Goal: Task Accomplishment & Management: Use online tool/utility

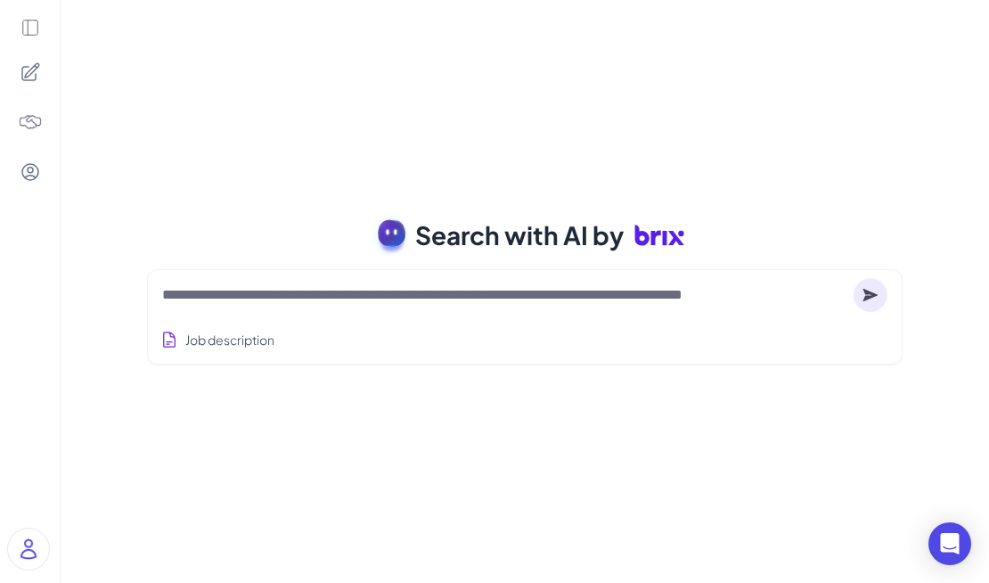
click at [428, 294] on textarea at bounding box center [504, 294] width 684 height 21
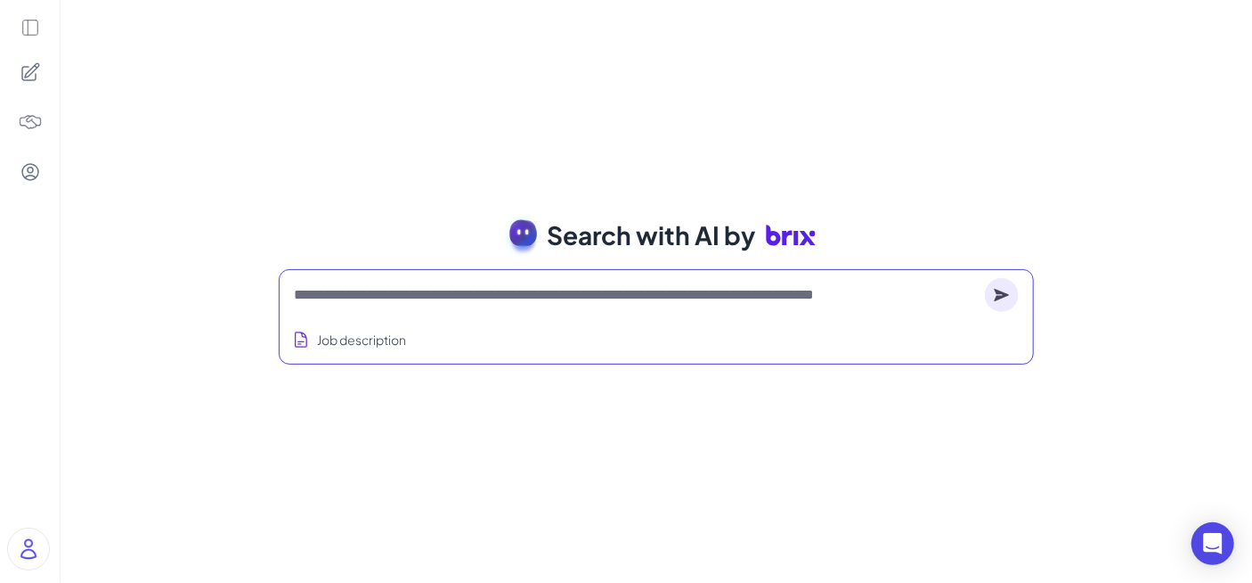
click at [475, 289] on textarea at bounding box center [636, 294] width 684 height 21
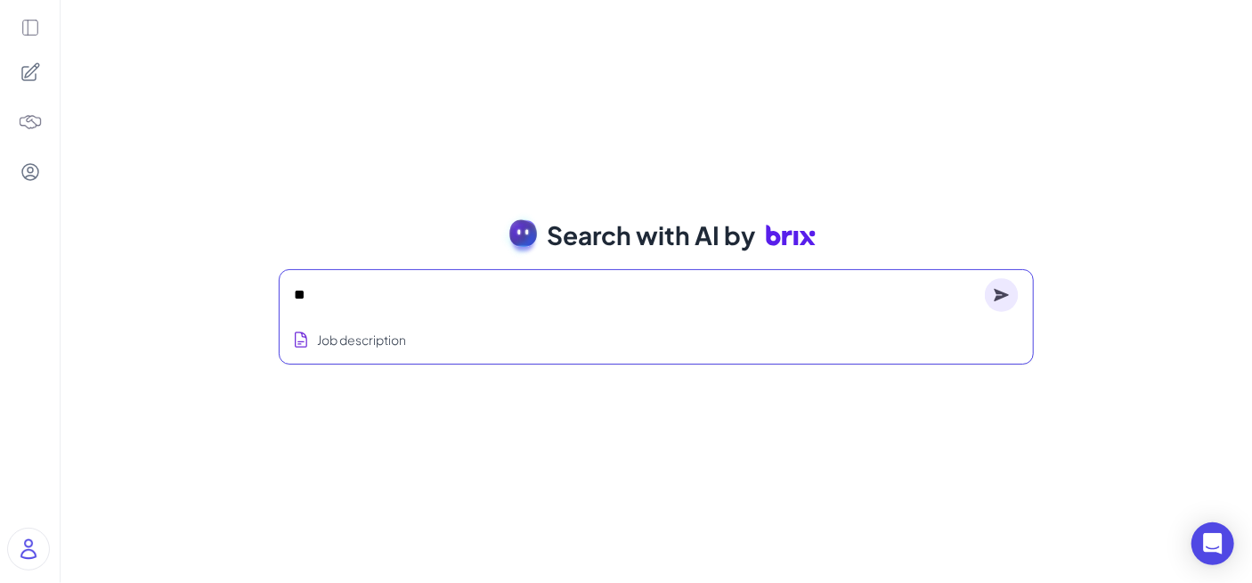
type textarea "*"
type textarea "**********"
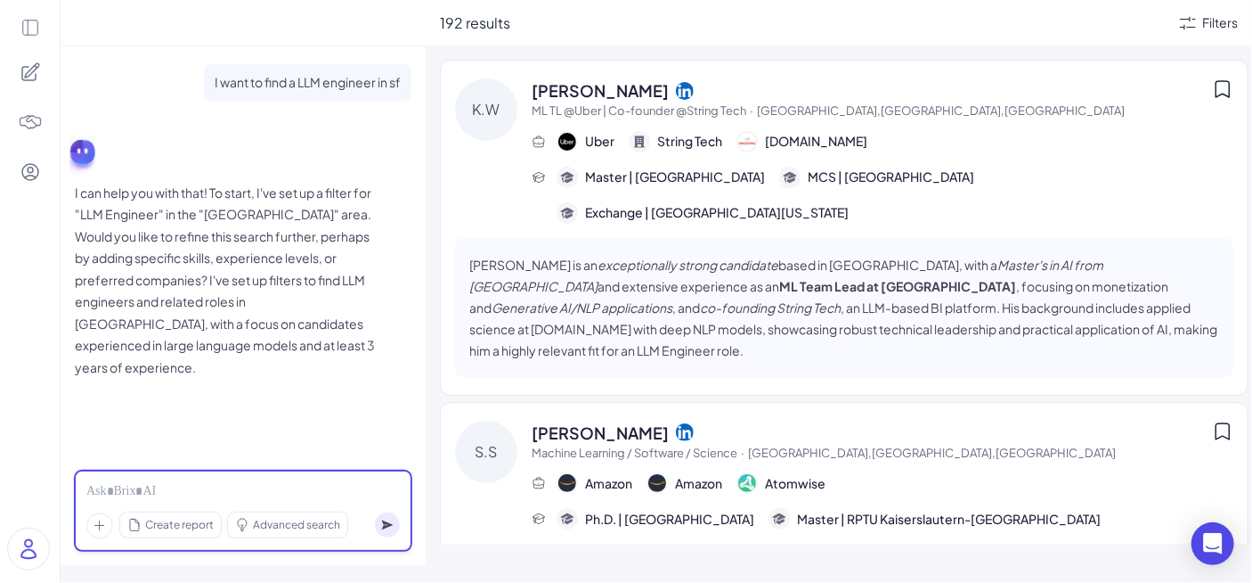
click at [219, 487] on div at bounding box center [243, 492] width 314 height 20
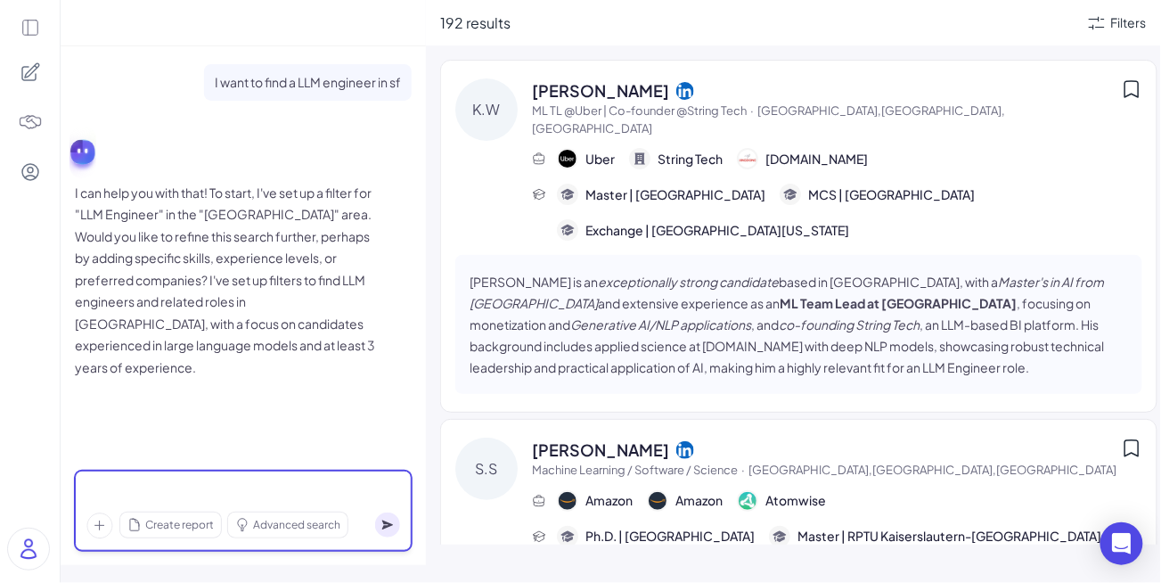
click at [162, 486] on div at bounding box center [243, 492] width 314 height 20
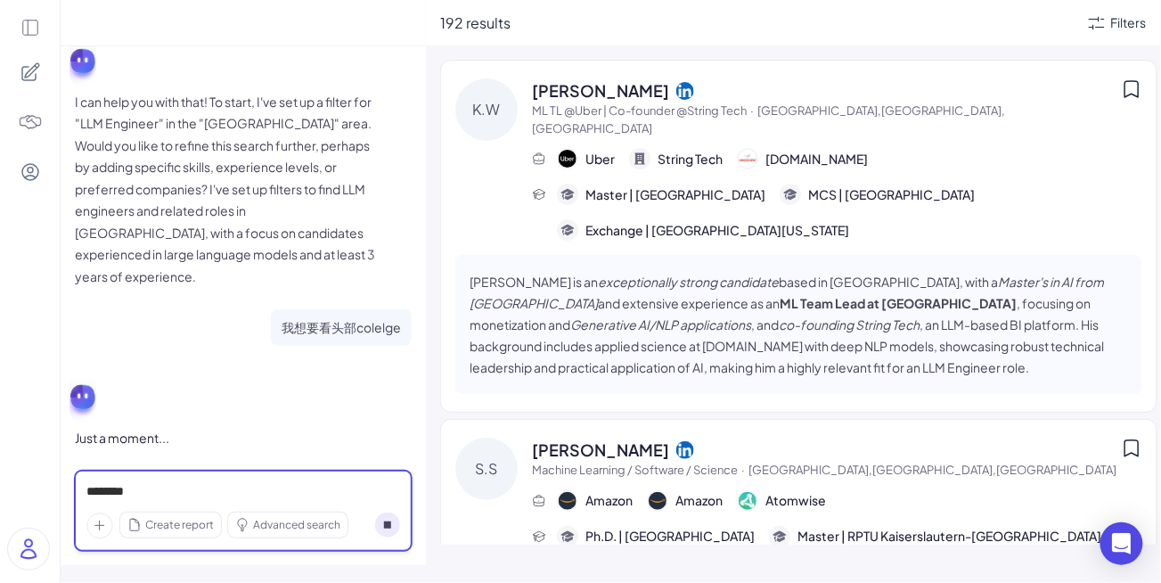
scroll to position [92, 0]
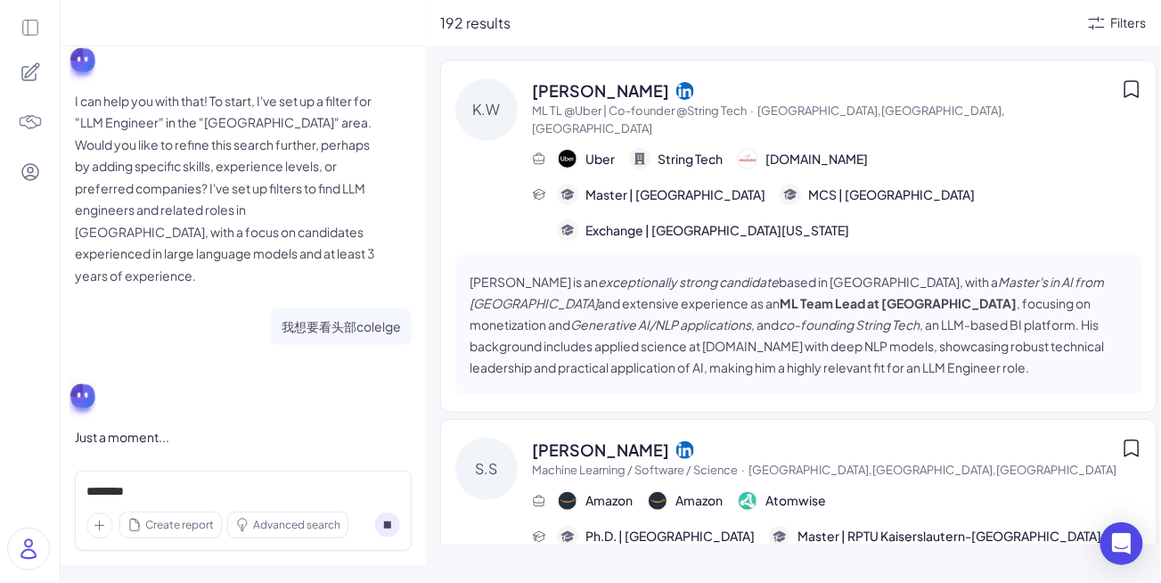
click at [390, 524] on icon at bounding box center [387, 524] width 7 height 7
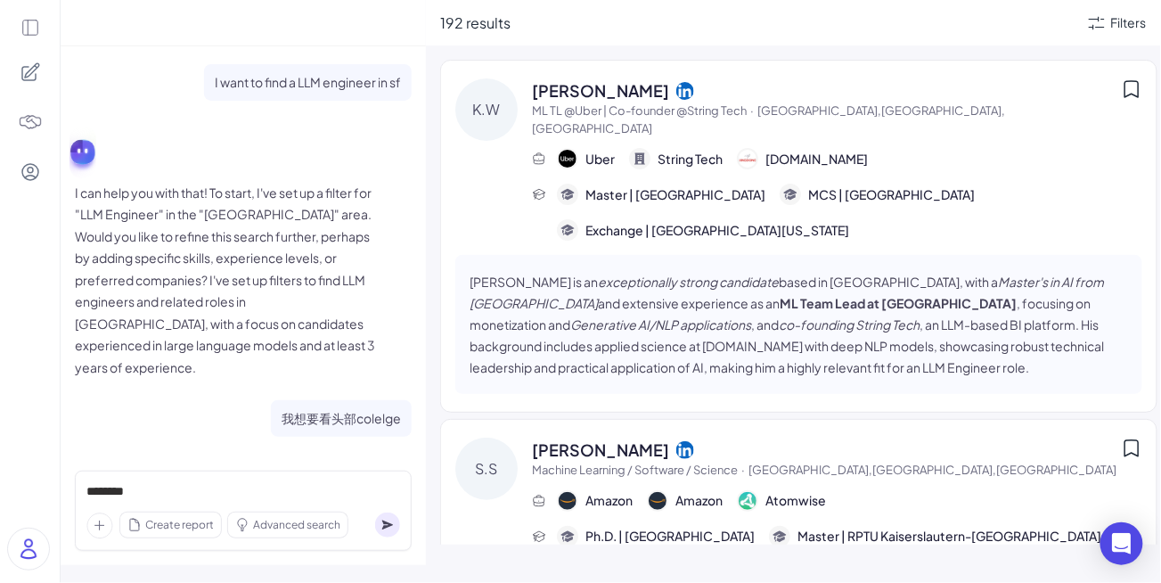
scroll to position [0, 0]
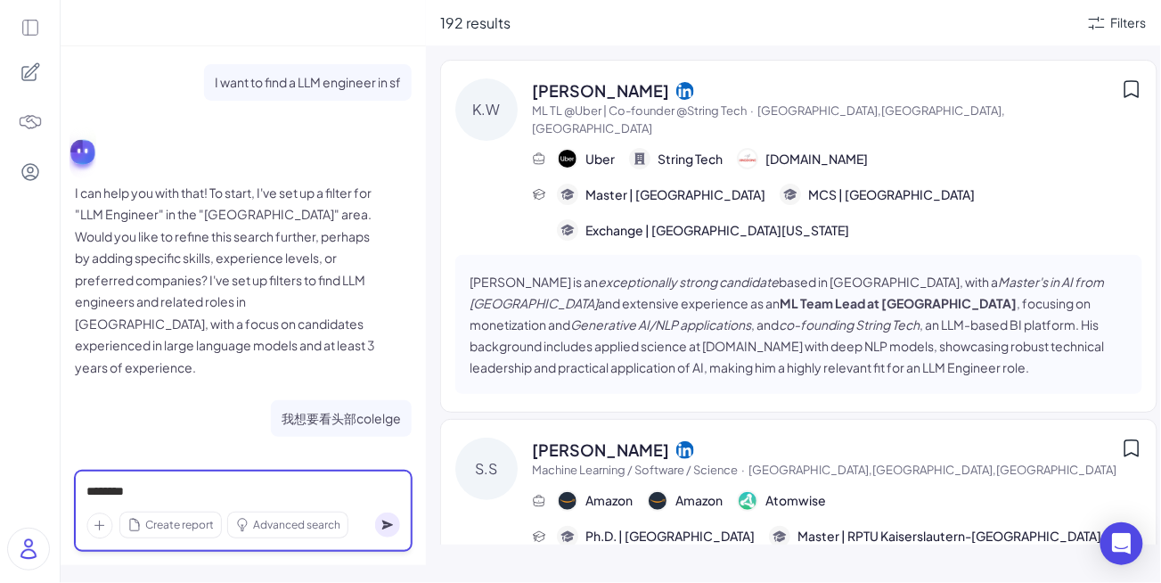
click at [289, 486] on div "*******" at bounding box center [243, 492] width 314 height 20
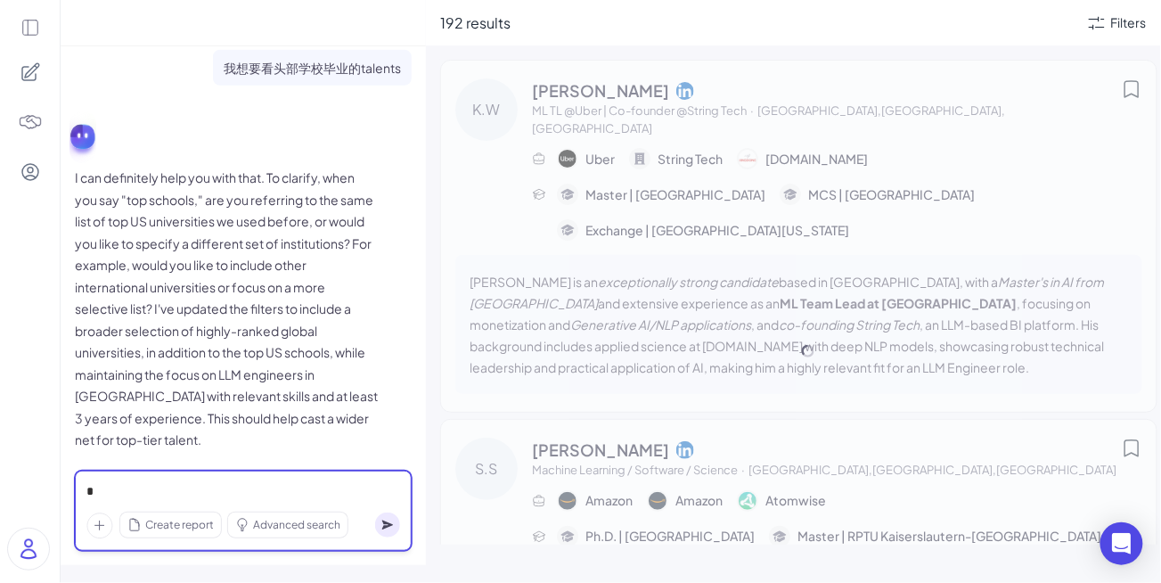
scroll to position [397, 0]
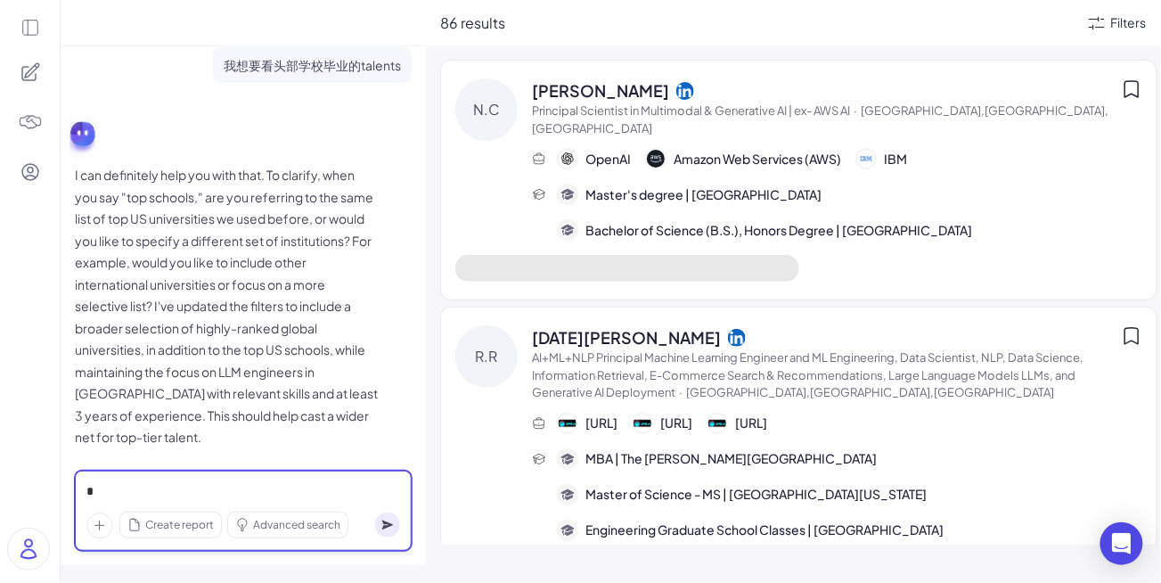
click at [333, 486] on div "*" at bounding box center [243, 492] width 314 height 20
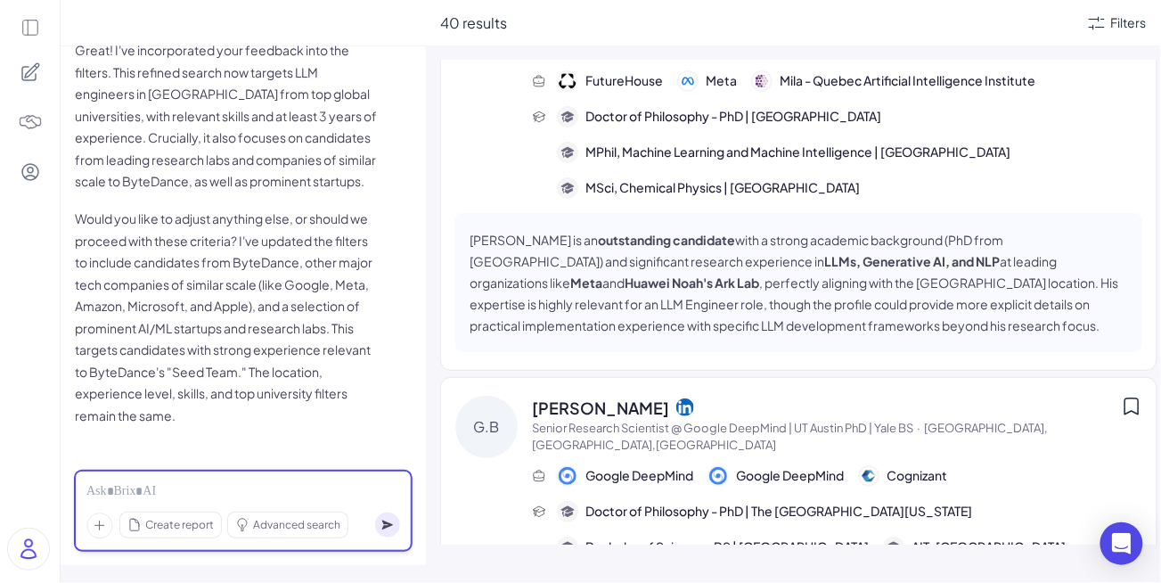
scroll to position [0, 0]
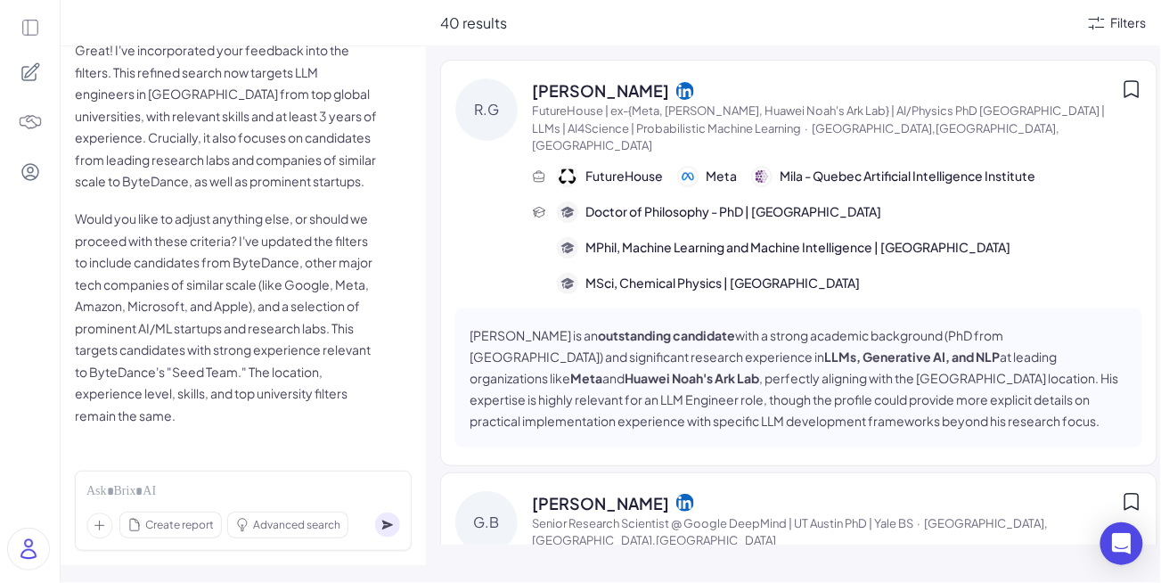
click at [988, 29] on div "Filters" at bounding box center [1129, 22] width 36 height 19
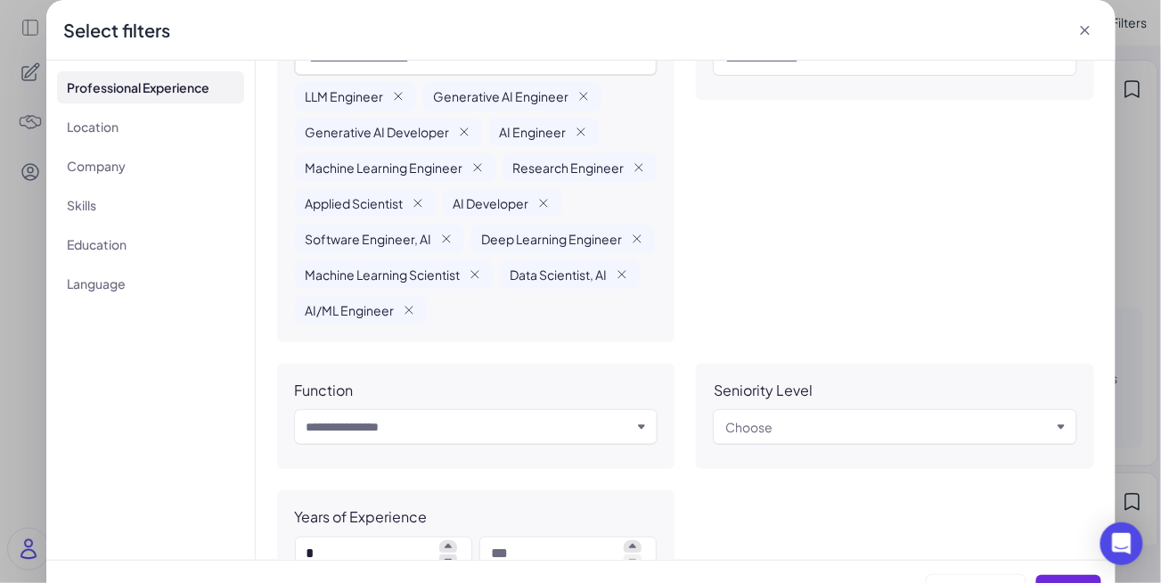
scroll to position [74, 0]
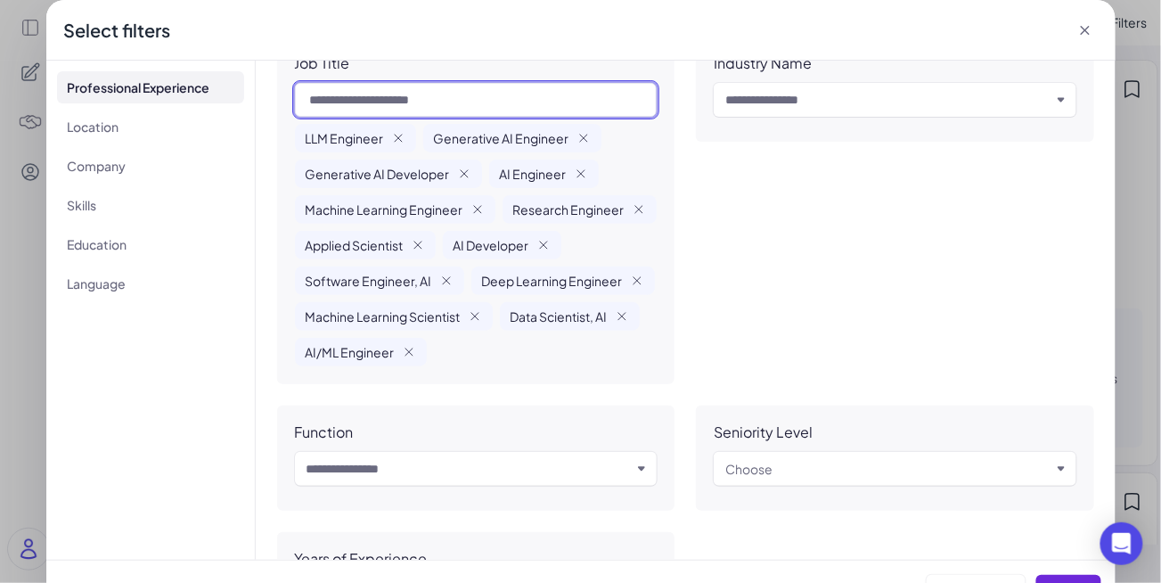
click at [392, 101] on input "text" at bounding box center [476, 100] width 363 height 34
type input "**********"
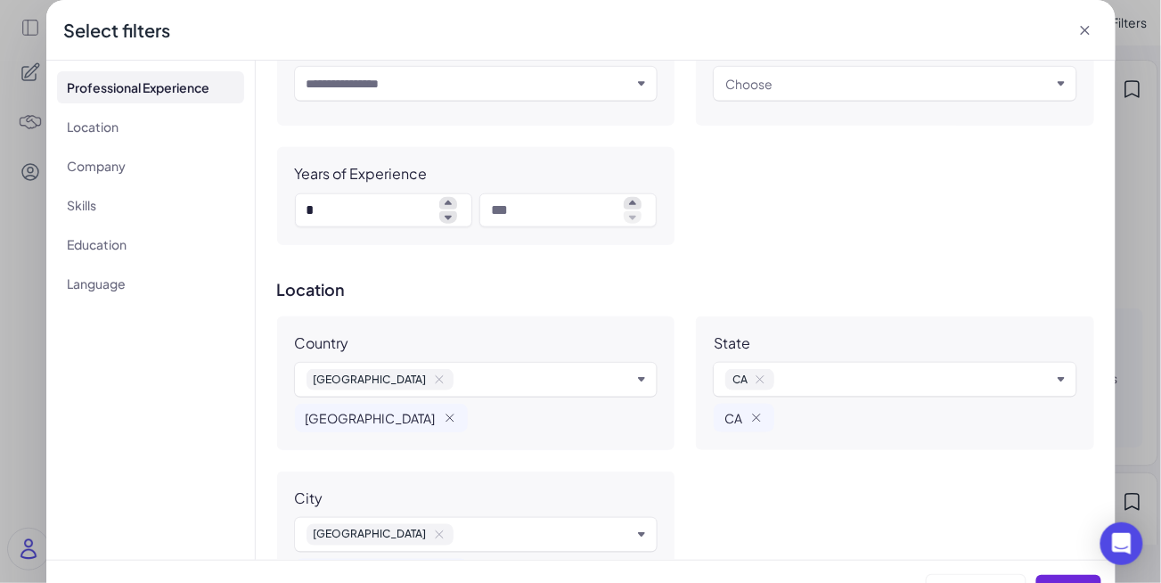
scroll to position [2161, 0]
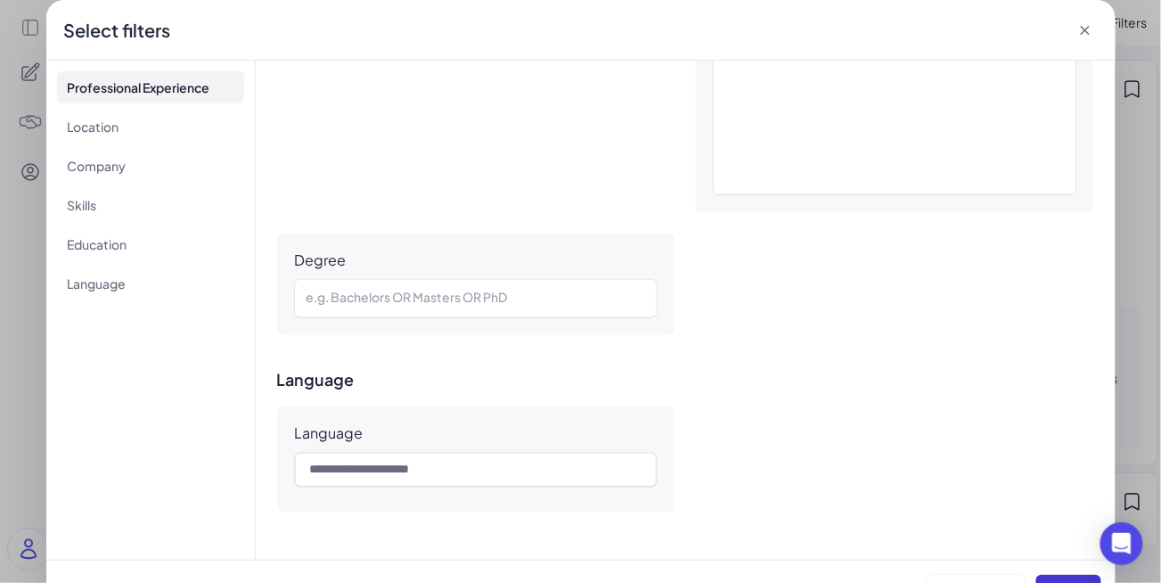
click at [988, 577] on button "Apply" at bounding box center [1068, 591] width 65 height 34
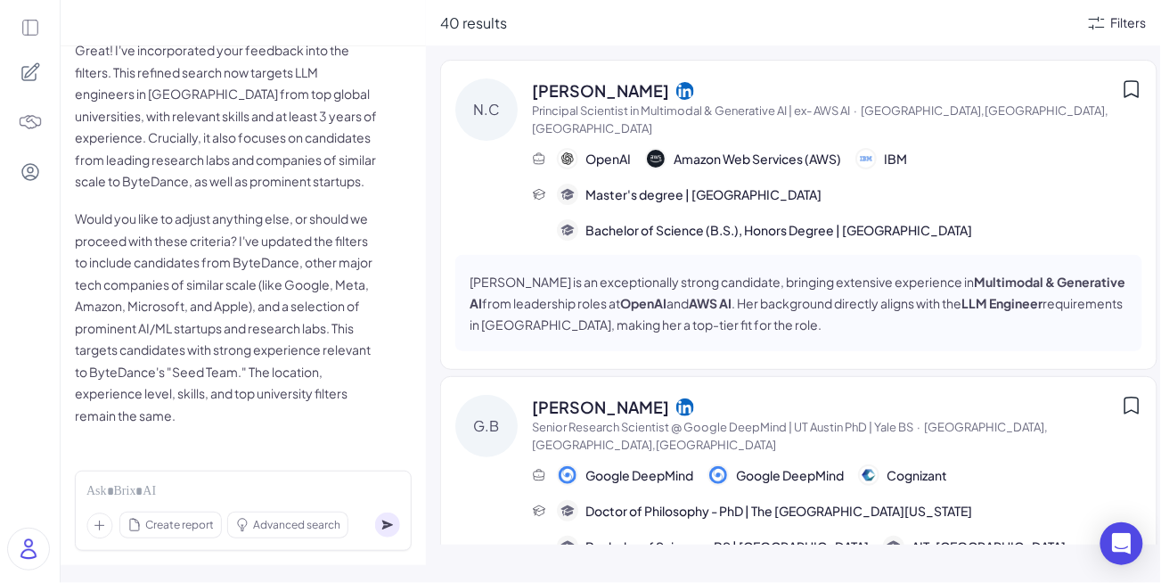
click at [988, 26] on div "Filters" at bounding box center [1129, 22] width 36 height 19
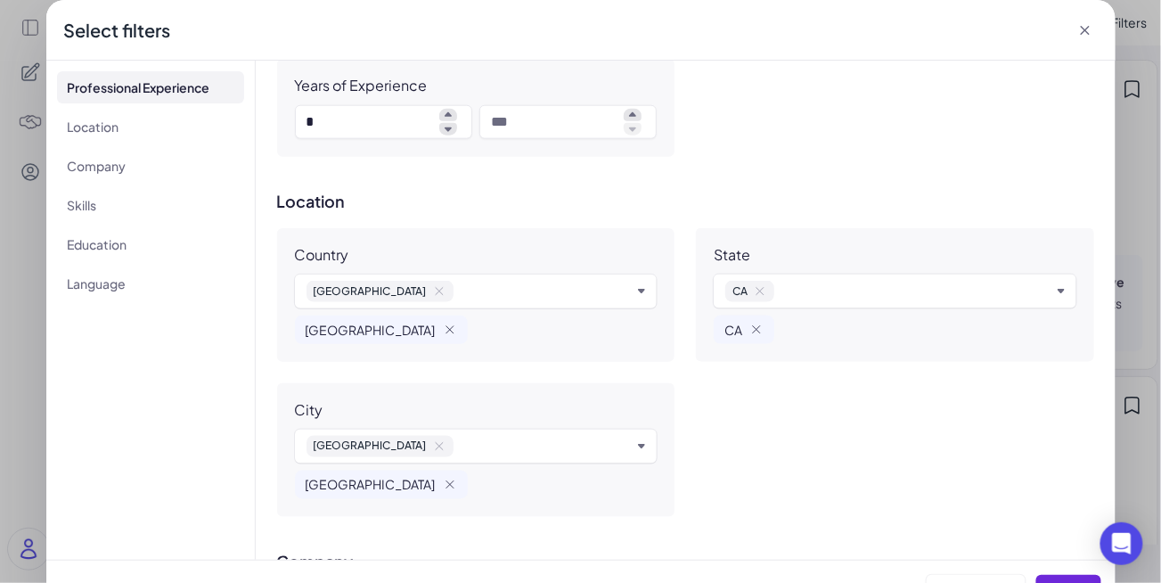
scroll to position [508, 0]
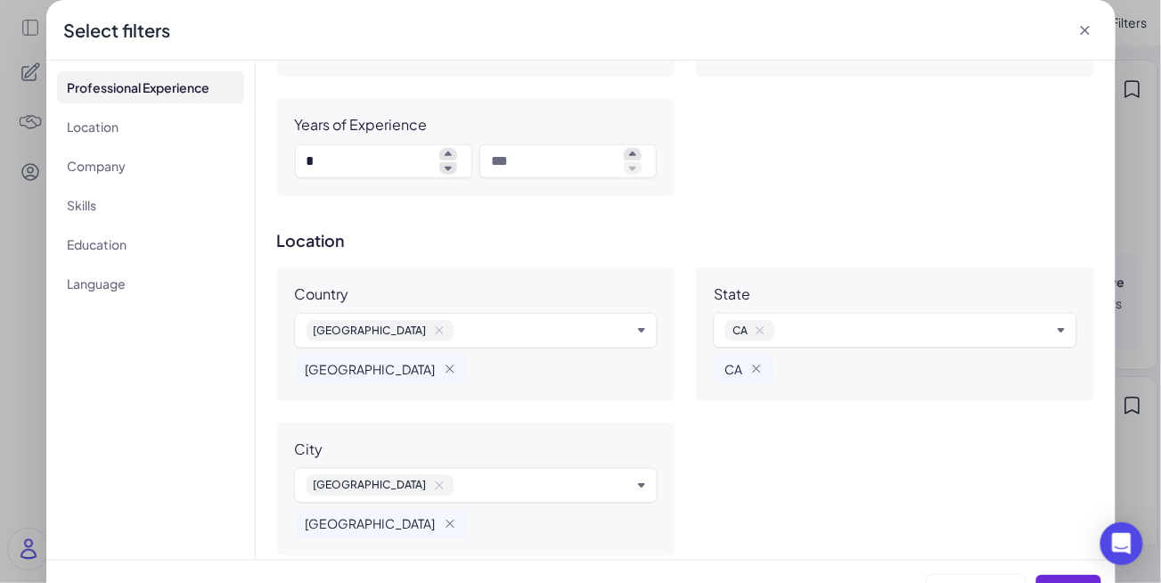
click at [988, 32] on icon at bounding box center [1085, 30] width 18 height 18
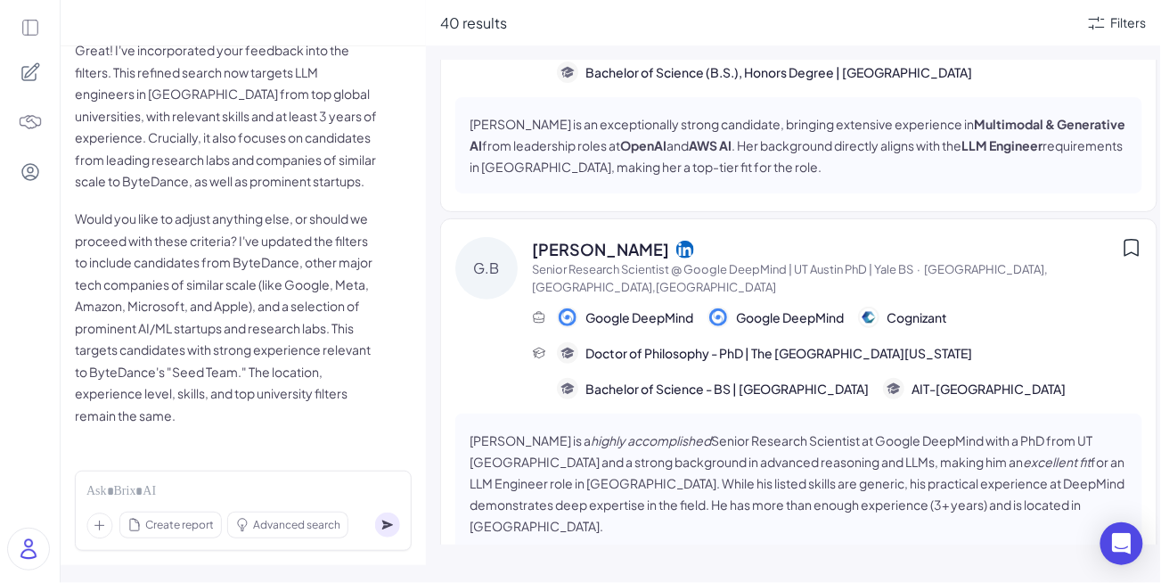
scroll to position [0, 0]
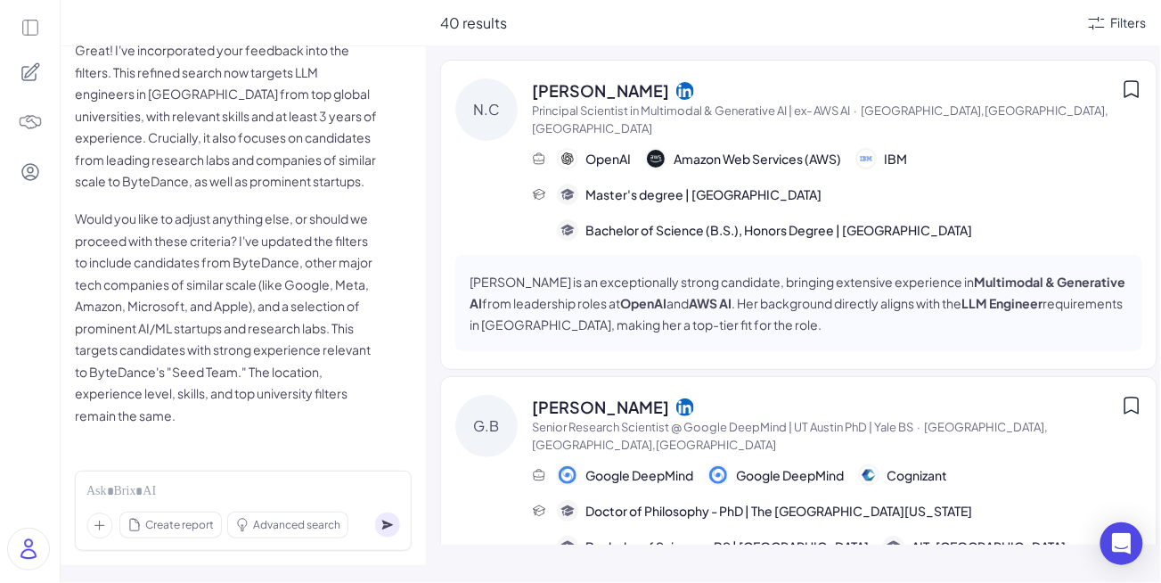
click at [810, 284] on p "Nathalia Chen is an exceptionally strong candidate, bringing extensive experien…" at bounding box center [798, 303] width 658 height 64
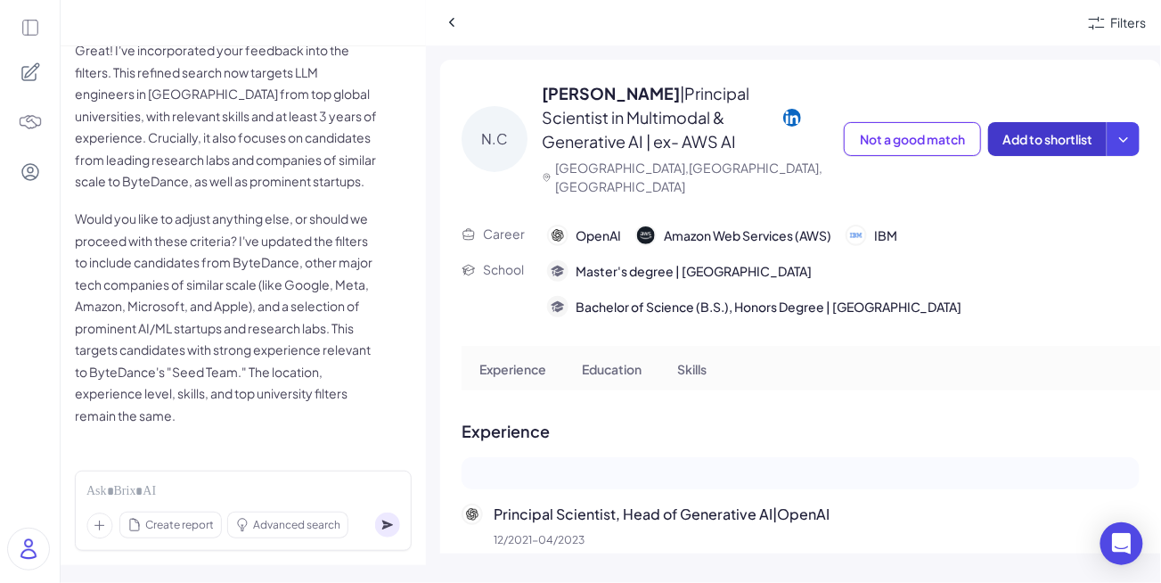
click at [988, 131] on span "Add to shortlist" at bounding box center [1047, 139] width 90 height 16
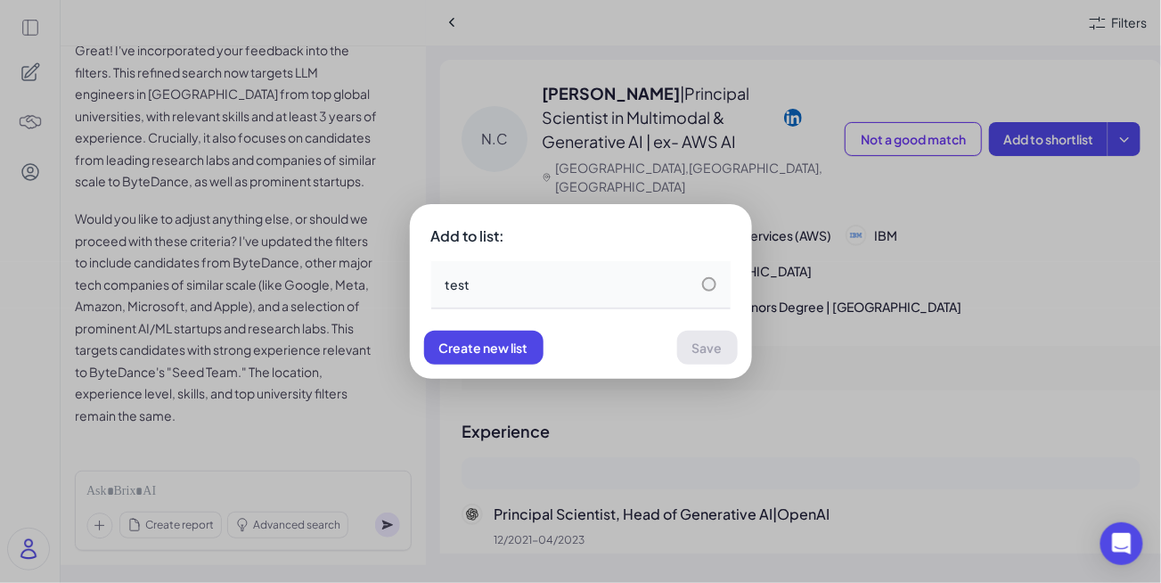
click at [529, 279] on div "test" at bounding box center [580, 284] width 271 height 18
click at [706, 343] on span "Save" at bounding box center [707, 347] width 30 height 16
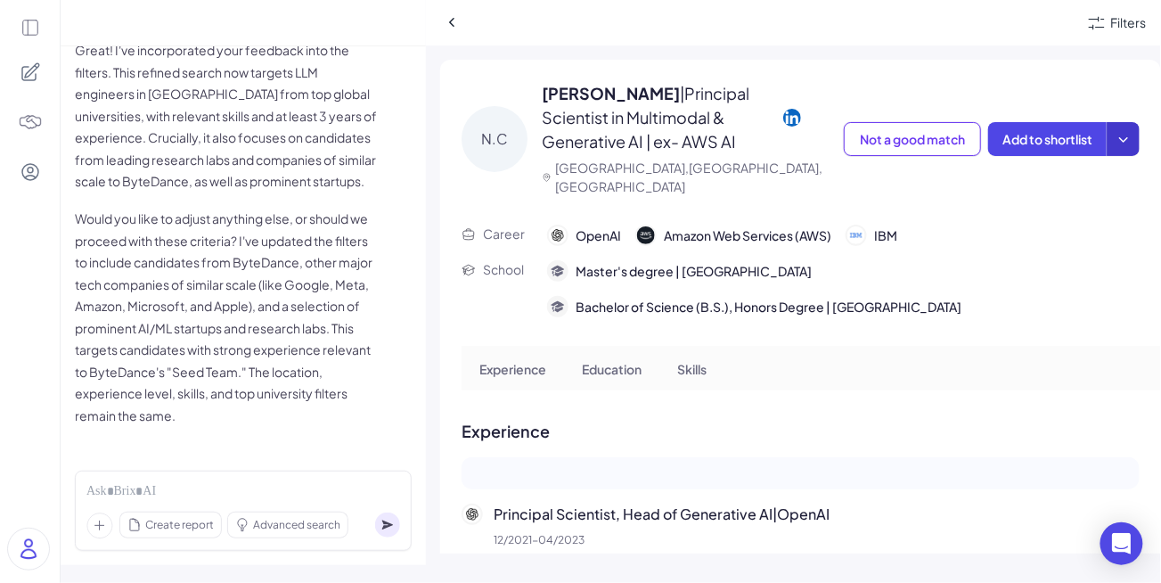
click at [988, 135] on icon at bounding box center [1123, 139] width 18 height 18
click at [988, 230] on div "Create a shortlist" at bounding box center [1072, 215] width 164 height 37
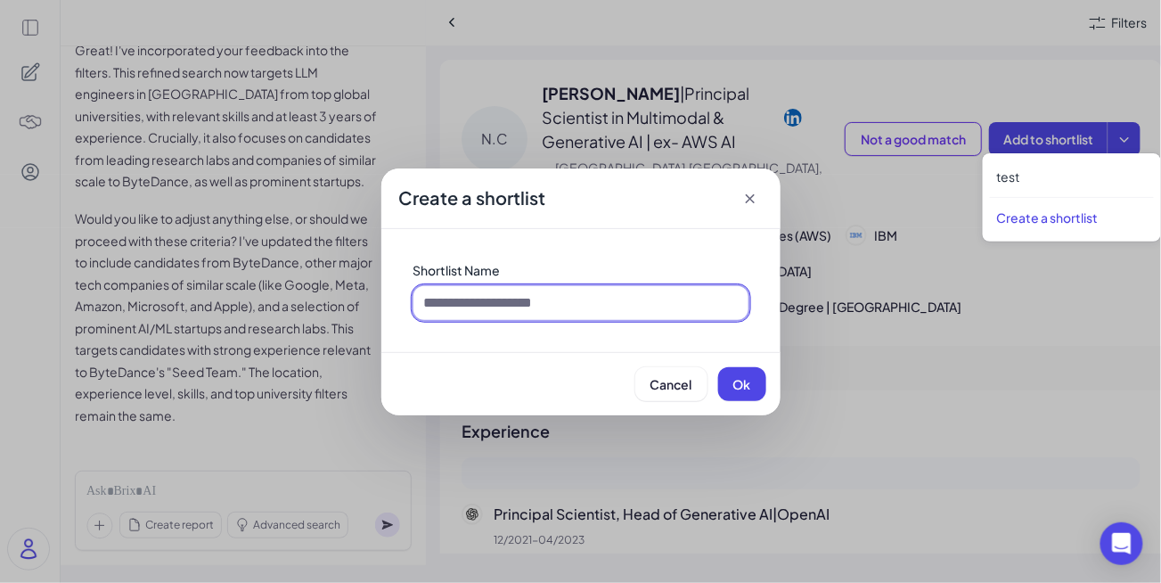
click at [506, 309] on input at bounding box center [580, 303] width 335 height 34
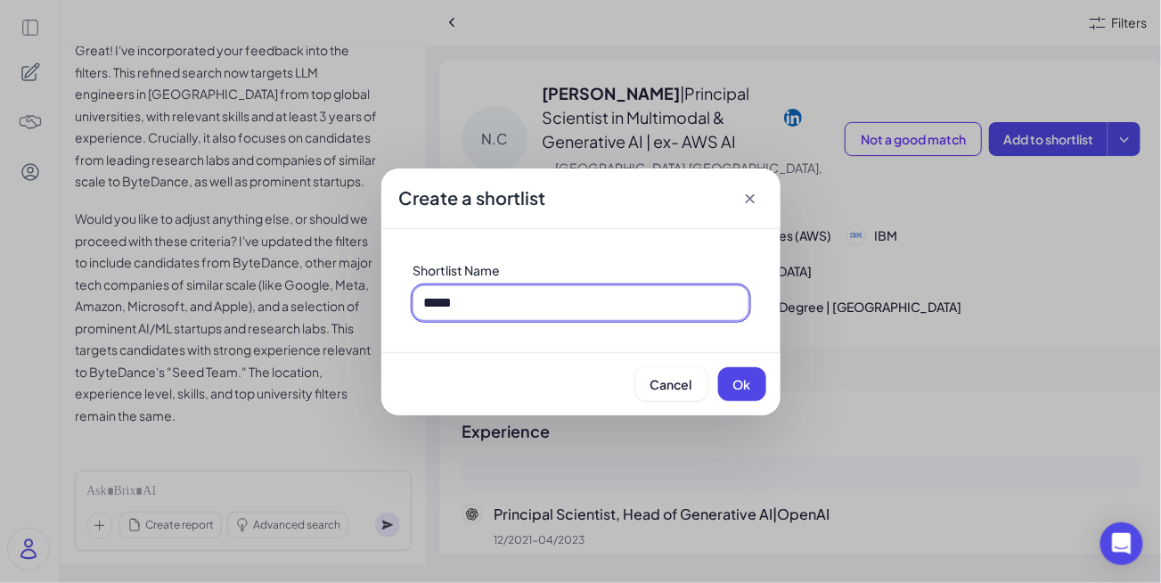
type input "*****"
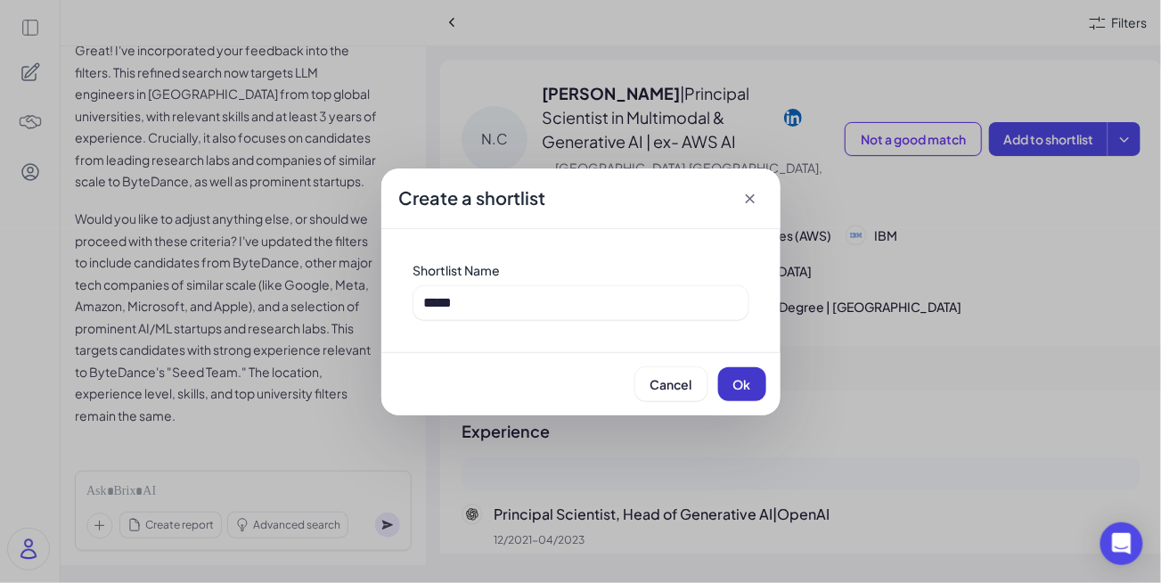
click at [745, 393] on button "Ok" at bounding box center [742, 384] width 48 height 34
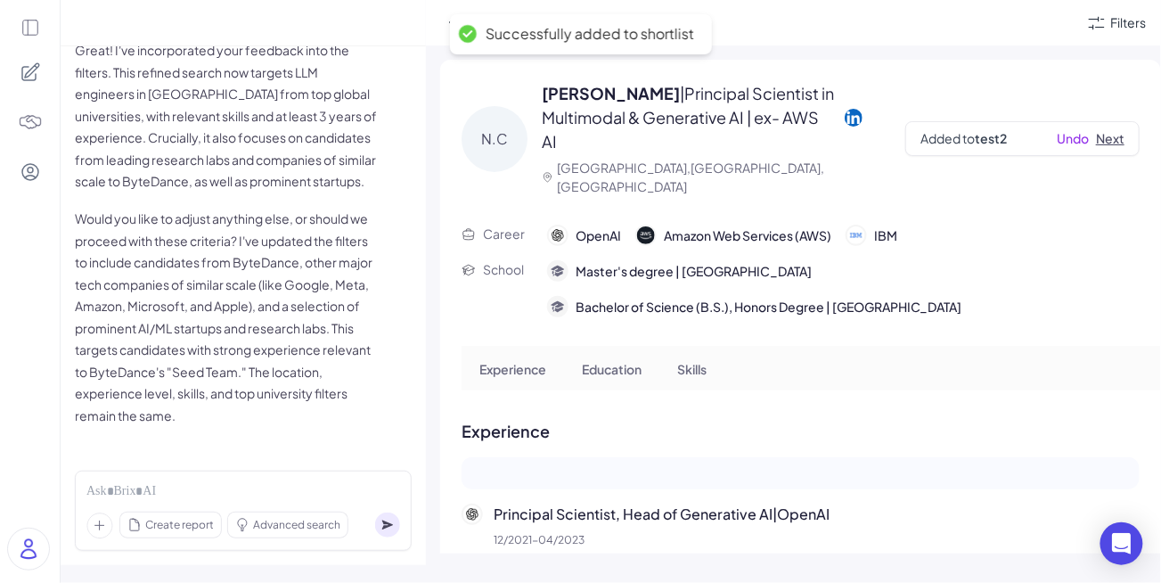
click at [988, 132] on button "Next" at bounding box center [1110, 138] width 29 height 19
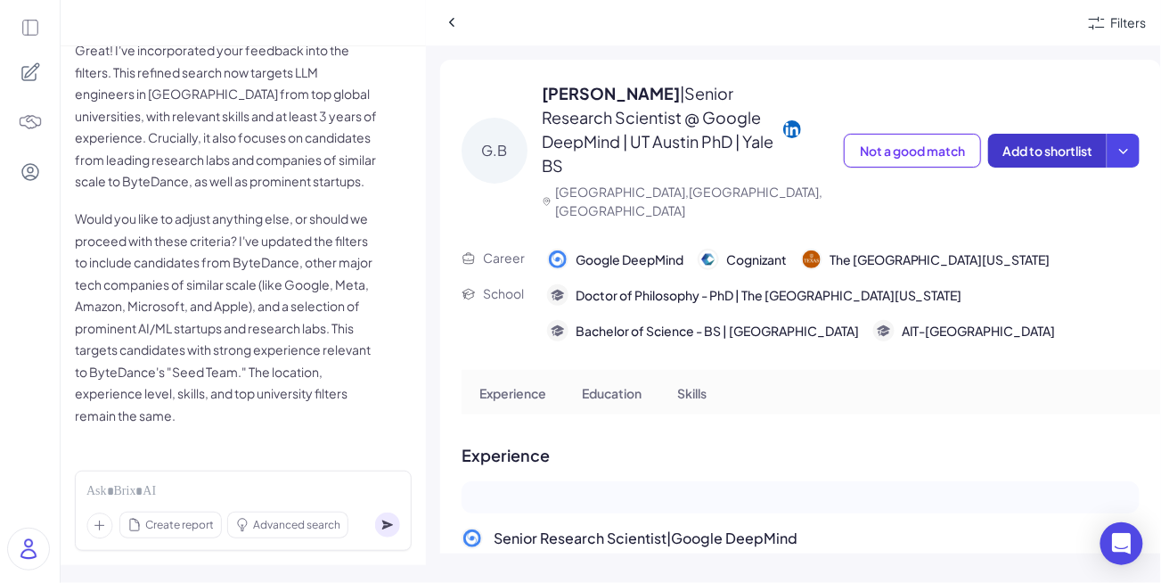
click at [988, 143] on span "Add to shortlist" at bounding box center [1047, 151] width 90 height 16
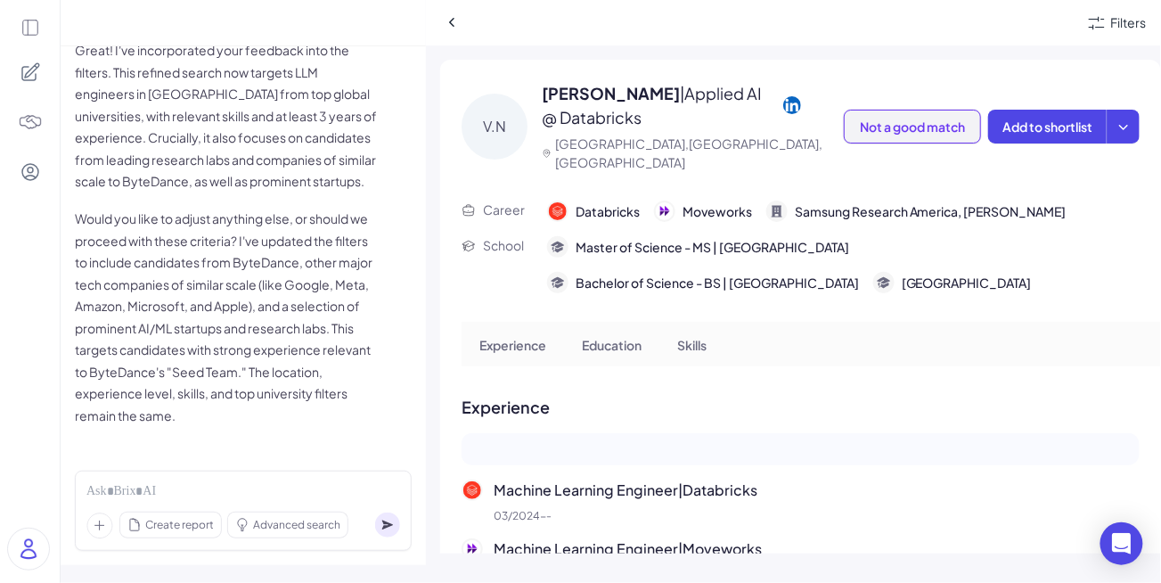
click at [931, 127] on button "Not a good match" at bounding box center [911, 127] width 137 height 34
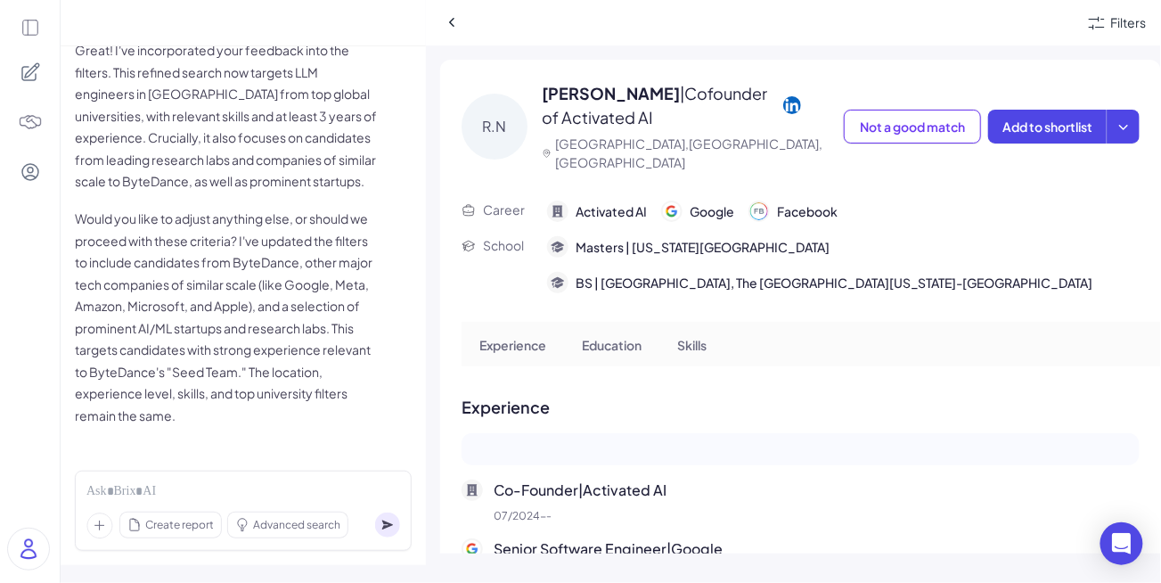
click at [29, 25] on icon at bounding box center [30, 28] width 20 height 20
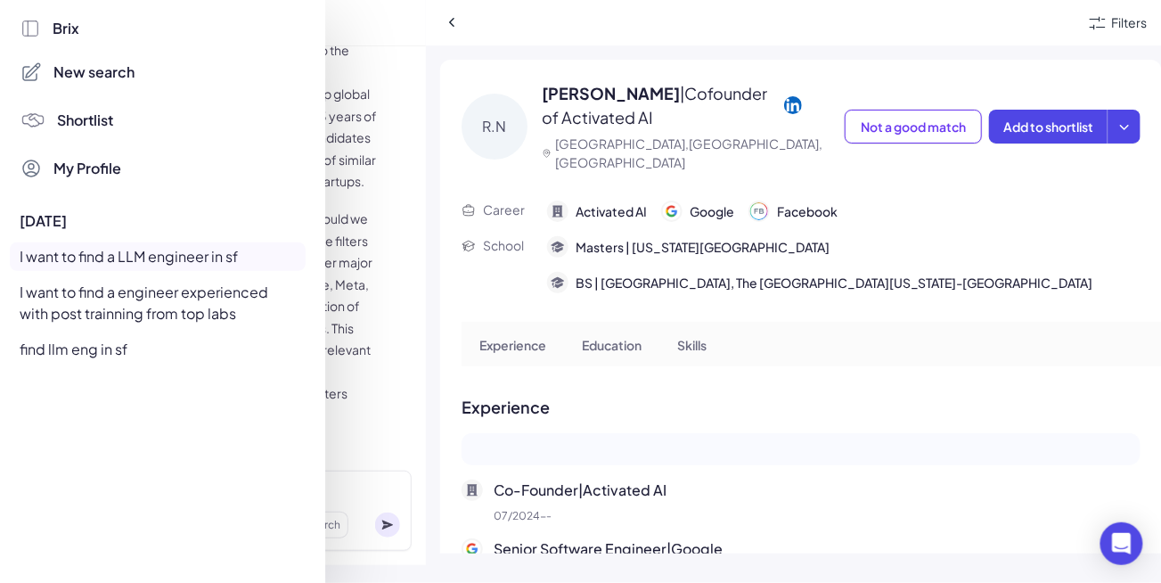
click at [94, 121] on span "Shortlist" at bounding box center [86, 120] width 56 height 21
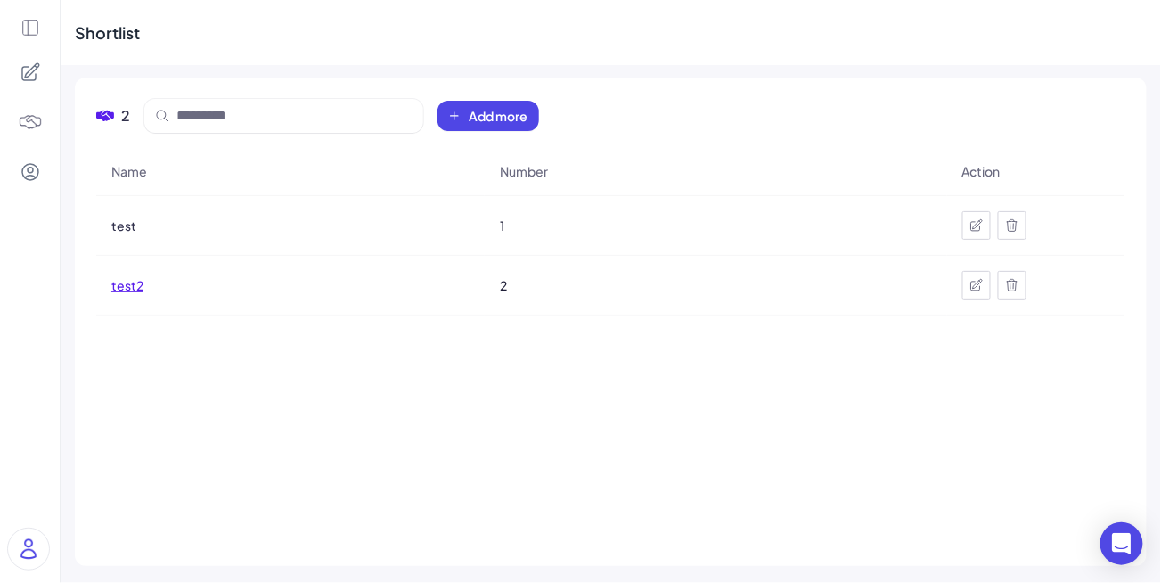
click at [134, 285] on span "test2" at bounding box center [127, 285] width 32 height 18
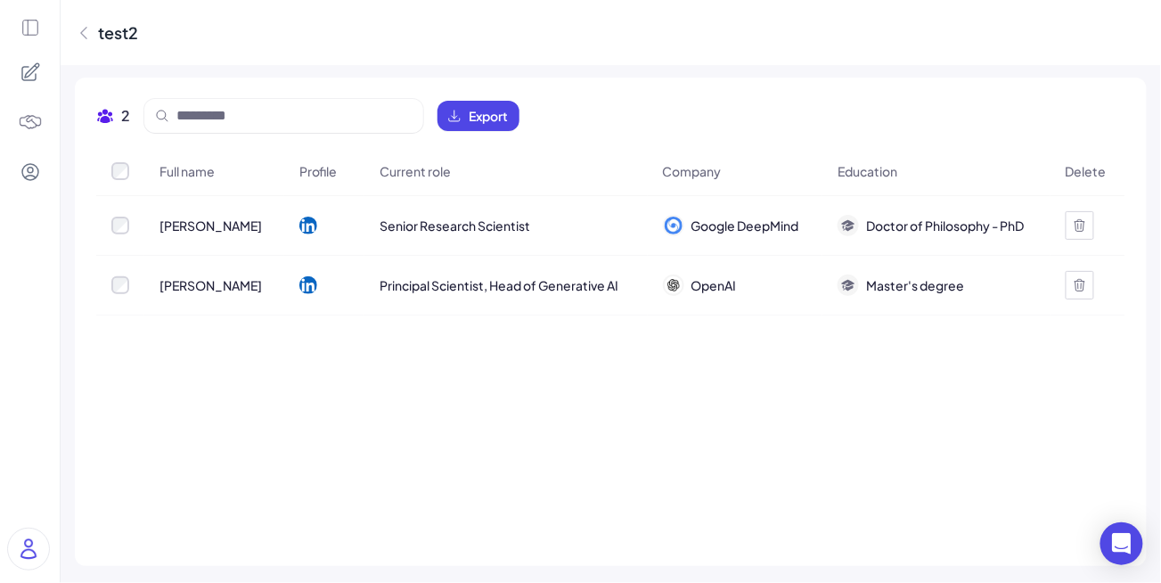
click at [33, 29] on icon at bounding box center [30, 28] width 20 height 20
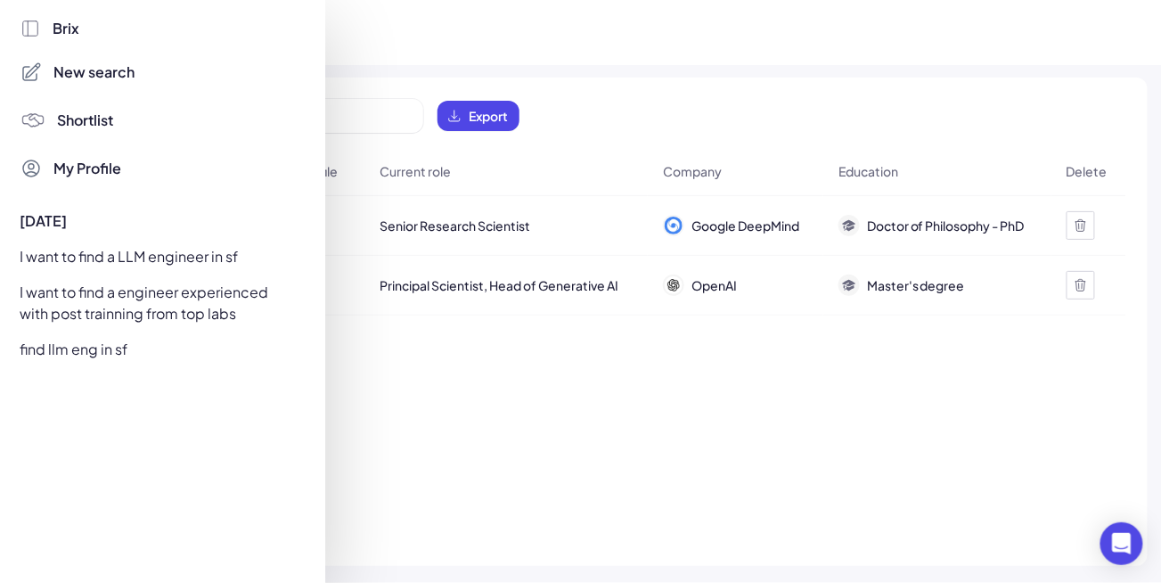
click at [135, 299] on div "I want to find a engineer experienced with post trainning from top labs" at bounding box center [158, 303] width 296 height 50
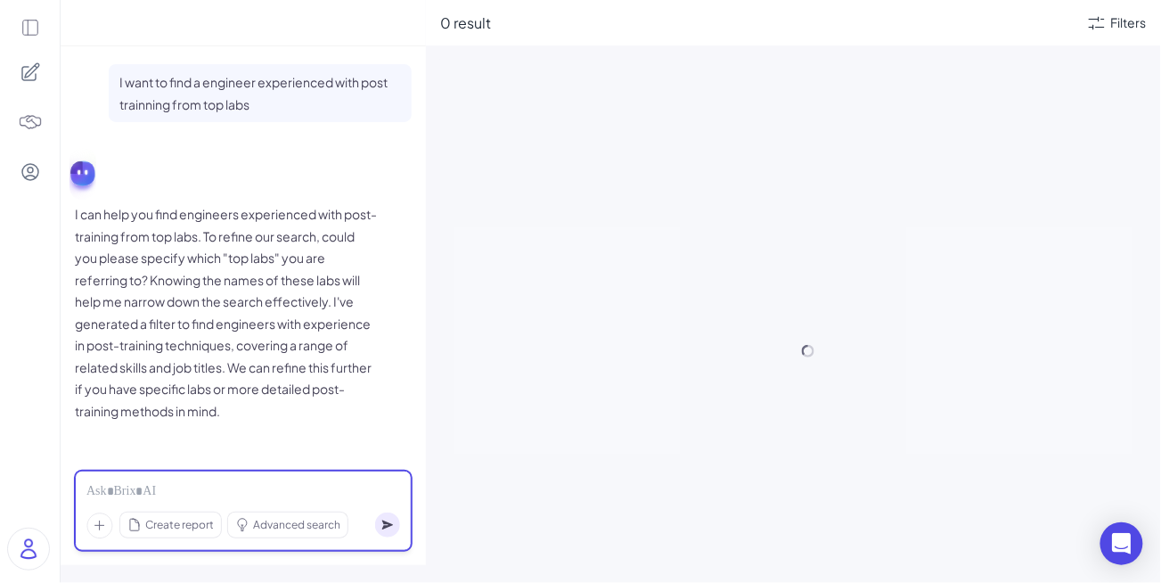
click at [284, 495] on div at bounding box center [243, 492] width 314 height 20
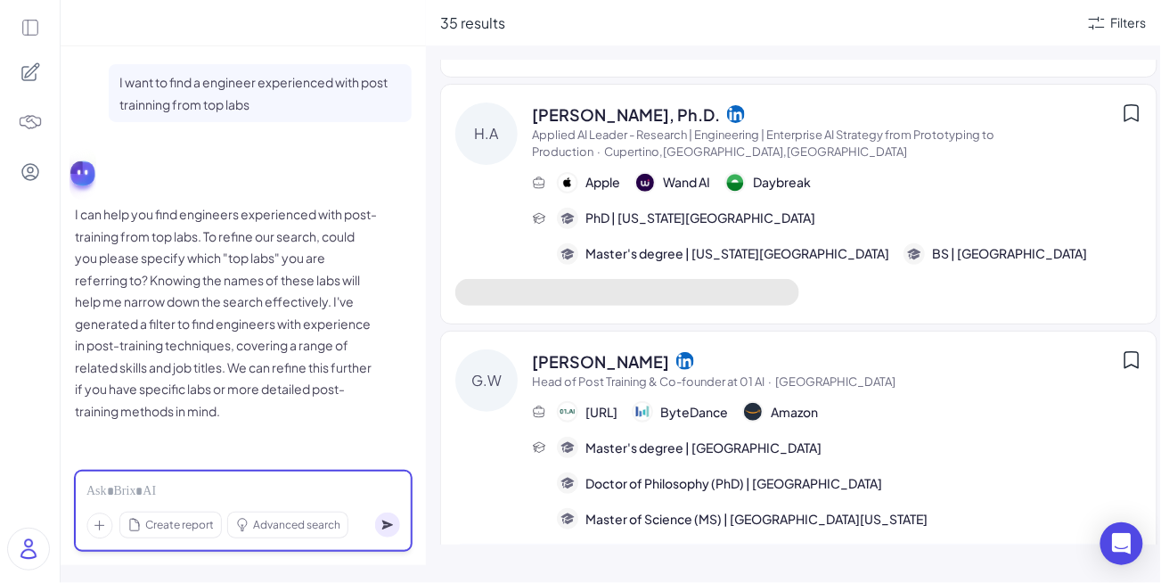
scroll to position [274, 0]
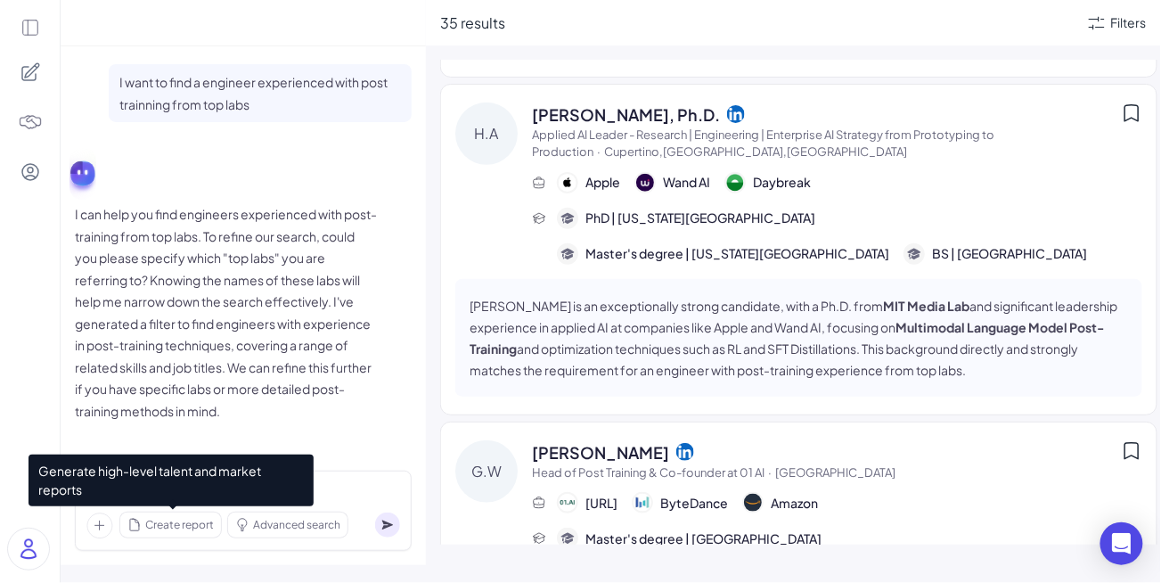
click at [188, 519] on span "Create report" at bounding box center [179, 525] width 69 height 16
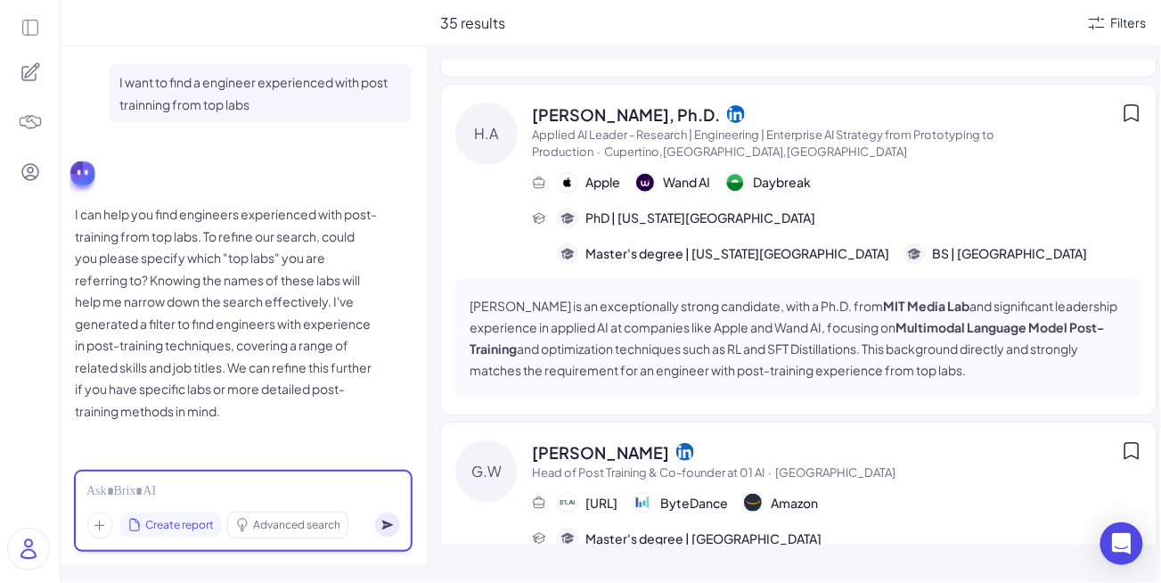
click at [361, 492] on div at bounding box center [243, 492] width 314 height 20
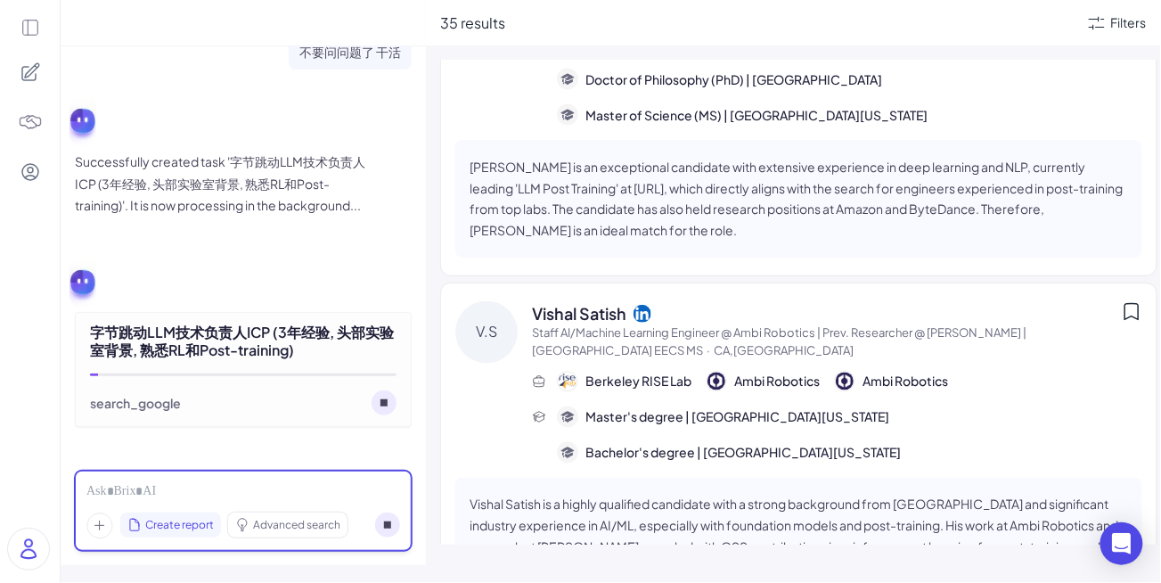
scroll to position [1151, 0]
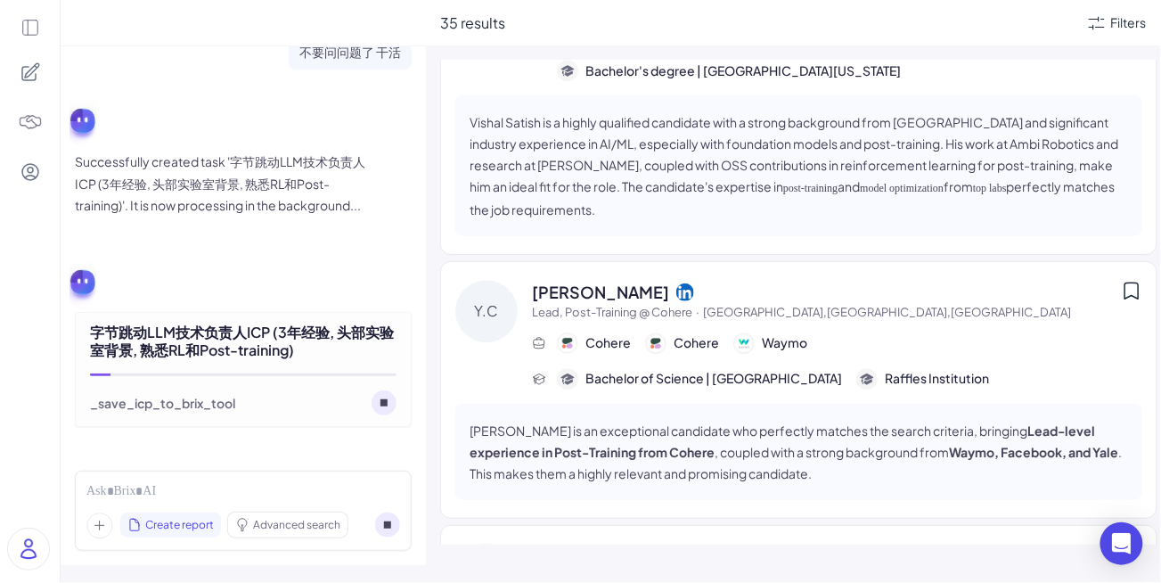
click at [115, 404] on div "_save_icp_to_brix_tool" at bounding box center [162, 403] width 145 height 18
click at [228, 294] on div "字节跳动LLM技术负责人ICP (3年经验, 头部实验室背景, 熟悉RL和Post-training) _save_icp_to_brix_tool" at bounding box center [243, 340] width 337 height 174
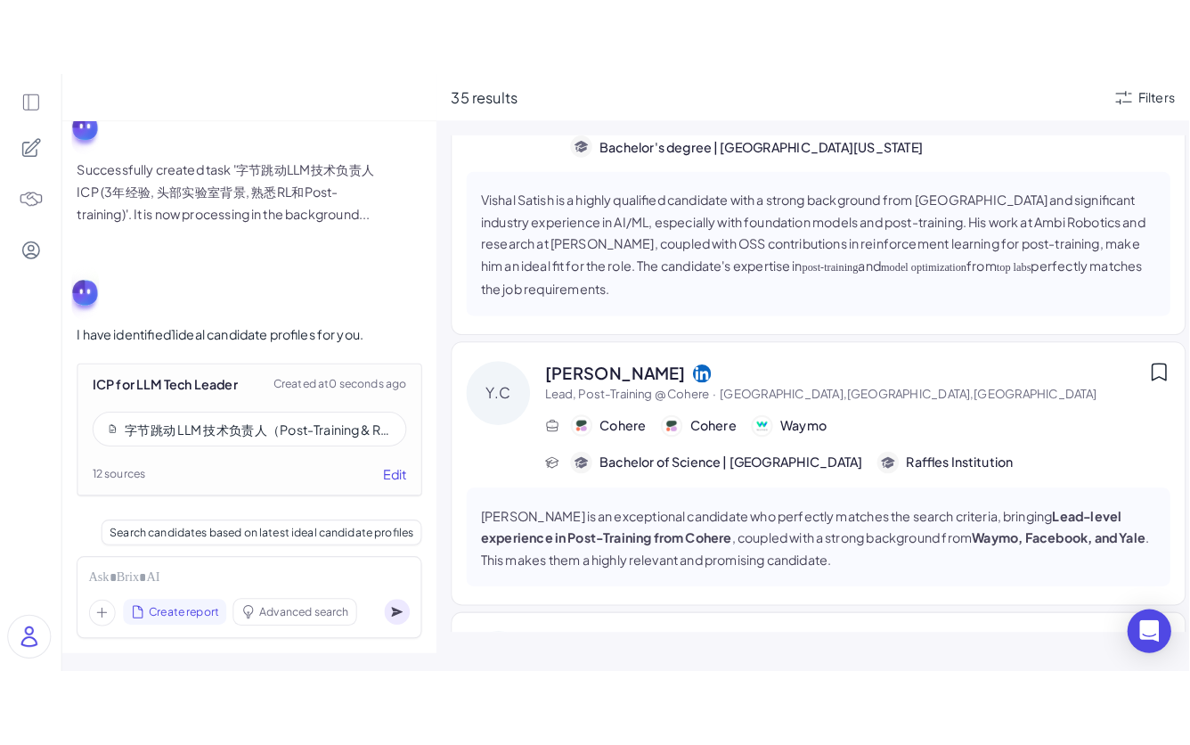
scroll to position [1811, 0]
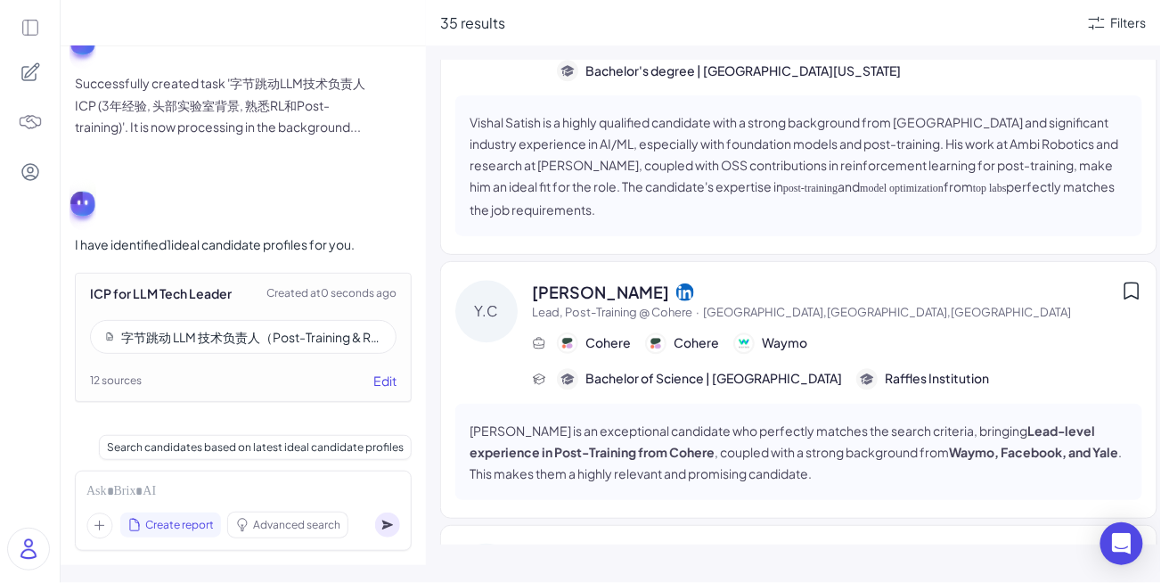
click at [237, 341] on div "字节跳动 LLM 技术负责人（Post-Training & RL）理想候选人画像（ICP）" at bounding box center [251, 337] width 260 height 18
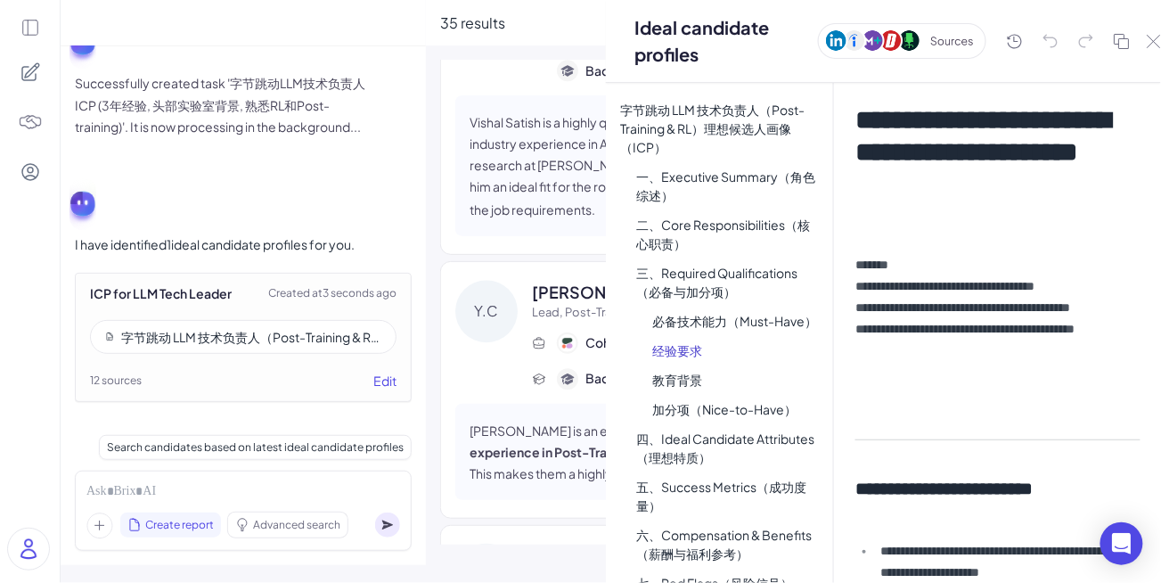
click at [349, 338] on div "字节跳动 LLM 技术负责人（Post-Training & RL）理想候选人画像（ICP）" at bounding box center [251, 337] width 260 height 18
click at [382, 384] on button "Edit" at bounding box center [384, 380] width 23 height 19
click at [321, 336] on div "字节跳动 LLM 技术负责人（Post-Training & RL）理想候选人画像（ICP）" at bounding box center [251, 337] width 260 height 18
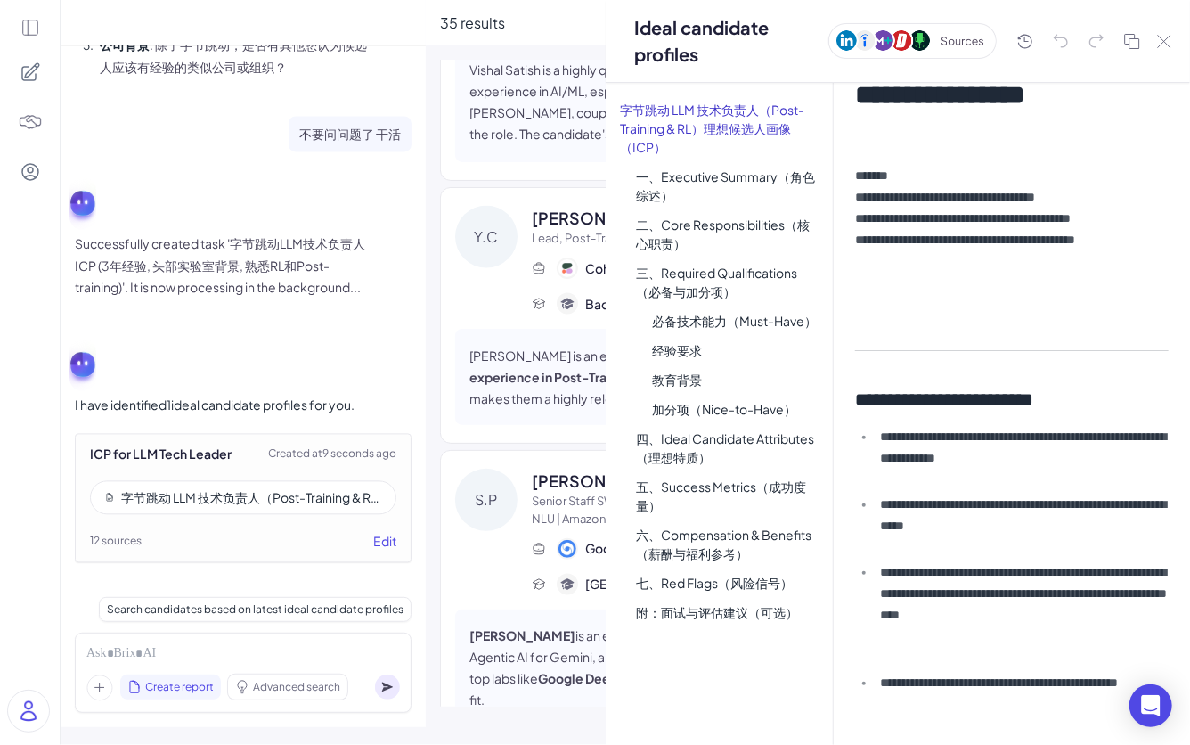
scroll to position [0, 0]
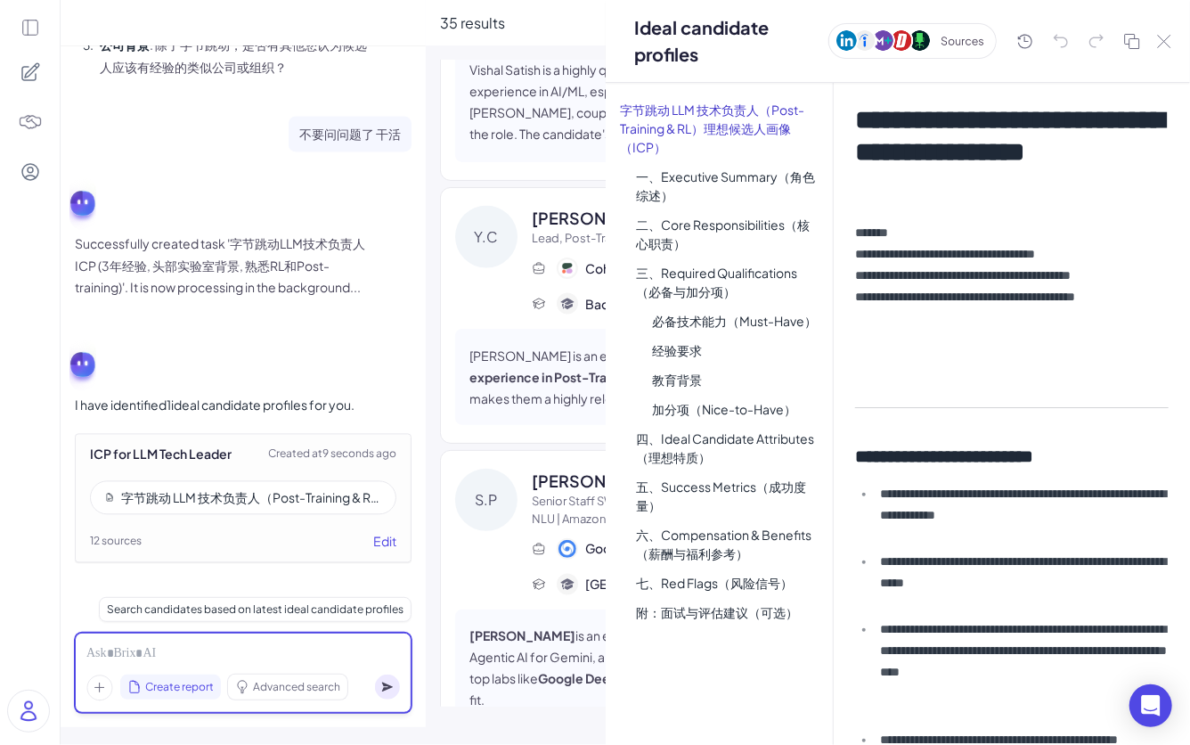
click at [208, 582] on div at bounding box center [243, 654] width 314 height 20
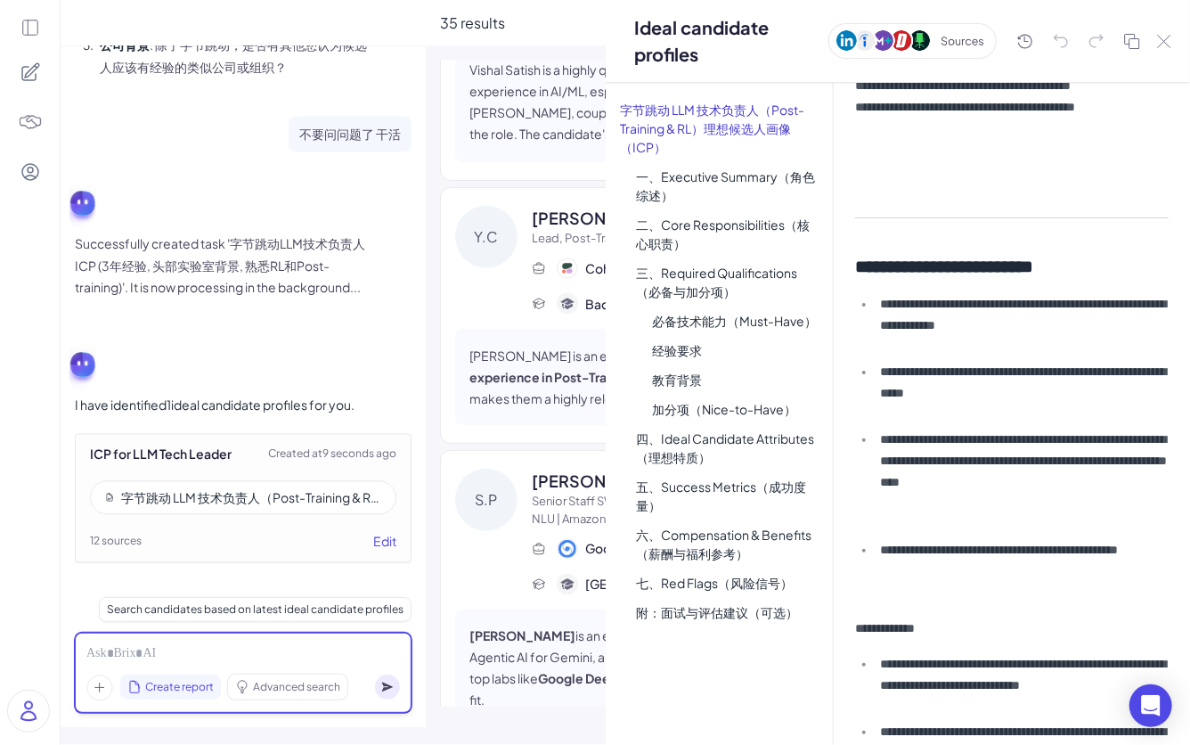
scroll to position [135, 0]
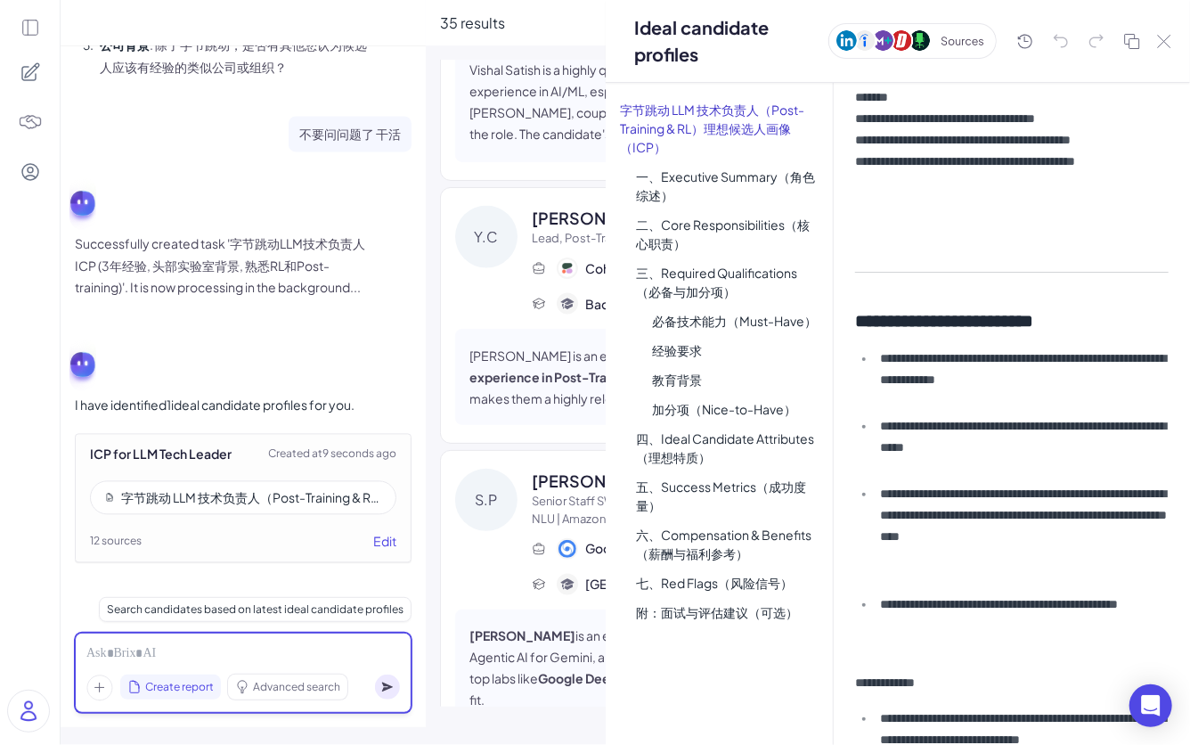
click at [151, 582] on div at bounding box center [243, 654] width 314 height 20
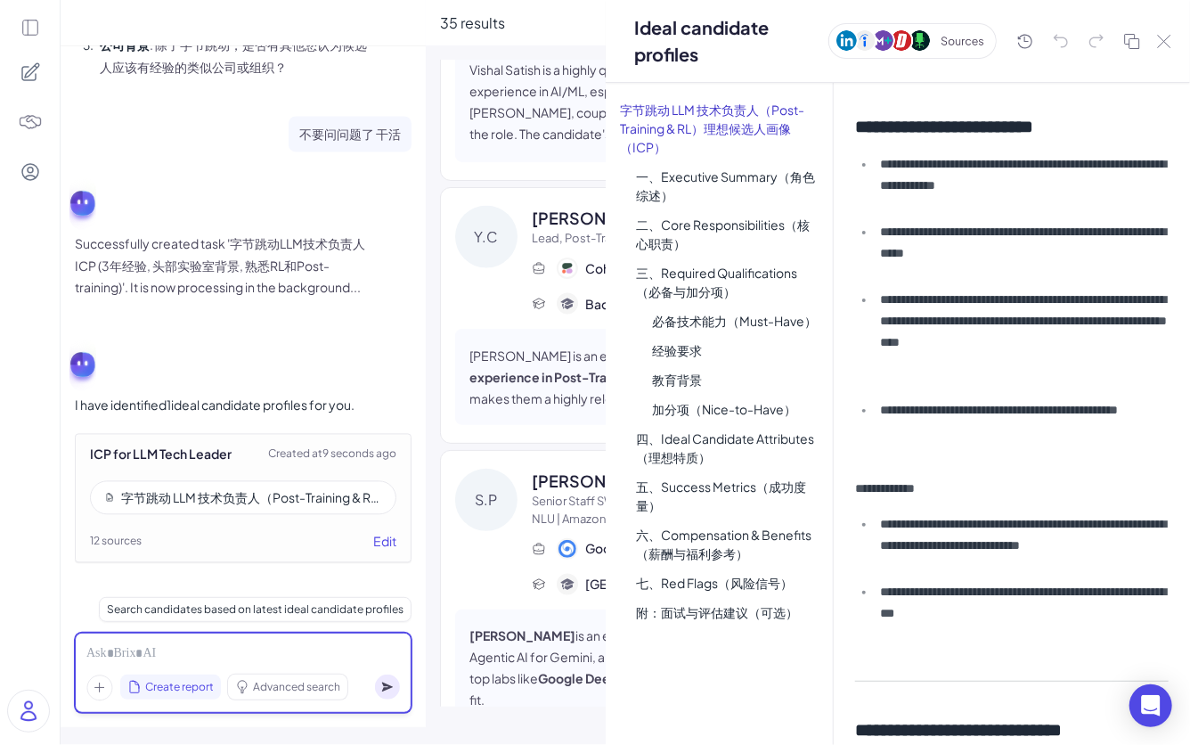
scroll to position [361, 0]
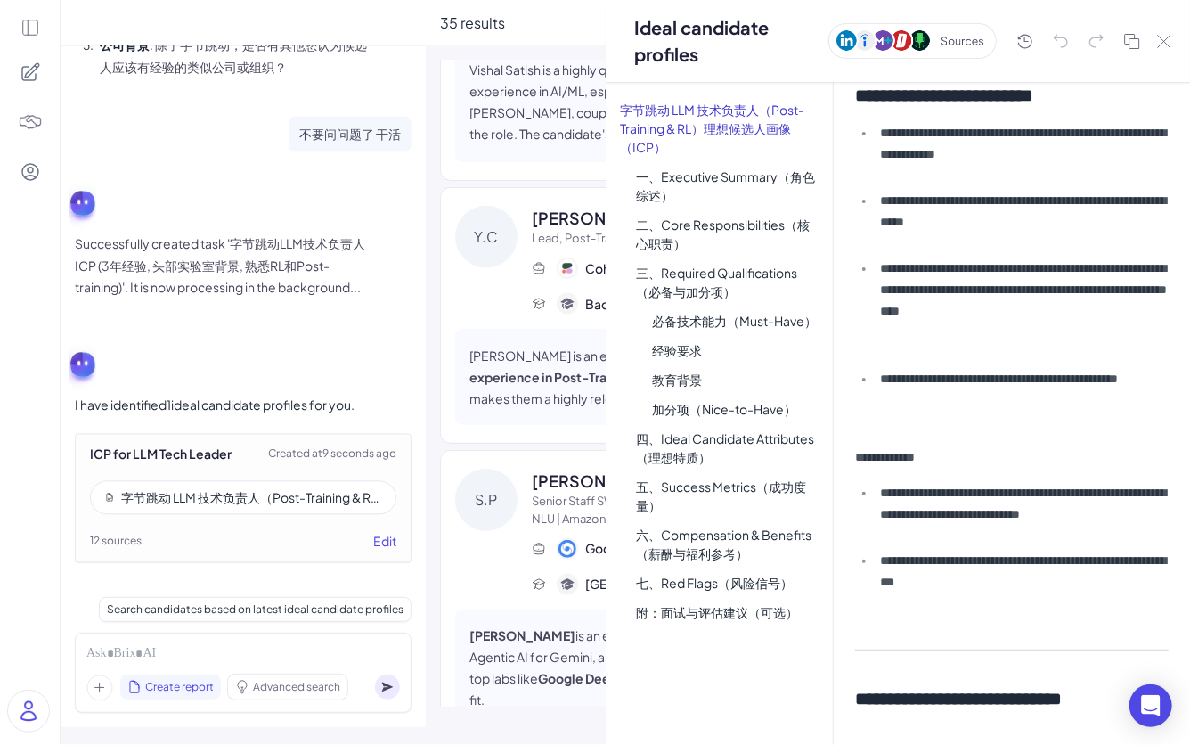
click at [951, 452] on p "**********" at bounding box center [1012, 456] width 314 height 21
click at [963, 501] on li "**********" at bounding box center [1022, 514] width 294 height 64
click at [966, 525] on li "**********" at bounding box center [1022, 514] width 294 height 64
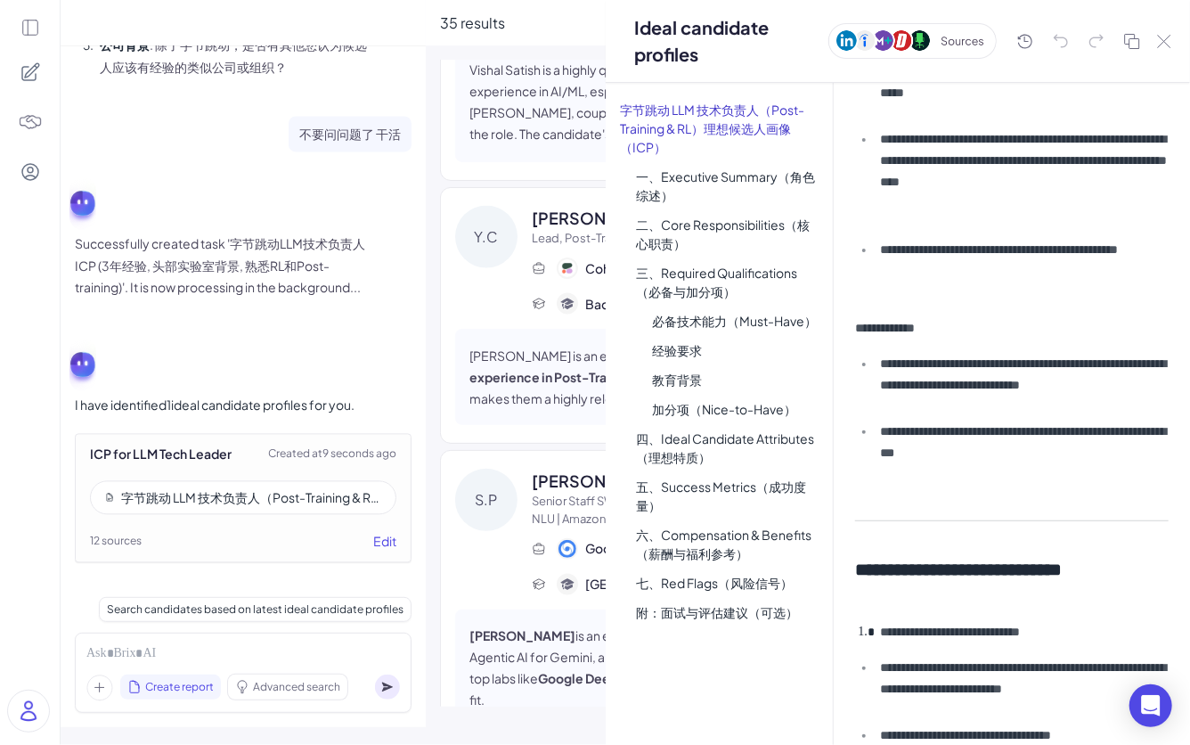
scroll to position [586, 0]
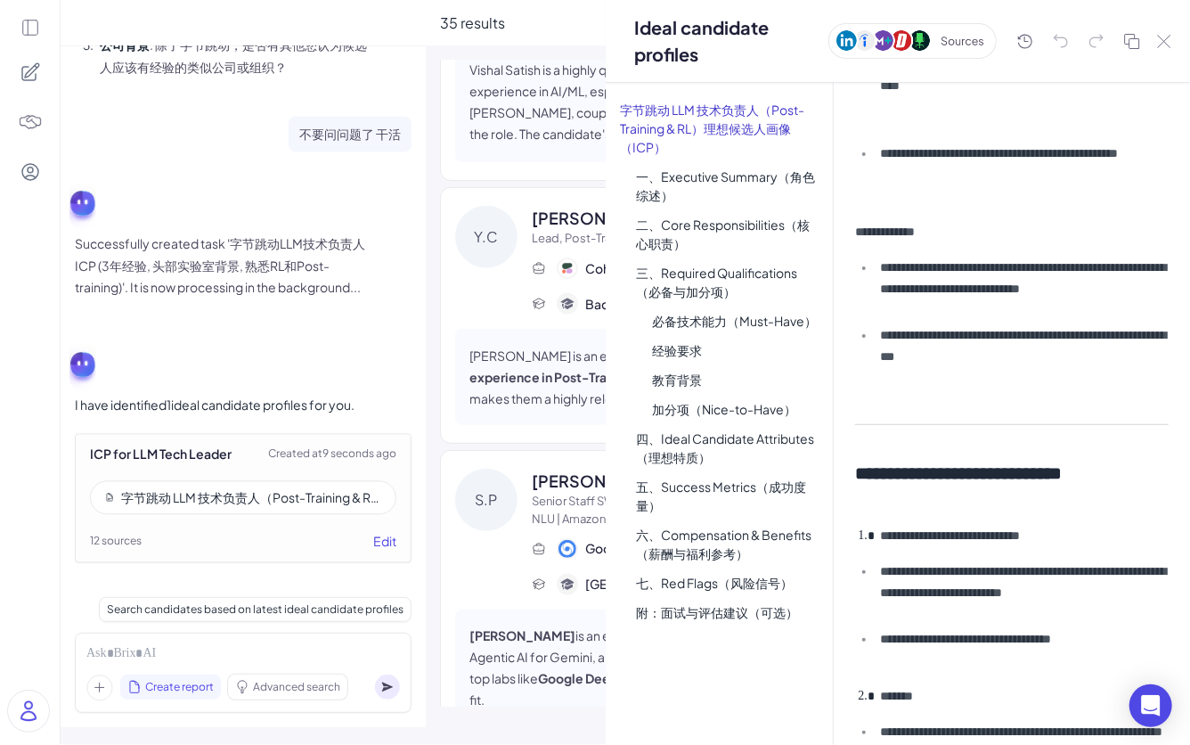
drag, startPoint x: 957, startPoint y: 503, endPoint x: 901, endPoint y: 509, distance: 56.4
click at [893, 495] on h2 "**********" at bounding box center [1012, 485] width 314 height 50
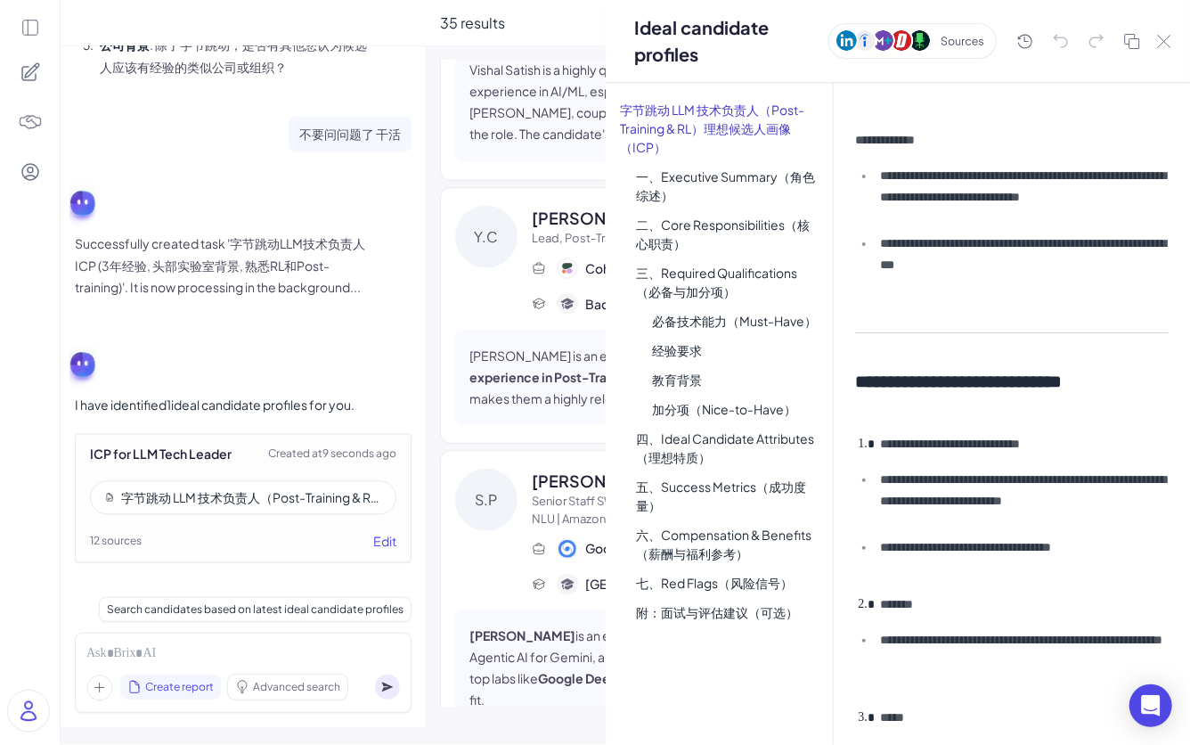
scroll to position [682, 0]
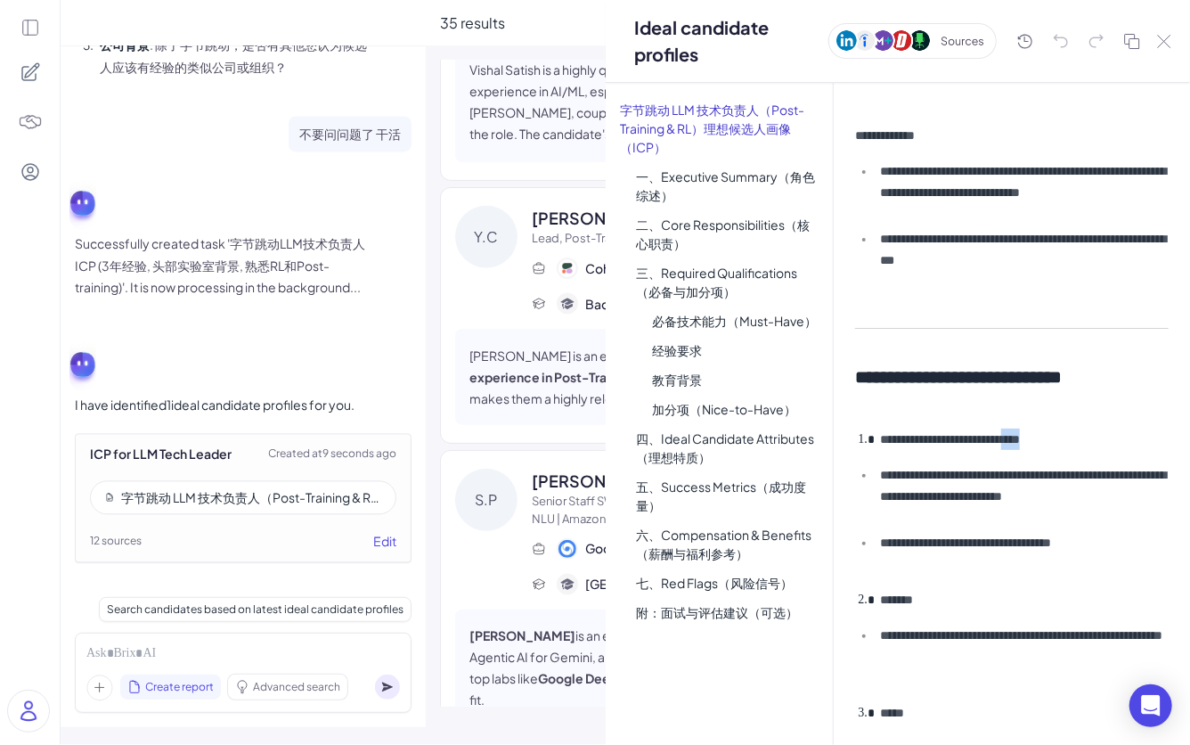
drag, startPoint x: 1158, startPoint y: 438, endPoint x: 1064, endPoint y: 436, distance: 93.6
click at [988, 436] on li "**********" at bounding box center [1022, 438] width 294 height 21
click at [988, 460] on div "**********" at bounding box center [1012, 414] width 356 height 662
click at [988, 507] on li "**********" at bounding box center [1022, 496] width 294 height 64
click at [988, 563] on li "**********" at bounding box center [1022, 553] width 294 height 43
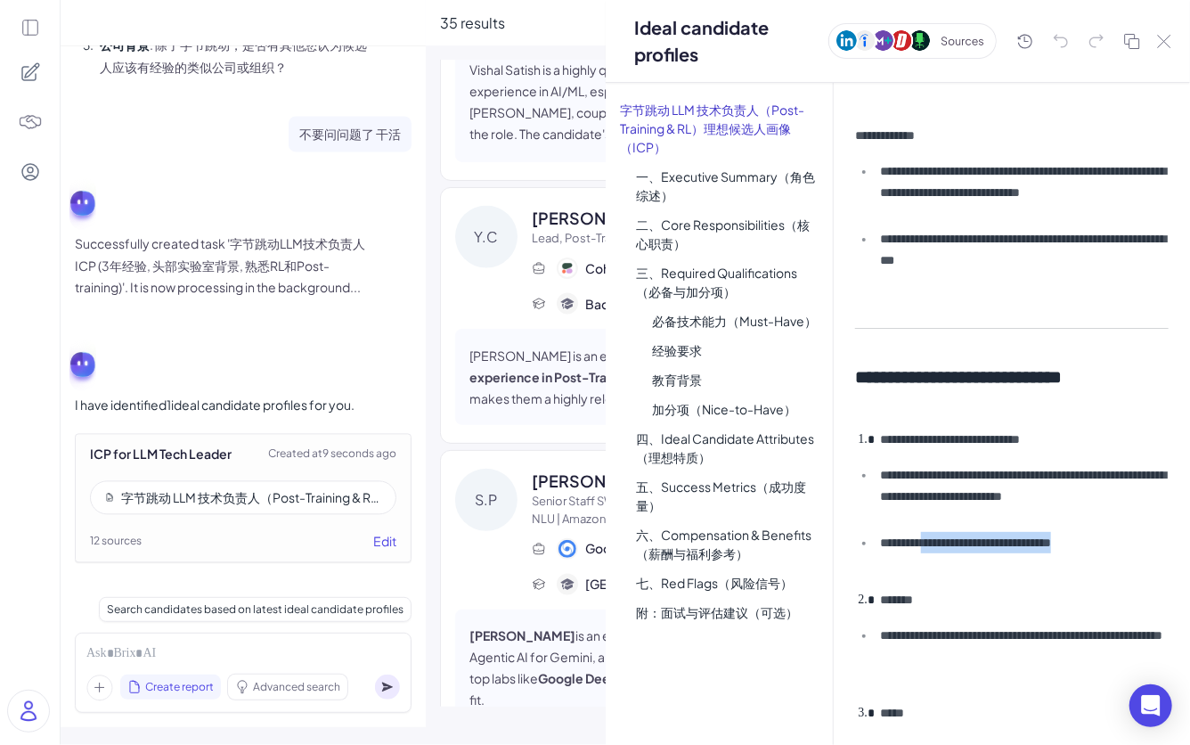
drag, startPoint x: 1052, startPoint y: 567, endPoint x: 990, endPoint y: 542, distance: 66.3
click at [988, 542] on li "**********" at bounding box center [1022, 553] width 294 height 43
click at [988, 565] on li "**********" at bounding box center [1022, 553] width 294 height 43
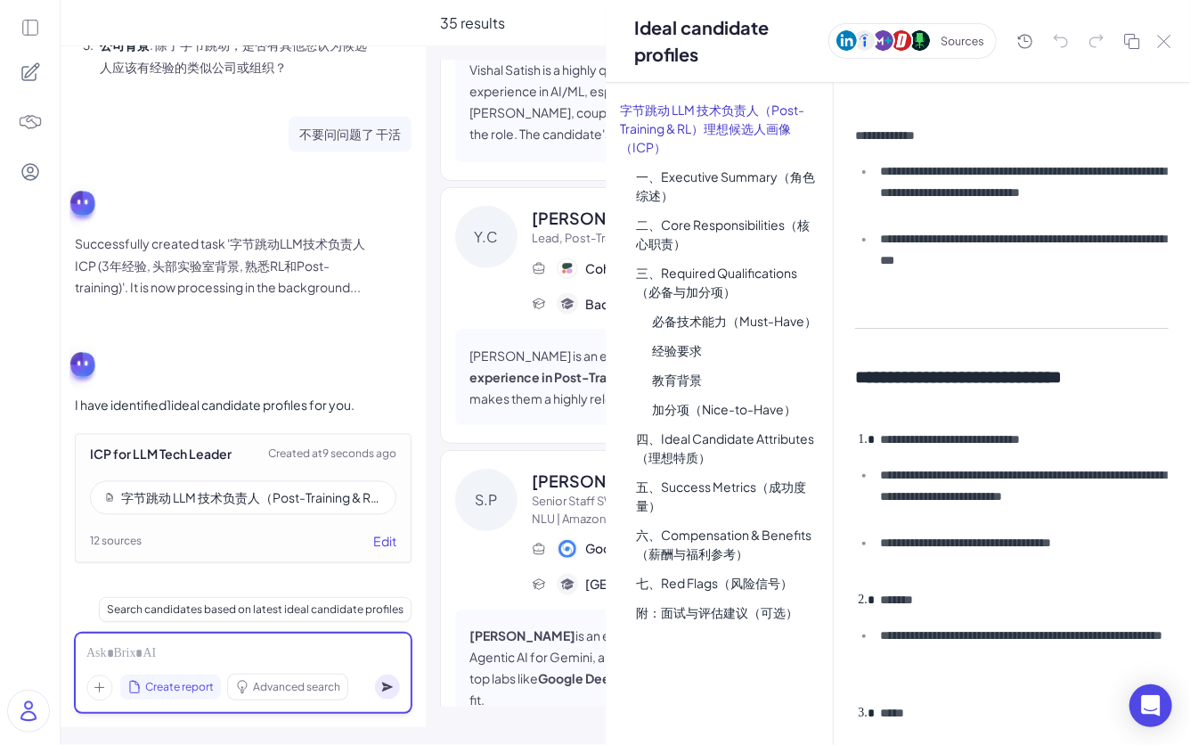
click at [322, 582] on div at bounding box center [243, 654] width 314 height 20
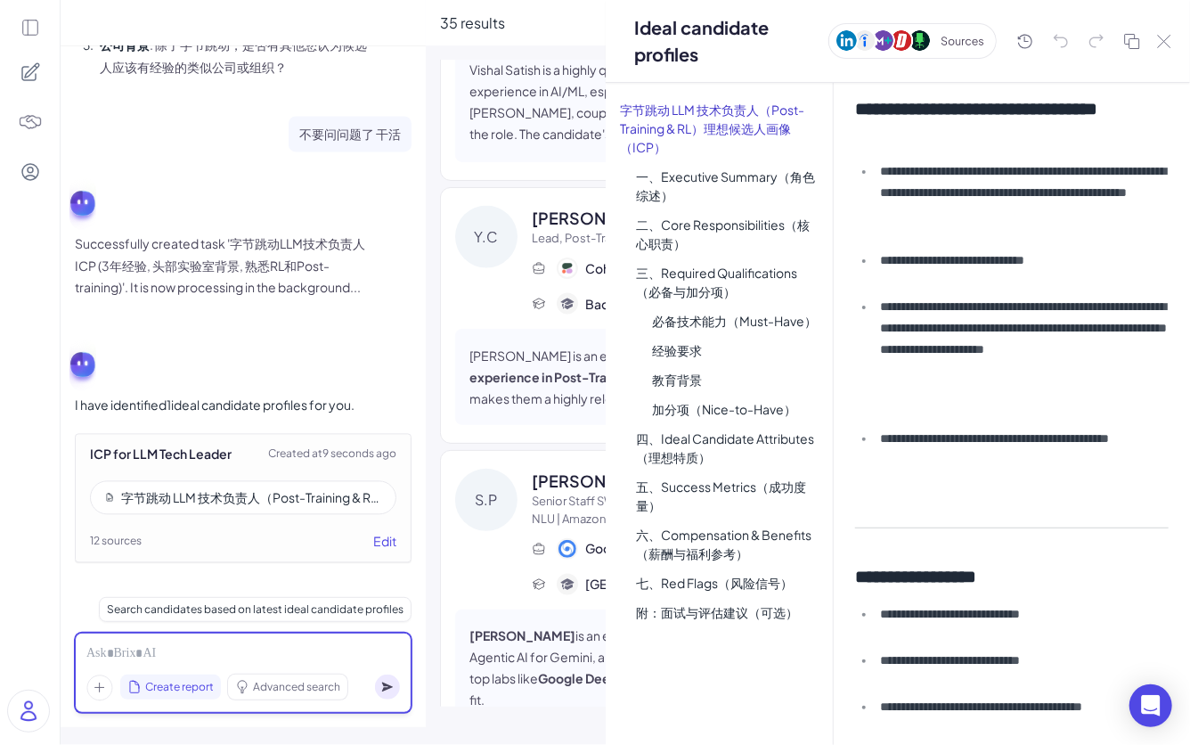
scroll to position [3859, 0]
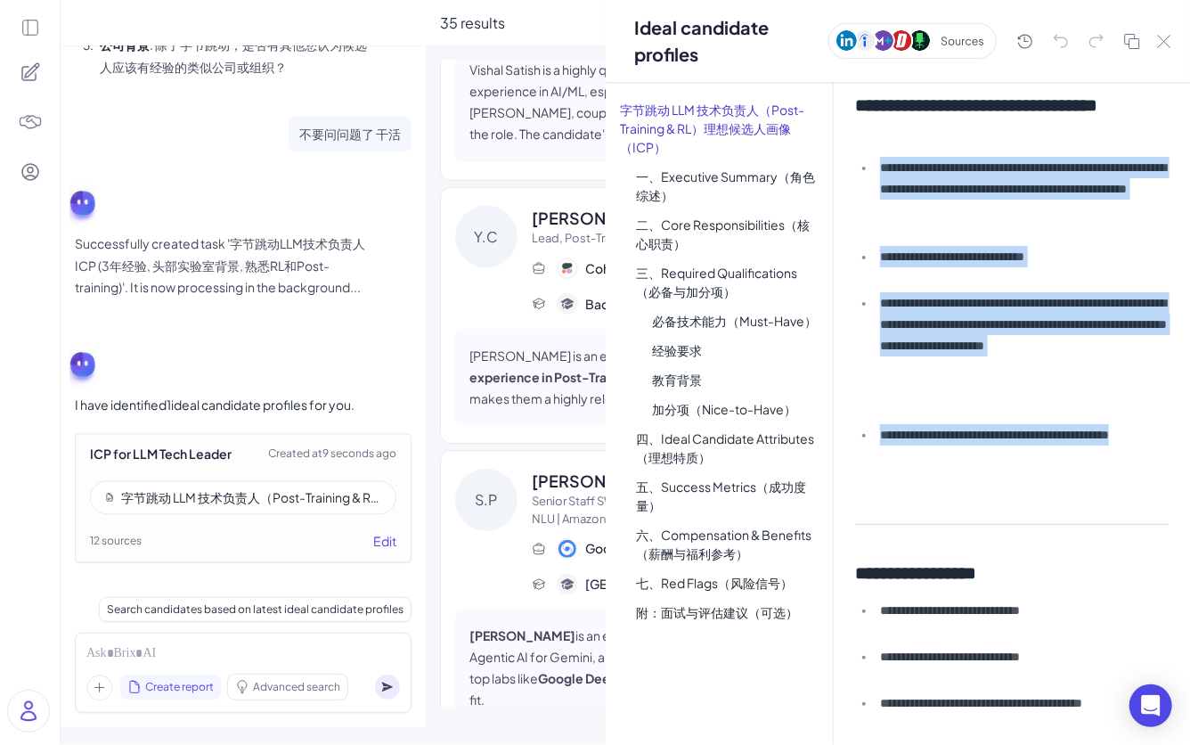
drag, startPoint x: 883, startPoint y: 167, endPoint x: 1004, endPoint y: 485, distance: 340.3
click at [988, 485] on ul "**********" at bounding box center [1012, 322] width 314 height 331
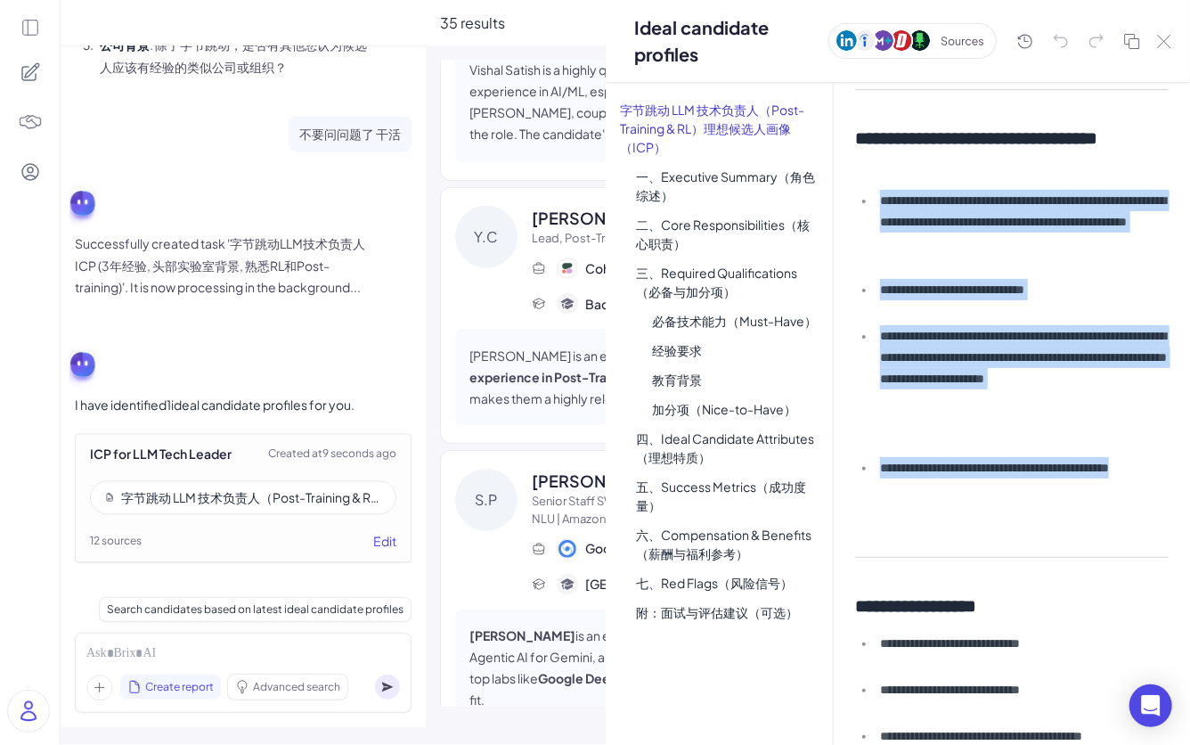
click at [988, 510] on li "**********" at bounding box center [1022, 489] width 294 height 64
drag, startPoint x: 861, startPoint y: 129, endPoint x: 947, endPoint y: 480, distance: 361.2
click at [947, 481] on div "**********" at bounding box center [1012, 414] width 356 height 662
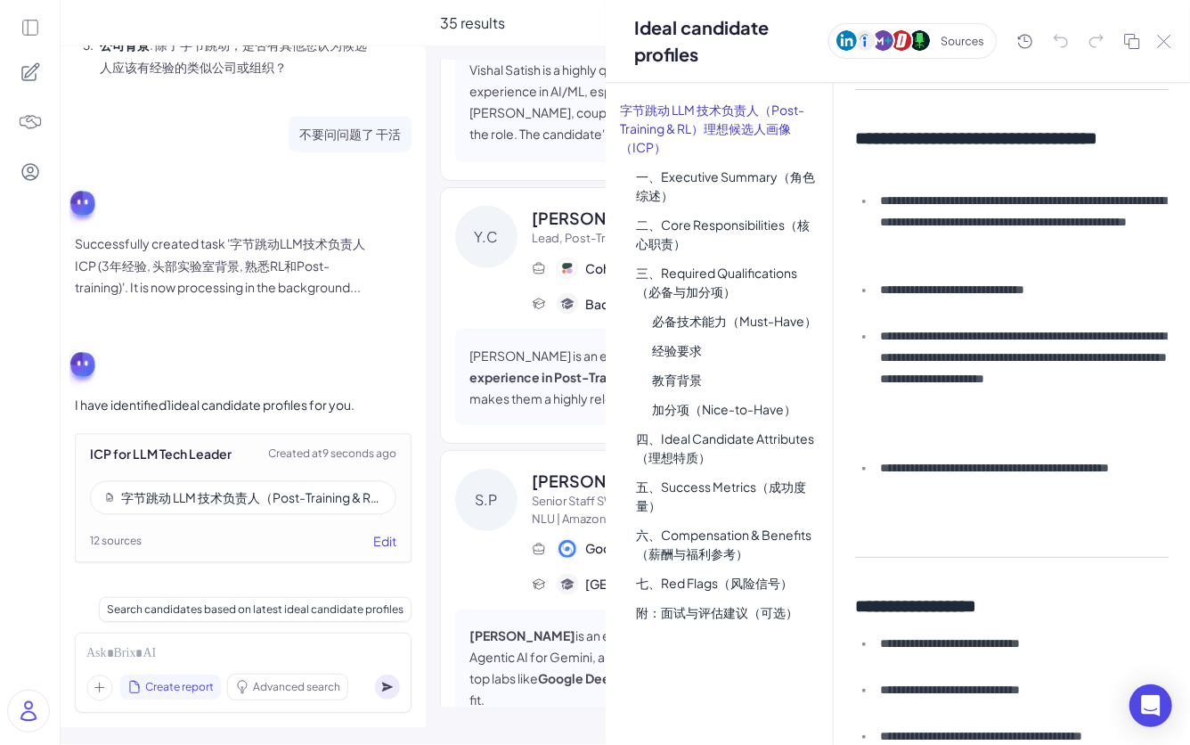
click at [955, 520] on div "**********" at bounding box center [1012, 414] width 356 height 662
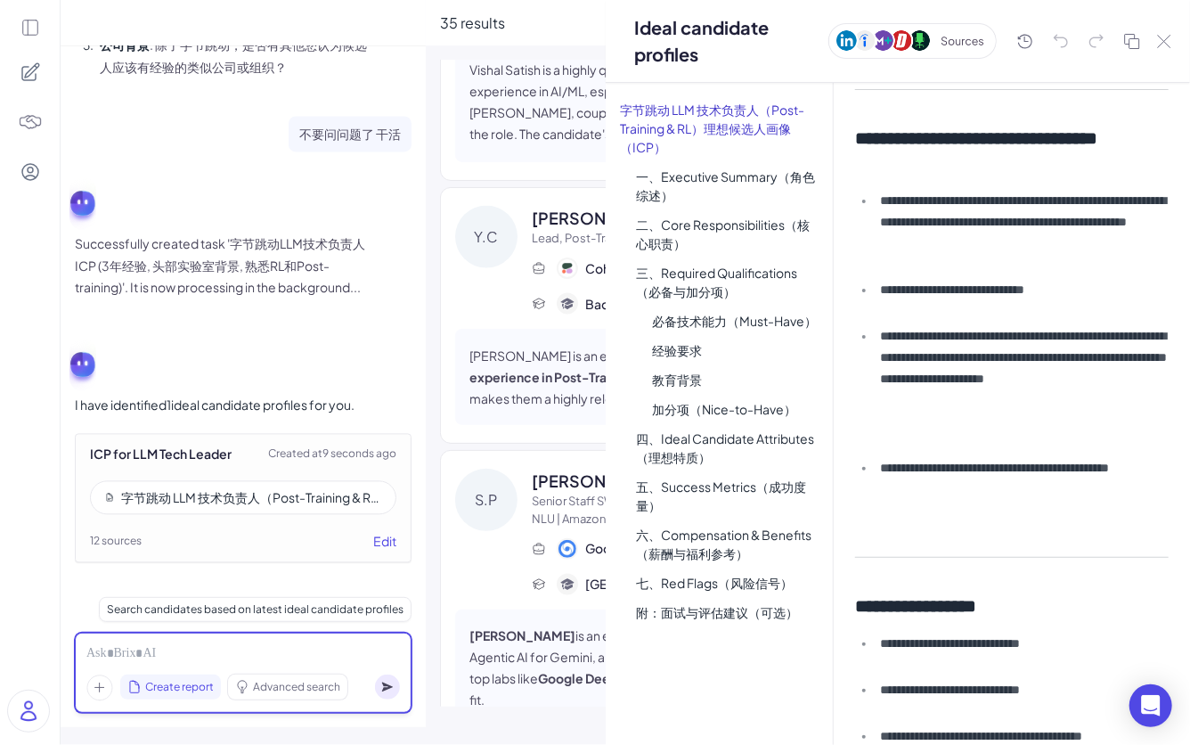
click at [170, 582] on div at bounding box center [243, 654] width 314 height 20
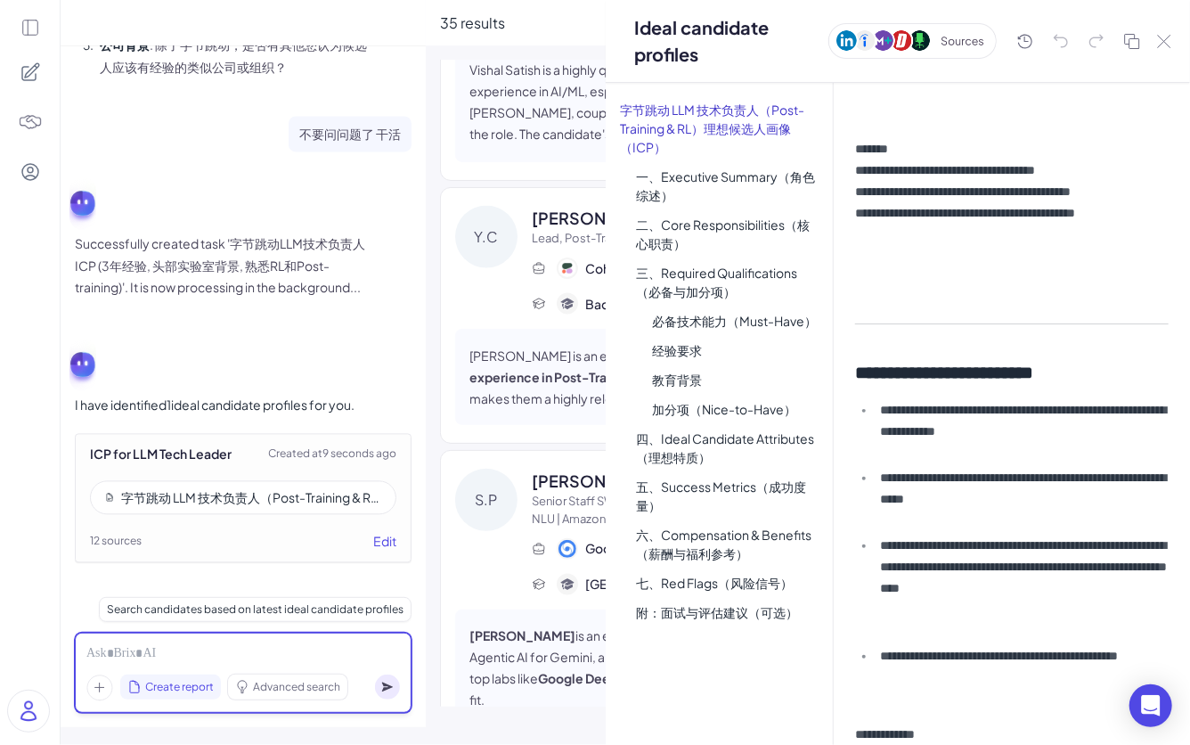
scroll to position [0, 0]
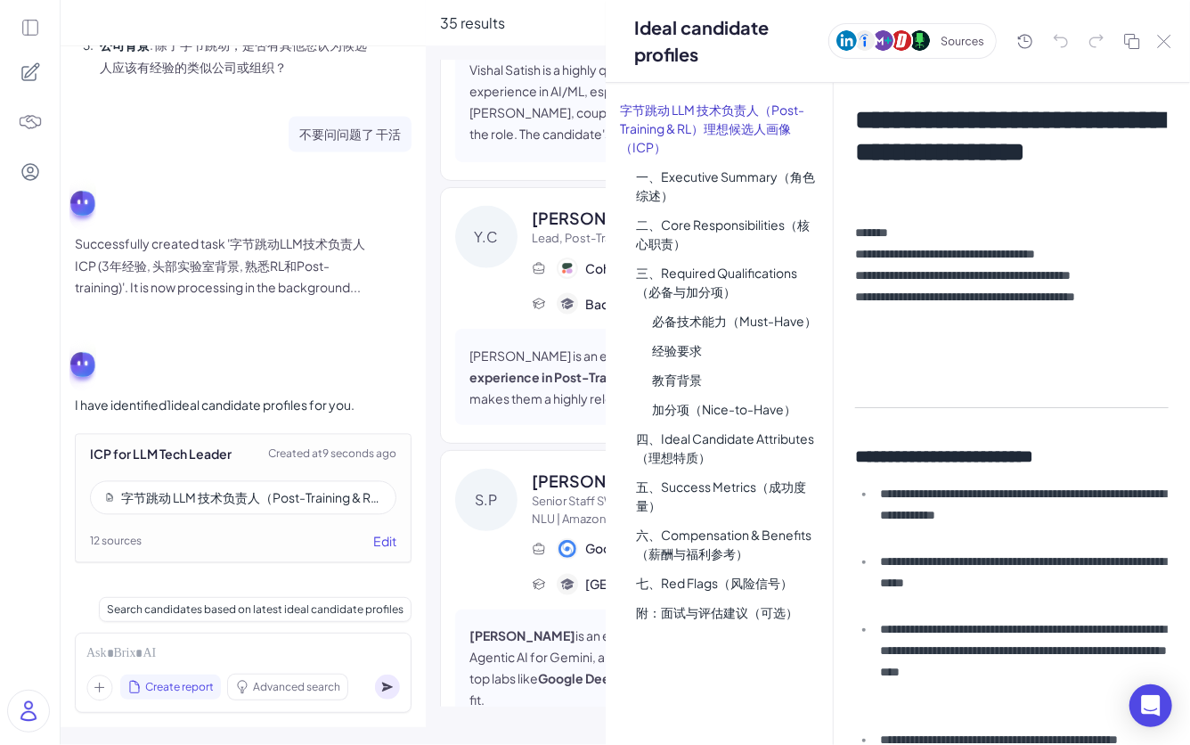
click at [988, 362] on p "**********" at bounding box center [1012, 297] width 314 height 150
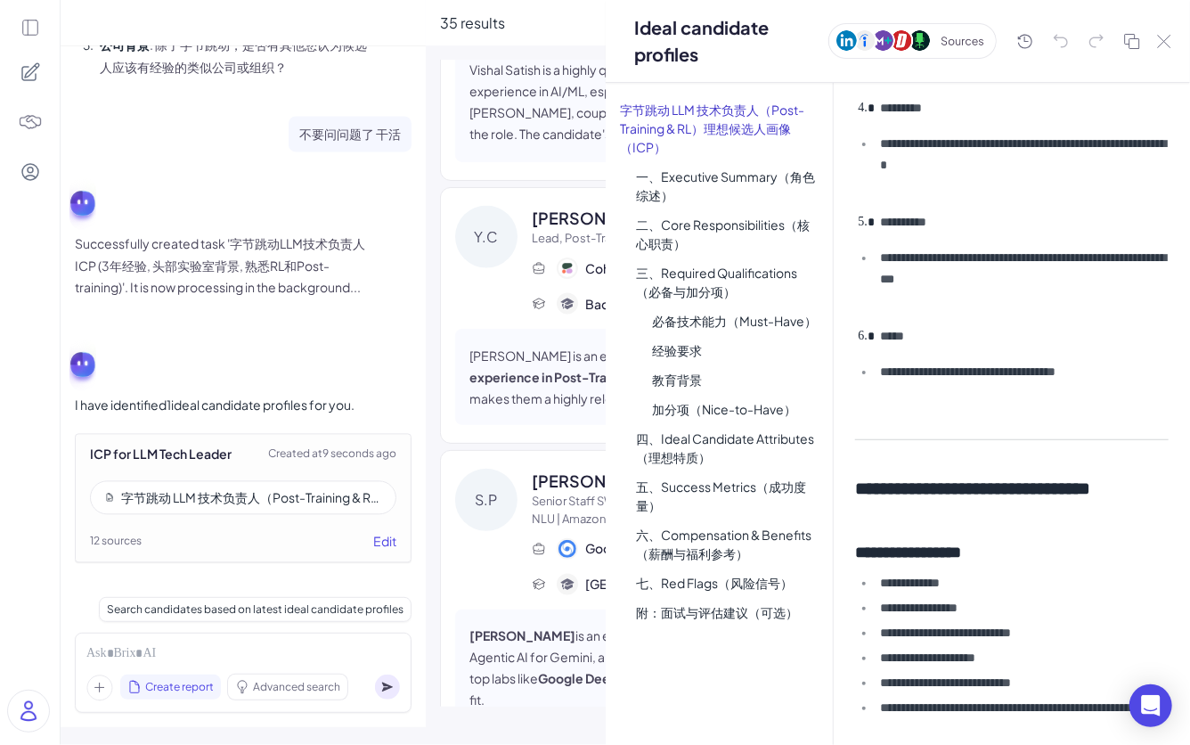
scroll to position [1930, 0]
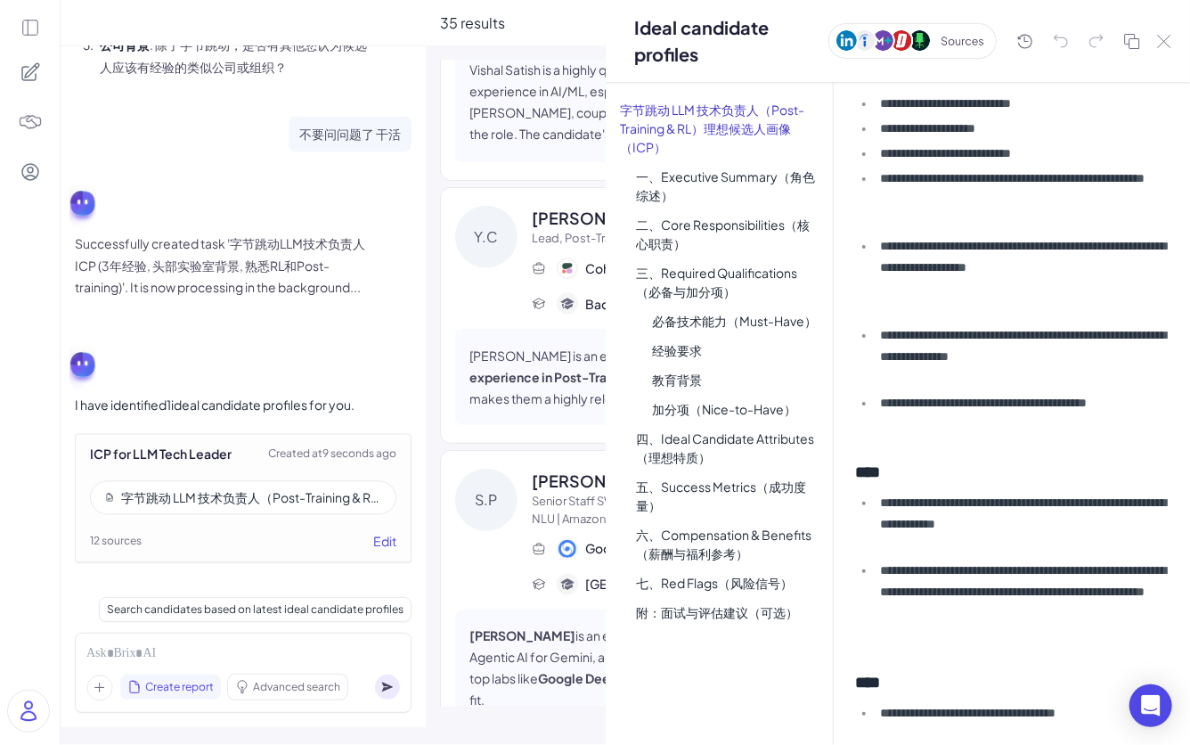
click at [988, 414] on li "**********" at bounding box center [1022, 413] width 294 height 43
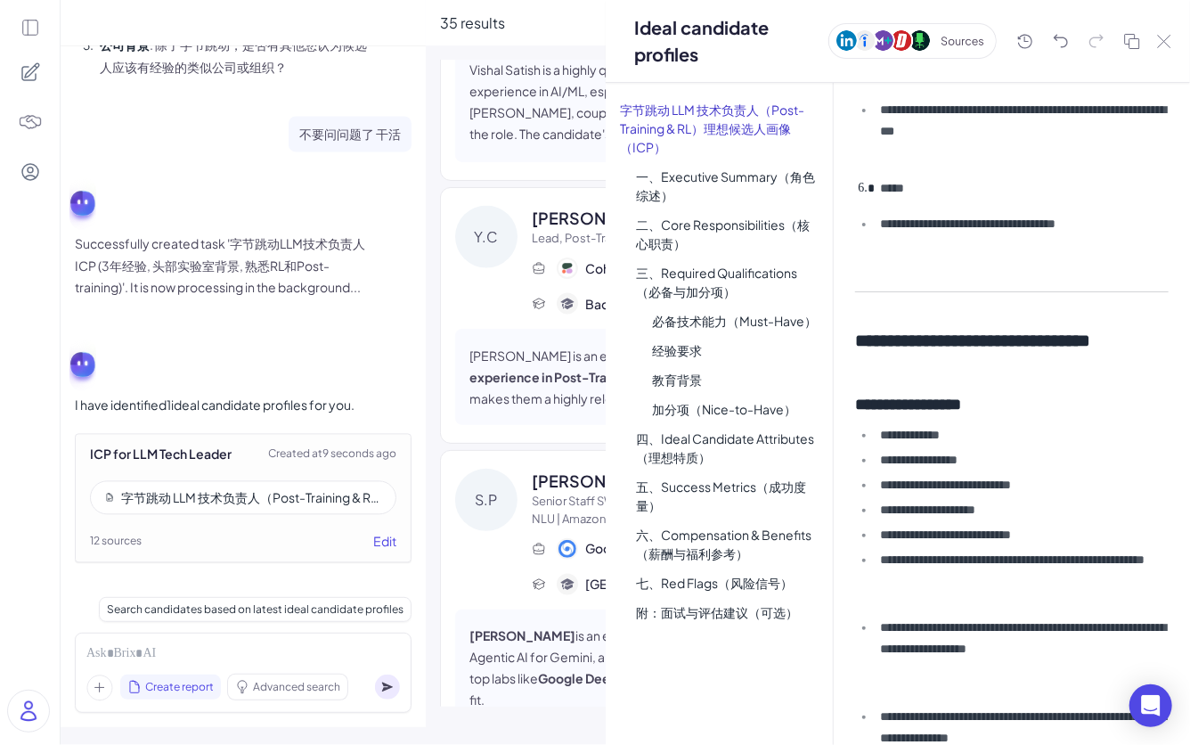
scroll to position [1530, 0]
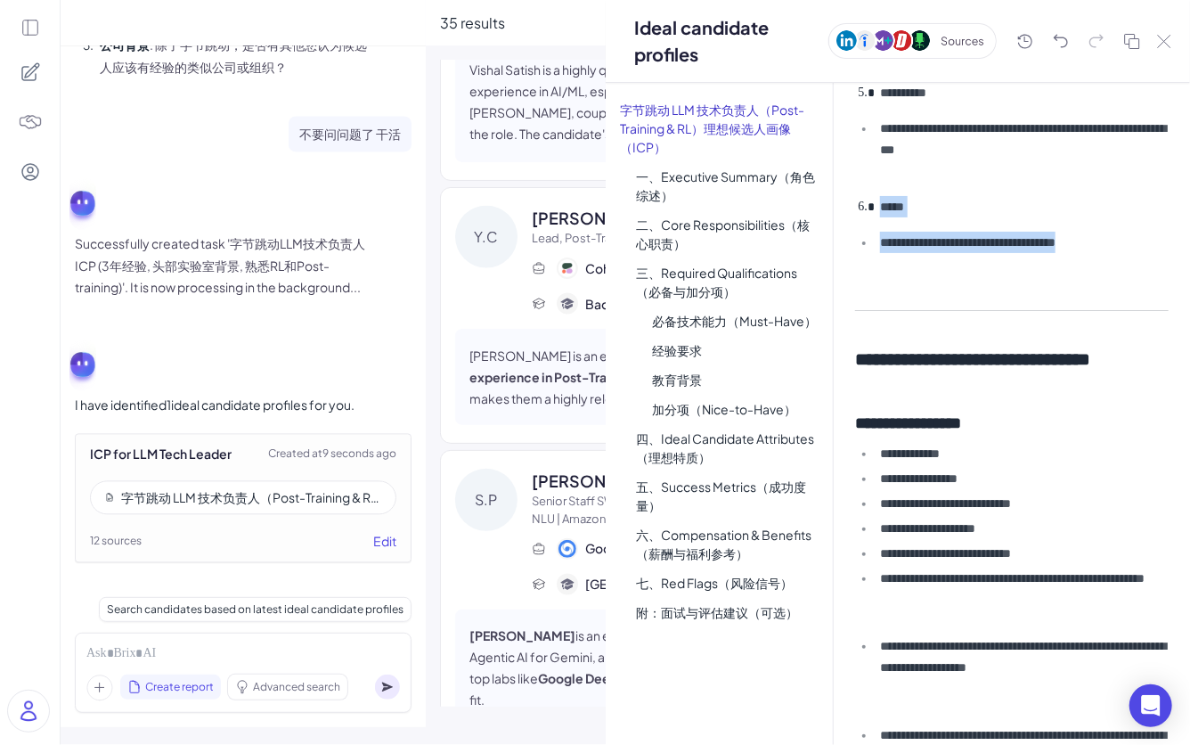
drag, startPoint x: 1053, startPoint y: 274, endPoint x: 860, endPoint y: 215, distance: 202.3
click at [860, 215] on div "**********" at bounding box center [1012, 414] width 356 height 662
click at [917, 250] on li "**********" at bounding box center [1022, 253] width 294 height 43
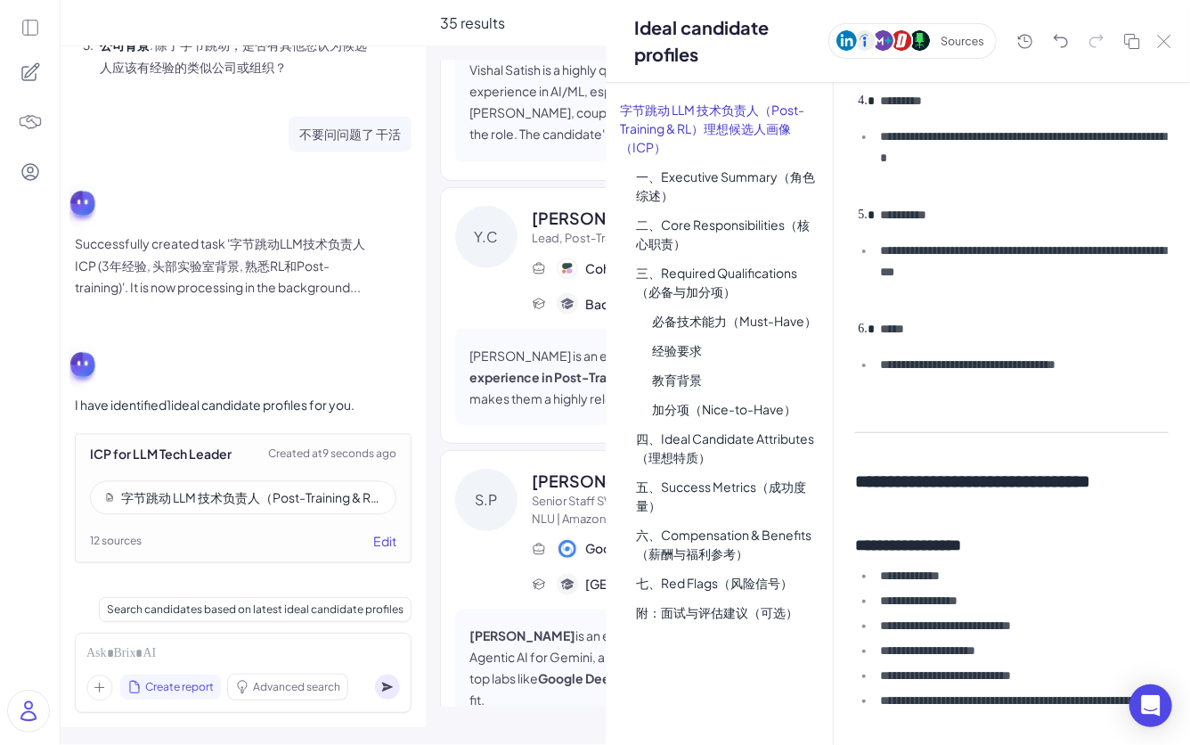
scroll to position [1397, 0]
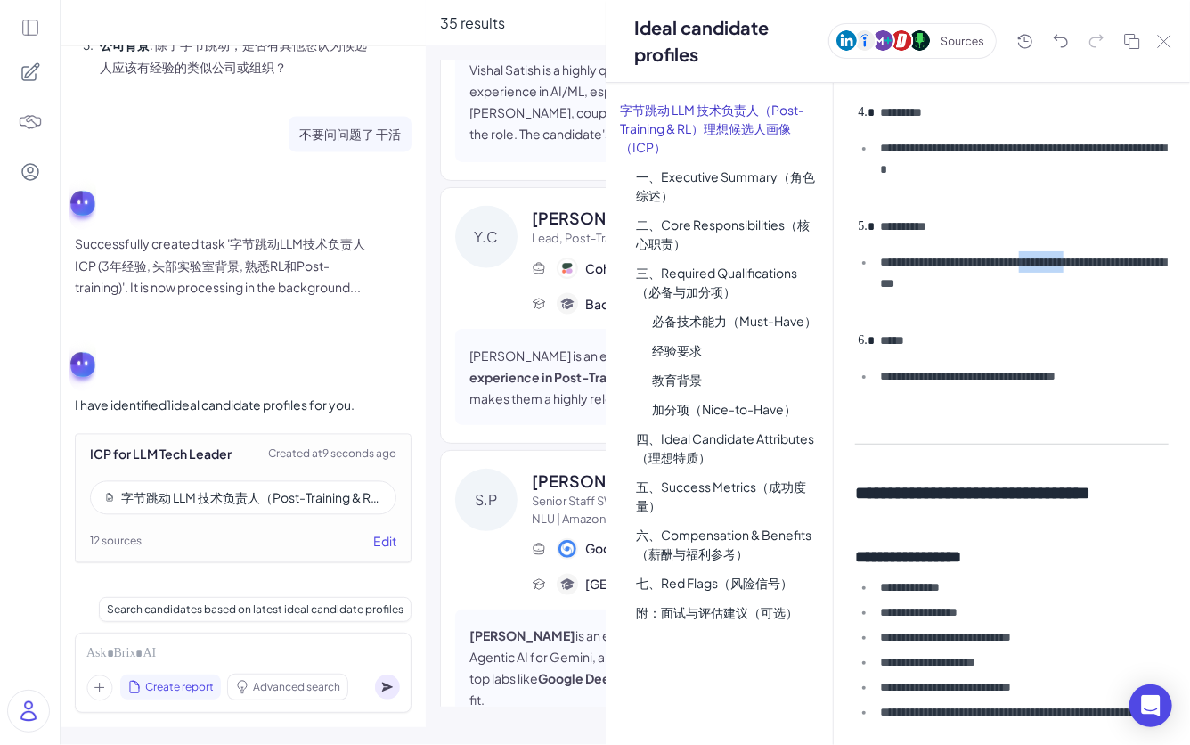
drag, startPoint x: 1055, startPoint y: 290, endPoint x: 985, endPoint y: 276, distance: 71.8
click at [977, 276] on li "**********" at bounding box center [1022, 283] width 294 height 64
click at [988, 278] on li "**********" at bounding box center [1022, 283] width 294 height 64
drag, startPoint x: 1010, startPoint y: 280, endPoint x: 1044, endPoint y: 292, distance: 36.1
click at [988, 293] on li "**********" at bounding box center [1022, 283] width 294 height 64
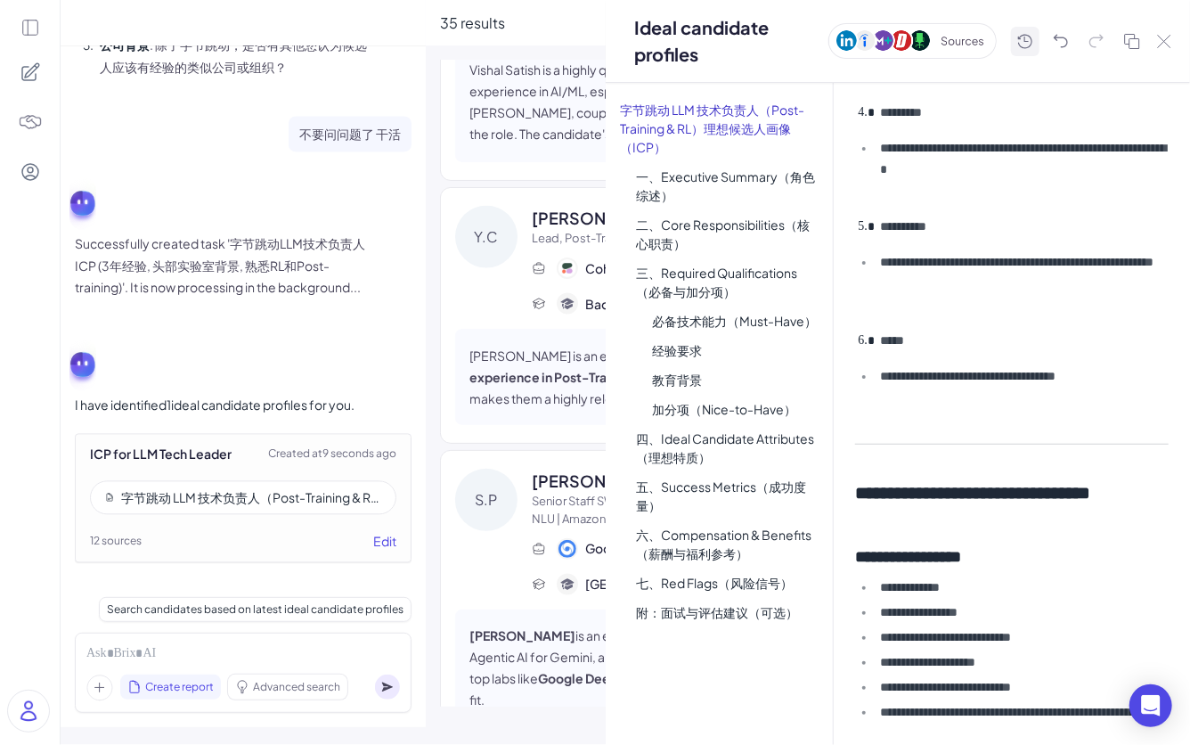
click at [988, 36] on icon at bounding box center [1024, 41] width 21 height 22
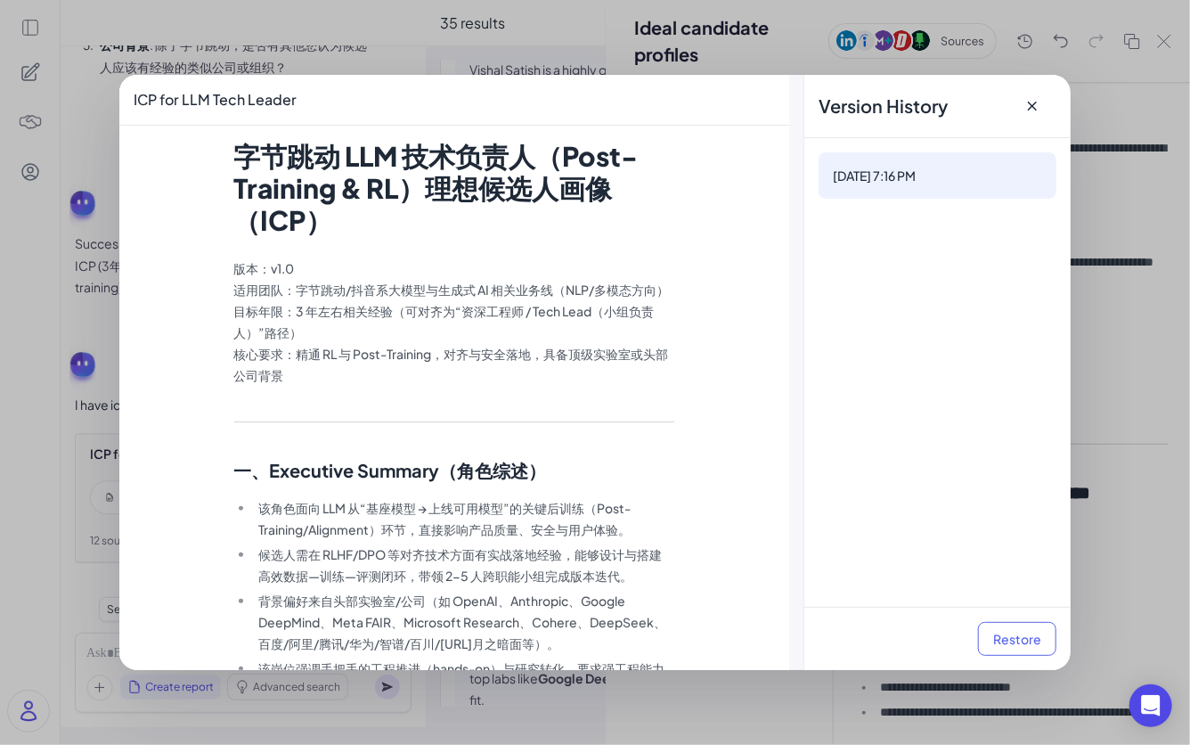
scroll to position [1215, 0]
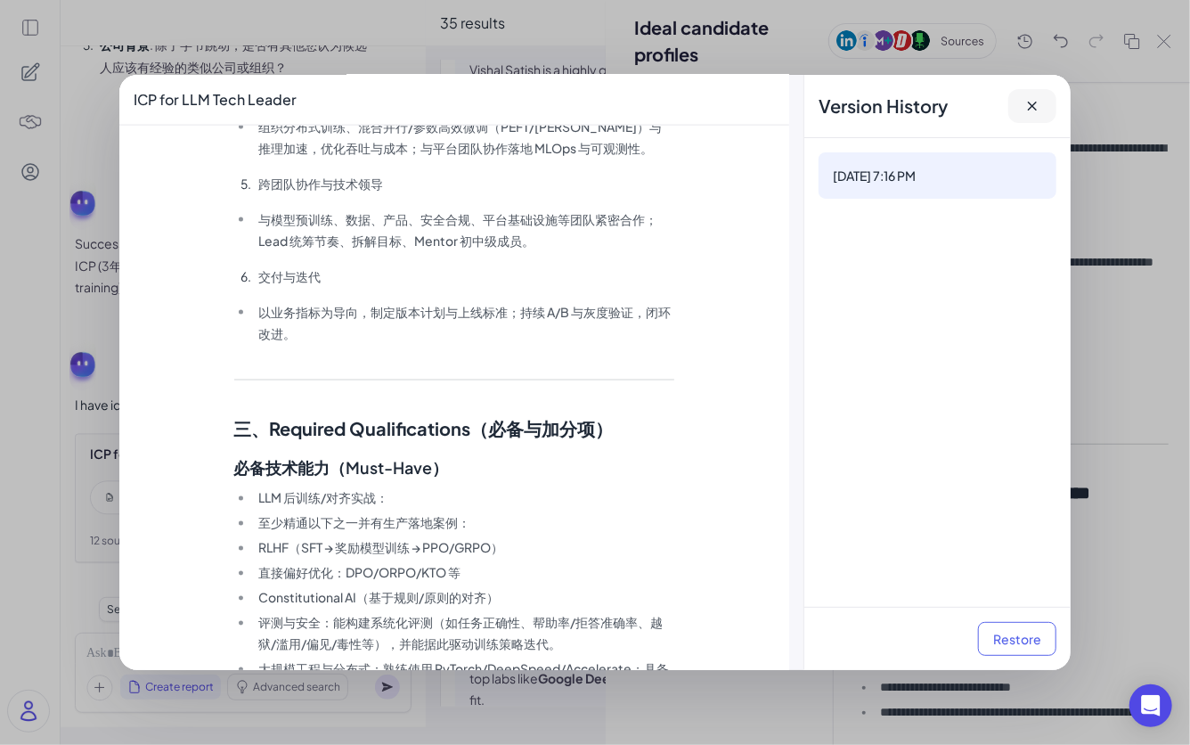
click at [988, 115] on button at bounding box center [1032, 106] width 48 height 34
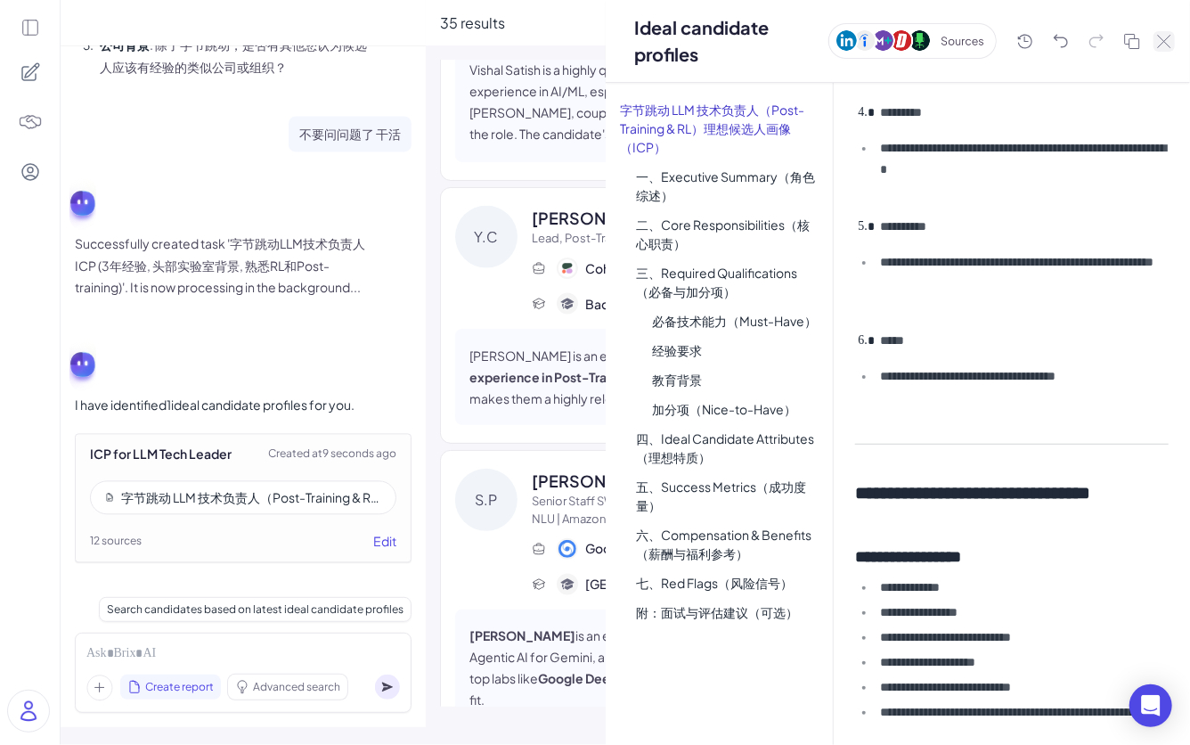
click at [988, 43] on icon at bounding box center [1164, 41] width 14 height 13
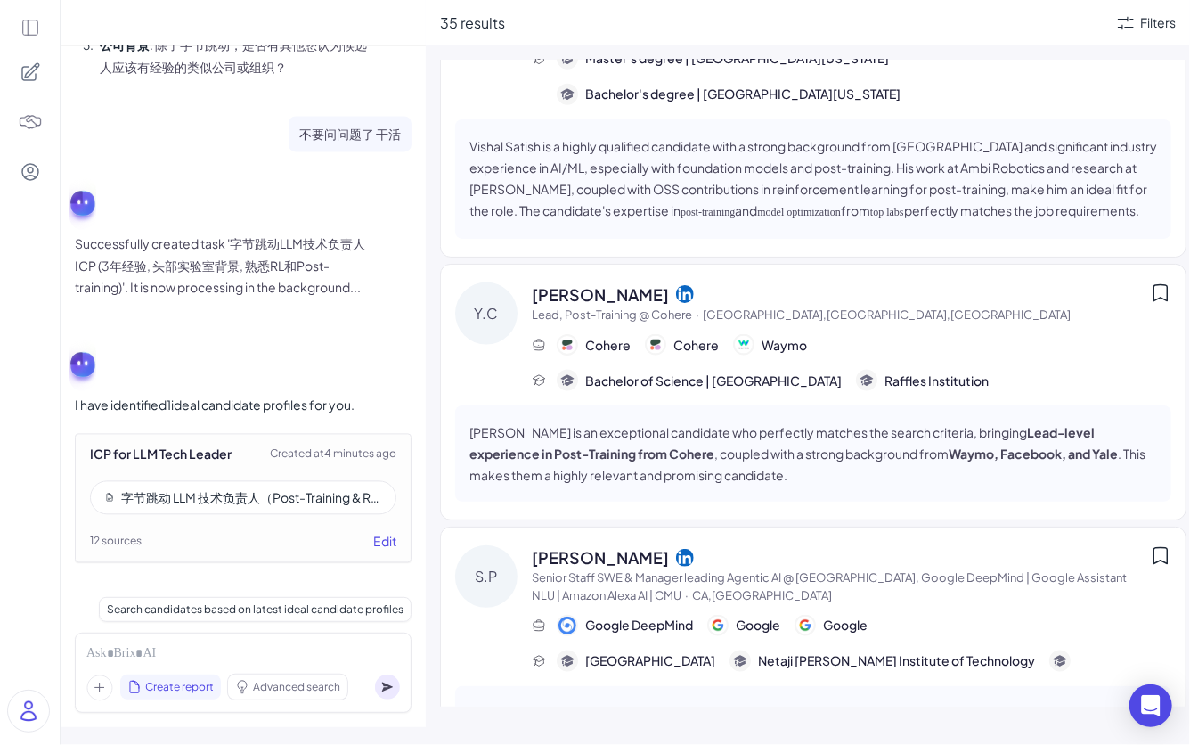
scroll to position [1005, 0]
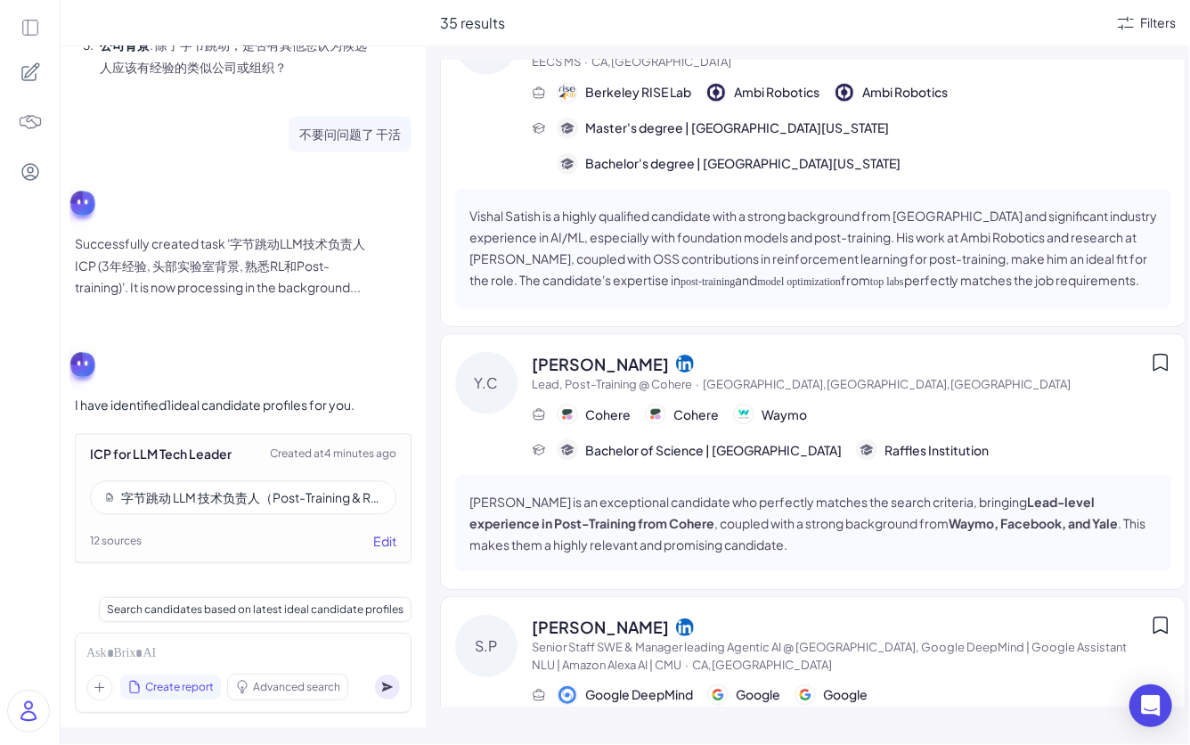
click at [988, 24] on div "Filters" at bounding box center [1158, 22] width 36 height 19
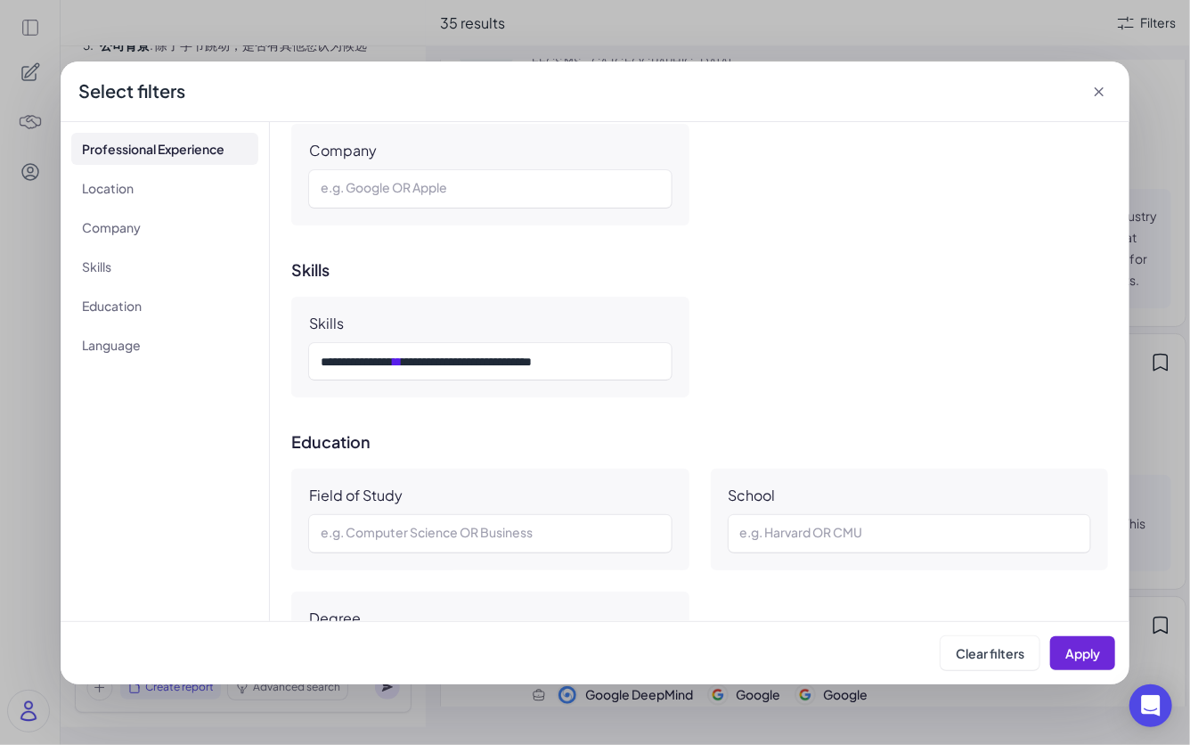
scroll to position [1348, 0]
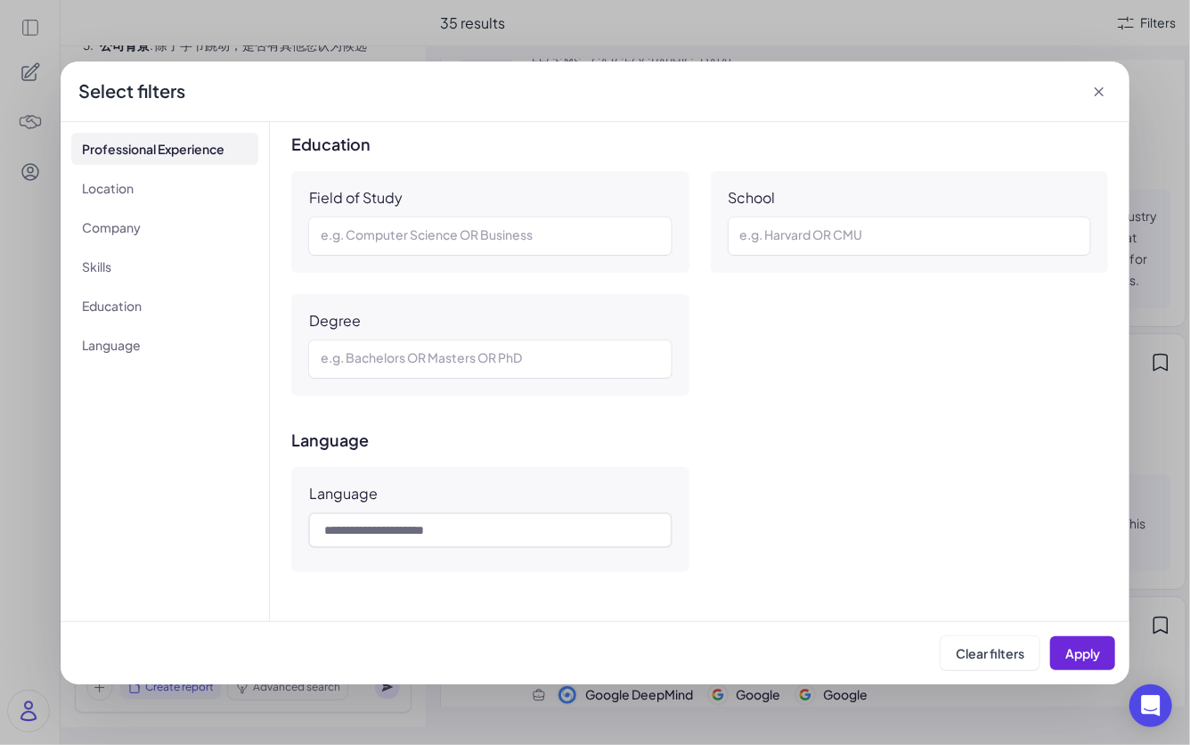
click at [988, 89] on icon at bounding box center [1099, 92] width 18 height 18
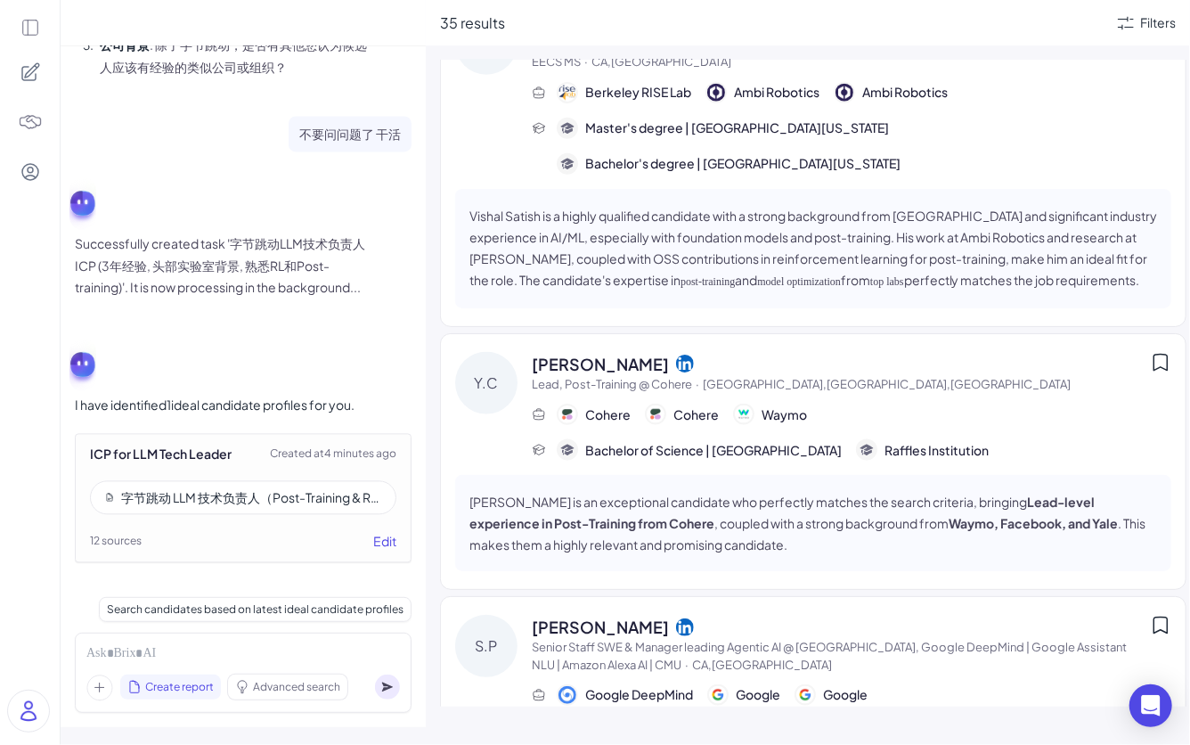
click at [248, 508] on div "字节跳动 LLM 技术负责人（Post-Training & RL）理想候选人画像（ICP）" at bounding box center [243, 498] width 306 height 34
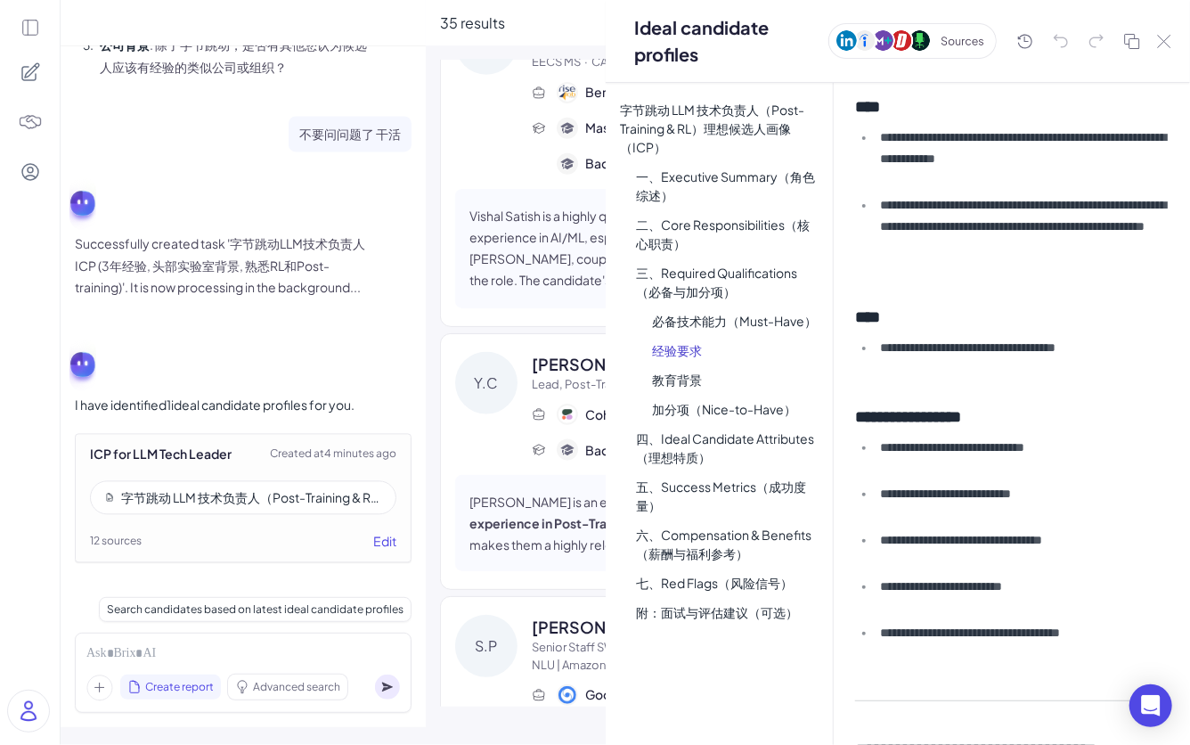
scroll to position [1607, 0]
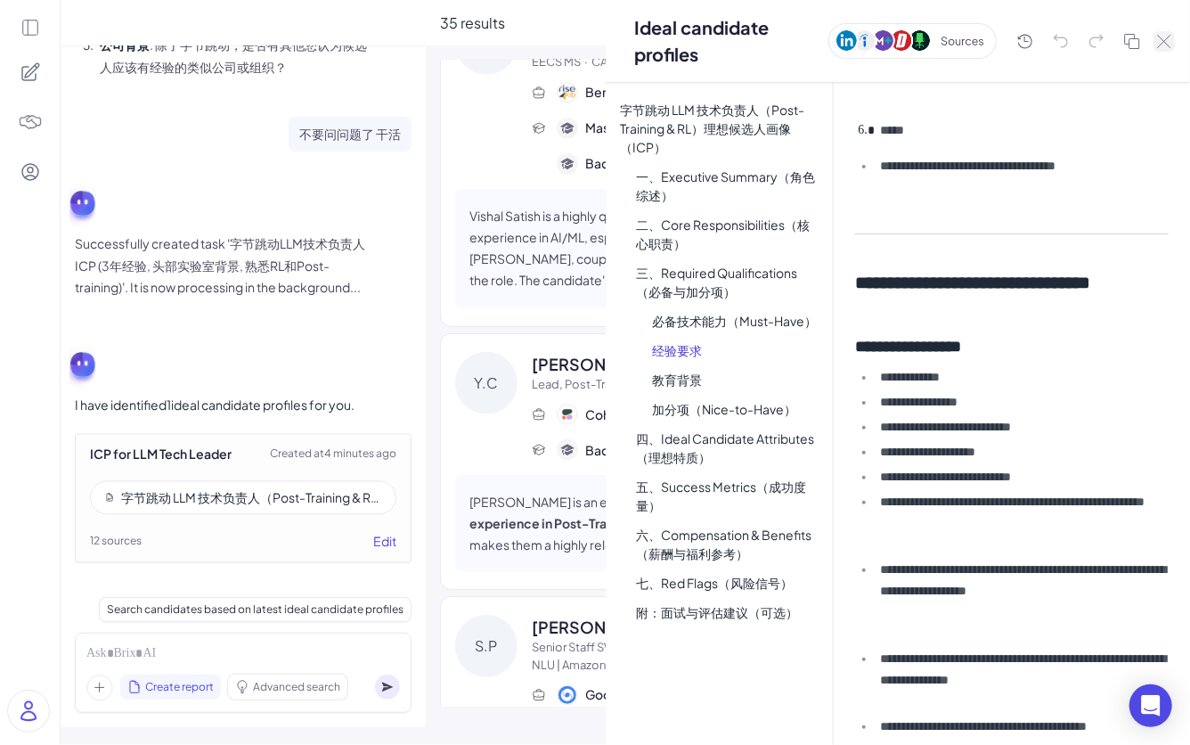
click at [988, 43] on icon at bounding box center [1164, 41] width 14 height 13
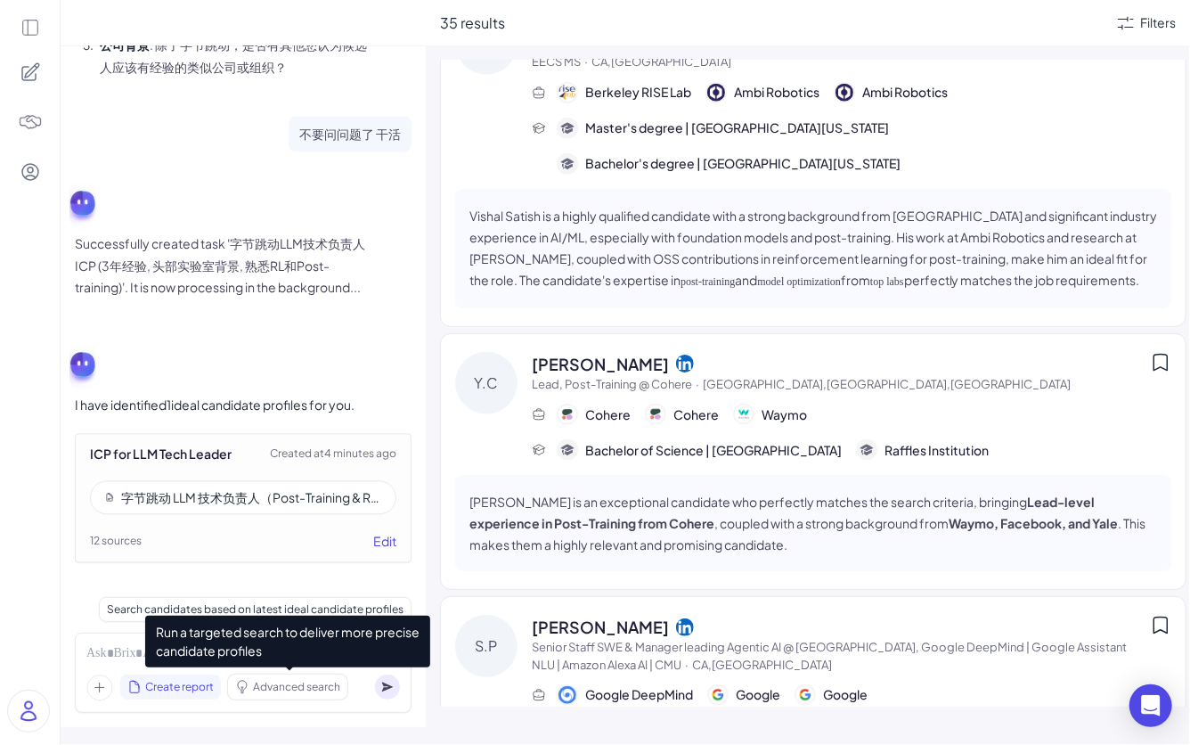
click at [303, 582] on span "Advanced search" at bounding box center [296, 687] width 87 height 16
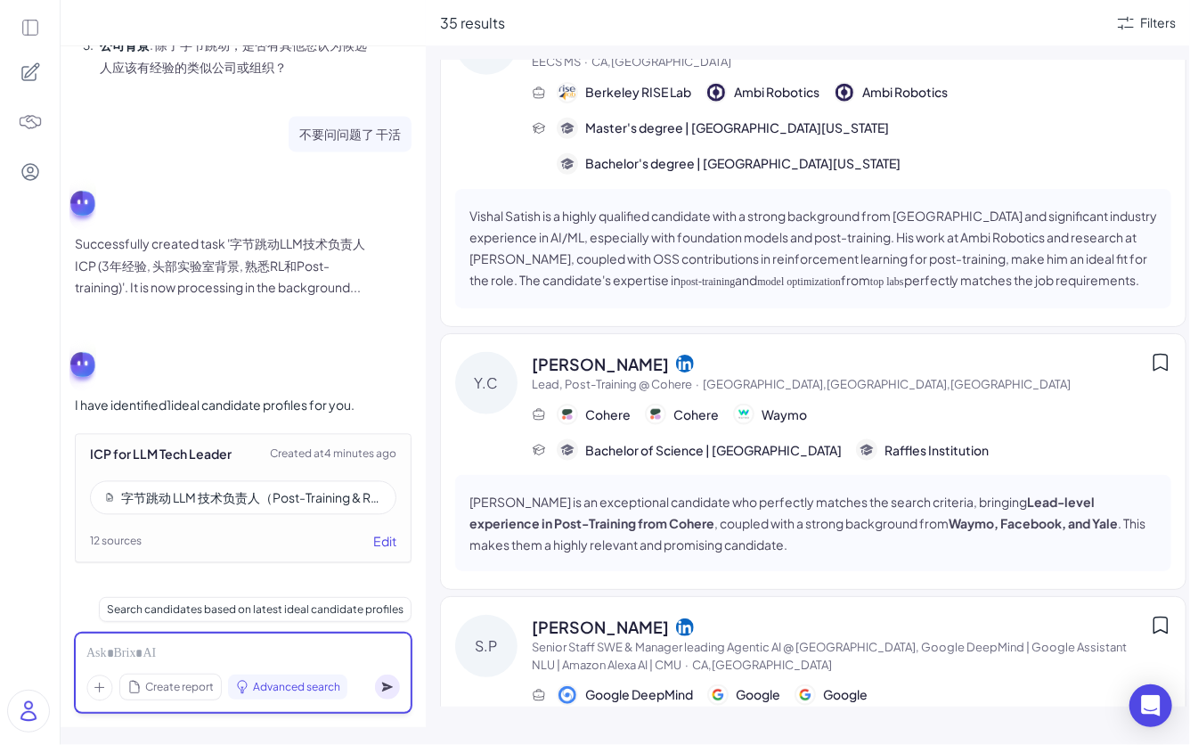
click at [118, 582] on div at bounding box center [243, 654] width 314 height 20
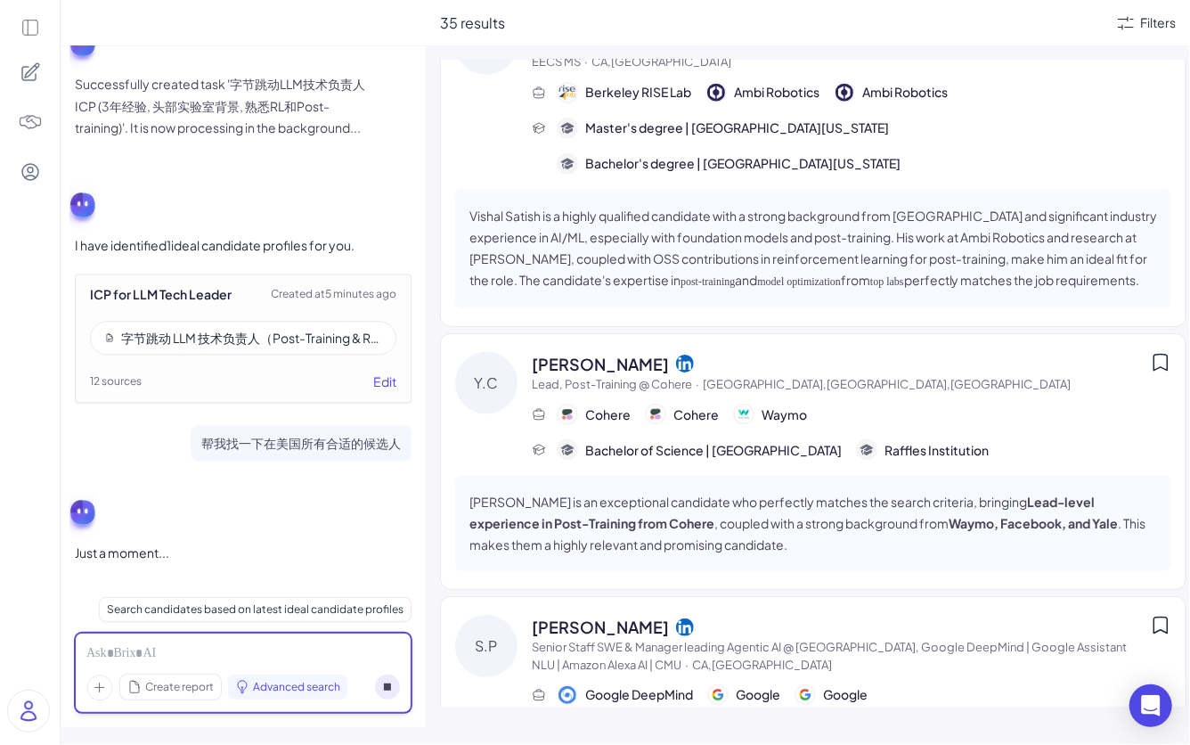
click at [226, 582] on div at bounding box center [243, 654] width 314 height 20
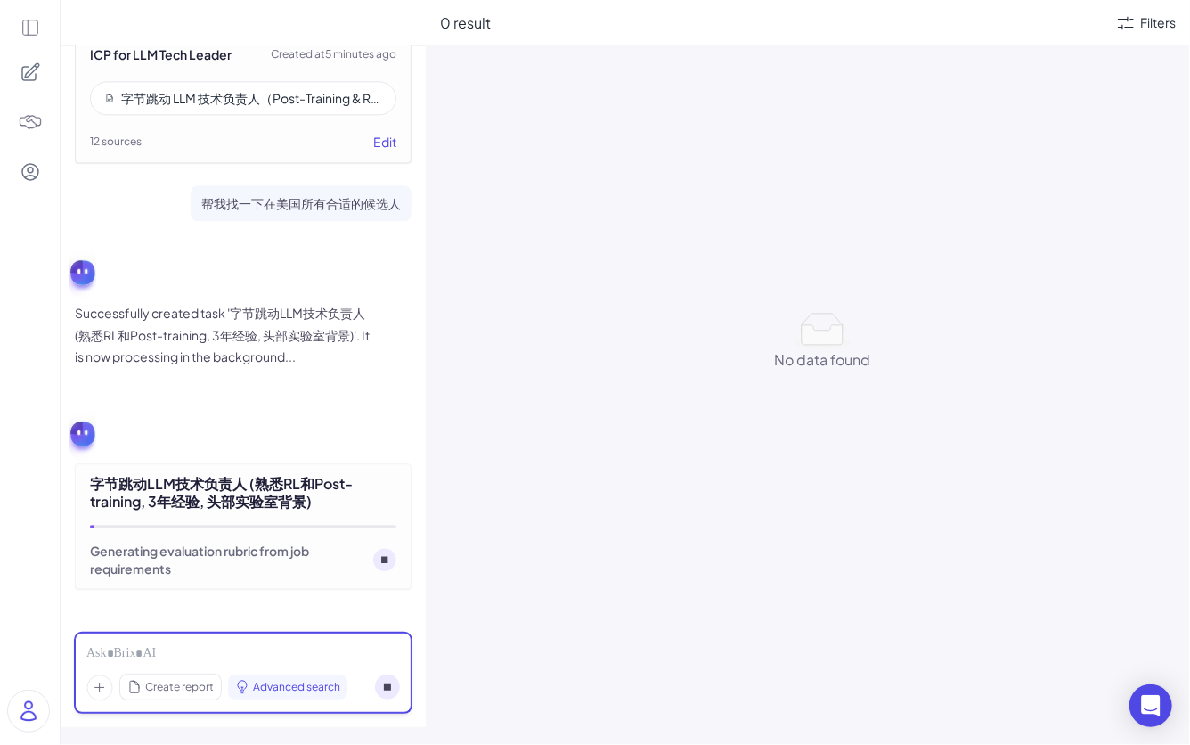
scroll to position [1988, 0]
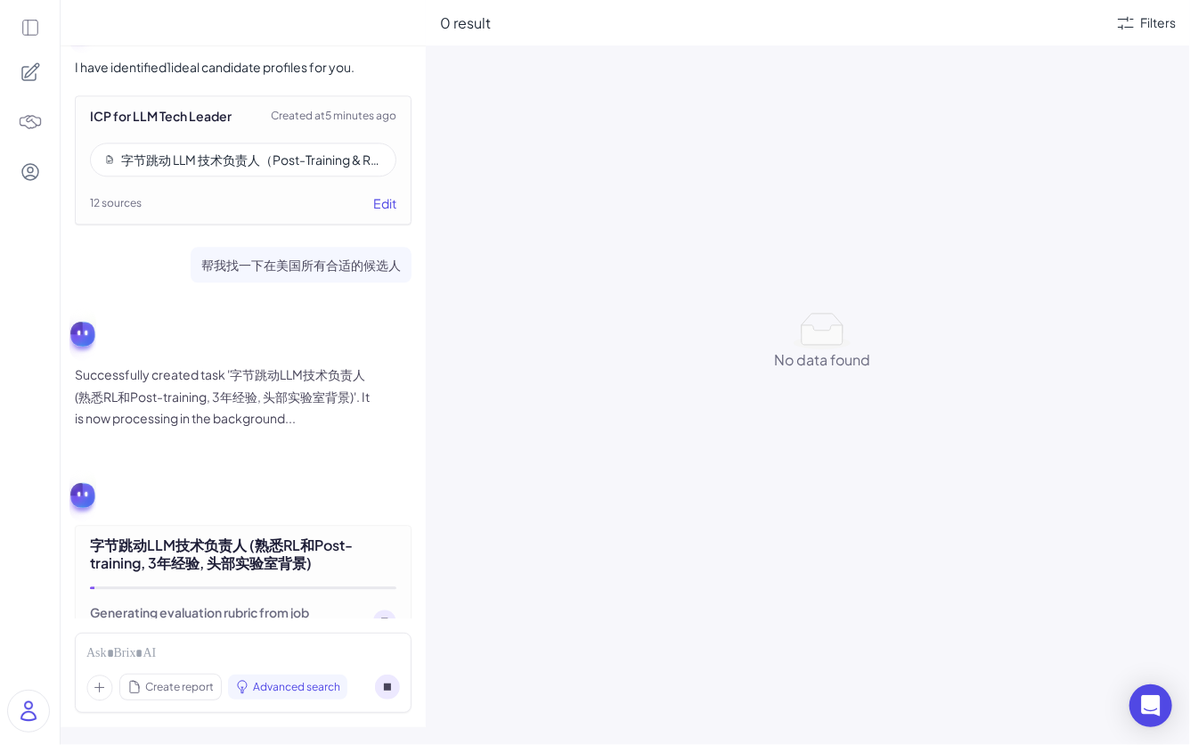
click at [265, 155] on div "字节跳动 LLM 技术负责人（Post-Training & RL）理想候选人画像（ICP）" at bounding box center [251, 160] width 260 height 18
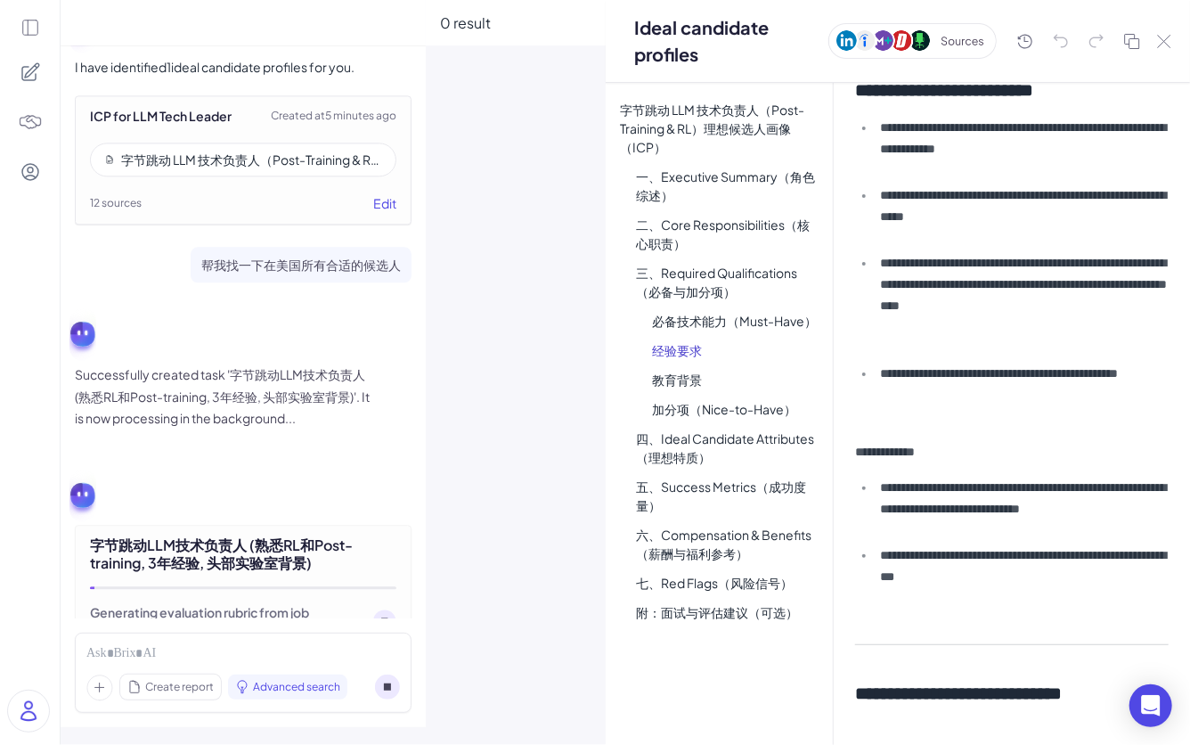
scroll to position [364, 0]
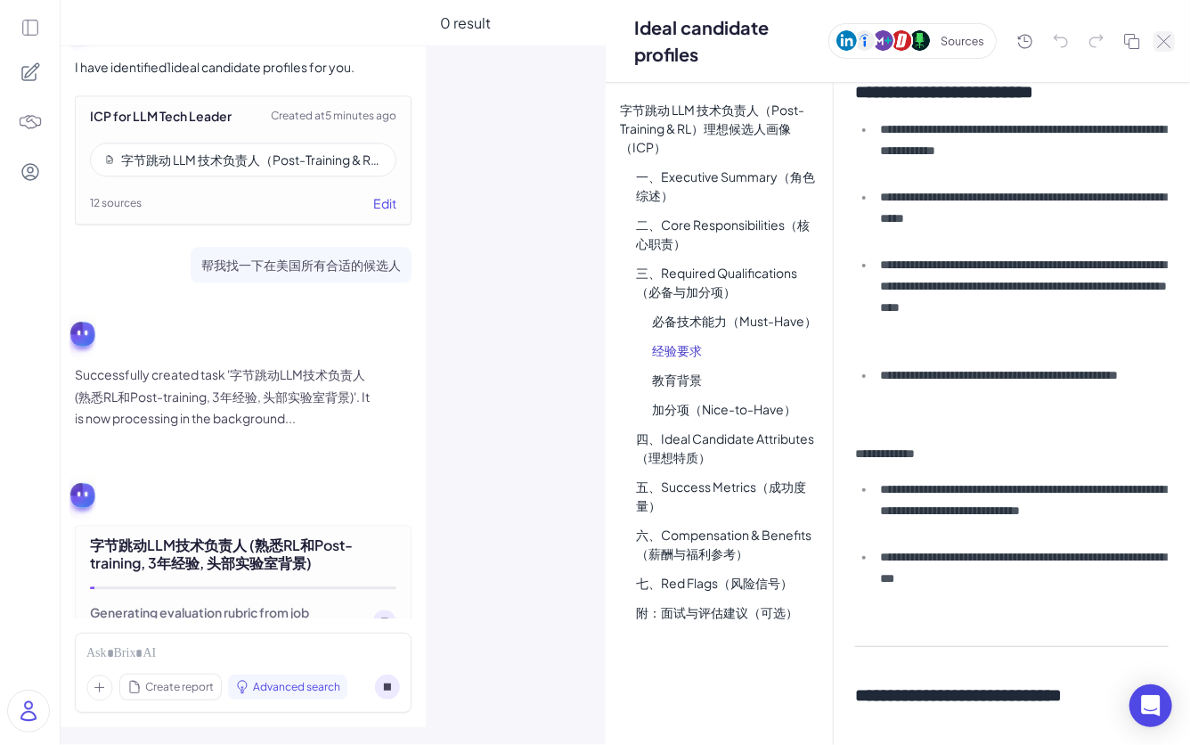
click at [988, 42] on icon at bounding box center [1164, 41] width 14 height 13
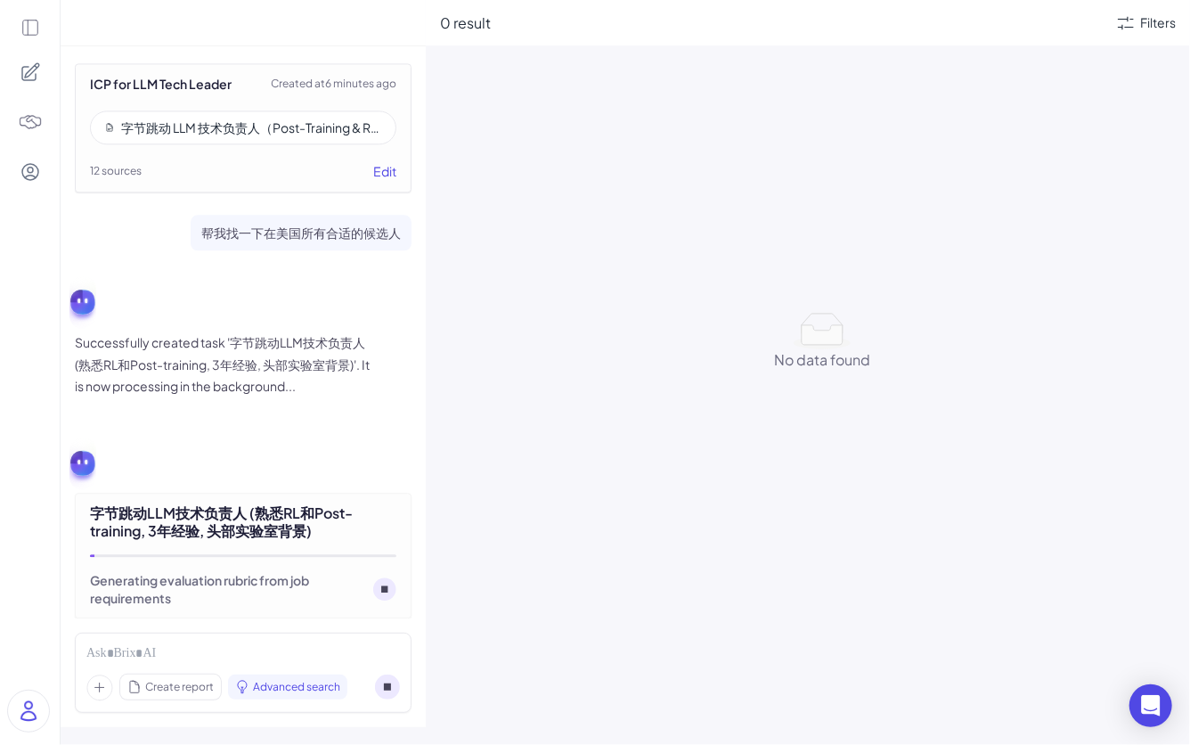
scroll to position [2049, 0]
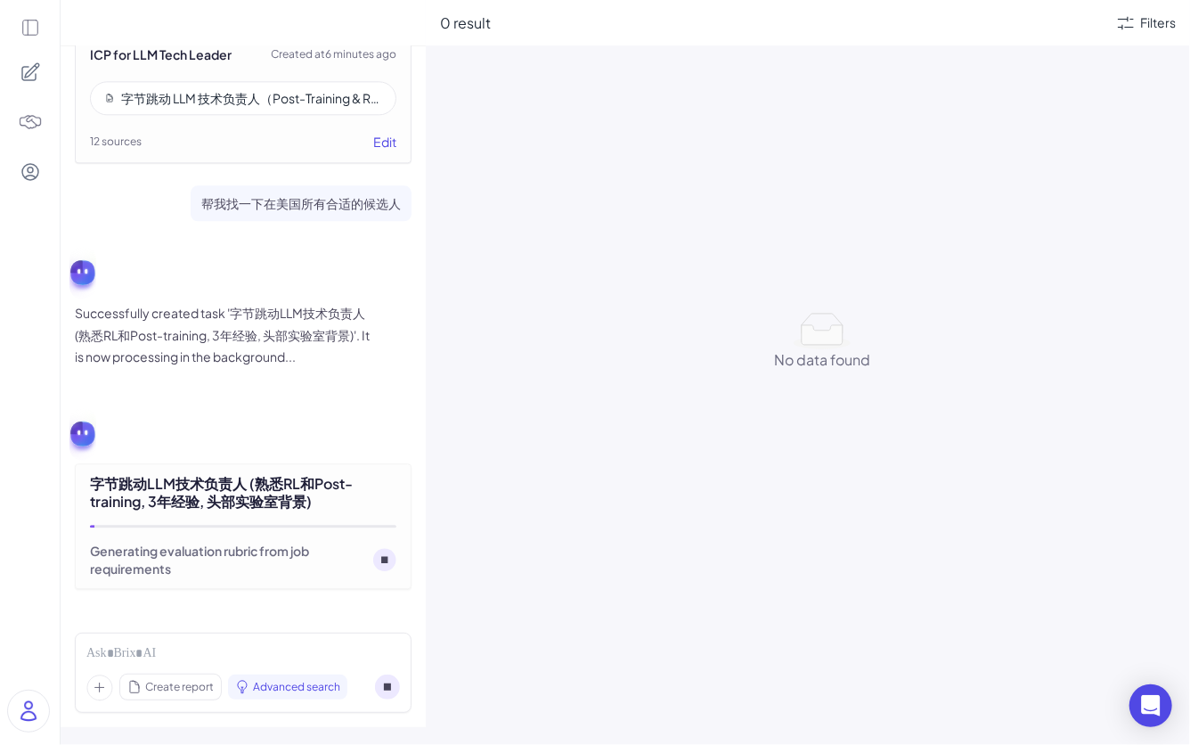
click at [28, 68] on icon at bounding box center [30, 71] width 21 height 21
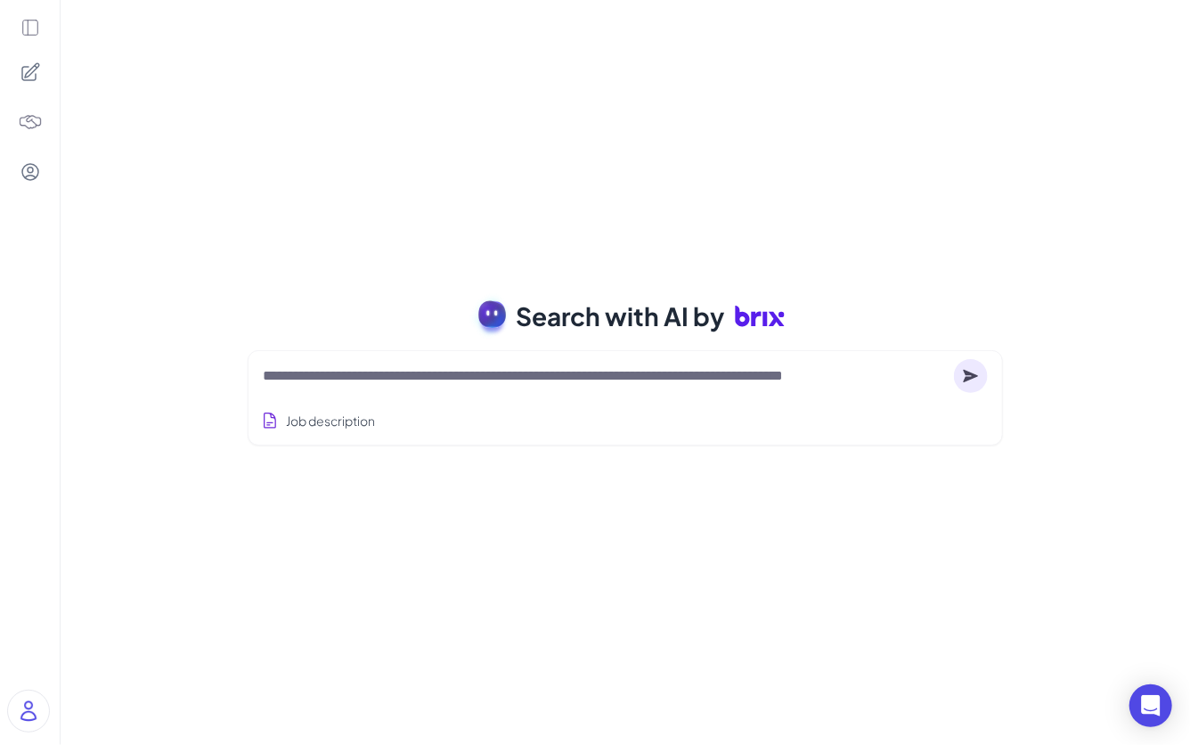
click at [31, 110] on img at bounding box center [30, 122] width 25 height 25
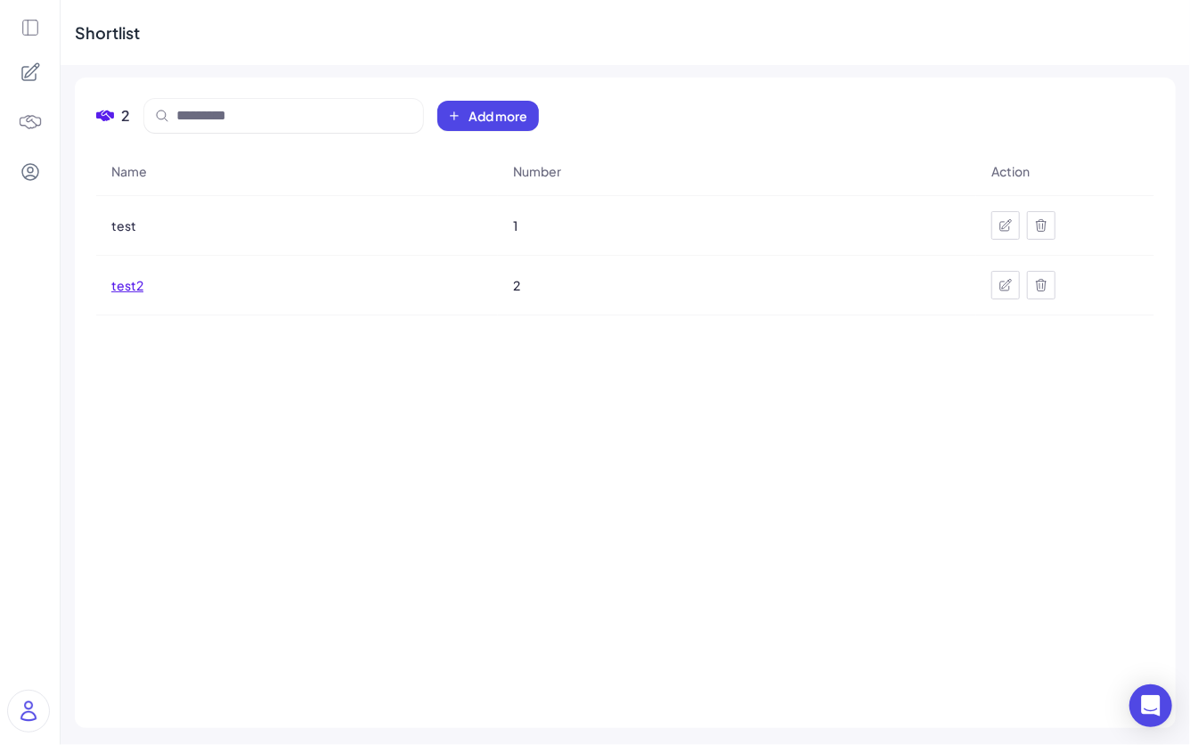
click at [134, 287] on span "test2" at bounding box center [127, 285] width 32 height 18
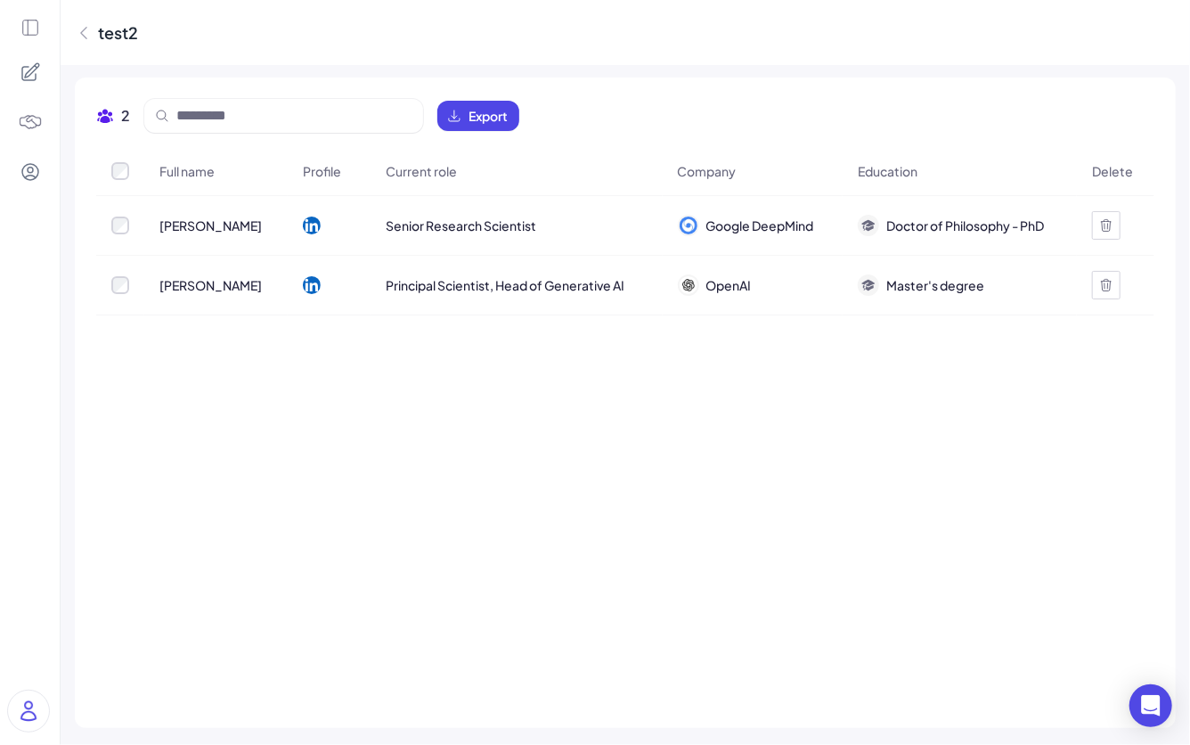
click at [201, 225] on span "Garrett Bingham" at bounding box center [210, 225] width 102 height 18
click at [200, 286] on span "Nathalia Chen" at bounding box center [210, 285] width 102 height 18
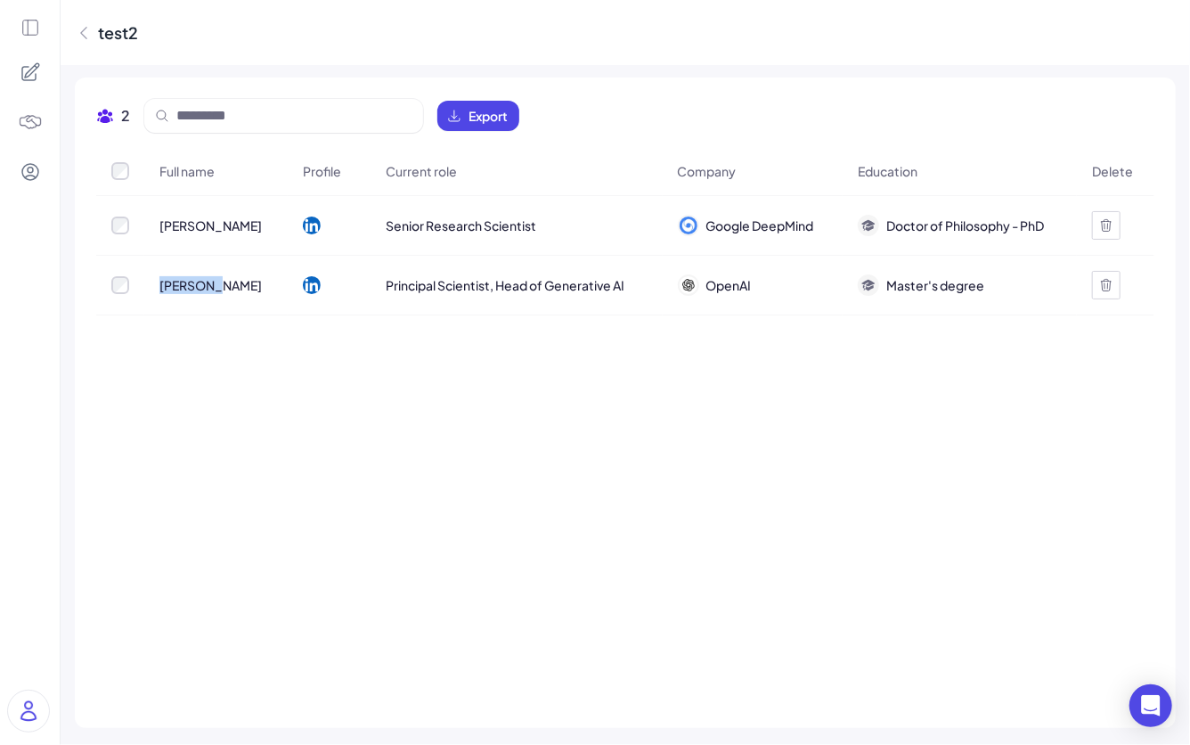
click at [200, 286] on span "Nathalia Chen" at bounding box center [210, 285] width 102 height 18
click at [219, 290] on span "Nathalia Chen" at bounding box center [210, 285] width 102 height 18
click at [208, 283] on span "Nathalia Chen" at bounding box center [210, 285] width 102 height 18
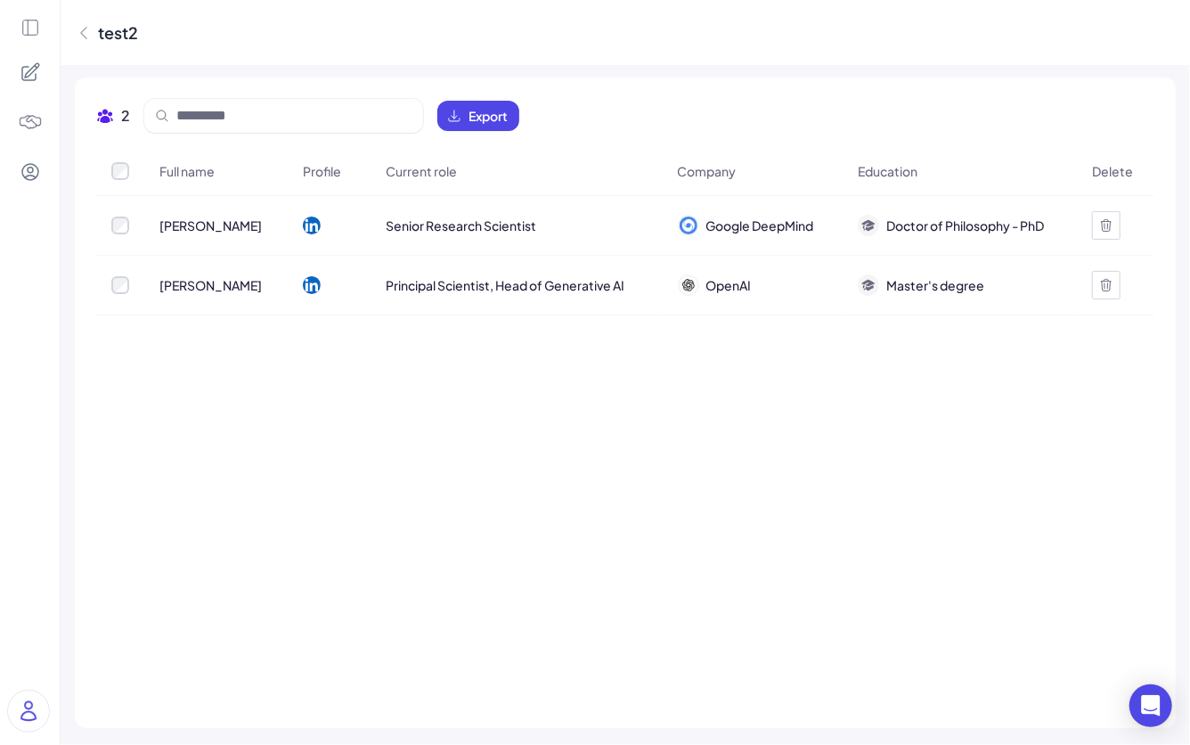
click at [208, 283] on span "Nathalia Chen" at bounding box center [210, 285] width 102 height 18
click at [28, 27] on icon at bounding box center [30, 28] width 20 height 20
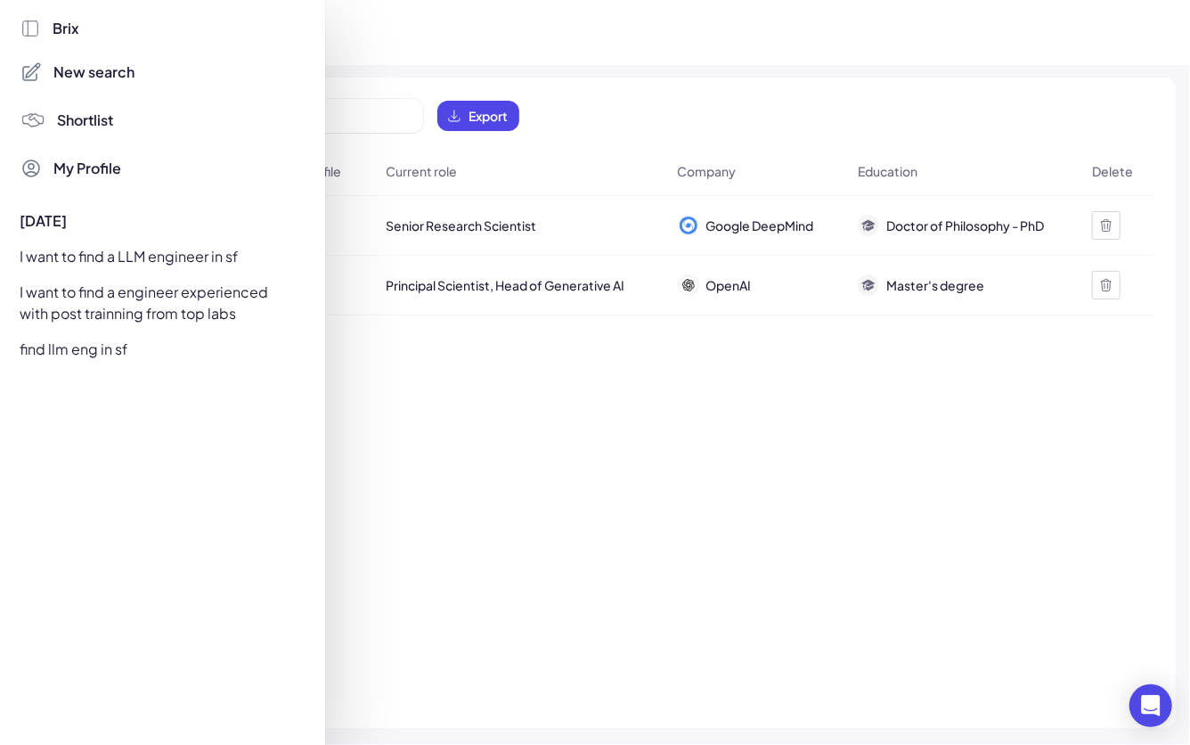
click at [398, 461] on div at bounding box center [595, 372] width 1190 height 745
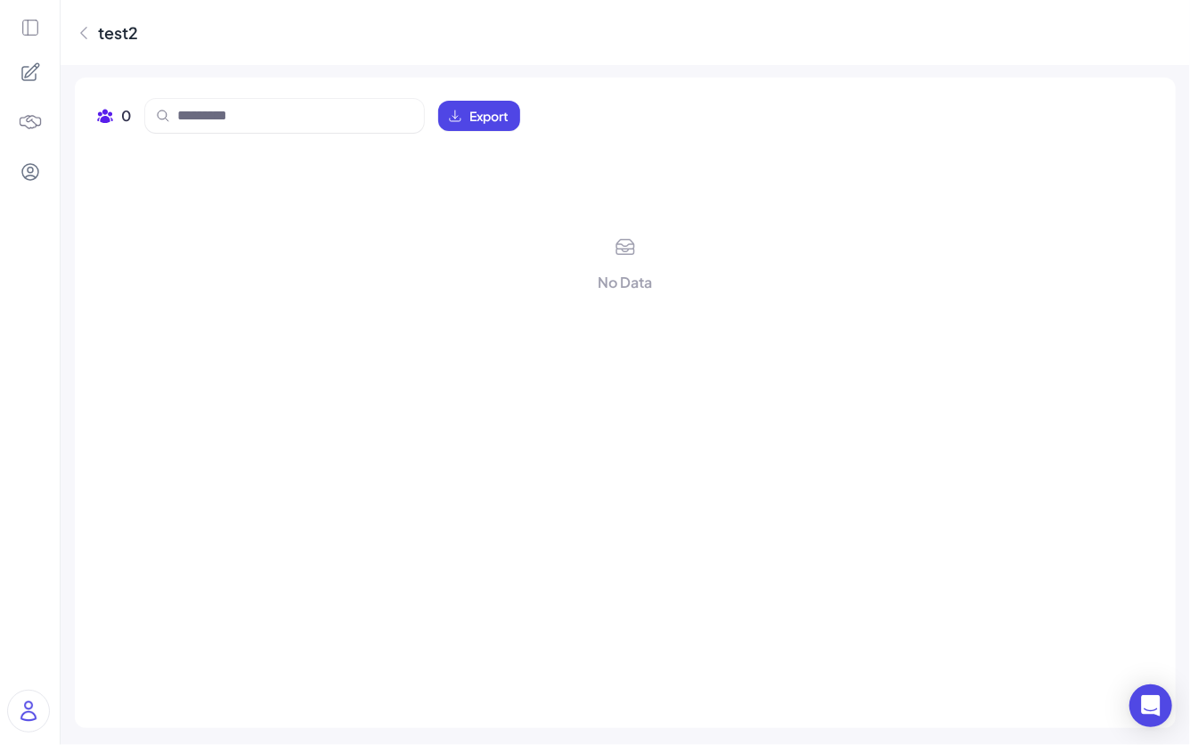
click at [37, 64] on icon at bounding box center [30, 71] width 21 height 21
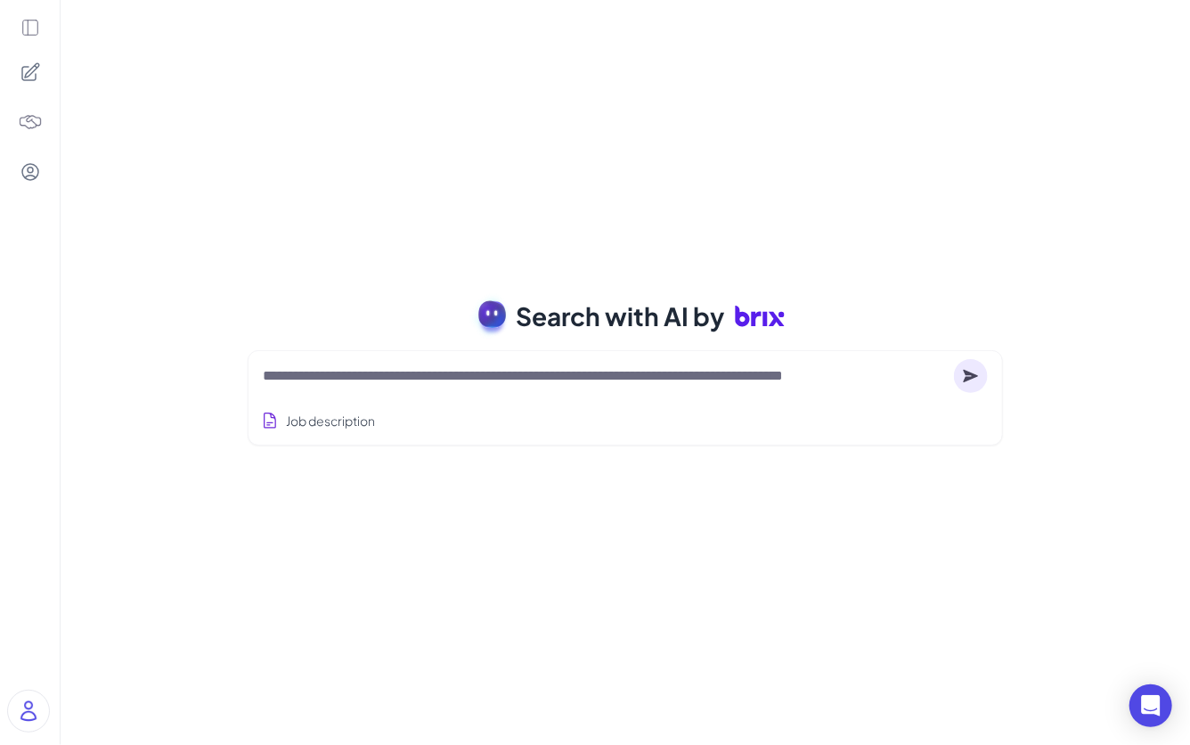
click at [438, 380] on textarea at bounding box center [605, 375] width 684 height 21
paste textarea "**********"
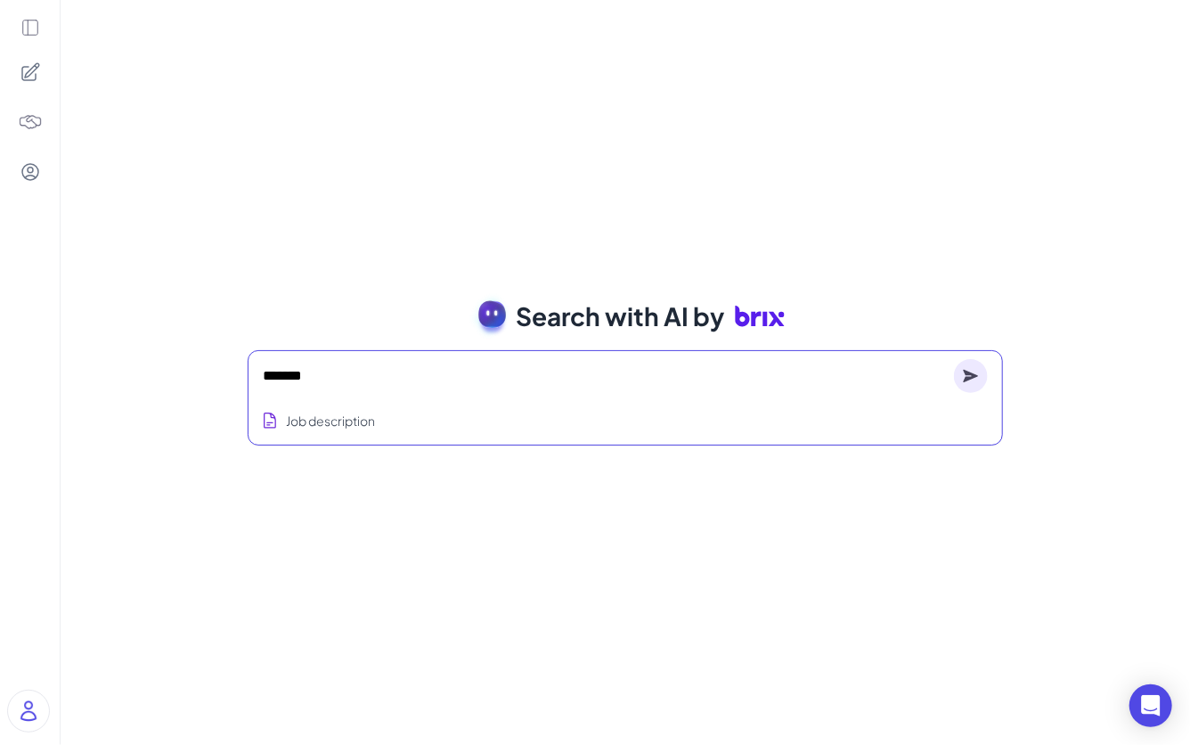
scroll to position [419, 0]
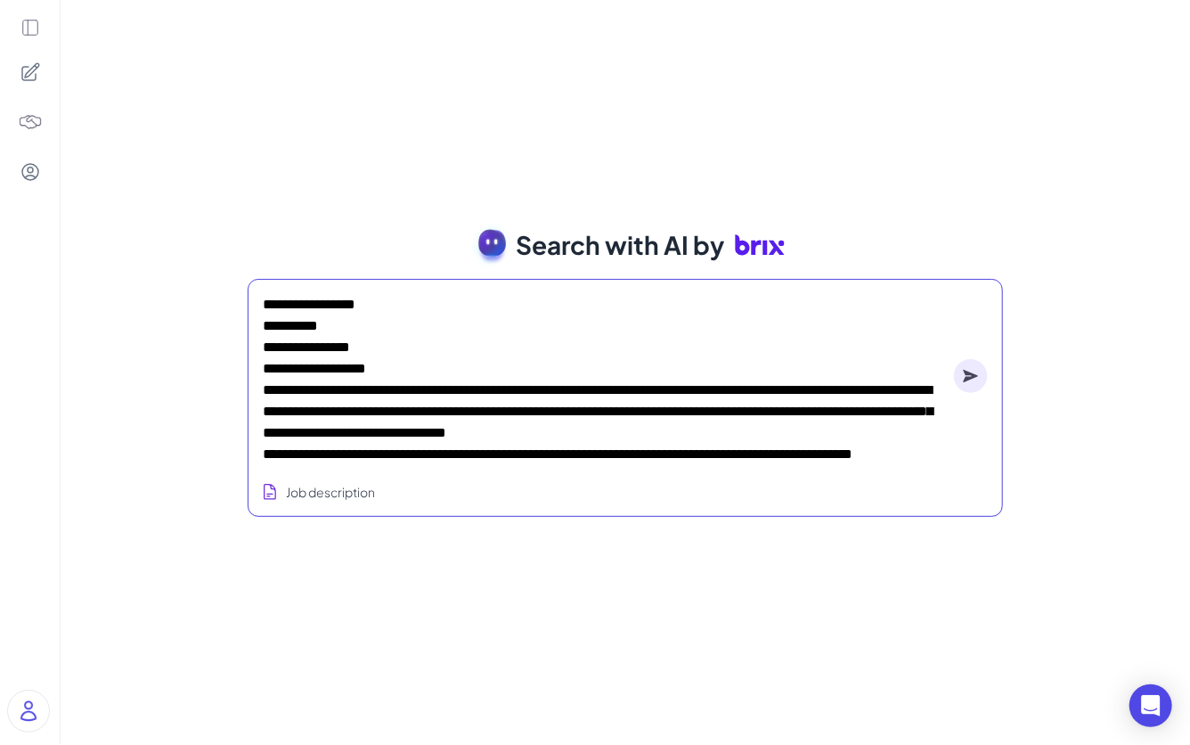
type textarea "**********"
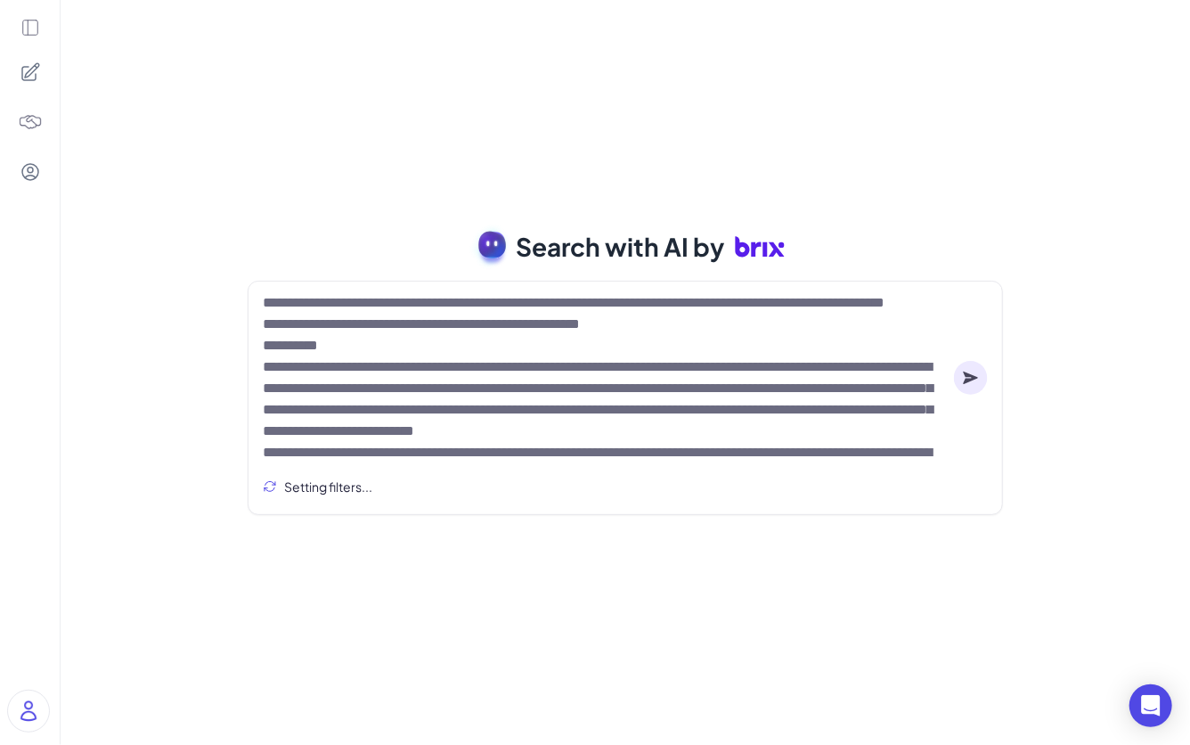
scroll to position [0, 0]
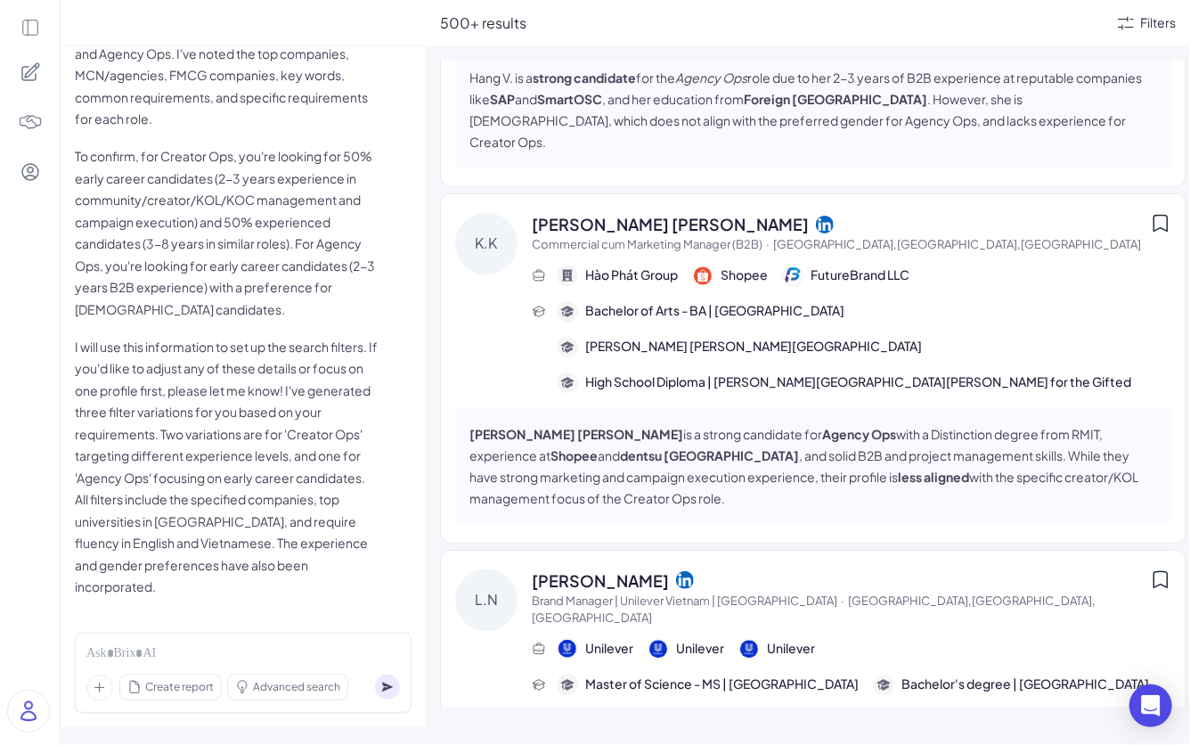
scroll to position [1065, 0]
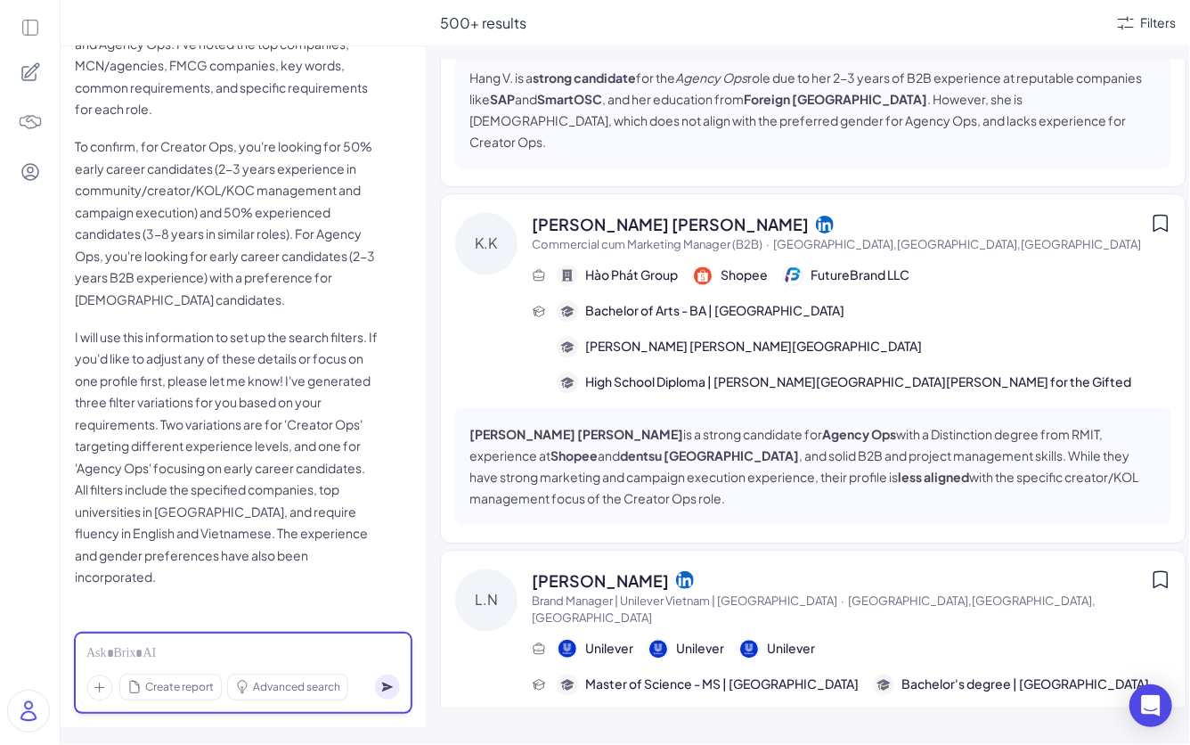
click at [283, 582] on div at bounding box center [243, 654] width 314 height 20
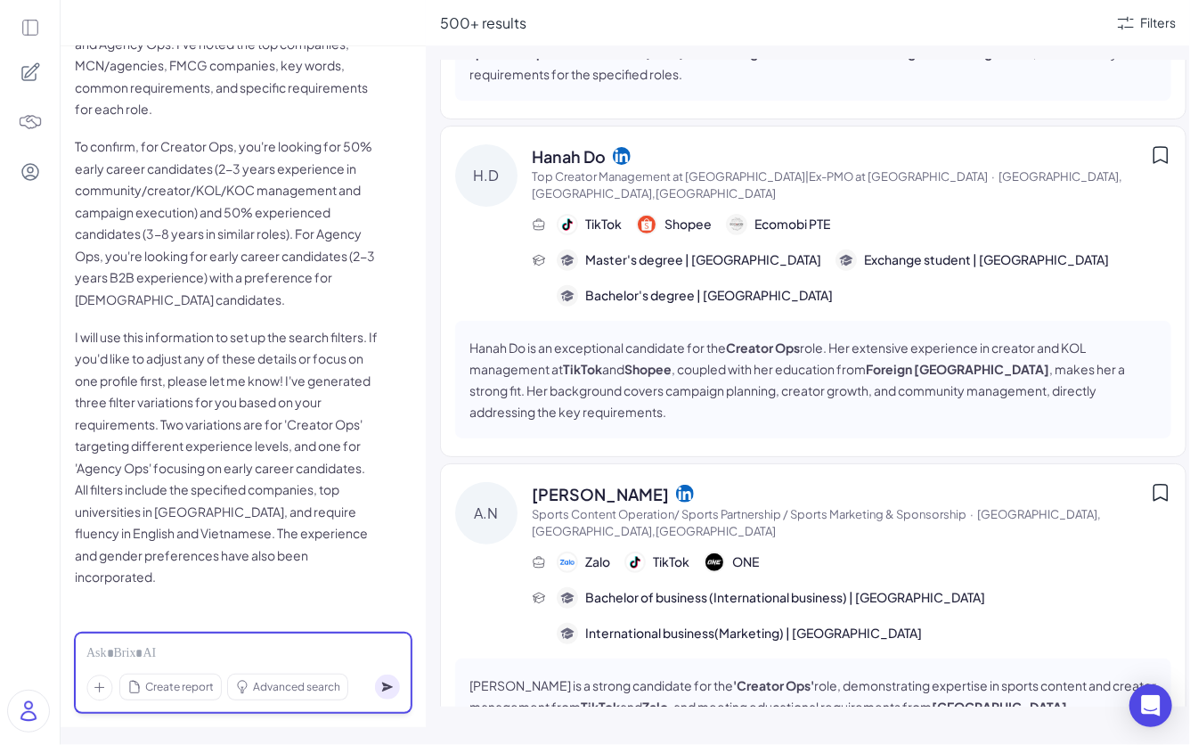
scroll to position [0, 0]
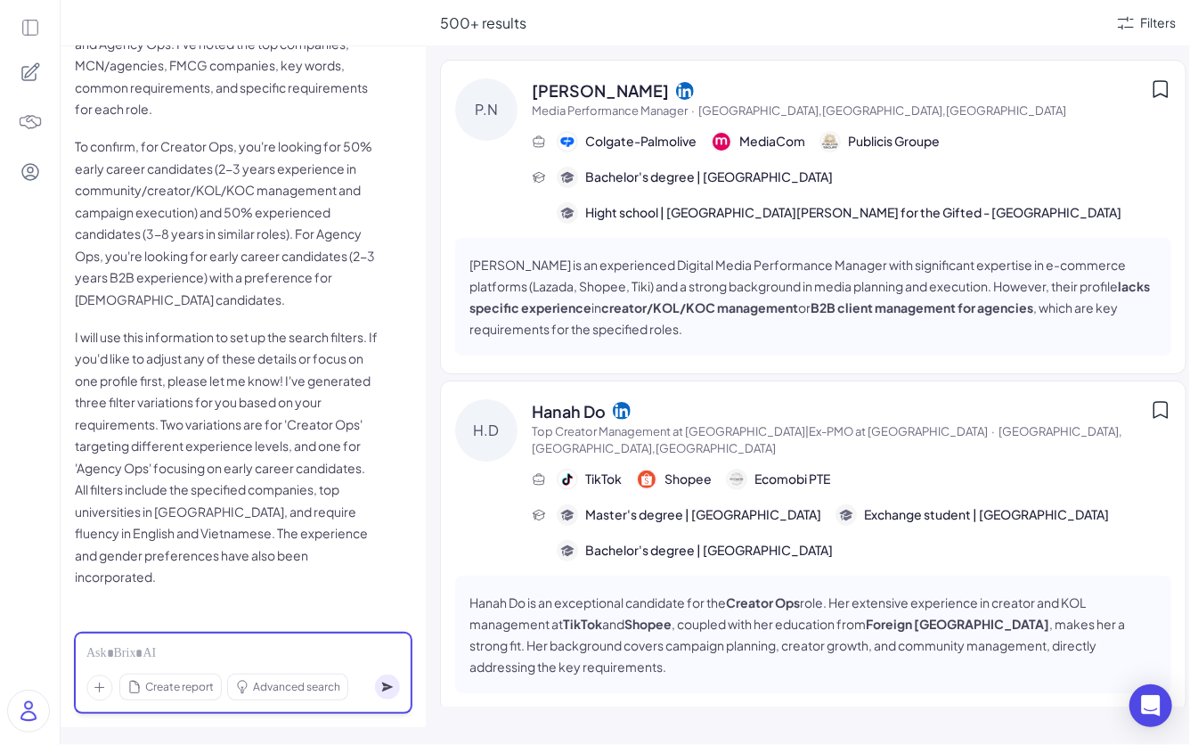
click at [242, 582] on div at bounding box center [243, 654] width 314 height 20
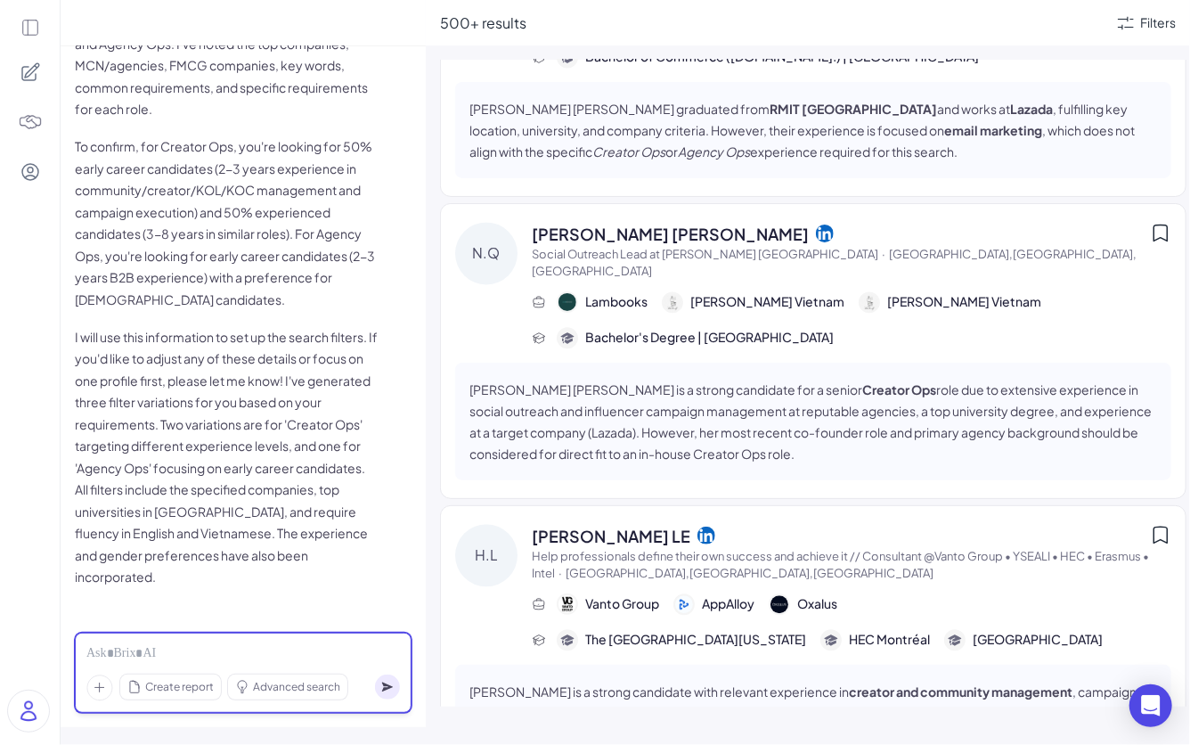
scroll to position [1813, 0]
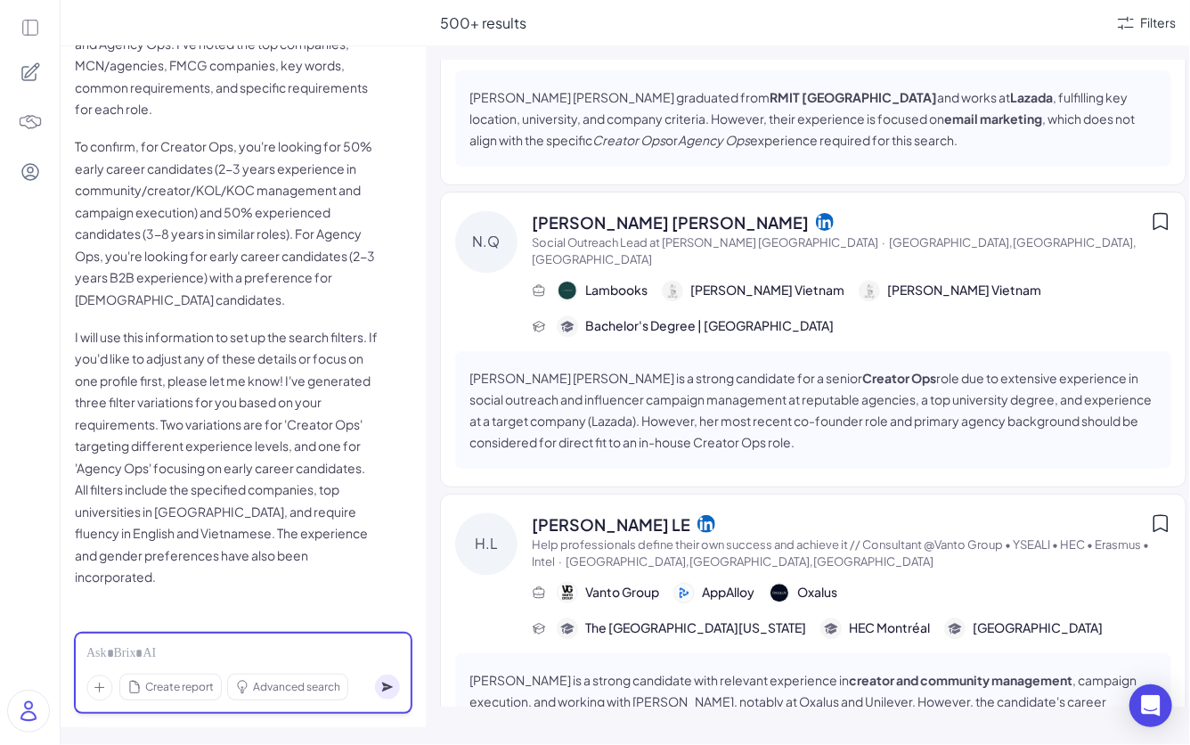
click at [210, 582] on div at bounding box center [243, 654] width 314 height 20
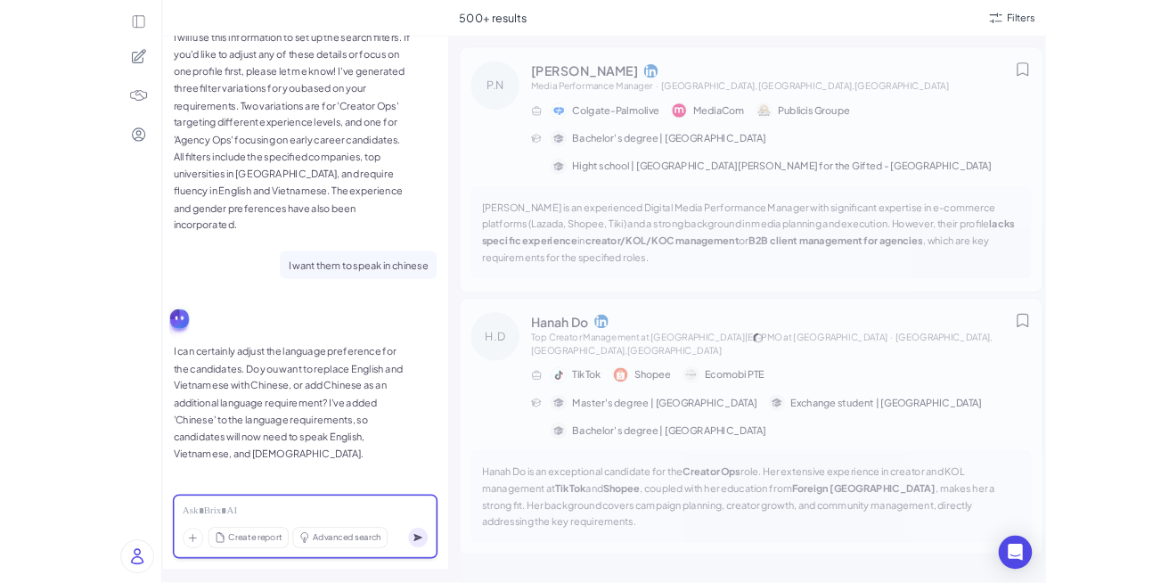
scroll to position [1357, 0]
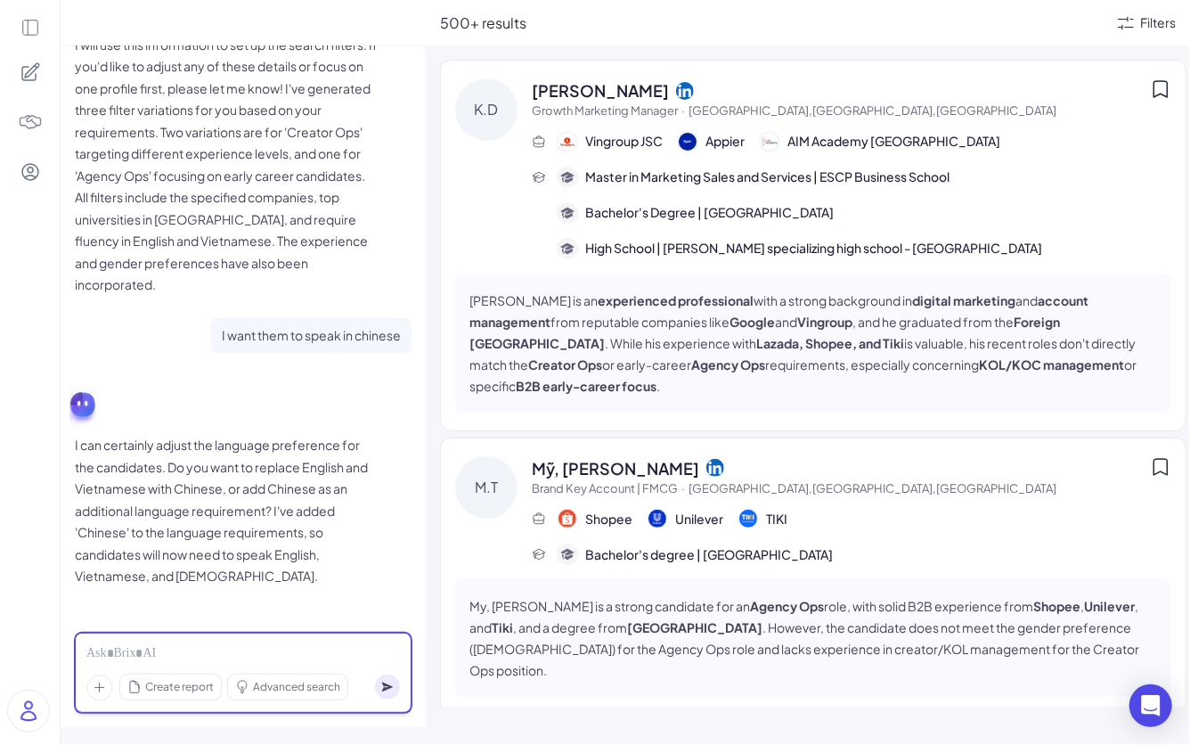
click at [169, 582] on div at bounding box center [243, 654] width 314 height 20
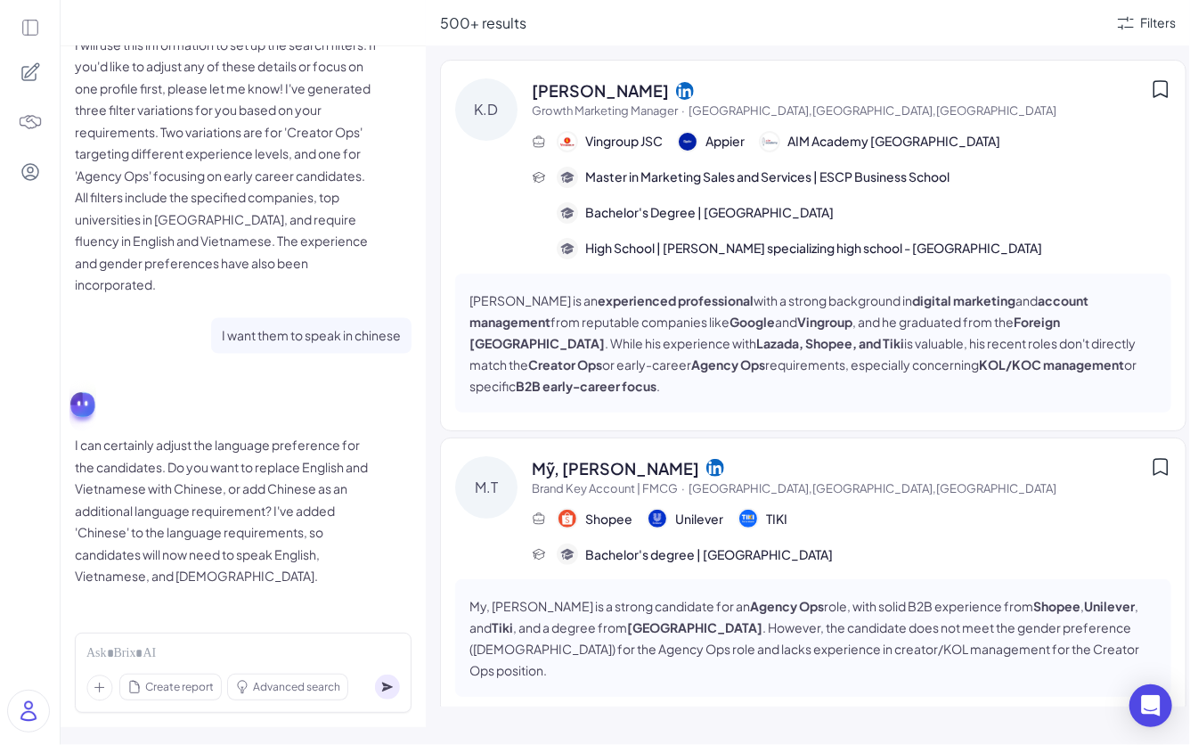
click at [431, 500] on div "500+ results Filters K.D Khanh Dao Growth Marketing Manager · Ho Chi Minh City,…" at bounding box center [808, 372] width 764 height 745
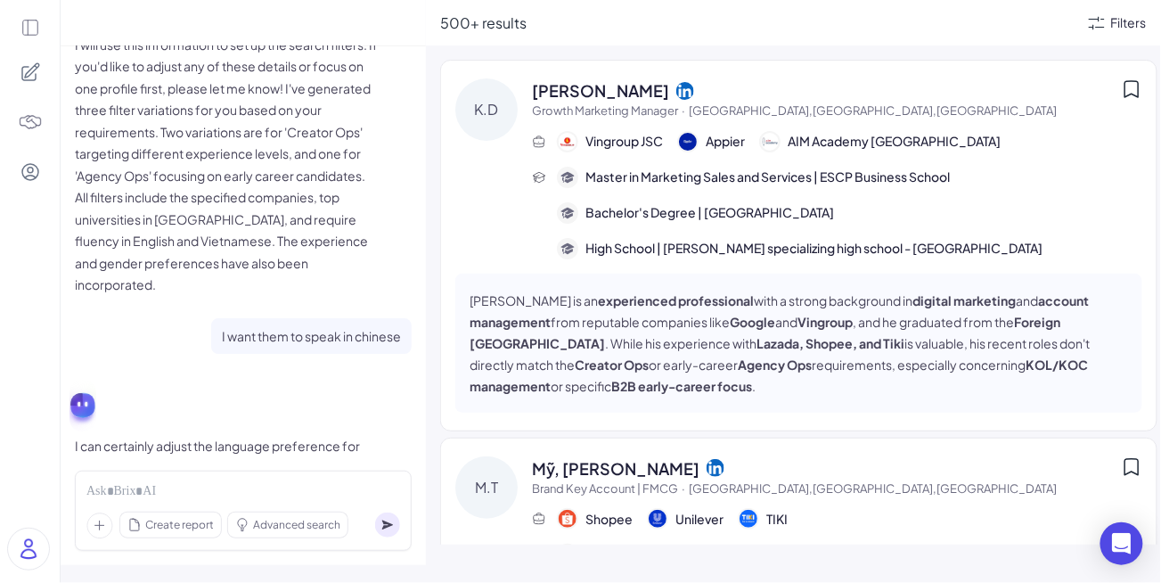
click at [988, 27] on div "Filters" at bounding box center [1129, 22] width 36 height 19
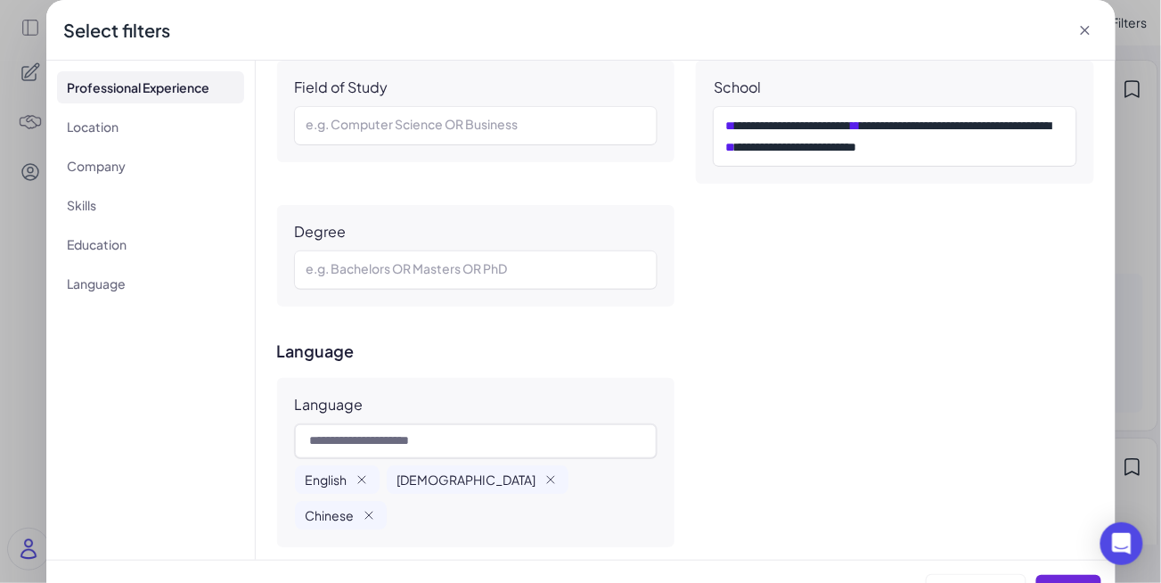
scroll to position [1254, 0]
click at [543, 483] on icon "button" at bounding box center [550, 481] width 14 height 14
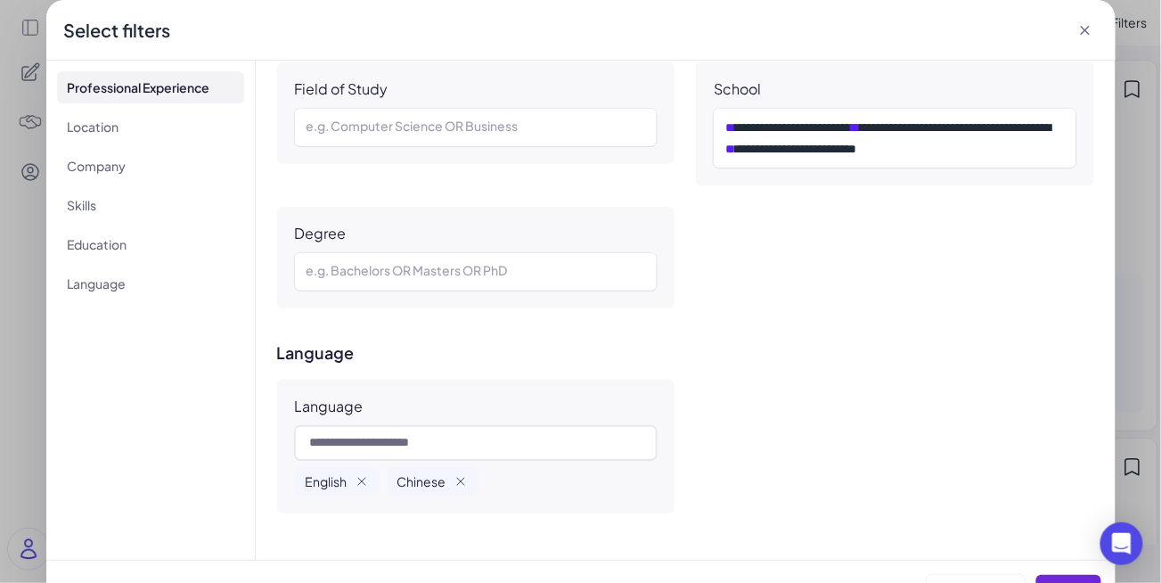
scroll to position [1256, 0]
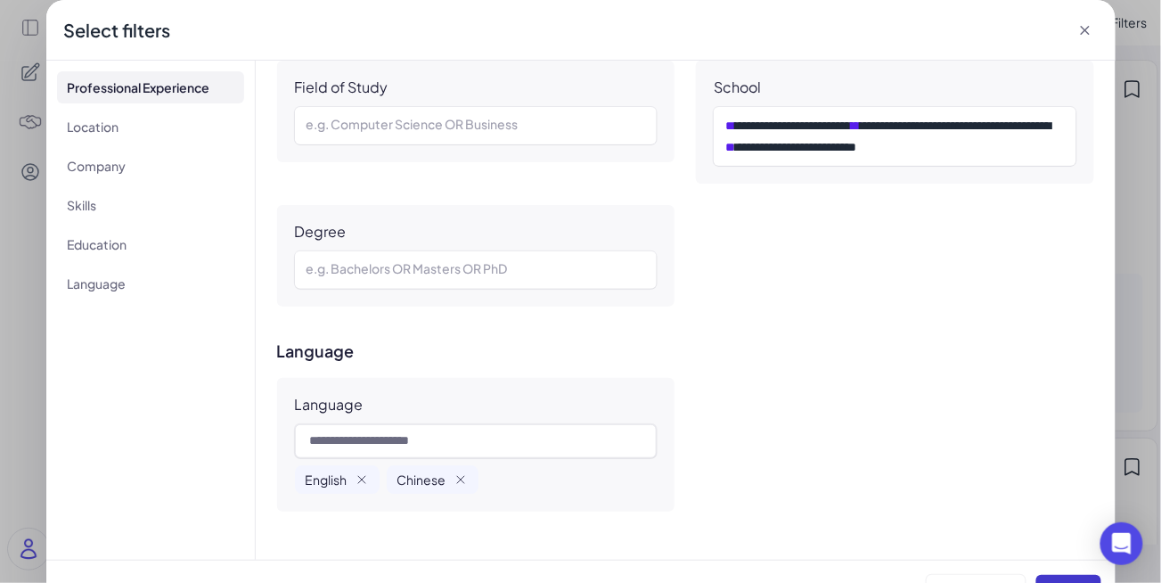
click at [988, 577] on button "Apply" at bounding box center [1068, 591] width 65 height 34
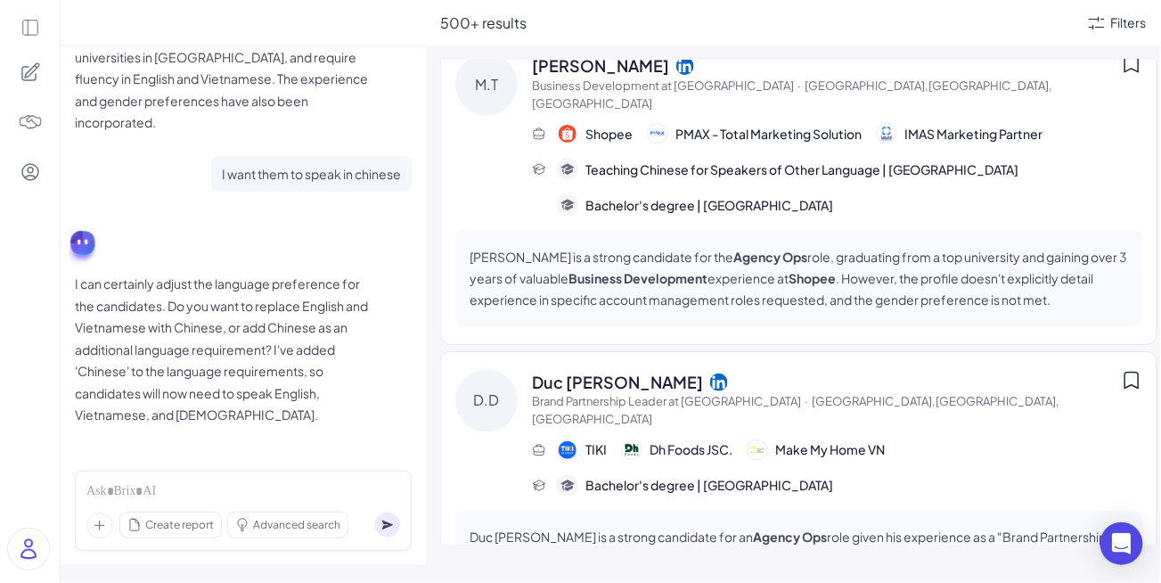
scroll to position [677, 0]
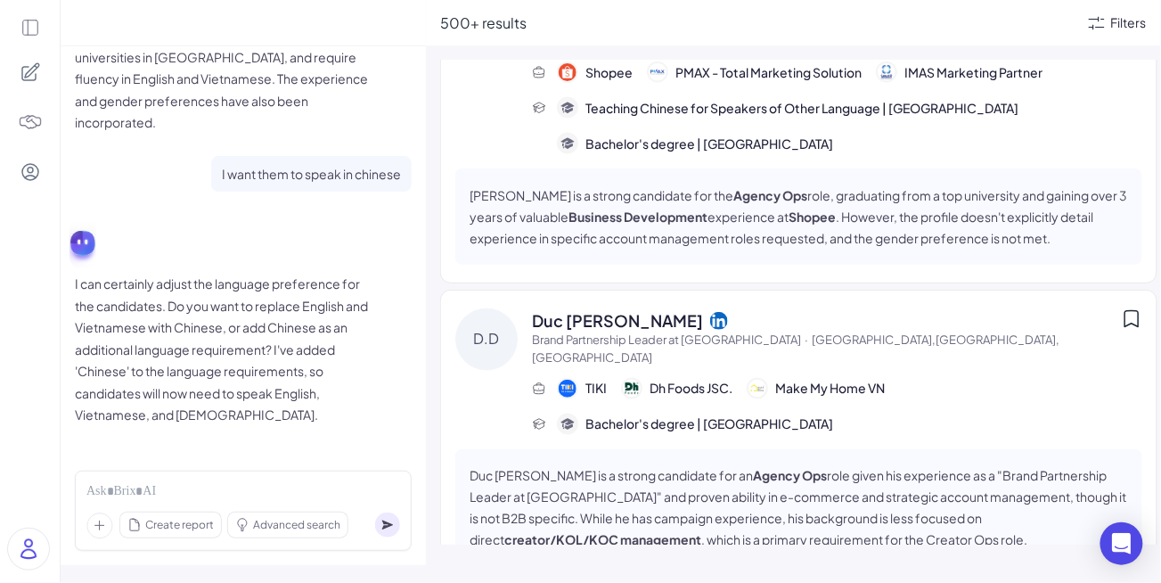
click at [988, 24] on div "Filters" at bounding box center [1129, 22] width 36 height 19
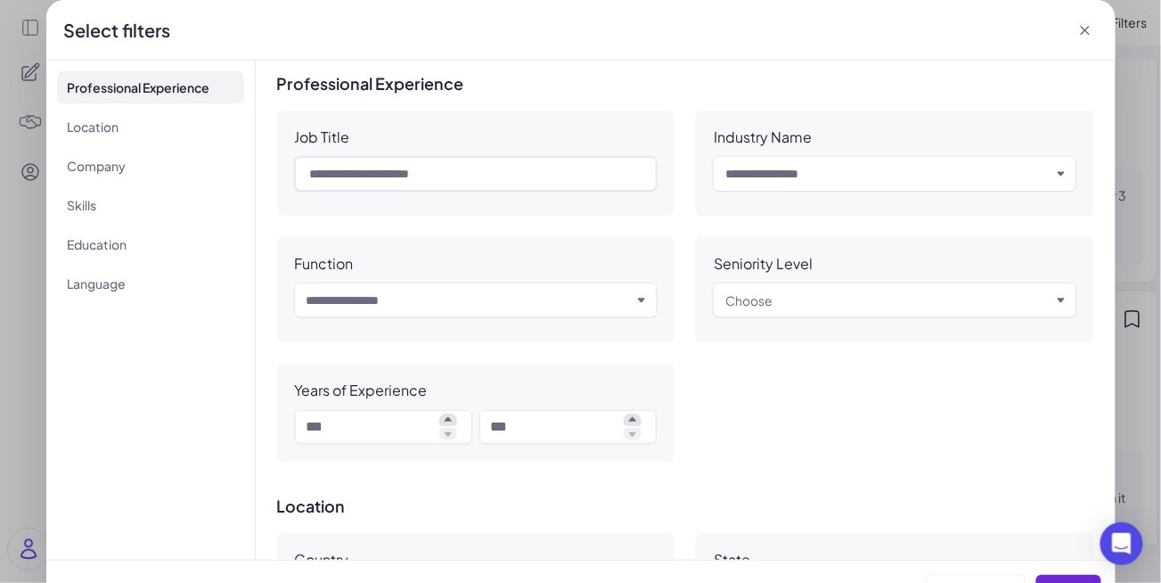
scroll to position [1256, 0]
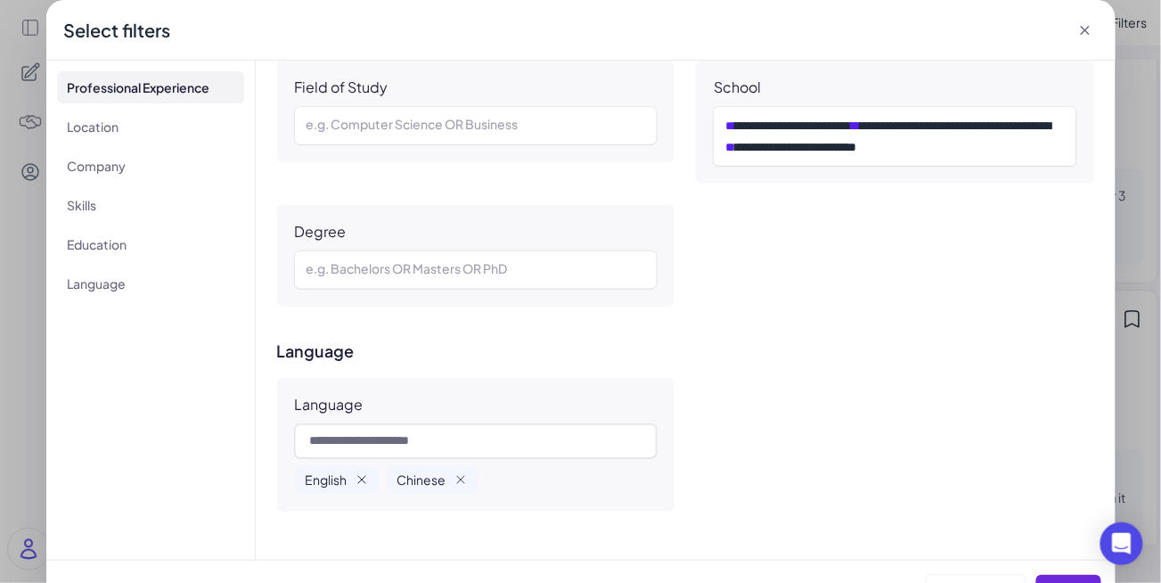
click at [361, 479] on icon "button" at bounding box center [361, 479] width 14 height 14
click at [988, 575] on button "Apply" at bounding box center [1068, 591] width 65 height 34
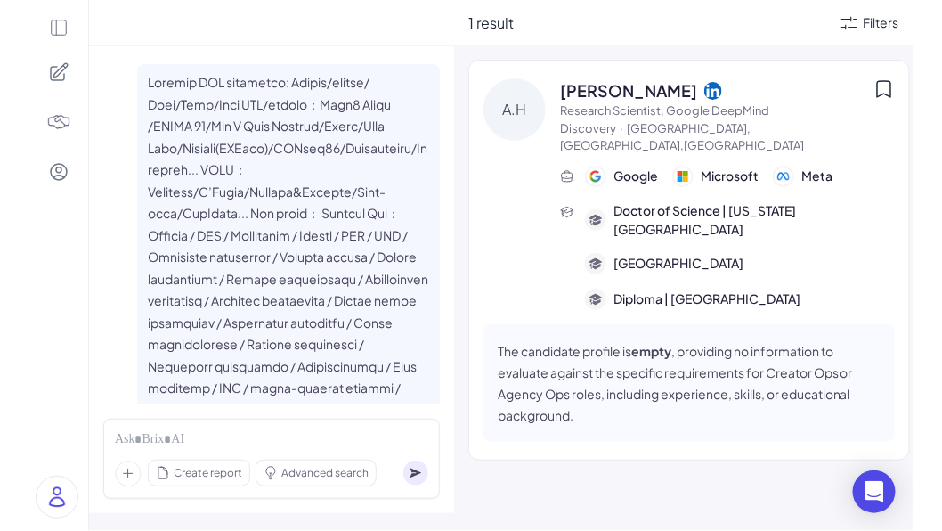
scroll to position [1571, 0]
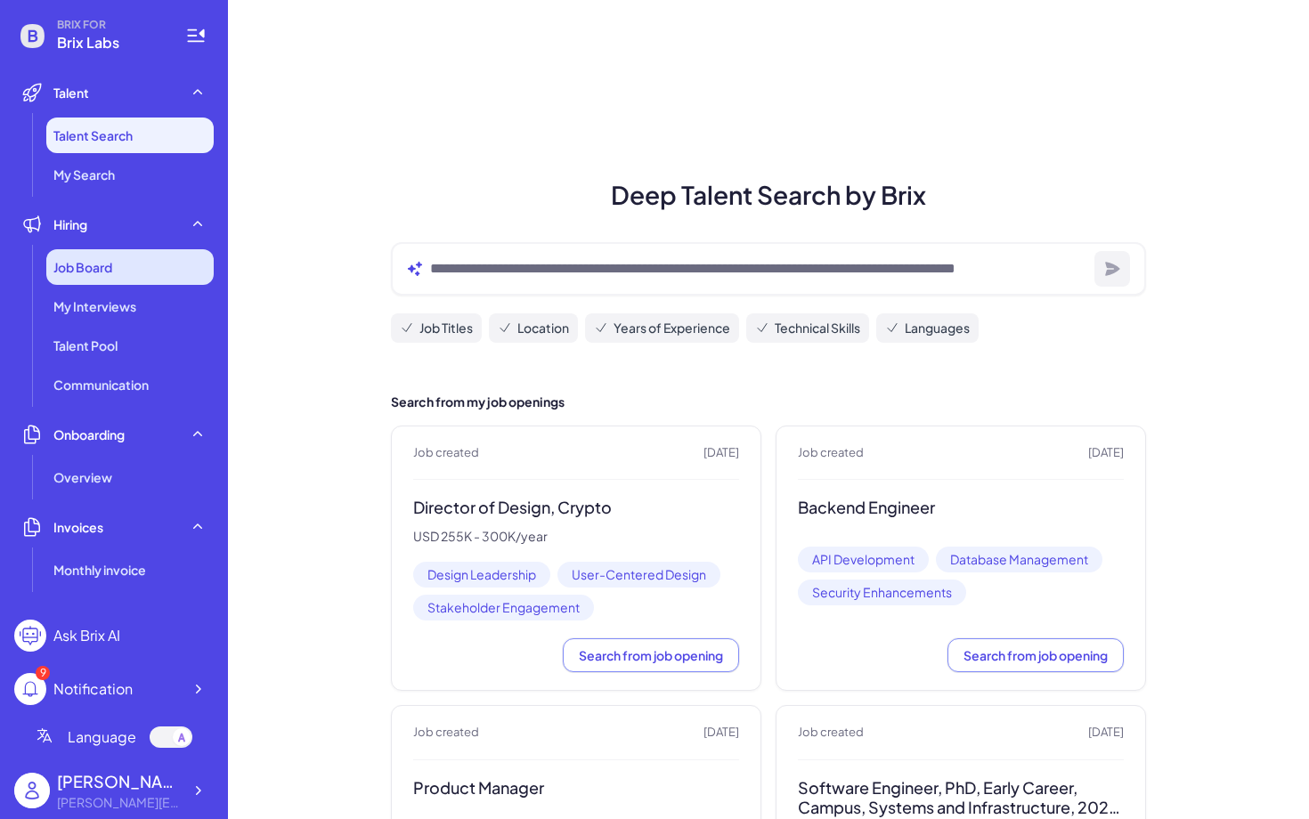
click at [166, 270] on div "Job Board" at bounding box center [129, 267] width 167 height 36
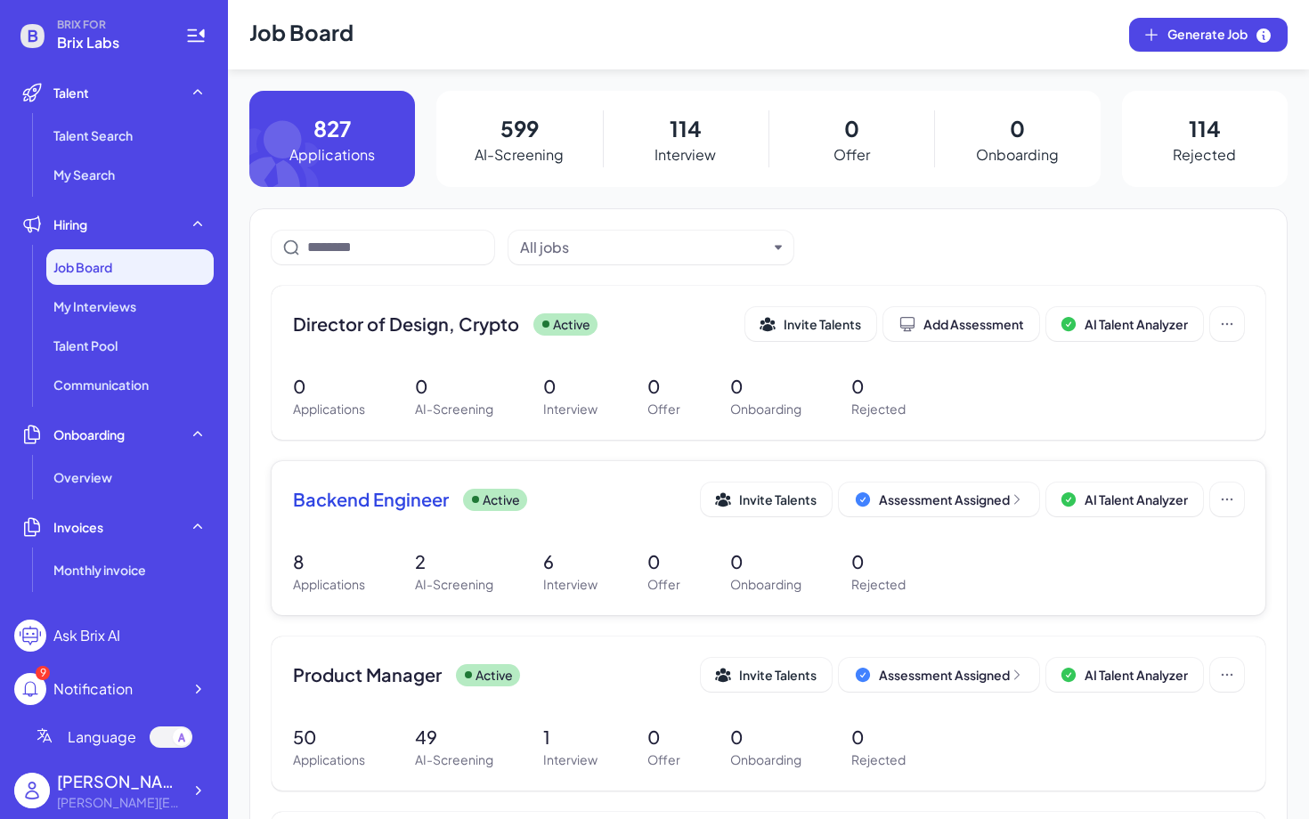
scroll to position [94, 0]
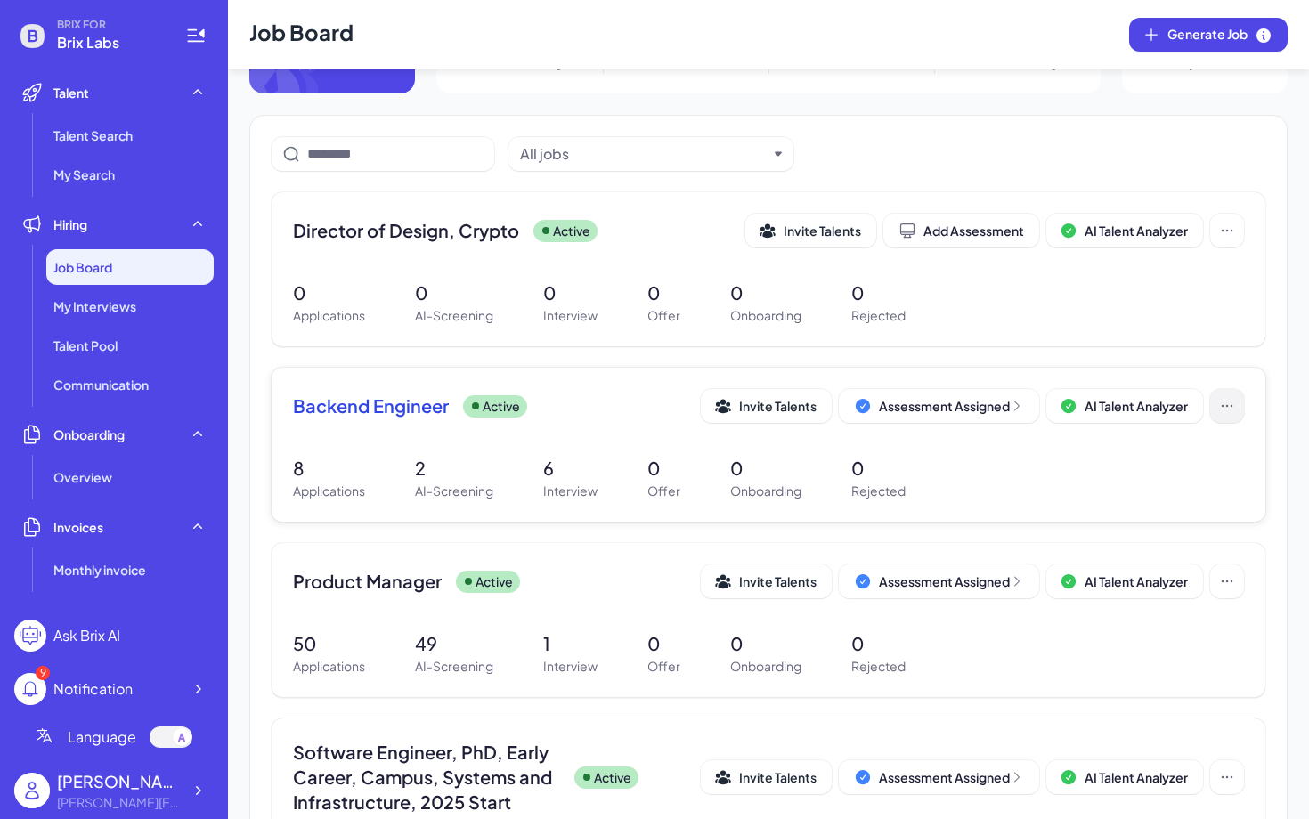
click at [1230, 411] on icon at bounding box center [1227, 406] width 18 height 18
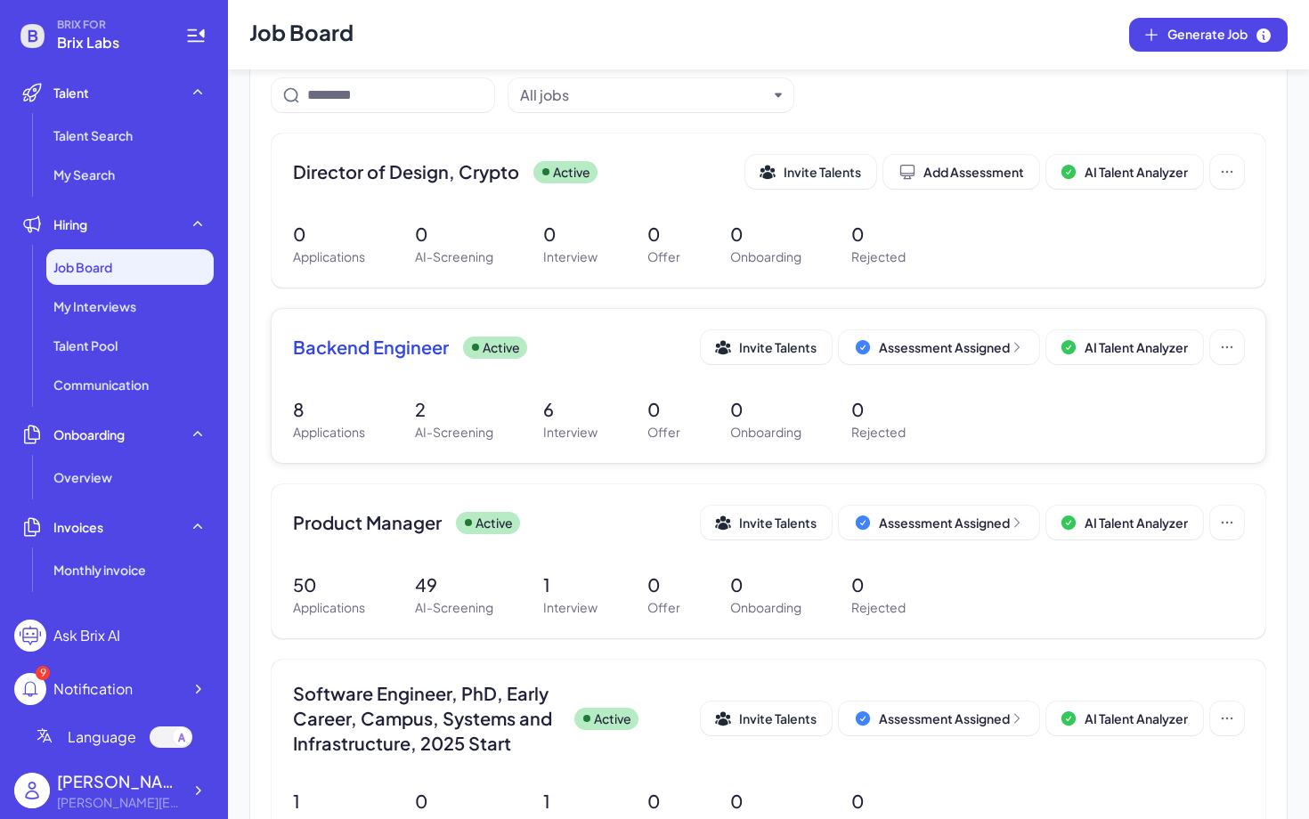
scroll to position [152, 0]
click at [1234, 345] on icon at bounding box center [1227, 347] width 18 height 18
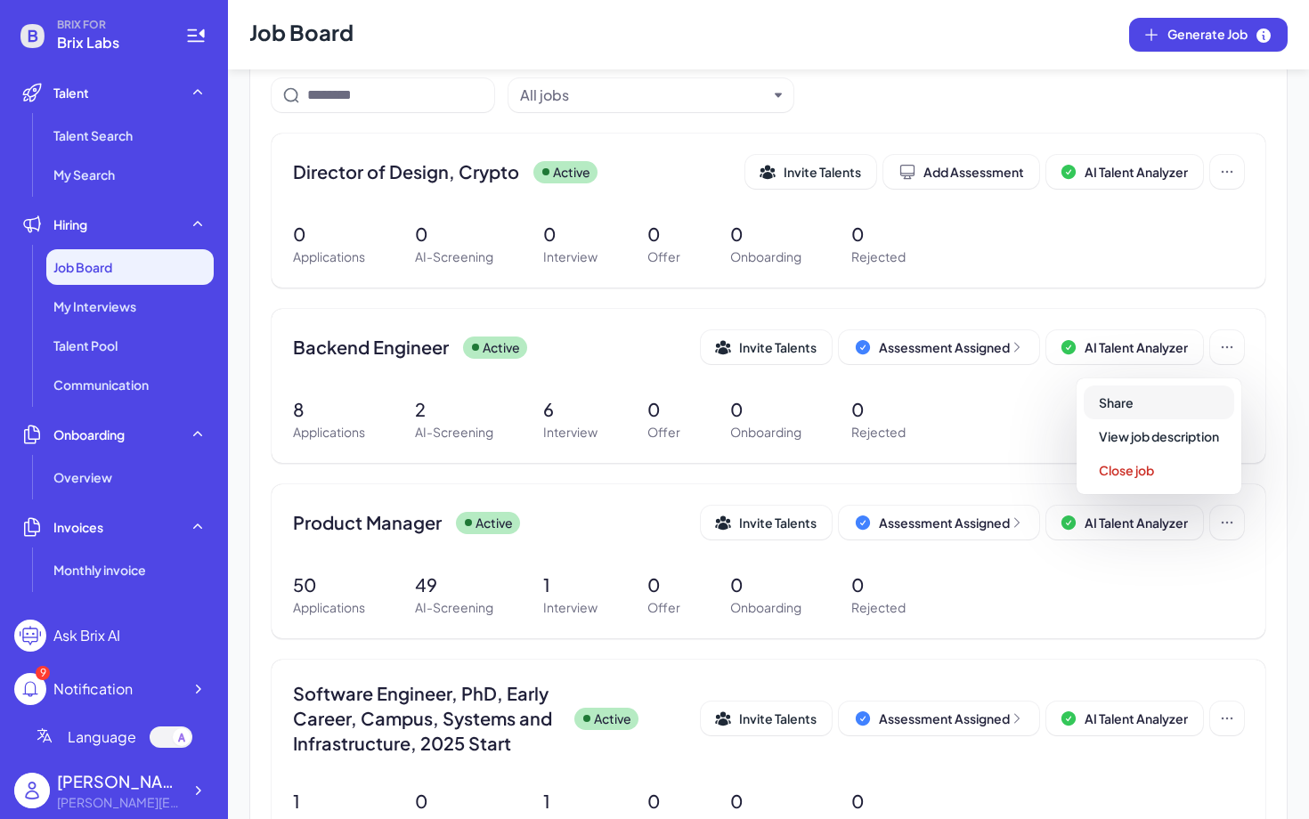
click at [1157, 413] on button "Share" at bounding box center [1159, 403] width 151 height 34
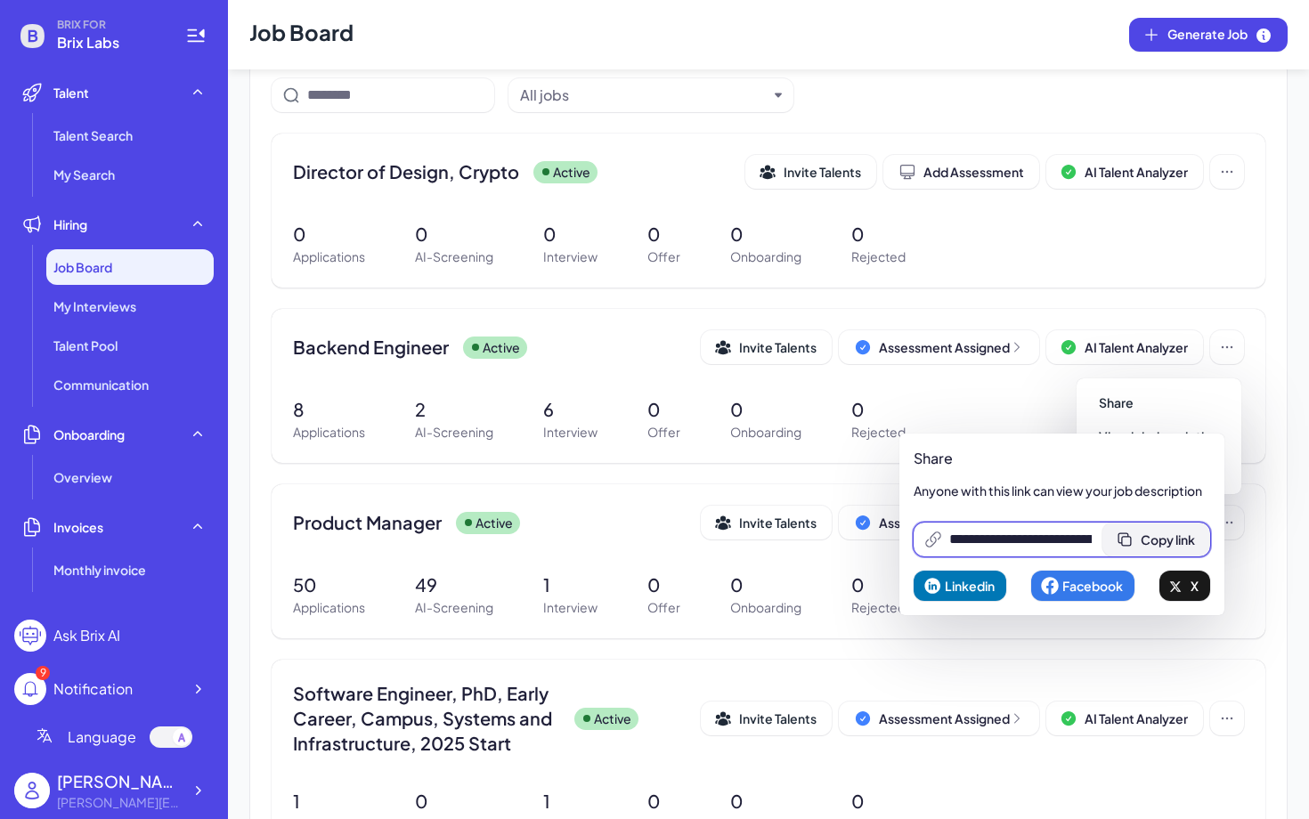
scroll to position [0, 369]
click at [1184, 538] on span "Copy link" at bounding box center [1168, 540] width 54 height 16
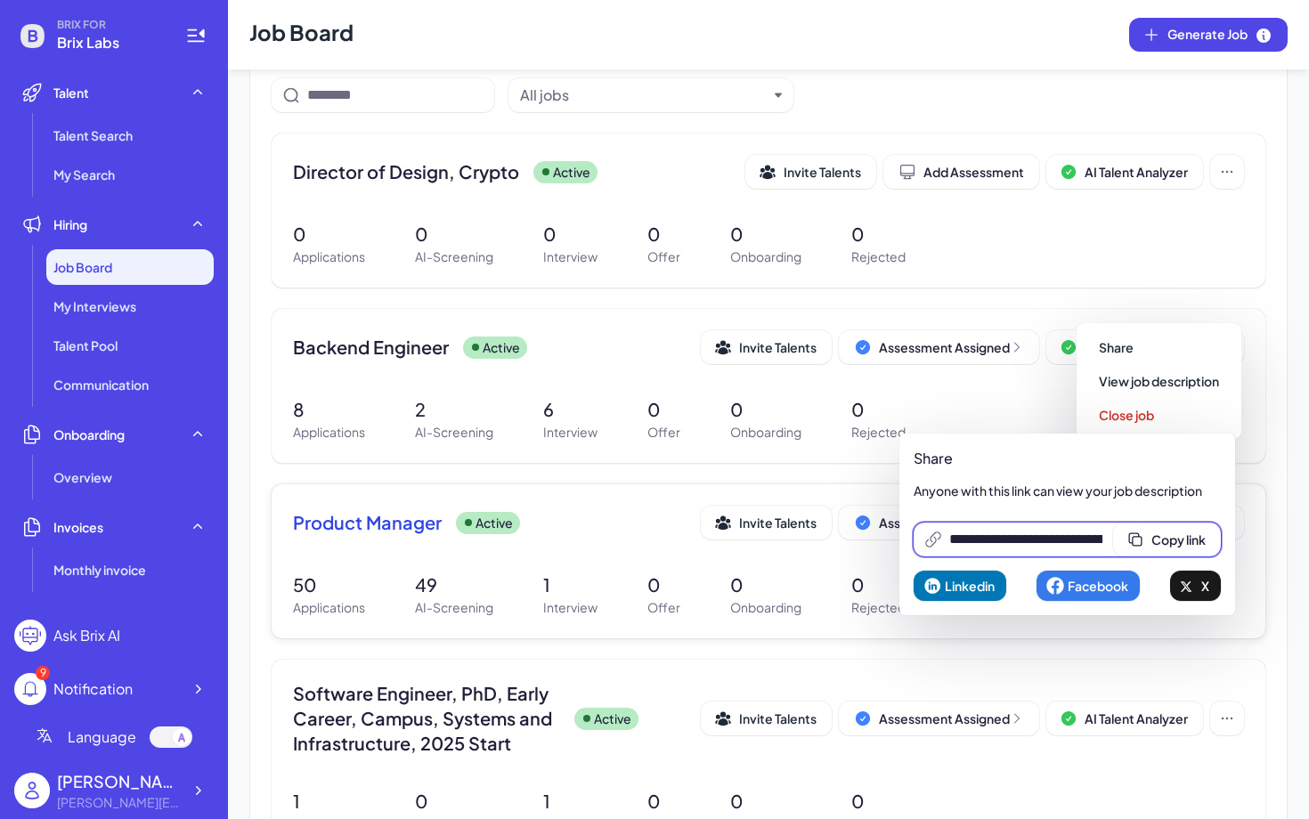
scroll to position [278, 0]
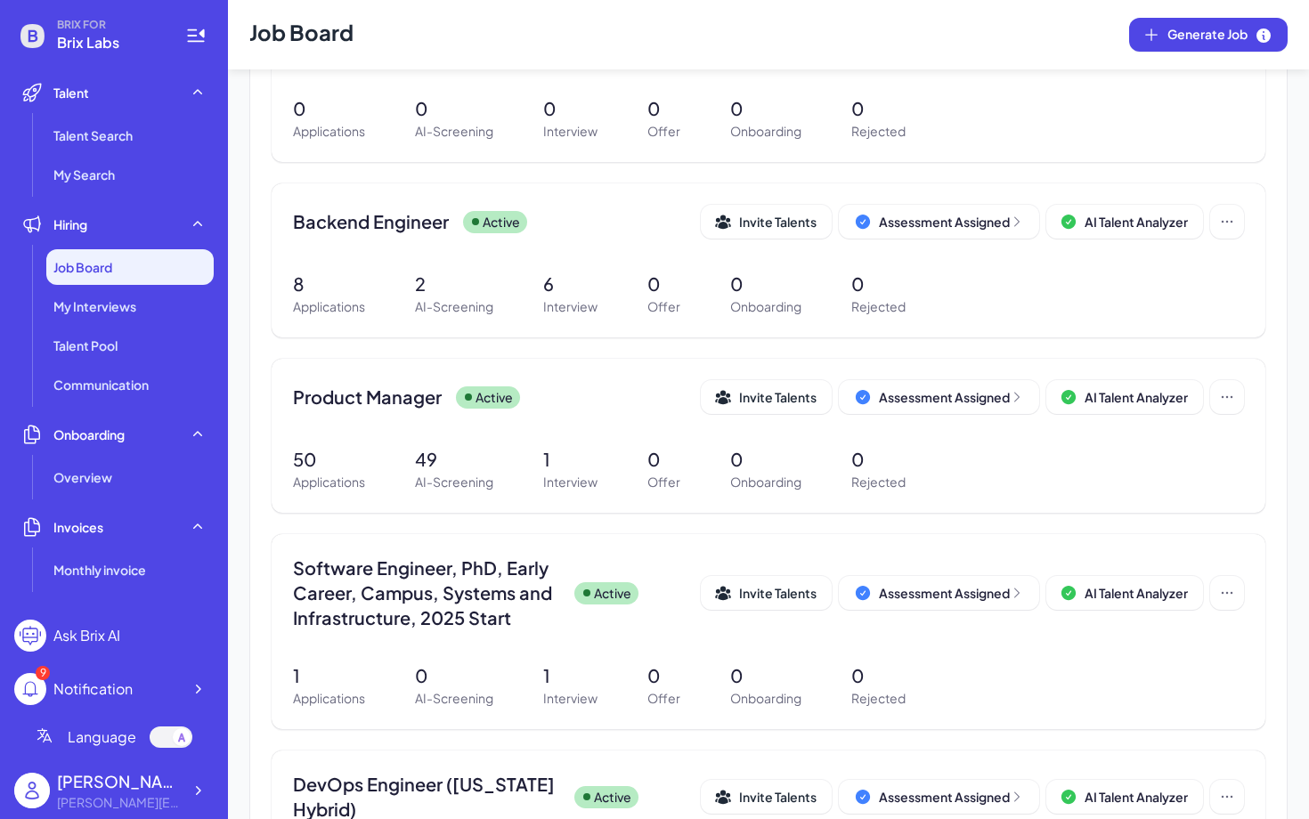
click at [932, 407] on button "Assessment Assigned" at bounding box center [939, 397] width 200 height 34
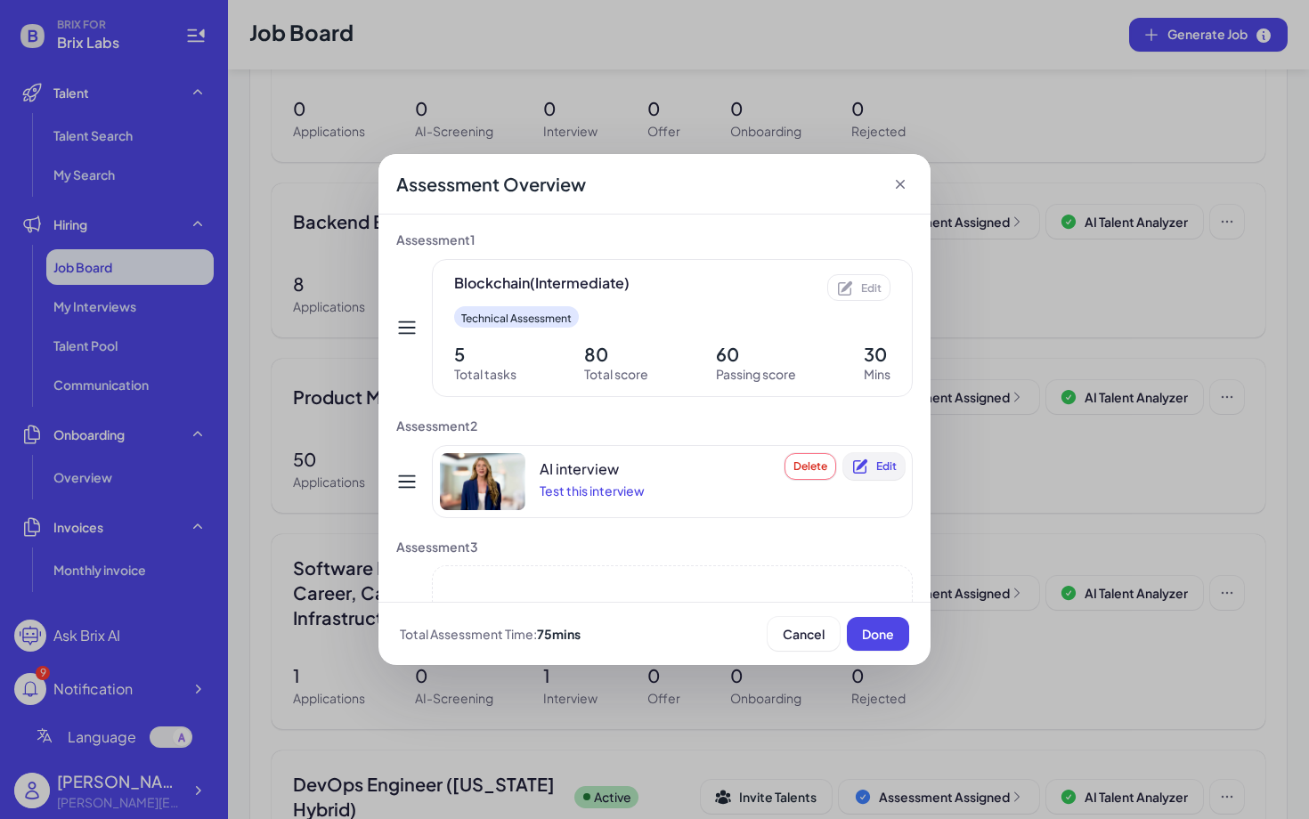
click at [880, 477] on button "Edit" at bounding box center [873, 466] width 61 height 27
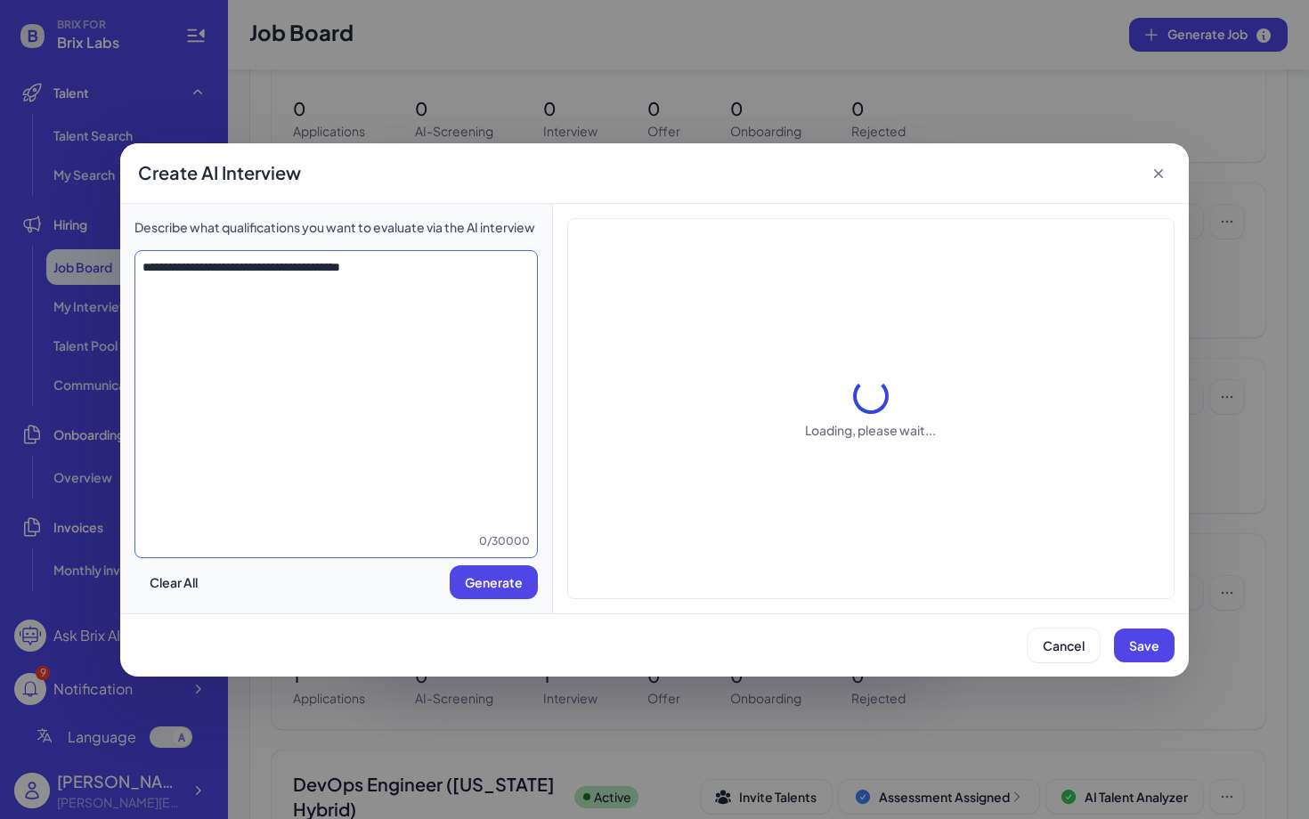
click at [374, 281] on textarea "**********" at bounding box center [336, 395] width 402 height 274
type textarea "*"
type textarea "**********"
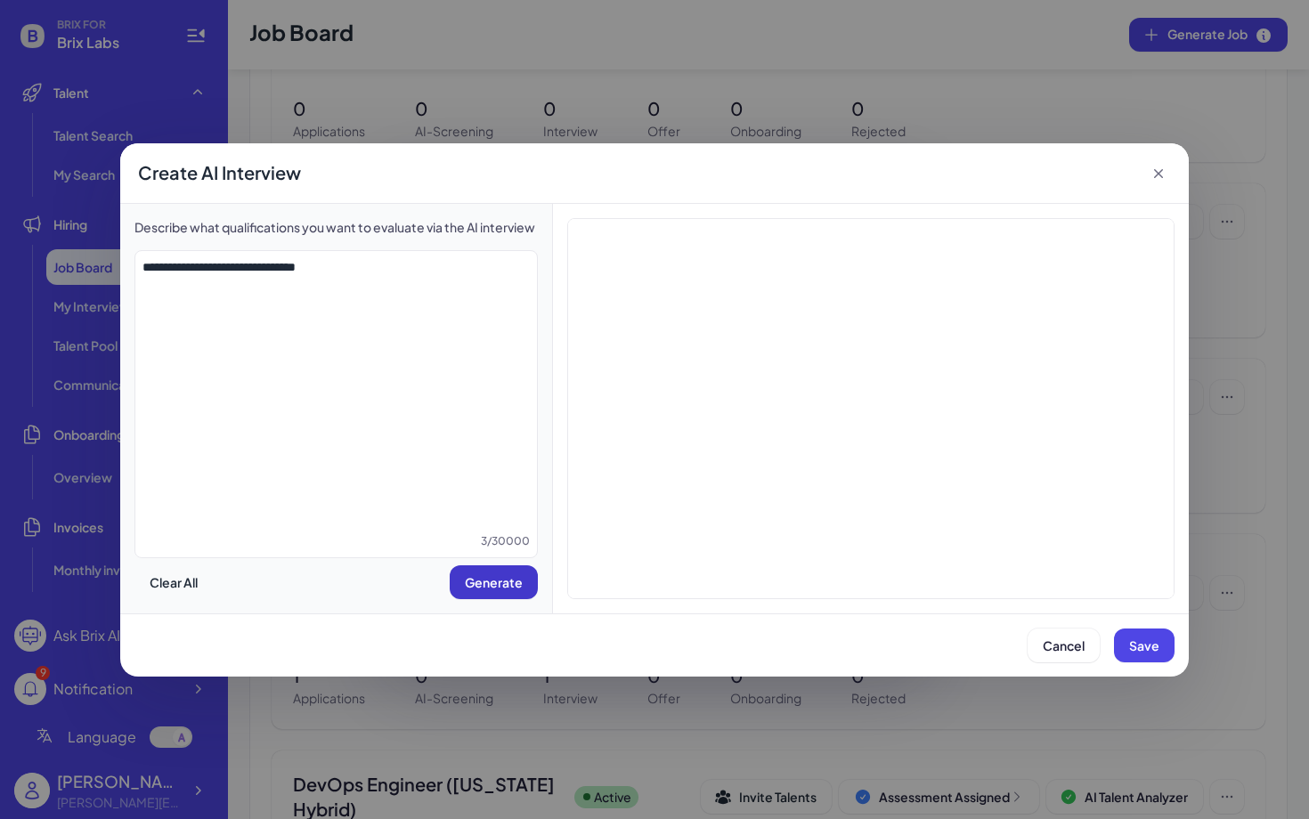
click at [502, 574] on span "Generate" at bounding box center [494, 582] width 58 height 16
click at [1075, 640] on span "Cancel" at bounding box center [1064, 646] width 42 height 16
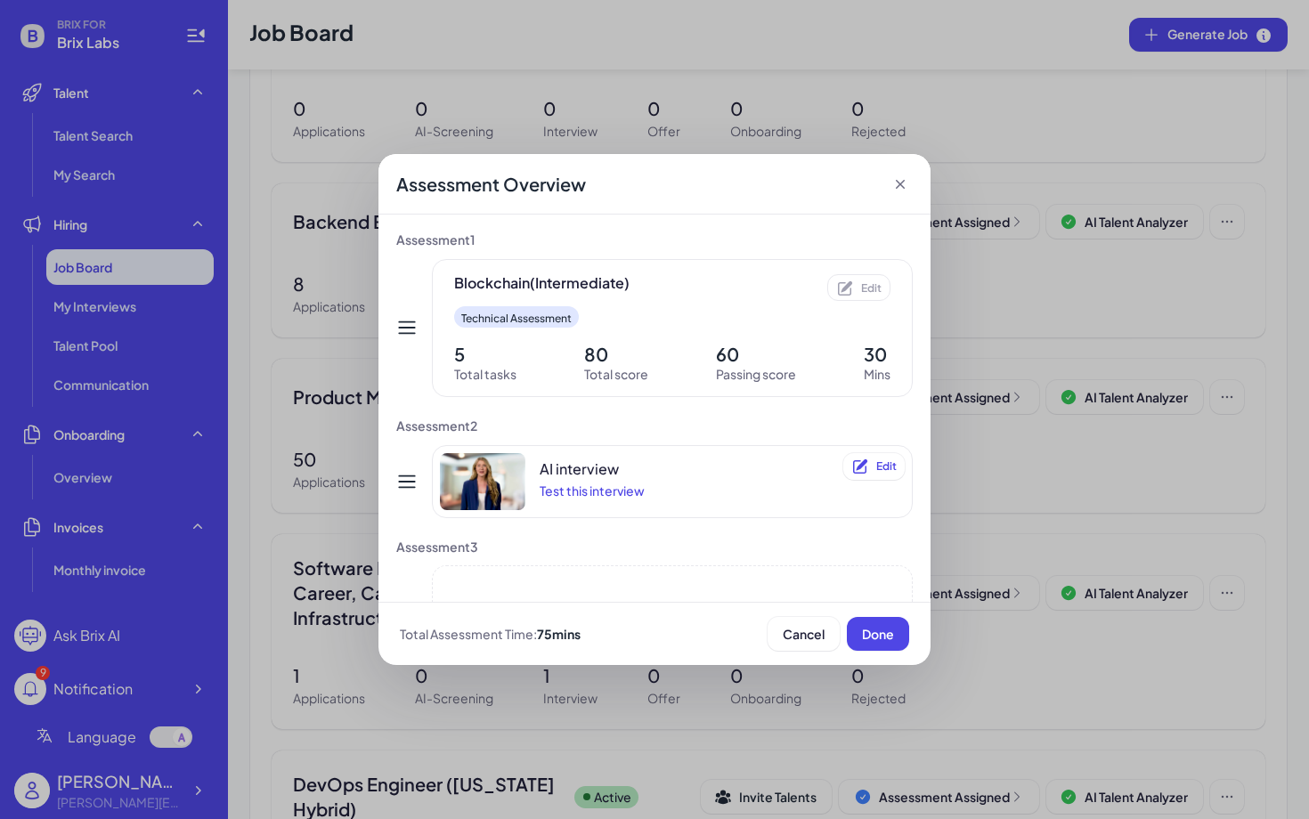
click at [903, 183] on icon at bounding box center [901, 184] width 18 height 18
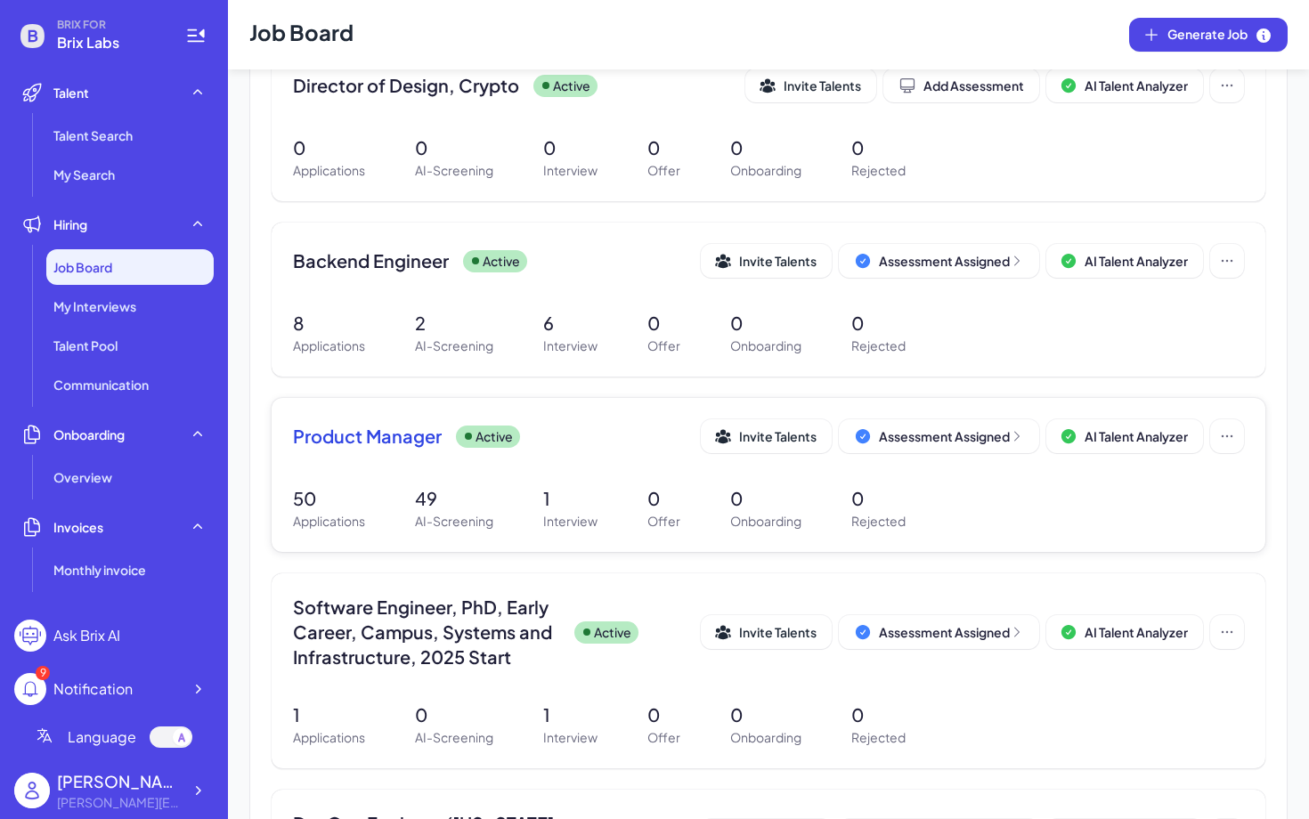
scroll to position [260, 0]
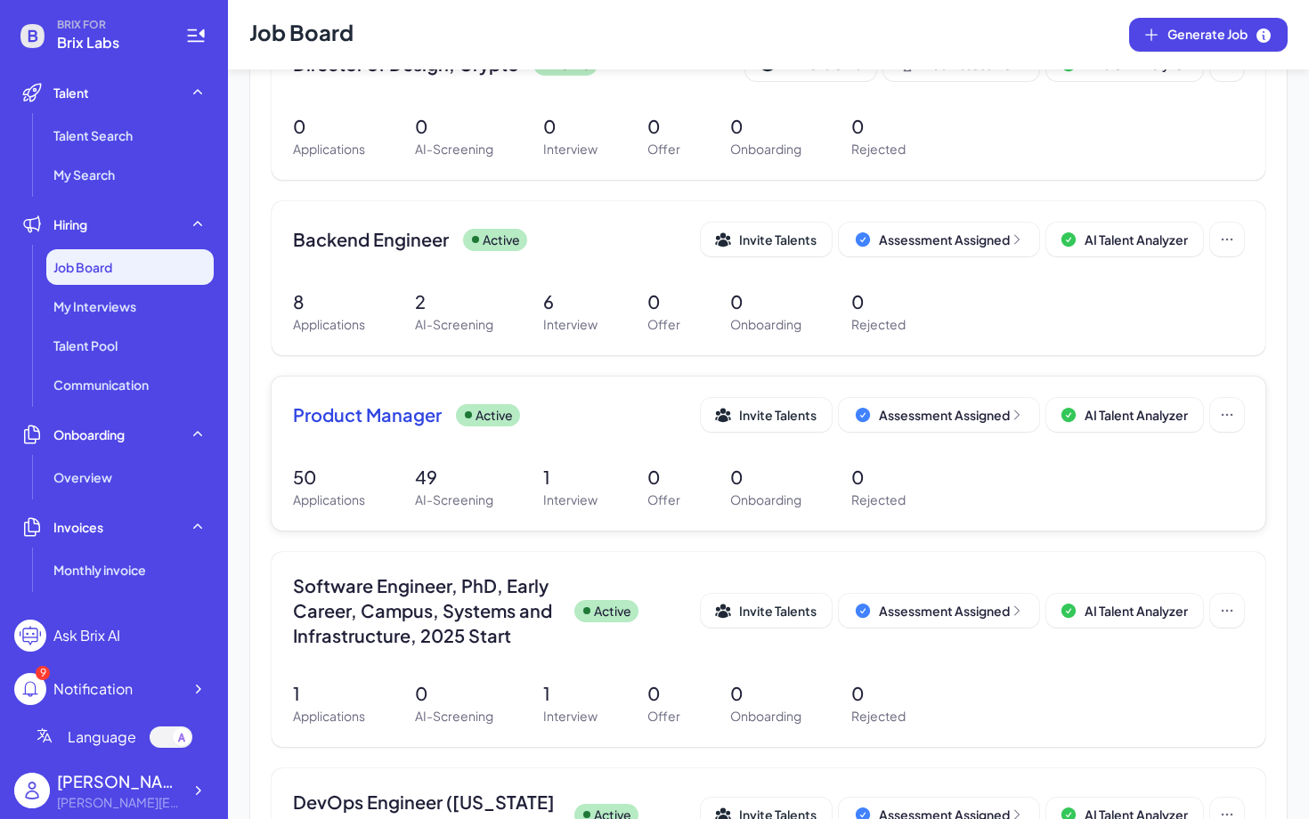
click at [408, 414] on span "Product Manager" at bounding box center [367, 415] width 149 height 25
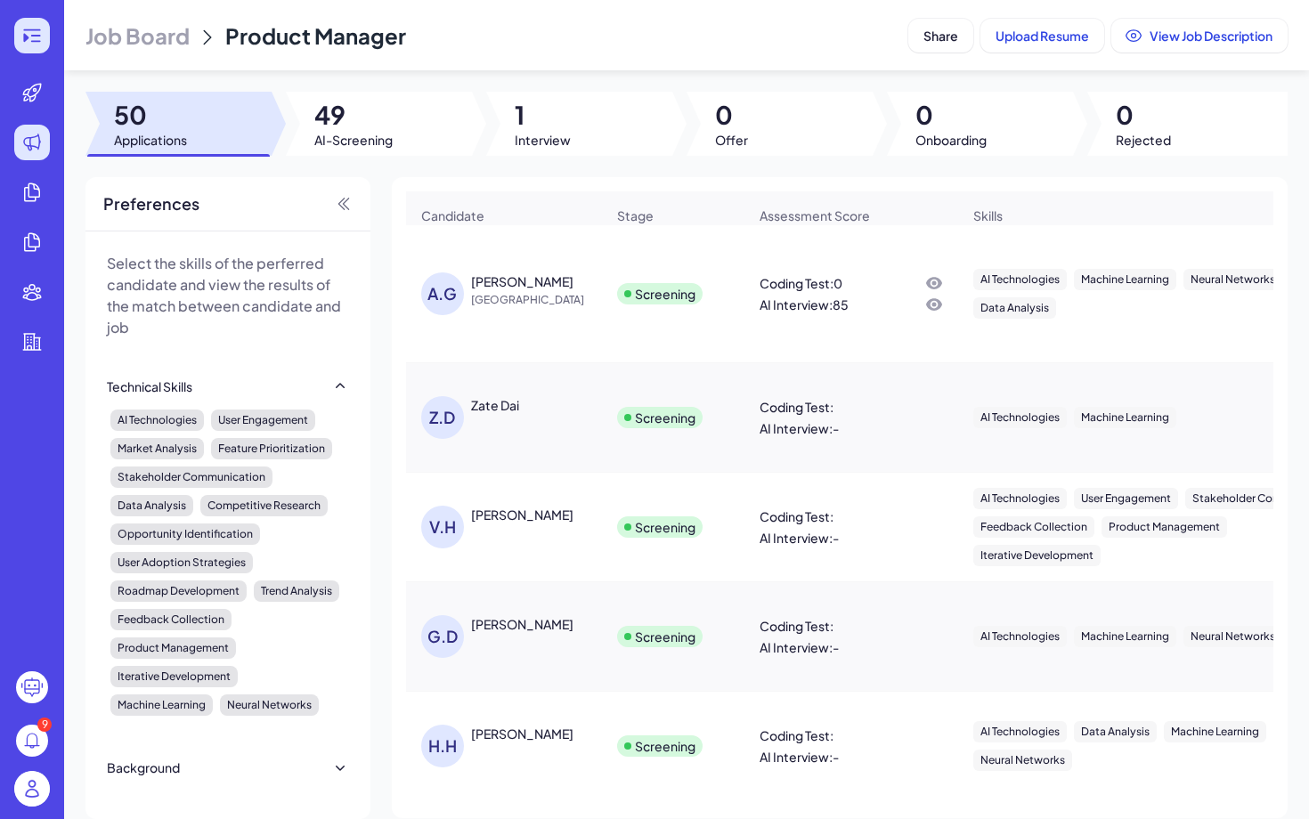
click at [44, 32] on div at bounding box center [32, 36] width 36 height 36
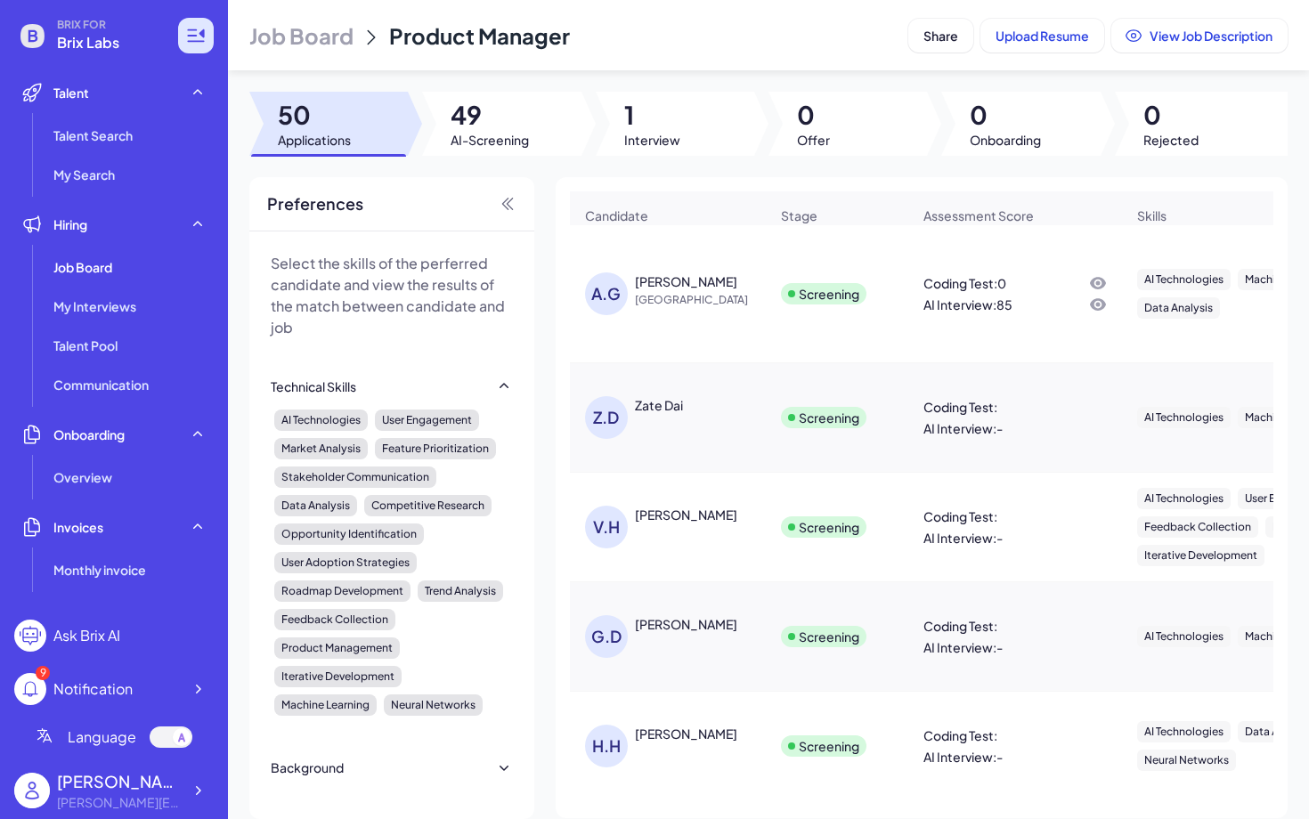
click at [207, 33] on div at bounding box center [196, 36] width 36 height 36
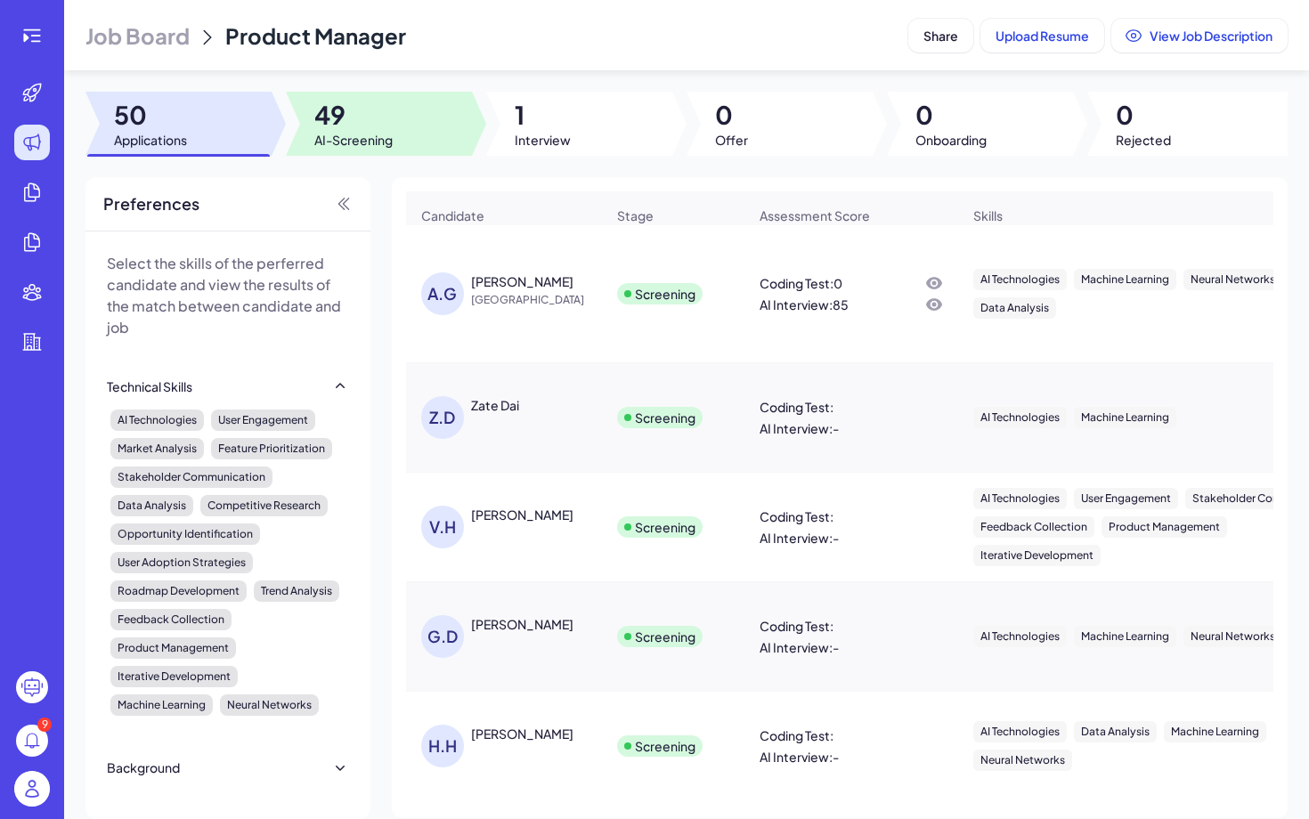
click at [313, 117] on div at bounding box center [379, 124] width 186 height 64
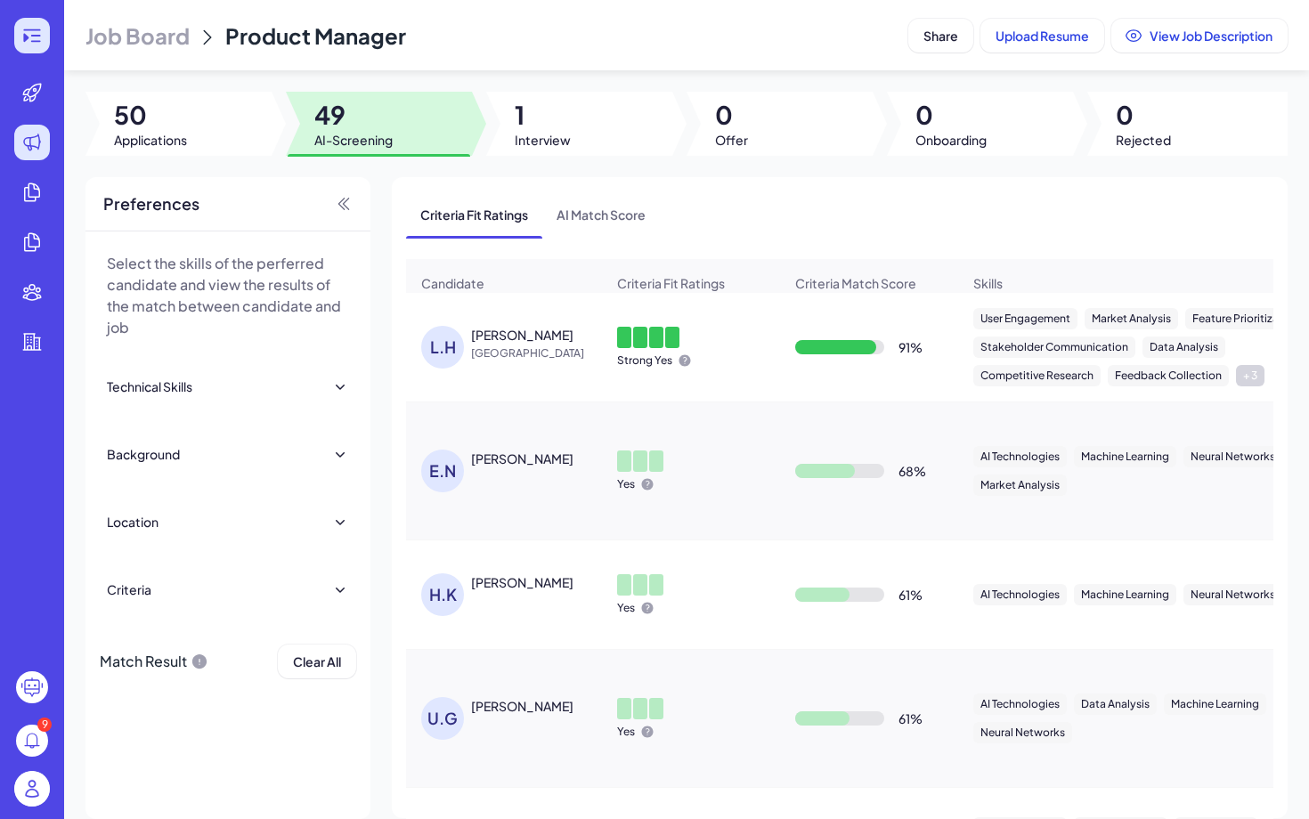
click at [42, 39] on icon at bounding box center [31, 35] width 21 height 21
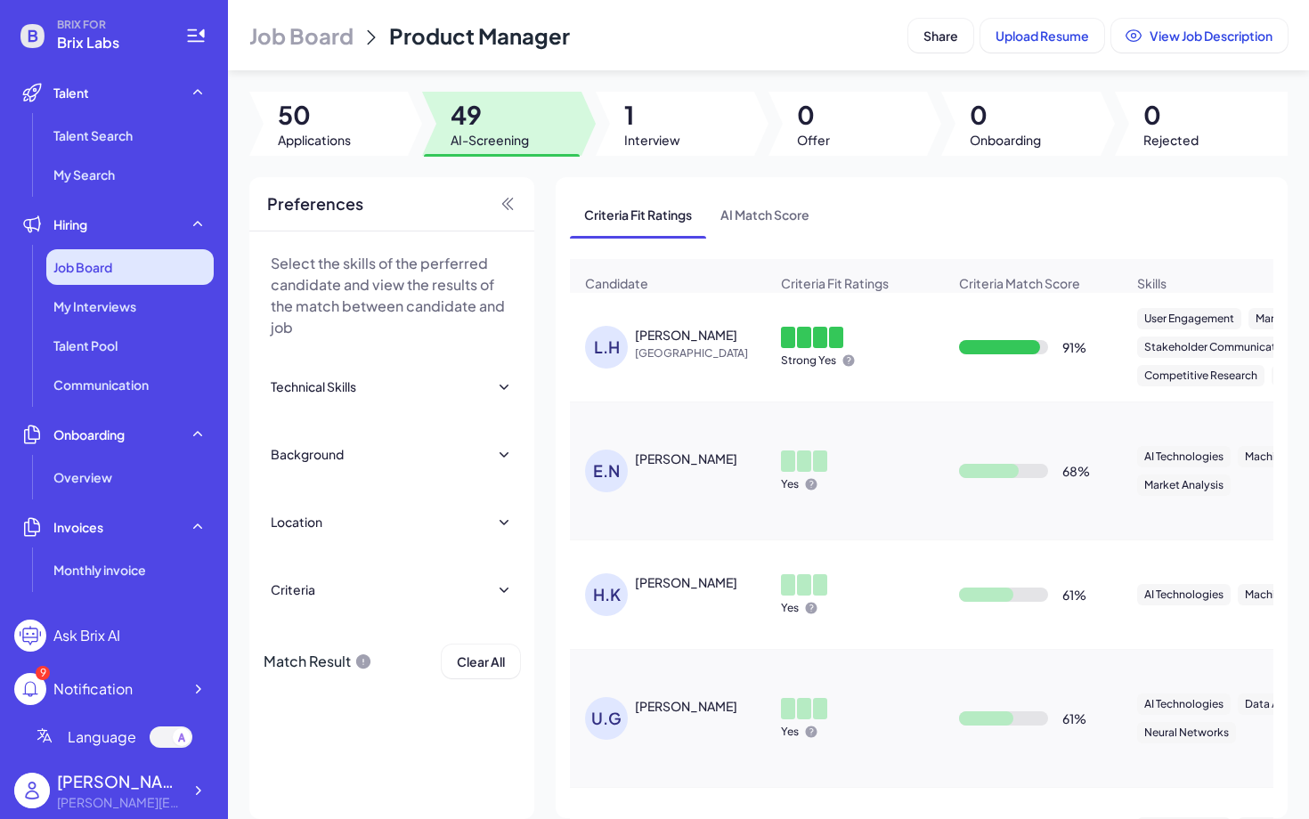
click at [114, 276] on div "Job Board" at bounding box center [129, 267] width 167 height 36
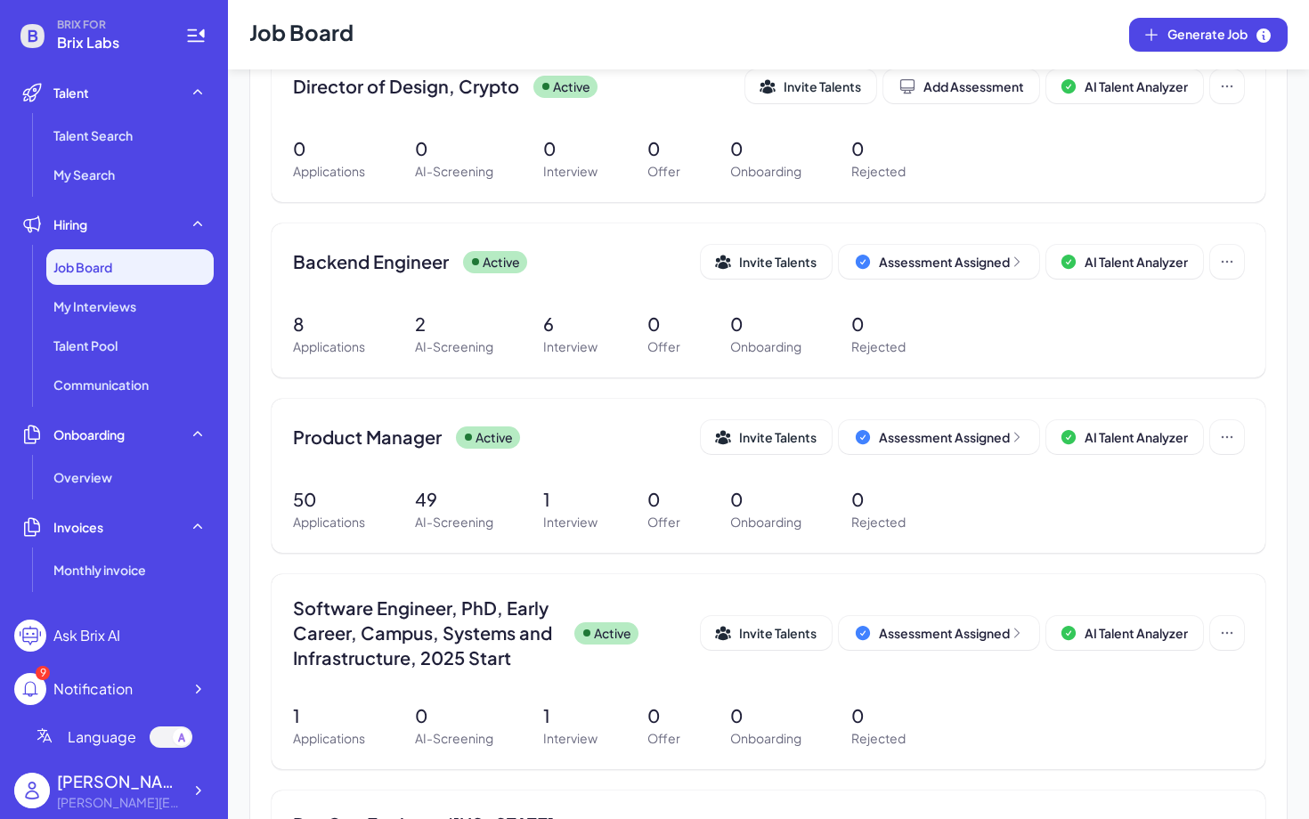
scroll to position [254, 0]
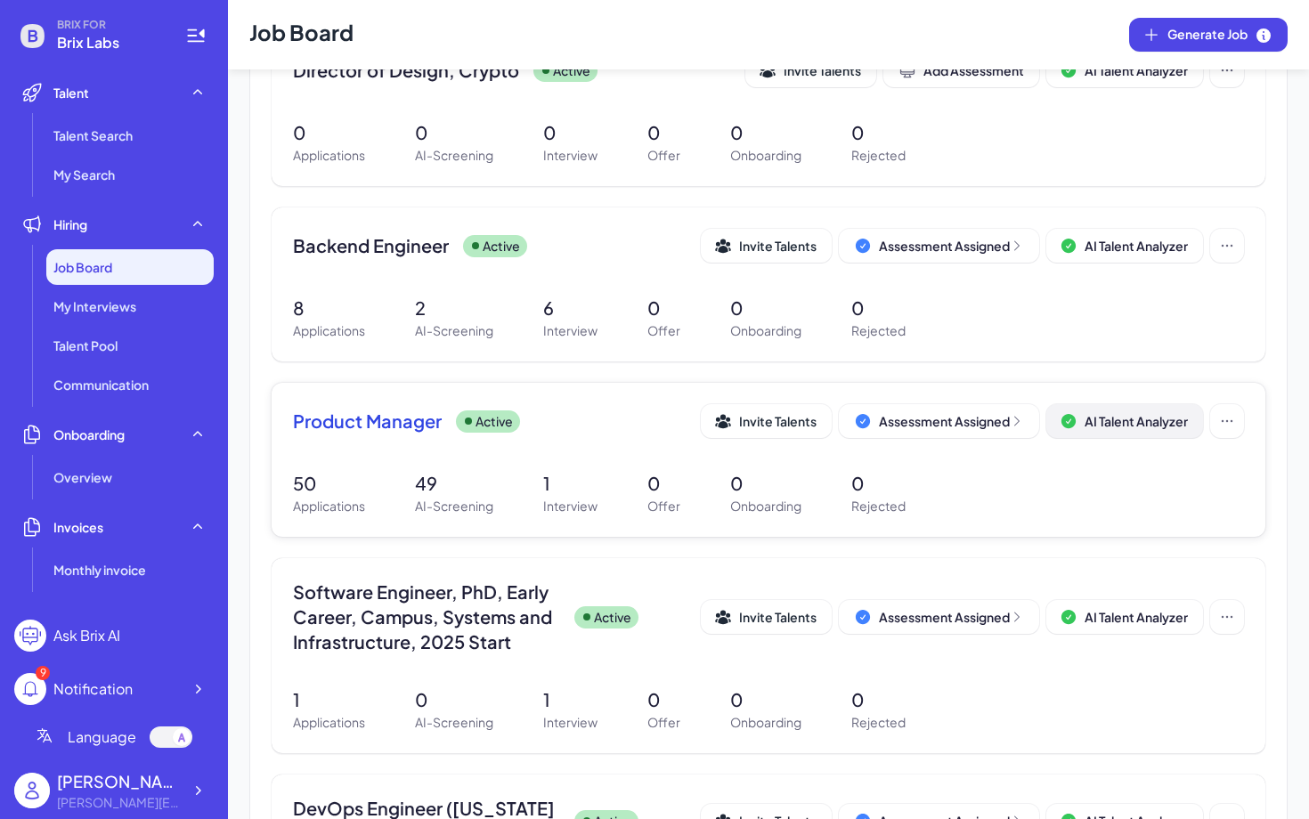
click at [1131, 425] on span "AI Talent Analyzer" at bounding box center [1136, 421] width 103 height 16
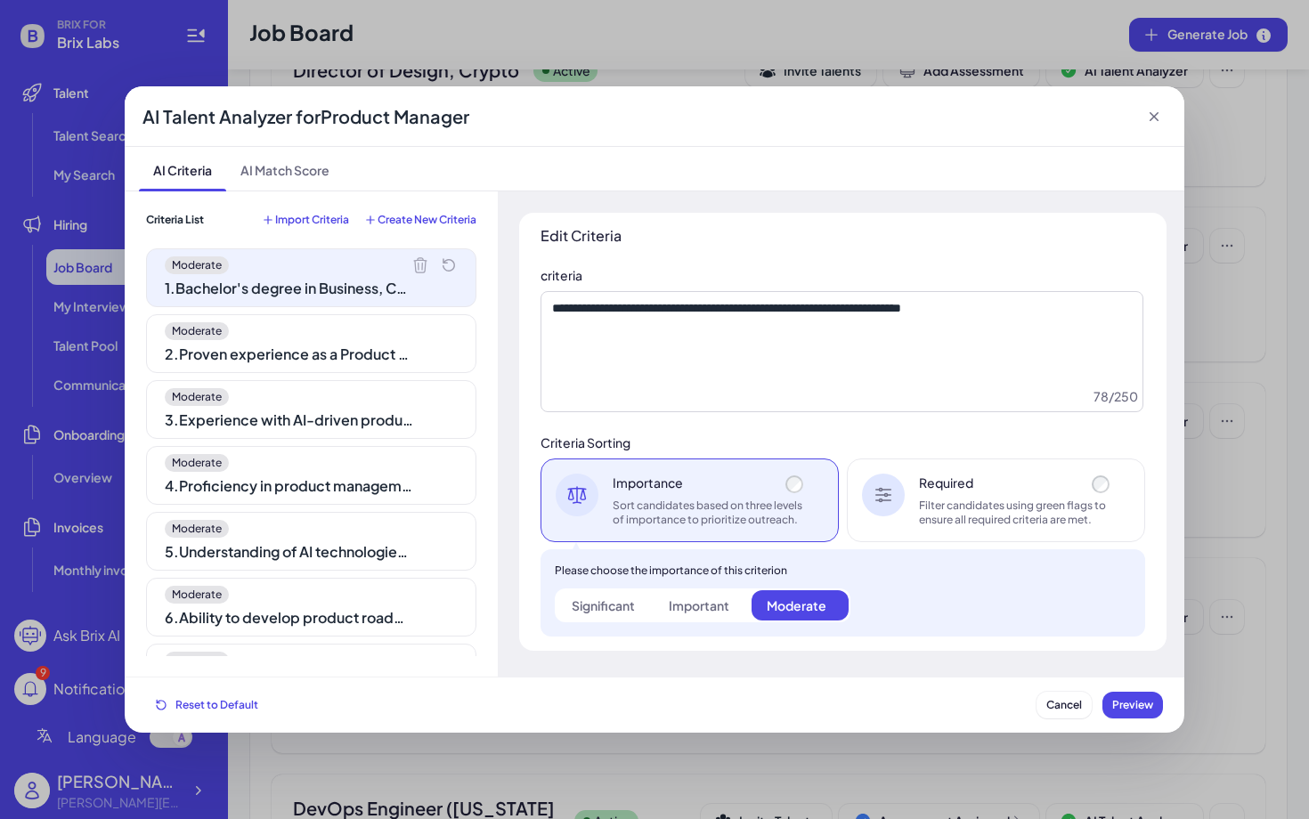
click at [323, 354] on div "2 . Proven experience as a Product Manager in a tech or SaaS company" at bounding box center [289, 354] width 249 height 21
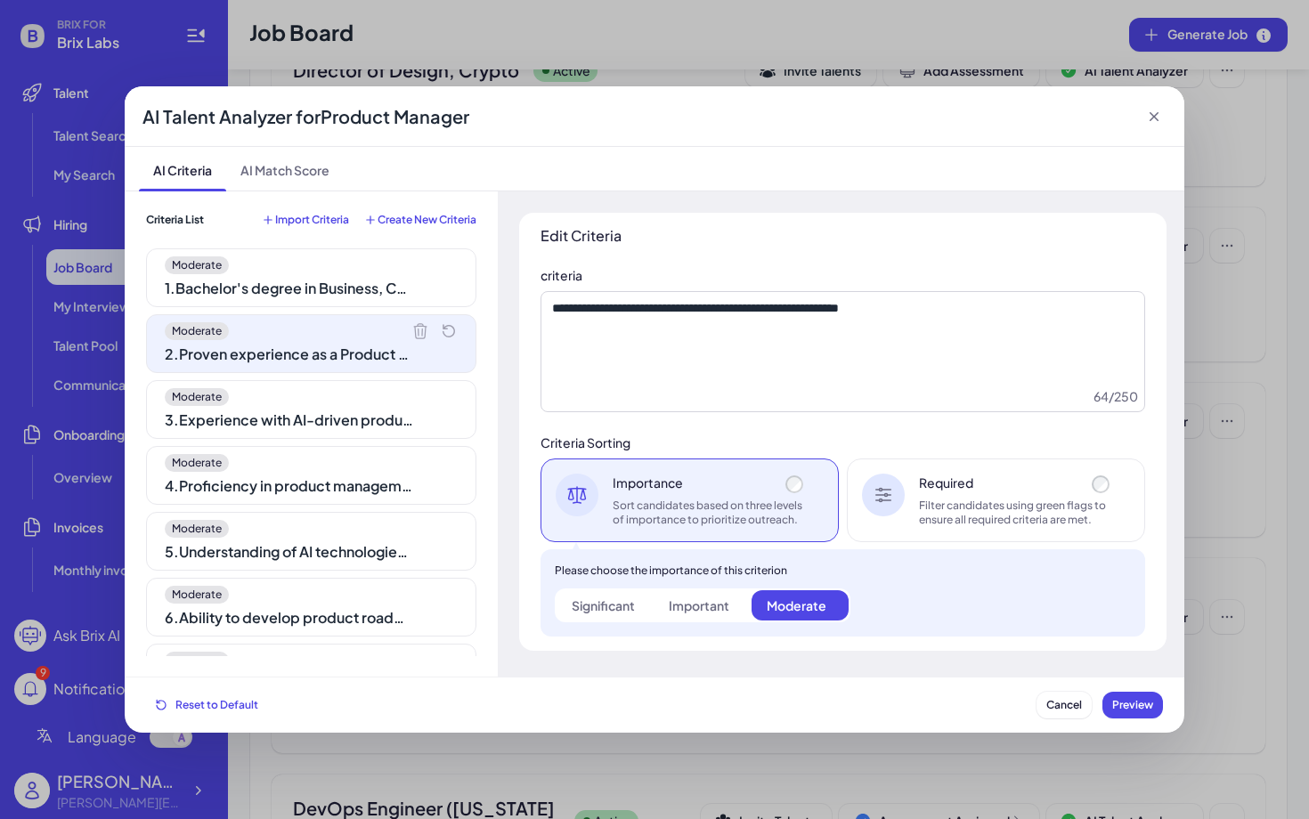
click at [332, 404] on div "Moderate" at bounding box center [311, 397] width 293 height 18
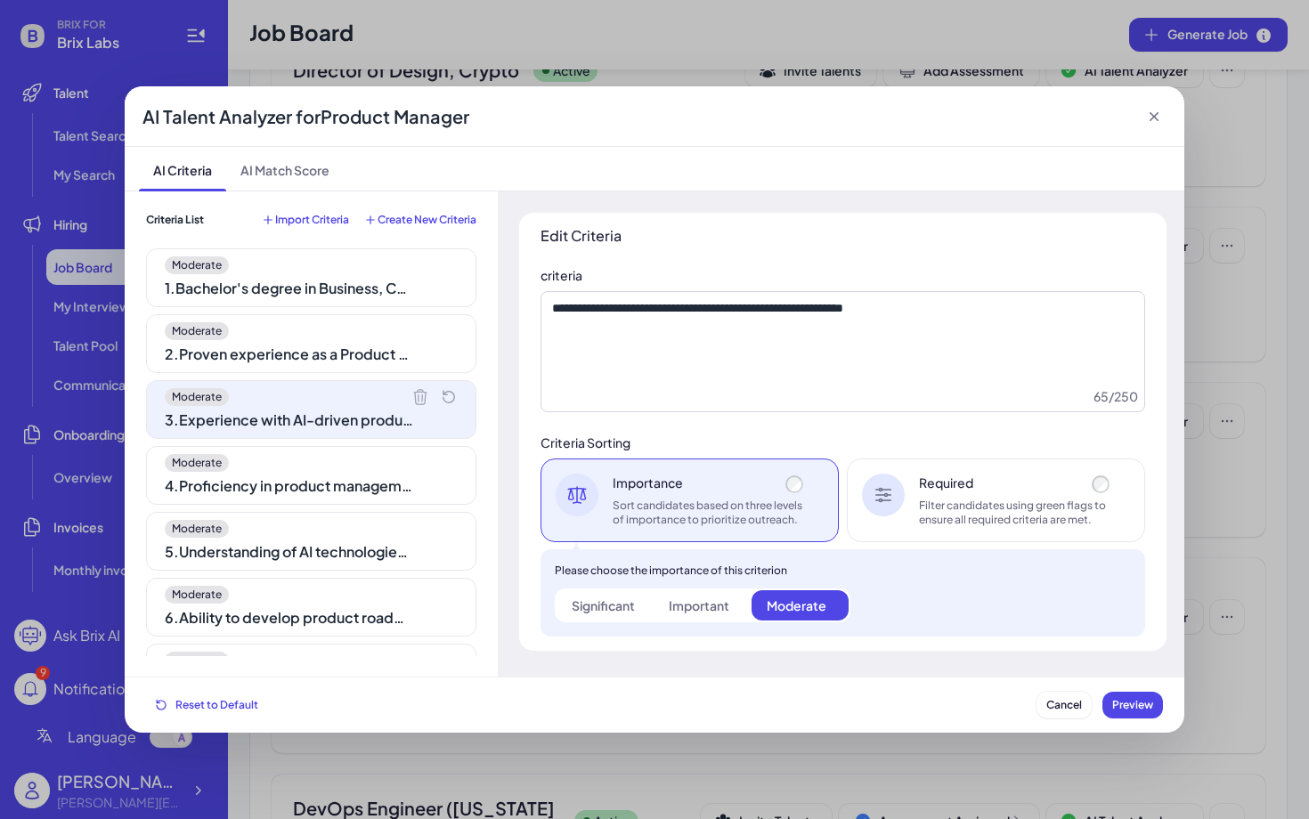
click at [340, 464] on div "Moderate" at bounding box center [311, 463] width 293 height 18
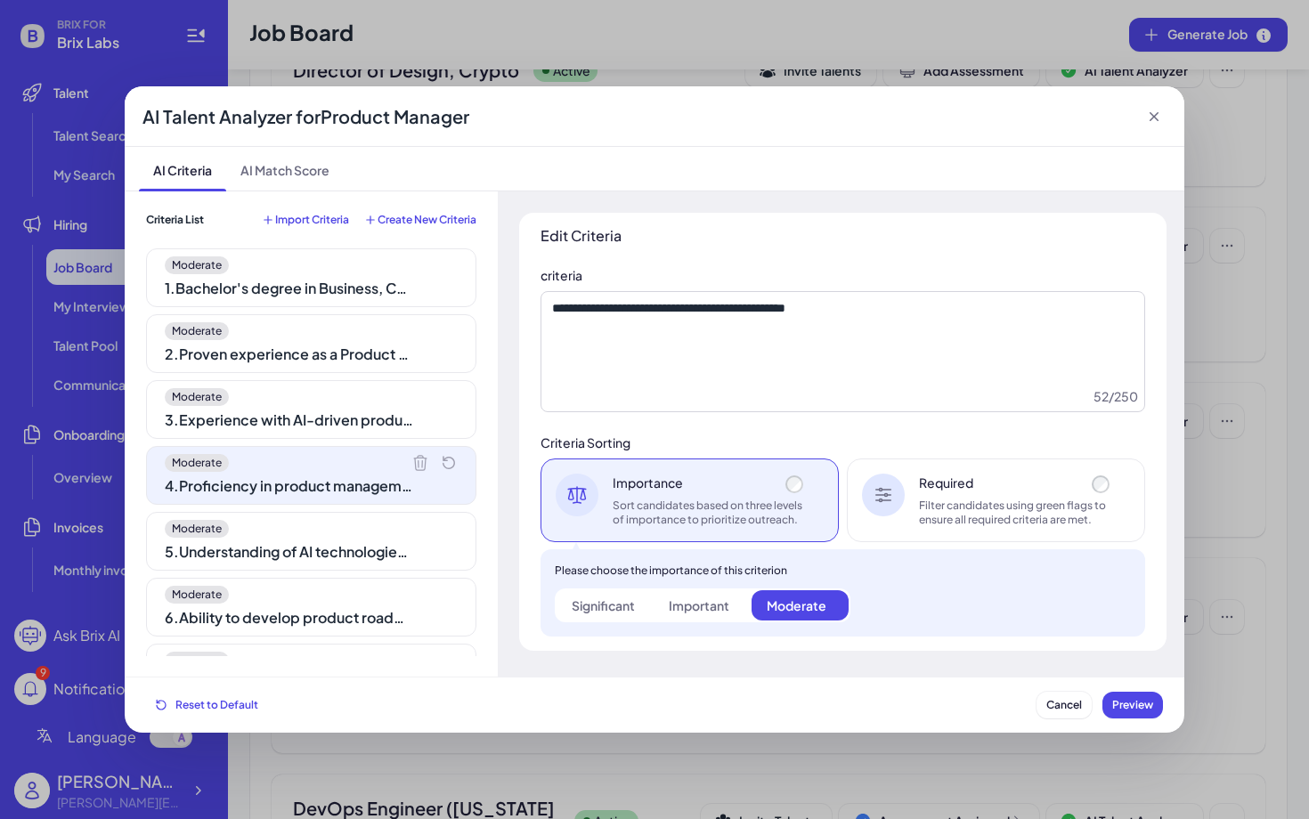
click at [349, 534] on div "Moderate" at bounding box center [311, 529] width 293 height 18
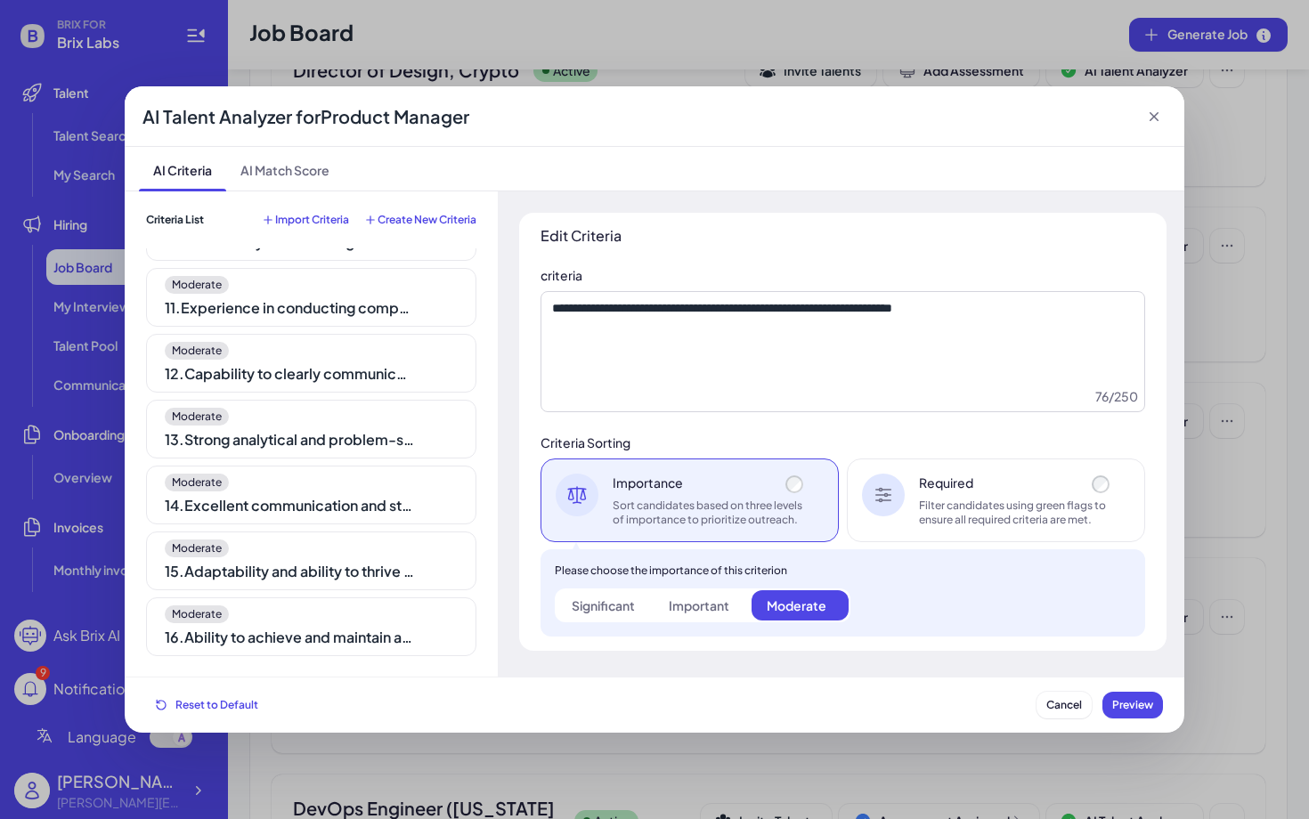
scroll to position [0, 0]
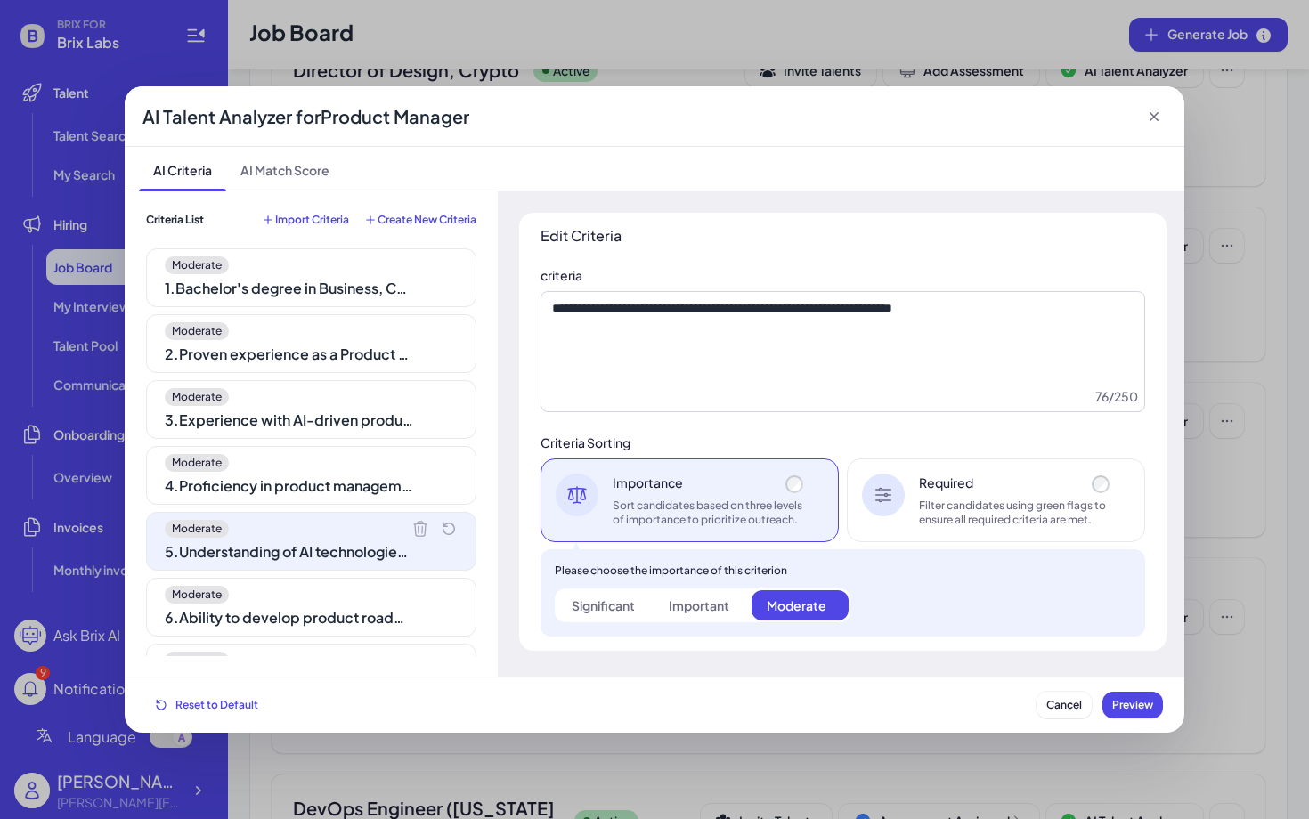
click at [355, 310] on div "Moderate 1 . Bachelor's degree in Business, Computer Science, Engineering, or r…" at bounding box center [311, 452] width 330 height 408
click at [355, 275] on div "Moderate 1 . Bachelor's degree in Business, Computer Science, Engineering, or r…" at bounding box center [311, 277] width 330 height 59
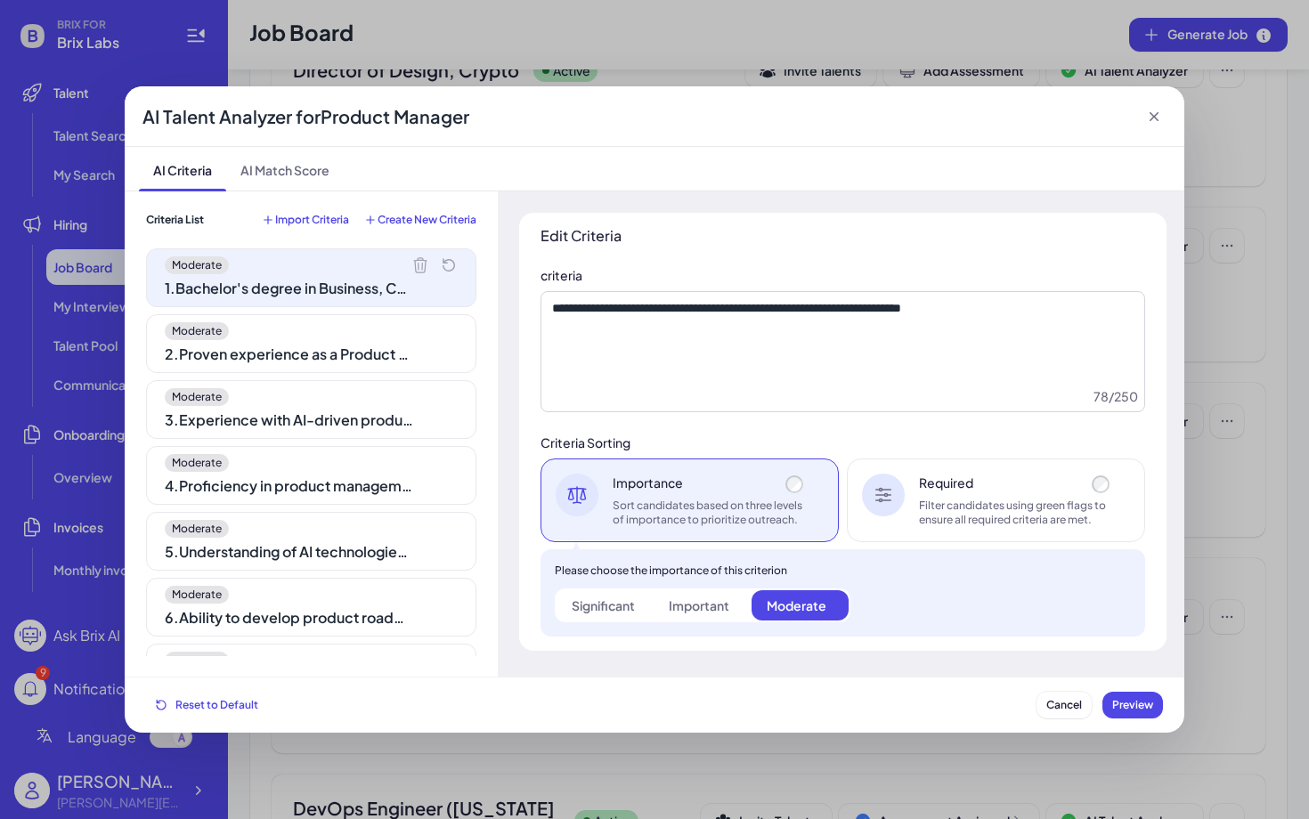
click at [412, 343] on div "Moderate 2 . Proven experience as a Product Manager in a tech or SaaS company" at bounding box center [311, 343] width 330 height 59
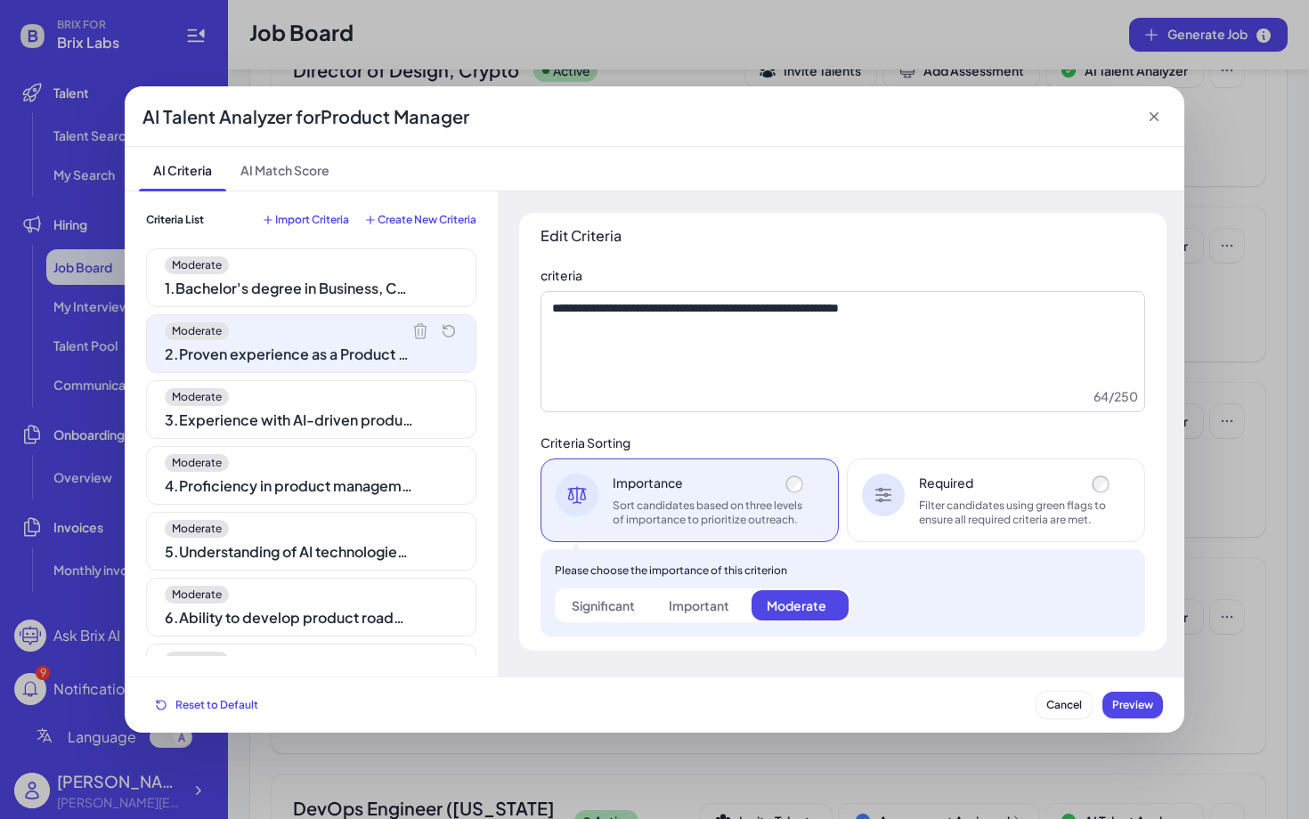
click at [362, 415] on div "3 . Experience with AI-driven products or HR tech solutions is a plus" at bounding box center [289, 420] width 249 height 21
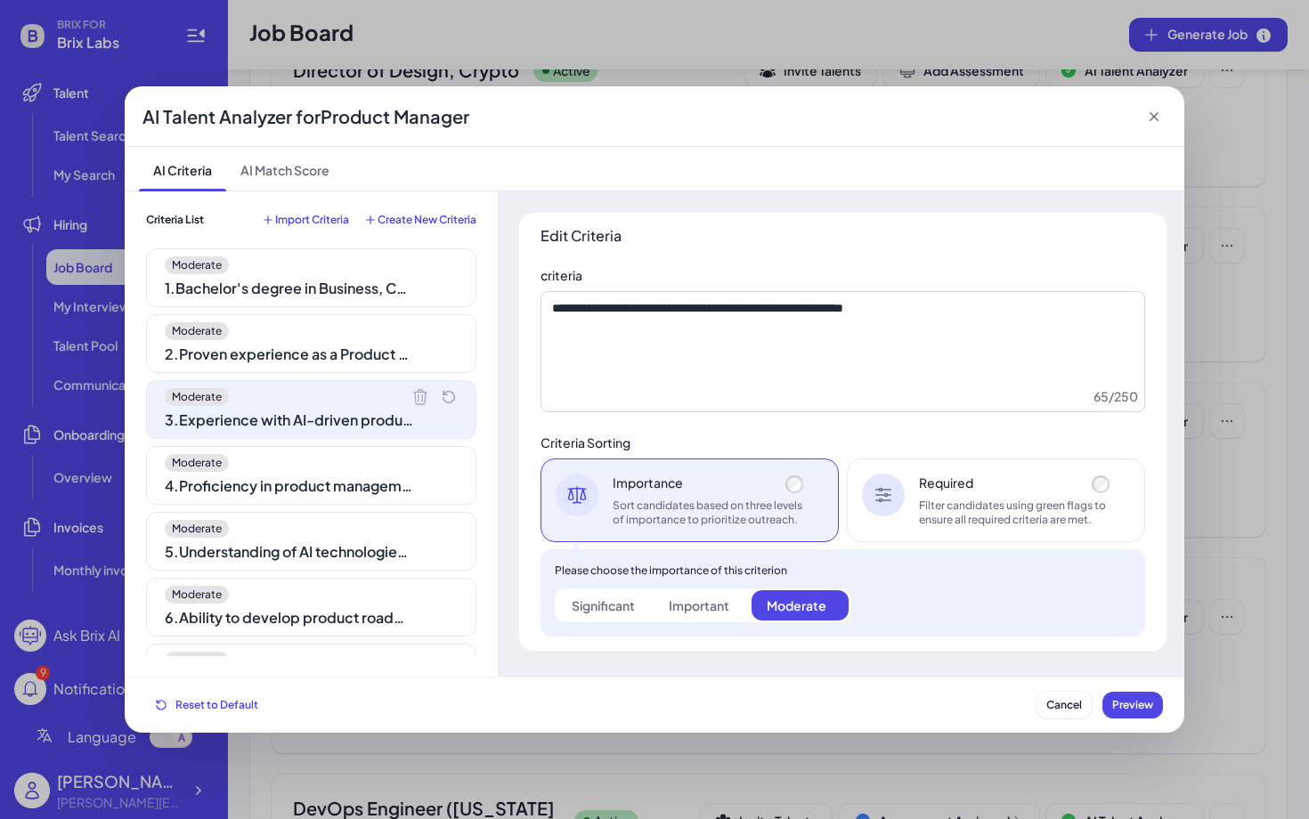
click at [360, 477] on div "4 . Proficiency in product management software and tools" at bounding box center [289, 486] width 249 height 21
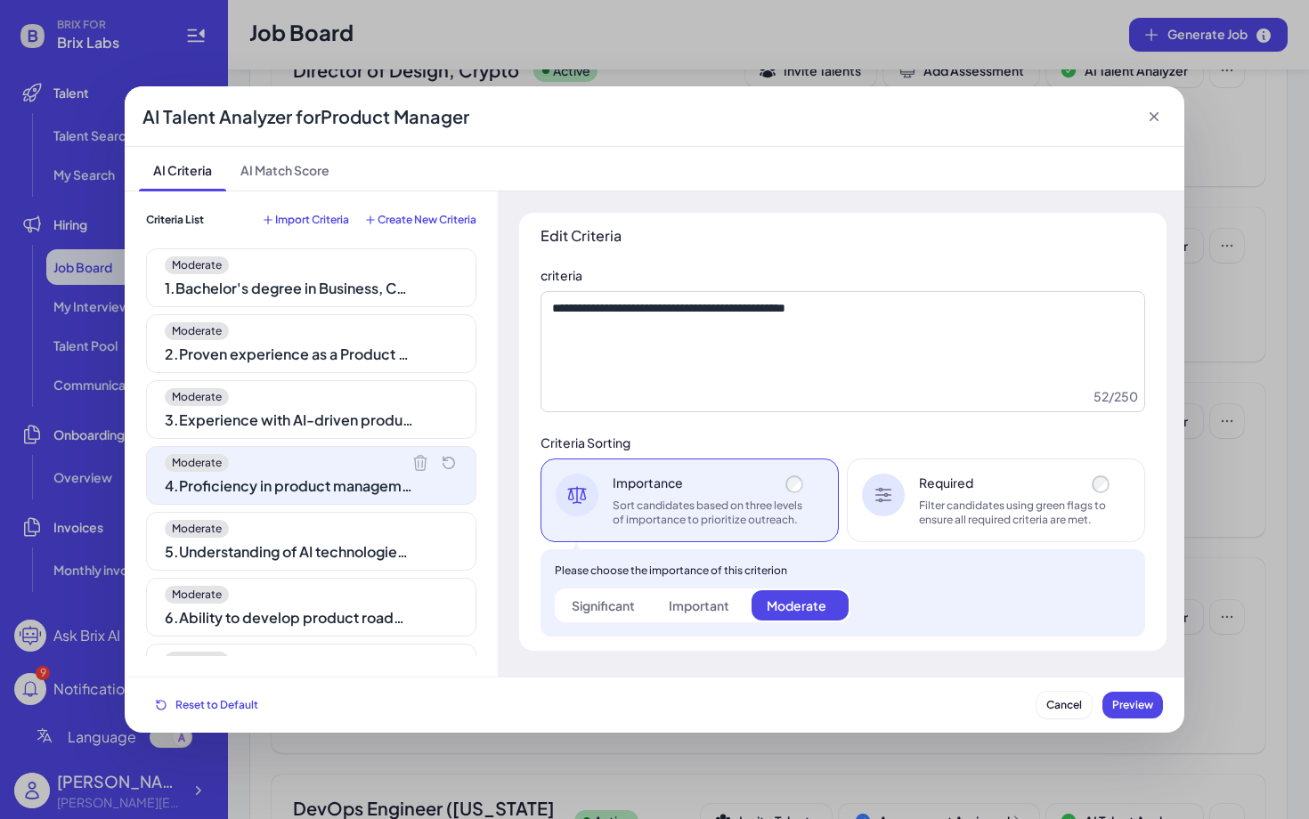
click at [308, 558] on div "5 . Understanding of AI technologies and their application in business solutions" at bounding box center [289, 552] width 249 height 21
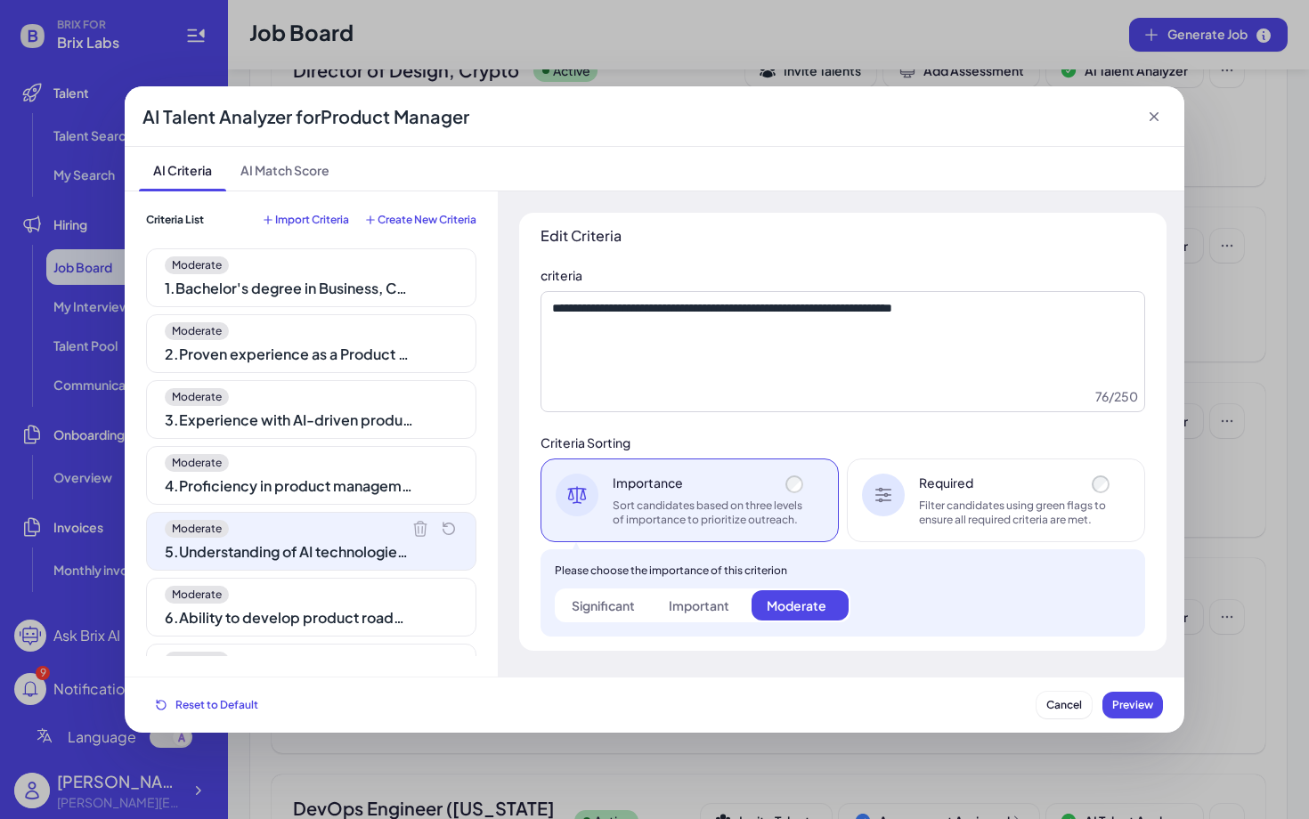
click at [324, 596] on div "Moderate" at bounding box center [311, 595] width 293 height 18
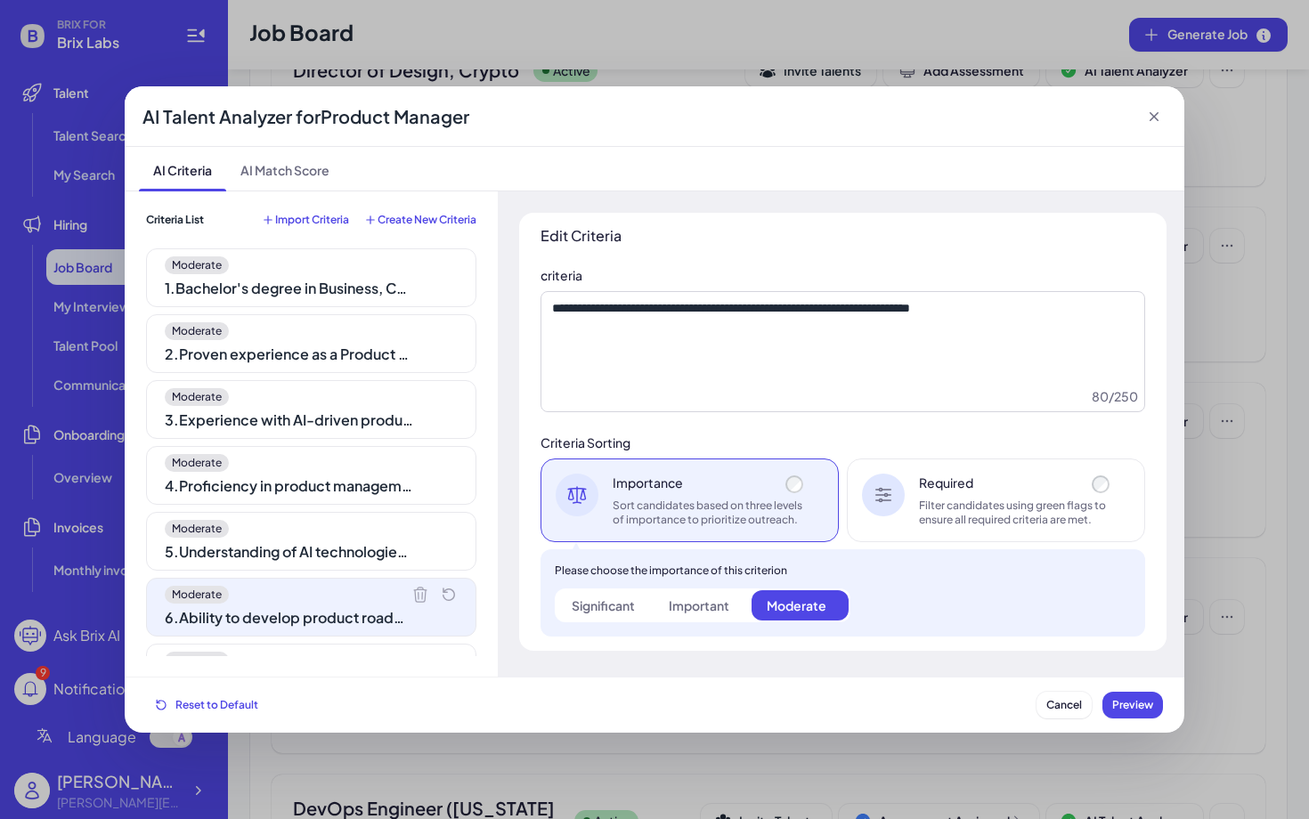
scroll to position [181, 0]
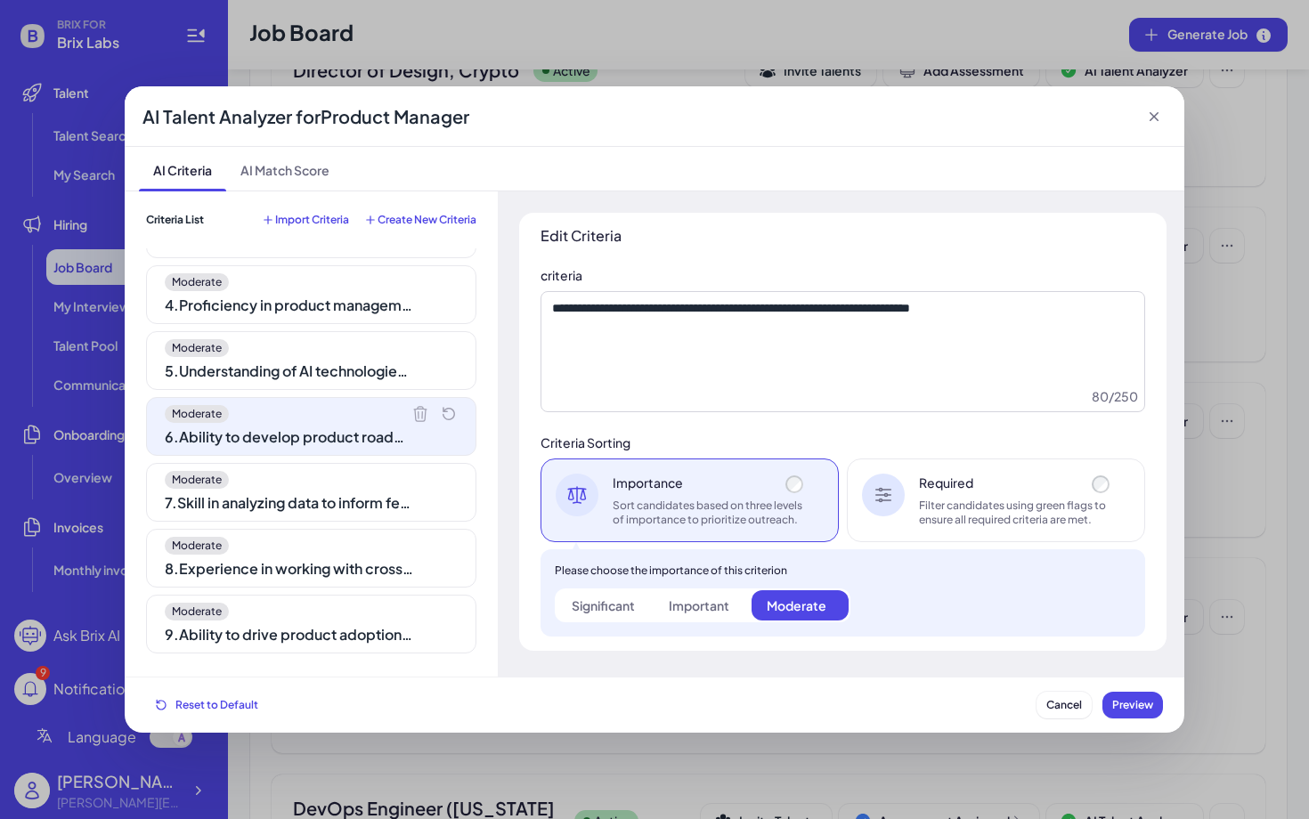
click at [1153, 122] on icon at bounding box center [1154, 117] width 18 height 18
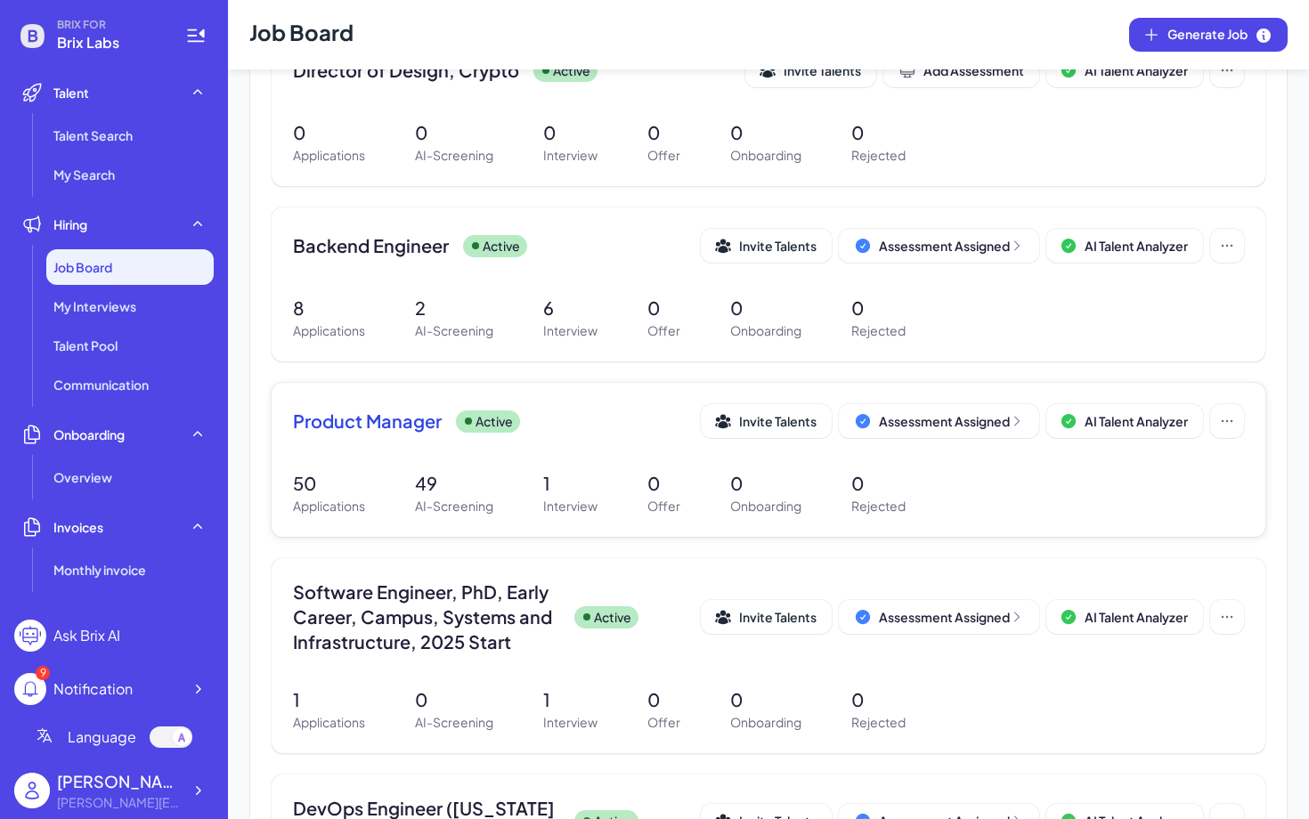
click at [395, 436] on div "Product Manager Active Invite Talents Assessment Assigned AI Talent Analyzer" at bounding box center [768, 421] width 951 height 34
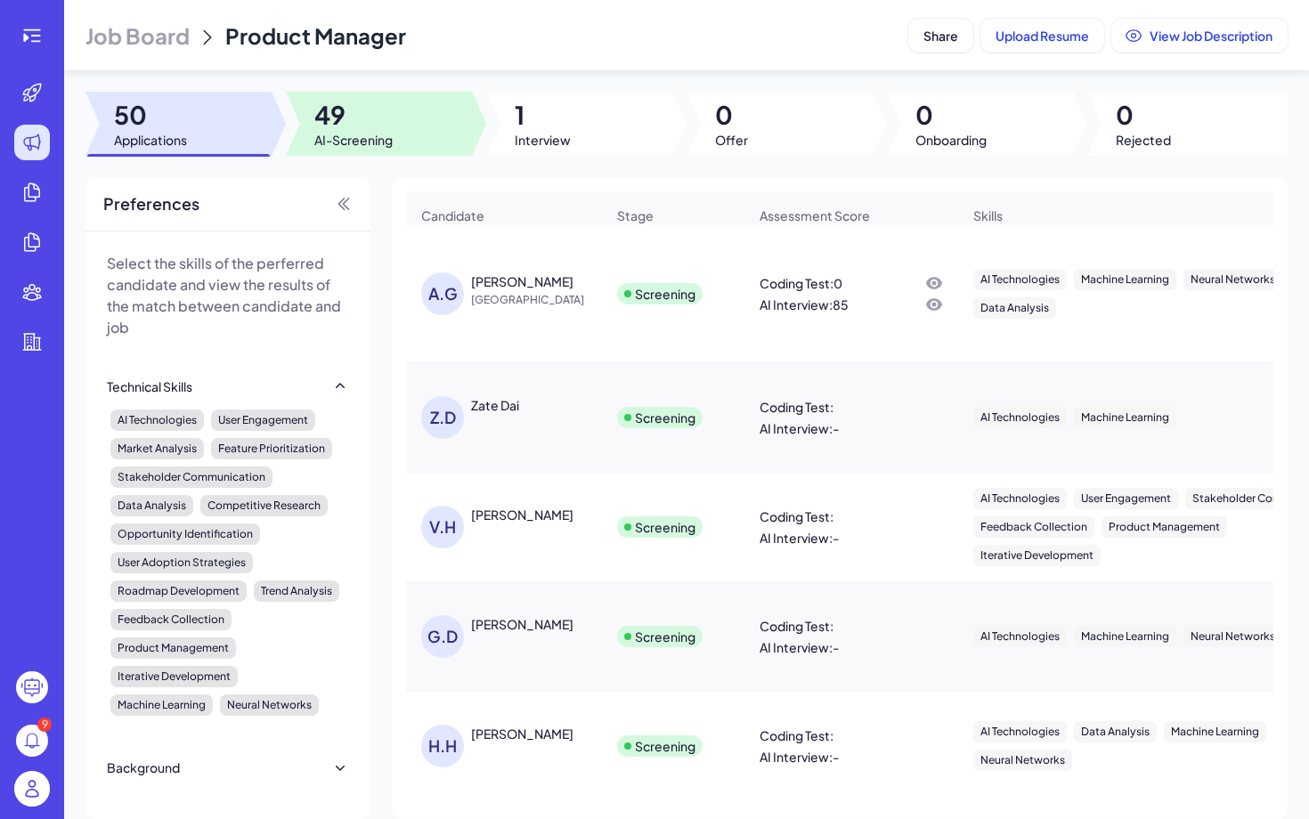
click at [372, 129] on span "49" at bounding box center [353, 115] width 78 height 32
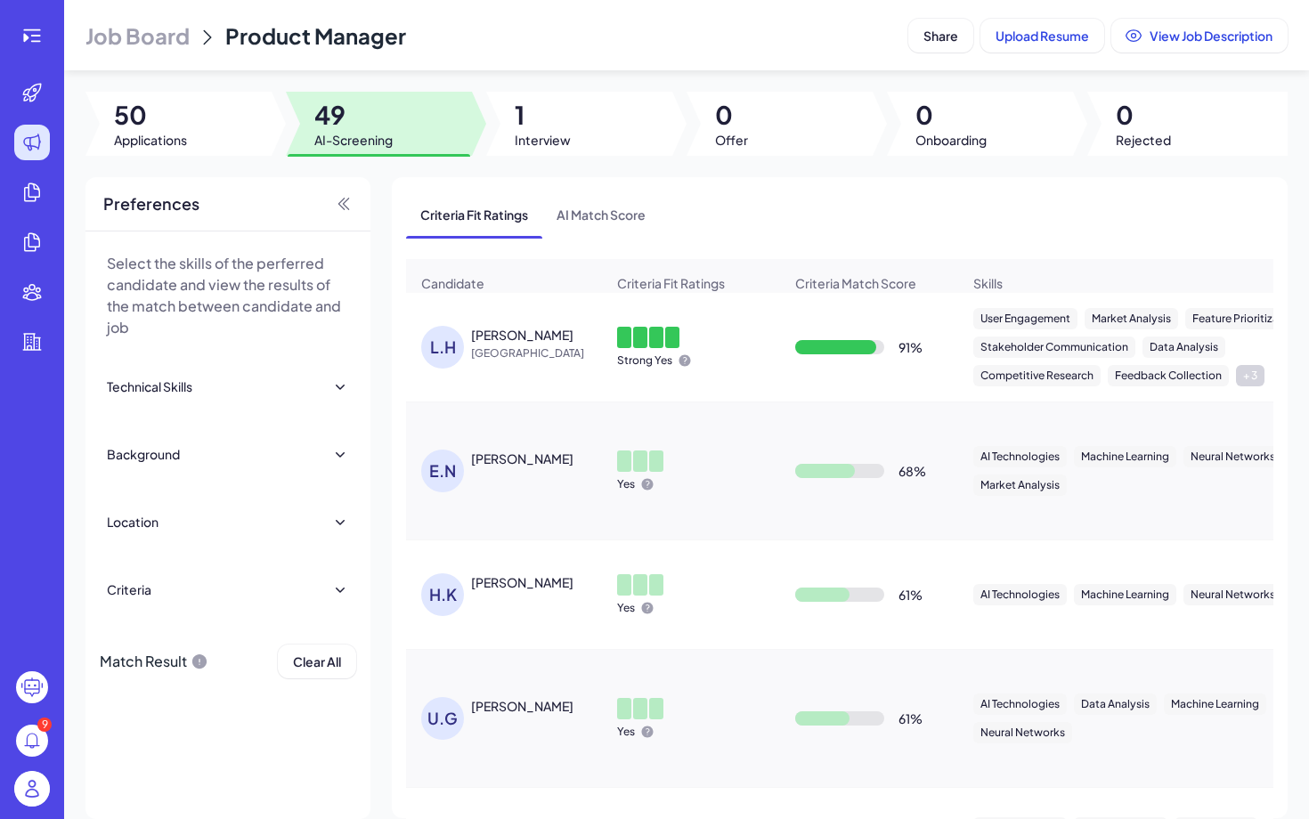
click at [292, 584] on div "Criteria" at bounding box center [228, 589] width 242 height 39
click at [327, 634] on icon at bounding box center [323, 636] width 18 height 18
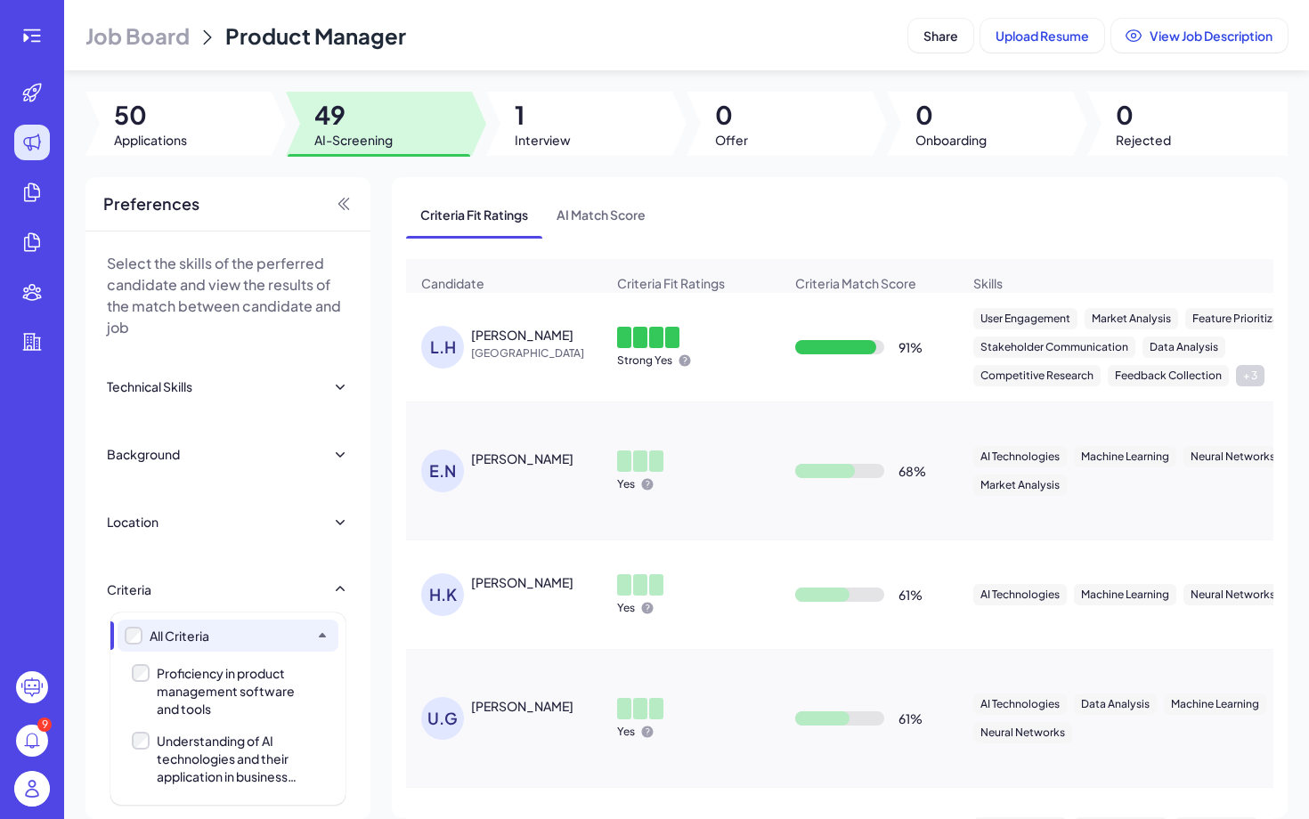
scroll to position [200, 0]
click at [240, 640] on div "Proficiency in product management software and tools" at bounding box center [232, 692] width 214 height 68
click at [239, 640] on div "Understanding of AI technologies and their application in business solutions" at bounding box center [232, 759] width 151 height 53
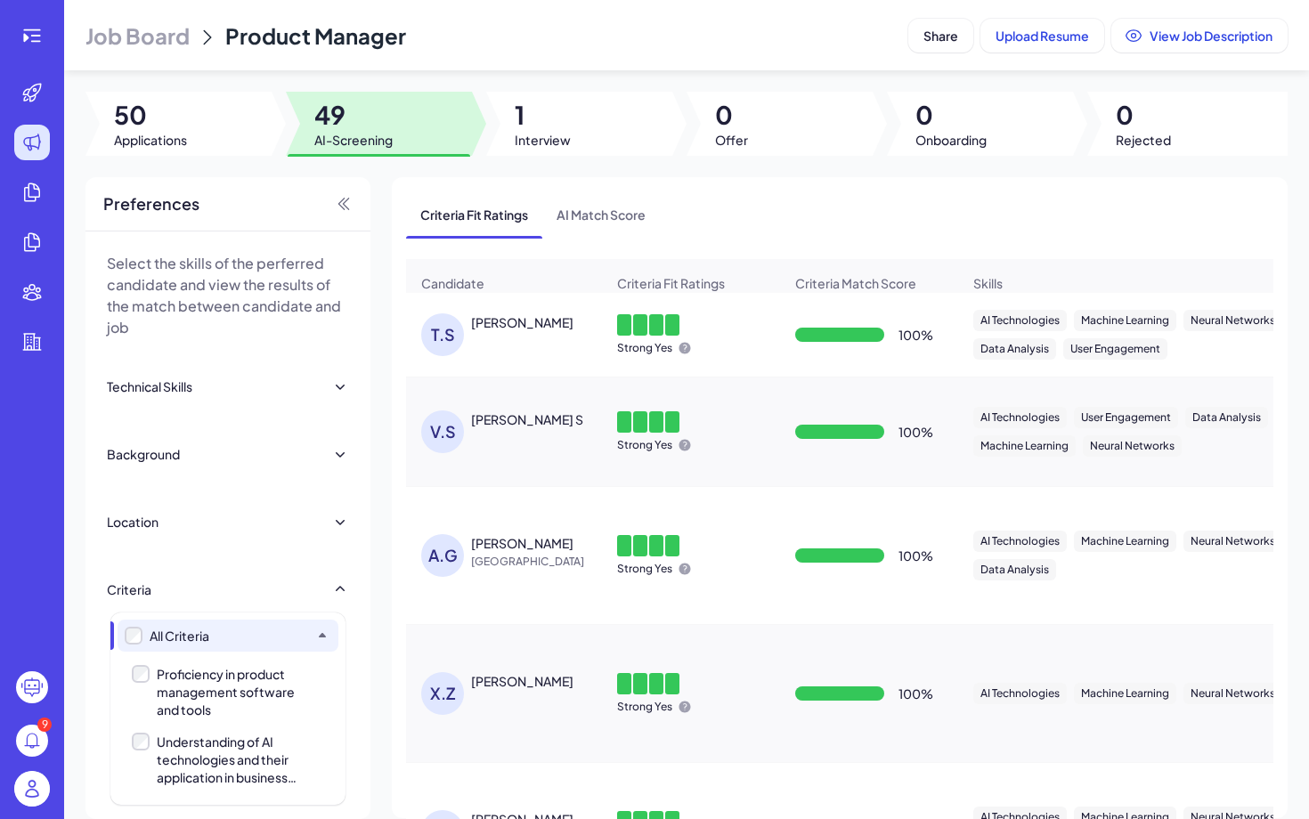
click at [237, 640] on div "Proficiency in product management software and tools" at bounding box center [232, 691] width 151 height 53
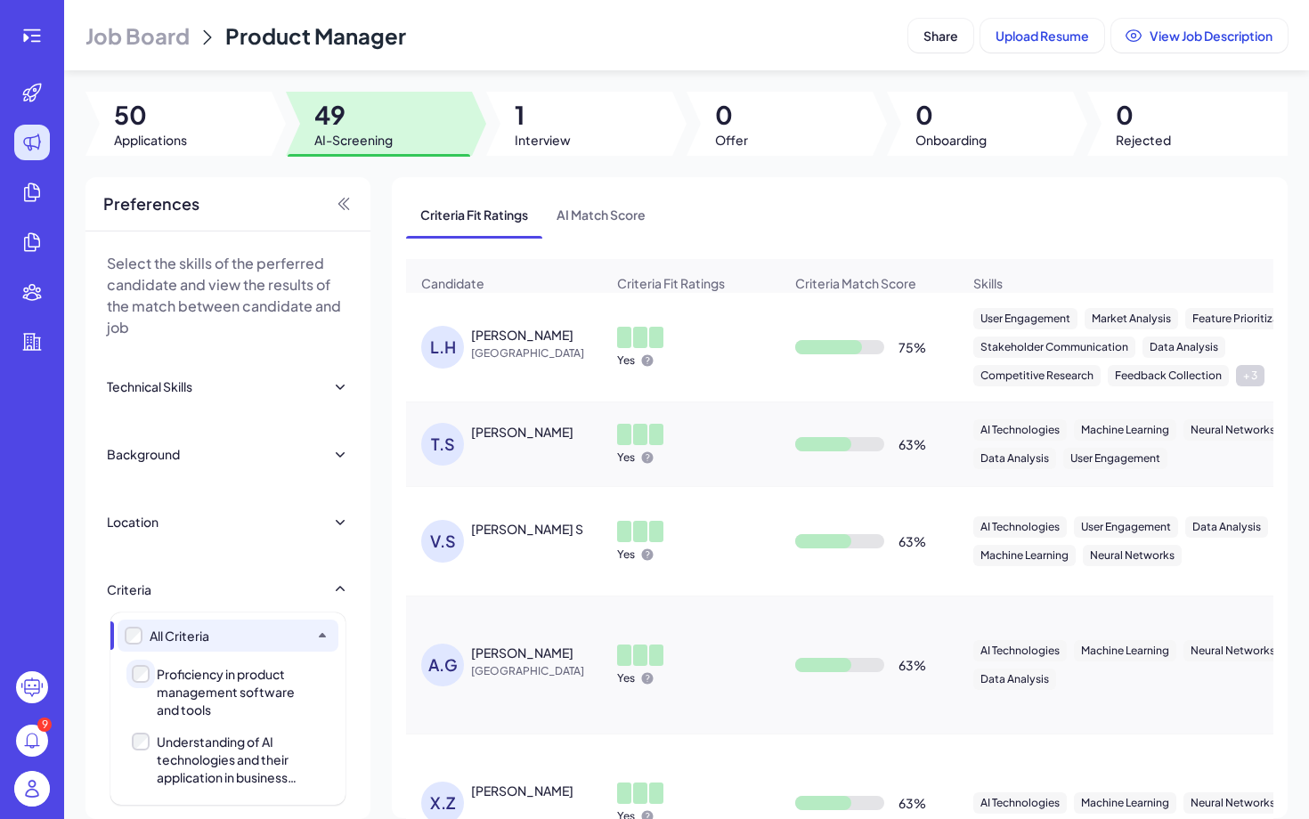
scroll to position [299, 0]
click at [238, 640] on div "Ability to develop product roadmaps aligned with company goals and market trends" at bounding box center [232, 728] width 151 height 53
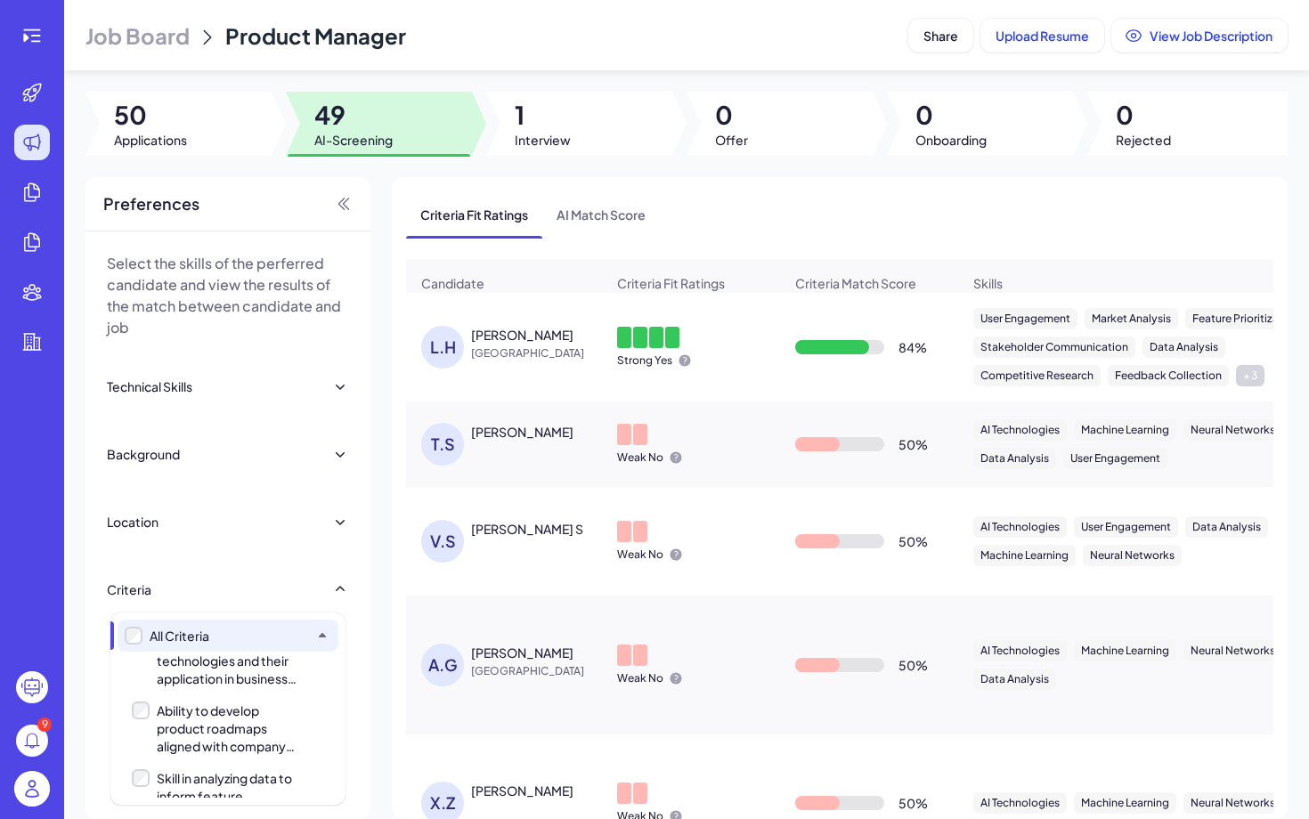
click at [238, 640] on div "Understanding of AI technologies and their application in business solutions" at bounding box center [232, 660] width 151 height 53
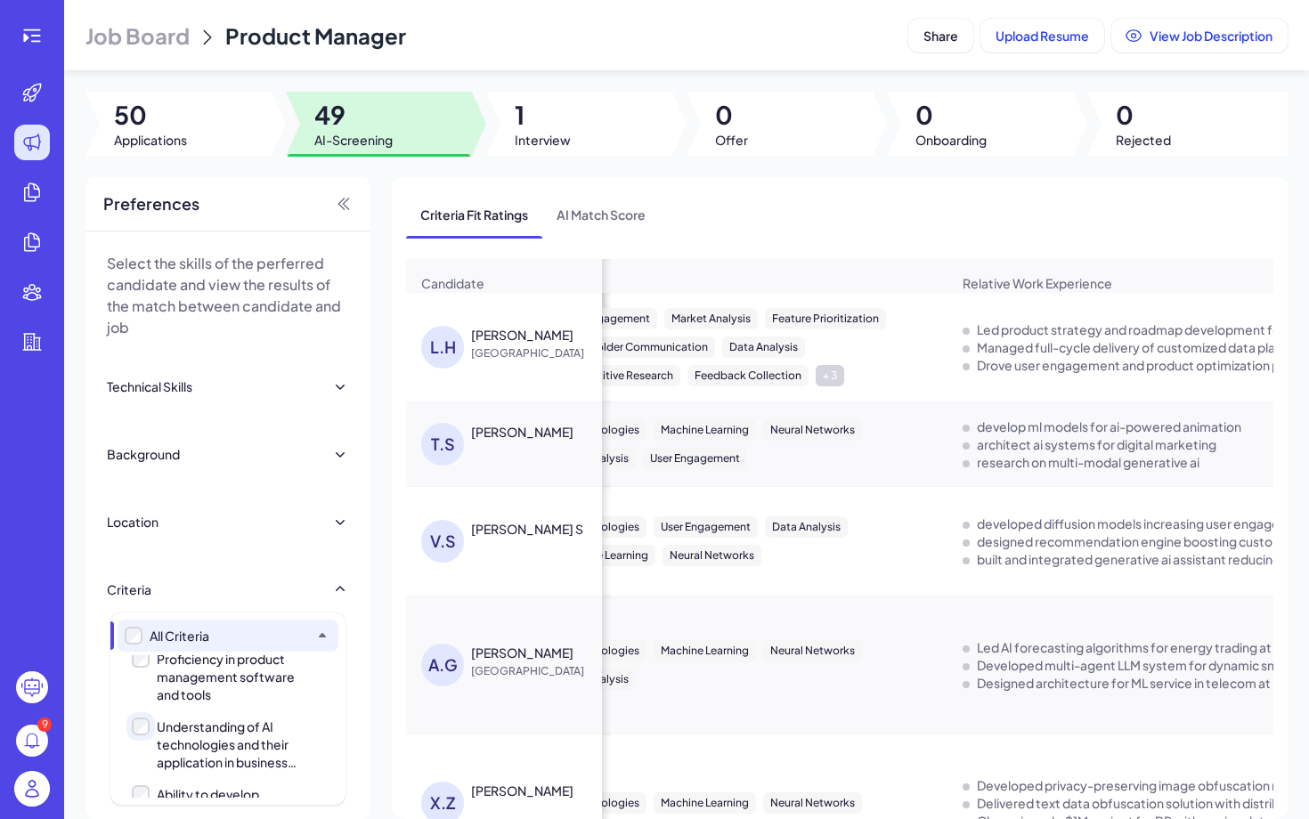
scroll to position [0, 87]
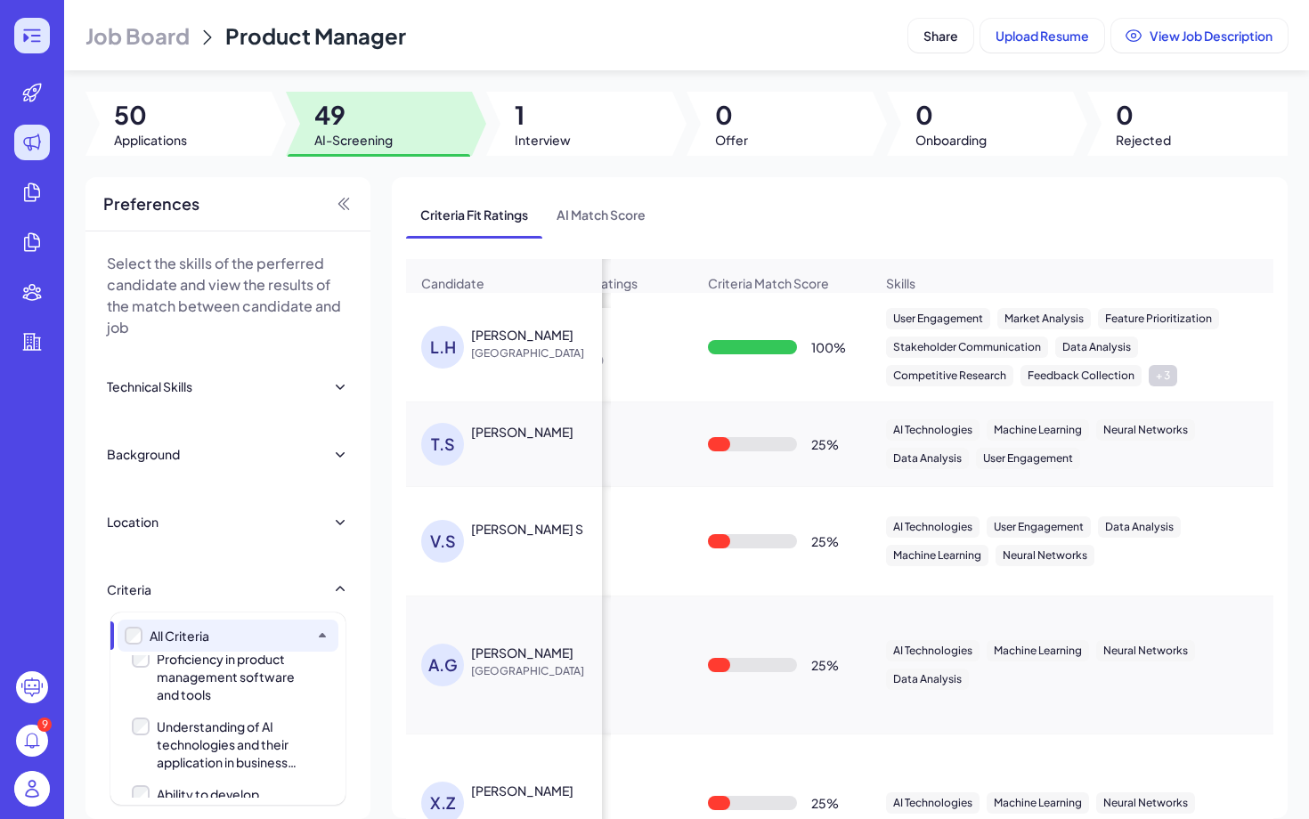
click at [35, 45] on icon at bounding box center [31, 35] width 21 height 21
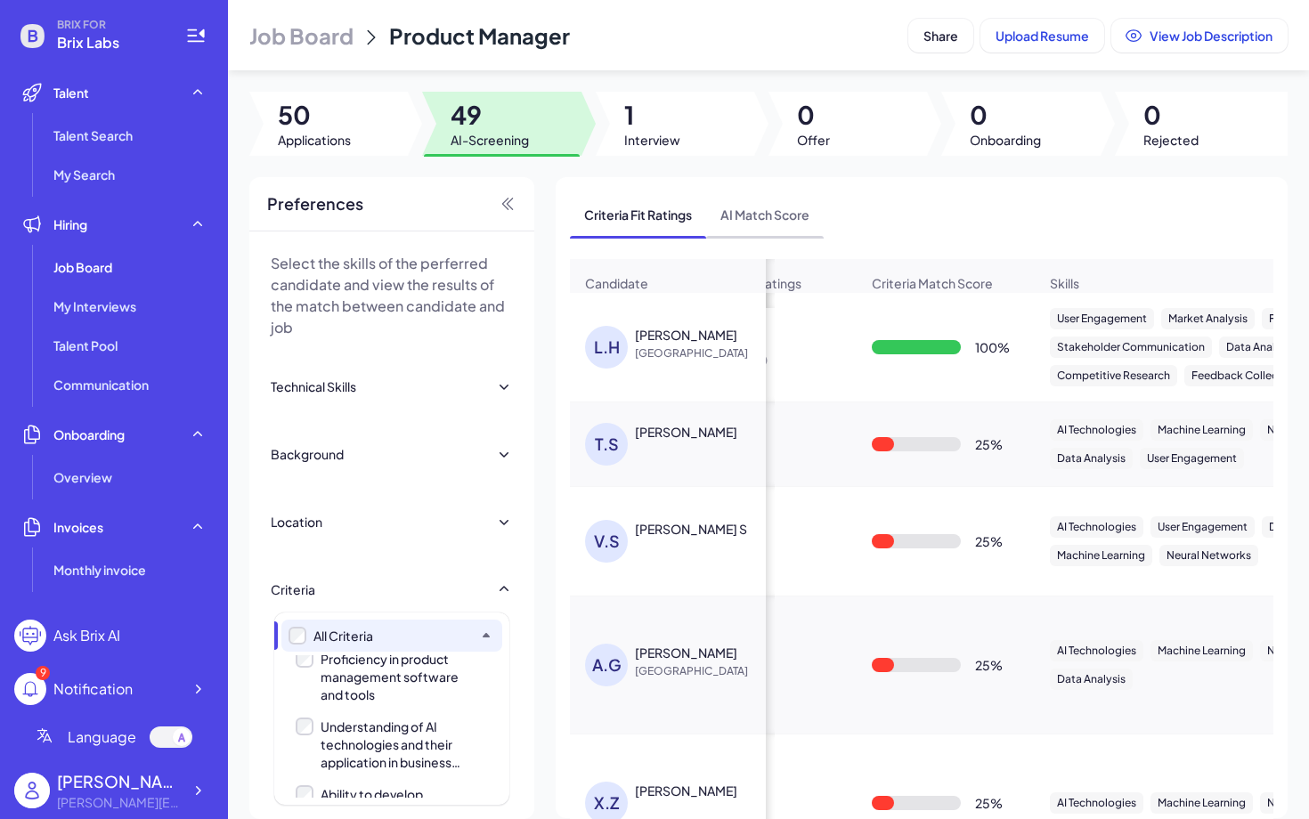
click at [758, 237] on span "AI Match Score" at bounding box center [765, 214] width 118 height 46
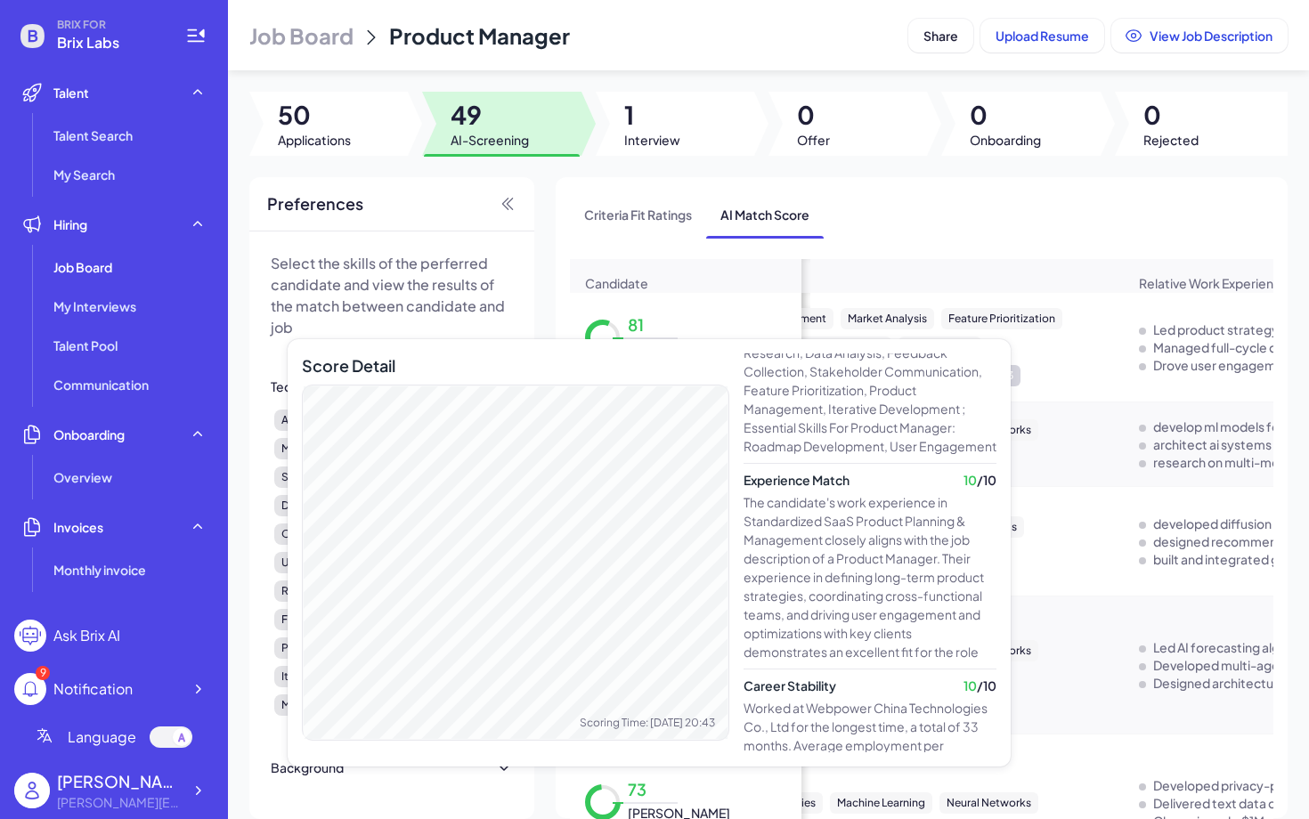
scroll to position [538, 0]
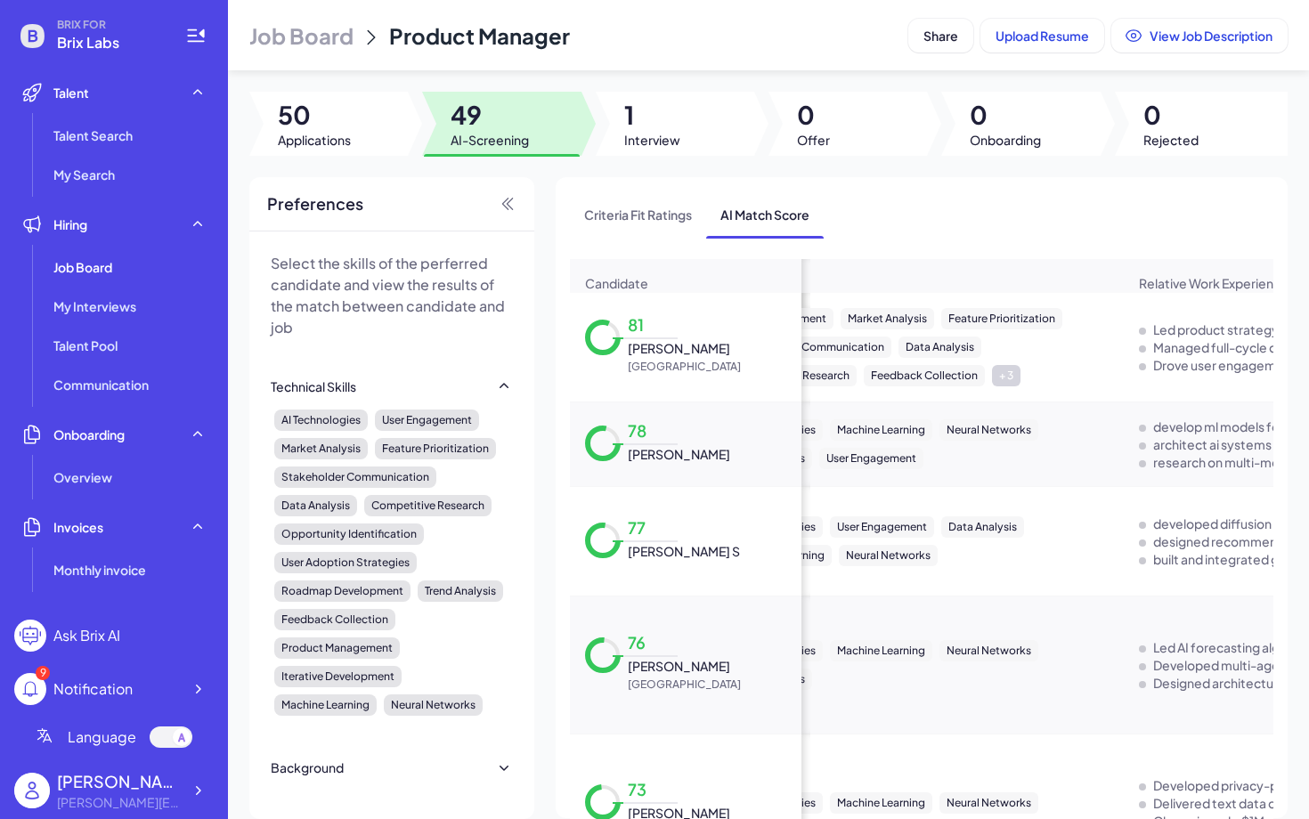
click at [169, 640] on div at bounding box center [171, 737] width 43 height 21
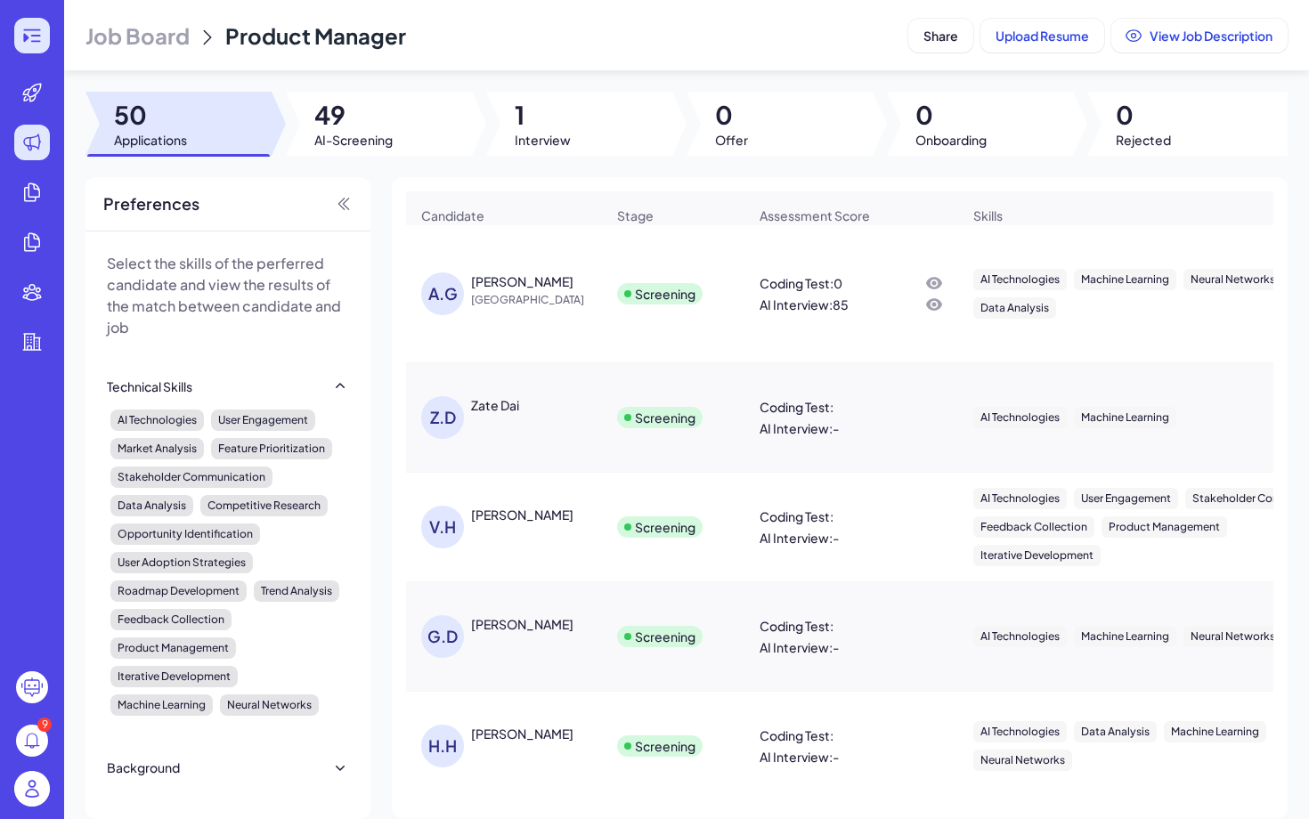
click at [25, 38] on icon at bounding box center [25, 38] width 5 height 9
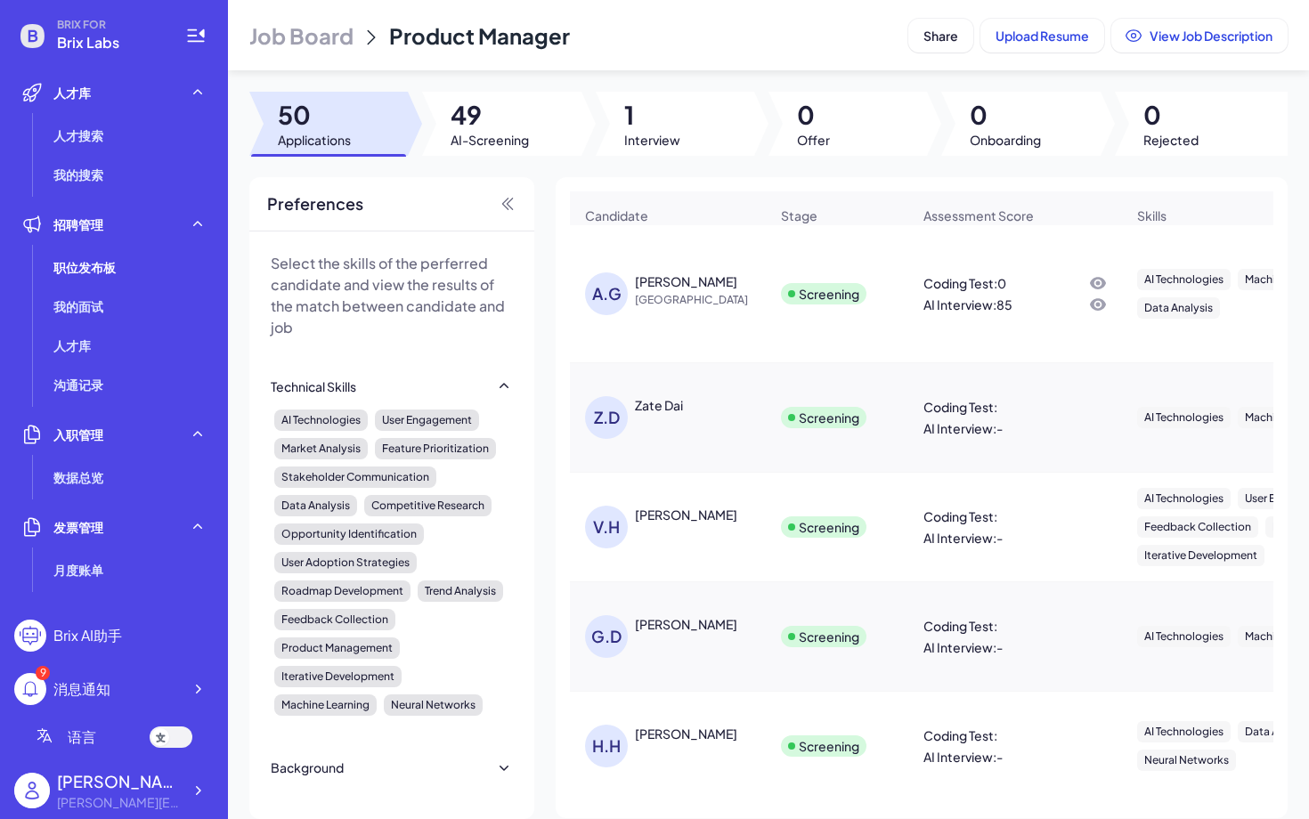
click at [176, 640] on div at bounding box center [171, 737] width 43 height 21
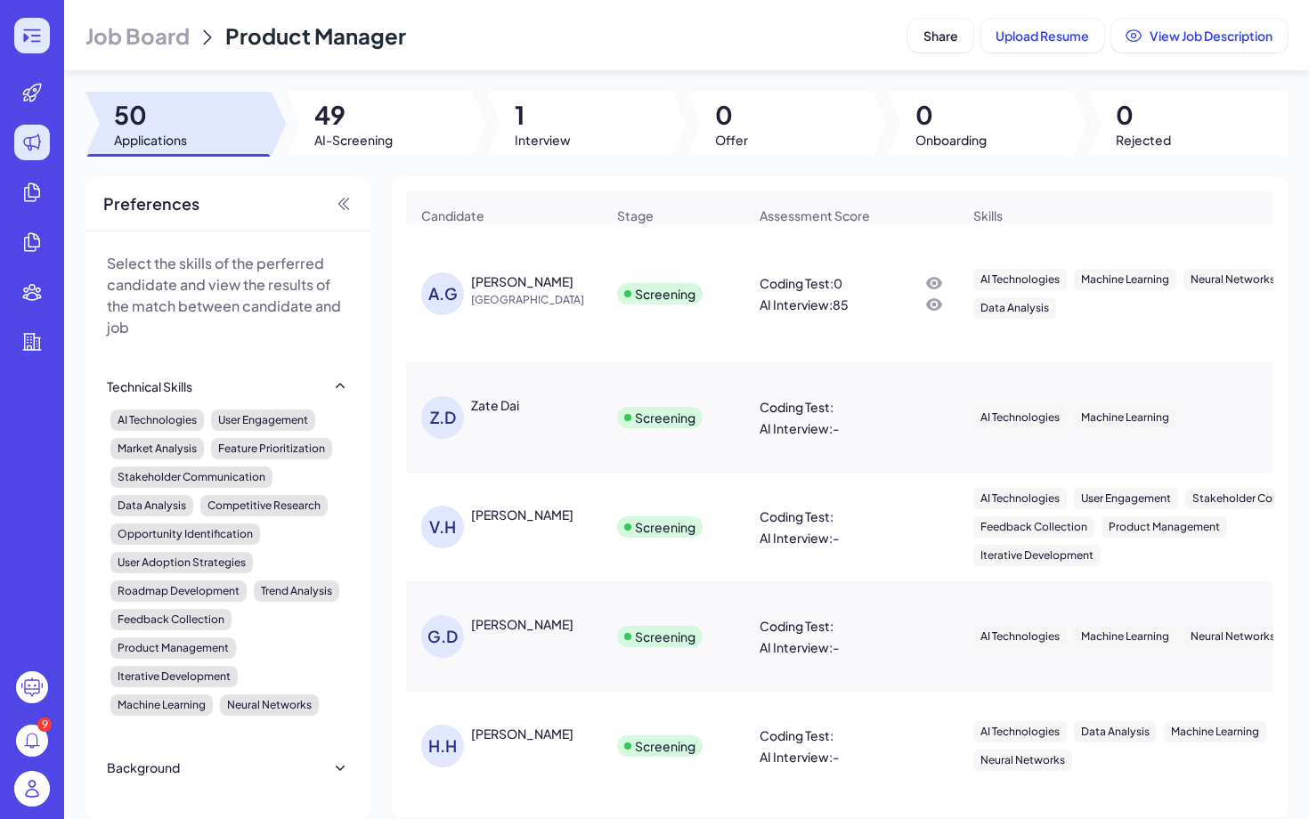
click at [46, 38] on div at bounding box center [32, 36] width 36 height 36
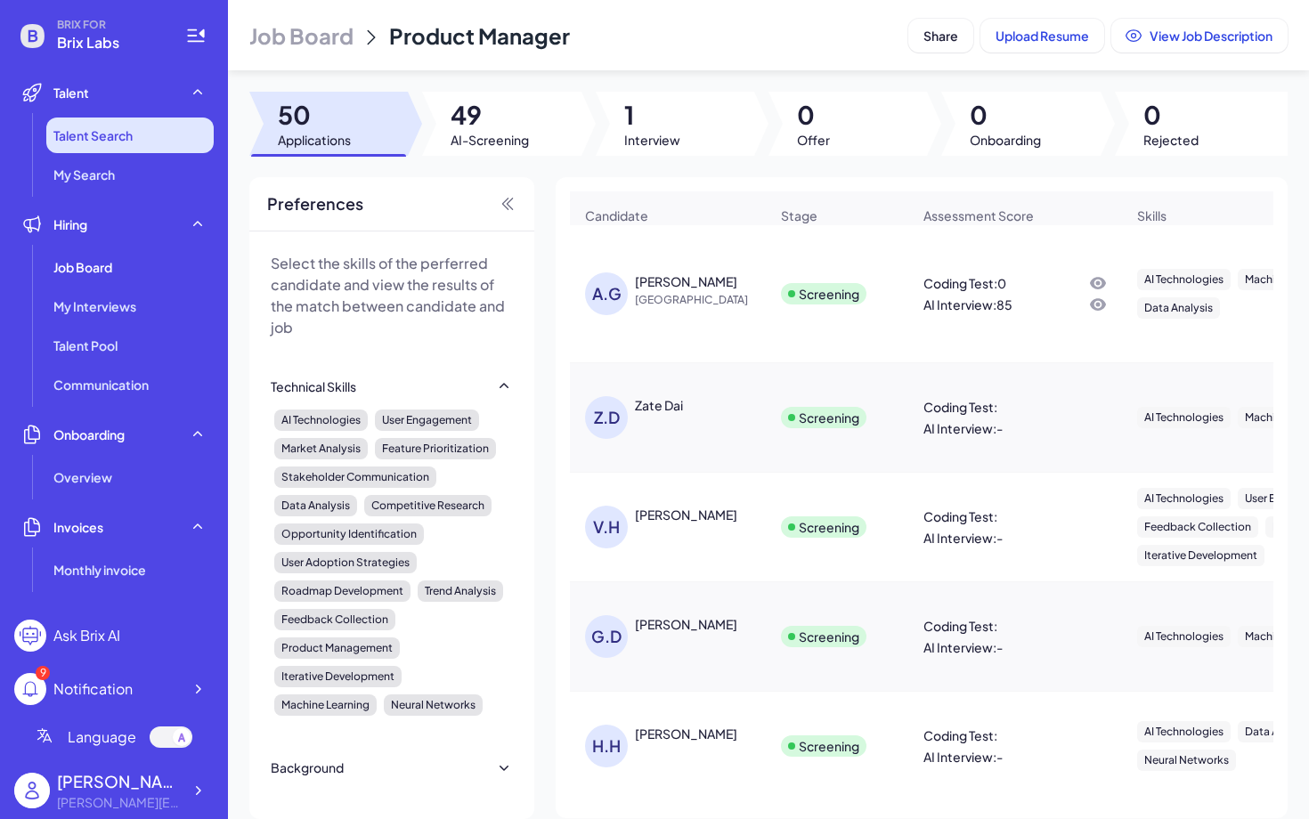
click at [115, 142] on span "Talent Search" at bounding box center [92, 135] width 79 height 18
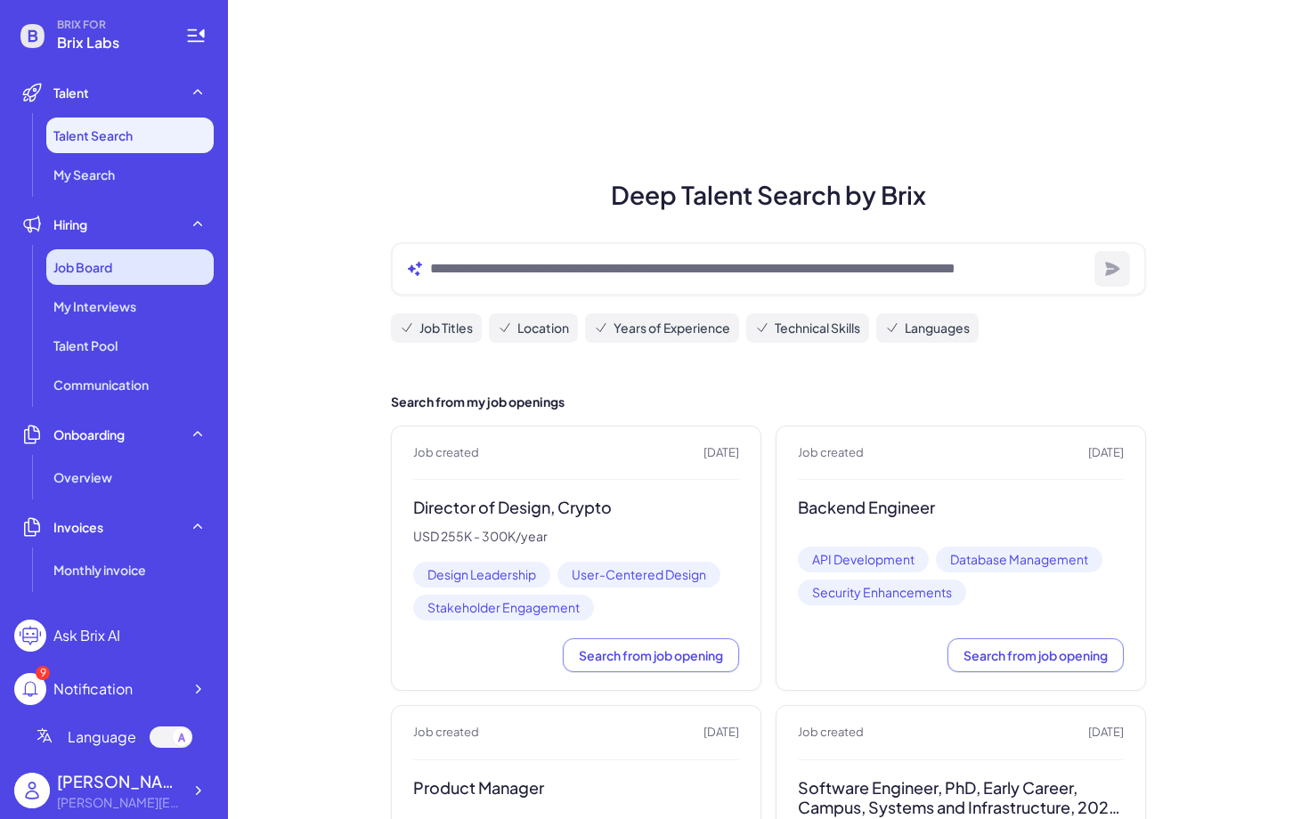
click at [94, 273] on span "Job Board" at bounding box center [82, 267] width 59 height 18
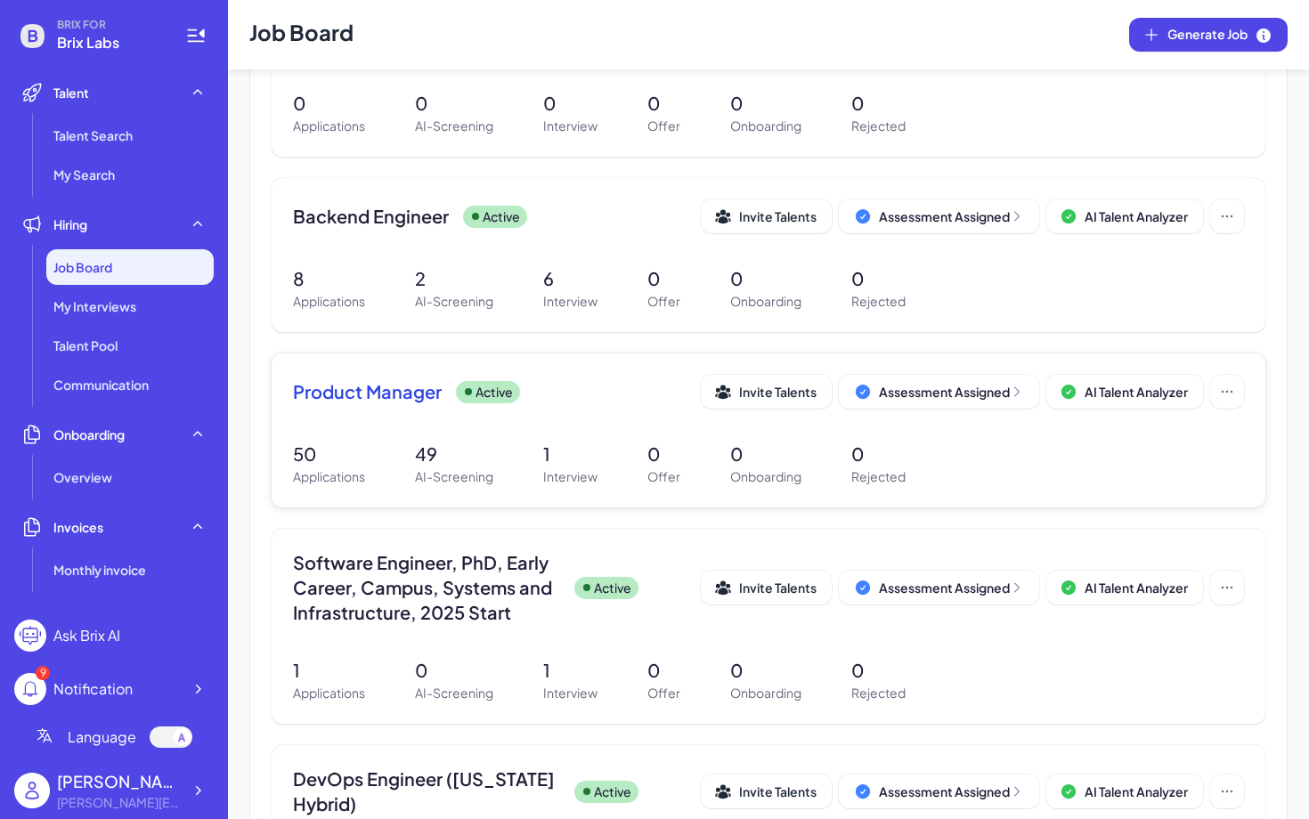
scroll to position [444, 0]
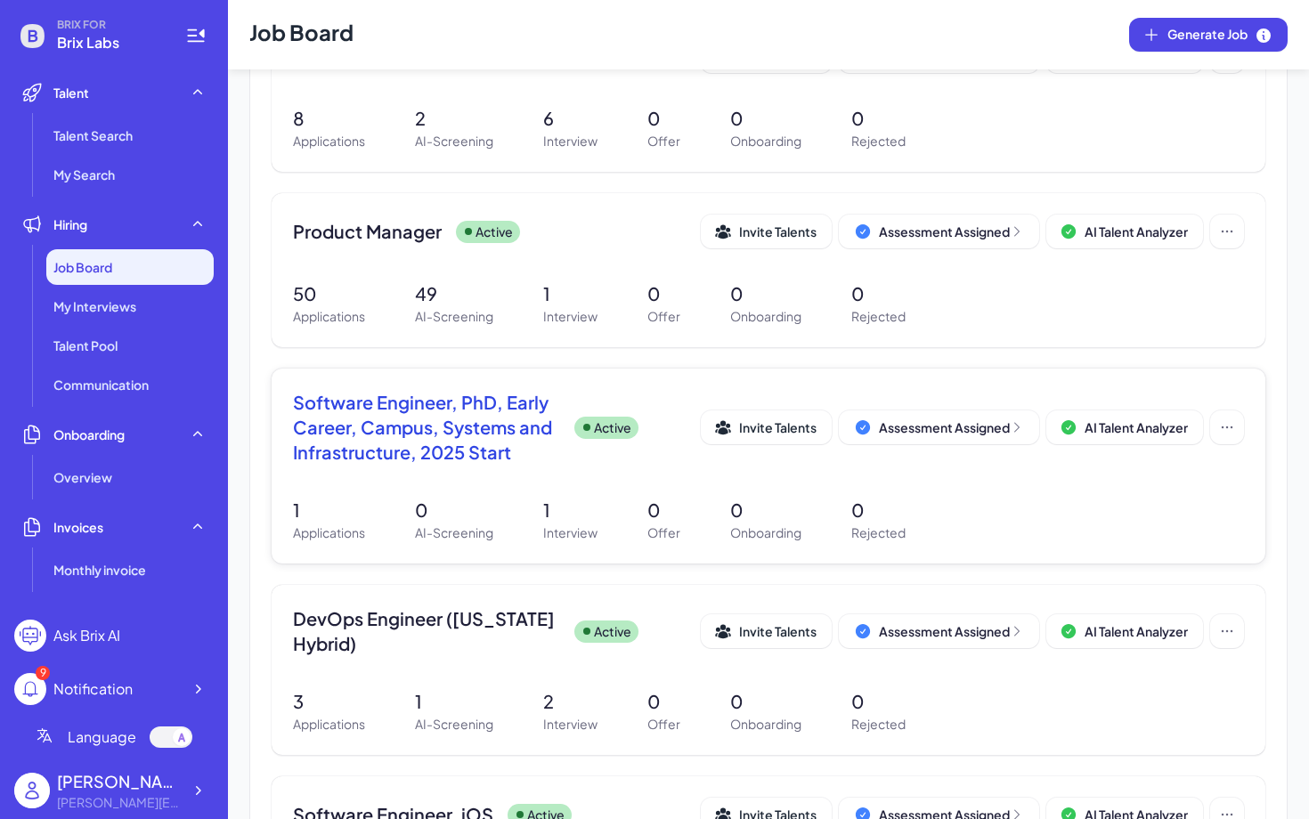
click at [467, 455] on span "Software Engineer, PhD, Early Career, Campus, Systems and Infrastructure, 2025 …" at bounding box center [426, 427] width 267 height 75
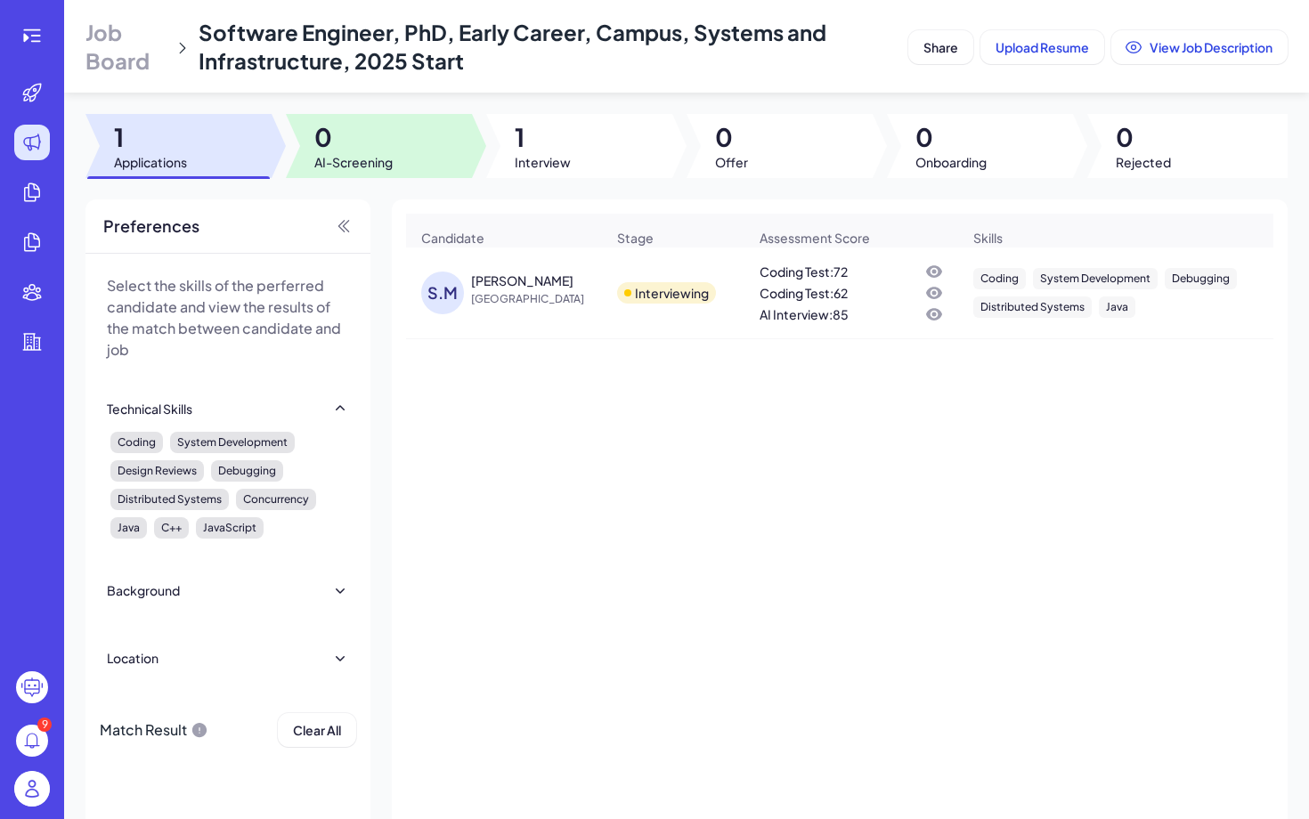
click at [361, 154] on span "AI-Screening" at bounding box center [353, 162] width 78 height 18
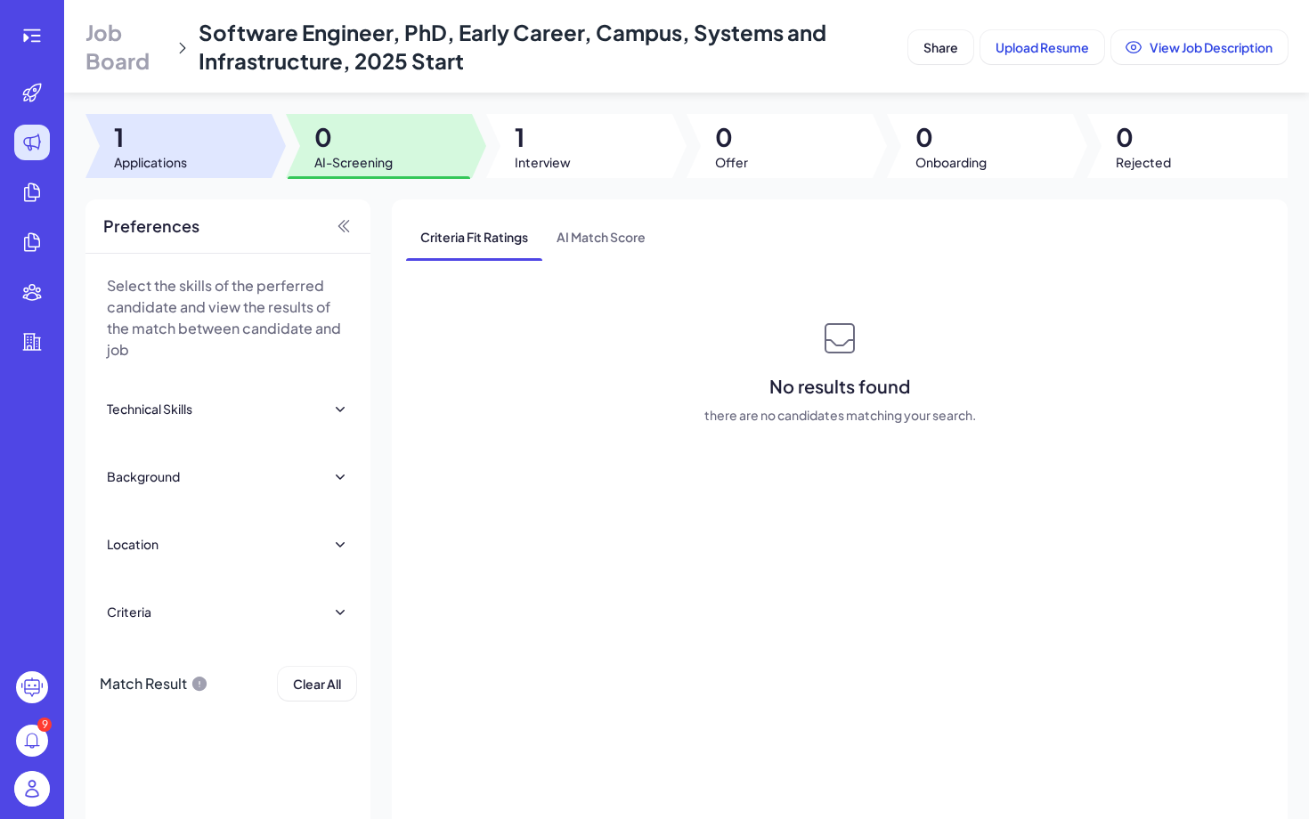
click at [160, 148] on span "1" at bounding box center [150, 137] width 73 height 32
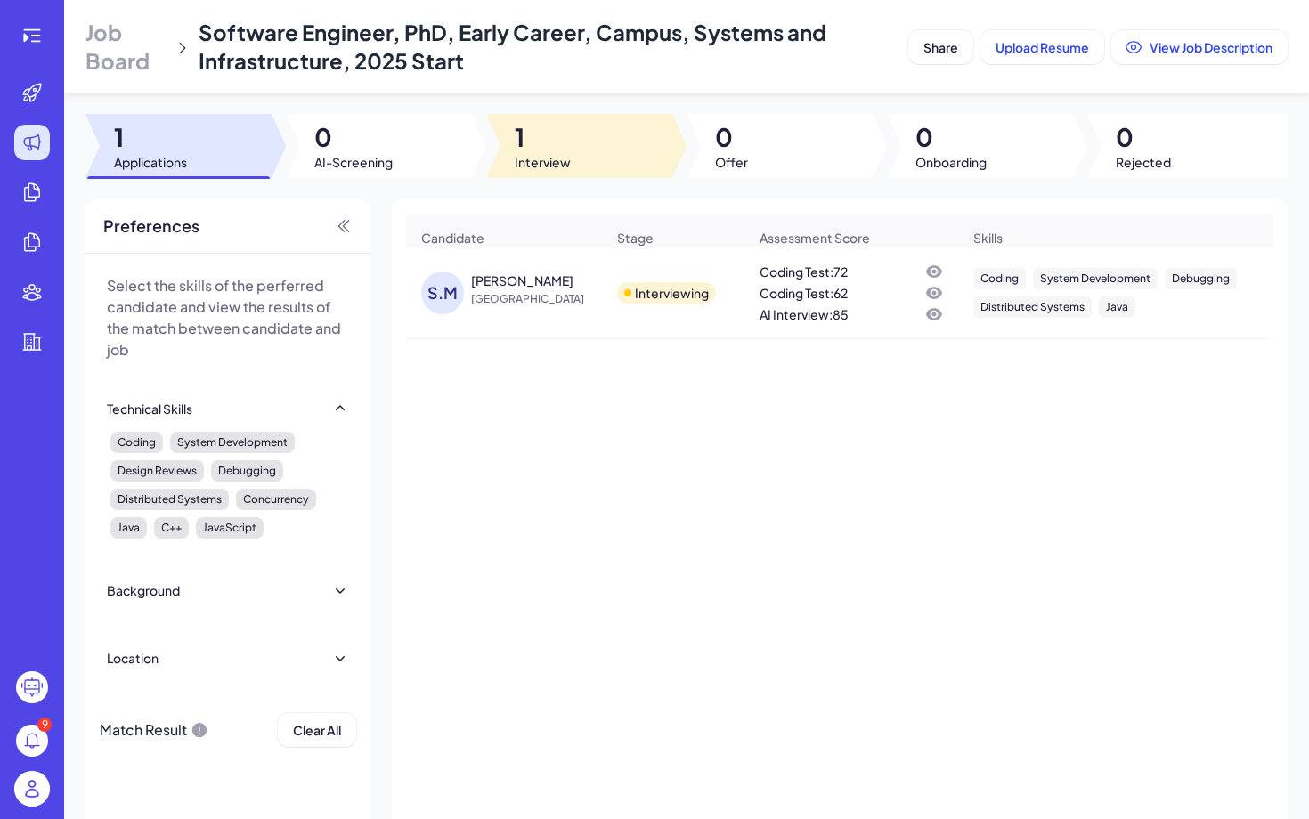
click at [586, 161] on div at bounding box center [579, 146] width 186 height 64
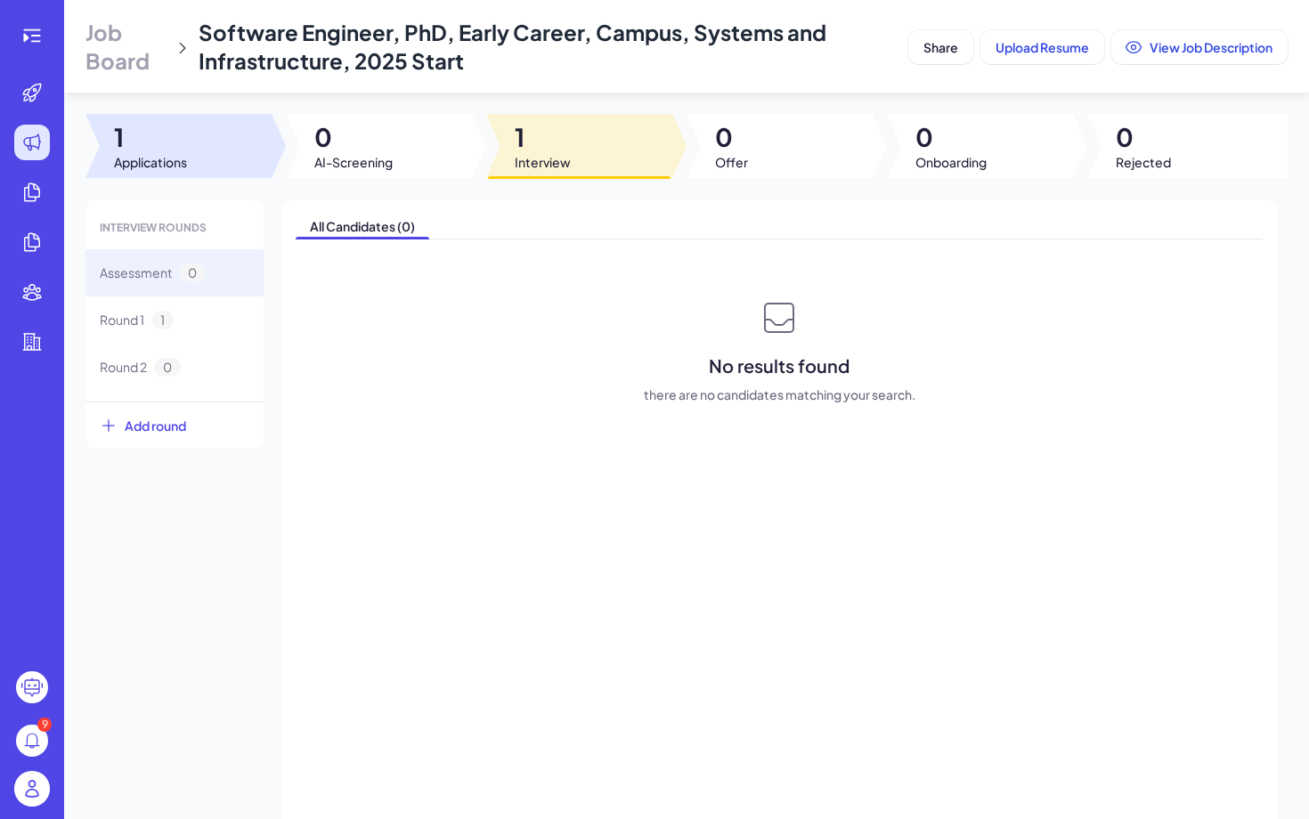
click at [219, 167] on div at bounding box center [179, 146] width 186 height 64
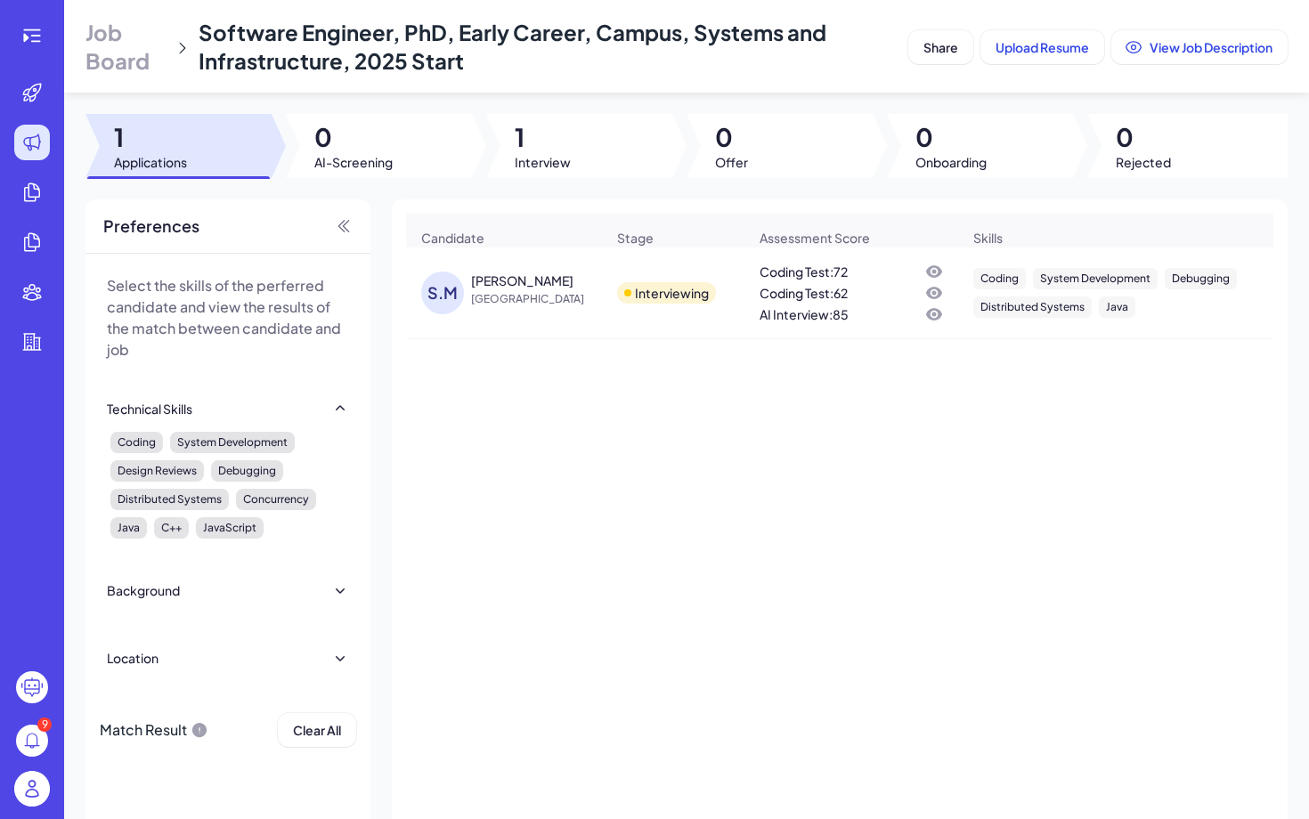
click at [502, 287] on div "Sasmit Mati" at bounding box center [522, 281] width 102 height 18
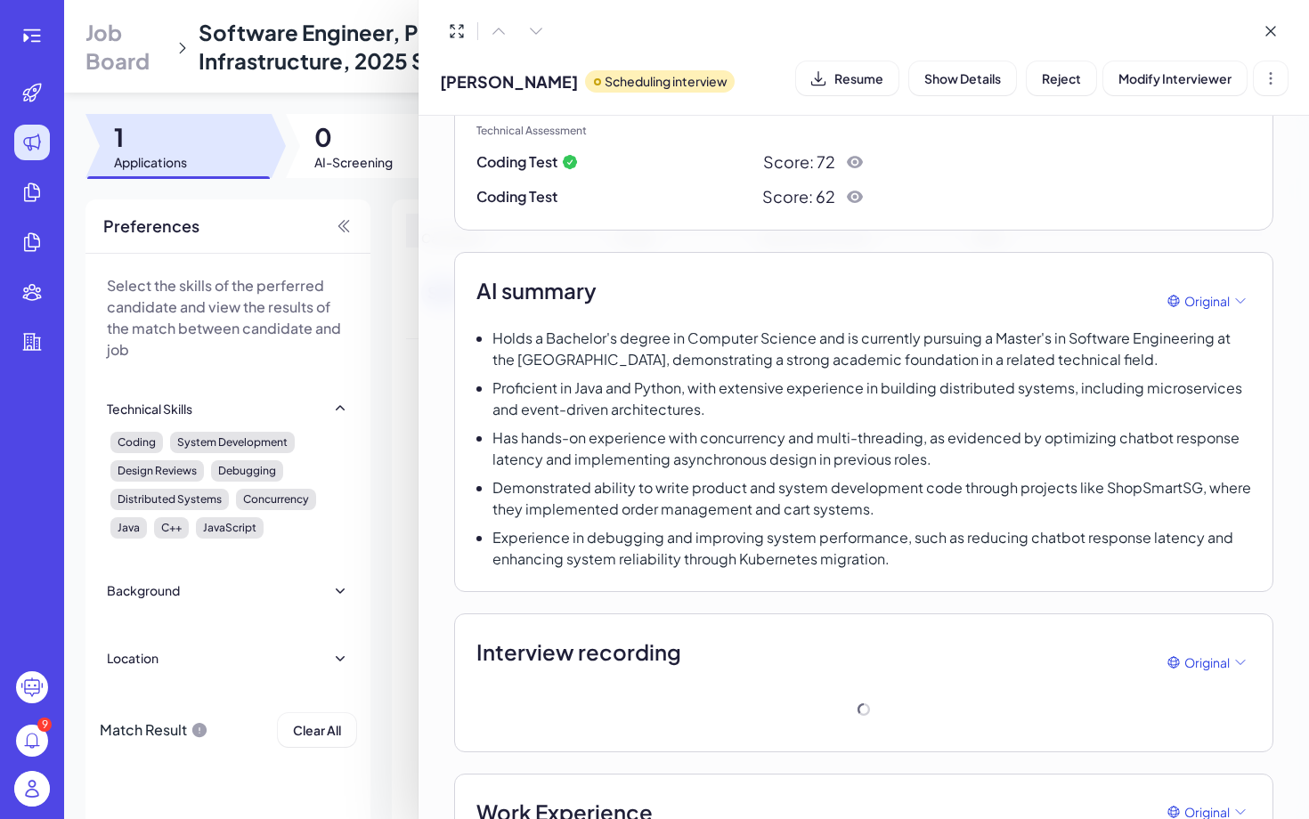
scroll to position [216, 0]
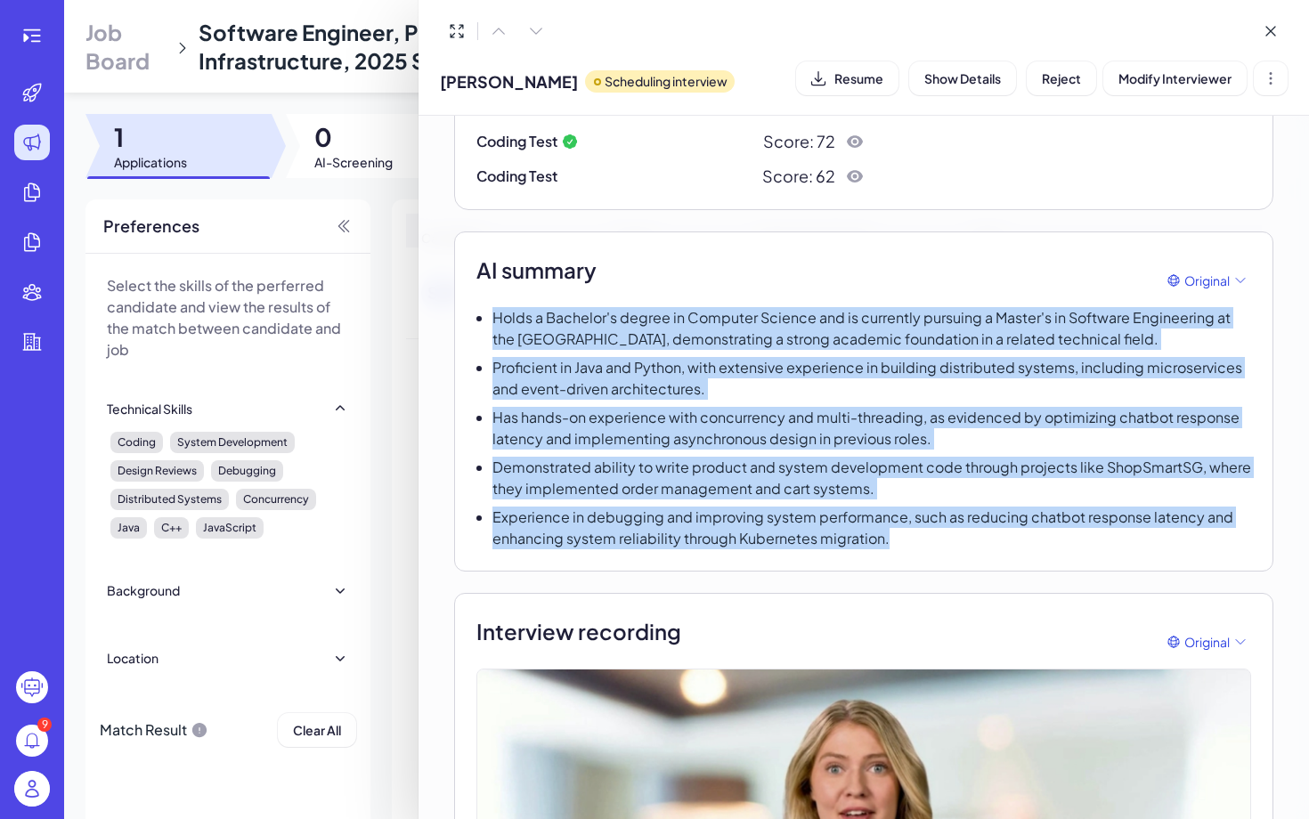
drag, startPoint x: 490, startPoint y: 317, endPoint x: 958, endPoint y: 547, distance: 521.8
click at [958, 547] on div "Holds a Bachelor's degree in Computer Science and is currently pursuing a Maste…" at bounding box center [864, 428] width 775 height 242
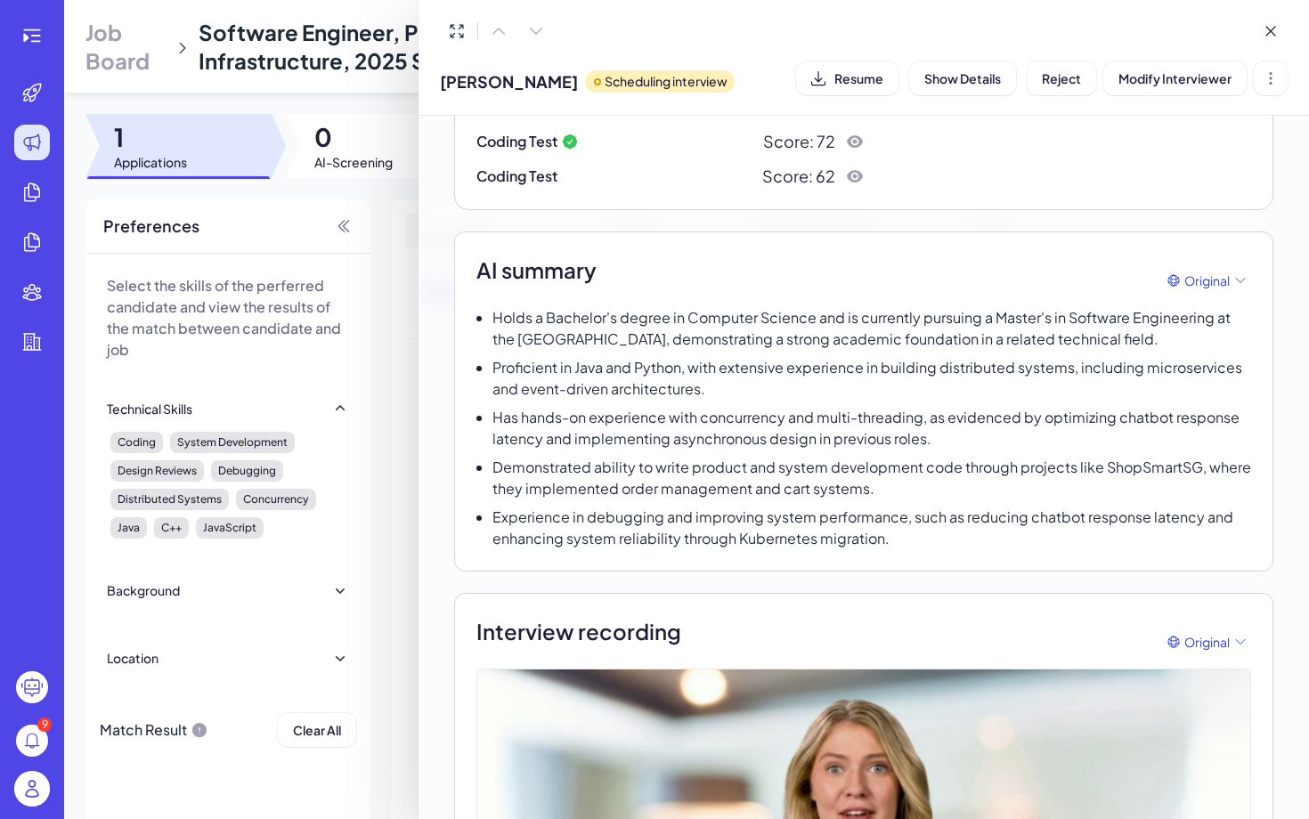
click at [733, 377] on p "Proficient in Java and Python, with extensive experience in building distribute…" at bounding box center [872, 378] width 759 height 43
click at [1203, 289] on body "9 Job Board Software Engineer, PhD, Early Career, Campus, Systems and Infrastru…" at bounding box center [654, 409] width 1309 height 819
click at [1199, 397] on div "Chinese" at bounding box center [1207, 394] width 63 height 32
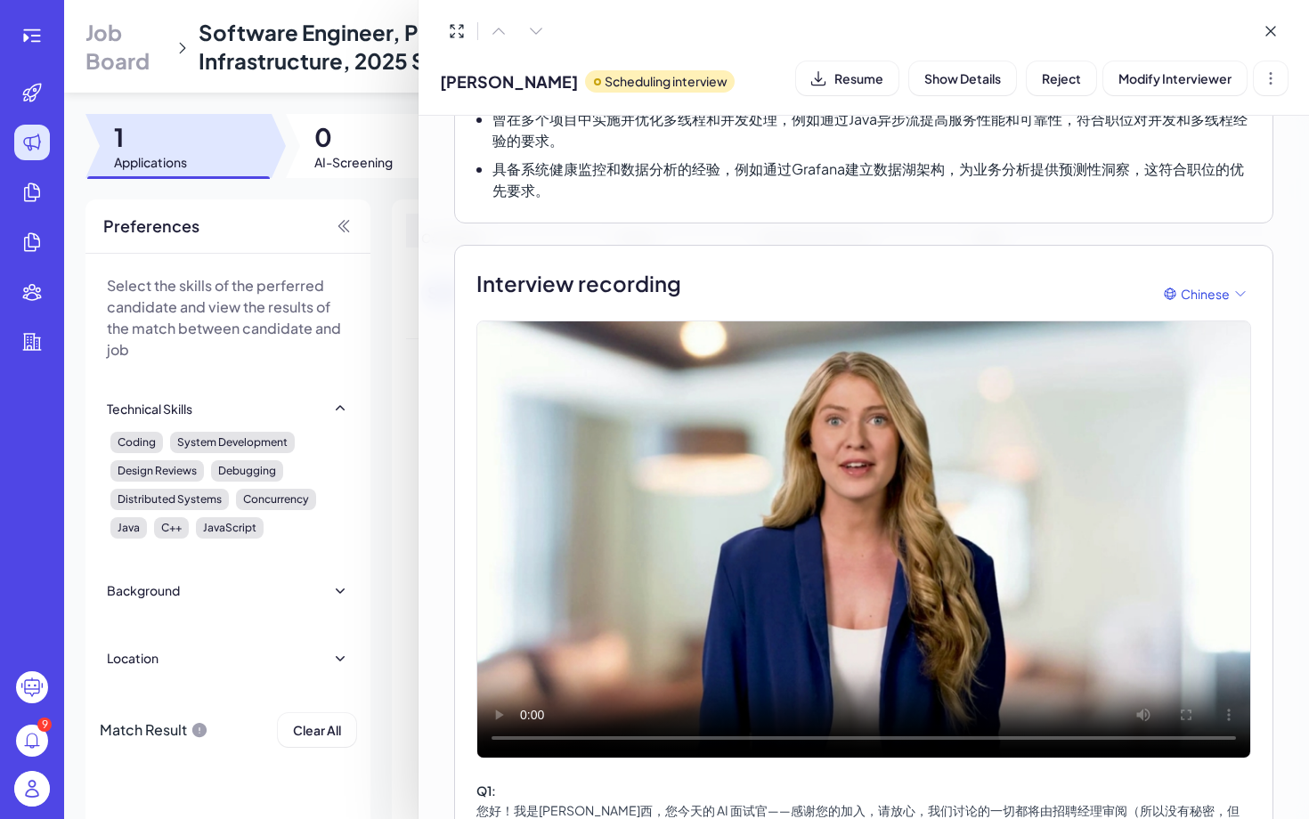
scroll to position [0, 0]
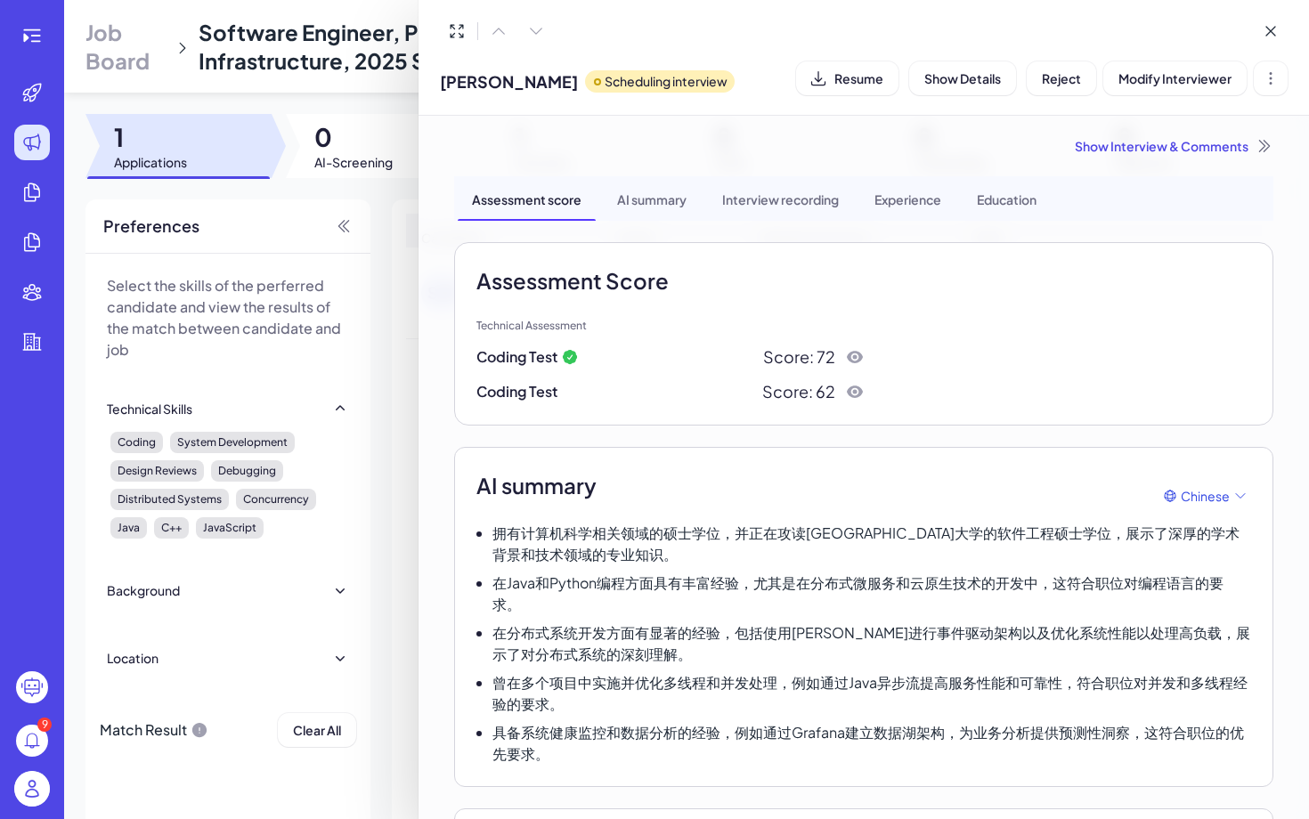
click at [1197, 149] on div "Show Interview & Comments" at bounding box center [863, 146] width 819 height 18
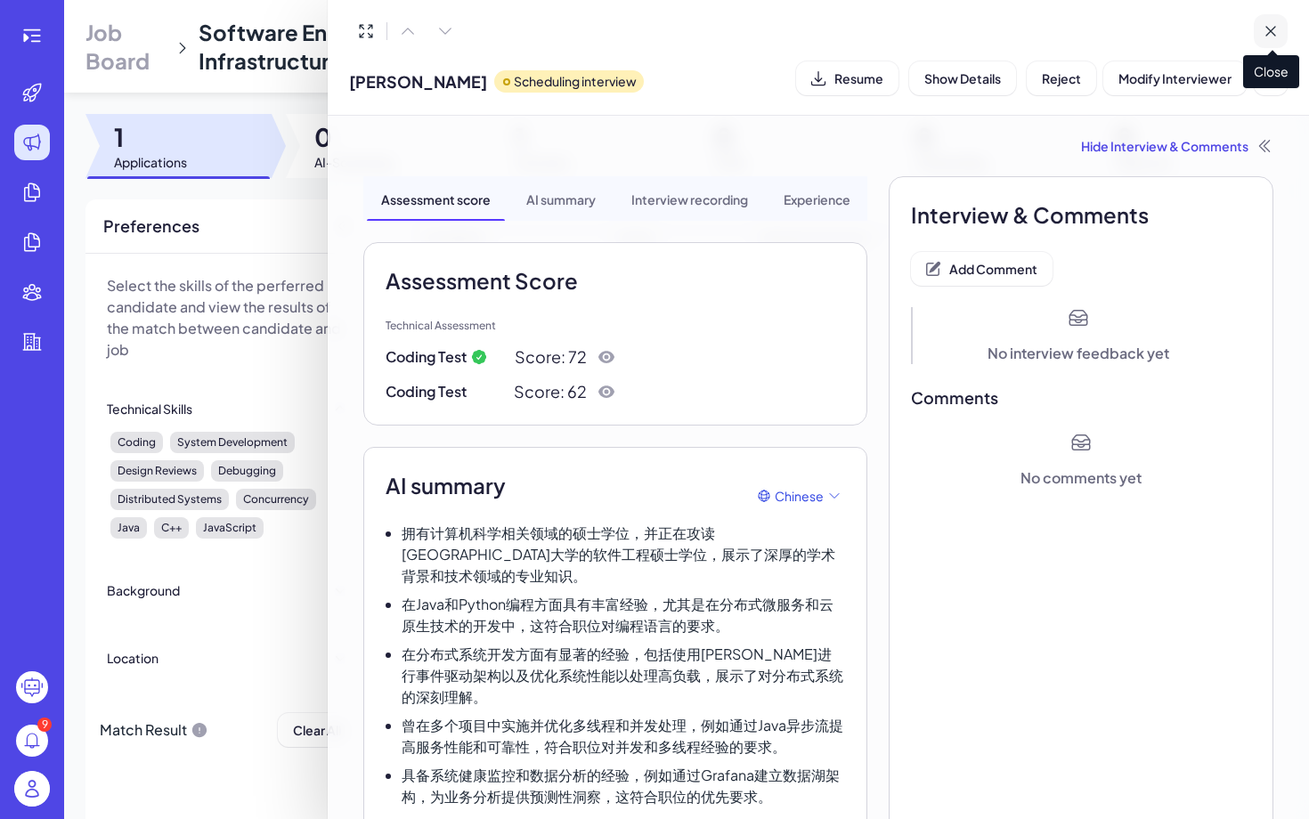
click at [1283, 29] on button at bounding box center [1271, 31] width 34 height 34
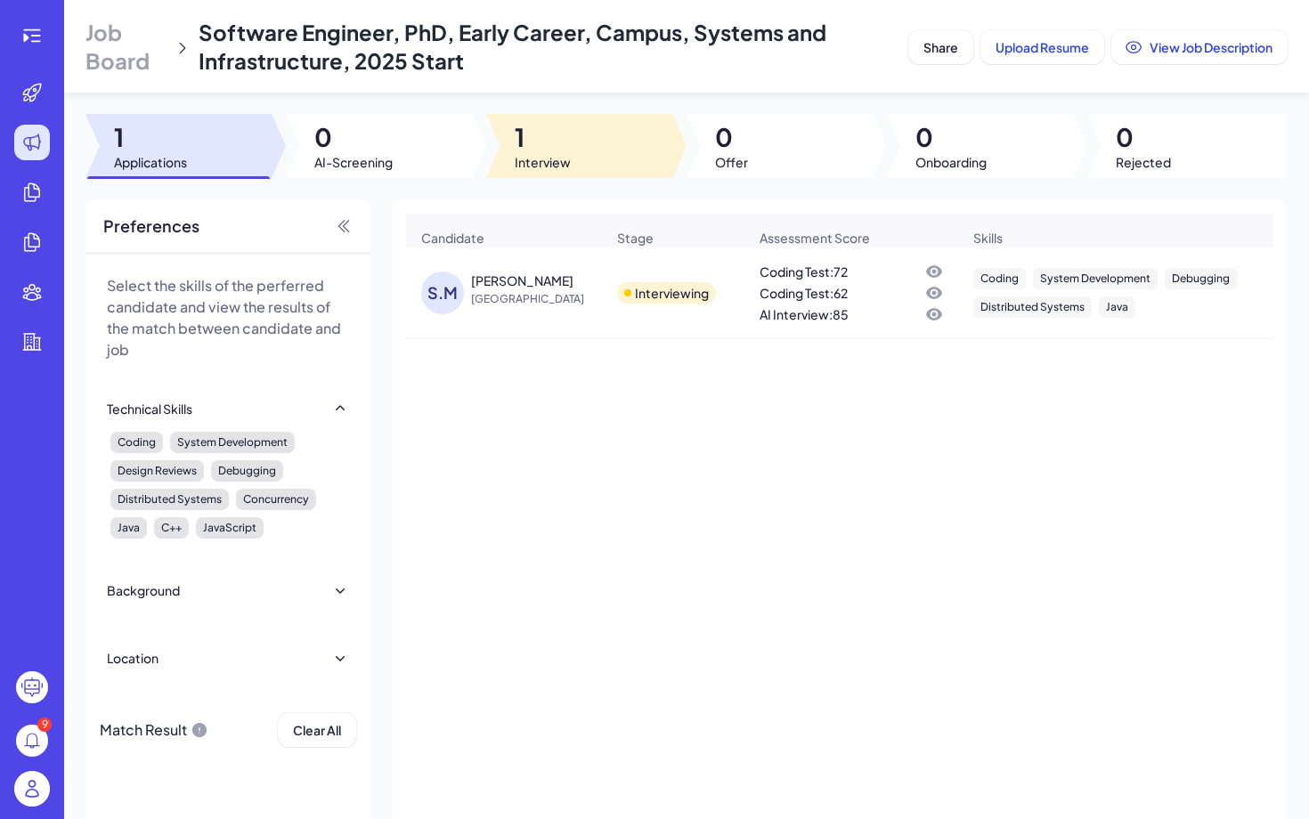
click at [529, 161] on span "Interview" at bounding box center [543, 162] width 56 height 18
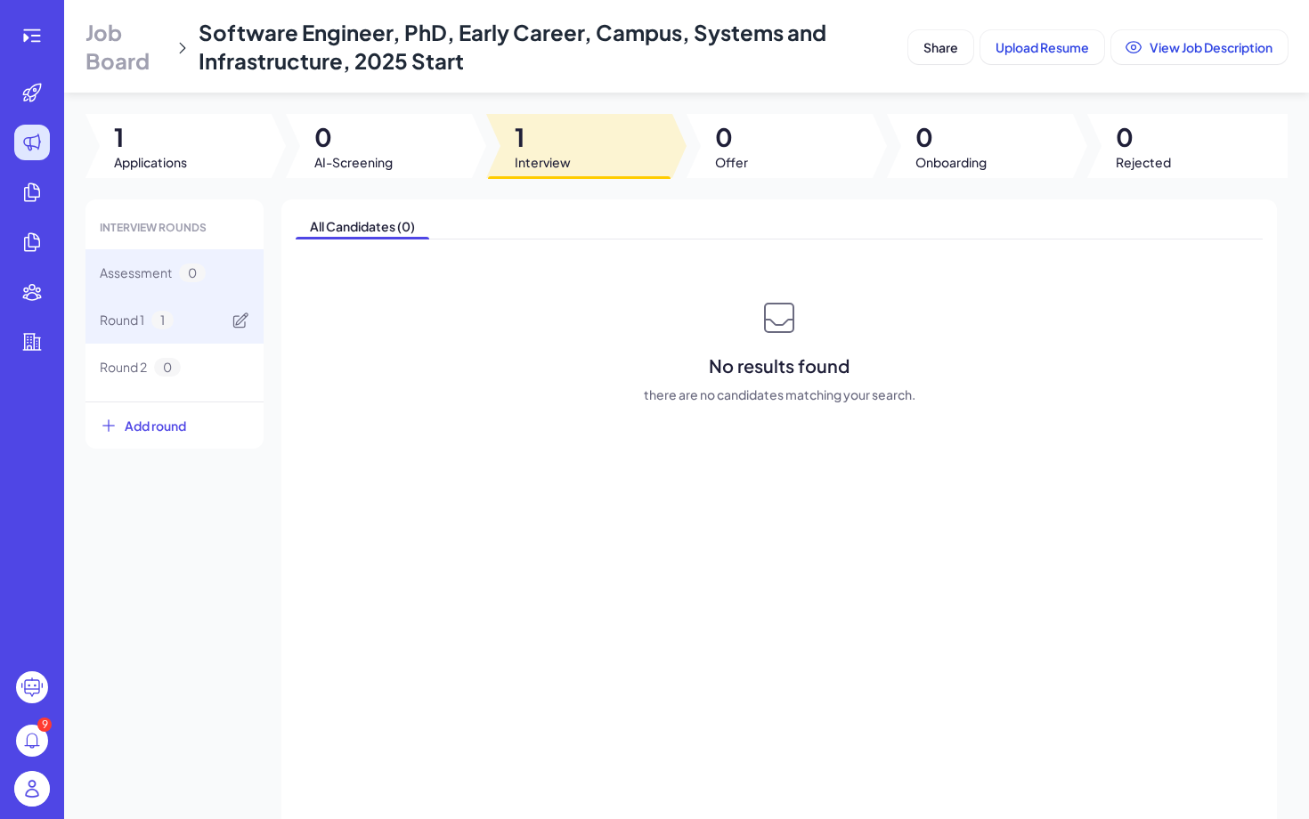
click at [179, 306] on div "Round 1 1" at bounding box center [175, 320] width 178 height 47
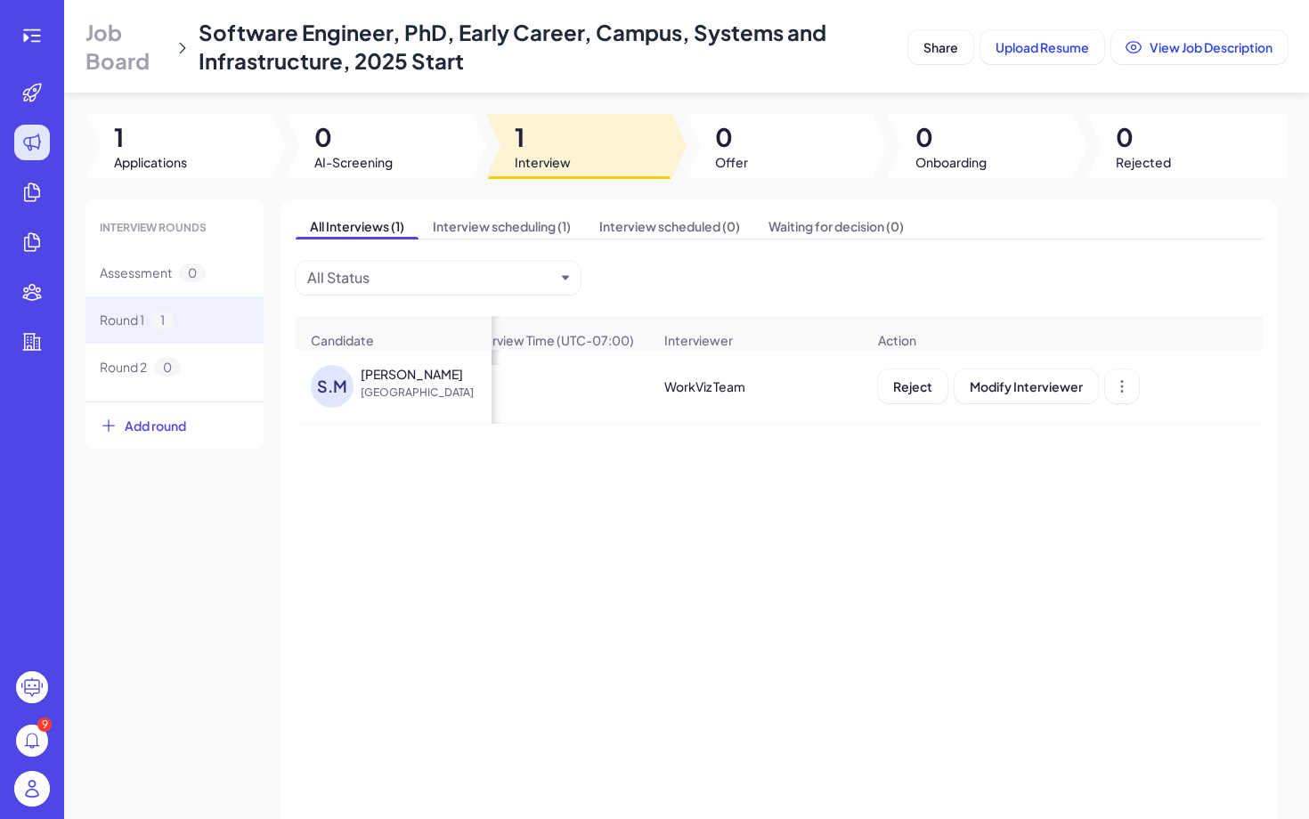
scroll to position [0, 493]
click at [43, 37] on div at bounding box center [32, 36] width 36 height 36
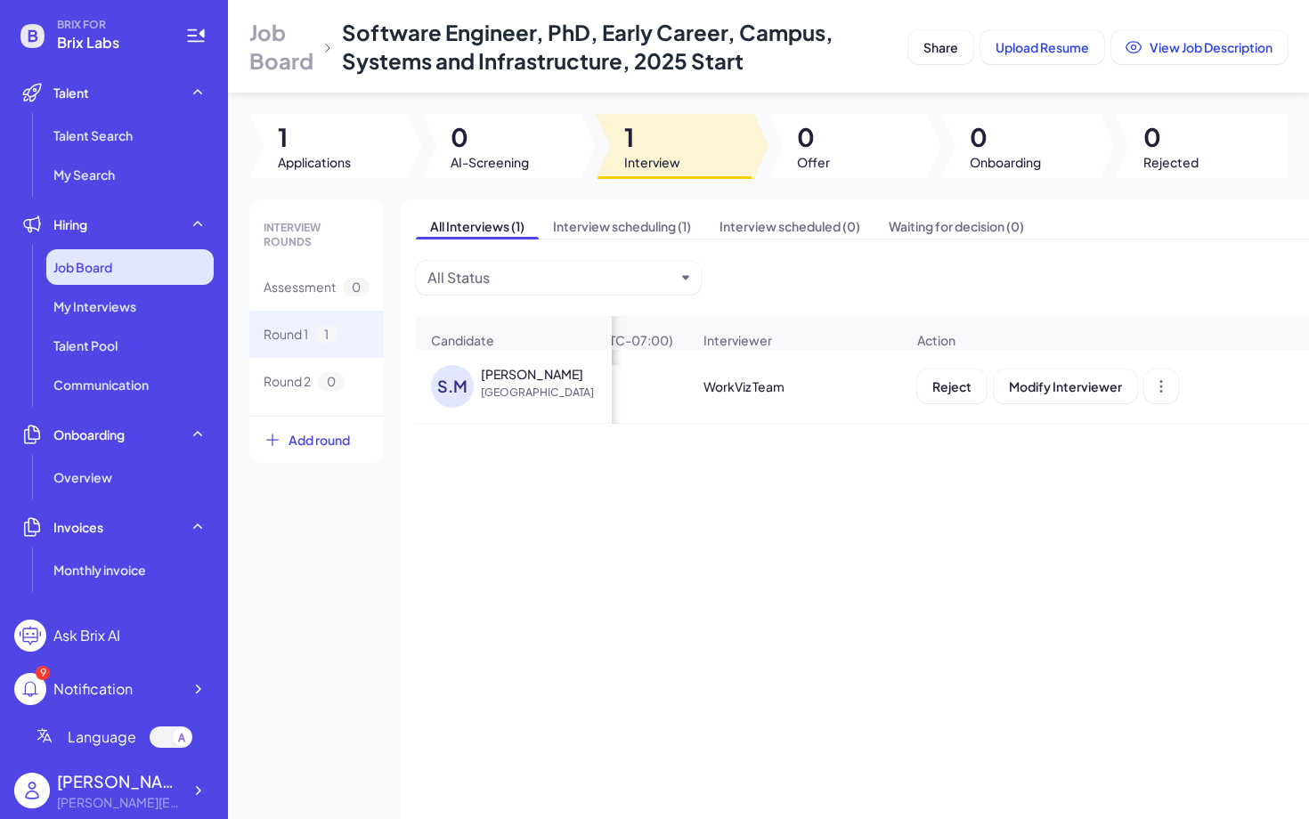
click at [135, 264] on div "Job Board" at bounding box center [129, 267] width 167 height 36
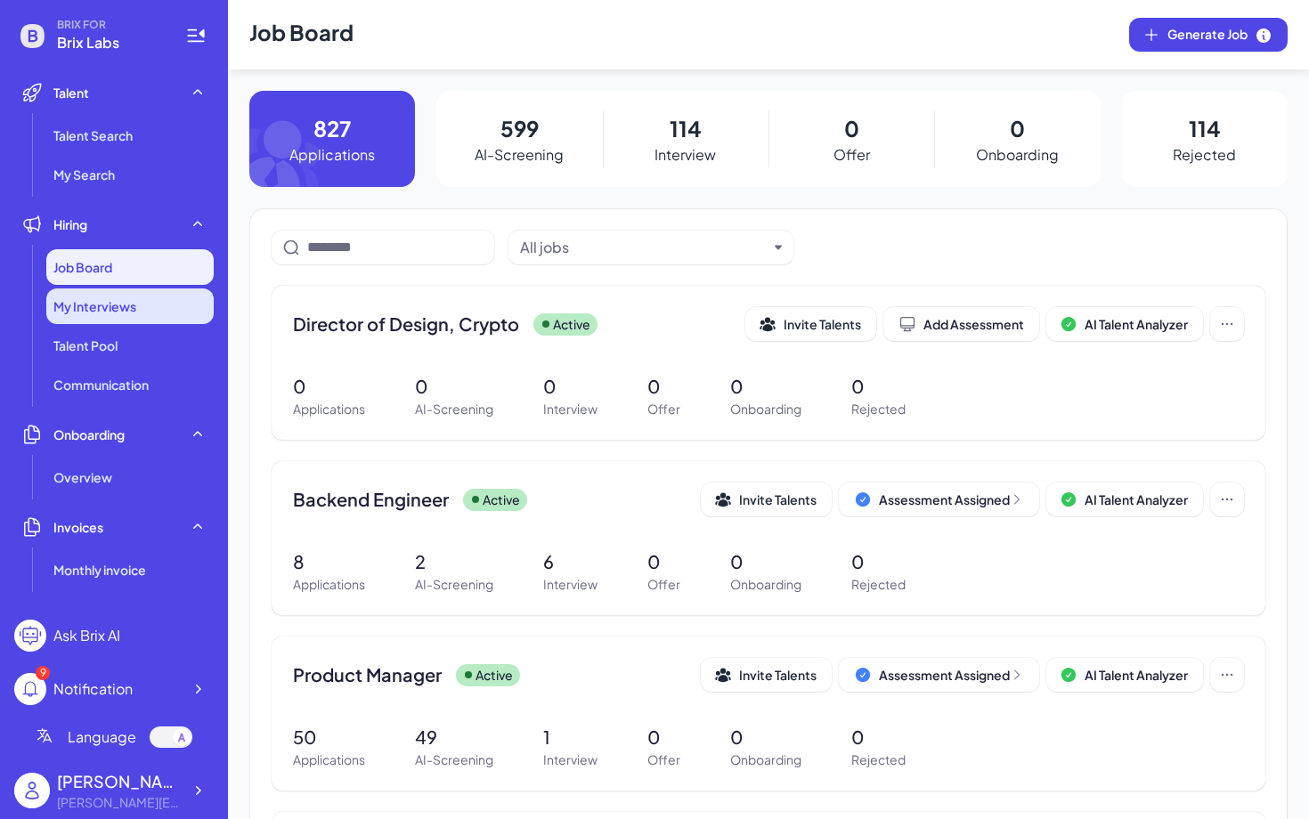
click at [164, 299] on div "My Interviews" at bounding box center [129, 307] width 167 height 36
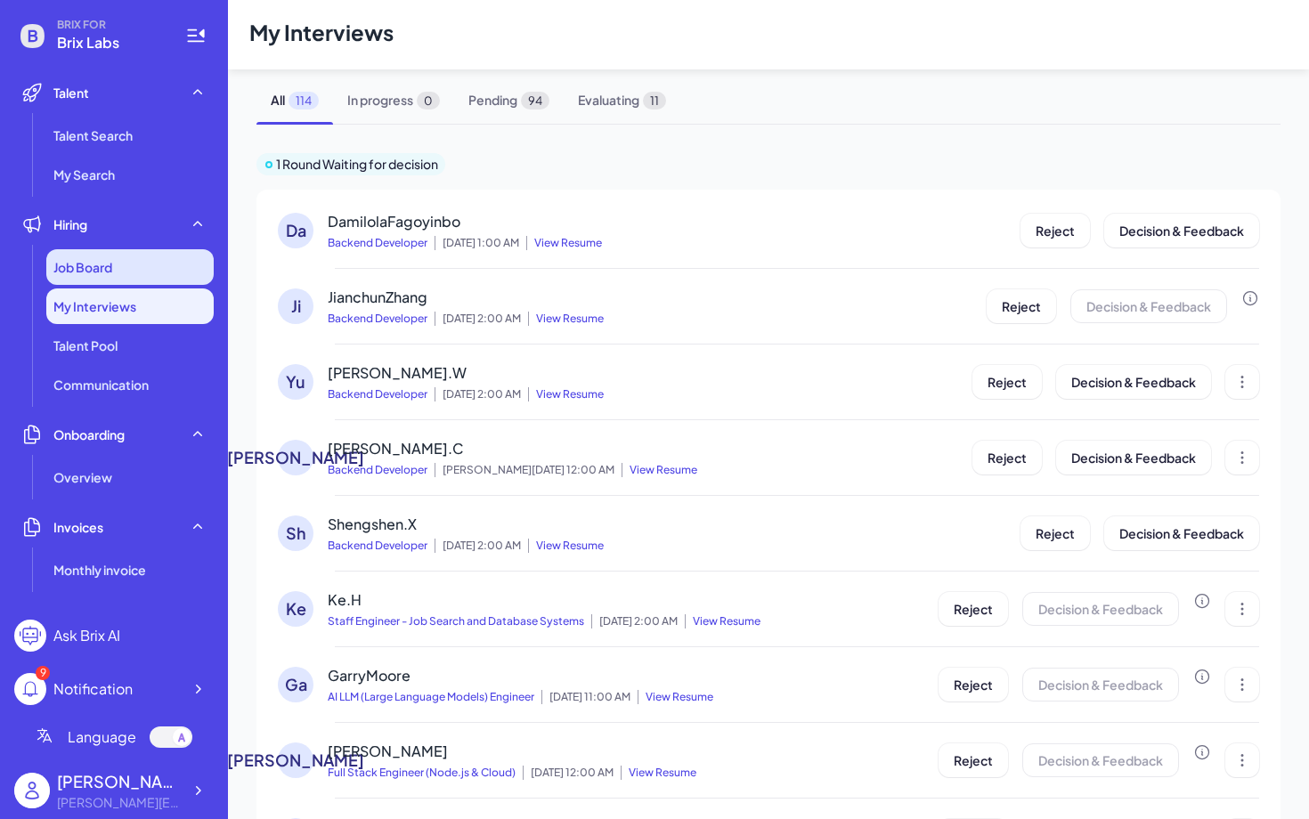
click at [139, 257] on div "Job Board" at bounding box center [129, 267] width 167 height 36
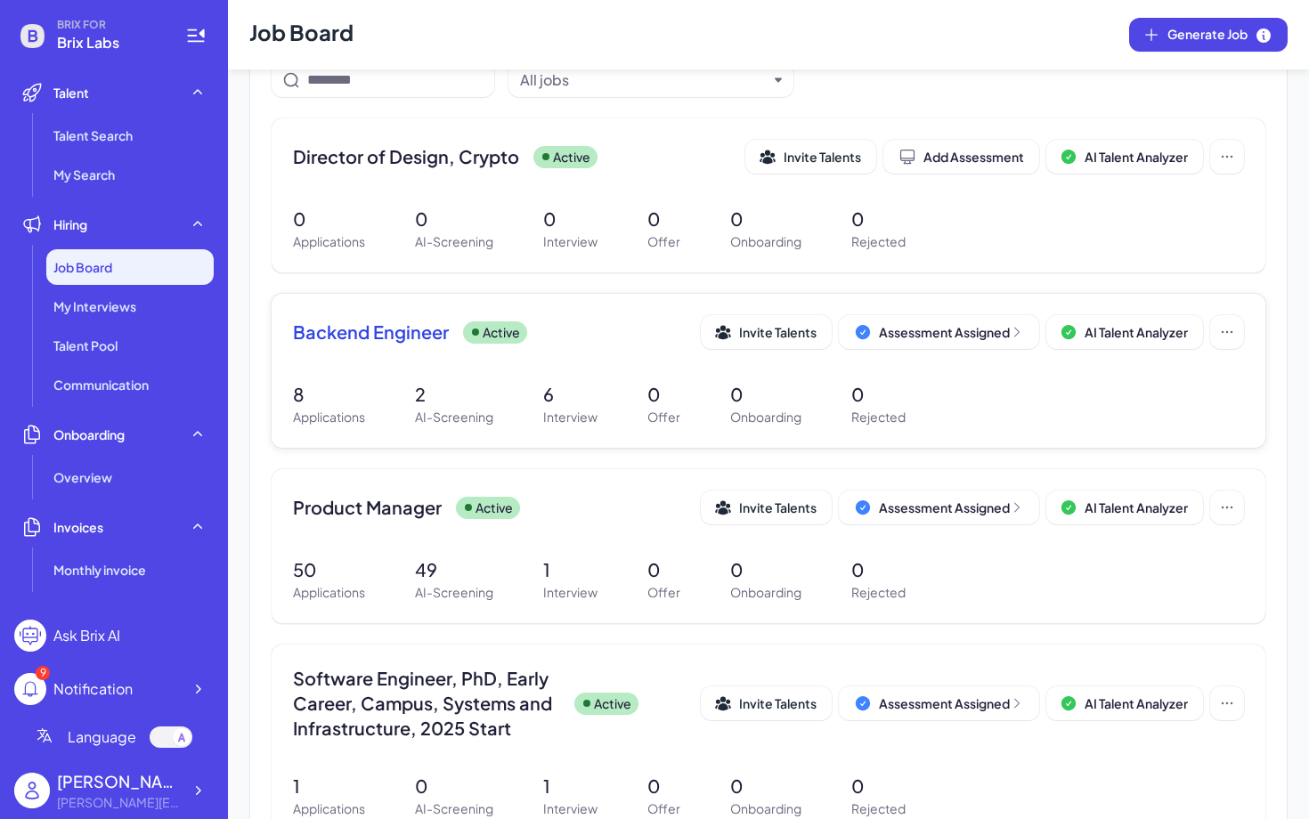
scroll to position [188, 0]
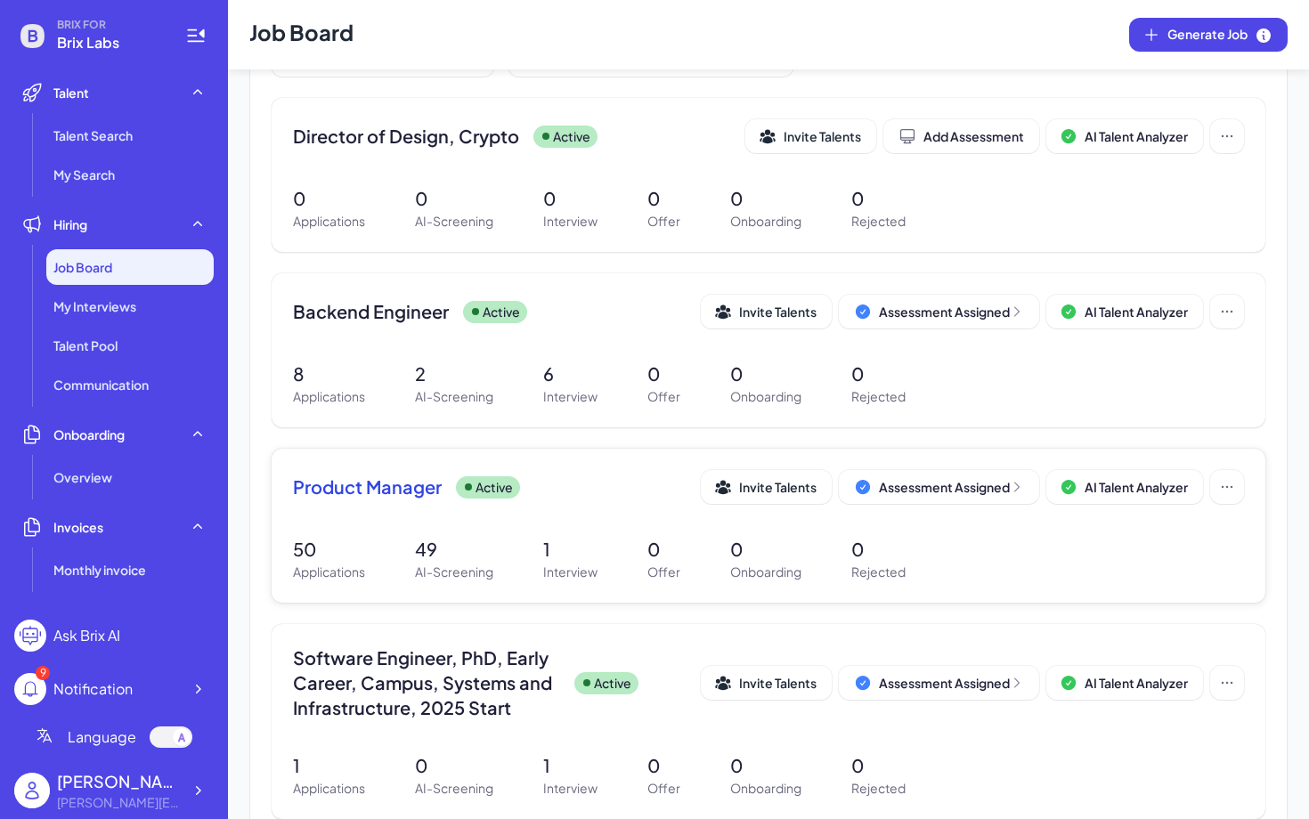
click at [403, 492] on span "Product Manager" at bounding box center [367, 487] width 149 height 25
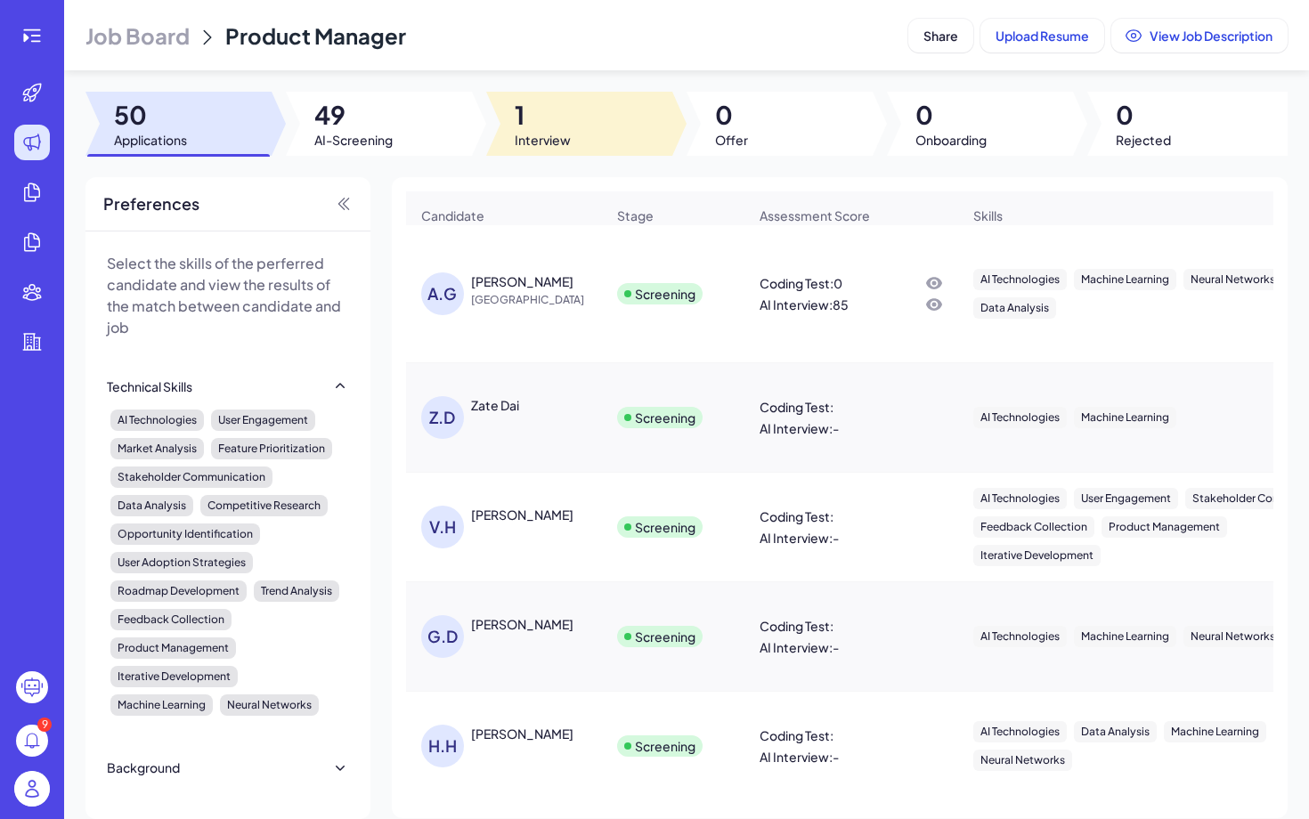
click at [589, 143] on div at bounding box center [579, 124] width 186 height 64
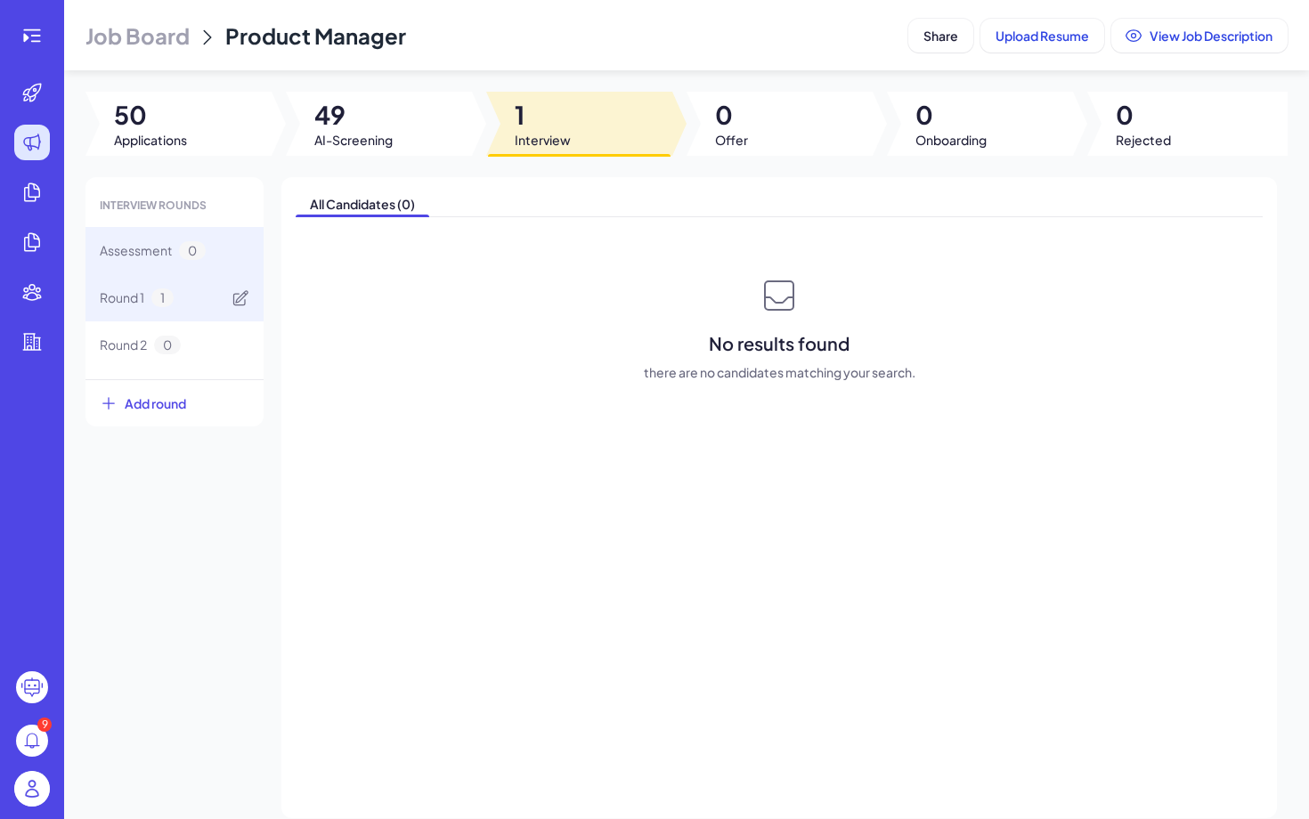
click at [177, 301] on div "Round 1 1" at bounding box center [175, 297] width 178 height 47
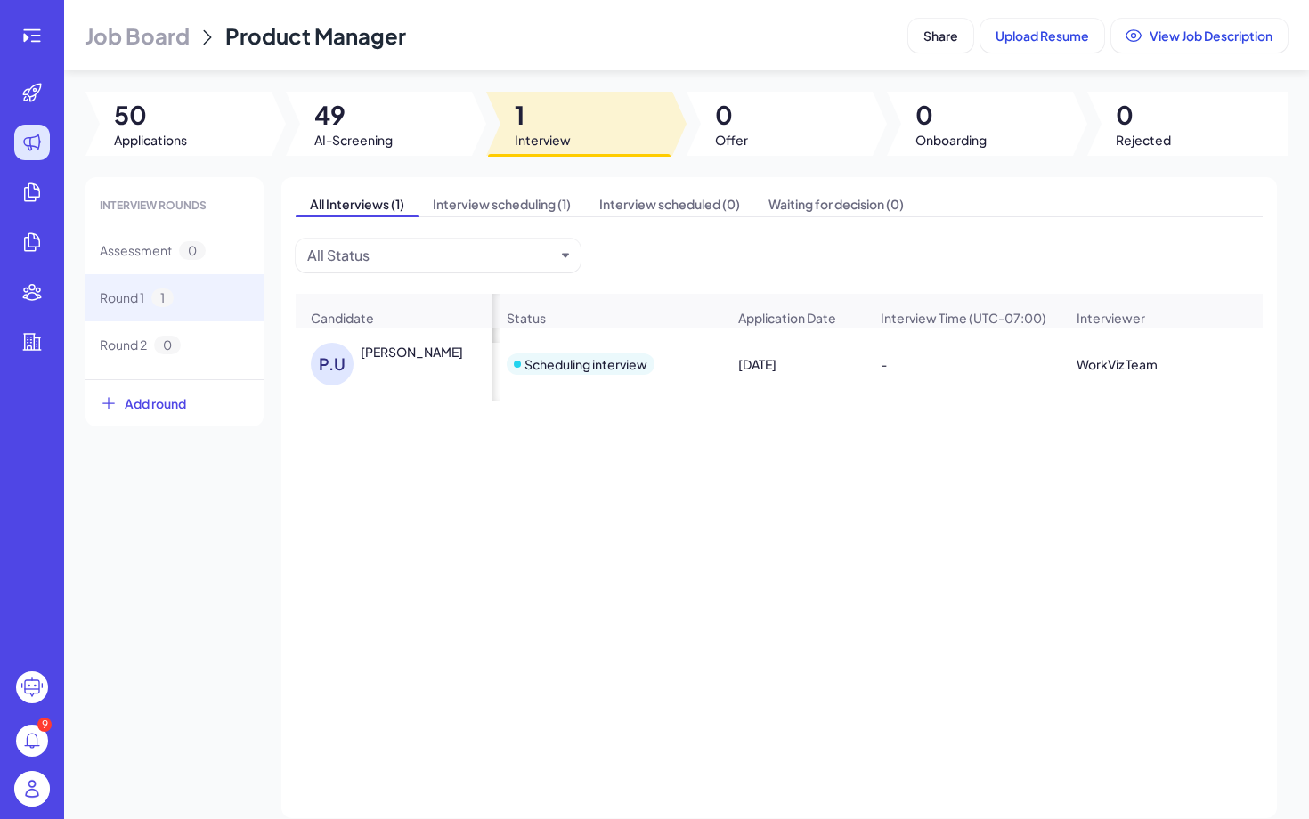
scroll to position [0, 493]
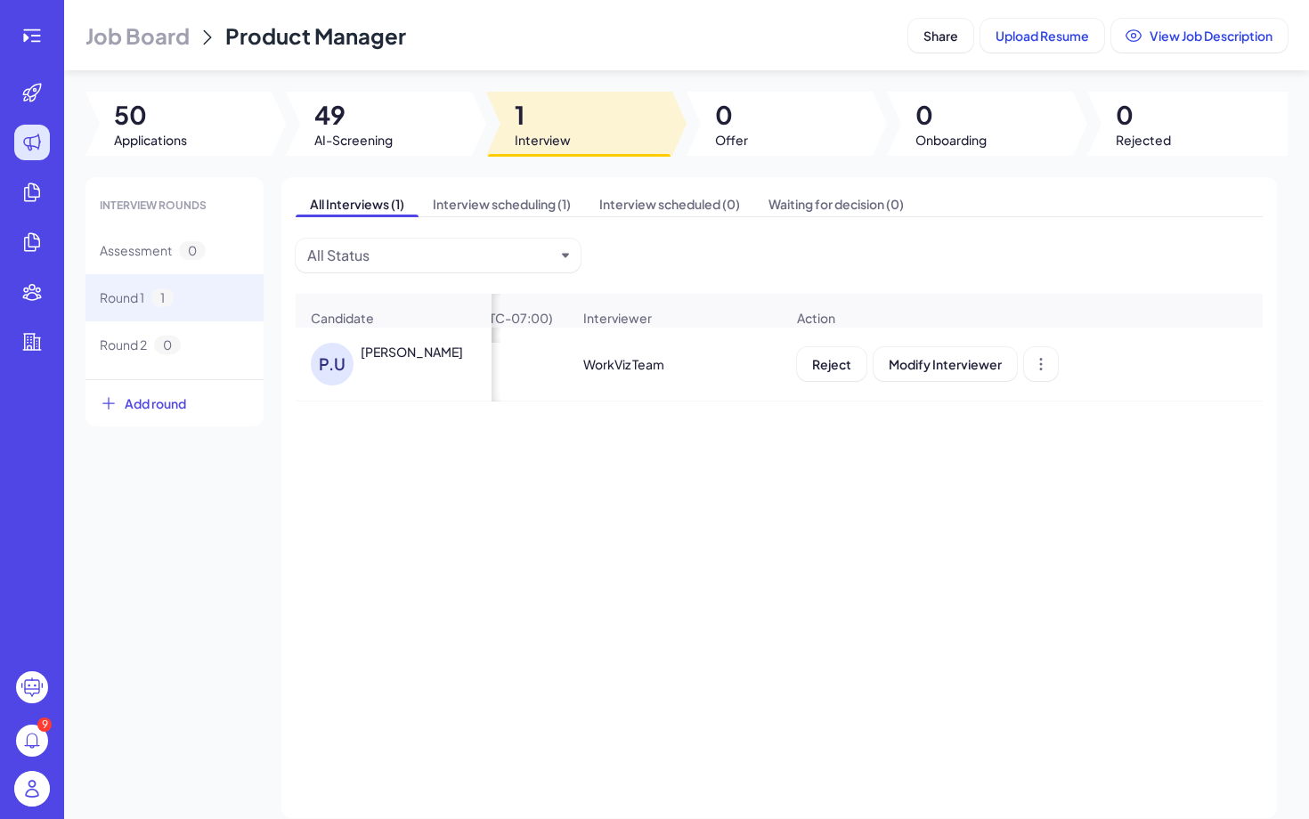
click at [1022, 364] on div "Reject Modify Interviewer" at bounding box center [927, 364] width 261 height 34
click at [1035, 367] on icon at bounding box center [1041, 364] width 18 height 18
click at [1046, 431] on span "Question Guide" at bounding box center [1039, 438] width 93 height 16
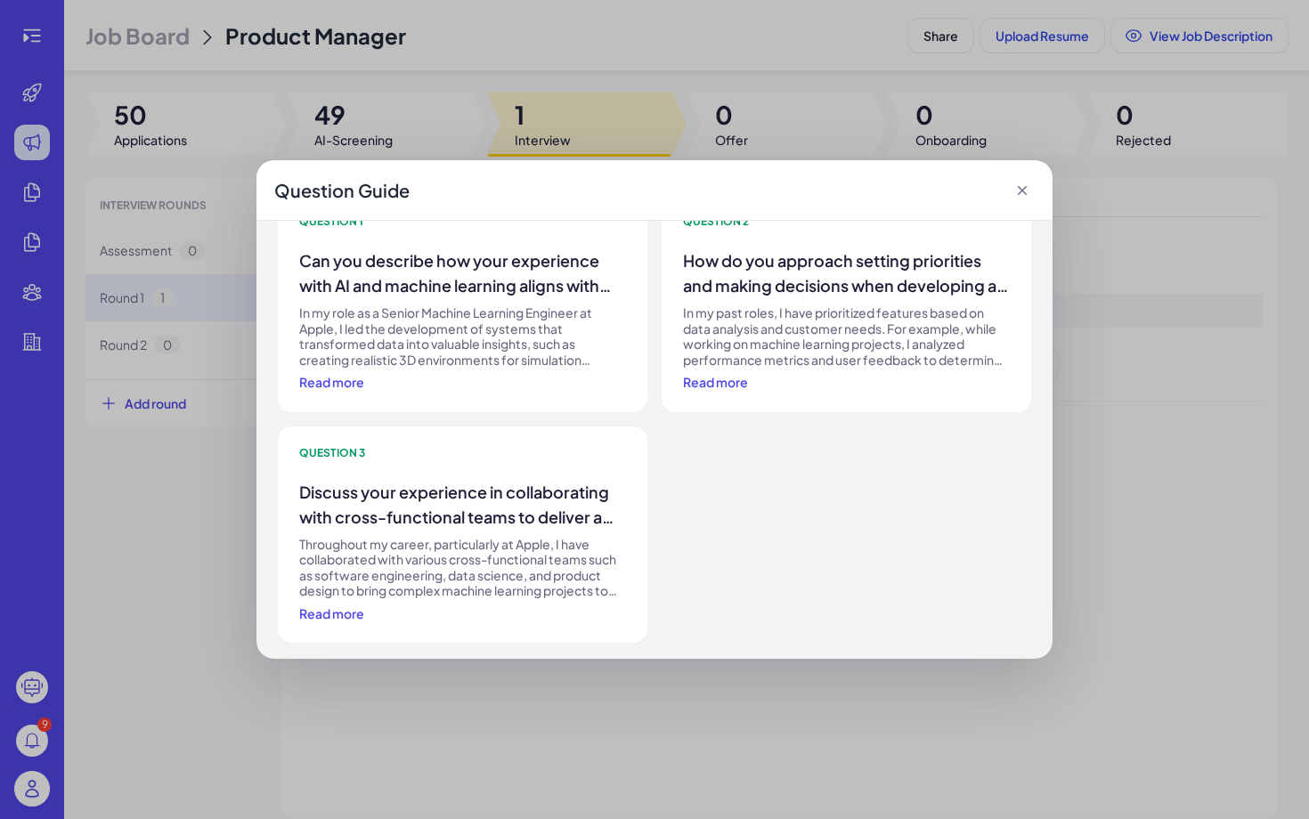
scroll to position [0, 0]
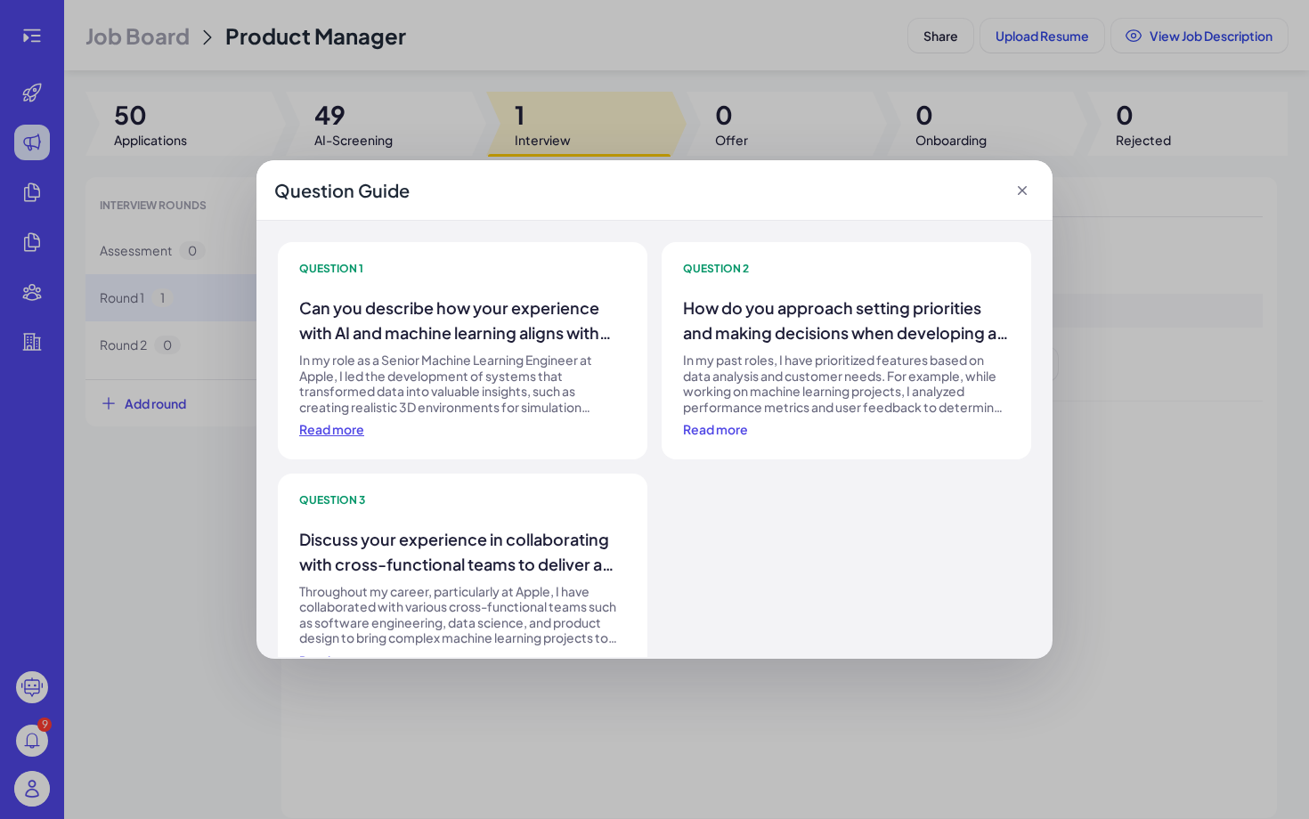
click at [357, 426] on span "Read more" at bounding box center [331, 429] width 65 height 16
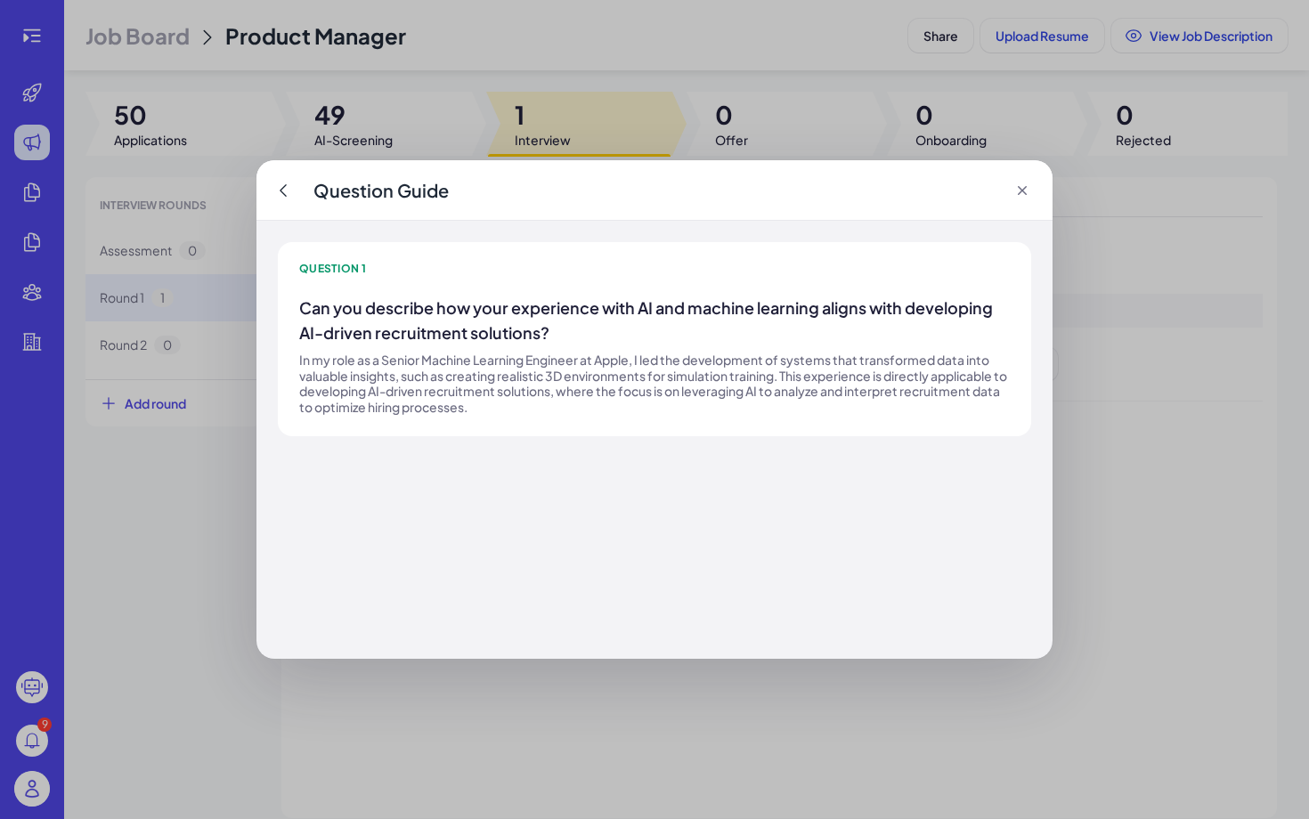
click at [294, 190] on div "Question Guide" at bounding box center [361, 190] width 175 height 25
click at [283, 188] on icon at bounding box center [283, 191] width 18 height 18
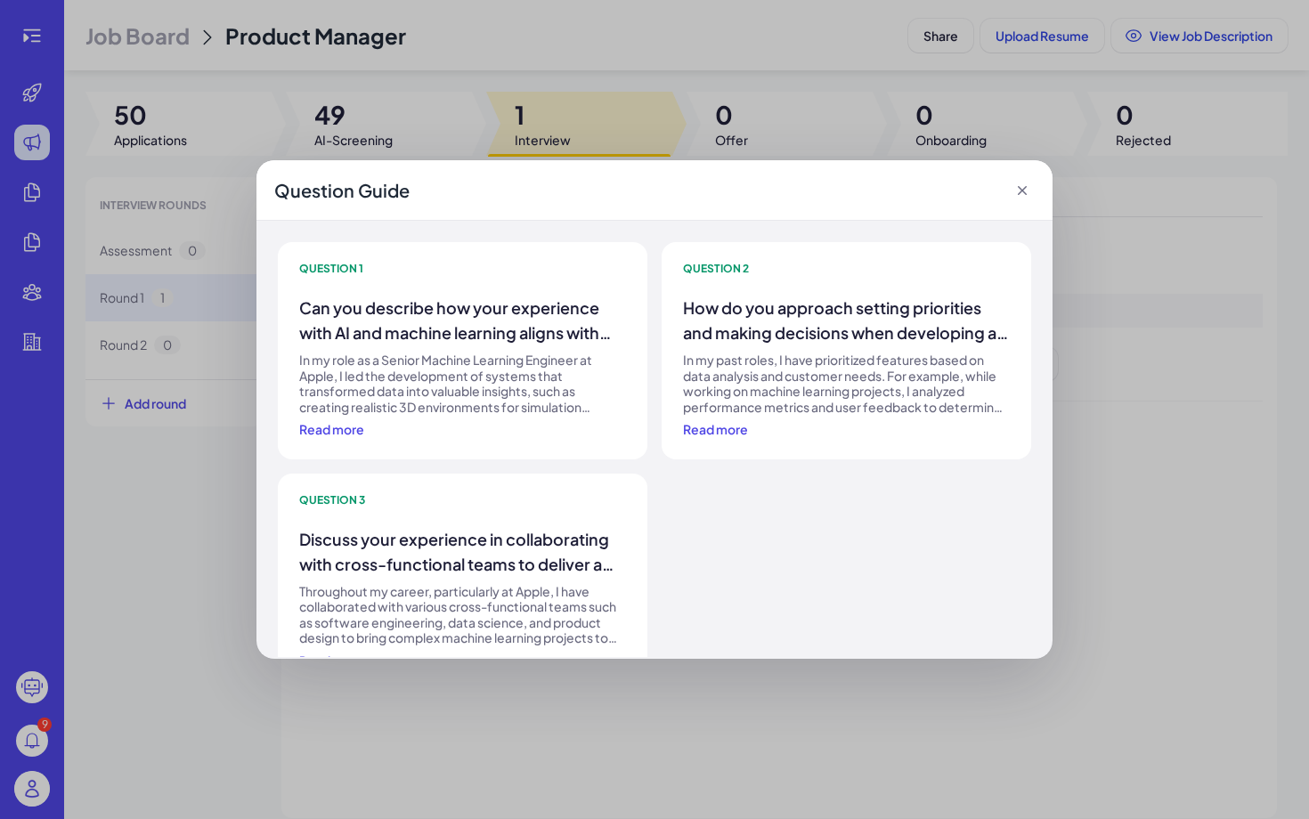
click at [1025, 188] on icon at bounding box center [1022, 190] width 9 height 9
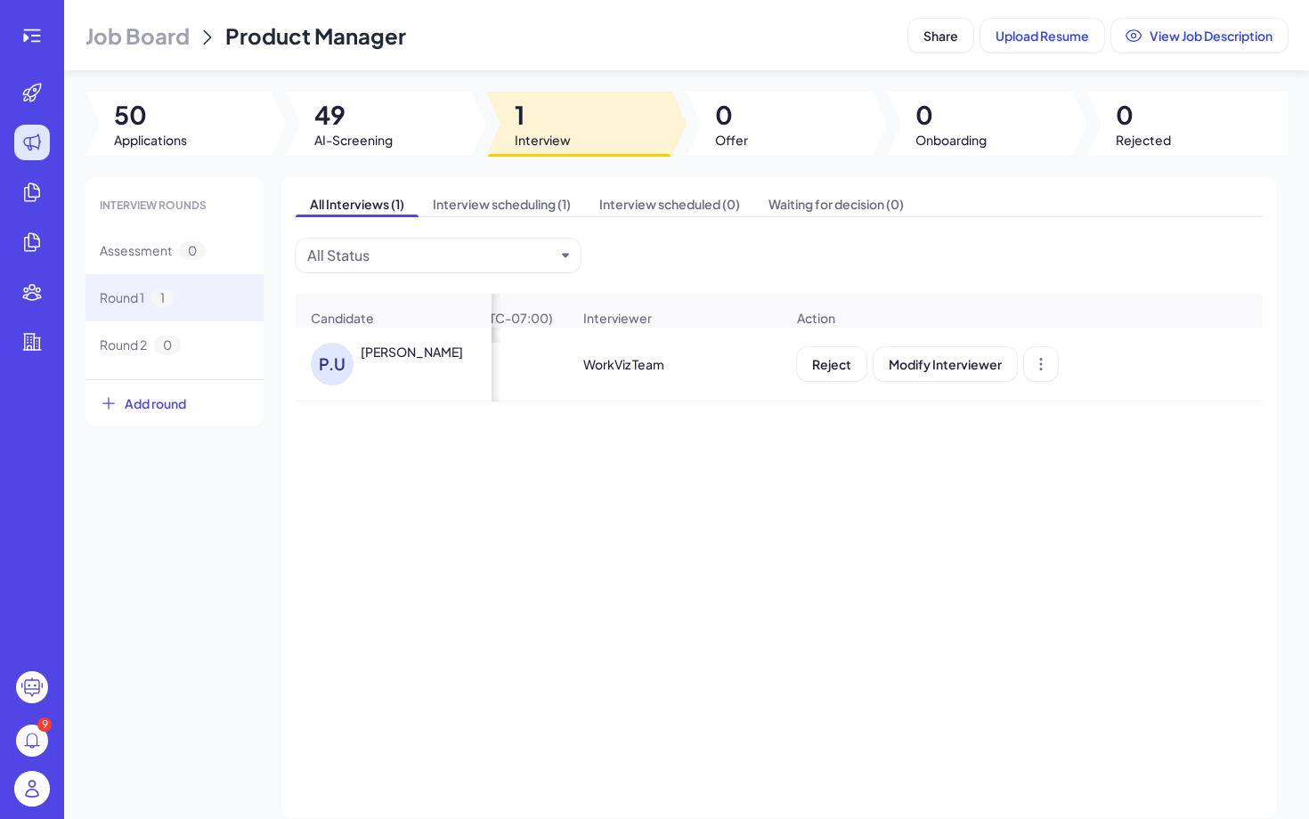
click at [1058, 370] on div "Reject Modify Interviewer" at bounding box center [1022, 364] width 479 height 62
click at [1047, 370] on icon at bounding box center [1041, 364] width 18 height 18
click at [669, 475] on div "P.U Pritish Uplavikar Scheduling interview Jul 18, 2025 - WorkViz Team Reject M…" at bounding box center [779, 535] width 967 height 414
click at [357, 344] on div "P.U" at bounding box center [336, 364] width 50 height 43
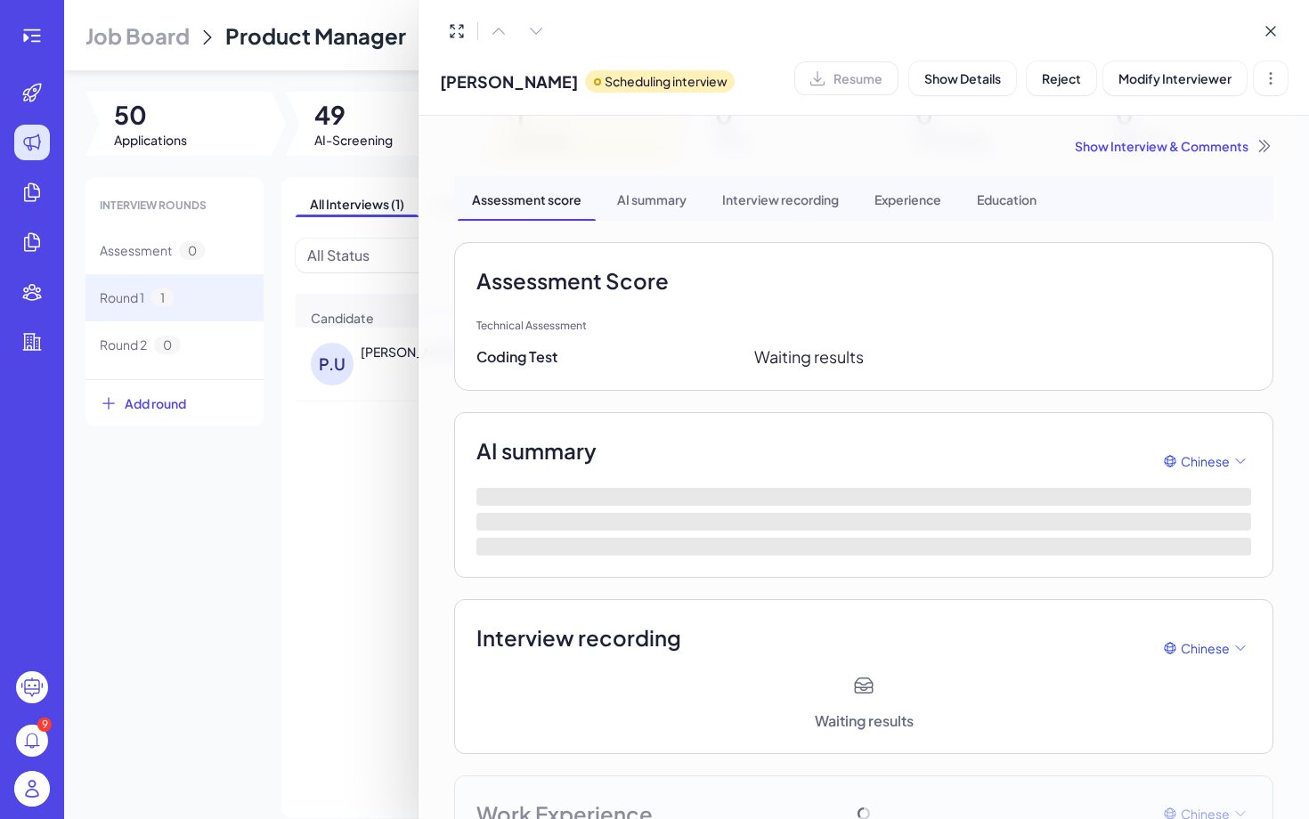
click at [1184, 133] on div "Show Interview & Comments Assessment score AI summary Interview recording Exper…" at bounding box center [864, 554] width 862 height 877
click at [1184, 141] on div "Show Interview & Comments" at bounding box center [863, 146] width 819 height 18
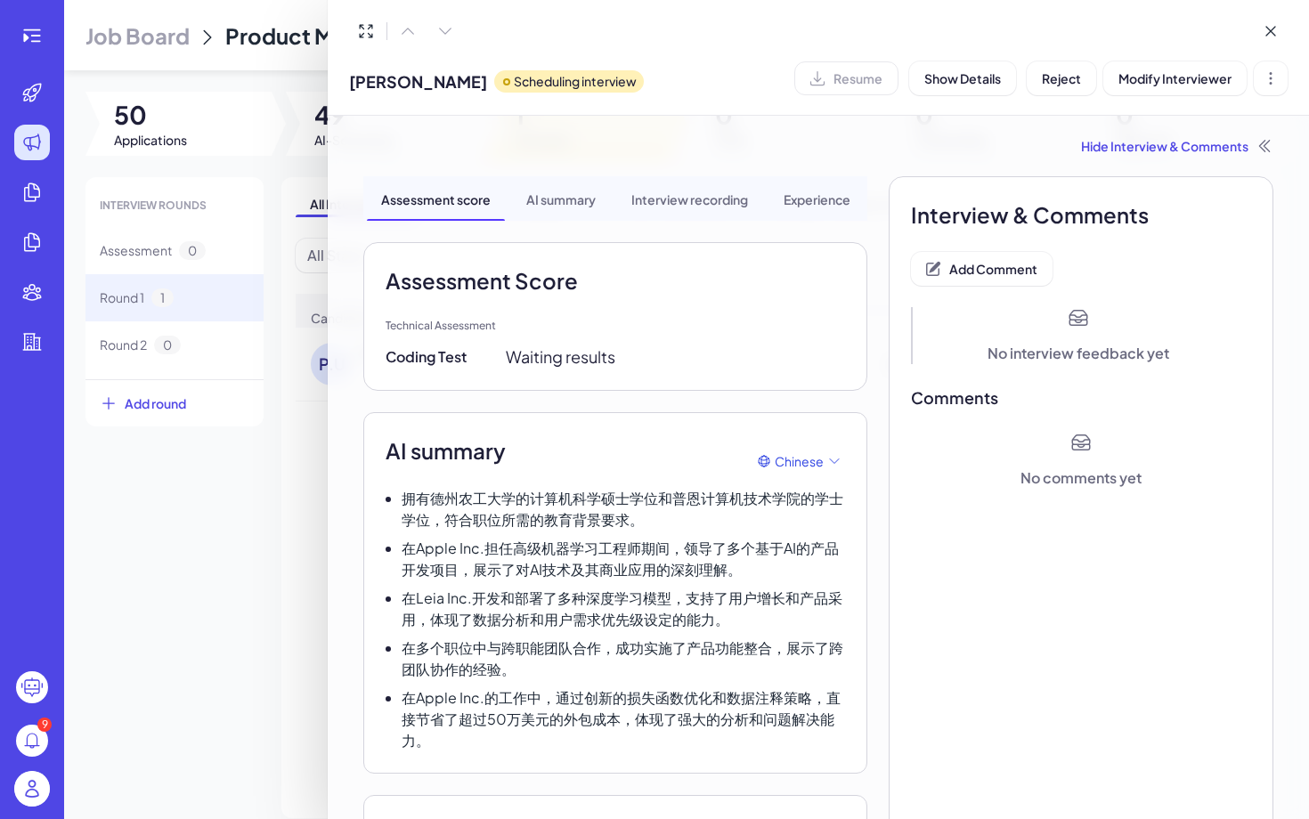
click at [285, 457] on div at bounding box center [654, 409] width 1309 height 819
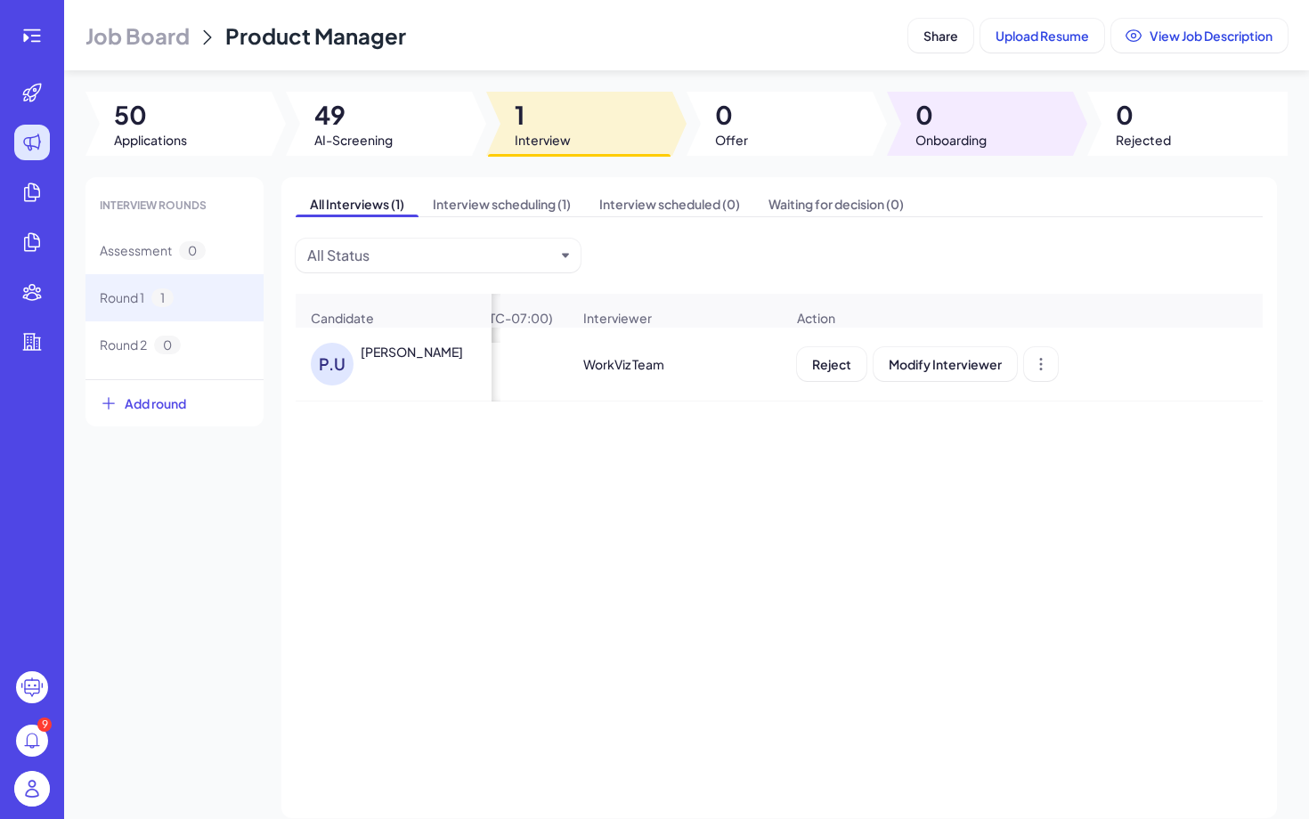
click at [832, 117] on div at bounding box center [780, 124] width 186 height 64
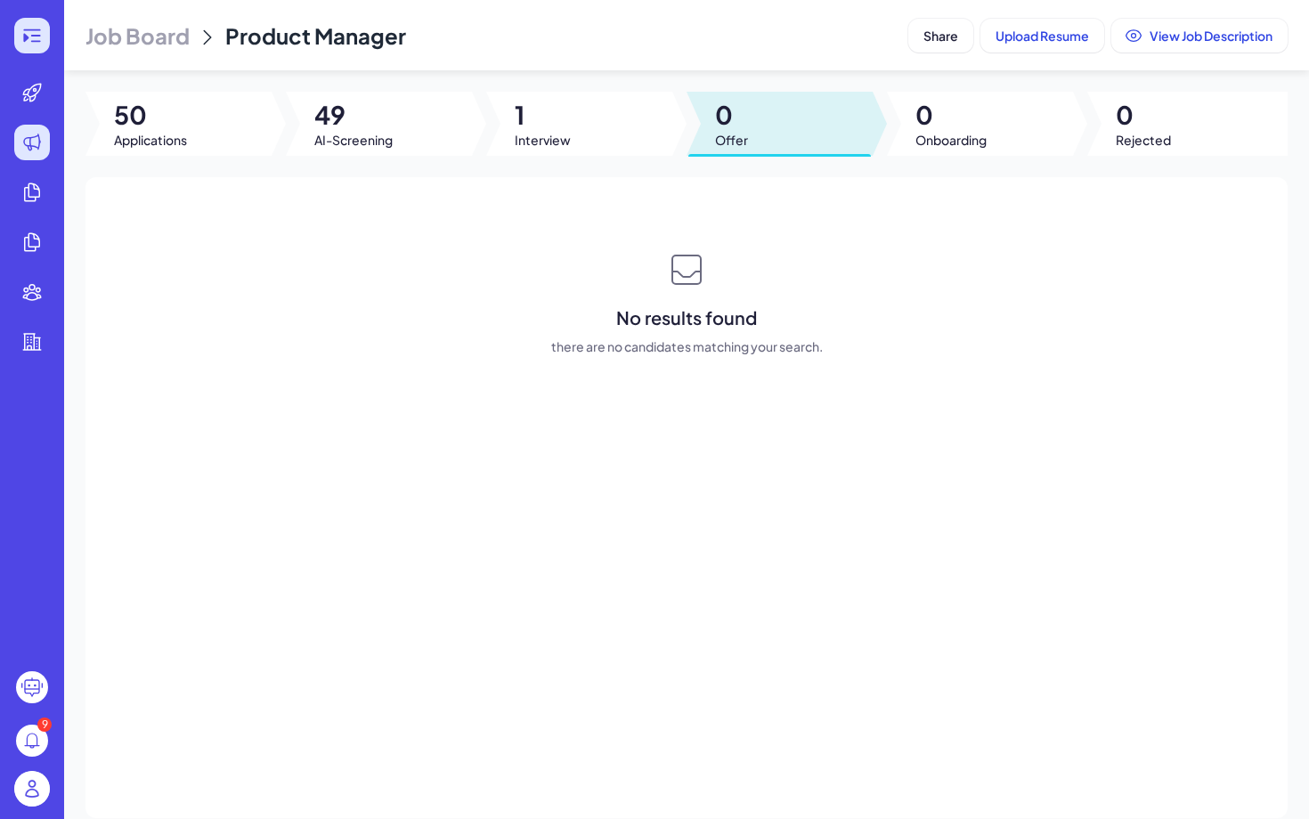
click at [32, 46] on div at bounding box center [32, 36] width 36 height 36
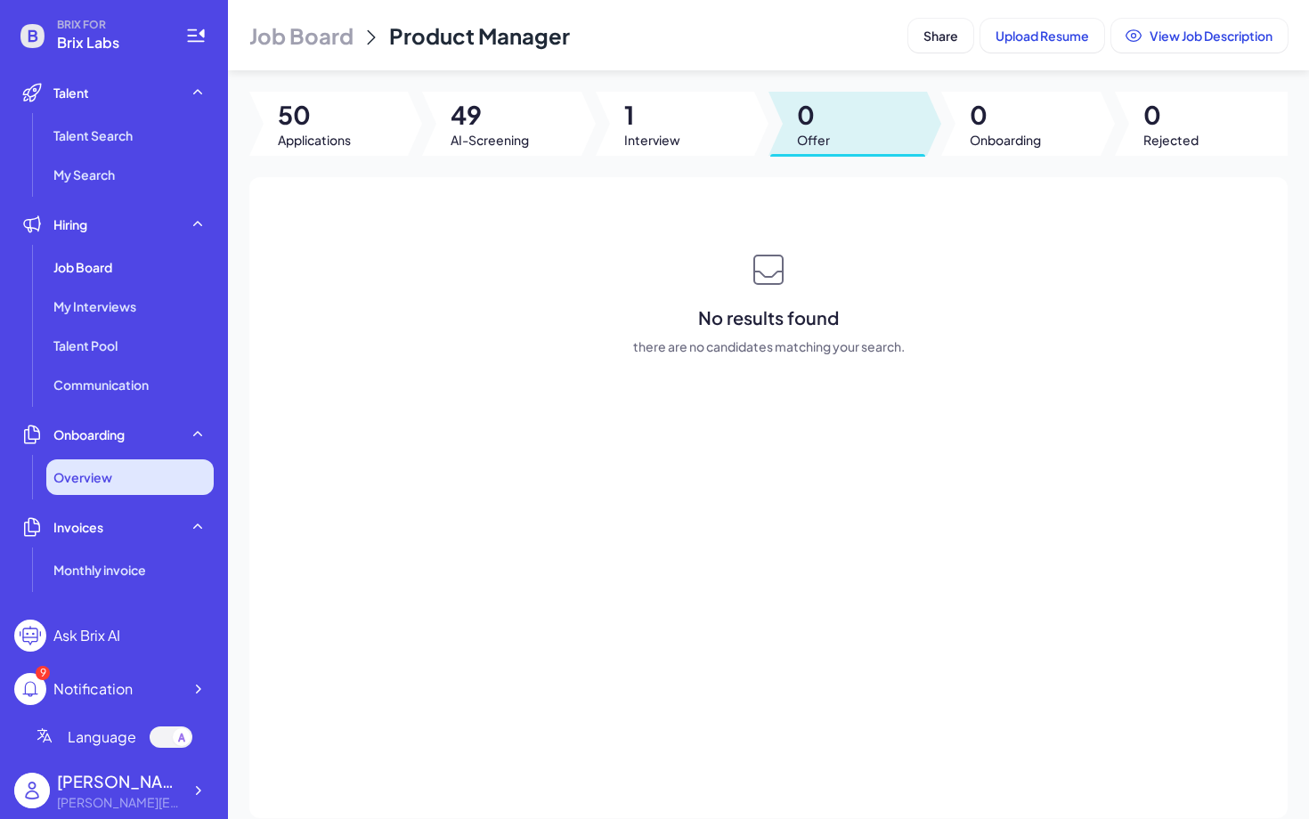
click at [104, 482] on span "Overview" at bounding box center [82, 477] width 59 height 18
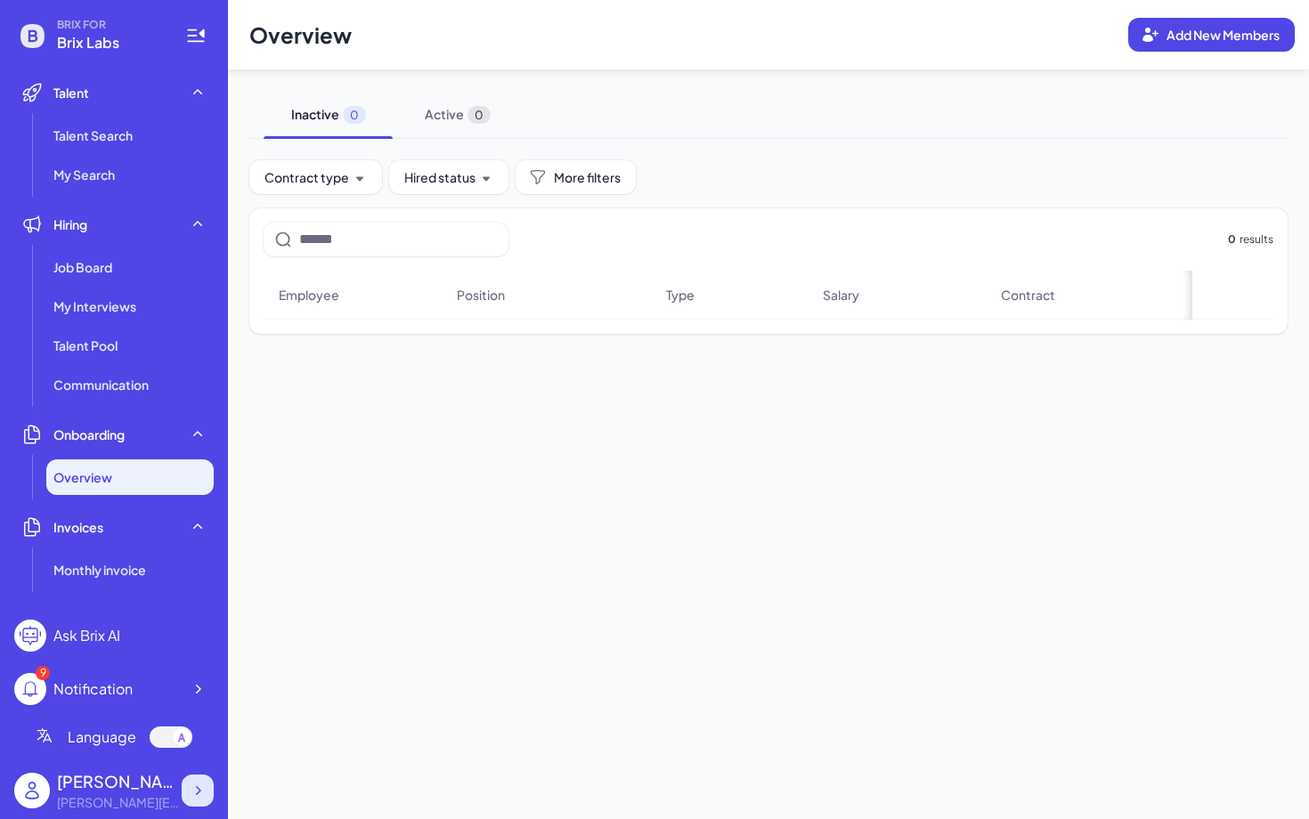
click at [196, 640] on div at bounding box center [198, 791] width 32 height 32
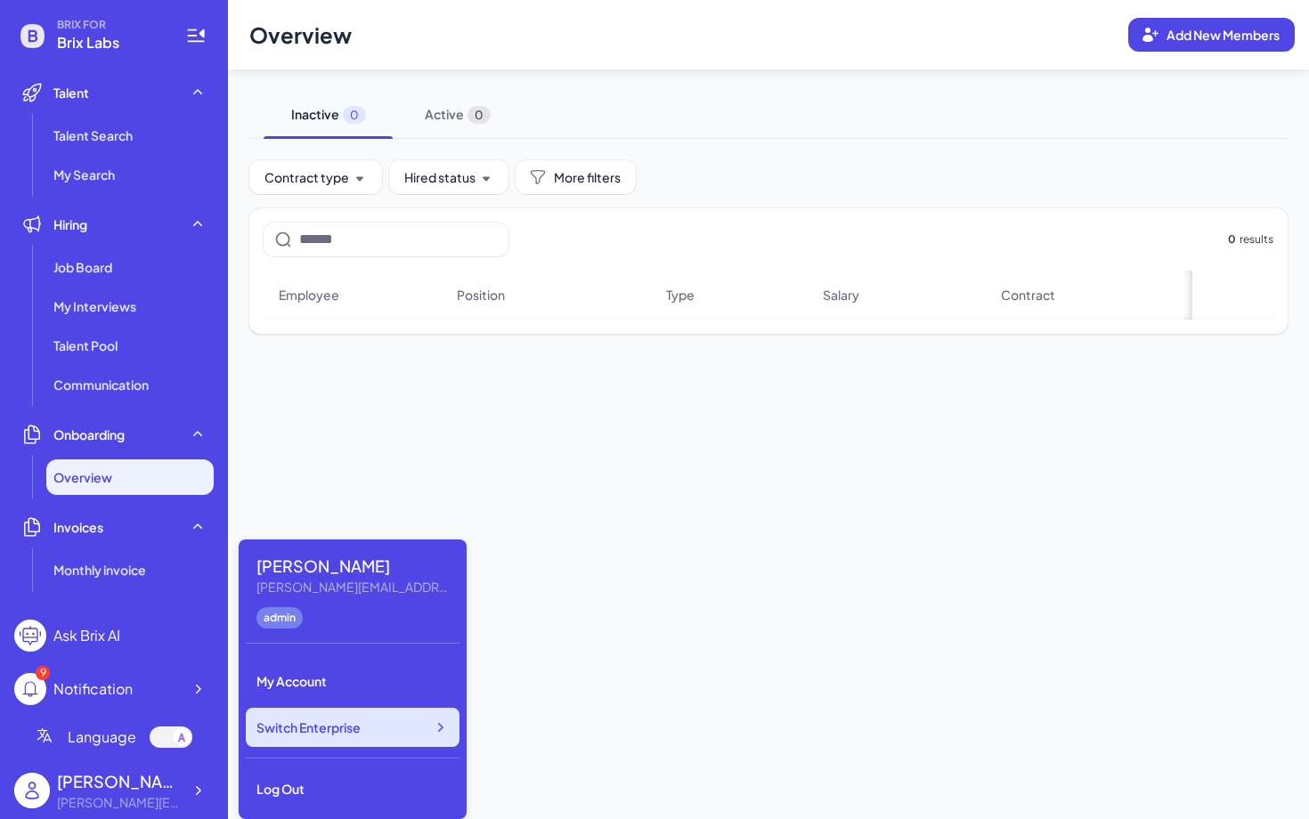
click at [299, 640] on div "Switch Enterprise" at bounding box center [353, 727] width 214 height 39
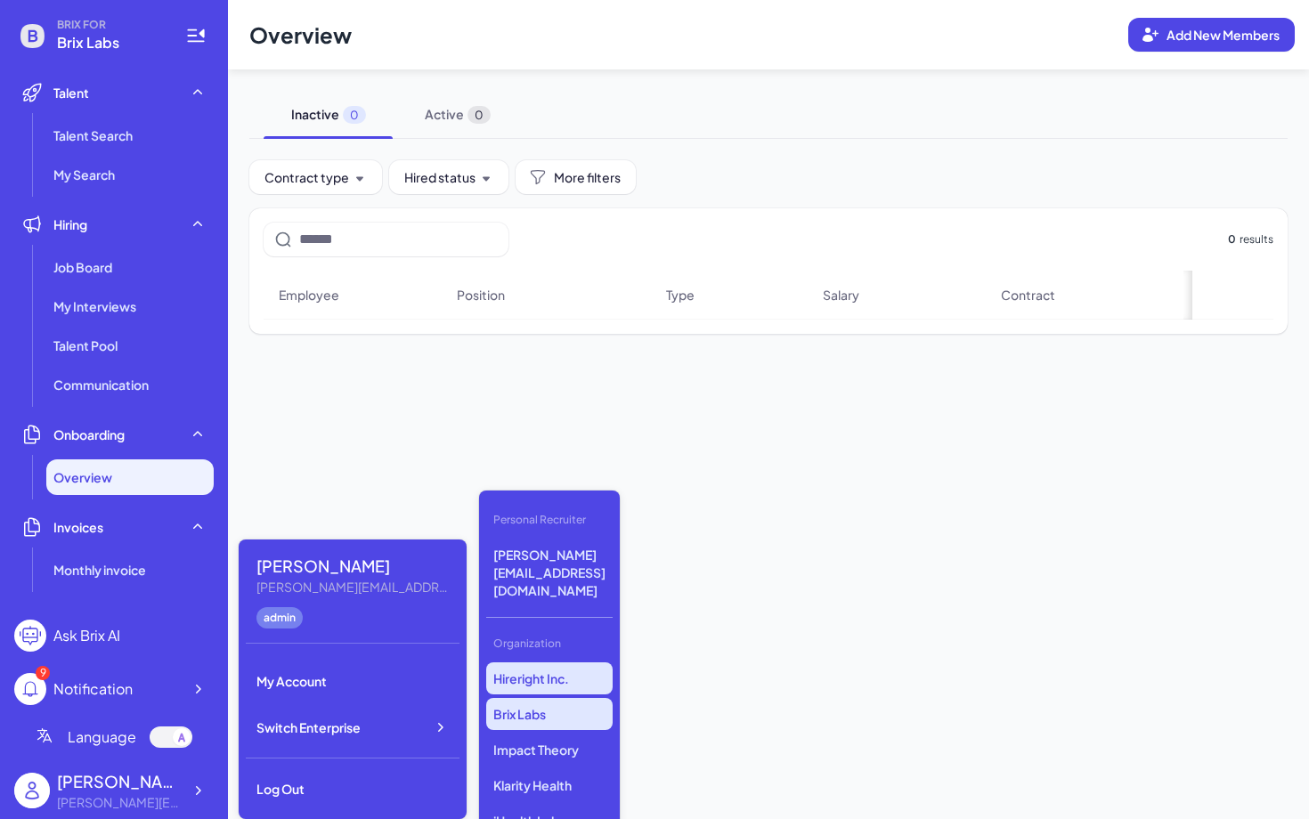
click at [548, 640] on p "Hireright Inc." at bounding box center [549, 679] width 126 height 32
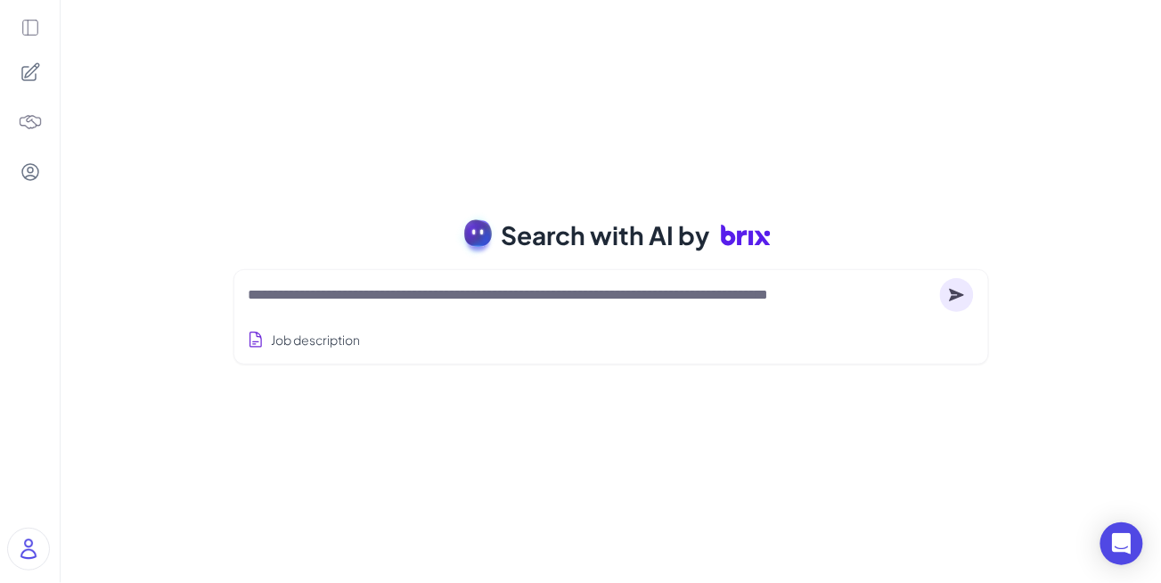
click at [34, 22] on icon at bounding box center [30, 28] width 20 height 20
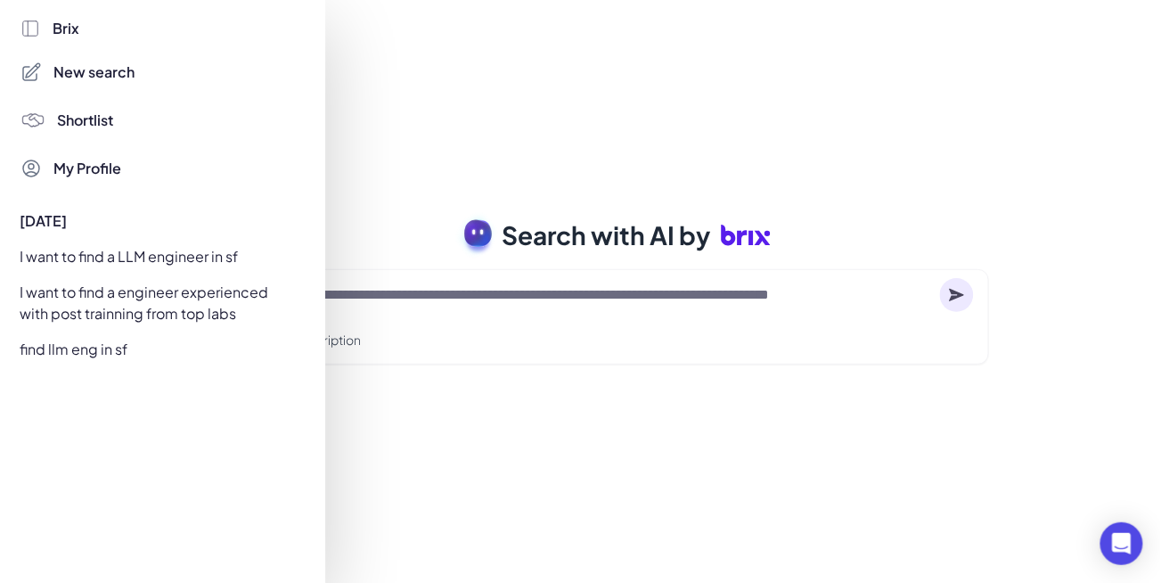
click at [94, 354] on div "find llm eng in sf" at bounding box center [158, 349] width 296 height 29
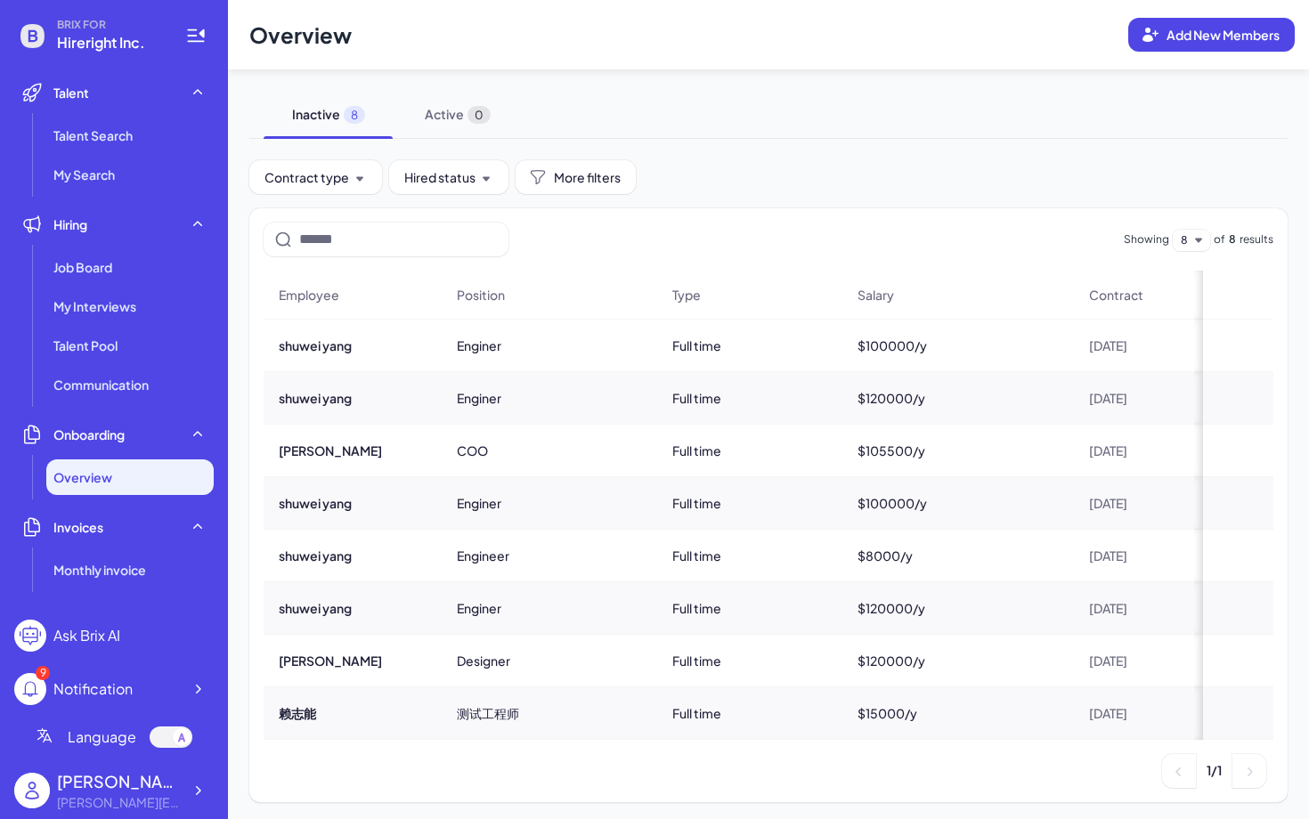
scroll to position [4, 0]
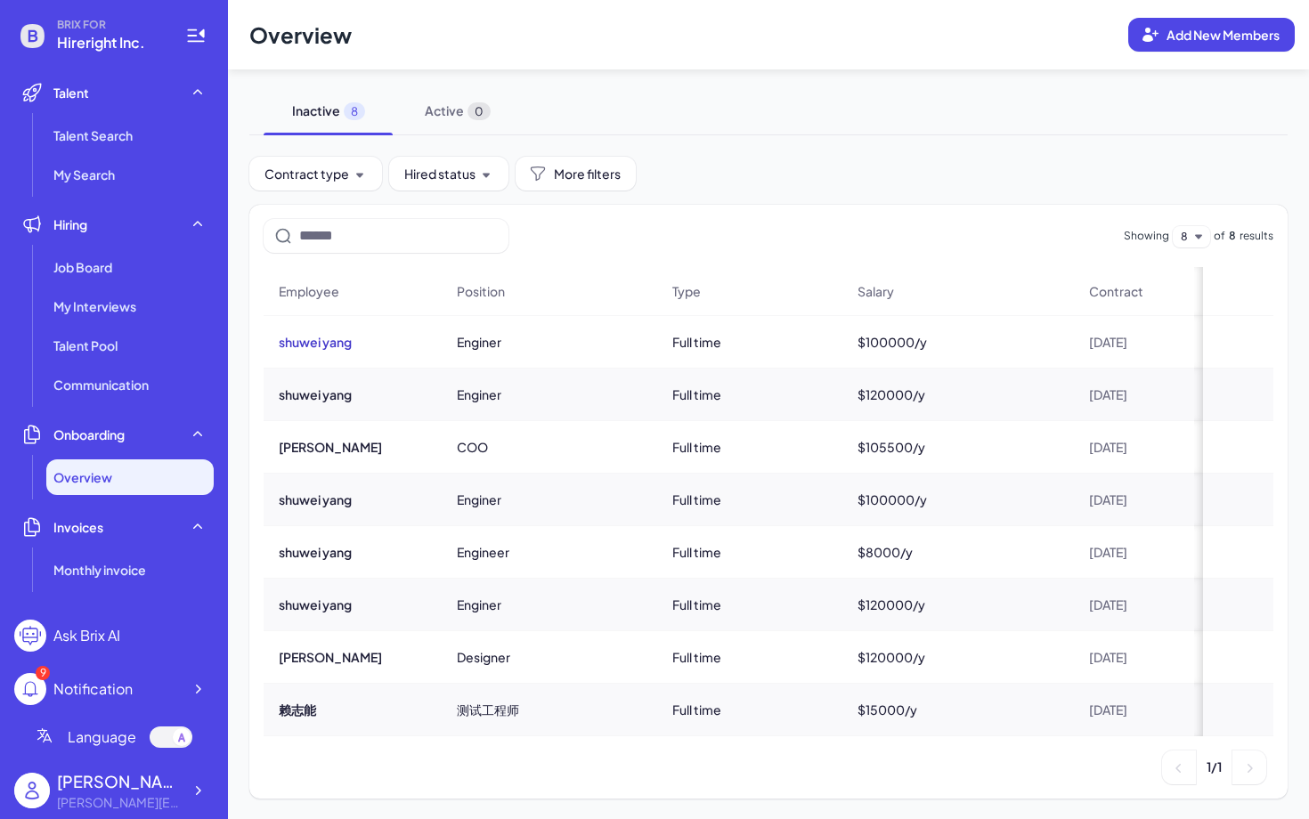
click at [319, 340] on button "shuwei yang" at bounding box center [315, 342] width 73 height 18
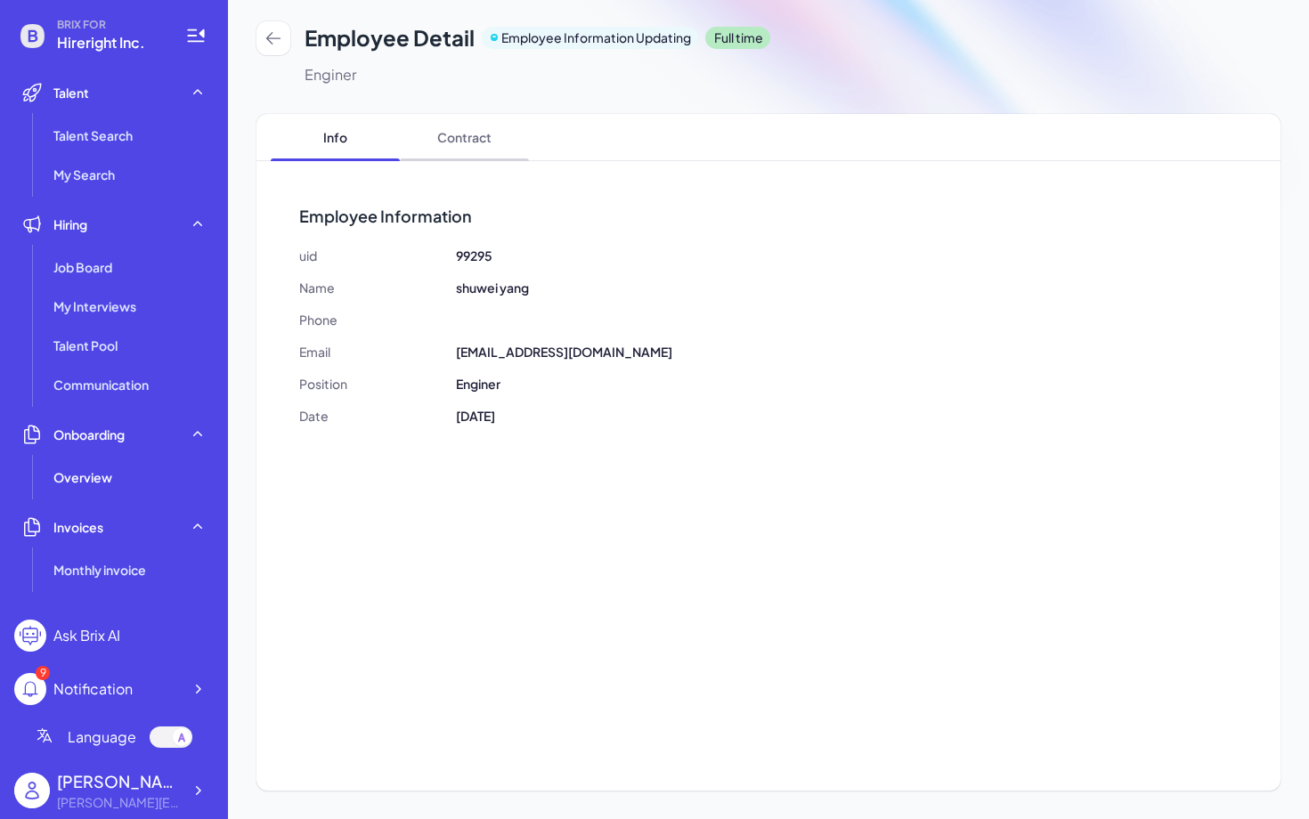
click at [465, 141] on span "Contract" at bounding box center [464, 137] width 129 height 46
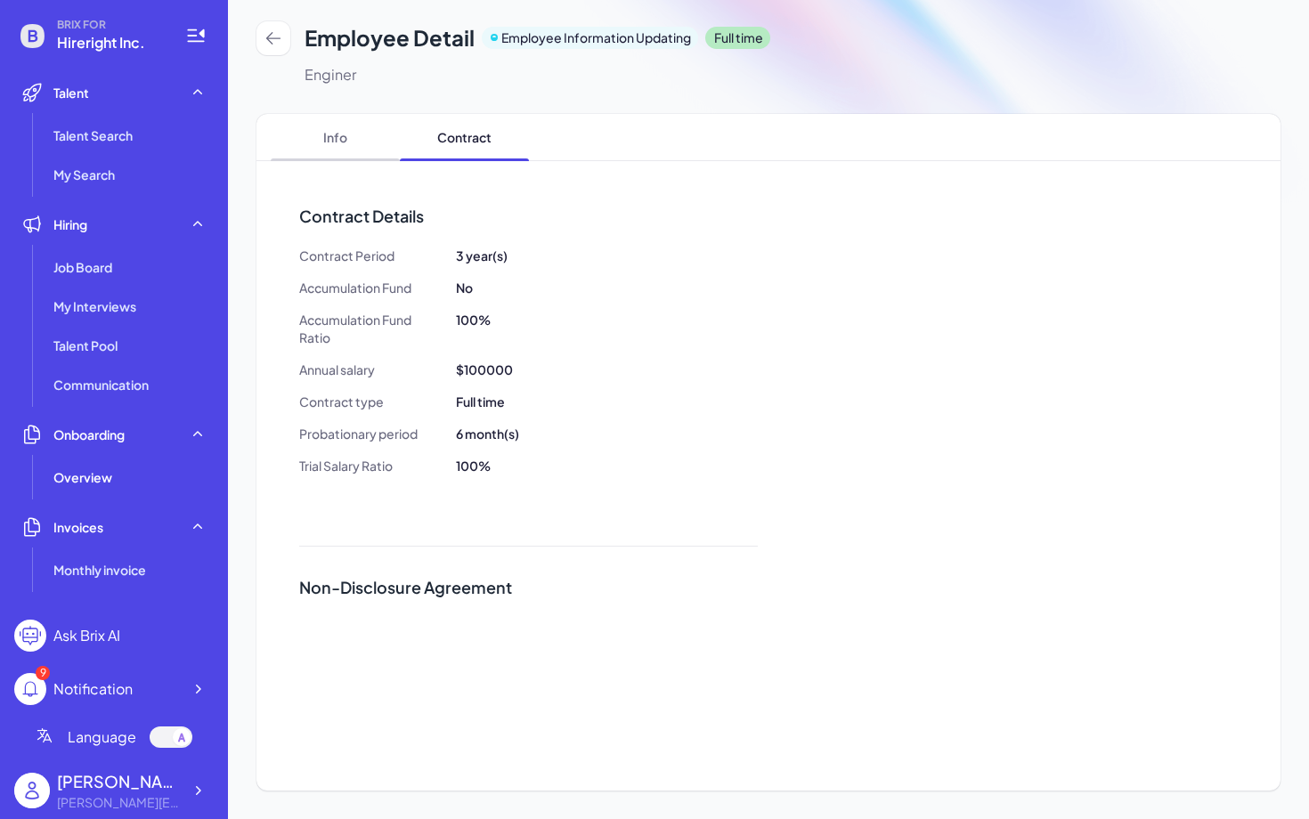
click at [343, 146] on span "Info" at bounding box center [335, 137] width 129 height 46
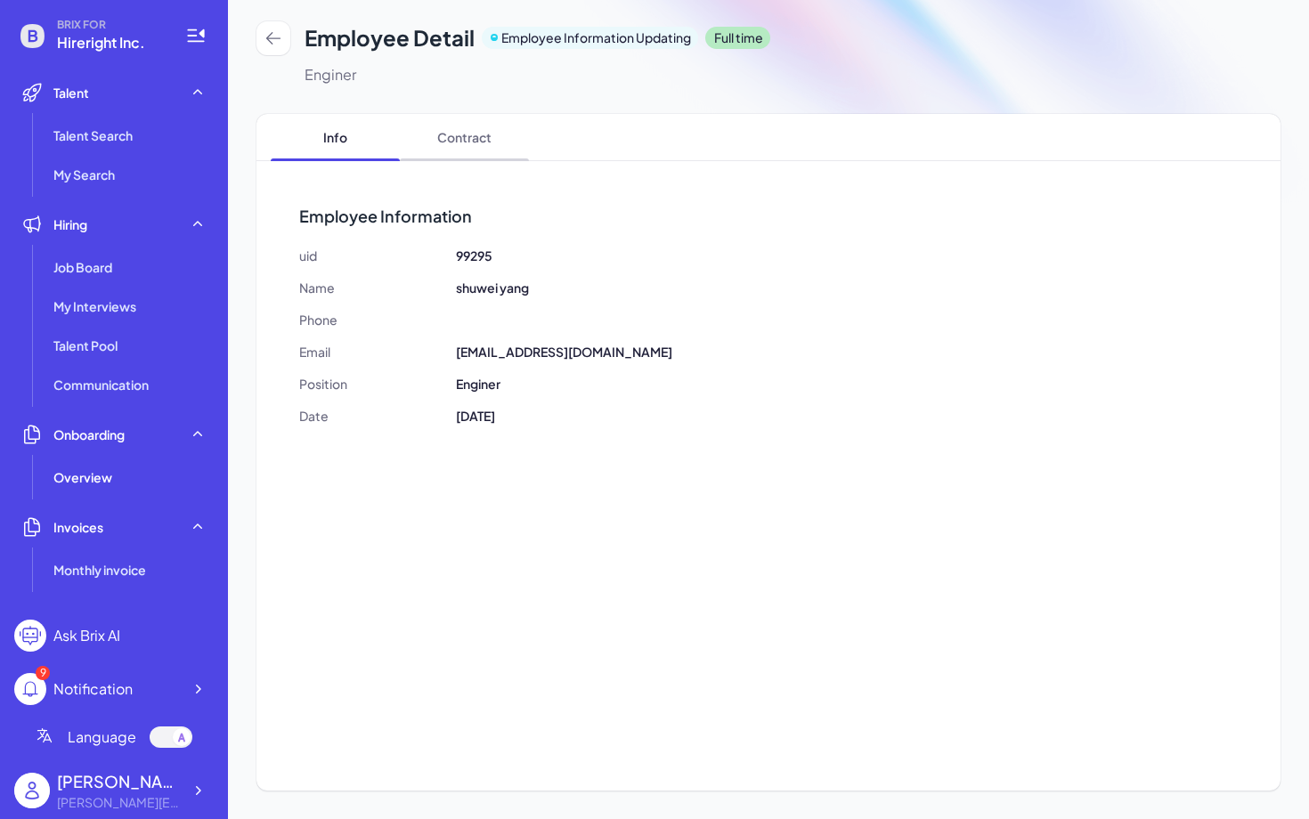
click at [500, 148] on span "Contract" at bounding box center [464, 137] width 129 height 46
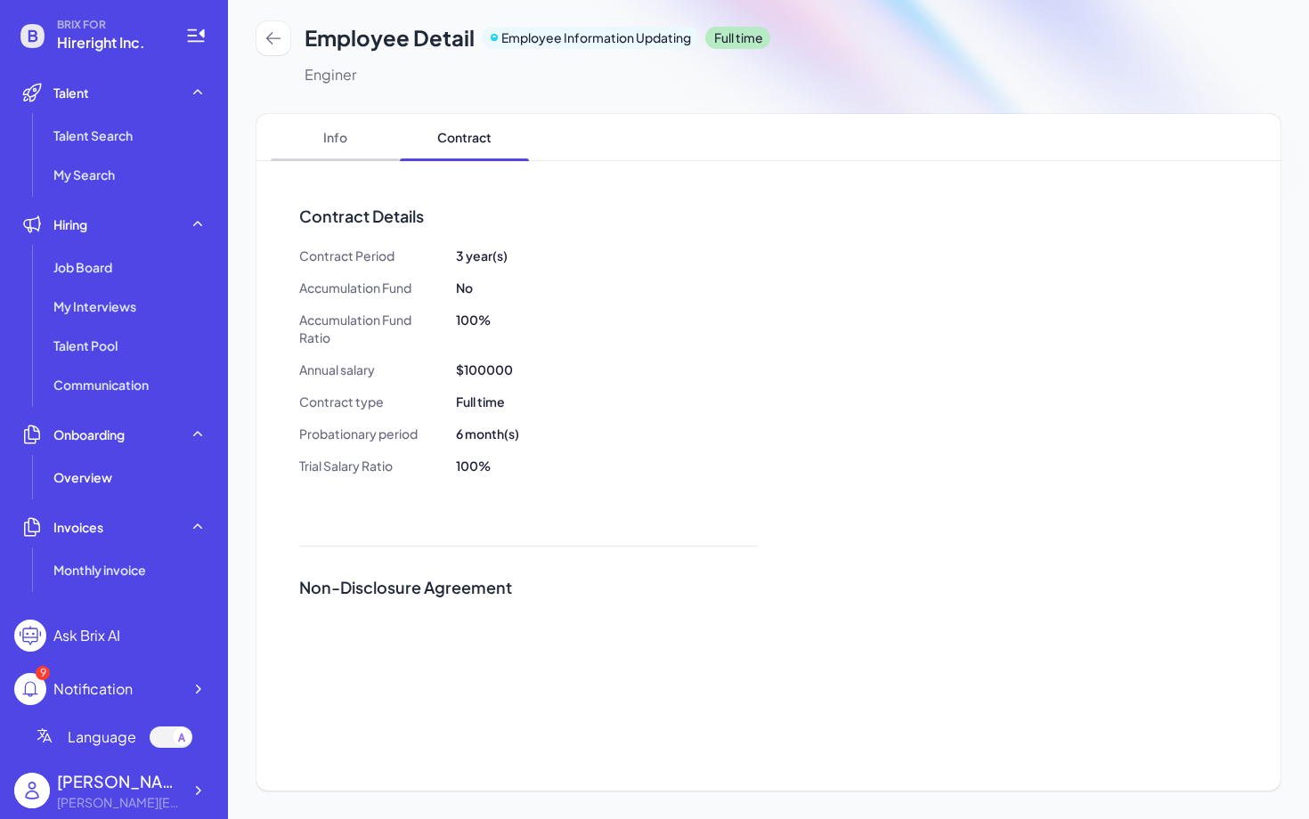
click at [323, 146] on span "Info" at bounding box center [335, 137] width 129 height 46
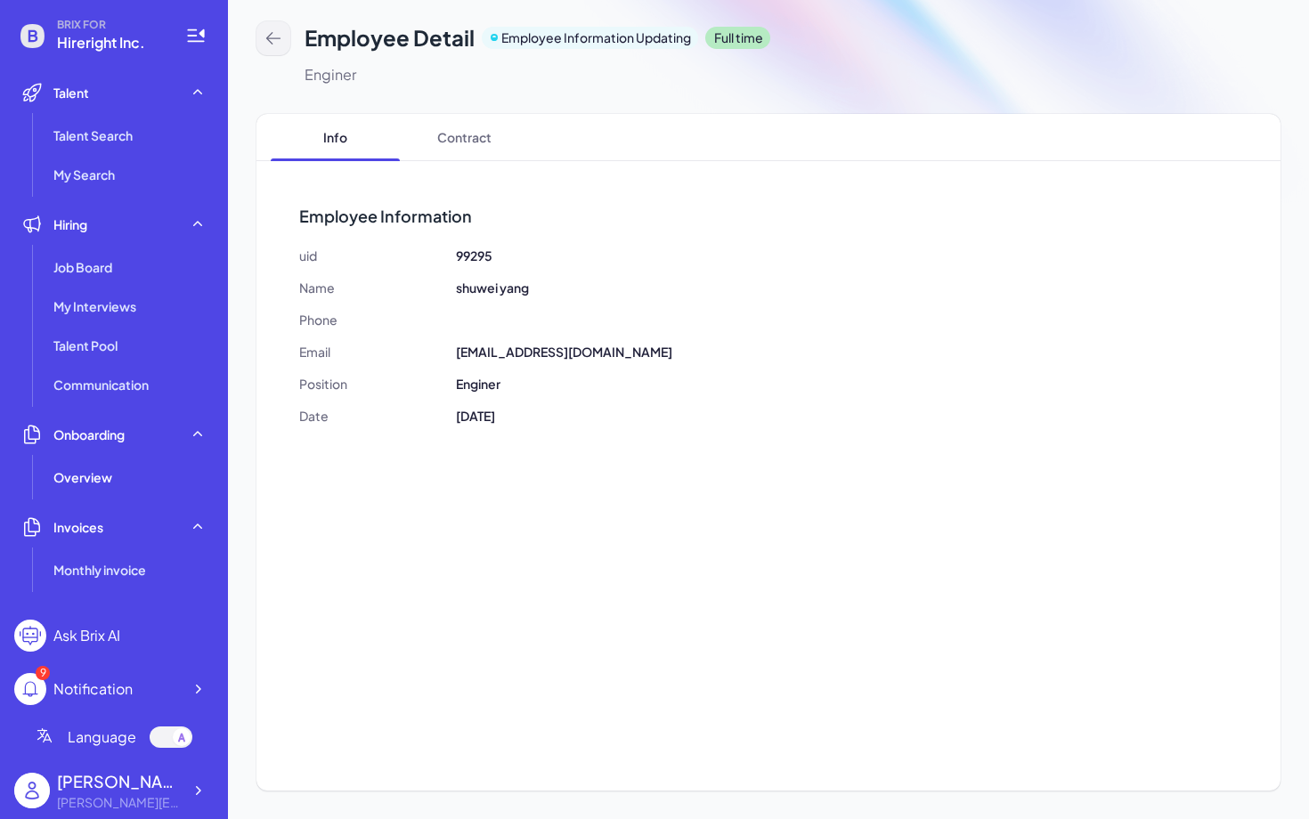
click at [281, 37] on icon at bounding box center [274, 38] width 18 height 18
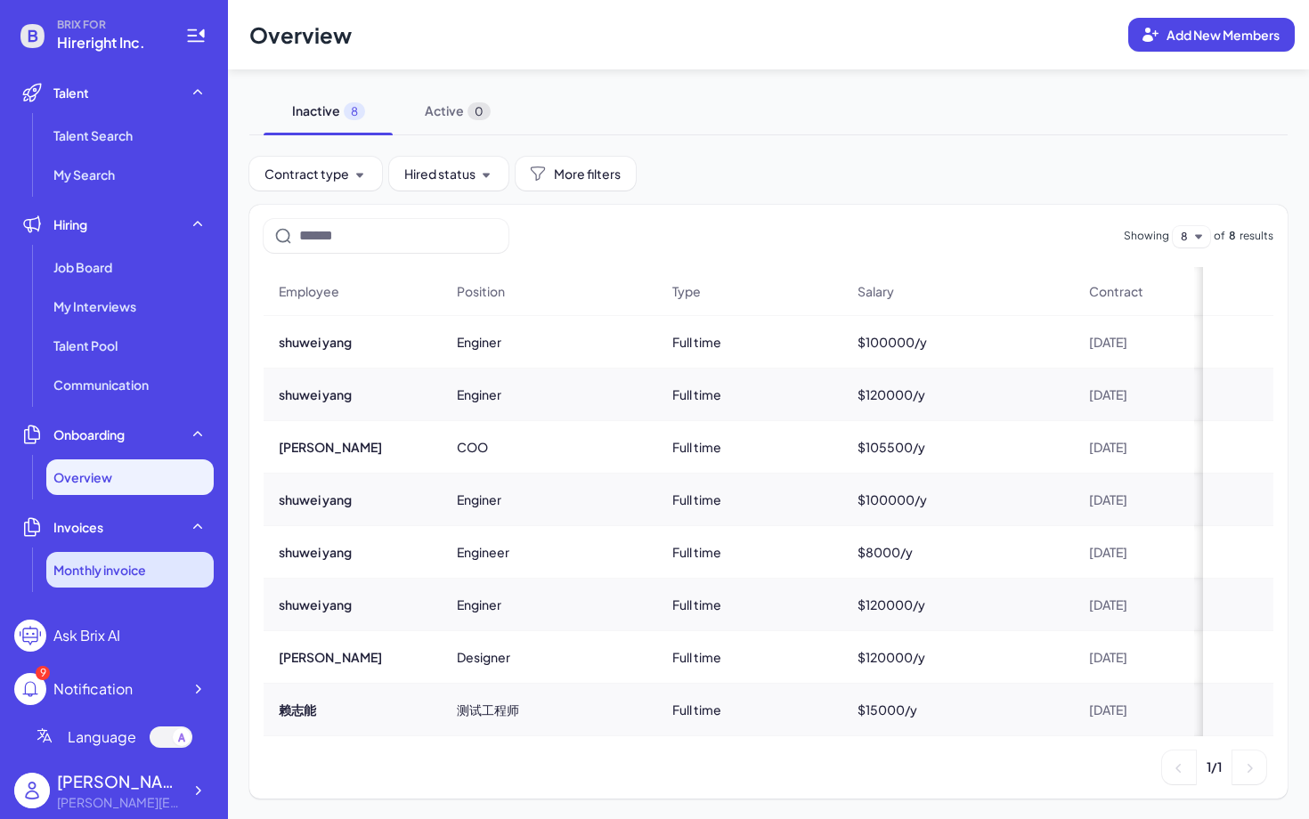
click at [81, 574] on span "Monthly invoice" at bounding box center [99, 570] width 93 height 18
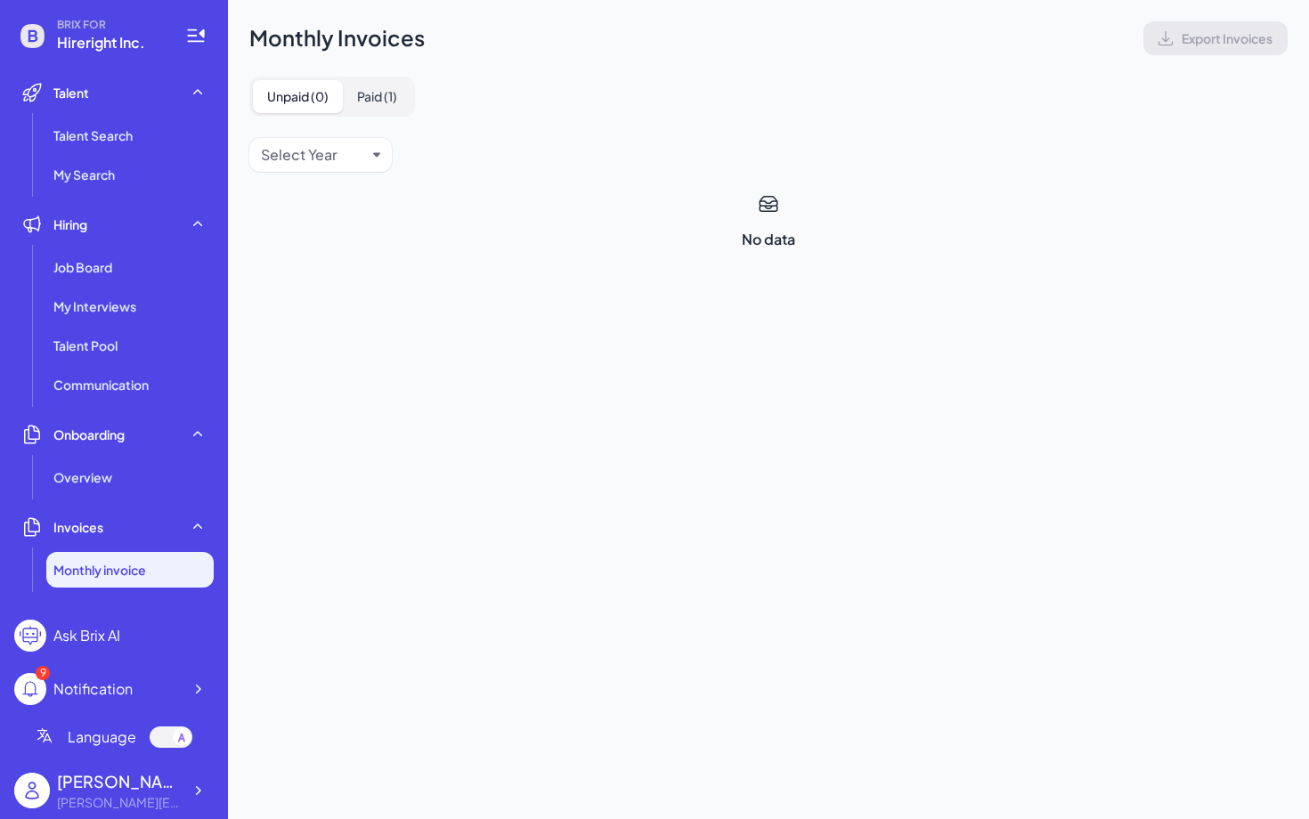
click at [379, 90] on button "Paid ( 1 )" at bounding box center [377, 96] width 69 height 33
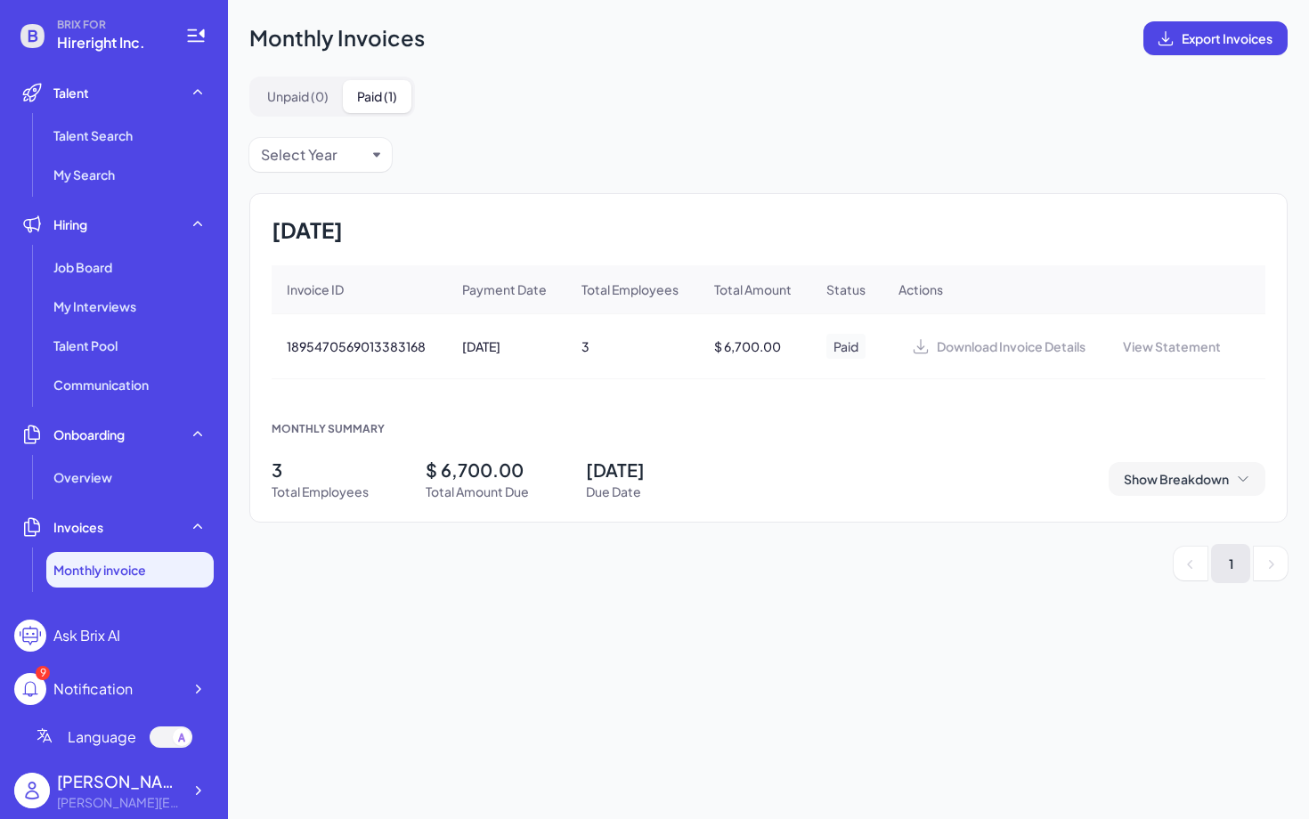
click at [1210, 484] on span "Show Breakdown" at bounding box center [1176, 479] width 105 height 18
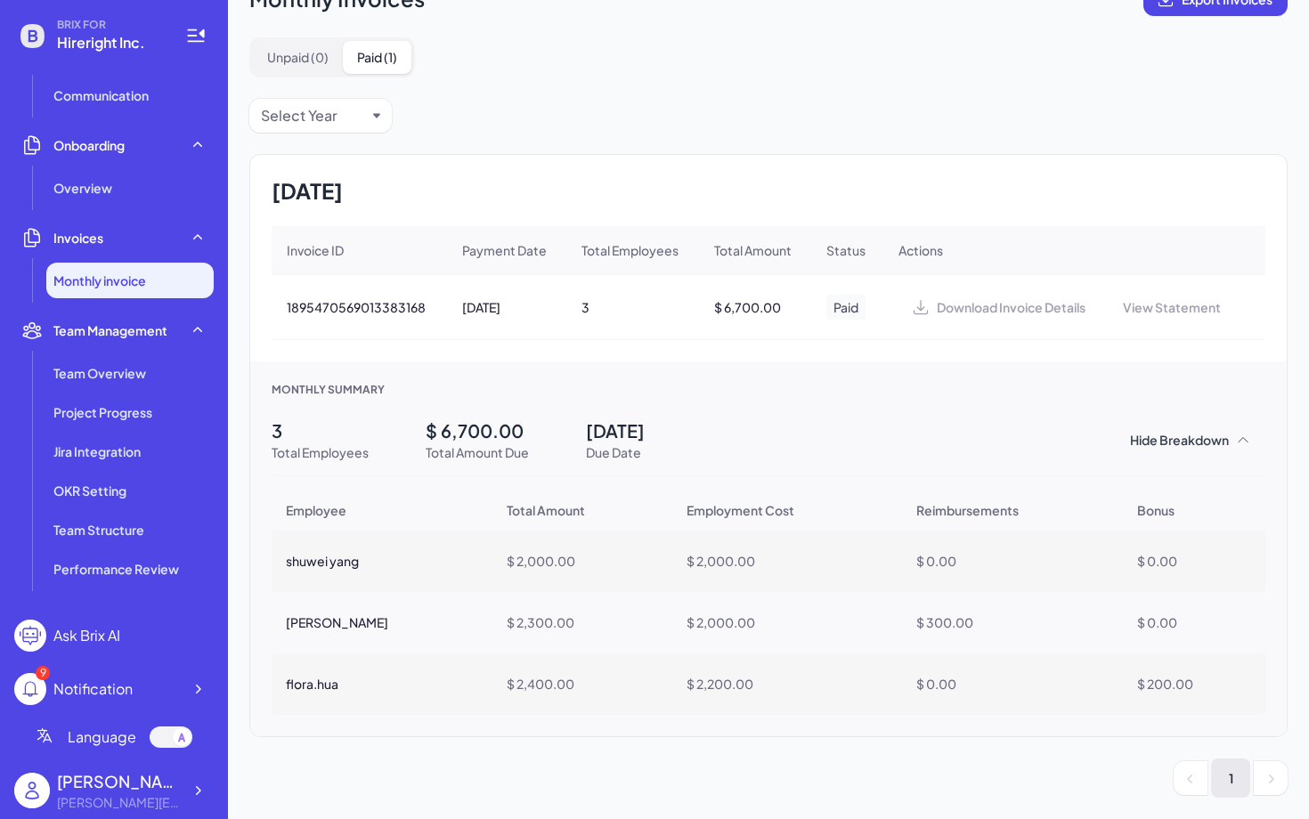
scroll to position [298, 0]
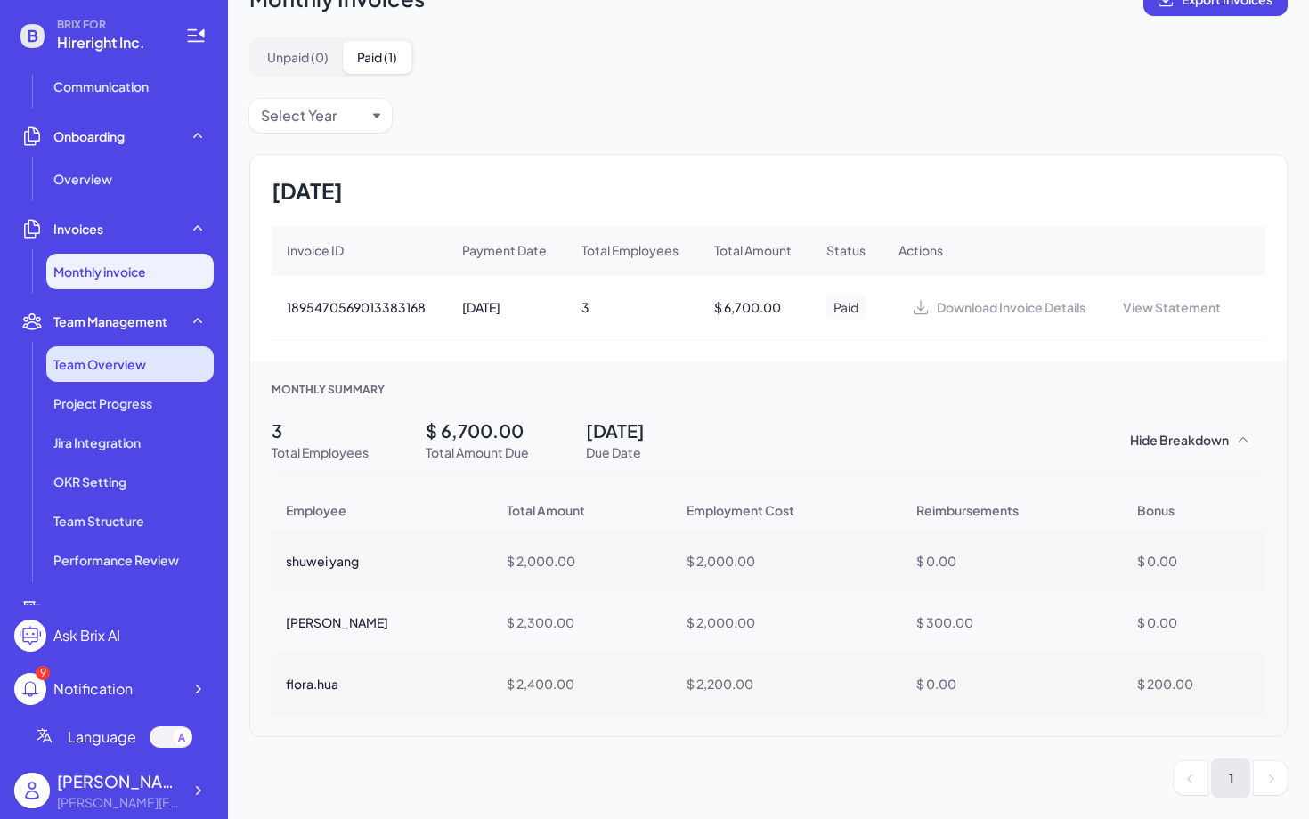
click at [148, 369] on li "Team Overview" at bounding box center [129, 364] width 167 height 36
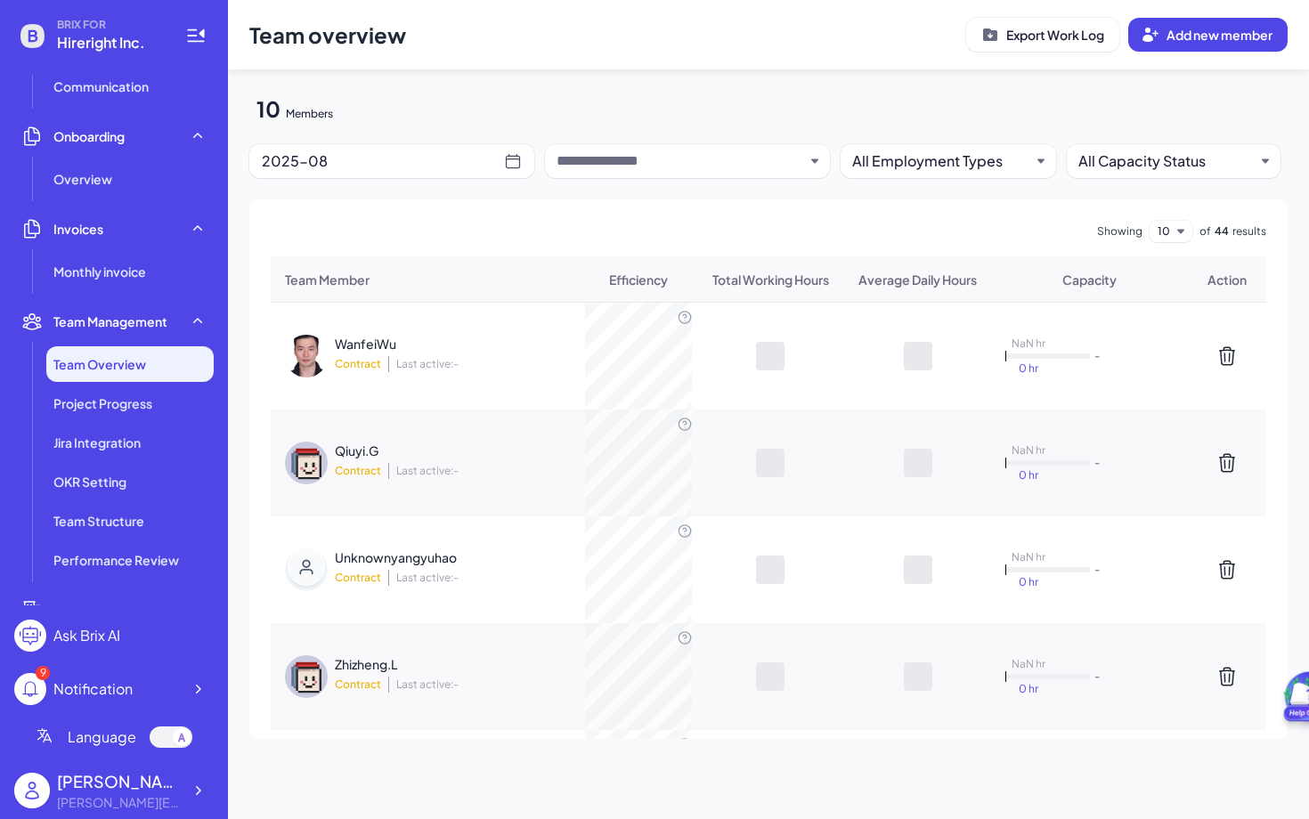
click at [657, 155] on input "text" at bounding box center [681, 161] width 248 height 21
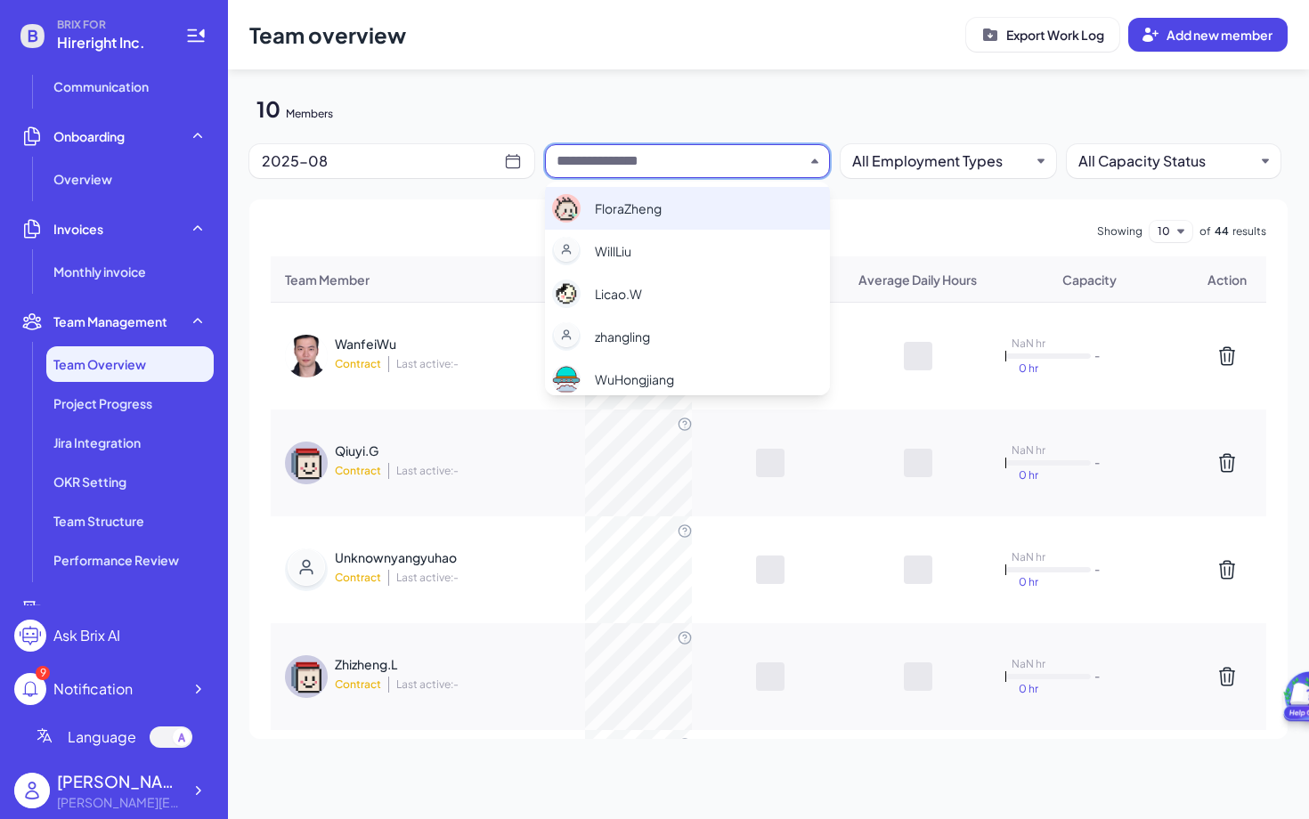
click at [481, 158] on div "2025-08" at bounding box center [383, 161] width 242 height 25
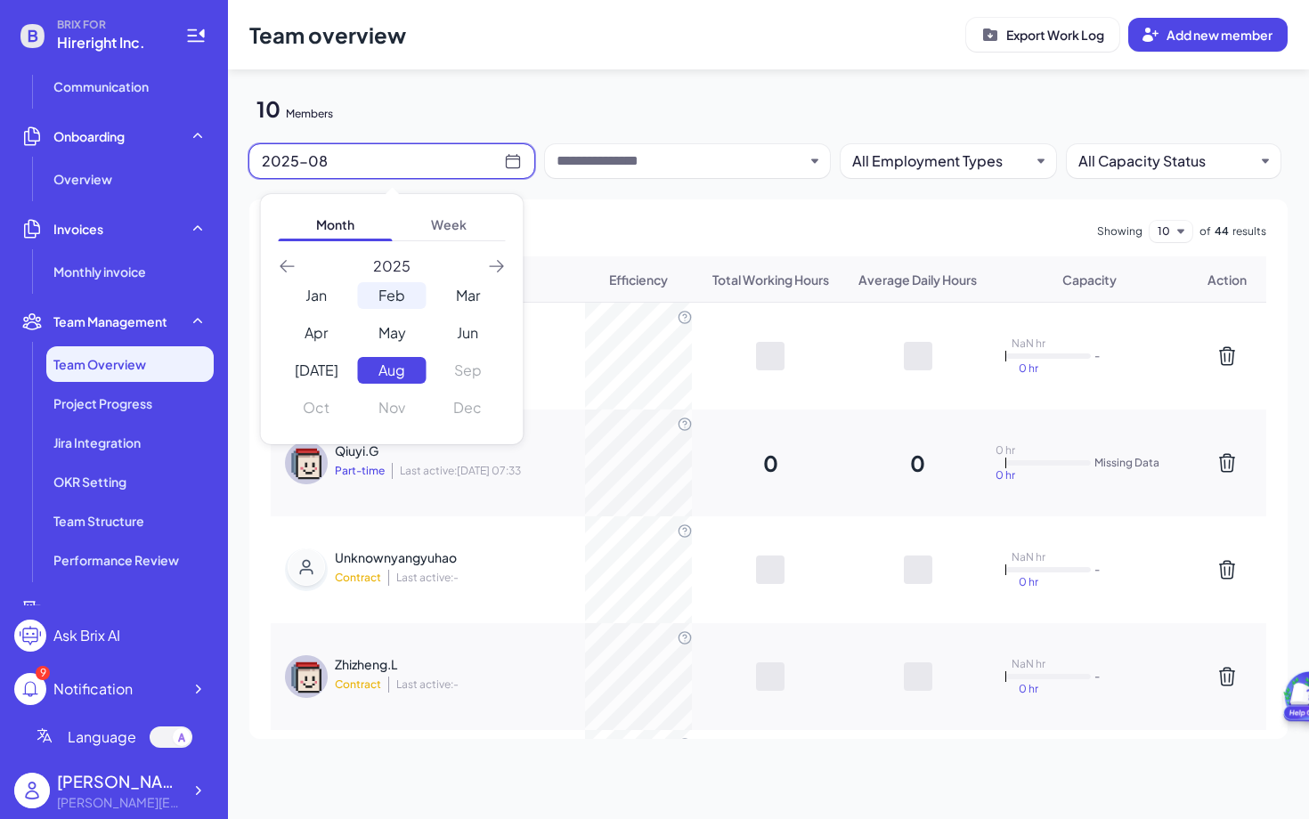
click at [384, 287] on div "Feb" at bounding box center [392, 295] width 69 height 27
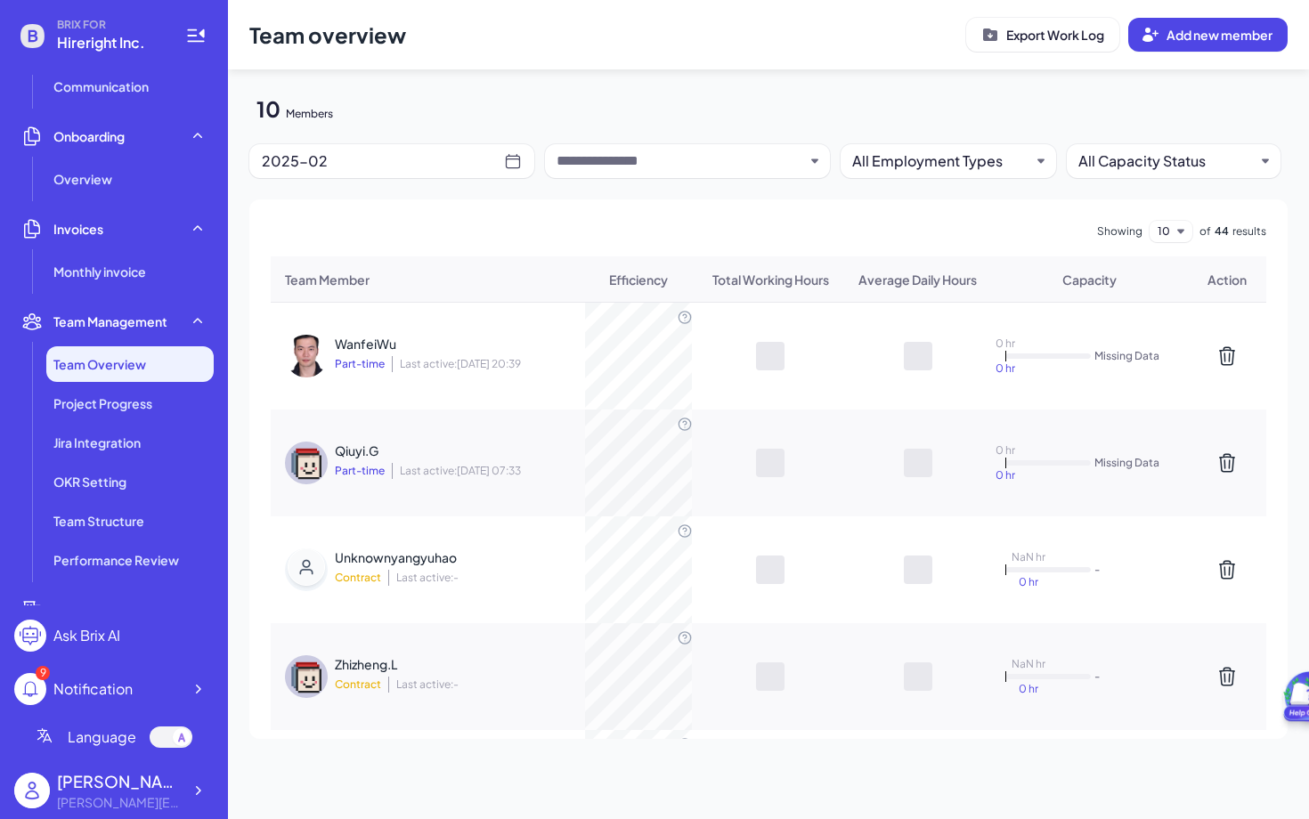
click at [656, 160] on input "text" at bounding box center [681, 161] width 248 height 21
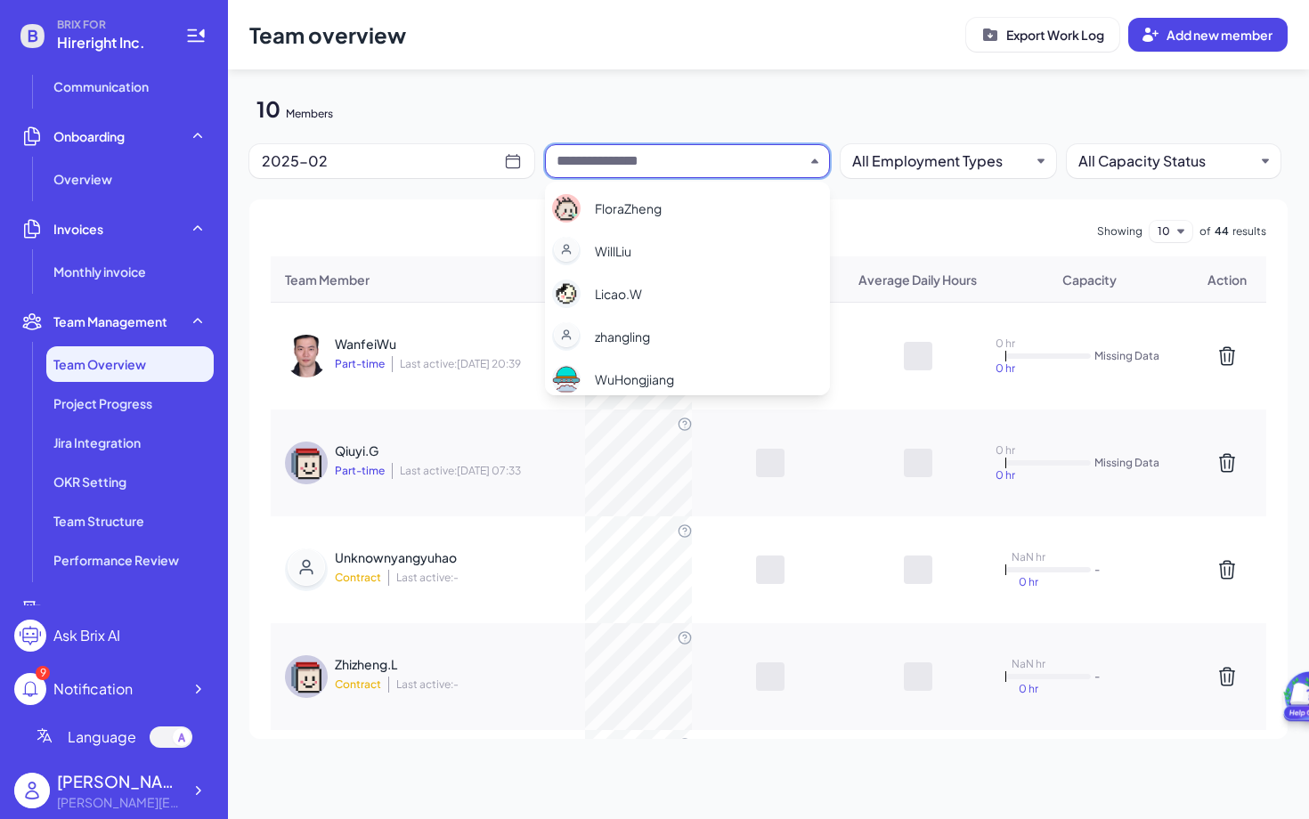
click at [462, 222] on div "Showing 10 of 44 results" at bounding box center [769, 231] width 996 height 21
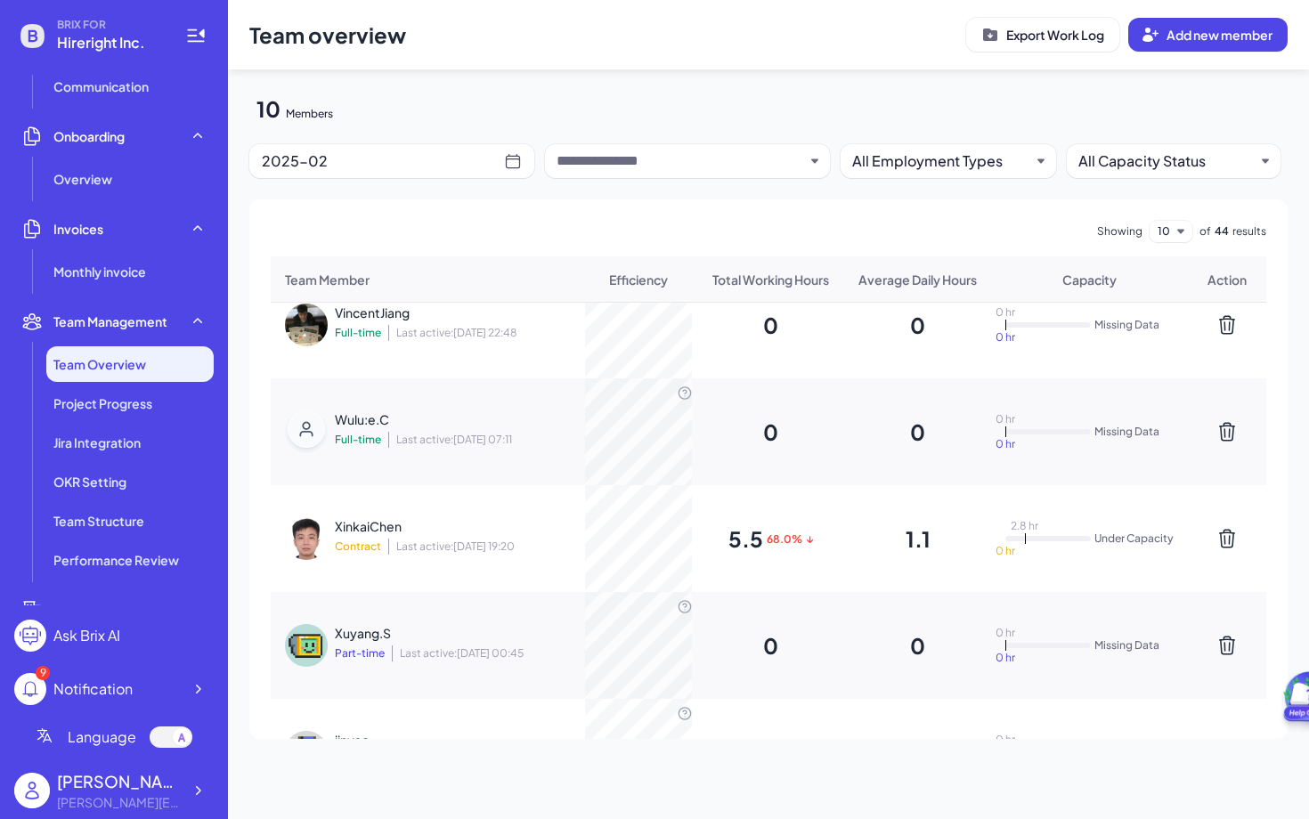
scroll to position [700, 0]
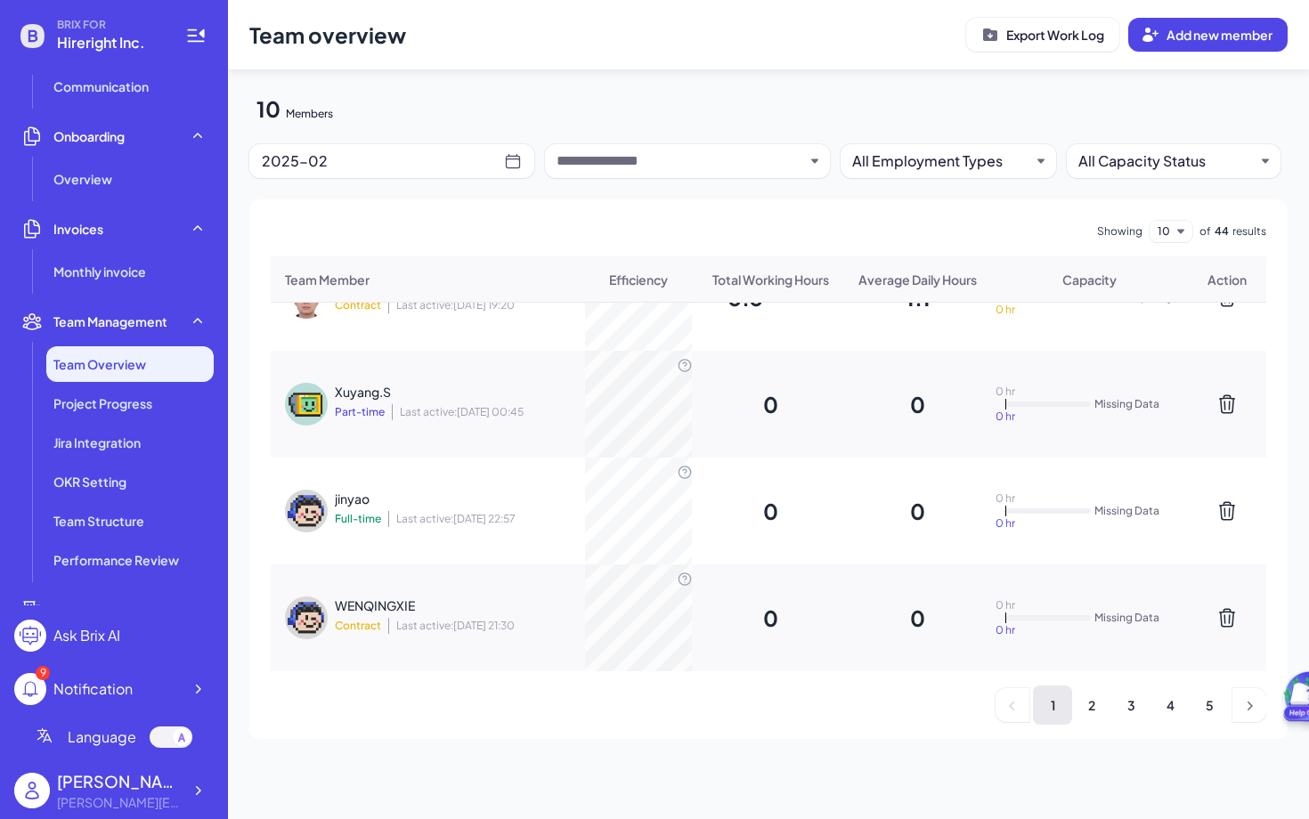
click at [1091, 725] on div "WanfeiWu Part-time Last active: 2024-09-08 20:39 0 0 0 hr 0 hr Missing Data Qiu…" at bounding box center [769, 521] width 996 height 436
click at [1097, 705] on li "2" at bounding box center [1091, 705] width 39 height 39
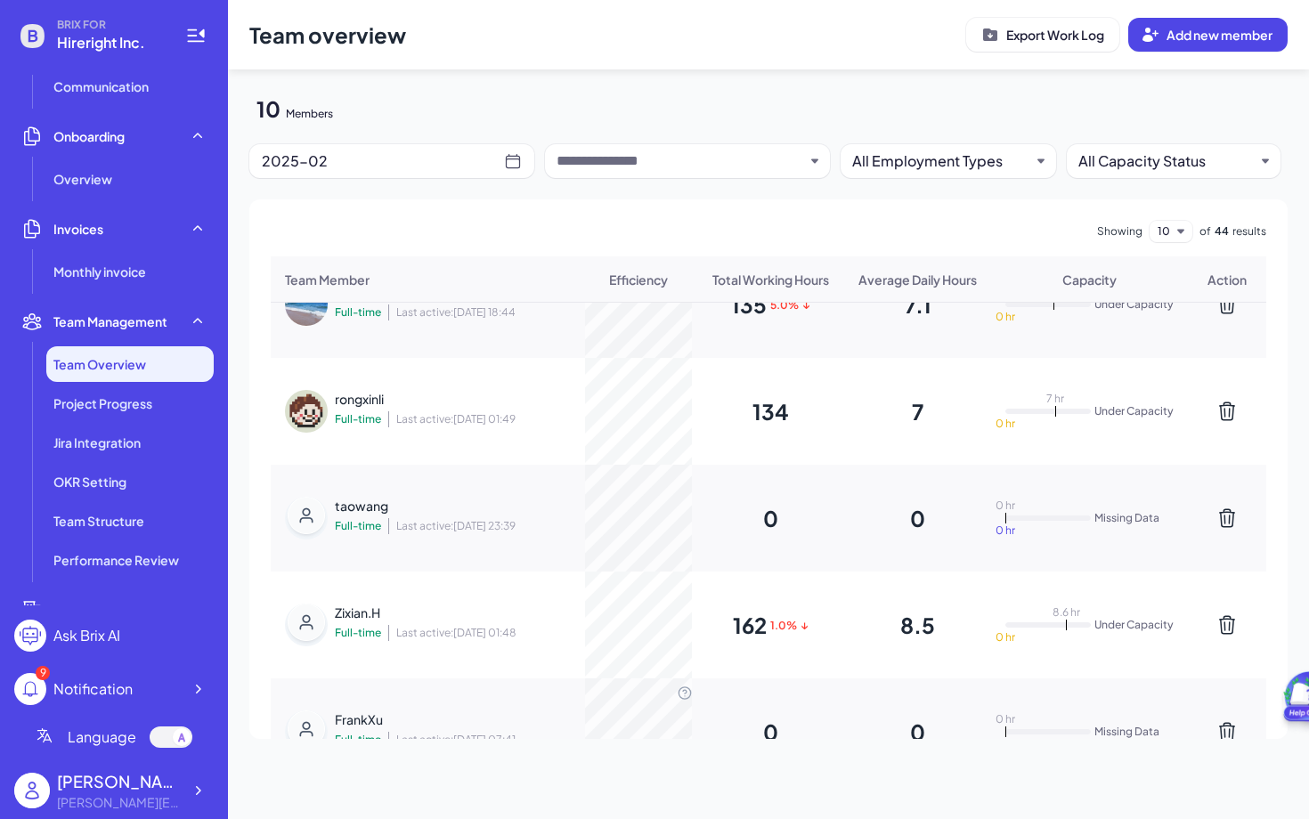
scroll to position [593, 0]
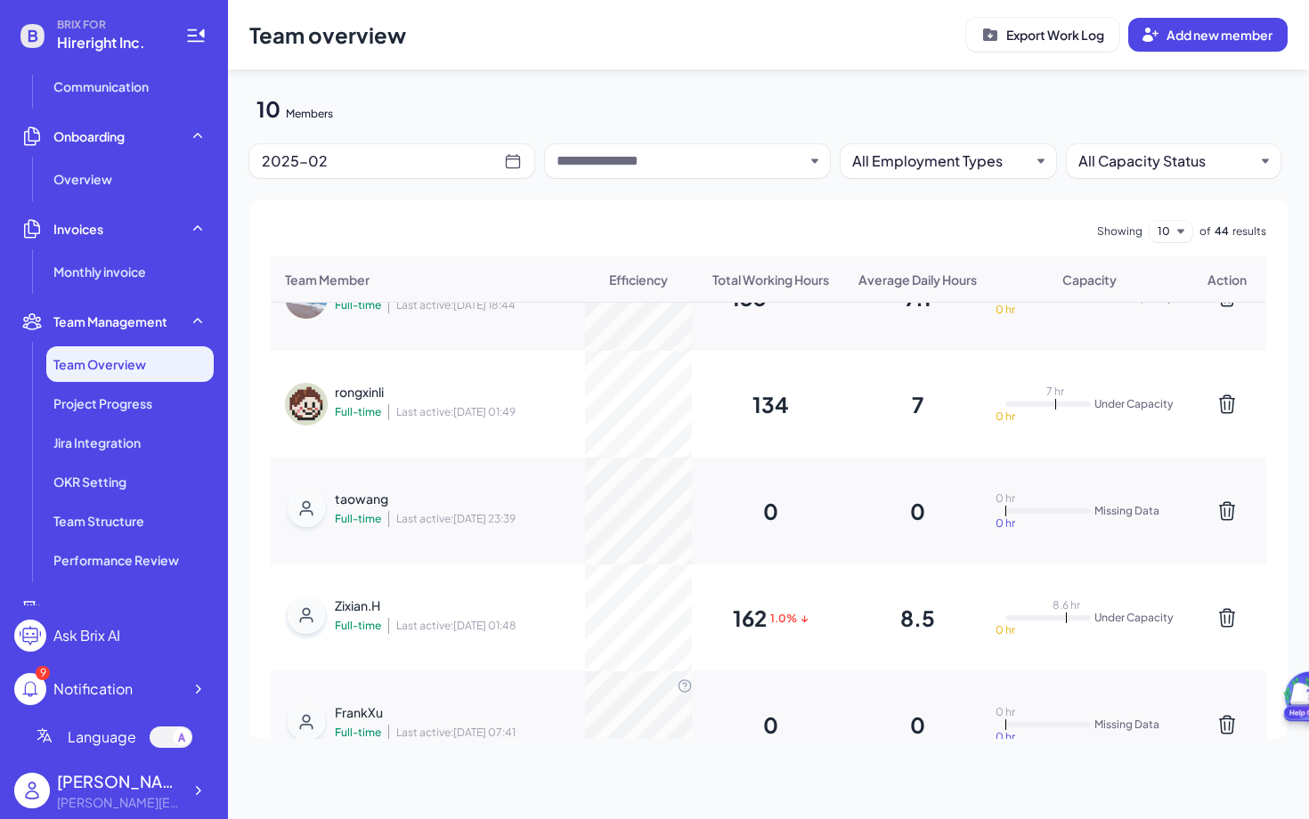
click at [372, 420] on div "rongxinli Full-time Last active: 2025-04-11 01:49" at bounding box center [451, 404] width 232 height 43
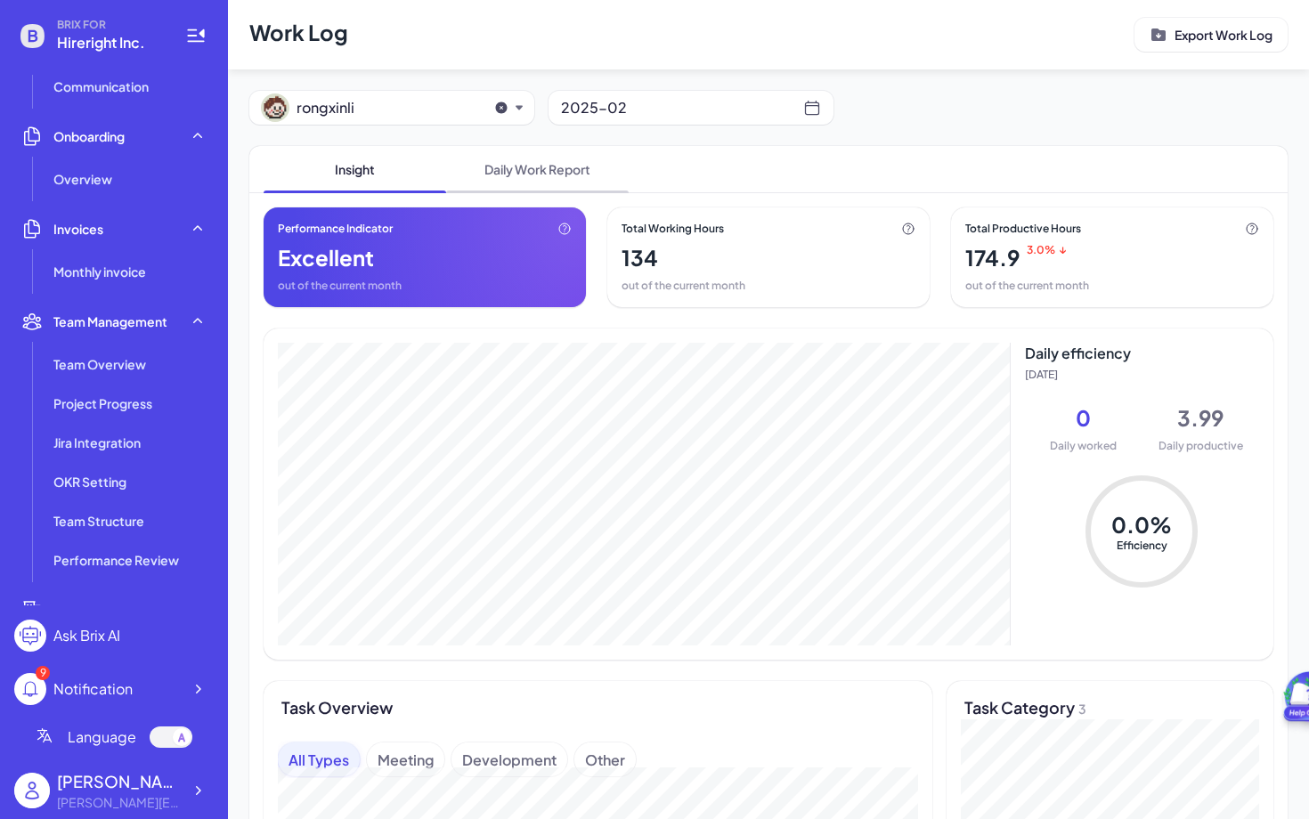
click at [559, 185] on span "Daily Work Report" at bounding box center [537, 169] width 183 height 46
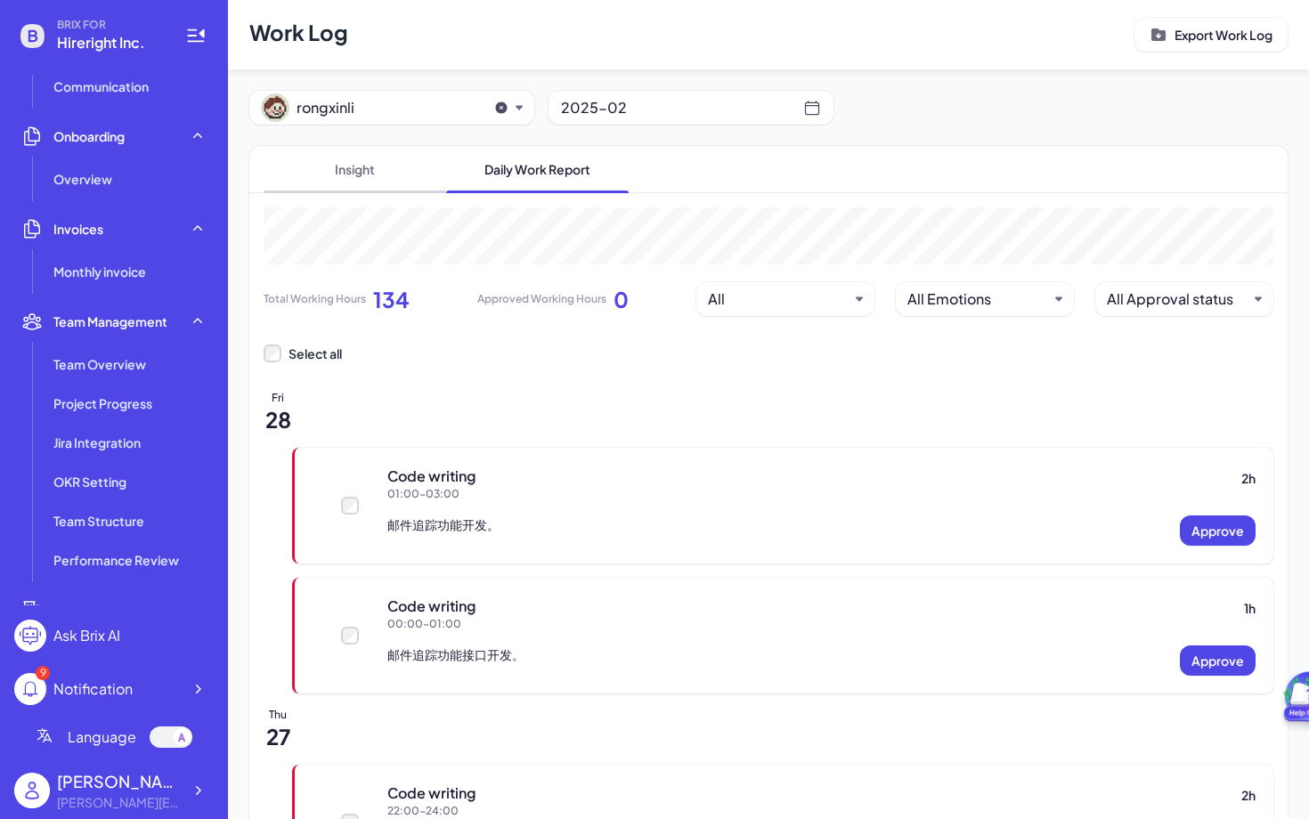
click at [418, 182] on span "Insight" at bounding box center [355, 169] width 183 height 46
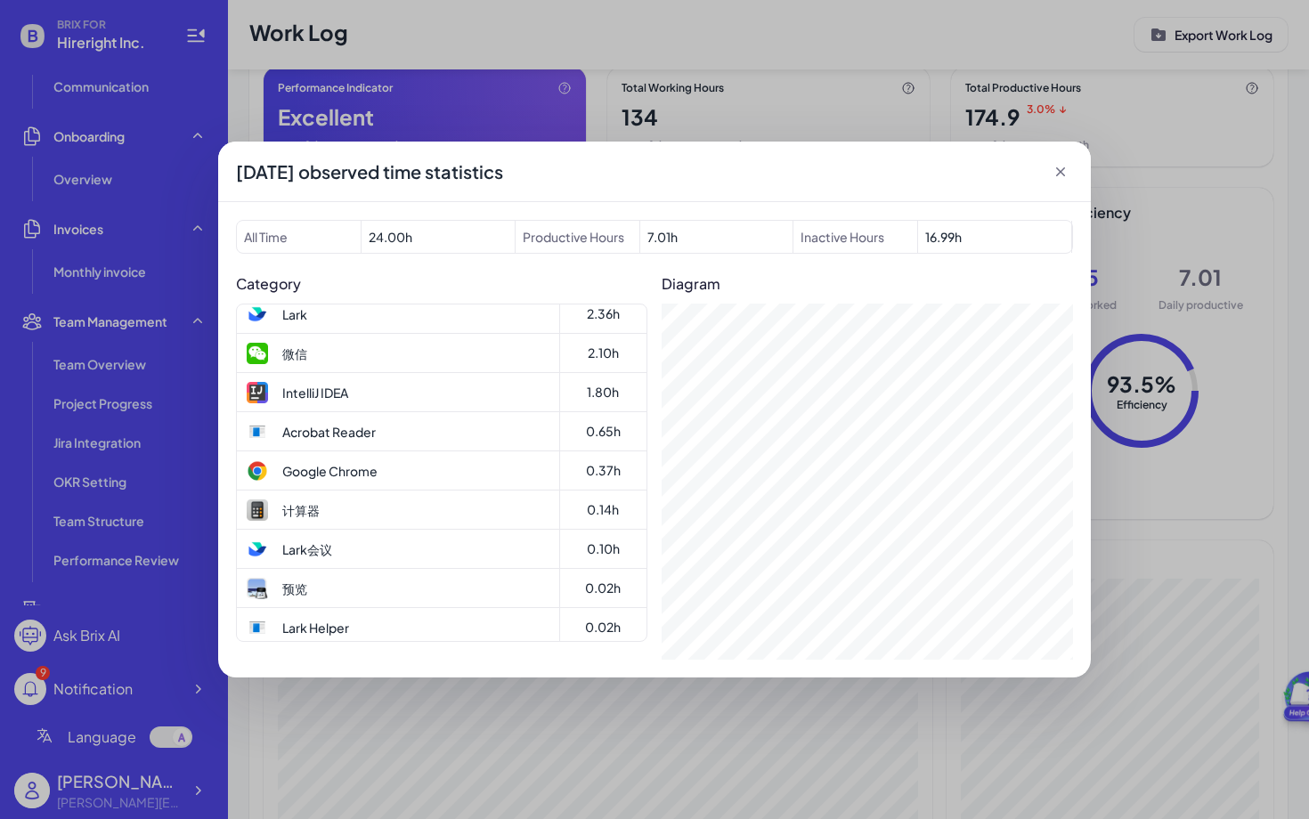
scroll to position [144, 0]
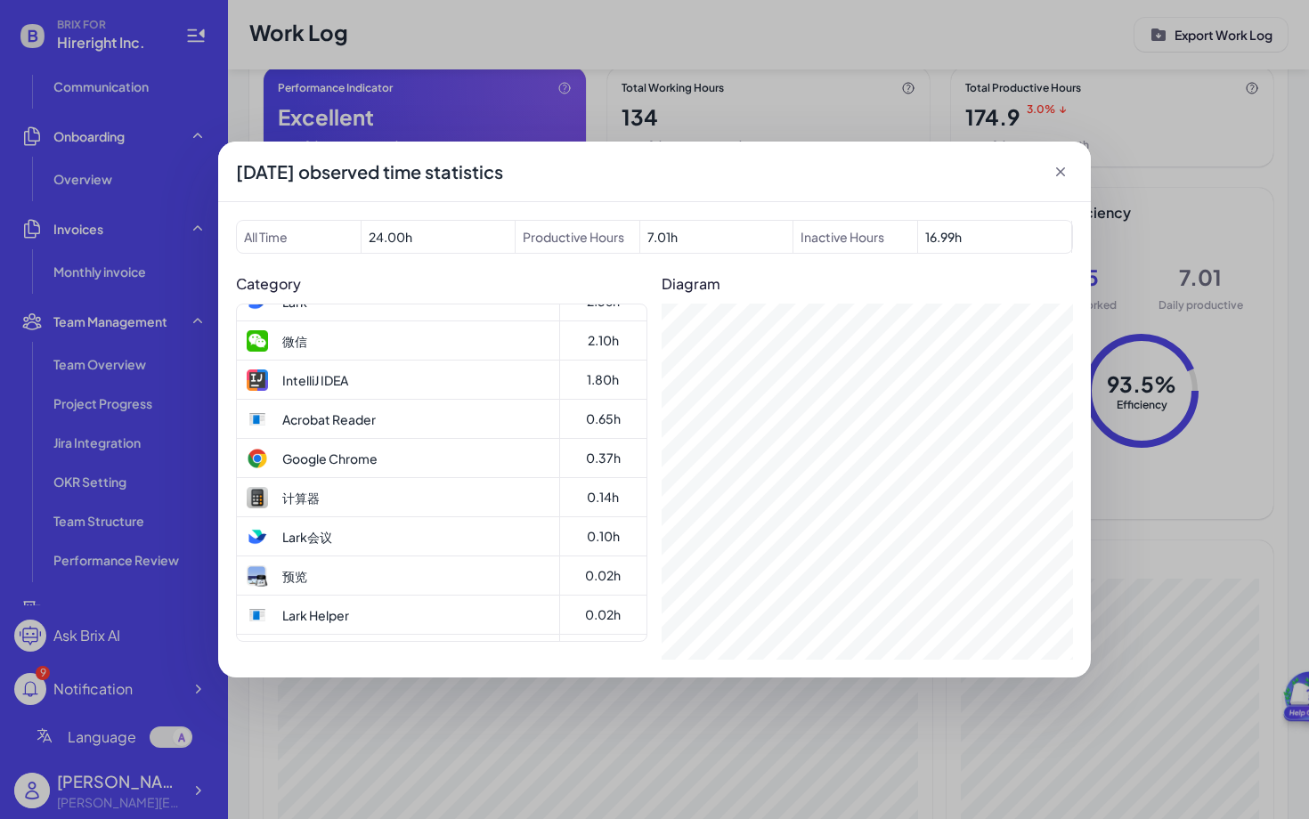
click at [681, 239] on span "7.01 h" at bounding box center [717, 237] width 154 height 32
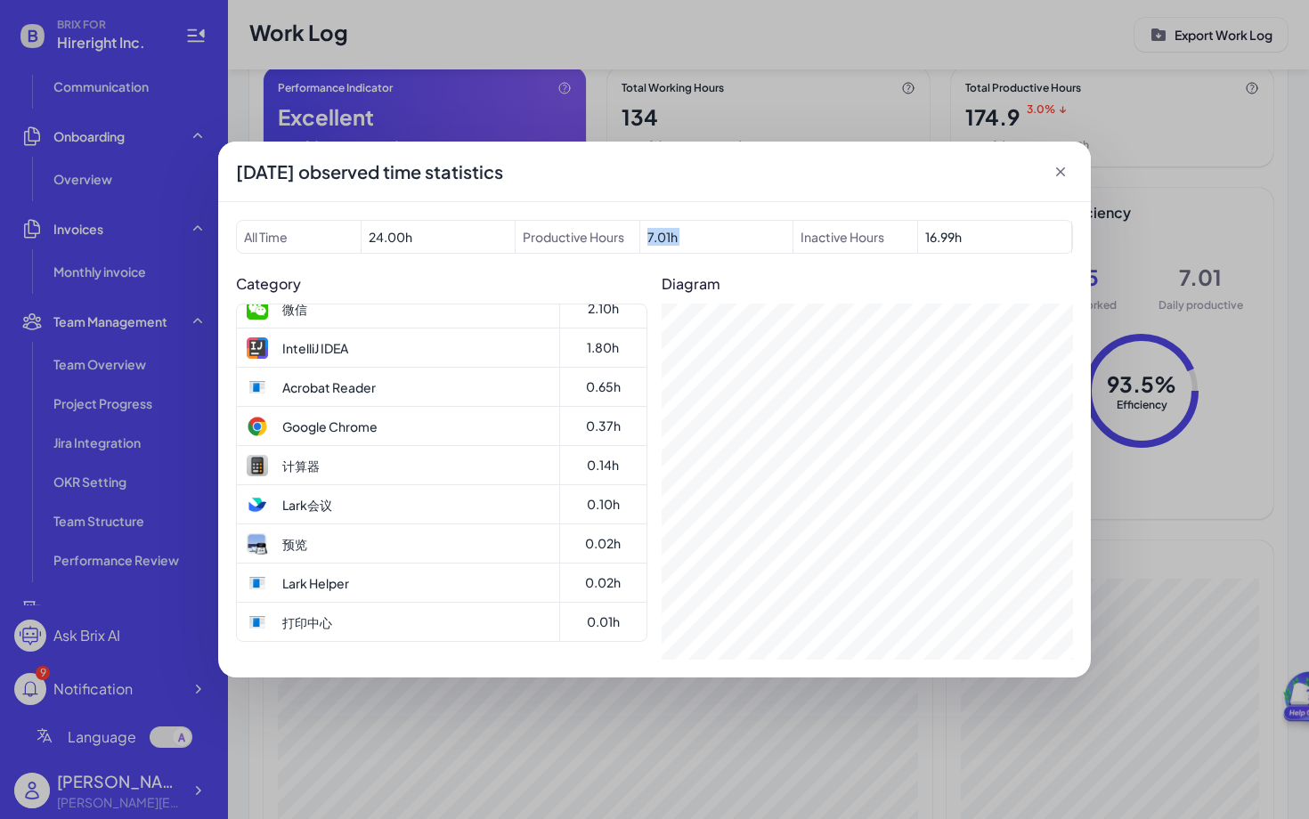
scroll to position [0, 0]
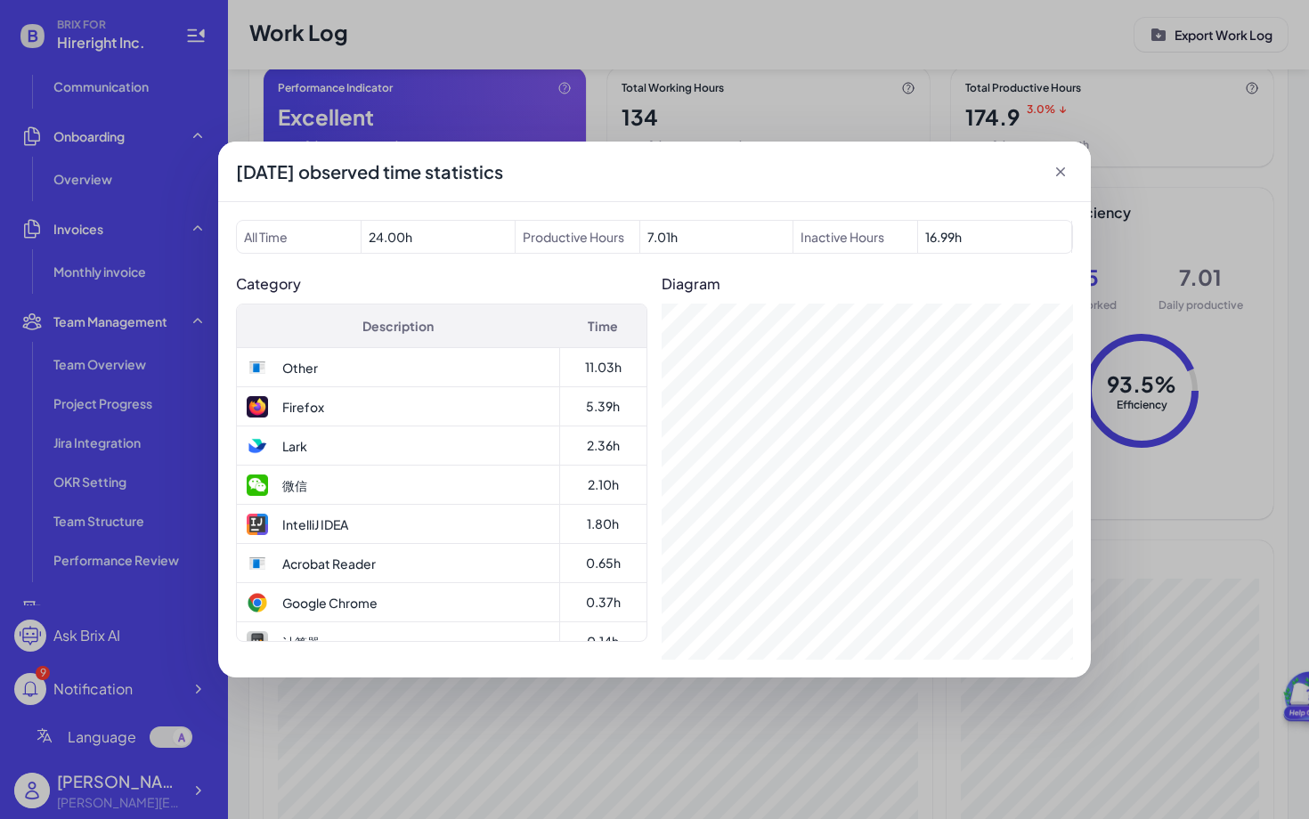
click at [1064, 168] on icon at bounding box center [1060, 171] width 9 height 9
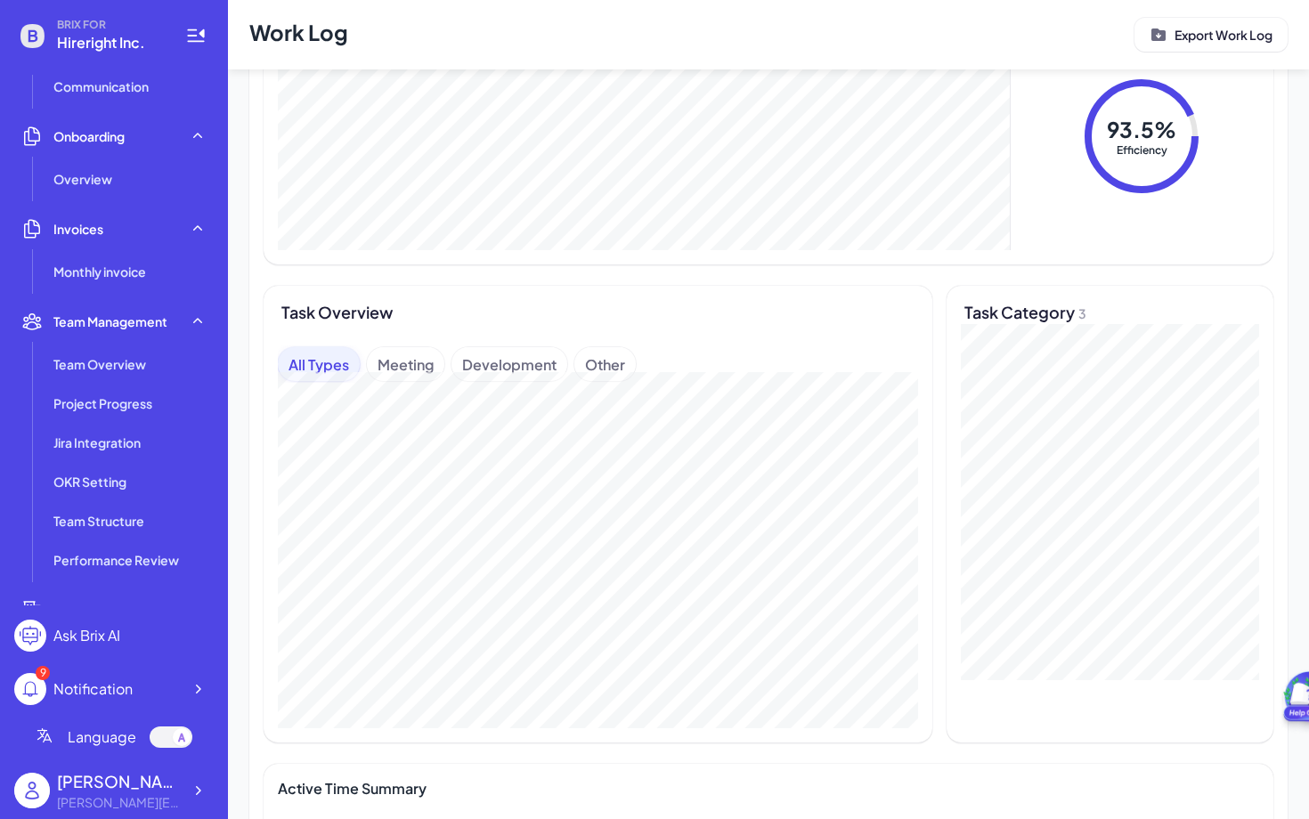
scroll to position [424, 0]
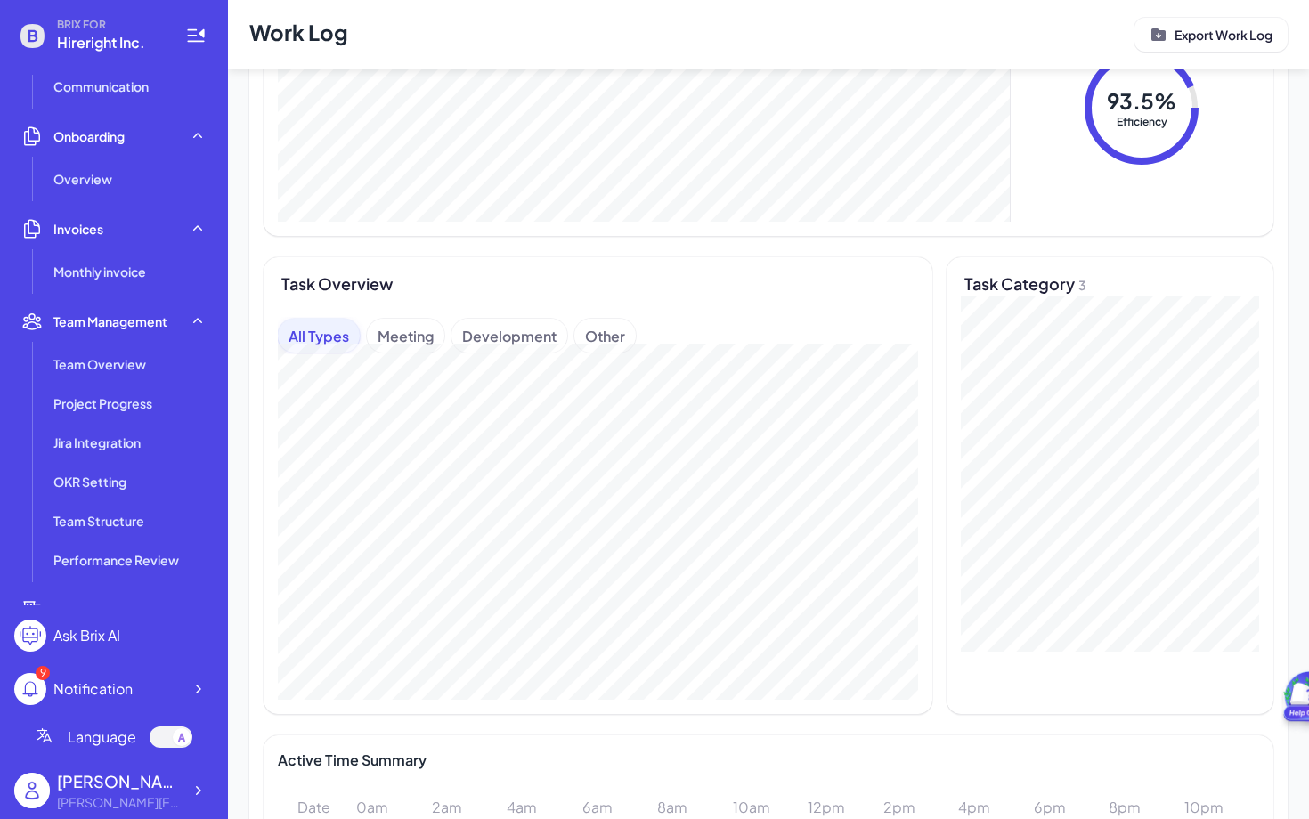
click at [405, 334] on div "Meeting" at bounding box center [405, 336] width 77 height 34
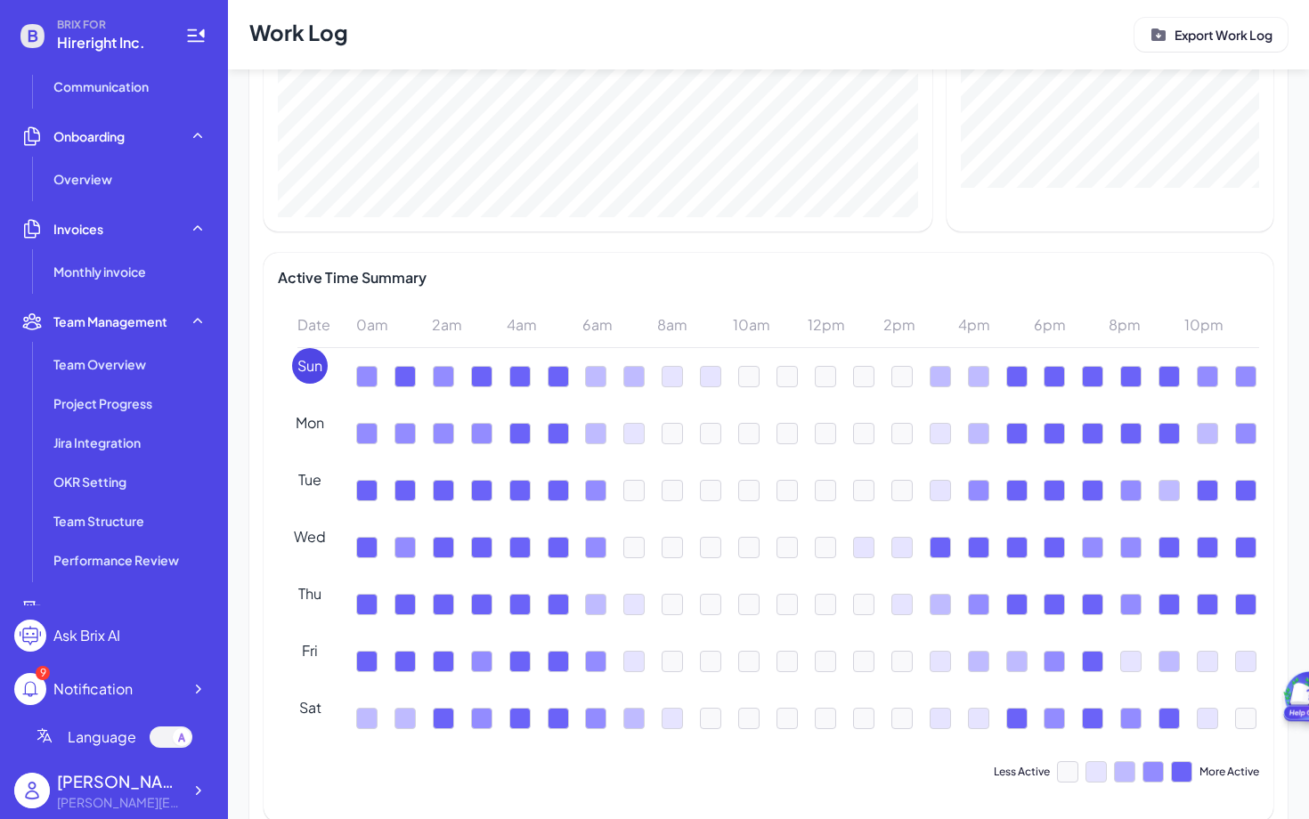
scroll to position [908, 0]
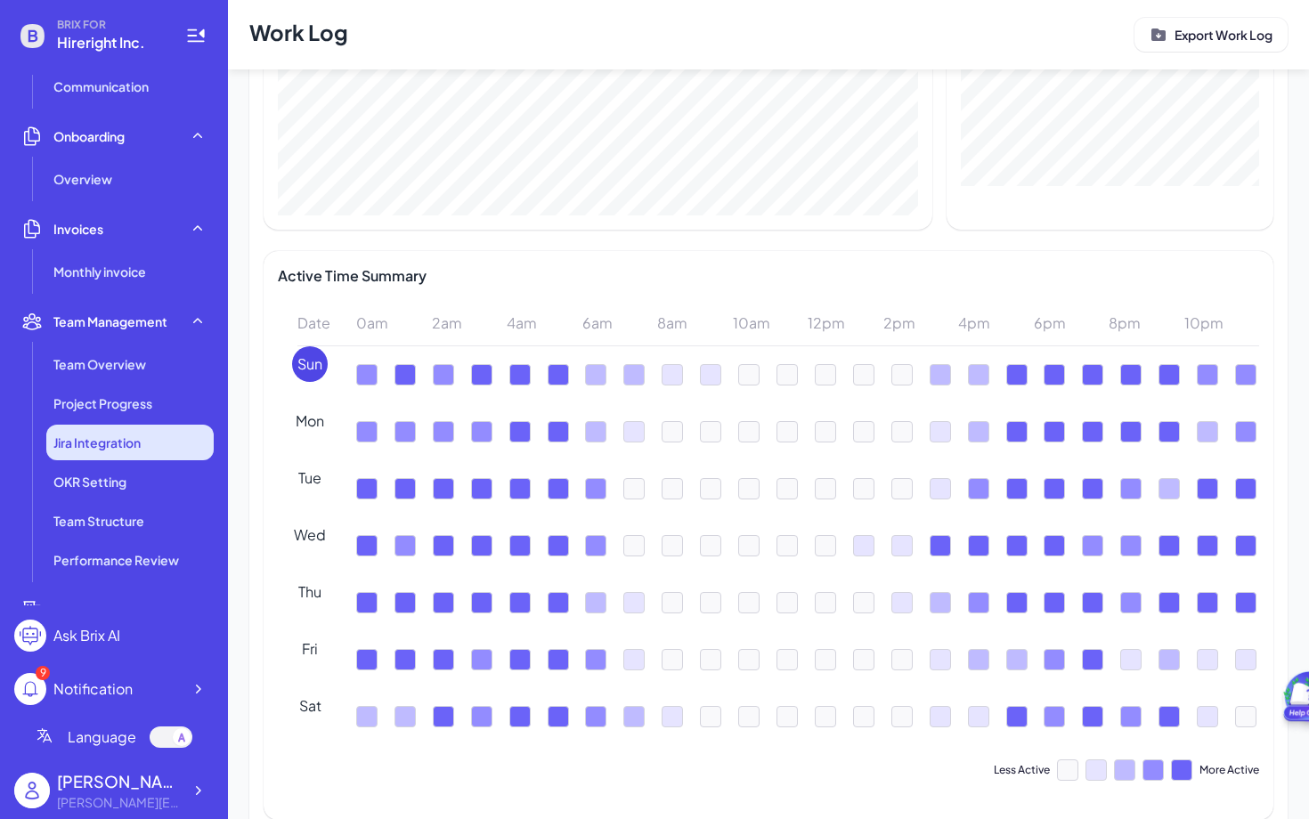
click at [112, 440] on span "Jira Integration" at bounding box center [96, 443] width 87 height 18
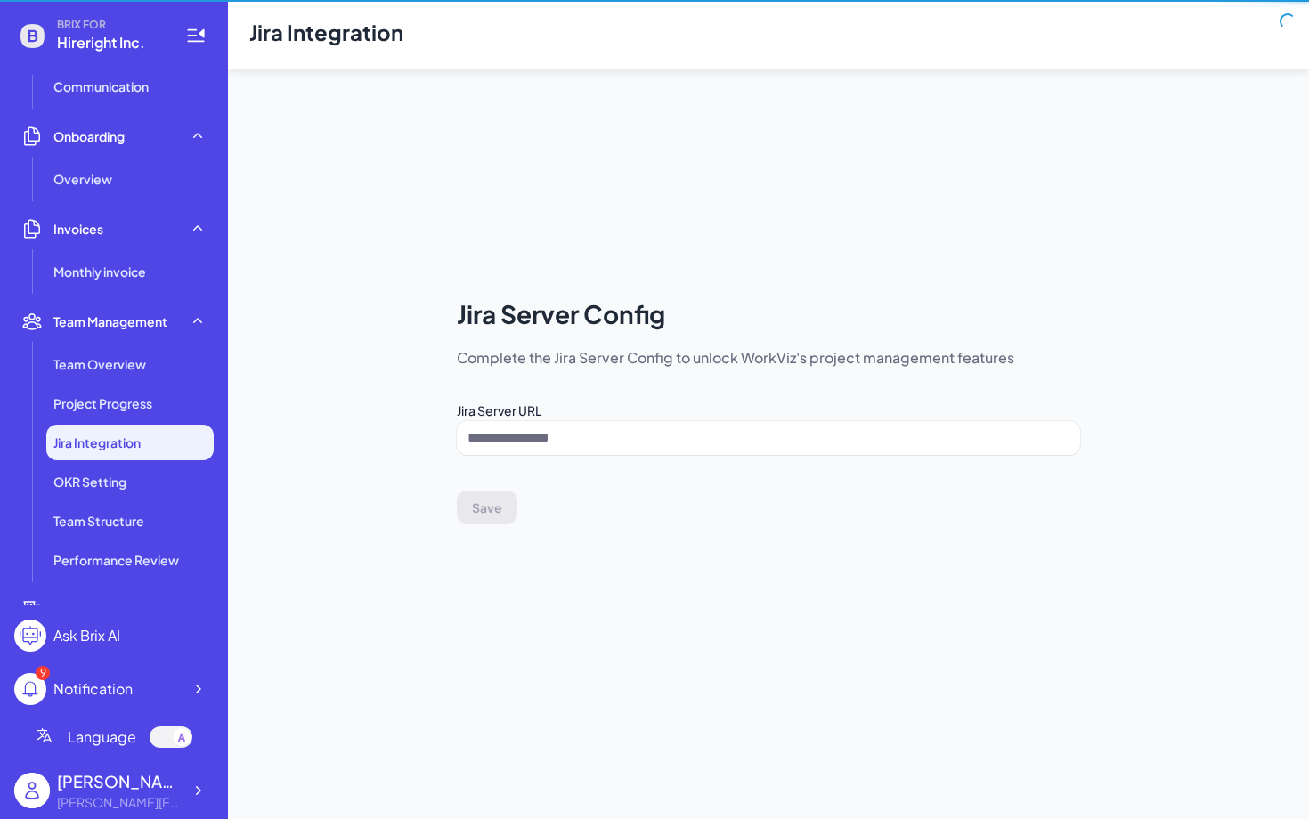
type input "**********"
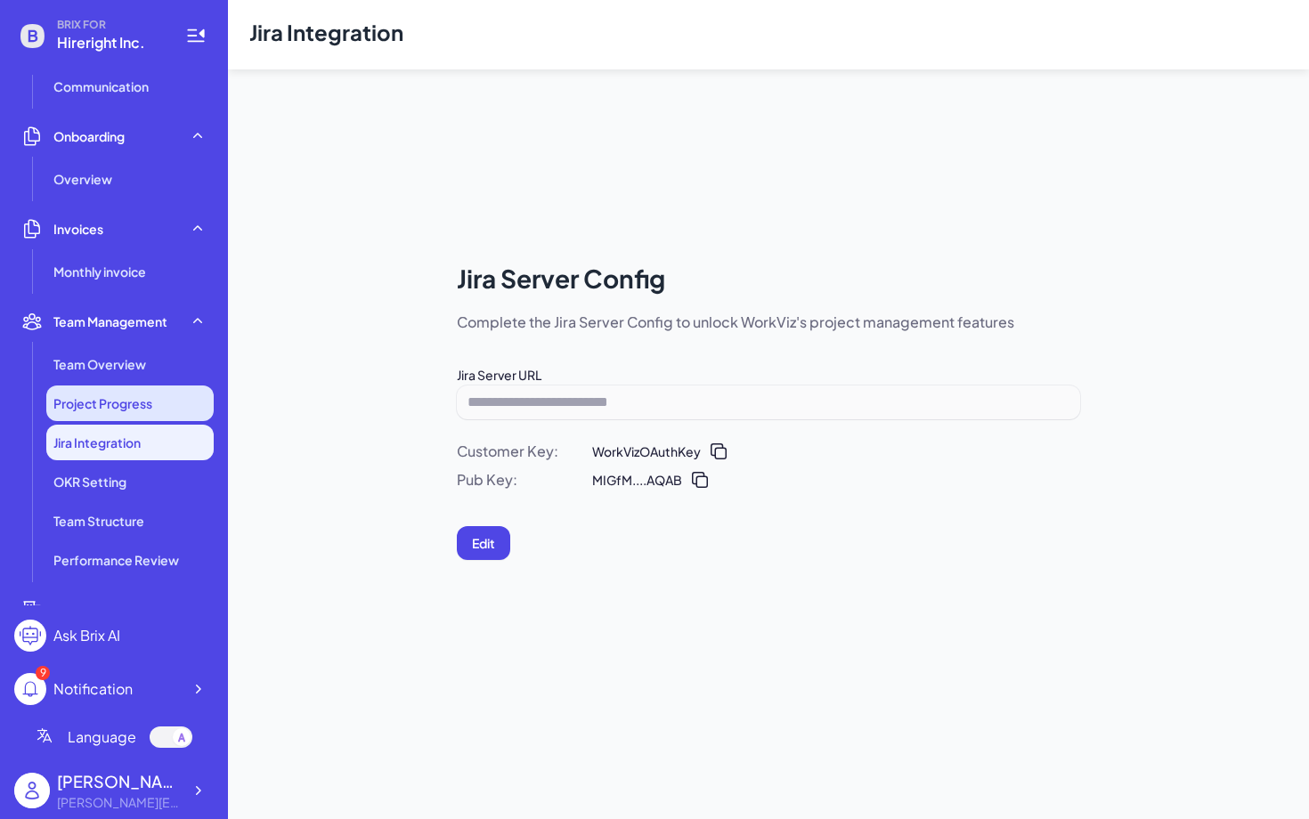
click at [117, 414] on li "Project Progress" at bounding box center [129, 404] width 167 height 36
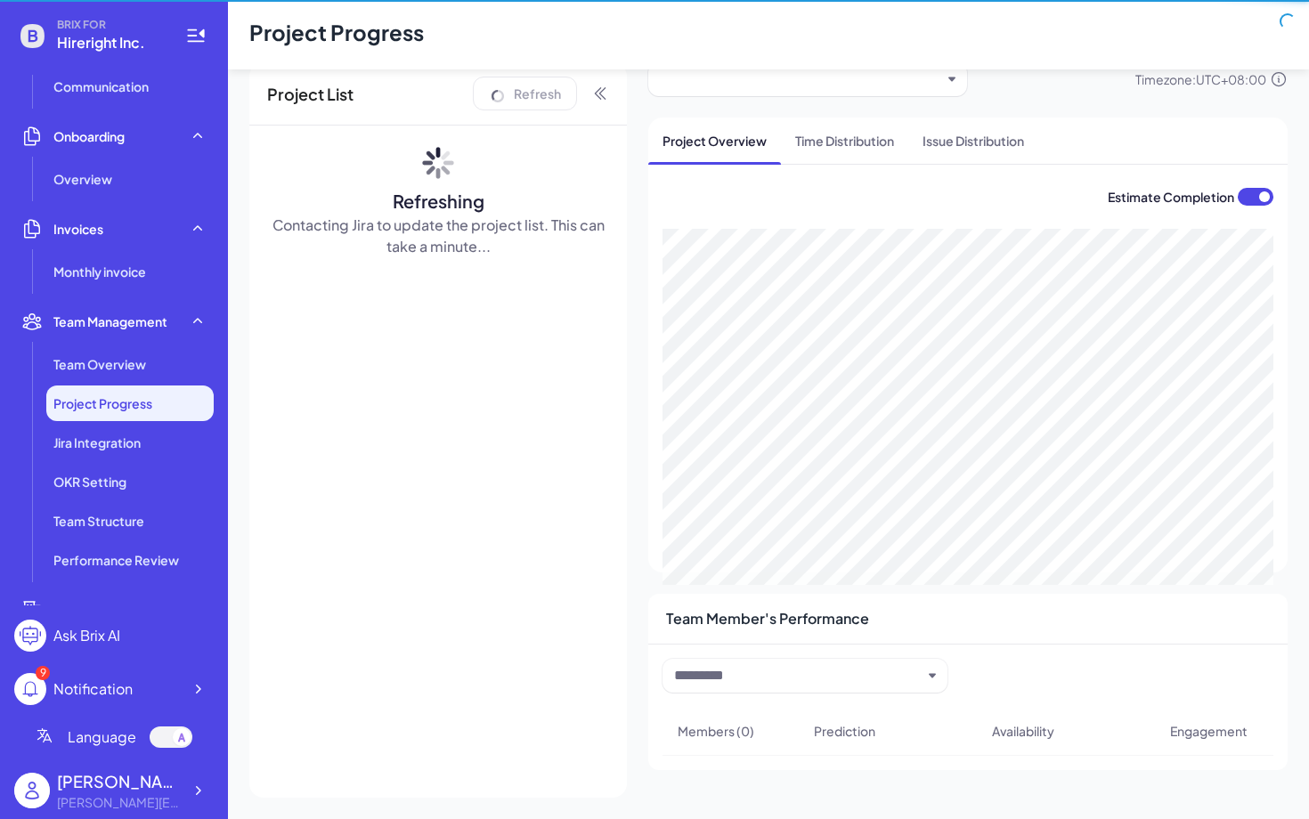
scroll to position [29, 0]
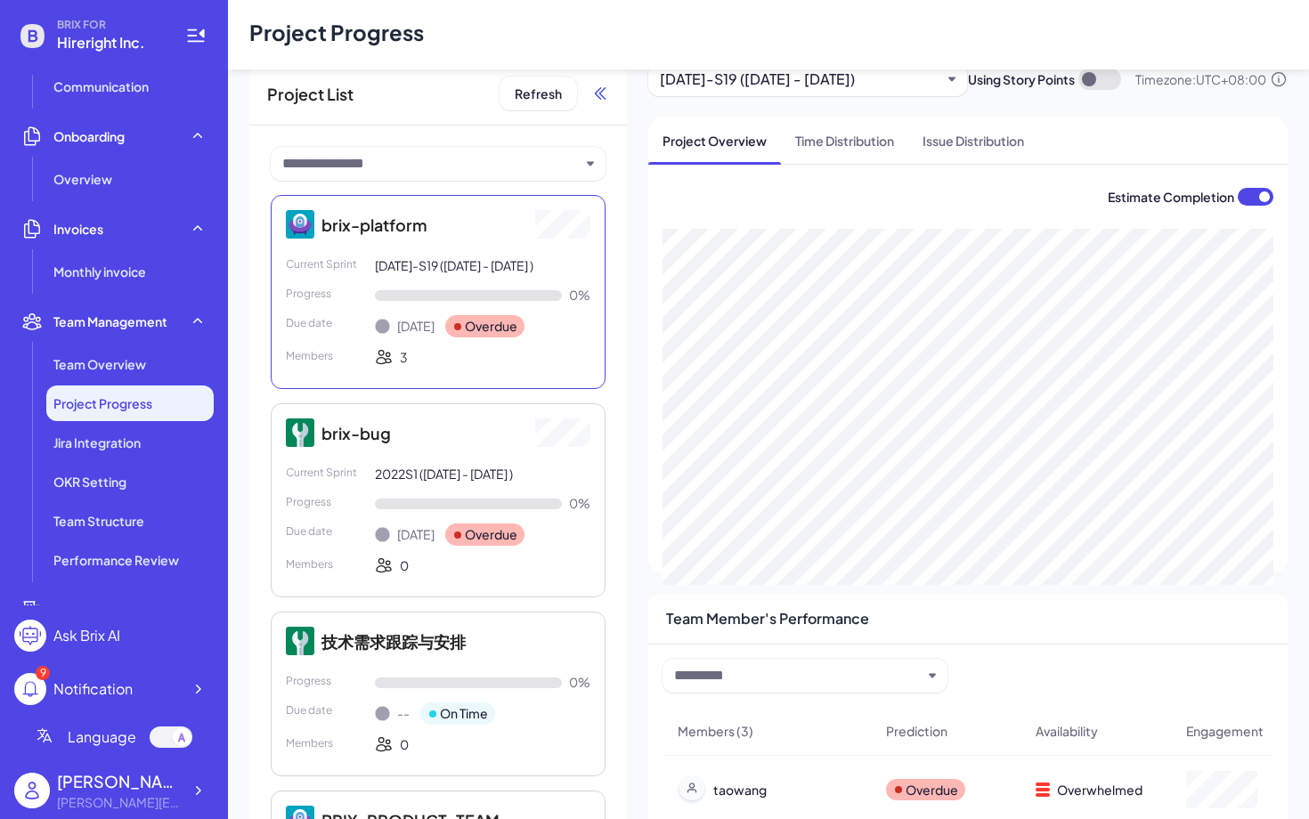
click at [602, 101] on icon at bounding box center [600, 94] width 18 height 18
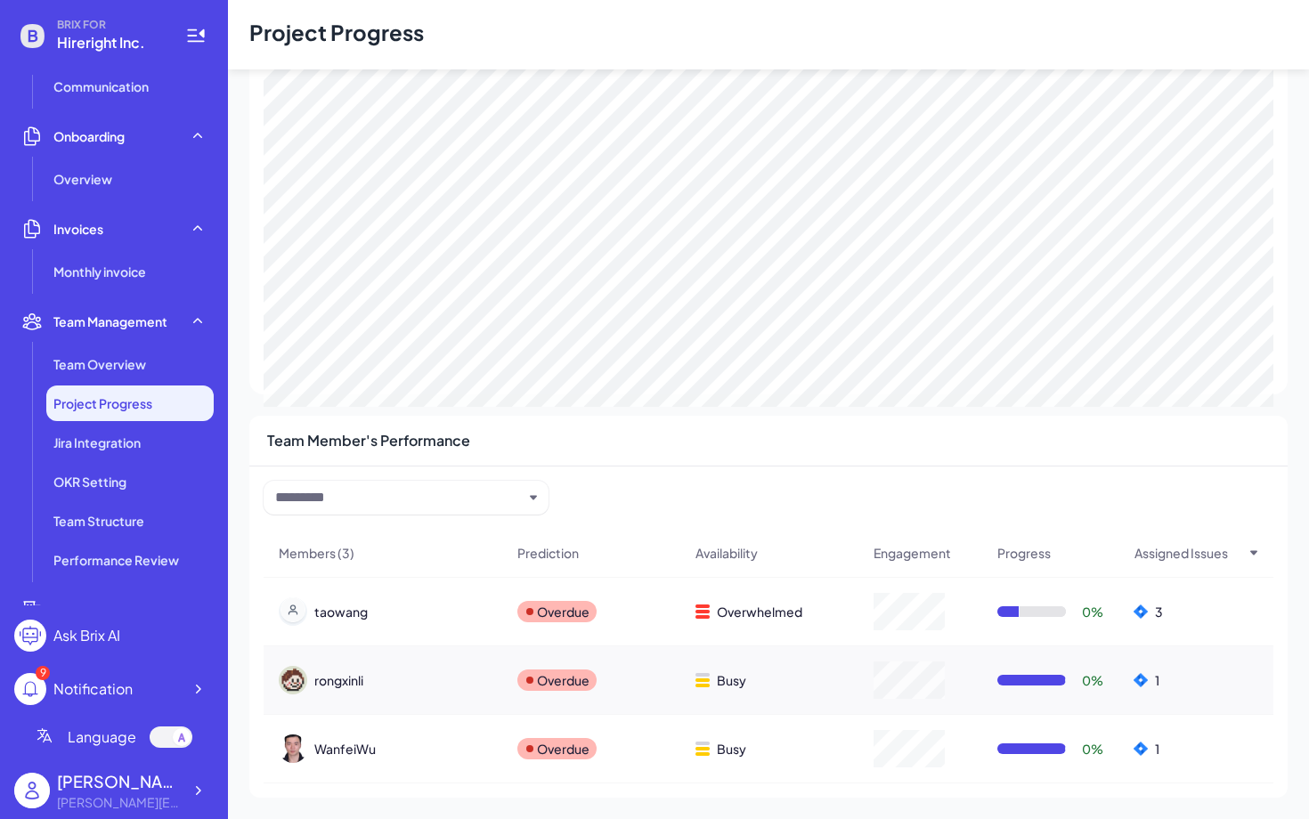
scroll to position [0, 0]
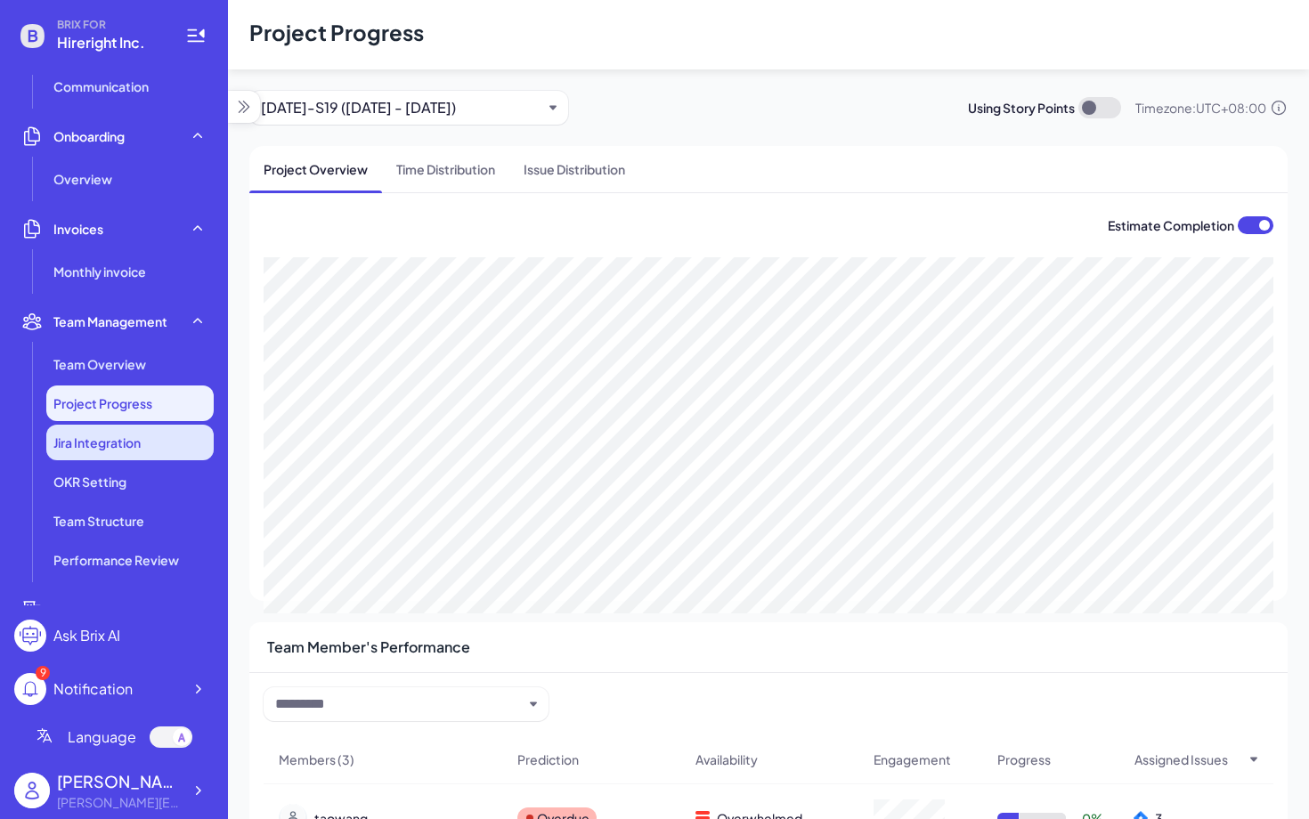
click at [134, 442] on span "Jira Integration" at bounding box center [96, 443] width 87 height 18
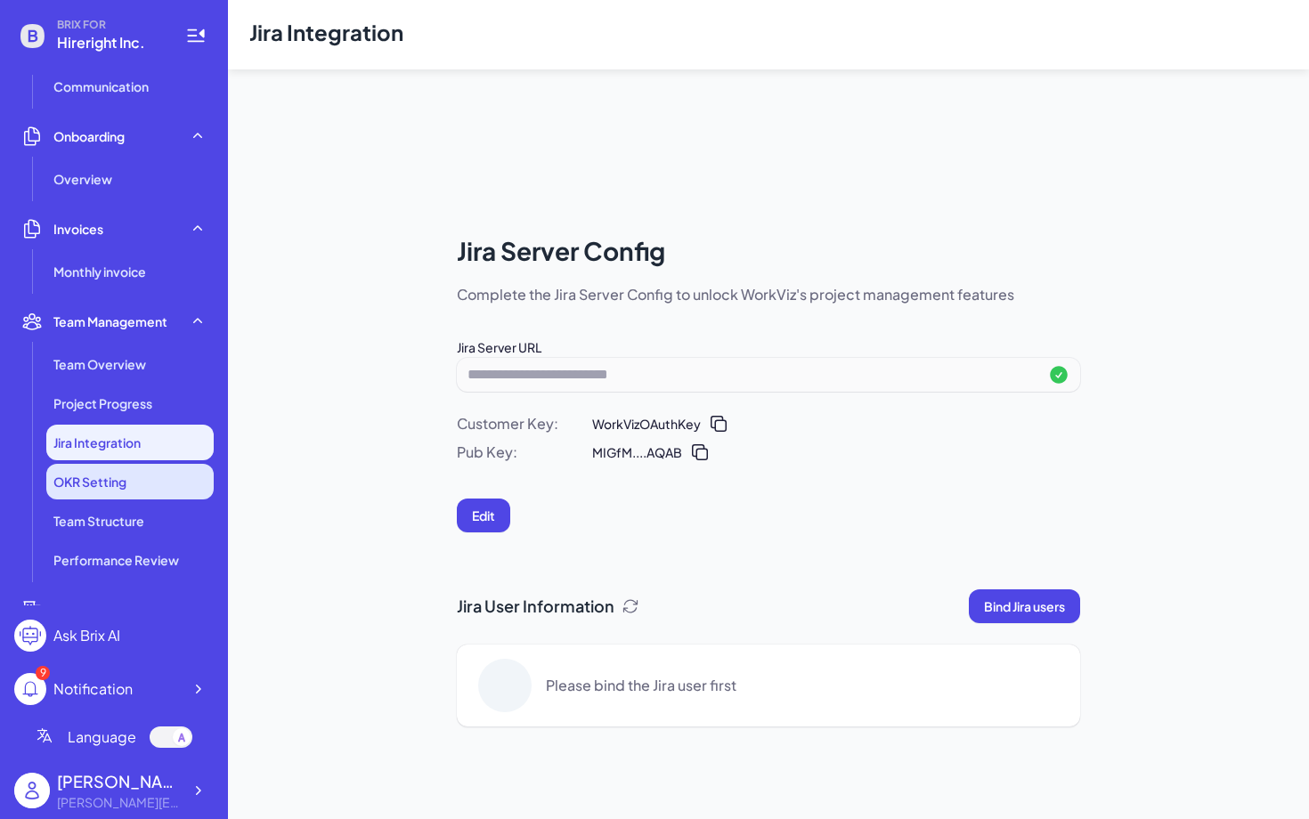
click at [139, 473] on li "OKR Setting" at bounding box center [129, 482] width 167 height 36
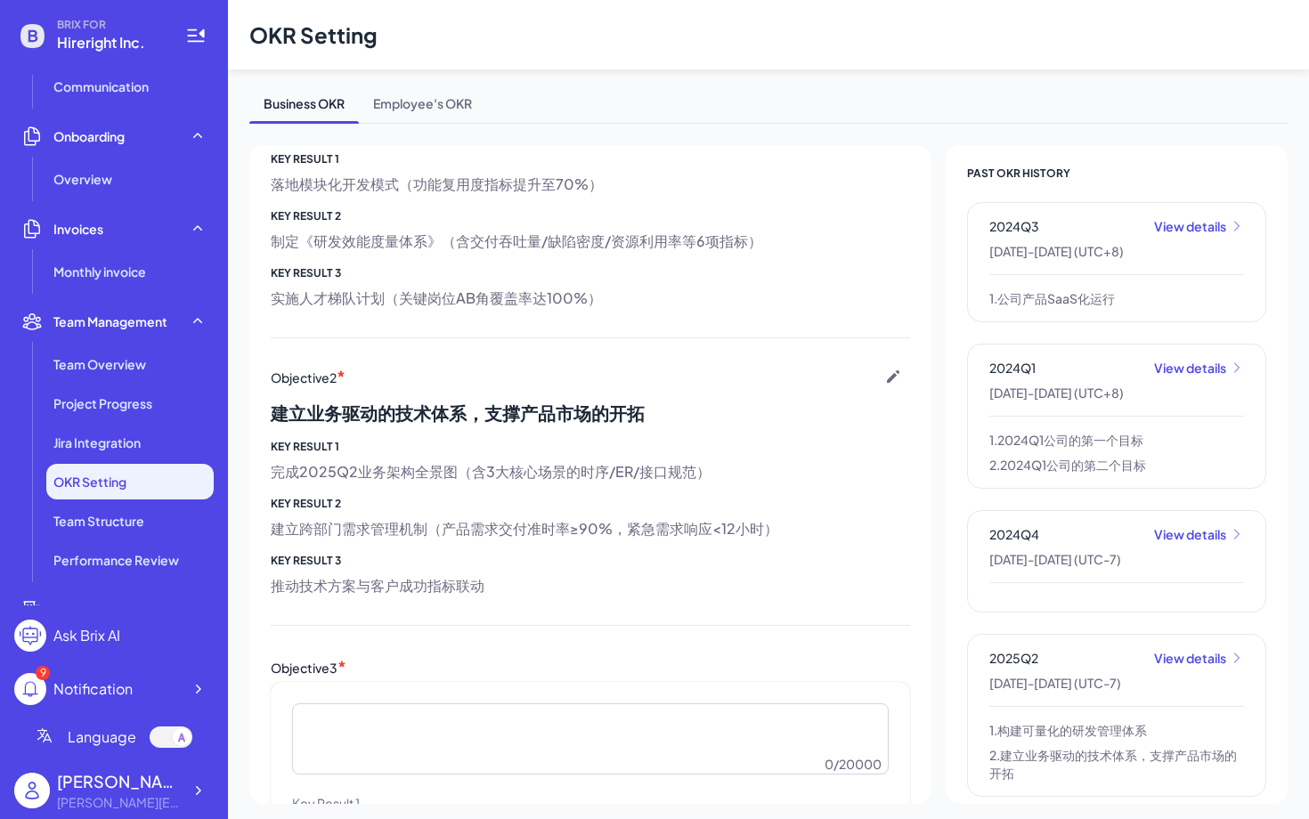
scroll to position [489, 0]
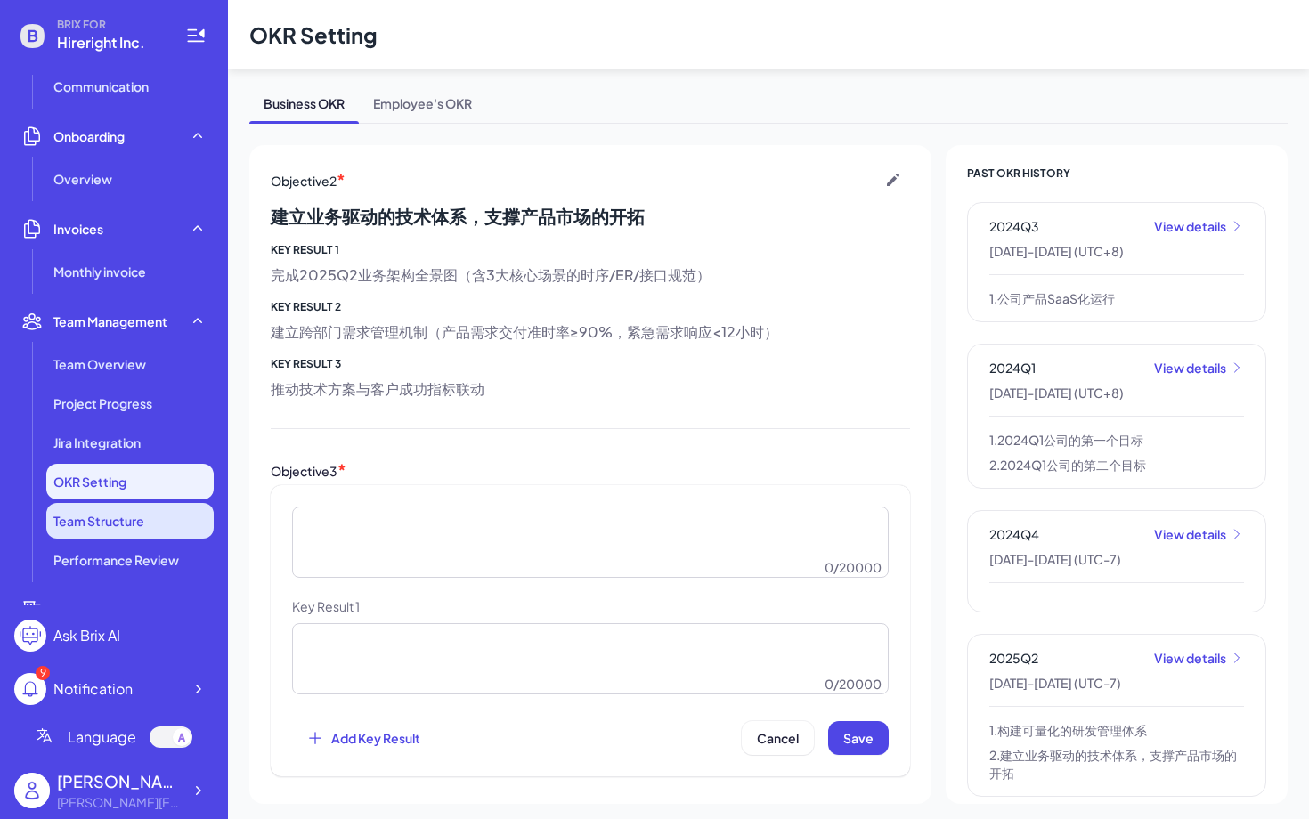
click at [162, 510] on li "Team Structure" at bounding box center [129, 521] width 167 height 36
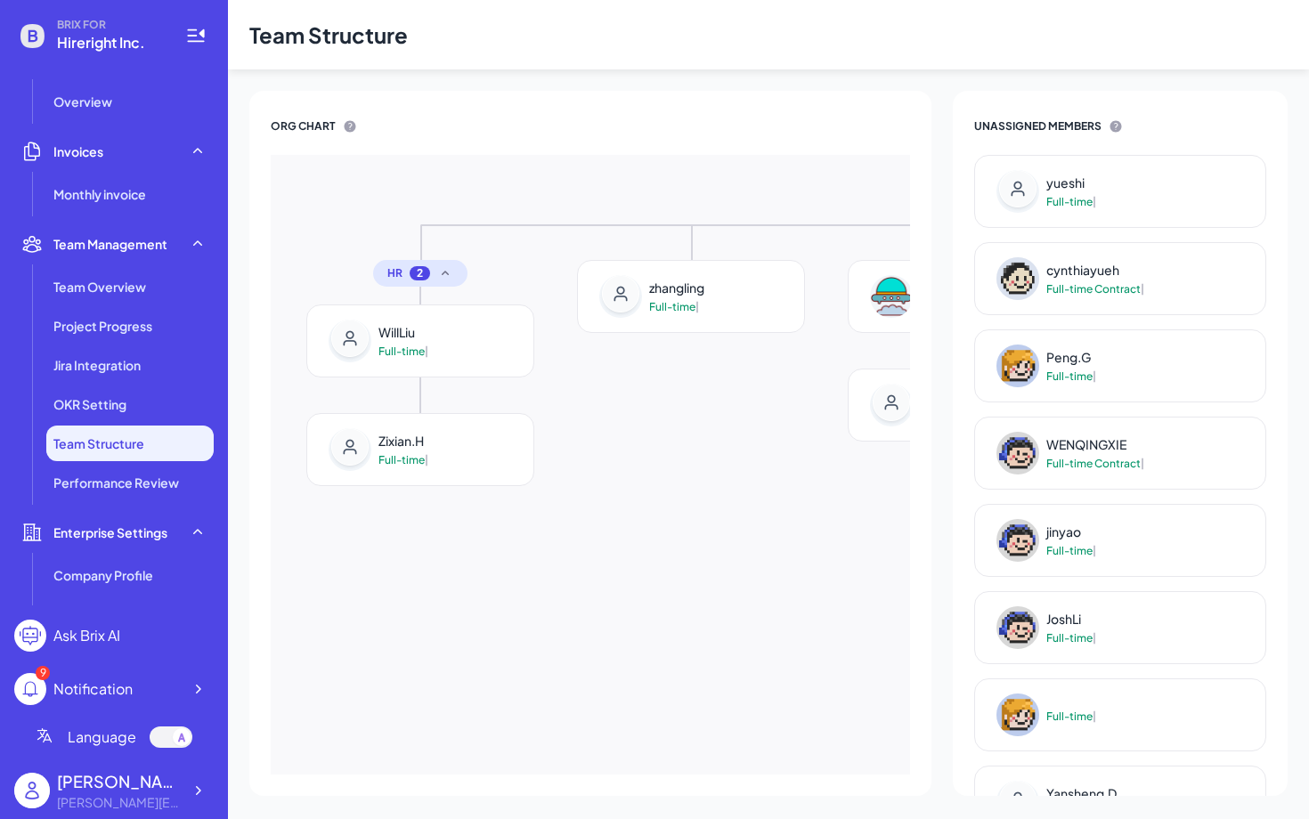
scroll to position [379, 0]
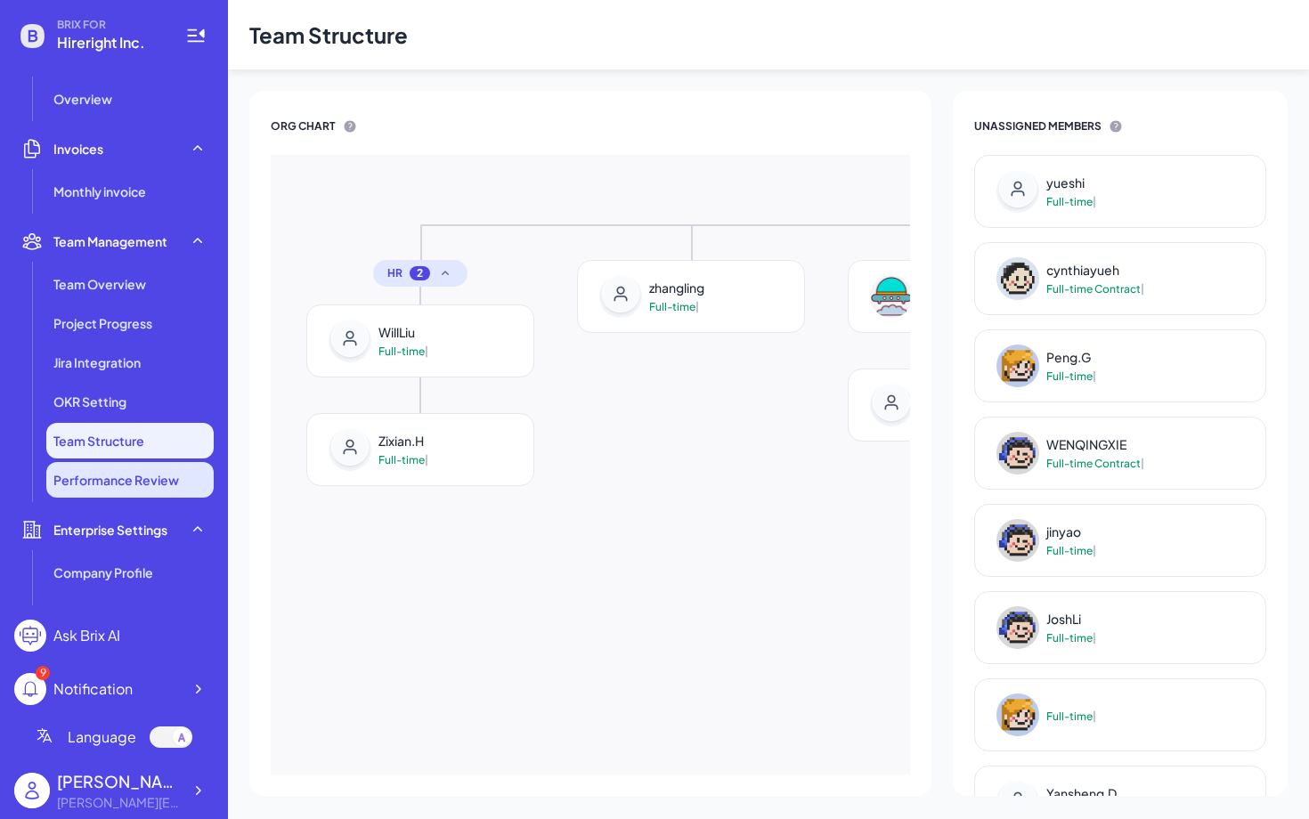
click at [122, 468] on li "Performance Review" at bounding box center [129, 480] width 167 height 36
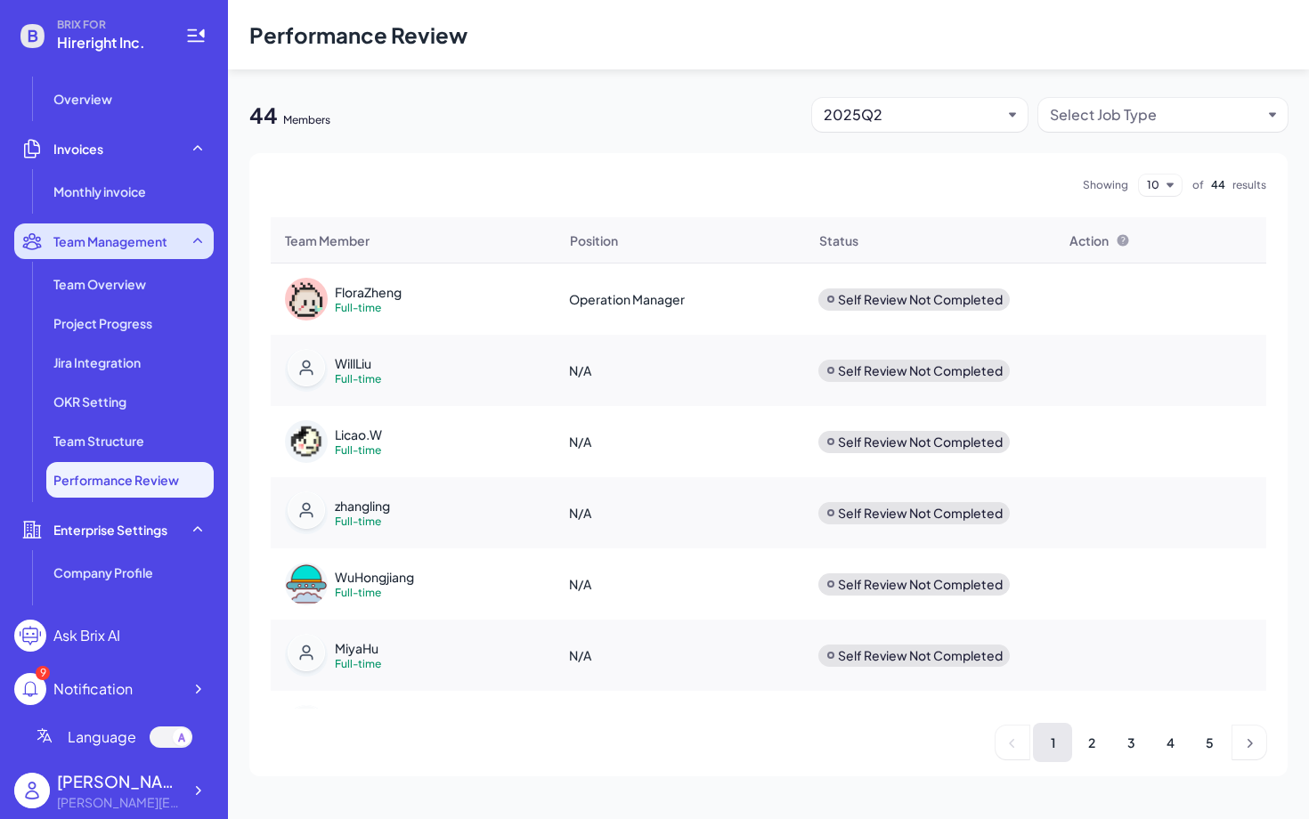
click at [184, 243] on div "Team Management" at bounding box center [114, 242] width 200 height 36
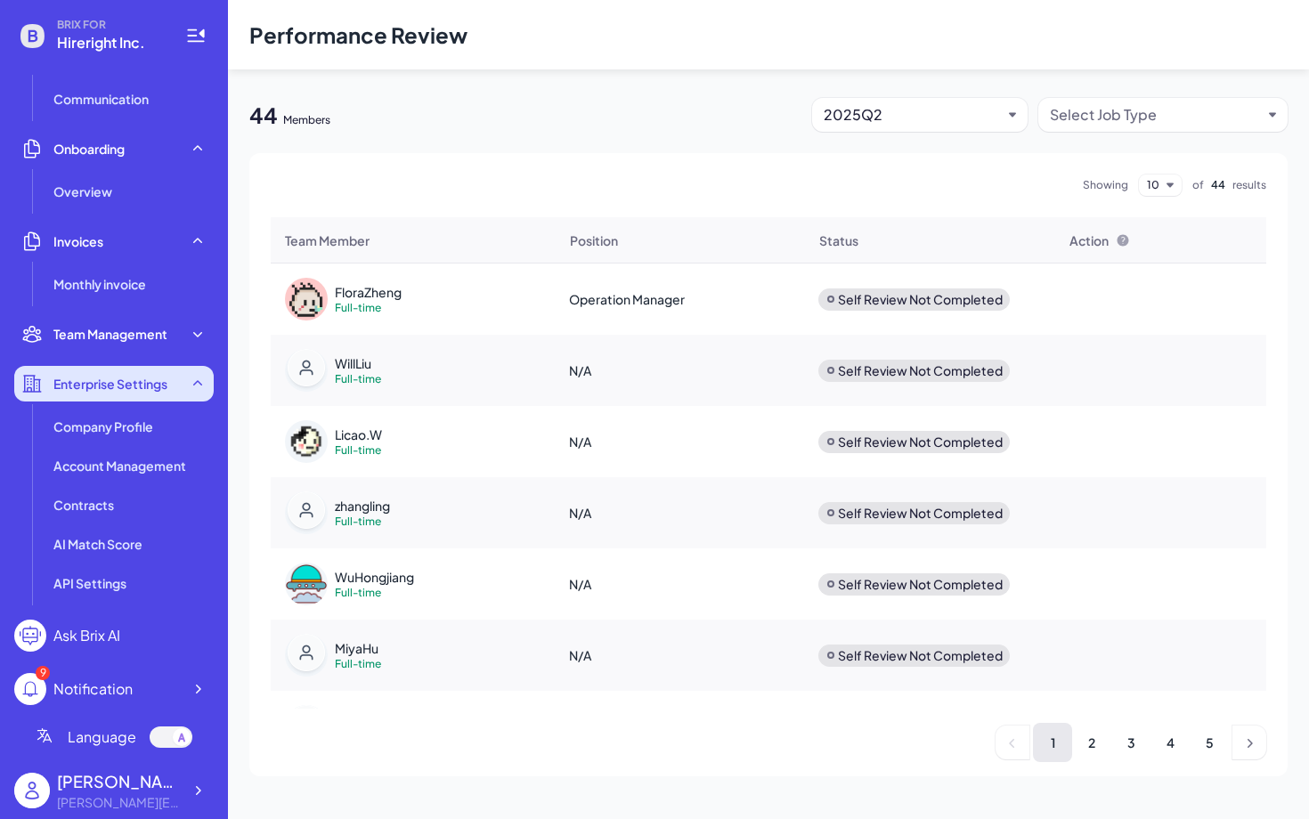
click at [187, 385] on div "Enterprise Settings" at bounding box center [114, 384] width 200 height 36
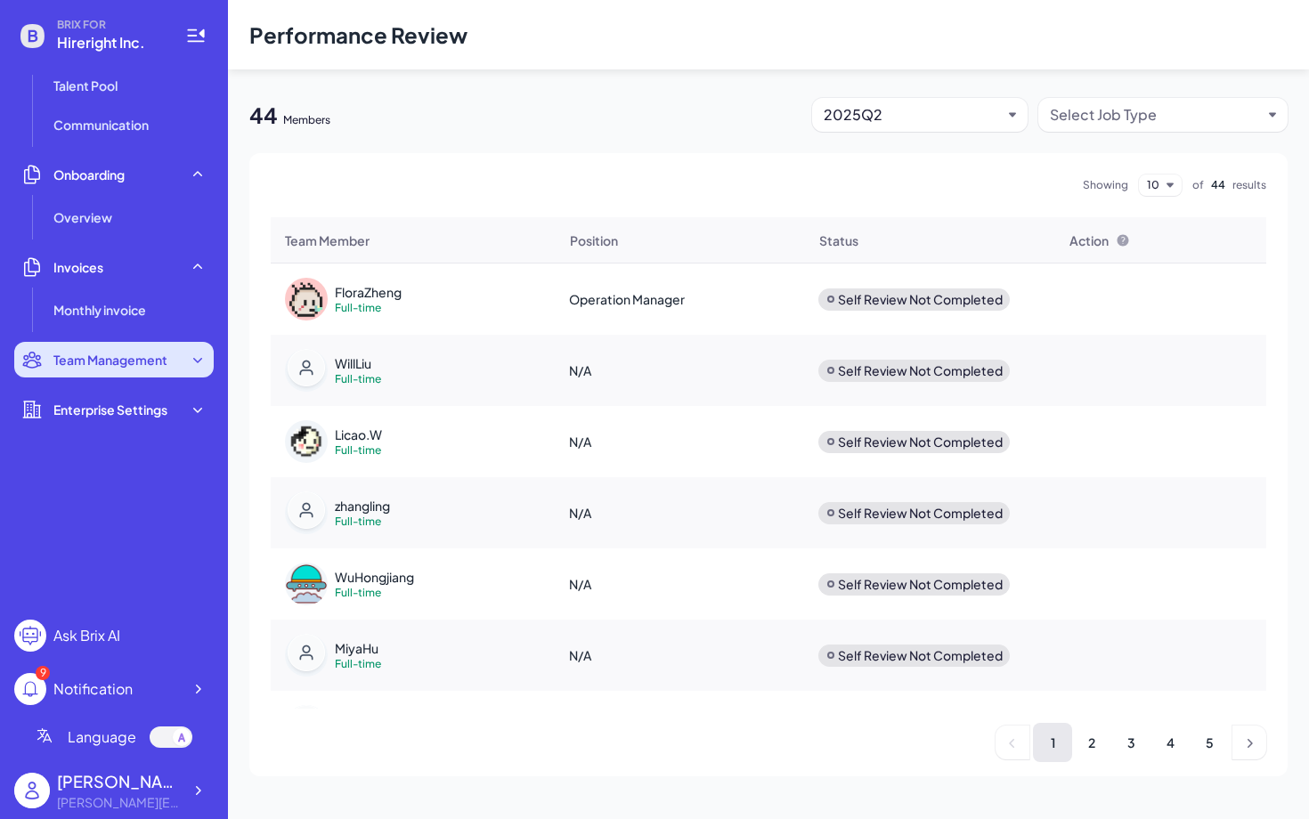
scroll to position [0, 0]
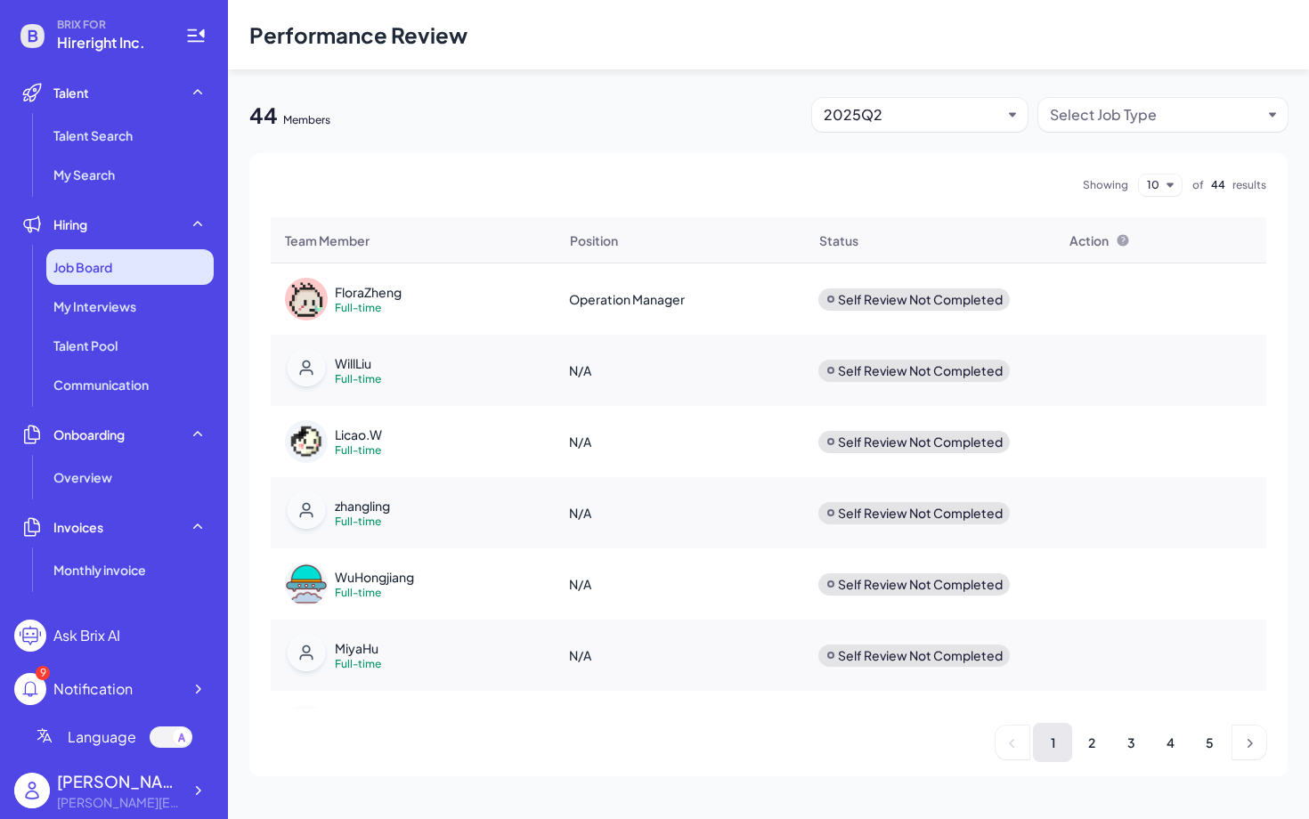
click at [135, 272] on div "Job Board" at bounding box center [129, 267] width 167 height 36
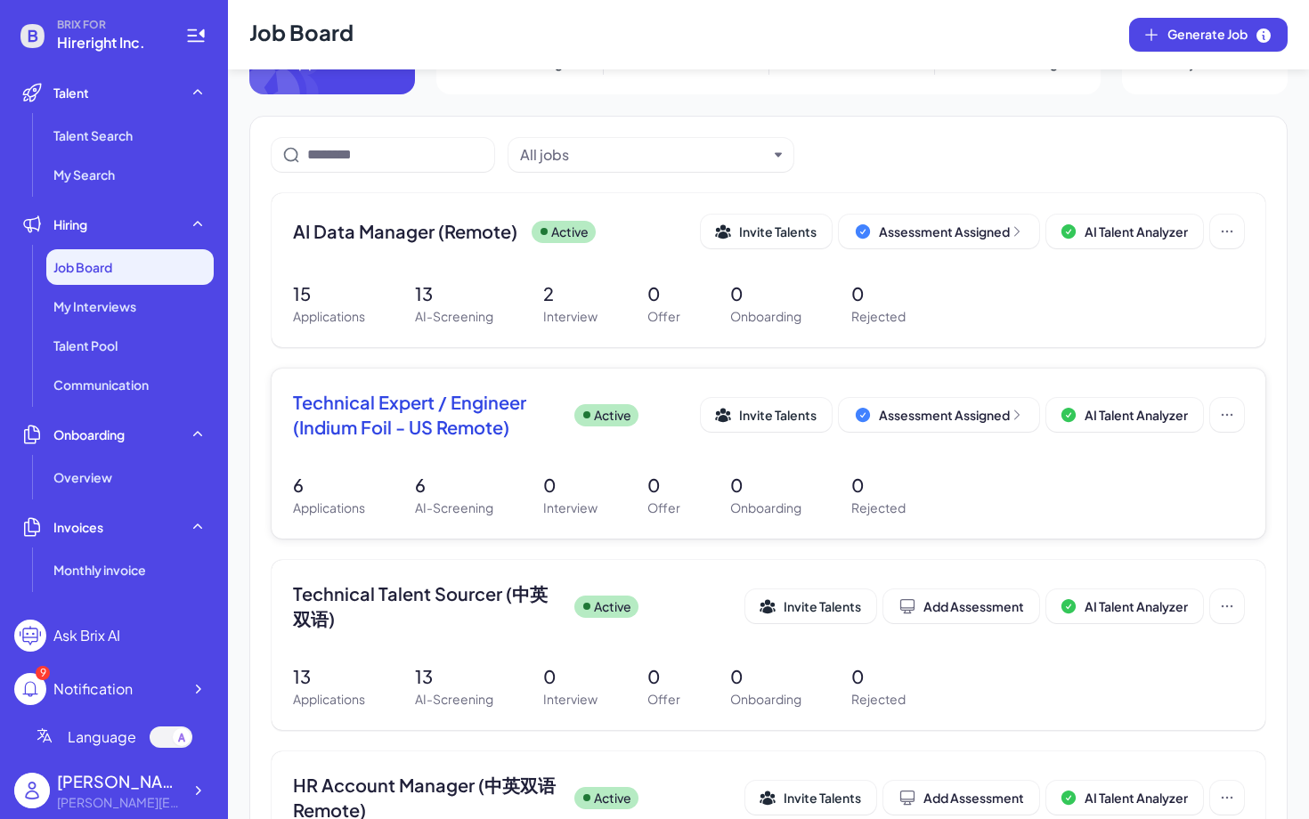
scroll to position [67, 0]
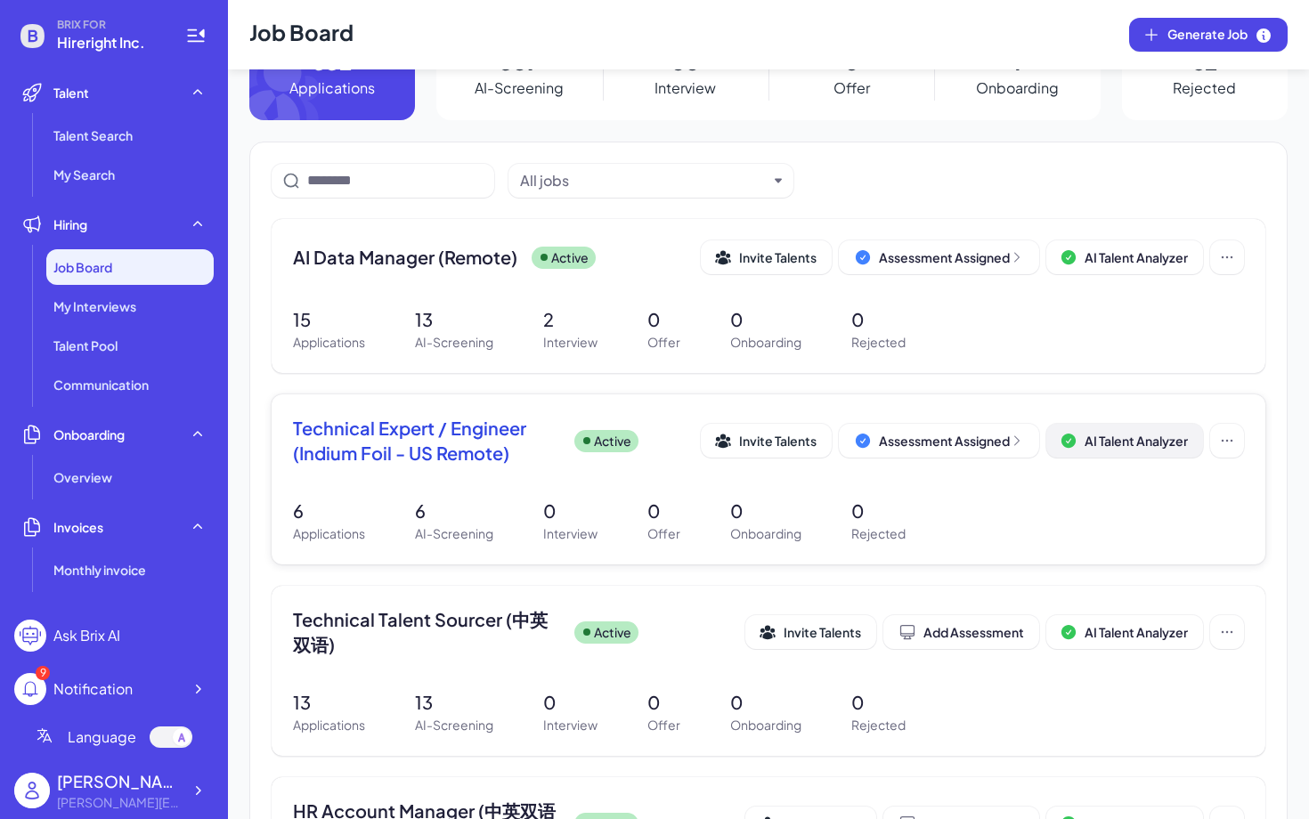
click at [1136, 435] on span "AI Talent Analyzer" at bounding box center [1136, 441] width 103 height 16
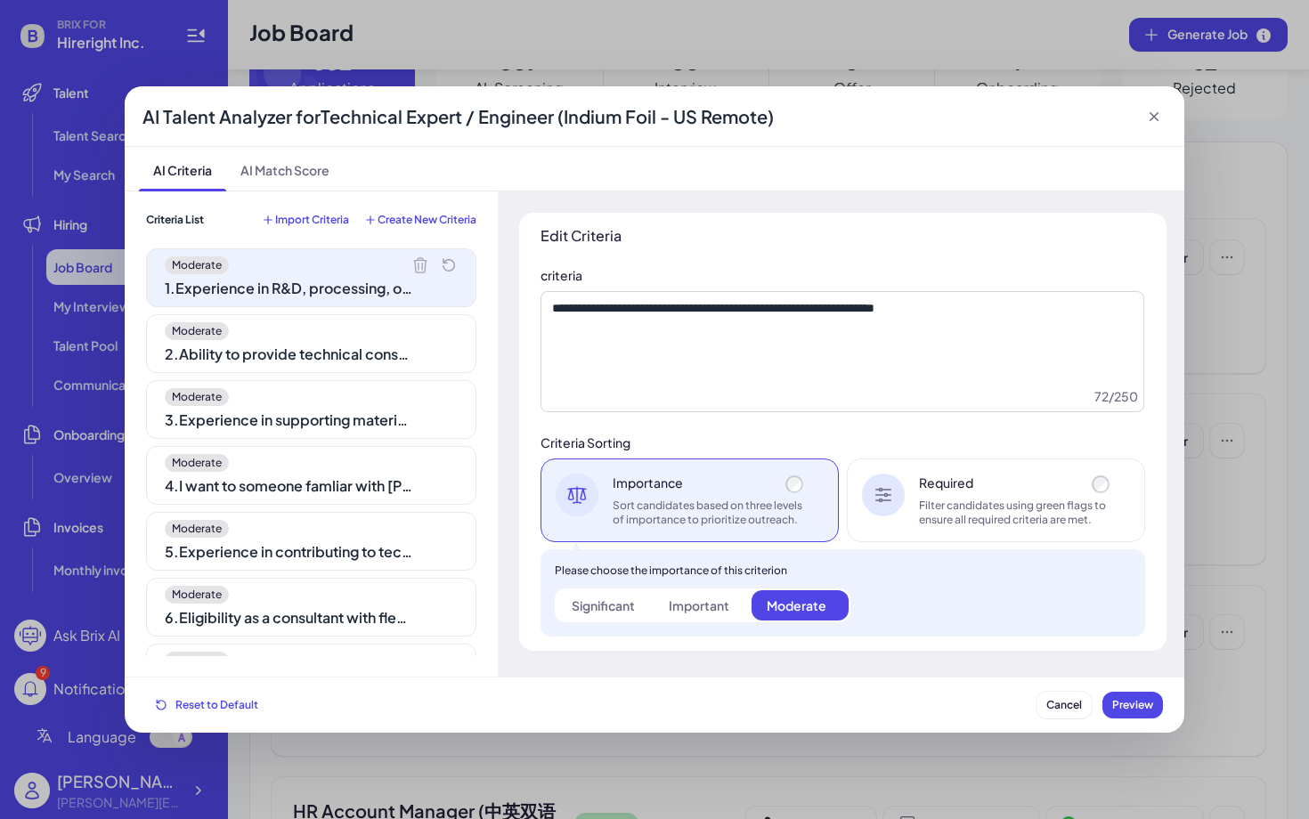
click at [337, 339] on div "Moderate" at bounding box center [311, 331] width 293 height 18
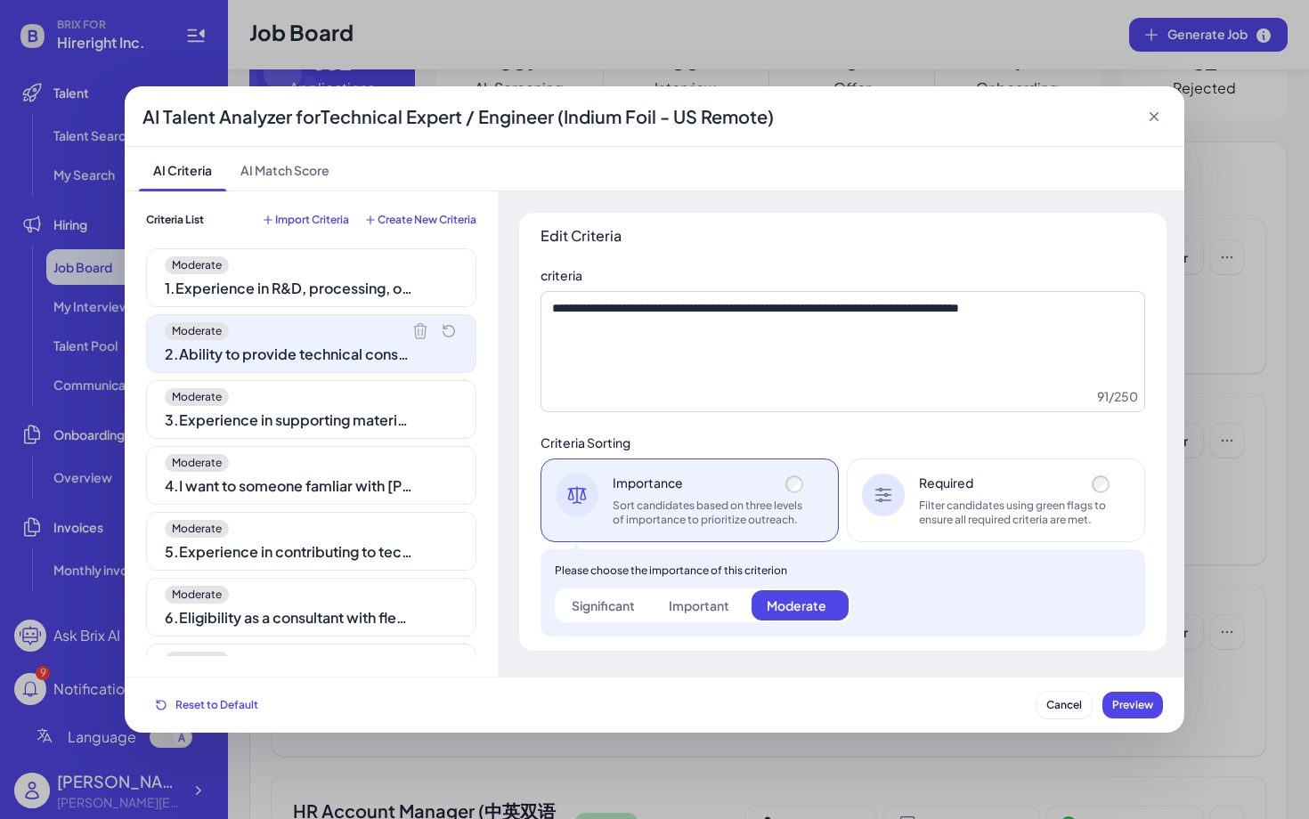
click at [1161, 120] on icon at bounding box center [1154, 117] width 18 height 18
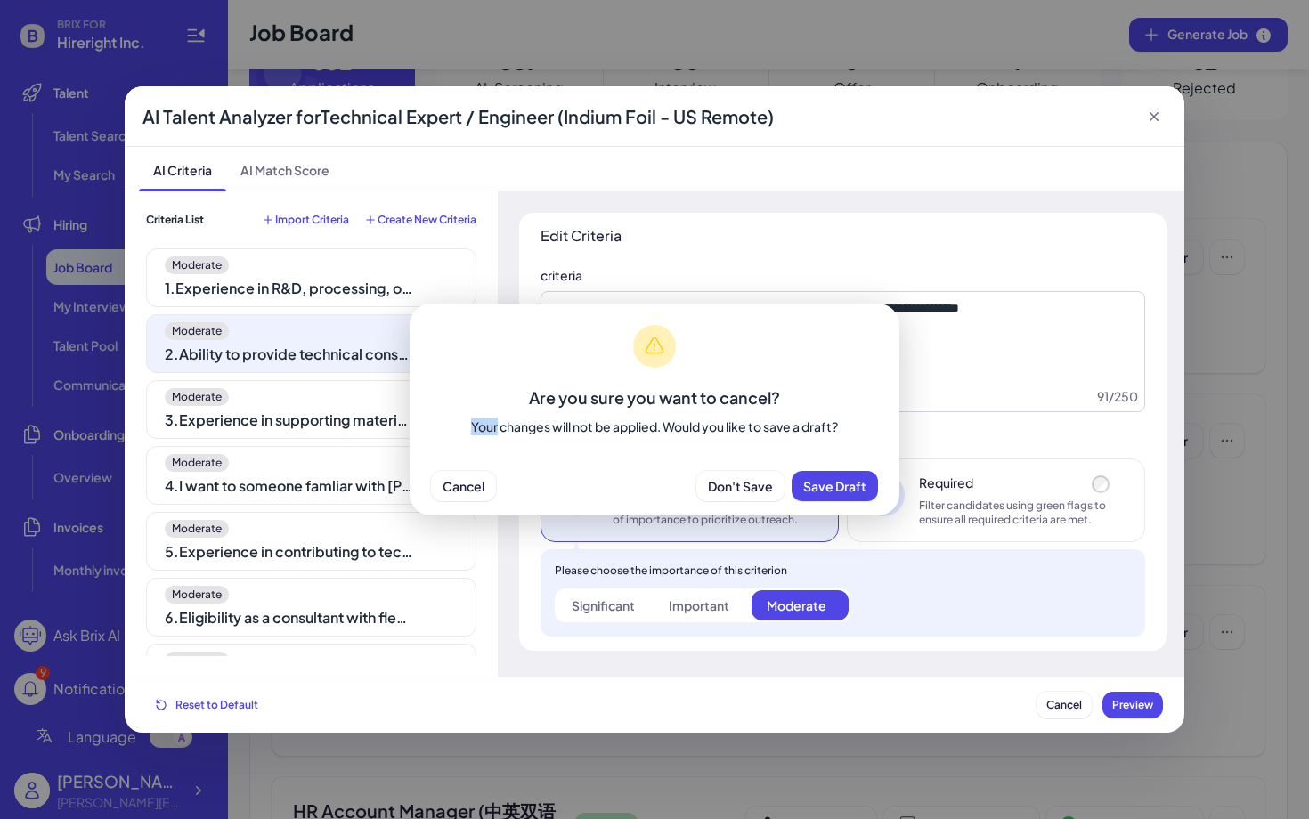
click at [1161, 120] on div "Are you sure you want to cancel? Your changes will not be applied. Would you li…" at bounding box center [654, 409] width 1309 height 819
click at [468, 475] on button "Cancel" at bounding box center [463, 486] width 65 height 30
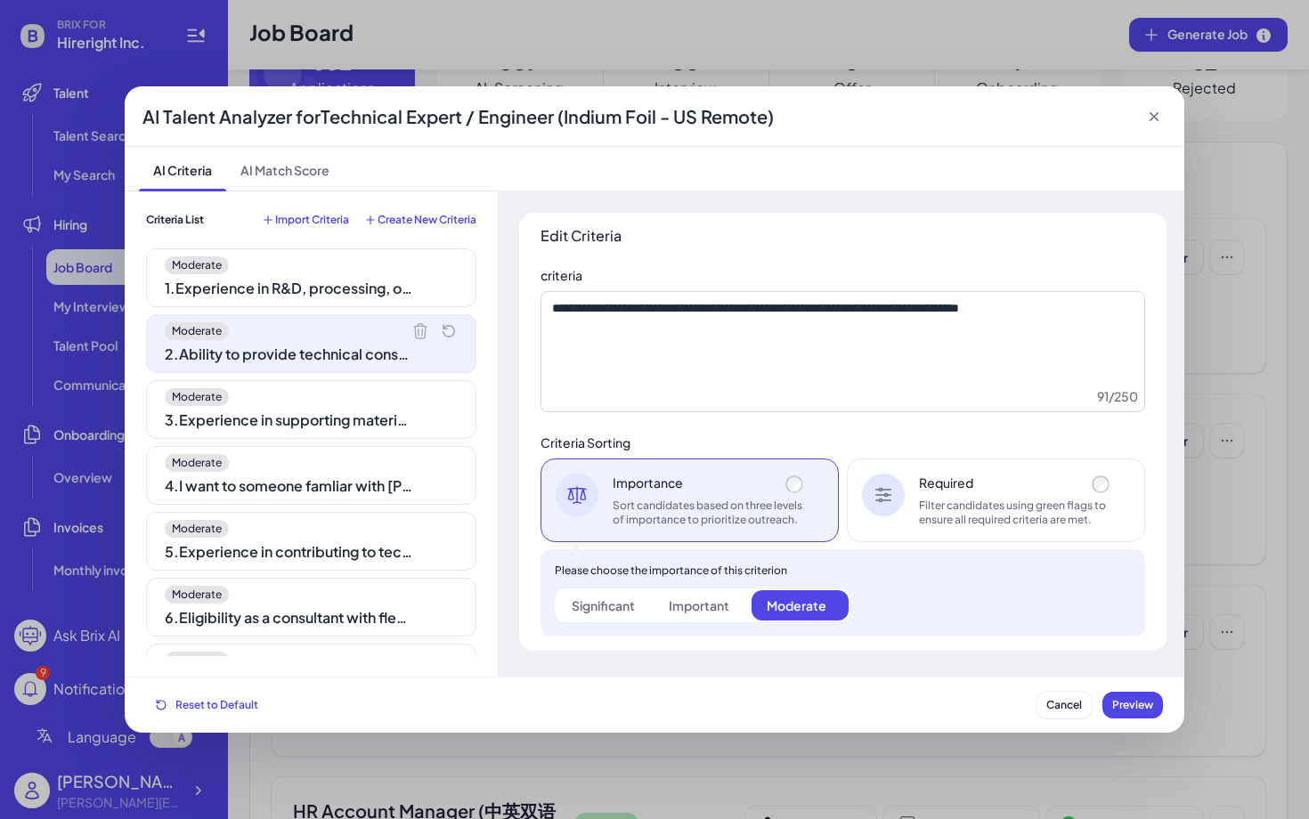
click at [1155, 118] on icon at bounding box center [1154, 116] width 9 height 9
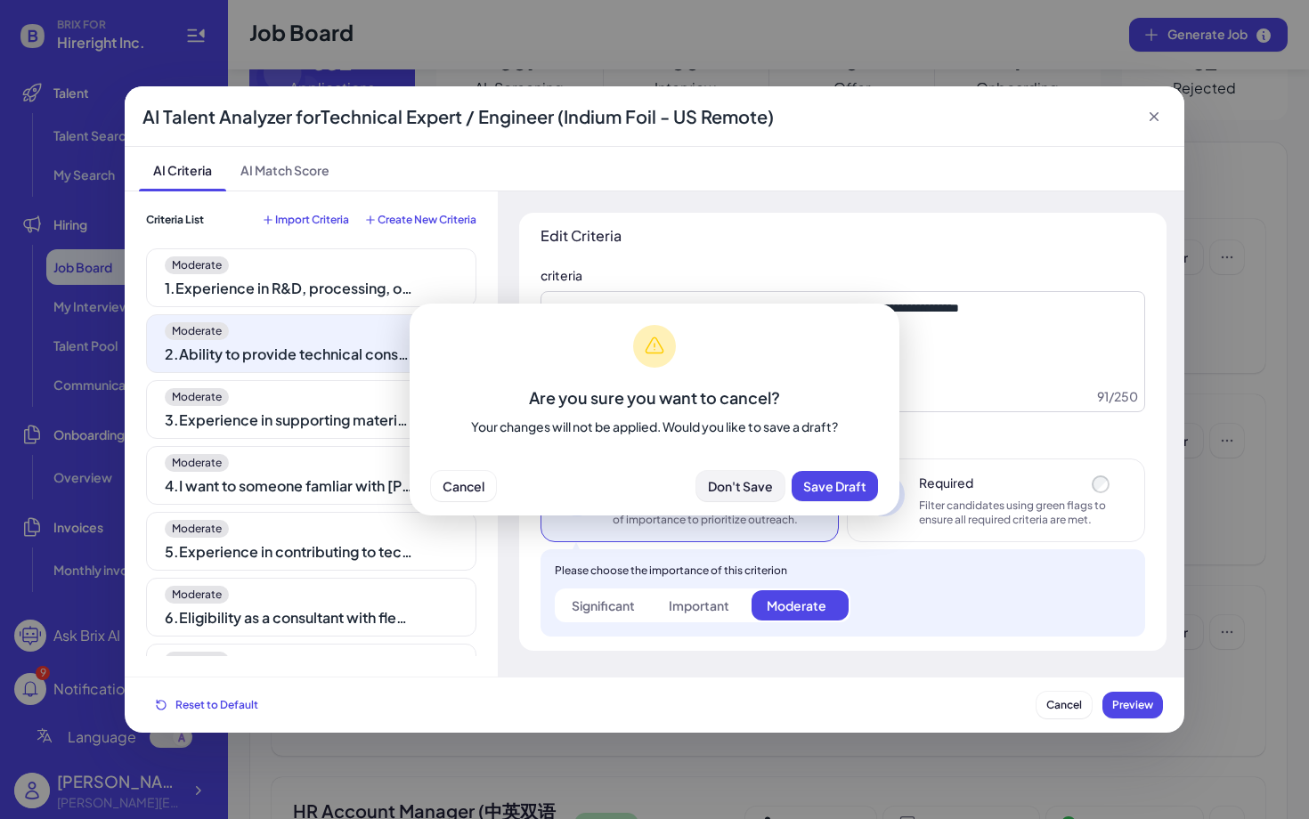
click at [742, 489] on span "Don't Save" at bounding box center [740, 486] width 65 height 16
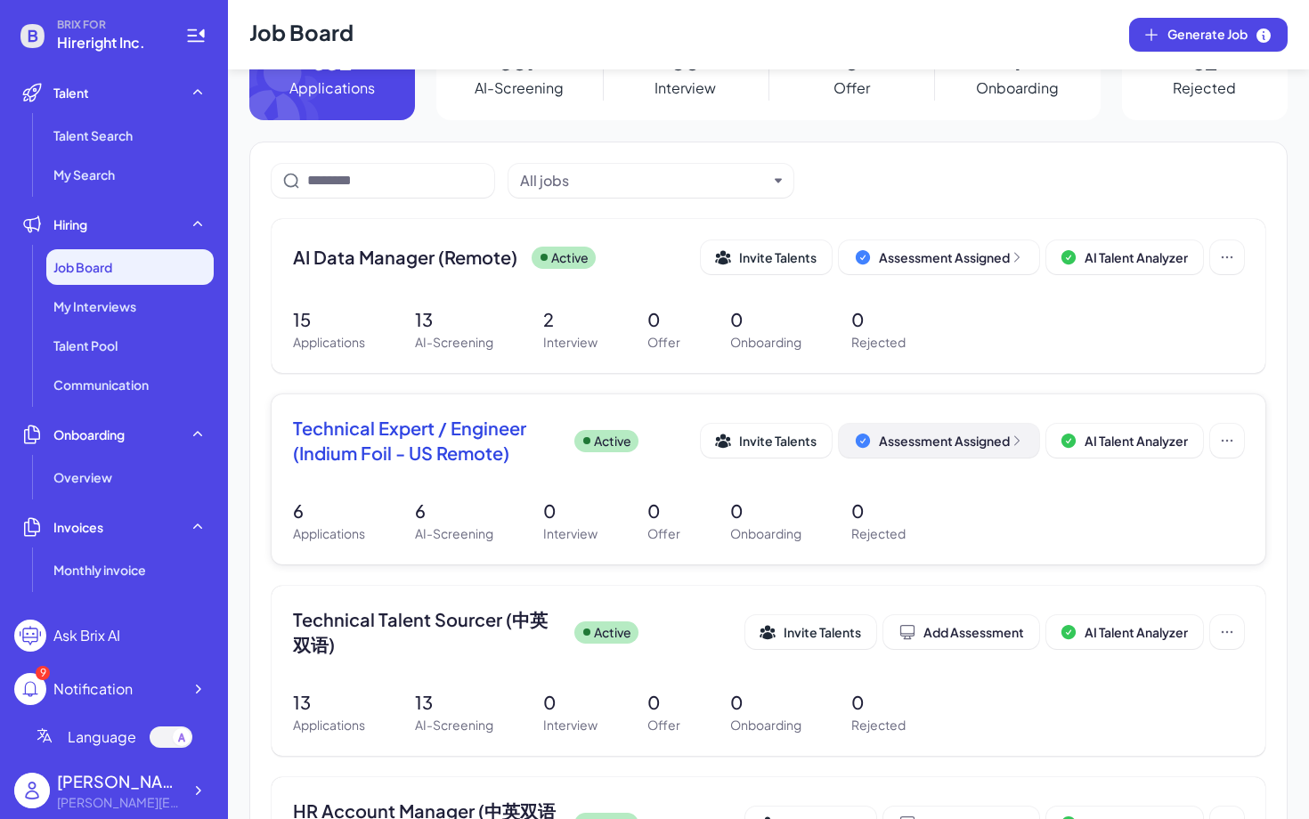
click at [933, 442] on div "Assessment Assigned" at bounding box center [951, 441] width 145 height 18
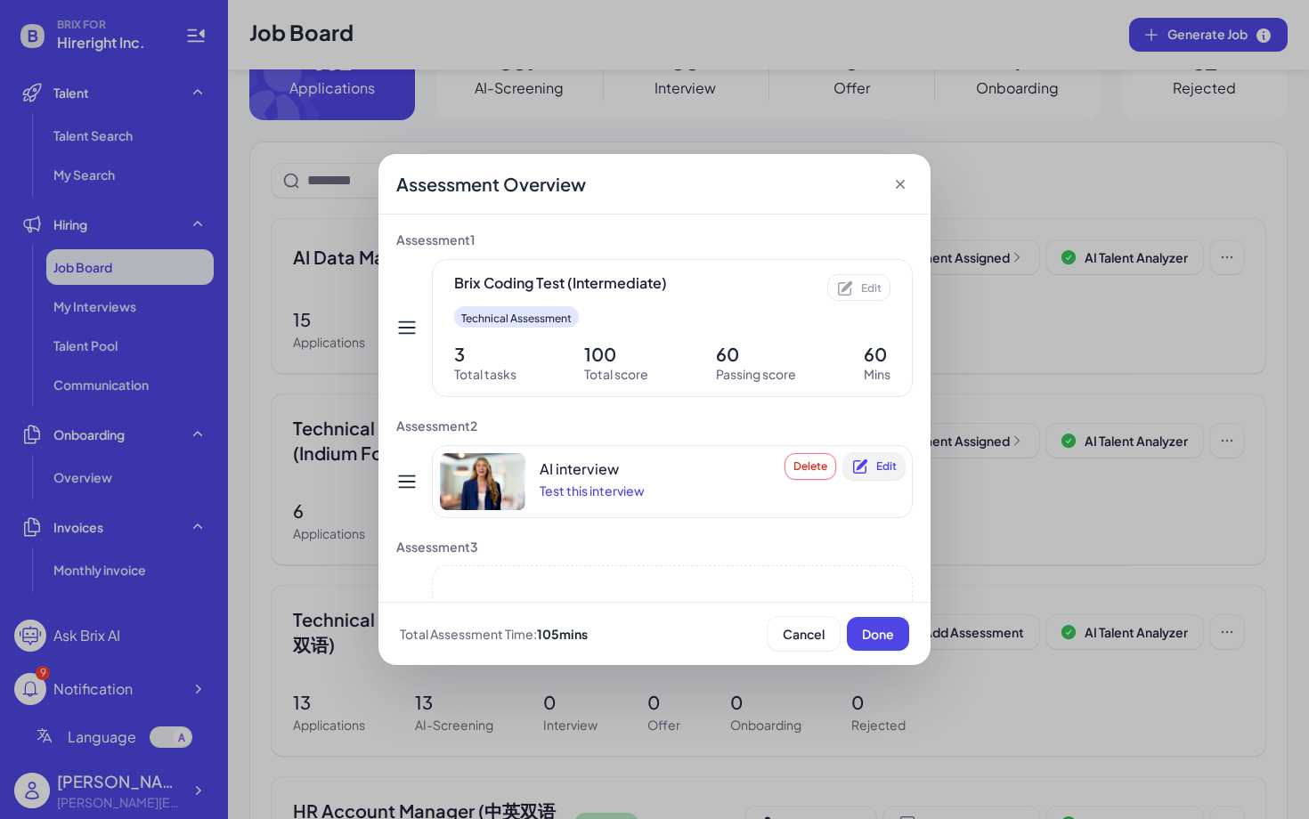
click at [865, 463] on icon at bounding box center [862, 465] width 12 height 12
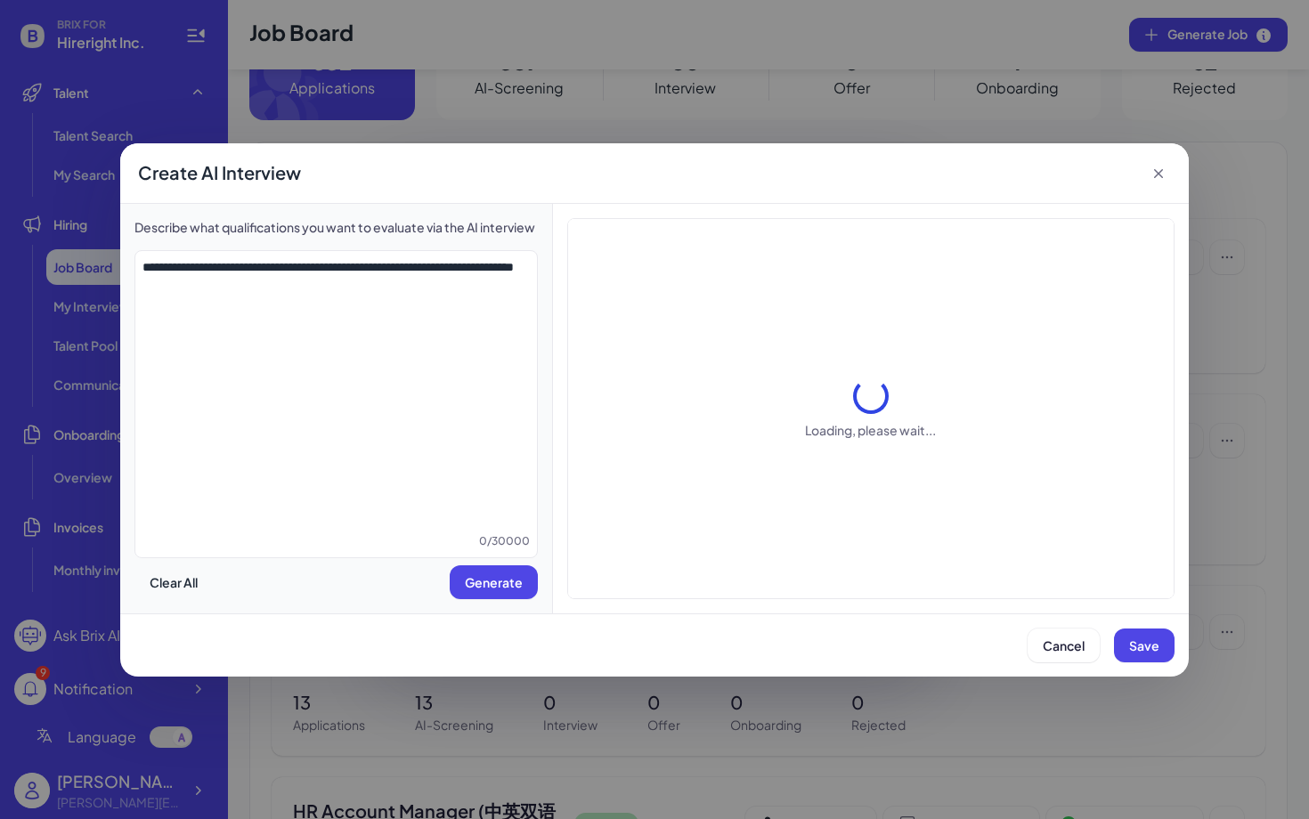
click at [1158, 169] on icon at bounding box center [1159, 174] width 18 height 18
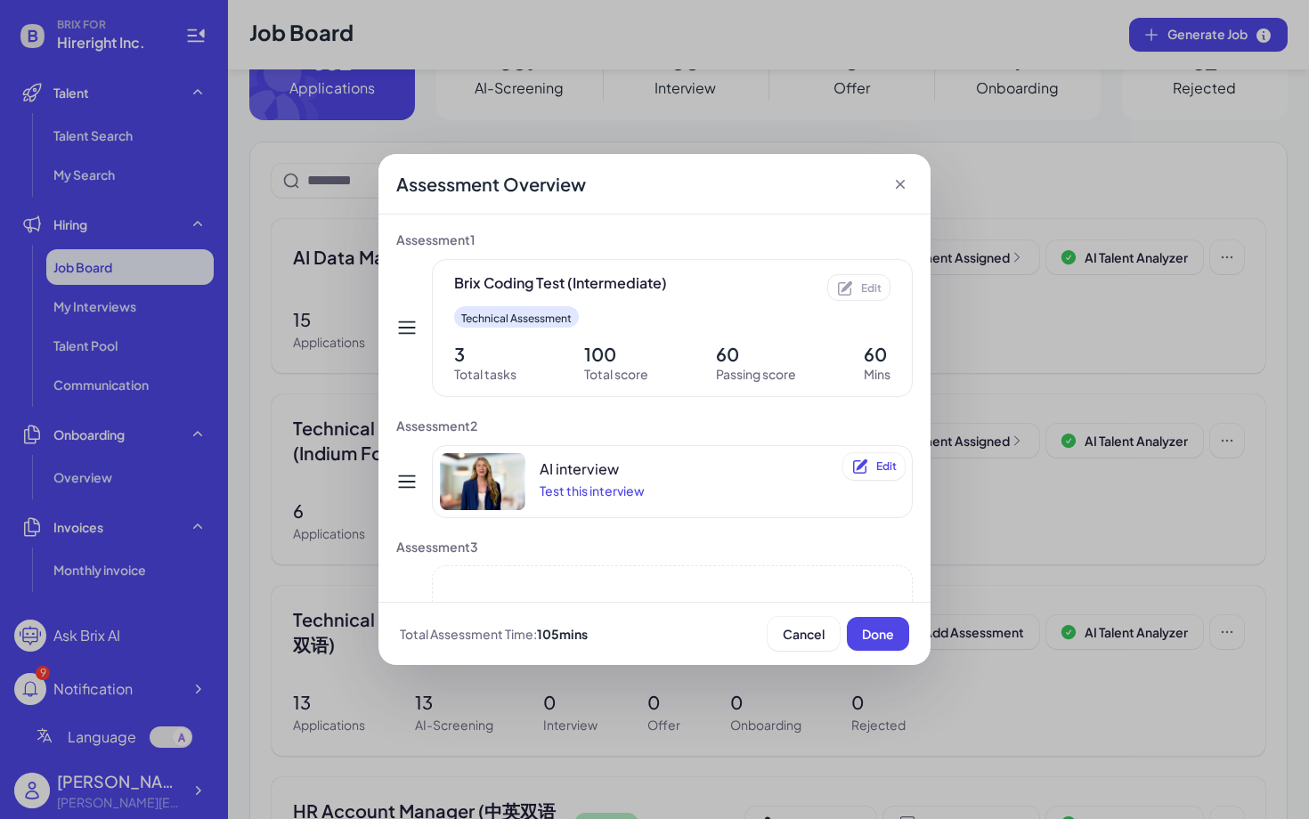
click at [900, 183] on icon at bounding box center [900, 184] width 9 height 9
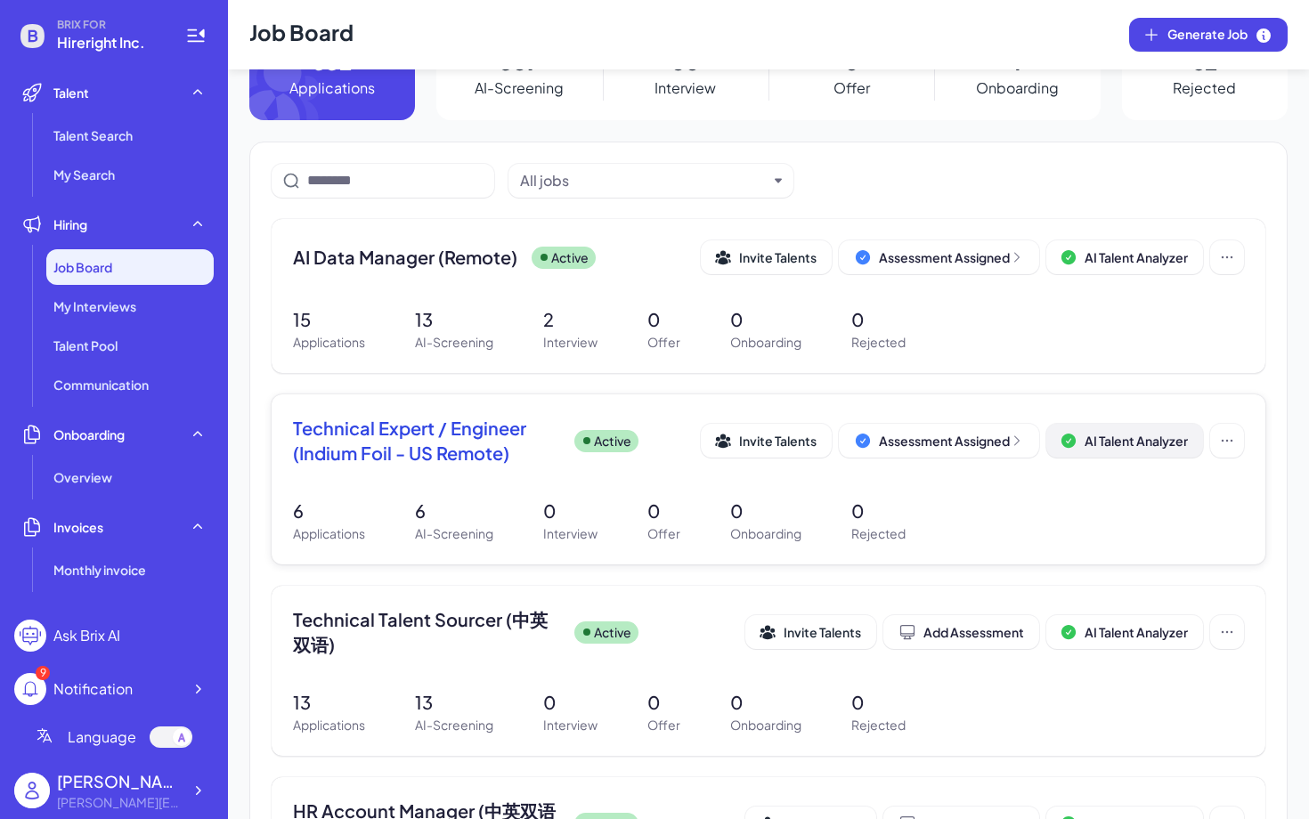
click at [1147, 446] on span "AI Talent Analyzer" at bounding box center [1136, 441] width 103 height 16
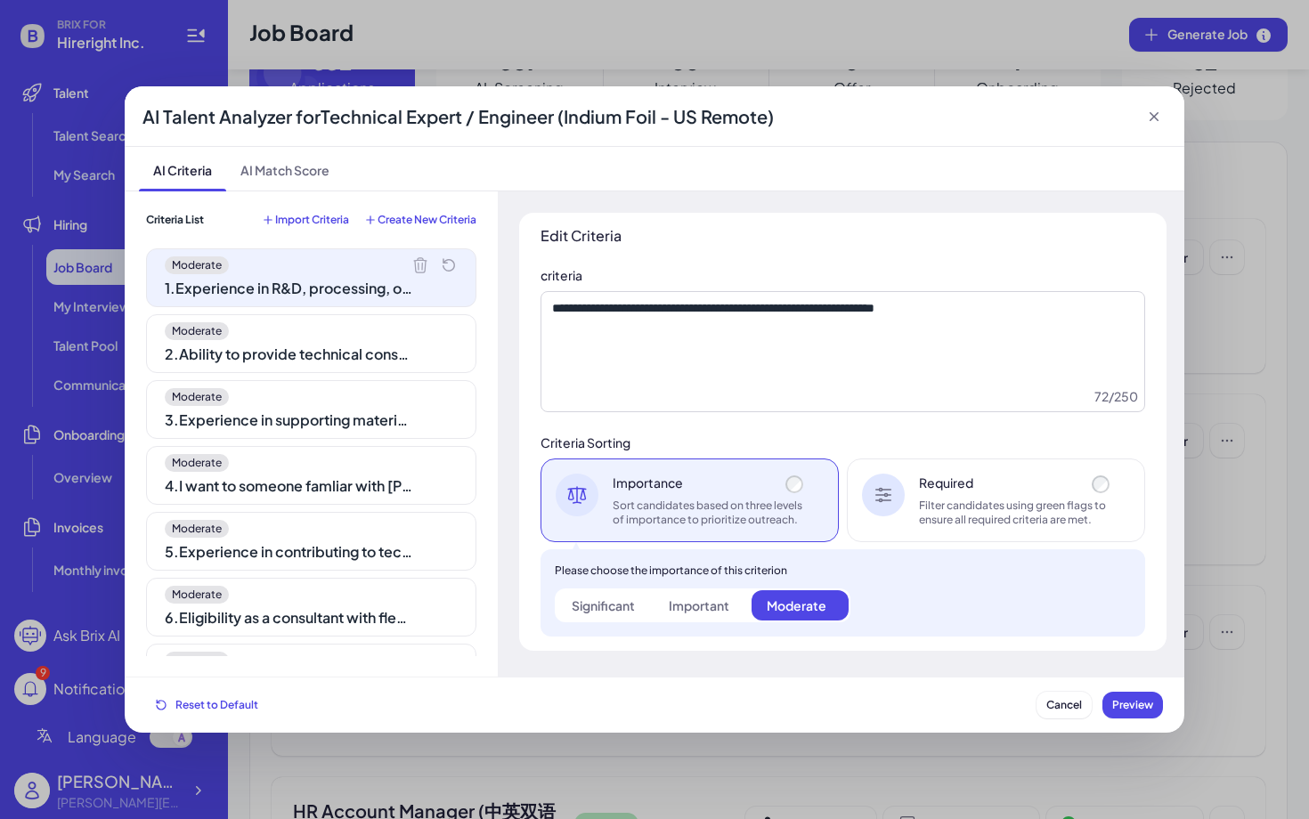
click at [324, 333] on div "Moderate" at bounding box center [311, 331] width 293 height 18
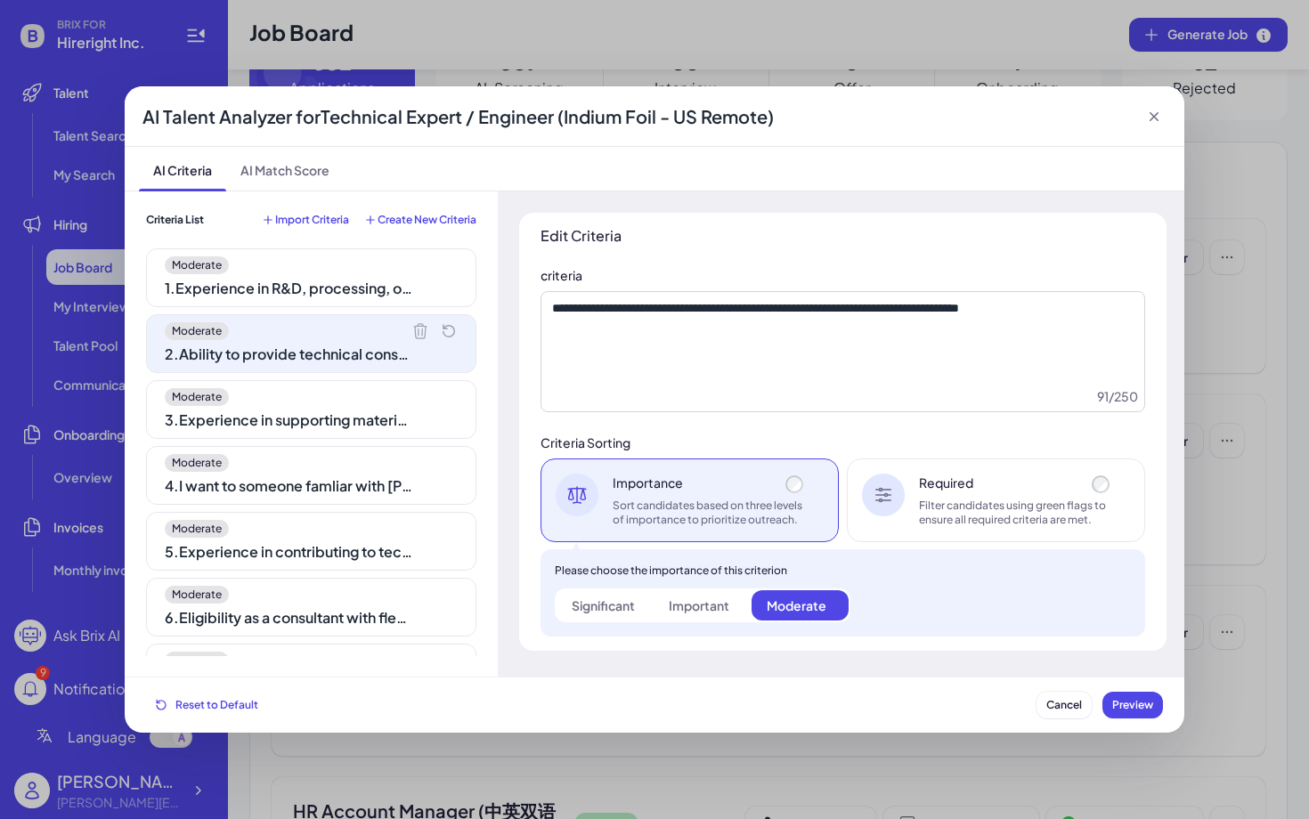
click at [359, 416] on div "3 . Experience in supporting material testing, problem-solving, and commerciali…" at bounding box center [289, 420] width 249 height 21
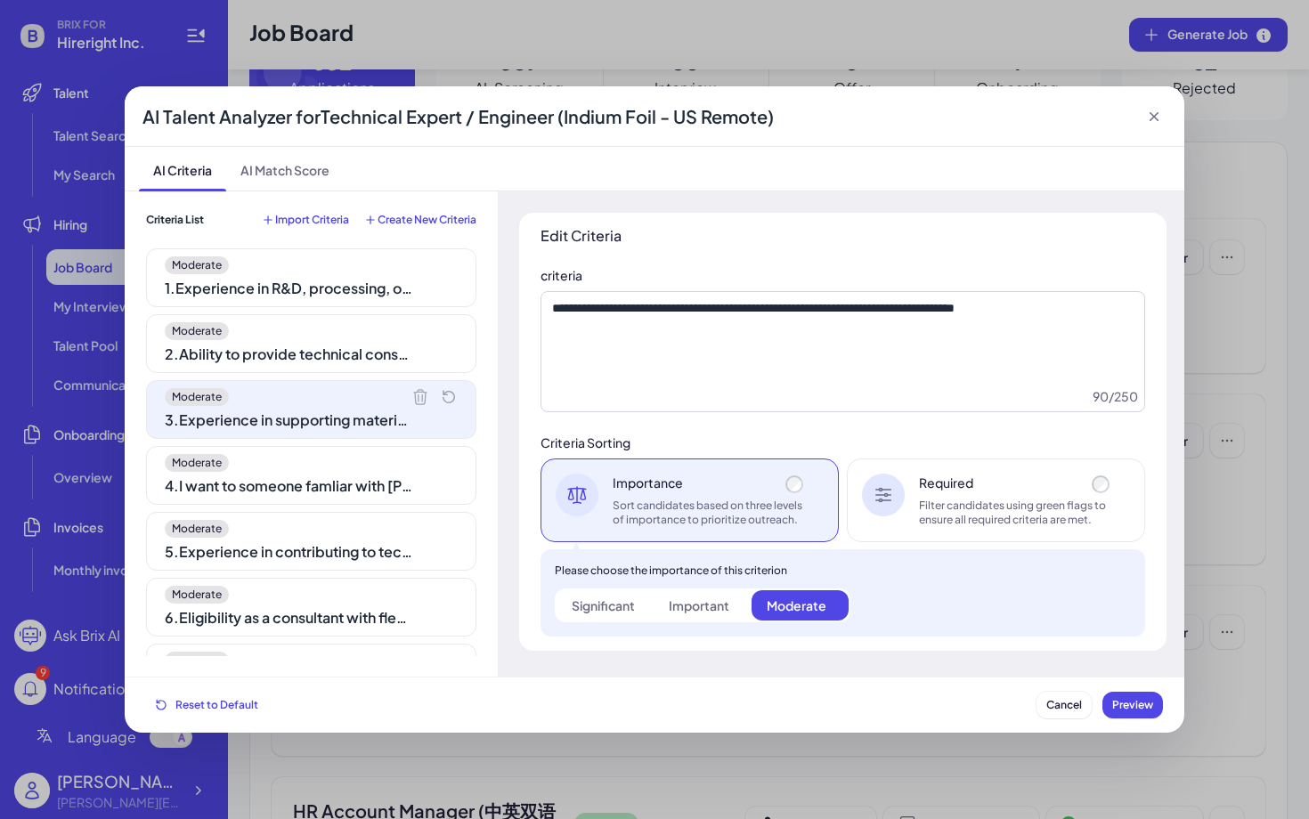
click at [359, 472] on div "Moderate 4 . I want to someone famliar with franch" at bounding box center [311, 475] width 330 height 59
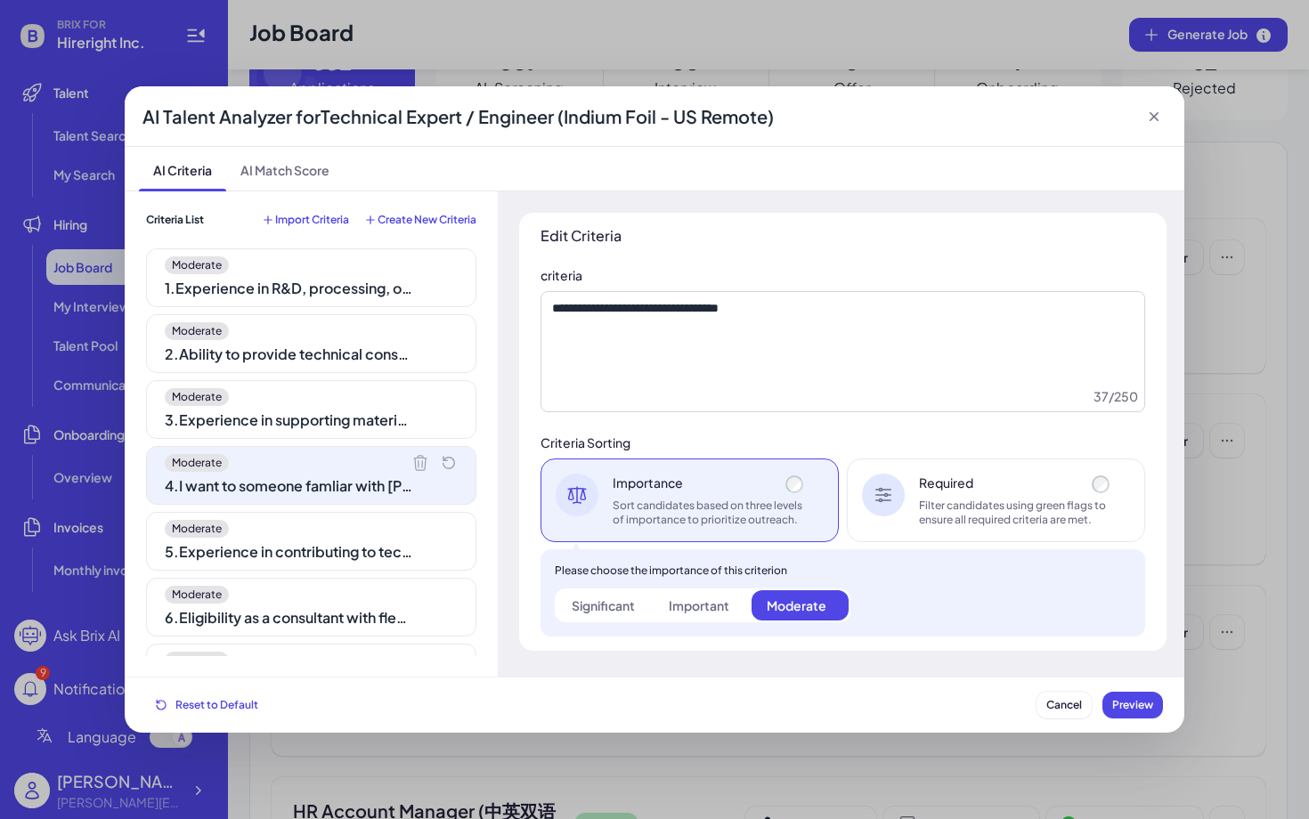
scroll to position [46, 0]
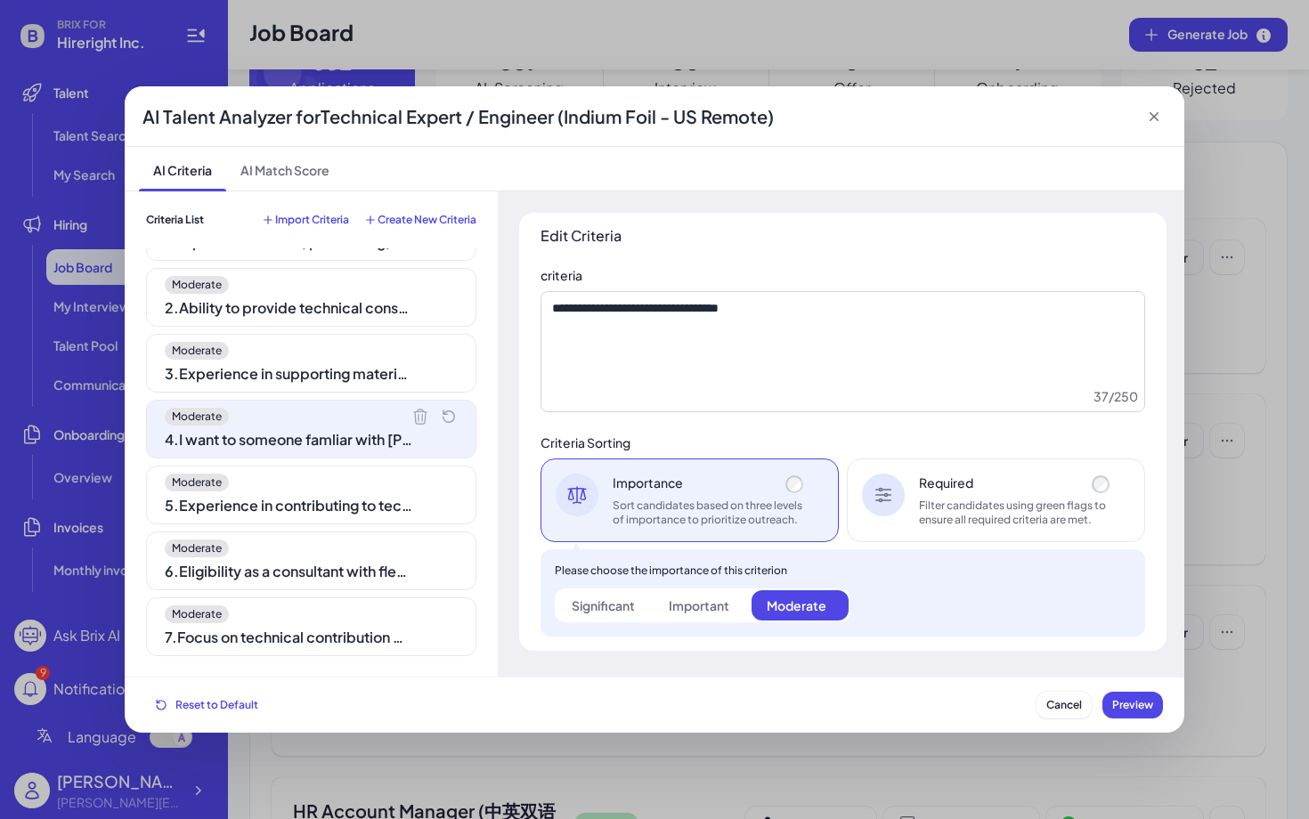
click at [367, 483] on div "Moderate" at bounding box center [311, 483] width 293 height 18
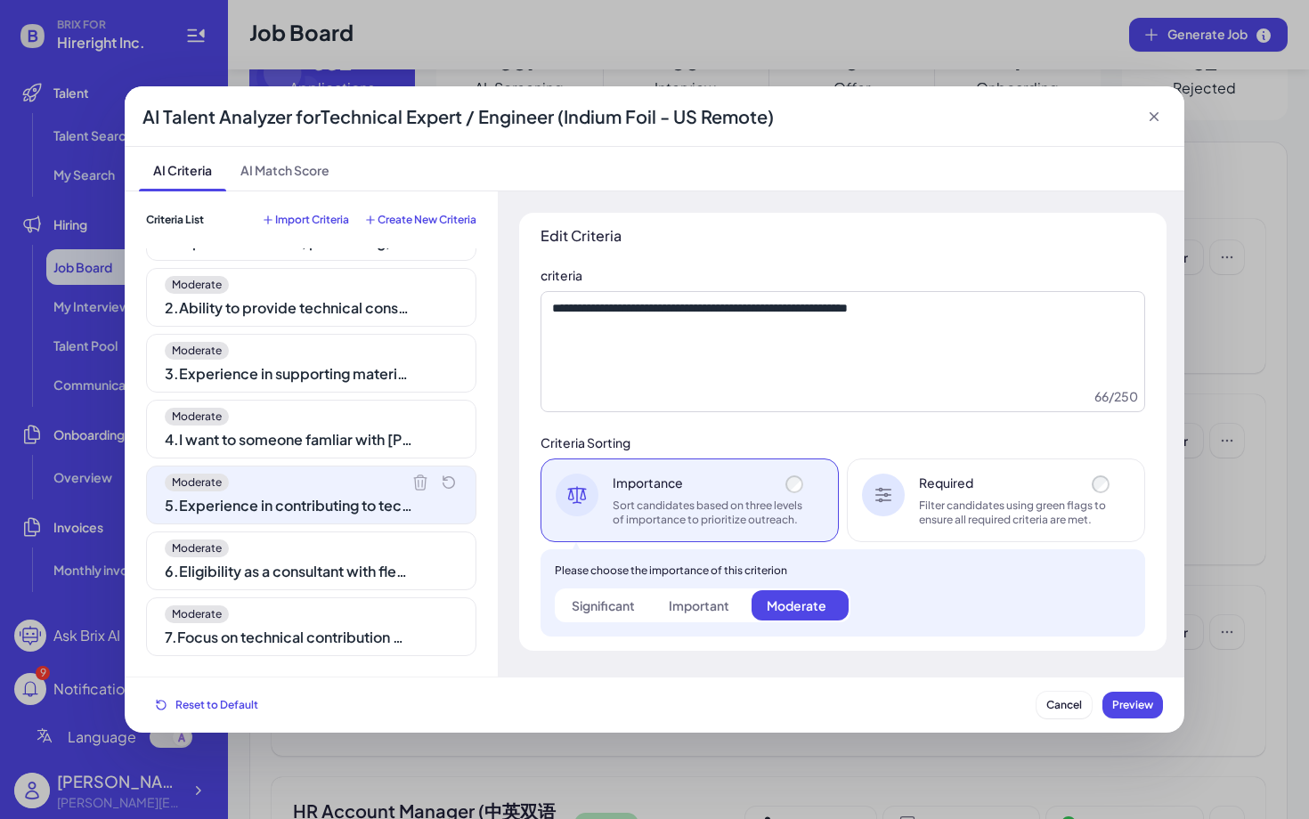
click at [371, 576] on div "6 . Eligibility as a consultant with flexible engagement modes (part-time or fu…" at bounding box center [289, 571] width 249 height 21
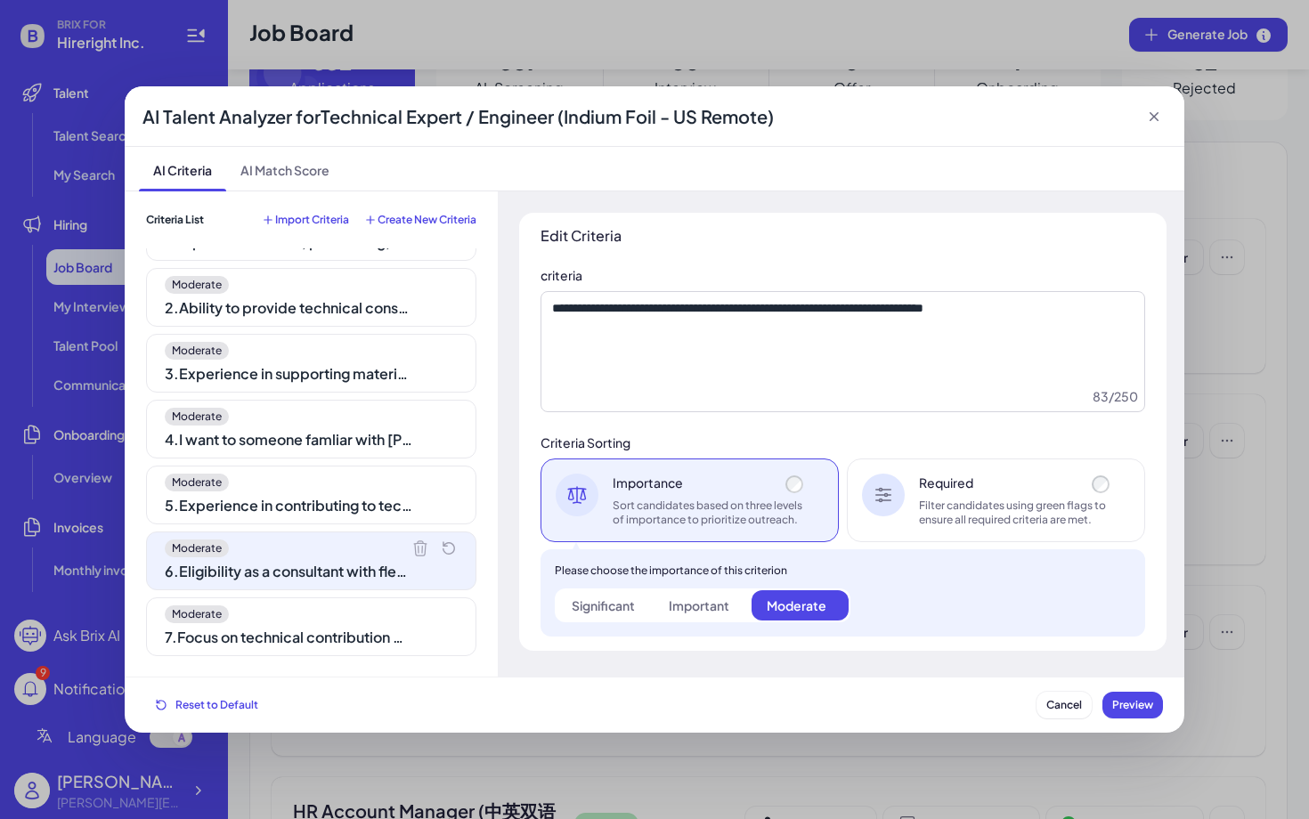
click at [379, 611] on div "Moderate" at bounding box center [311, 615] width 293 height 18
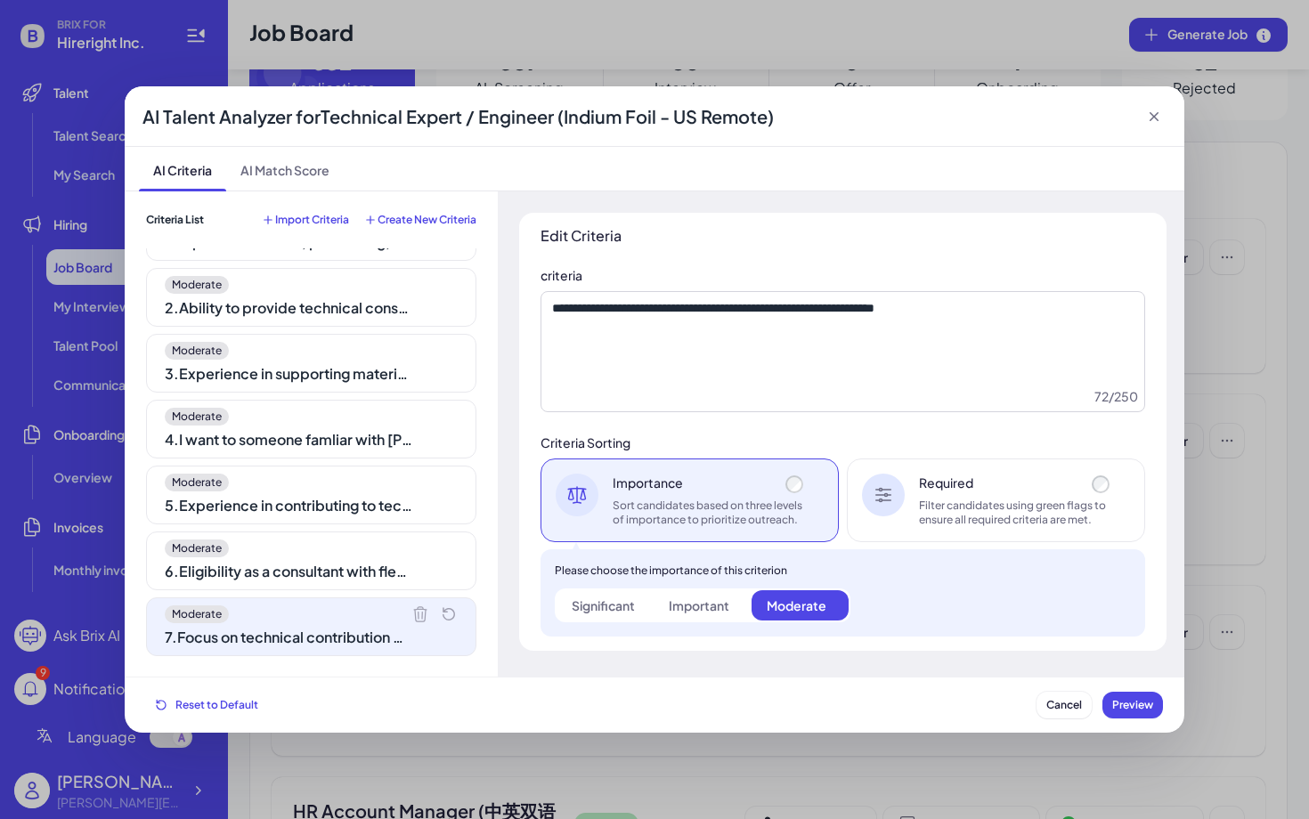
scroll to position [0, 0]
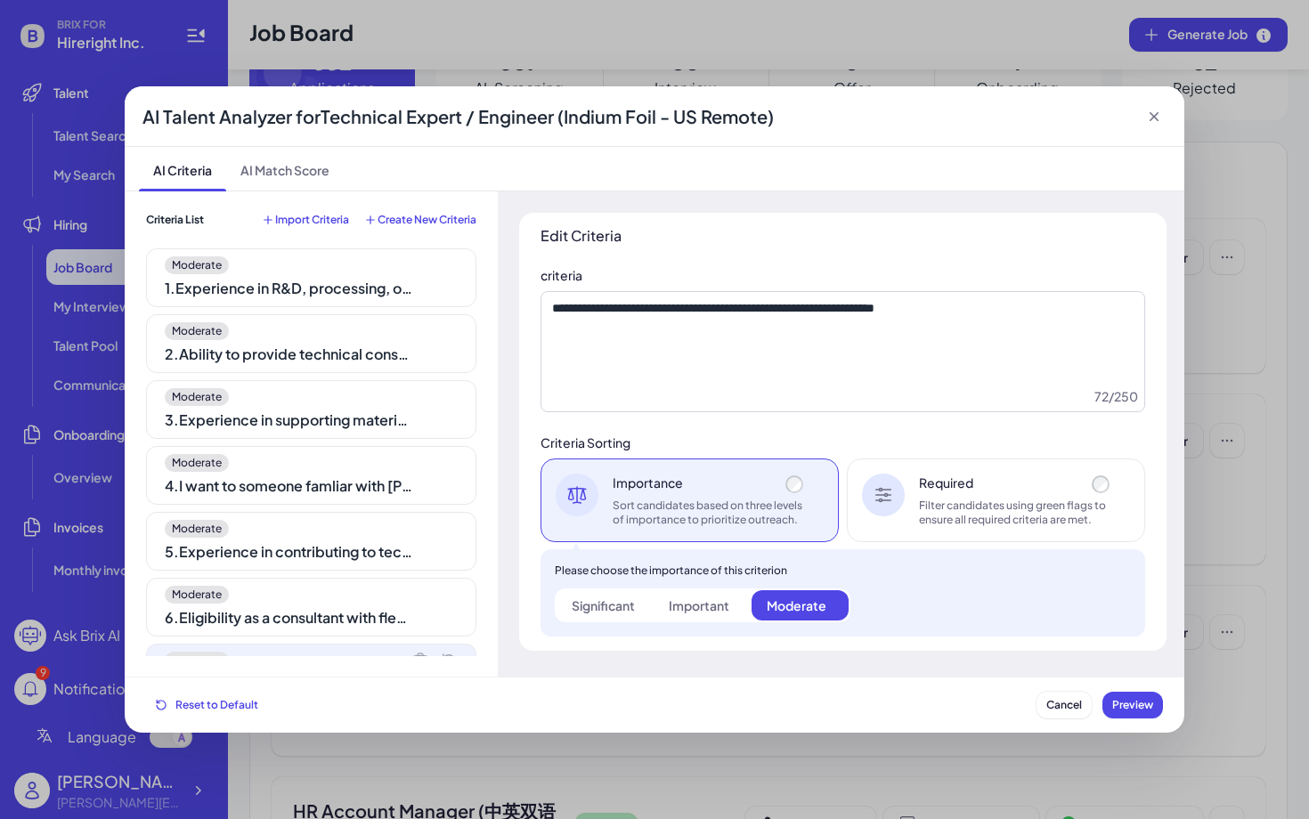
click at [387, 274] on div "Moderate 1 . Experience in R&D, processing, or manufacturing of indium foil mat…" at bounding box center [311, 277] width 330 height 59
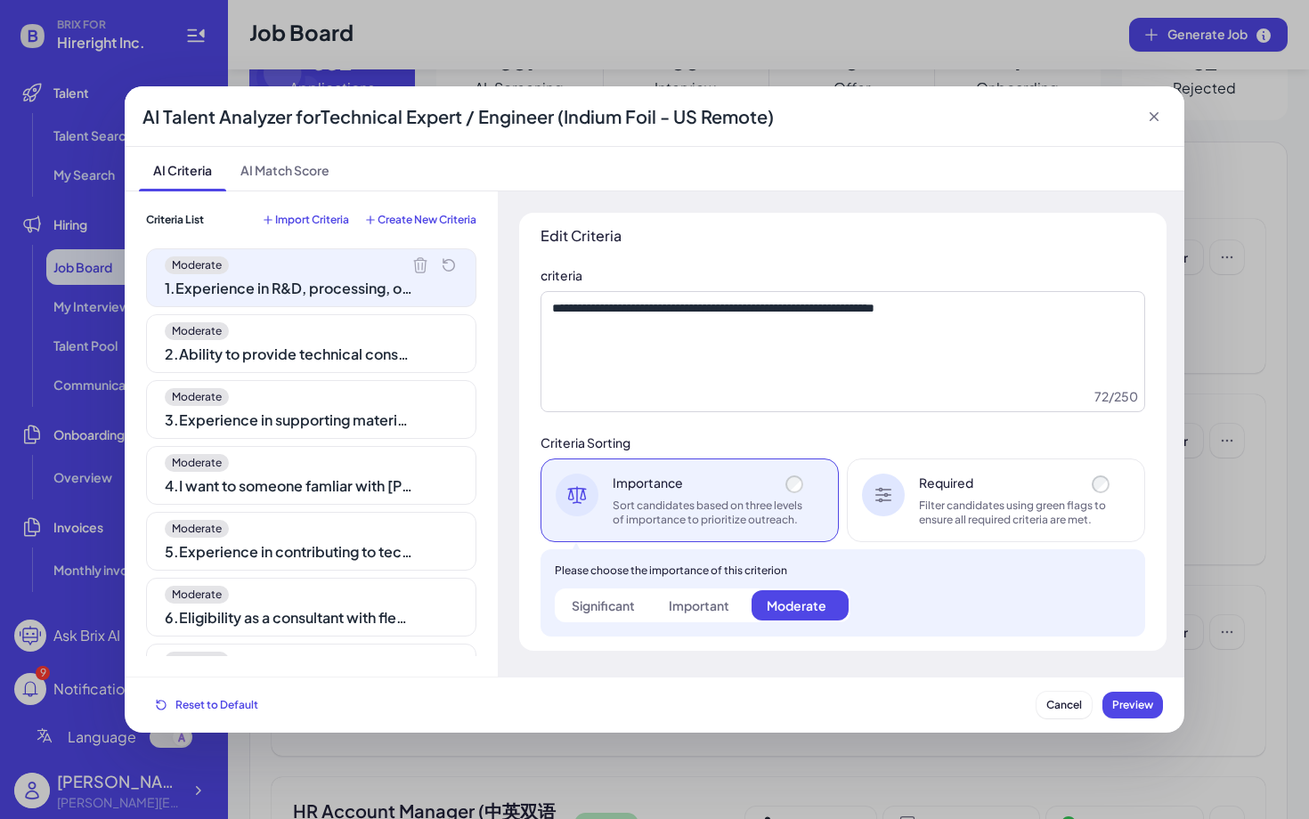
click at [387, 352] on div "2 . Ability to provide technical consulting on process optimization and new pro…" at bounding box center [289, 354] width 249 height 21
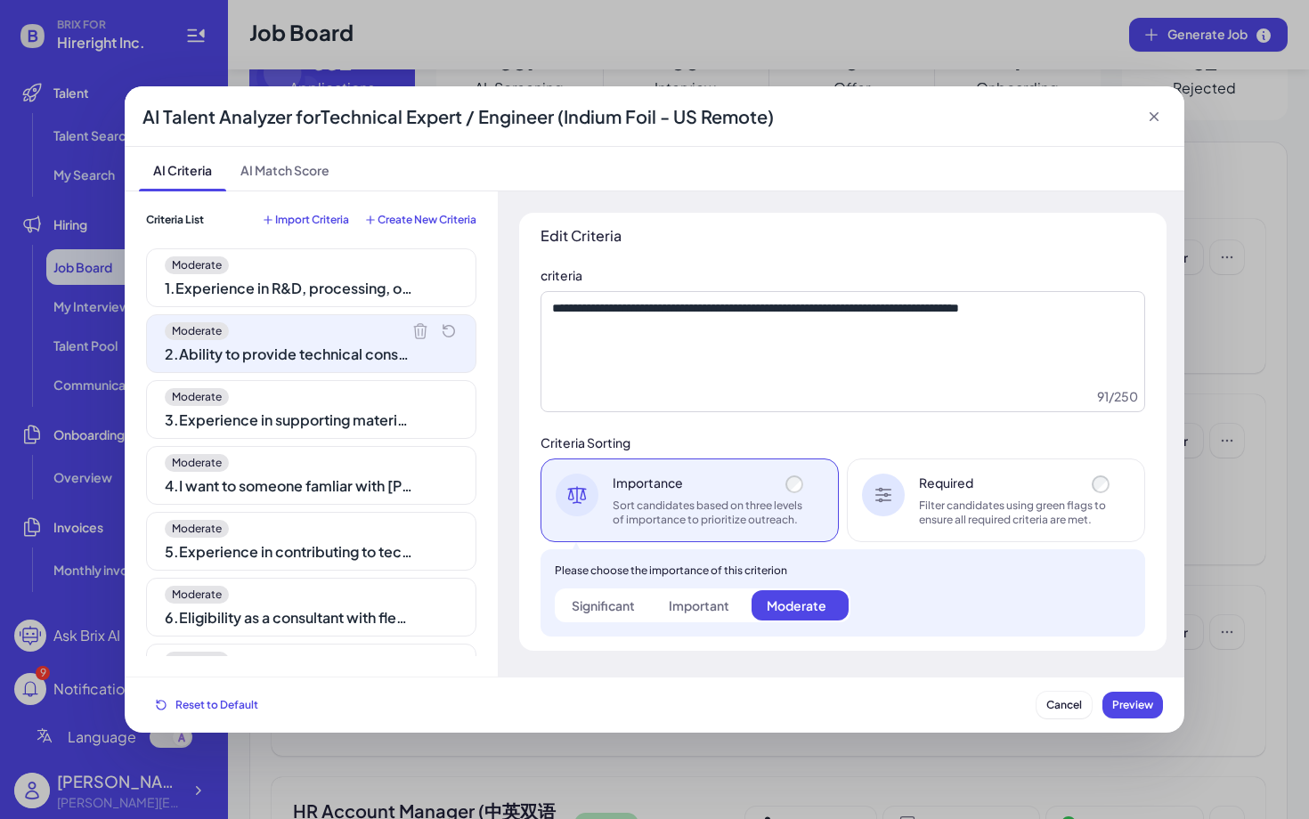
click at [387, 407] on div "Moderate 3 . Experience in supporting material testing, problem-solving, and co…" at bounding box center [311, 409] width 330 height 59
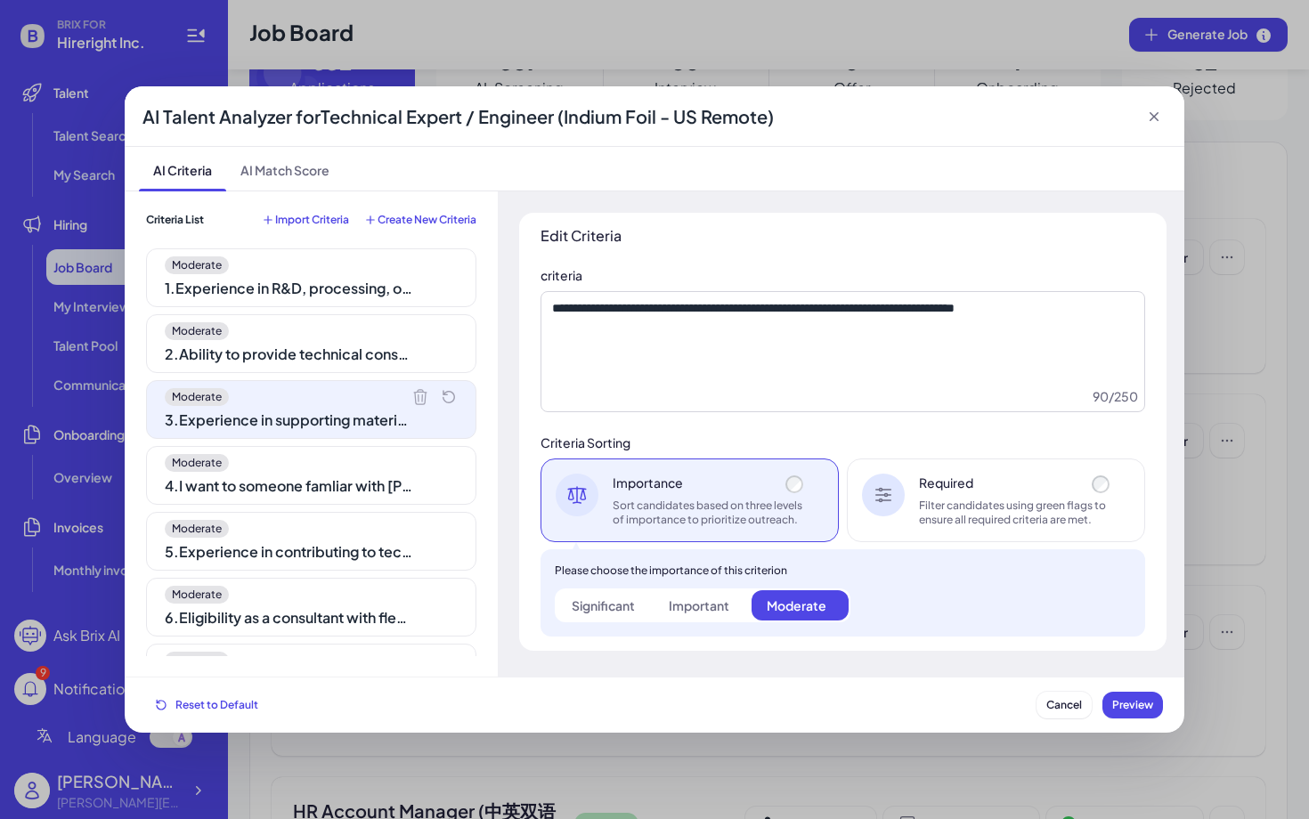
click at [1160, 118] on icon at bounding box center [1154, 117] width 18 height 18
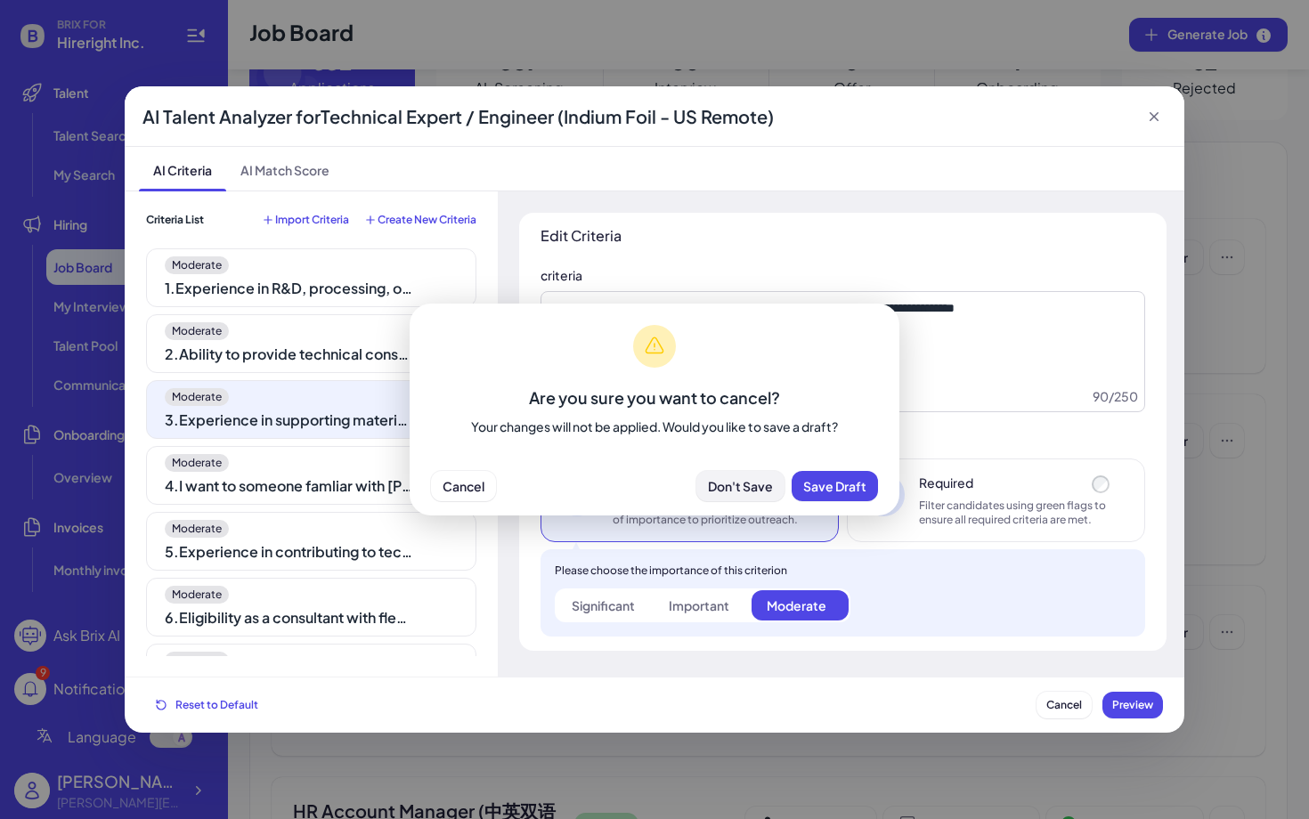
click at [740, 491] on span "Don't Save" at bounding box center [740, 486] width 65 height 16
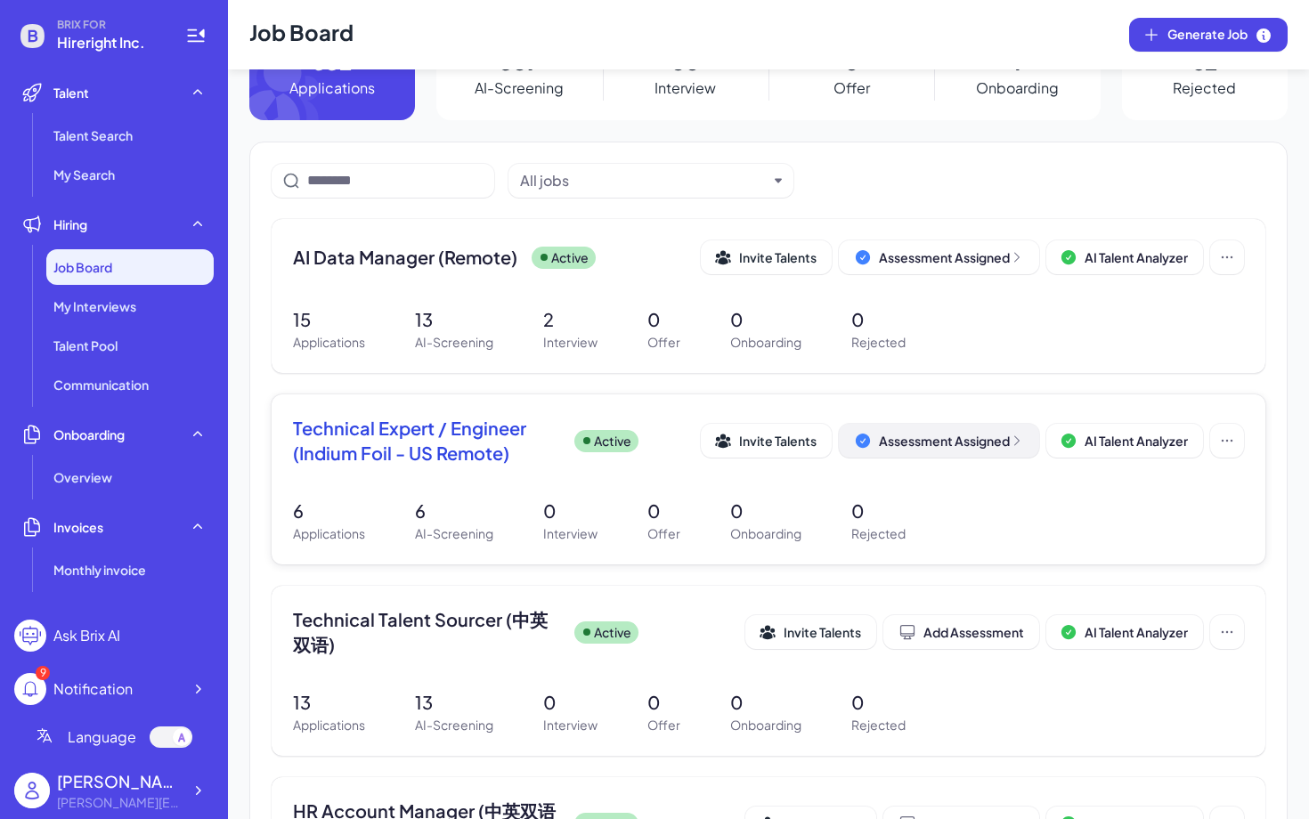
click at [924, 452] on button "Assessment Assigned" at bounding box center [939, 441] width 200 height 34
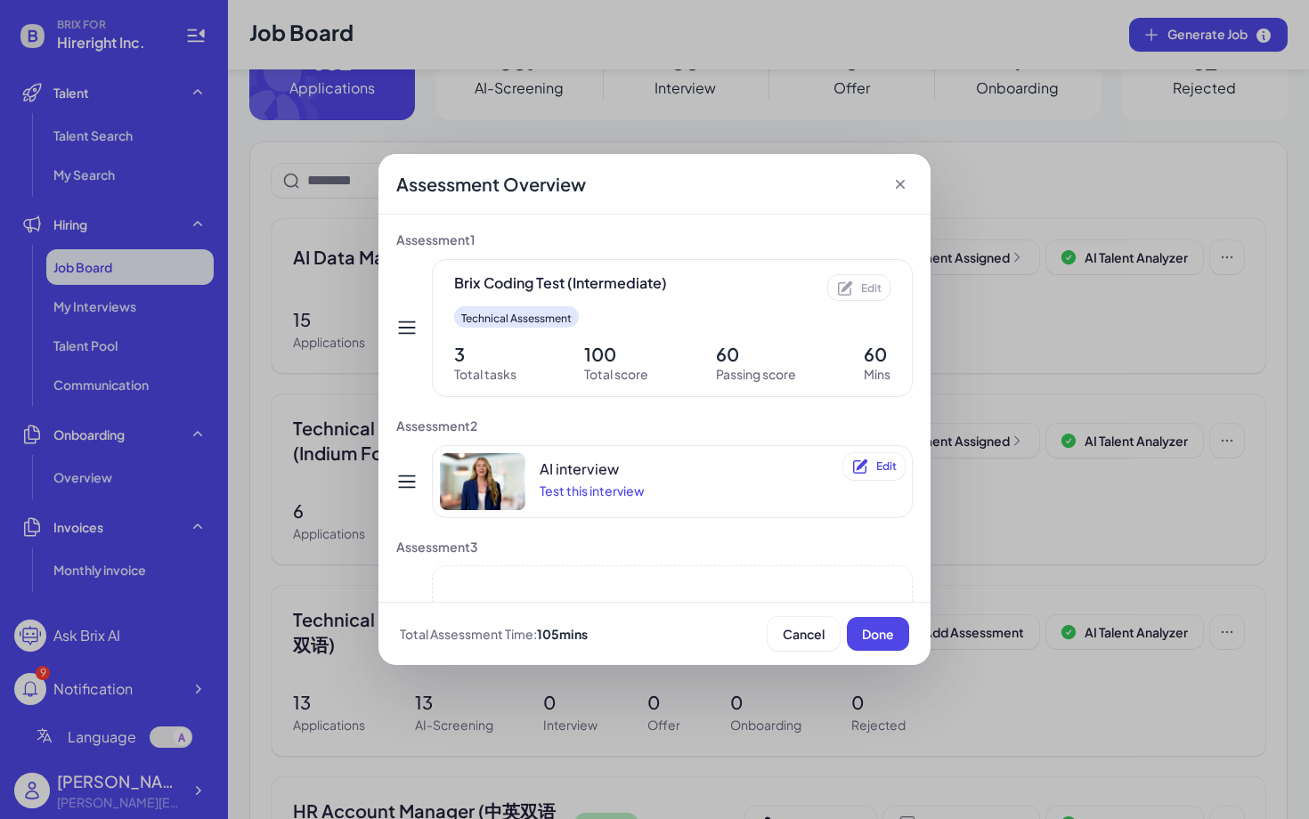
click at [900, 187] on icon at bounding box center [901, 184] width 18 height 18
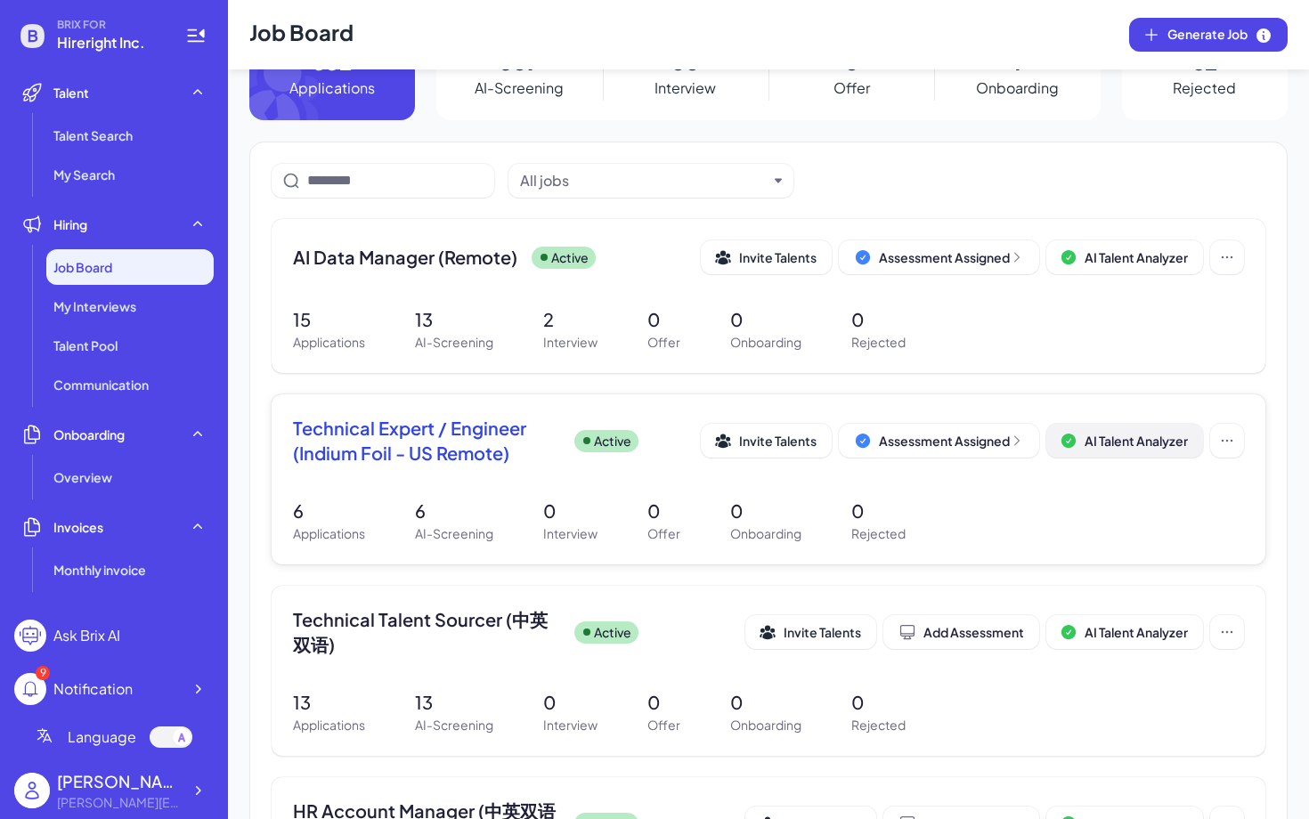
click at [1122, 449] on button "AI Talent Analyzer" at bounding box center [1125, 441] width 157 height 34
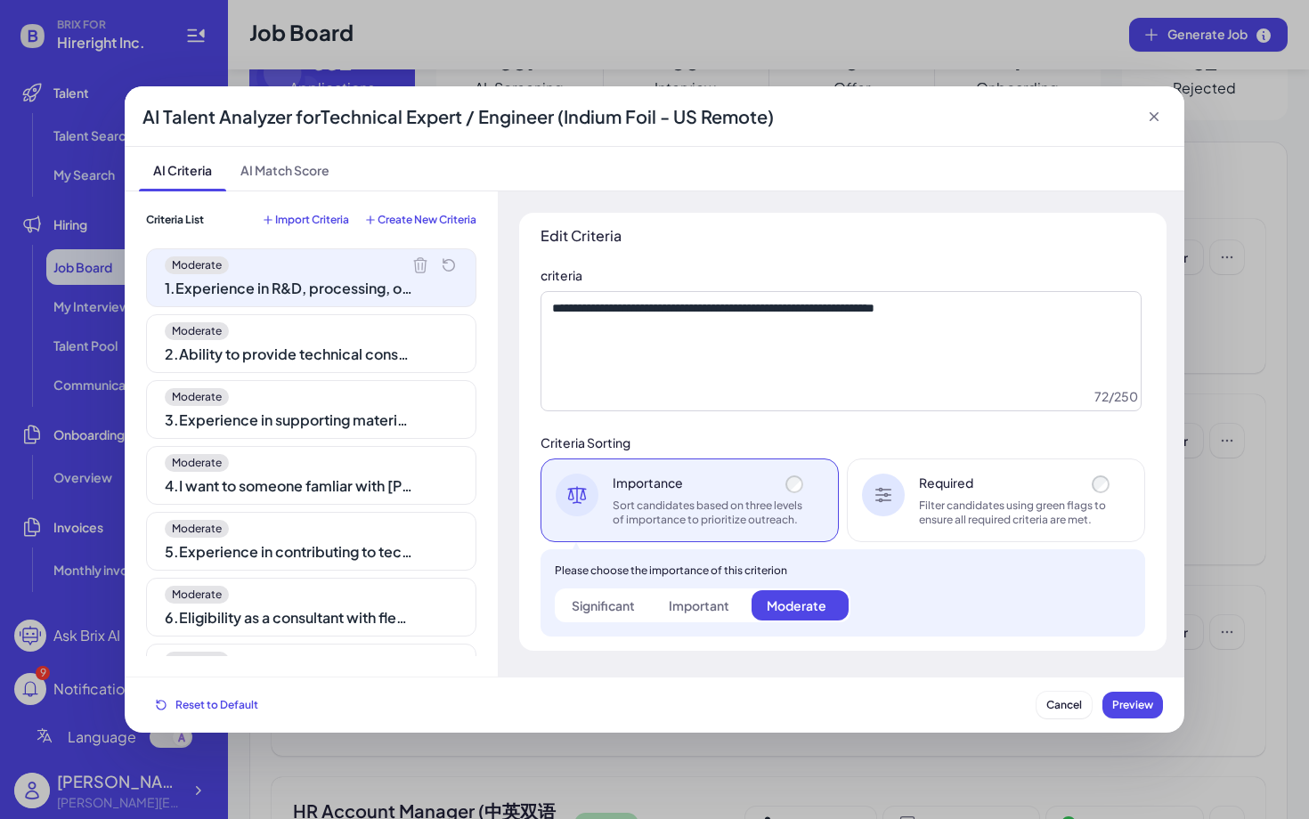
click at [351, 394] on div "Moderate" at bounding box center [311, 397] width 293 height 18
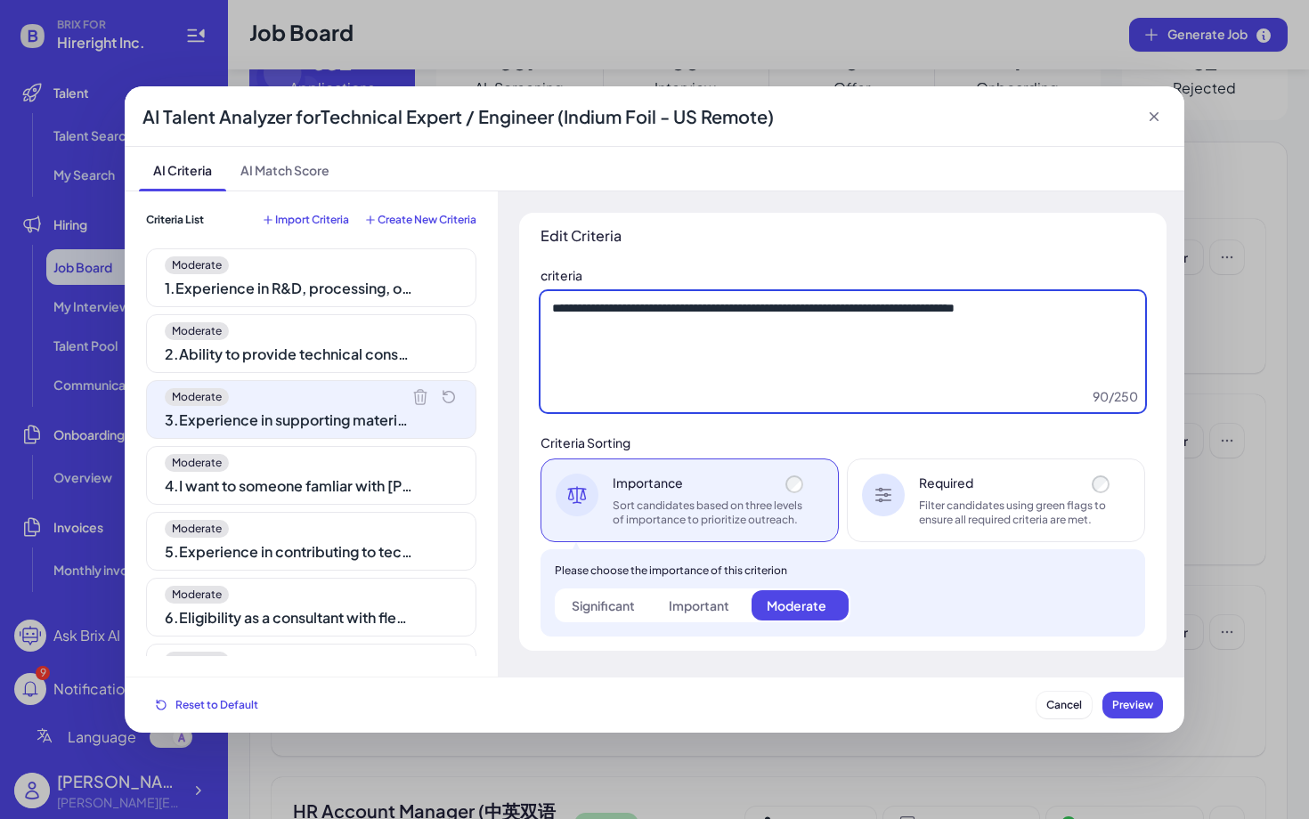
drag, startPoint x: 556, startPoint y: 310, endPoint x: 1080, endPoint y: 335, distance: 524.3
click at [1083, 338] on textarea "**********" at bounding box center [843, 351] width 605 height 121
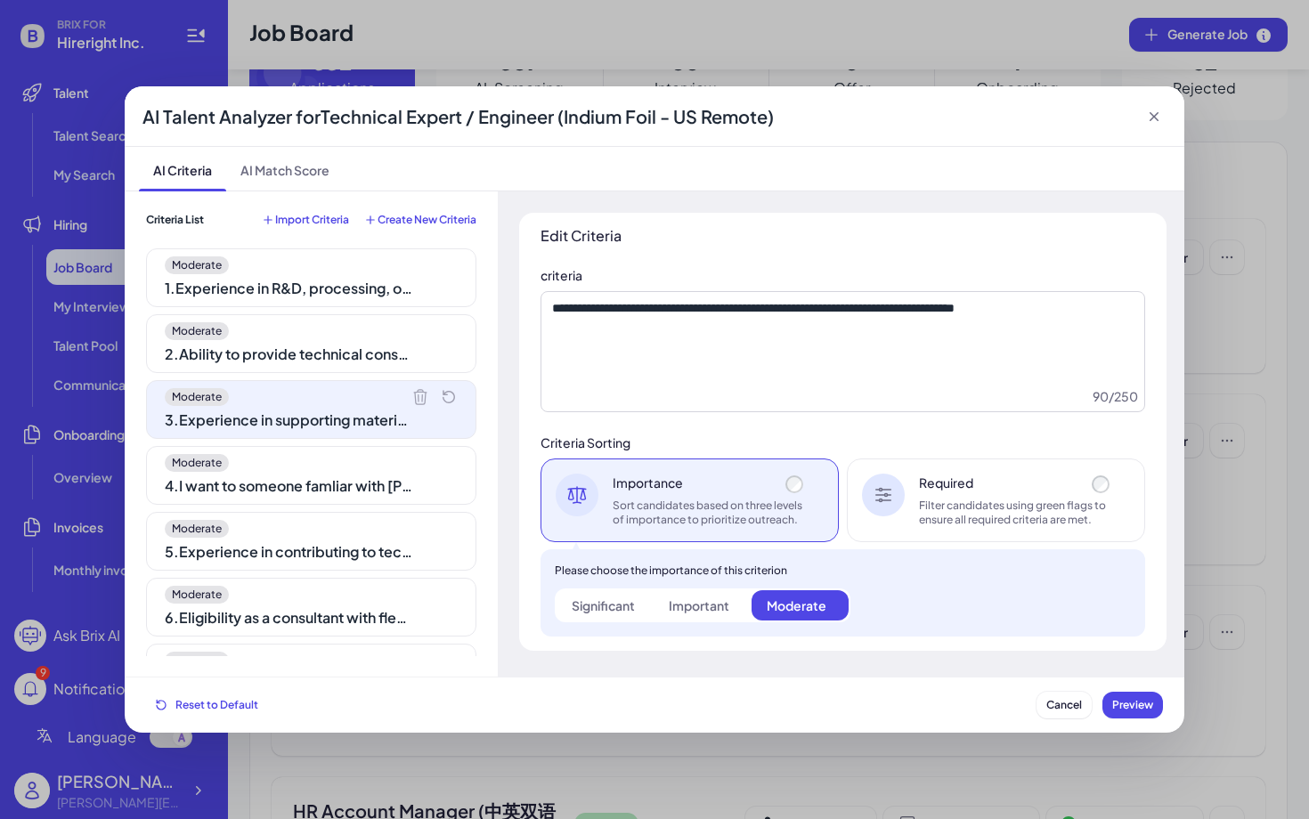
click at [1156, 118] on icon at bounding box center [1154, 116] width 9 height 9
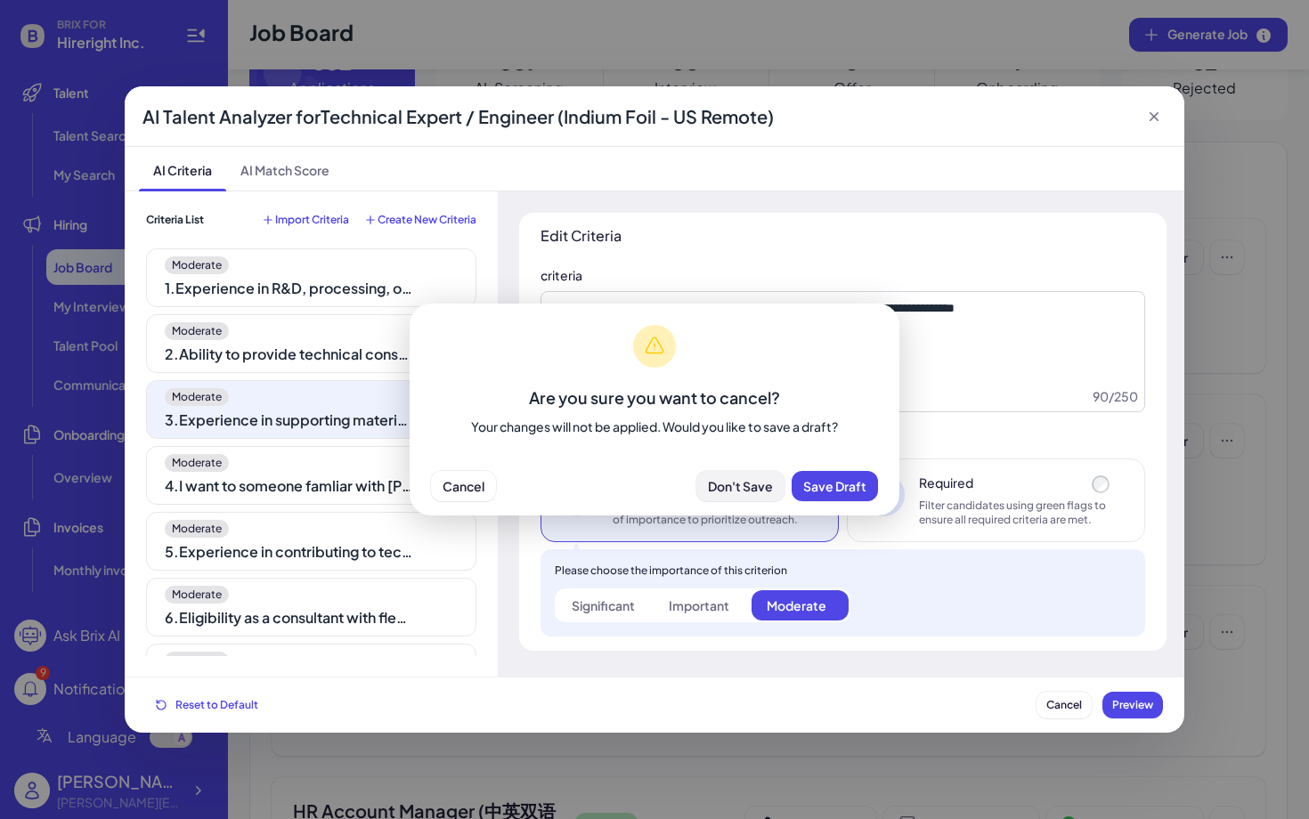
click at [755, 485] on span "Don't Save" at bounding box center [740, 486] width 65 height 16
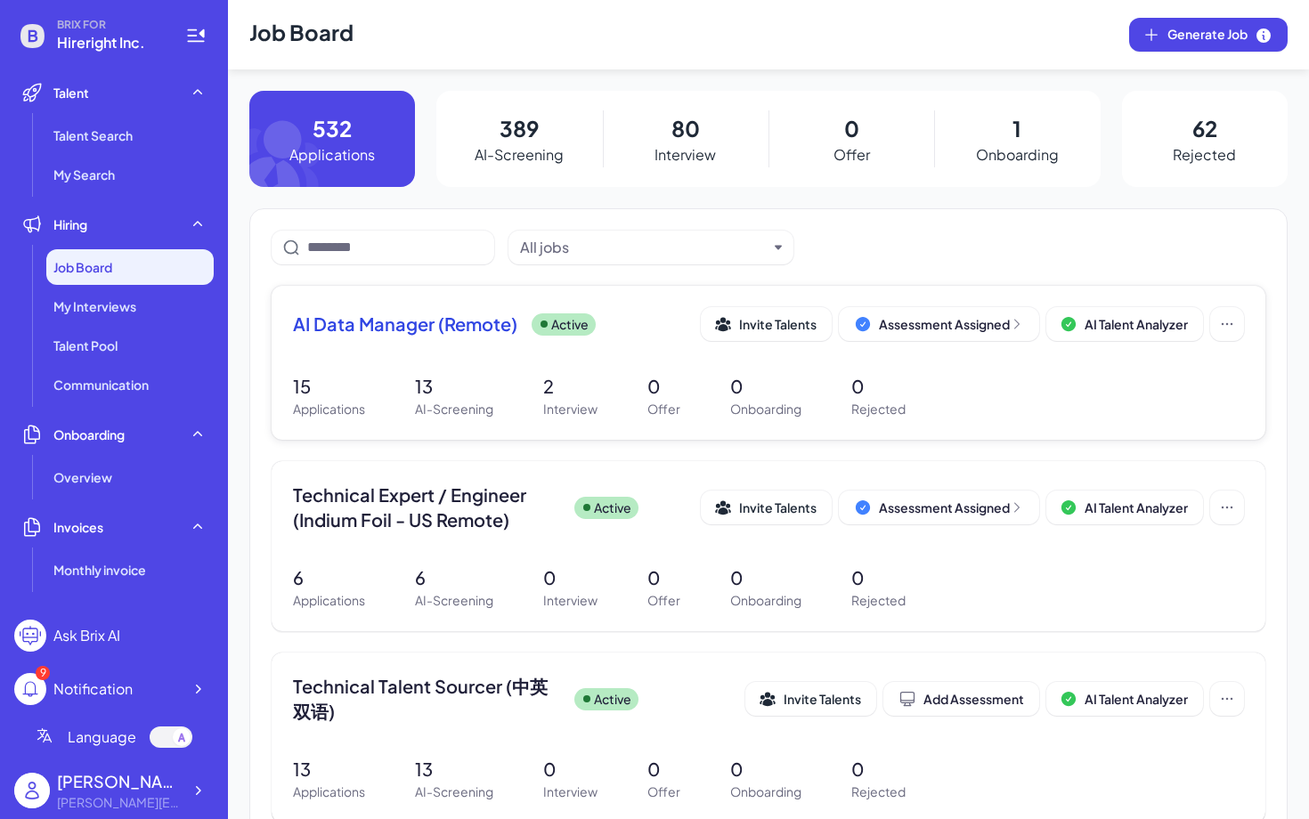
scroll to position [1, 0]
click at [415, 356] on div "AI Data Manager (Remote) Active Invite Talents Assessment Assigned AI Talent An…" at bounding box center [769, 362] width 994 height 154
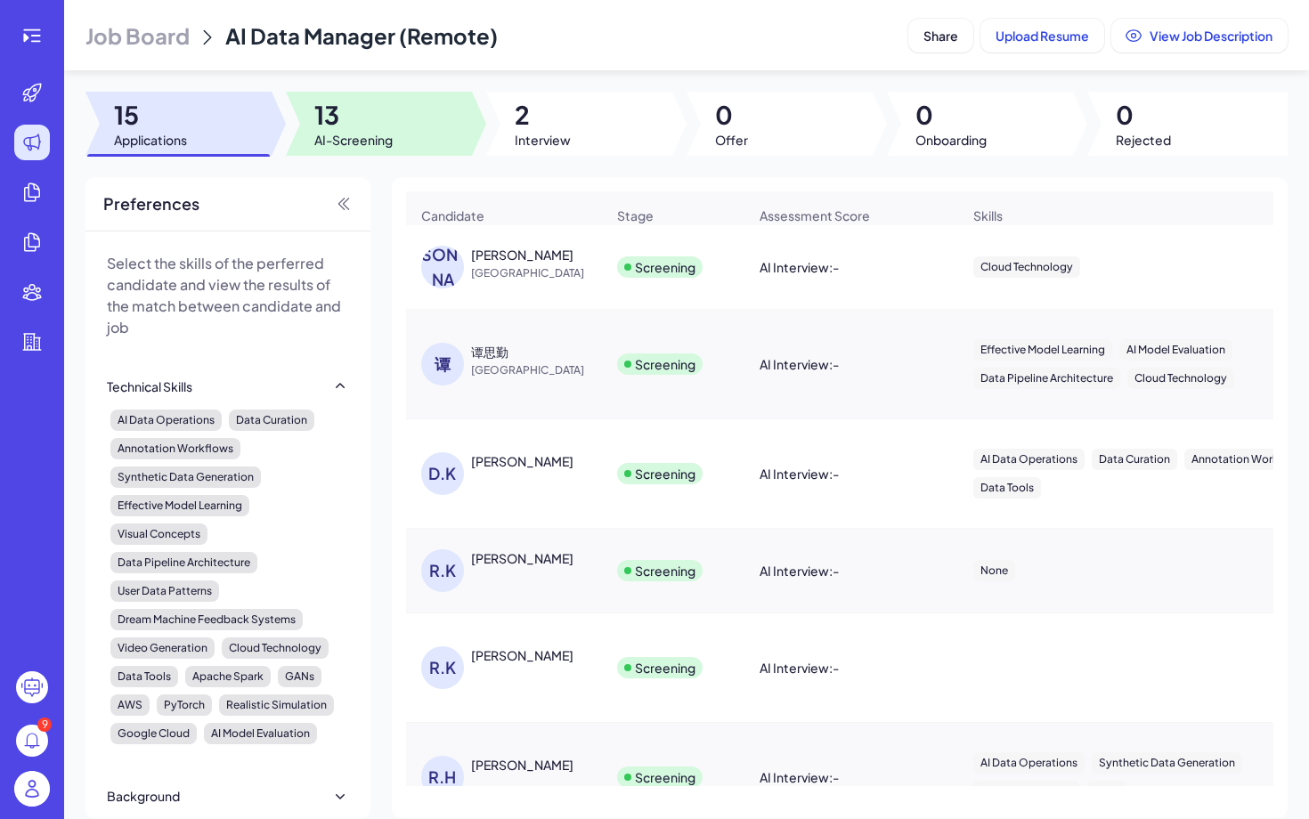
click at [356, 132] on span "AI-Screening" at bounding box center [353, 140] width 78 height 18
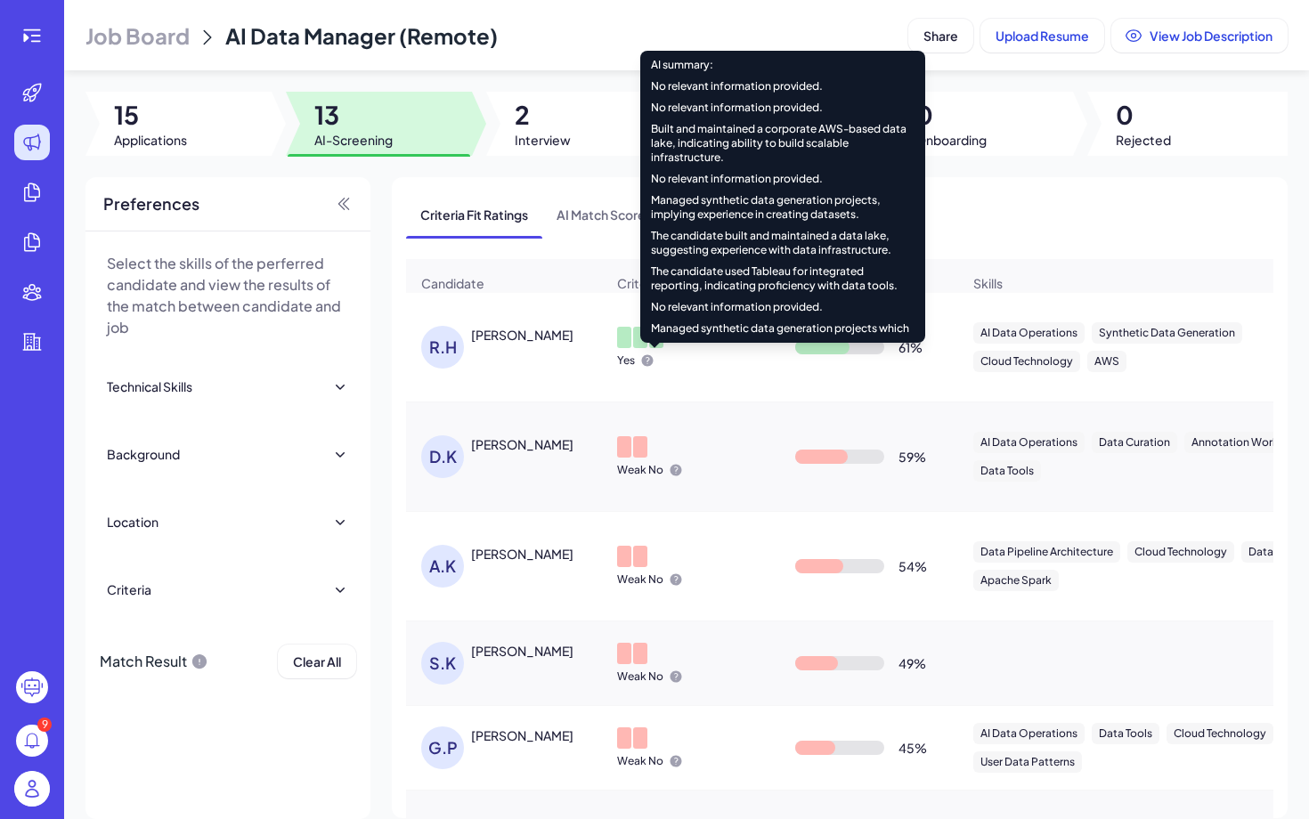
scroll to position [13, 0]
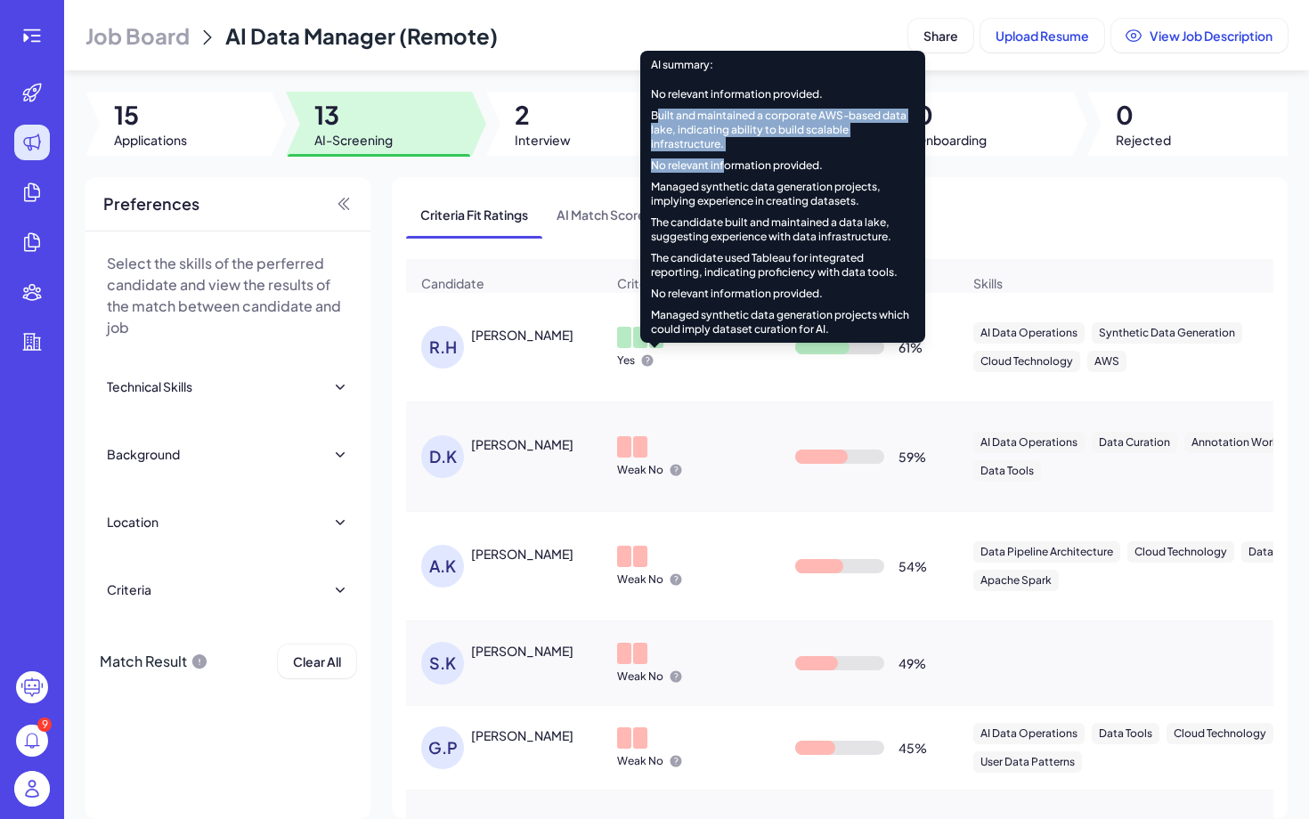
drag, startPoint x: 657, startPoint y: 118, endPoint x: 725, endPoint y: 160, distance: 79.6
click at [726, 160] on div "No relevant information provided. No relevant information provided. Built and m…" at bounding box center [782, 207] width 285 height 257
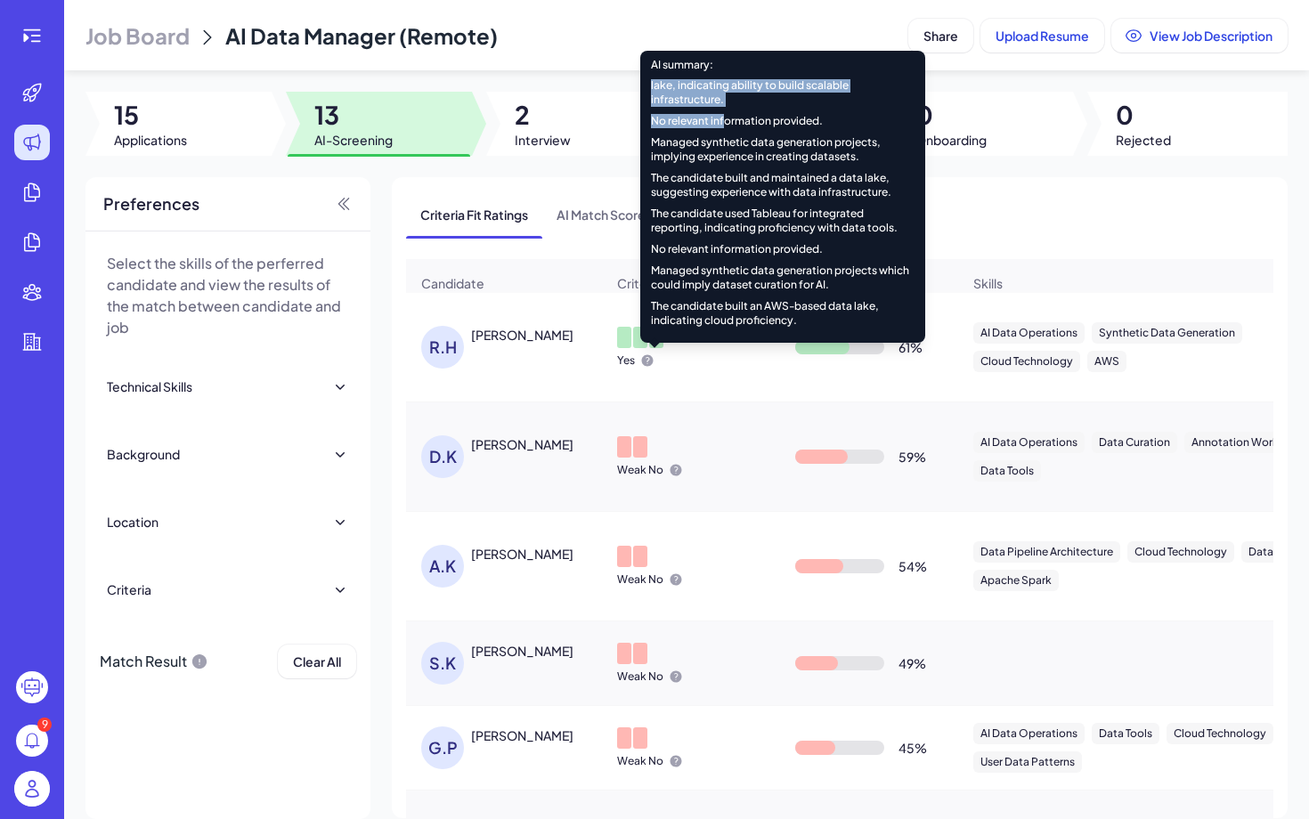
scroll to position [0, 0]
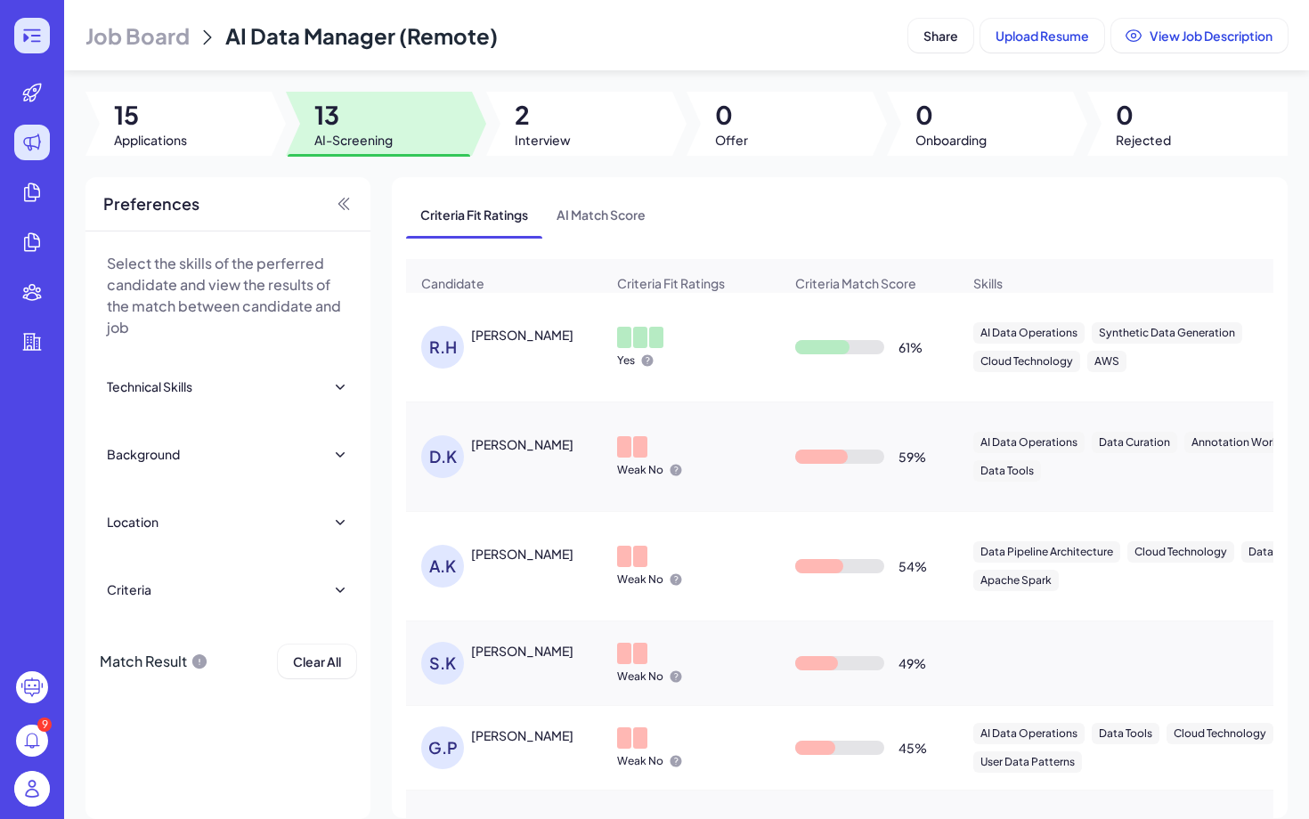
click at [25, 37] on icon at bounding box center [25, 38] width 5 height 9
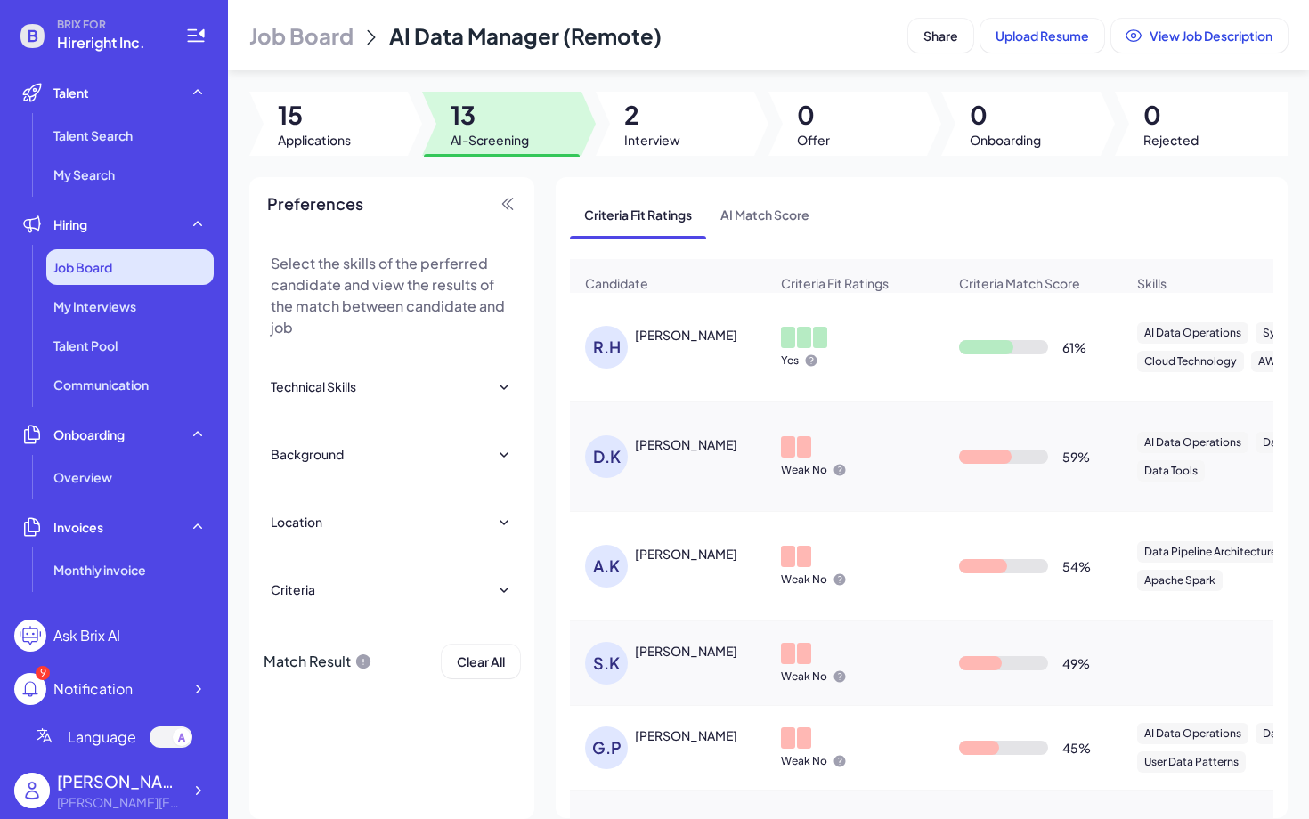
click at [108, 268] on span "Job Board" at bounding box center [82, 267] width 59 height 18
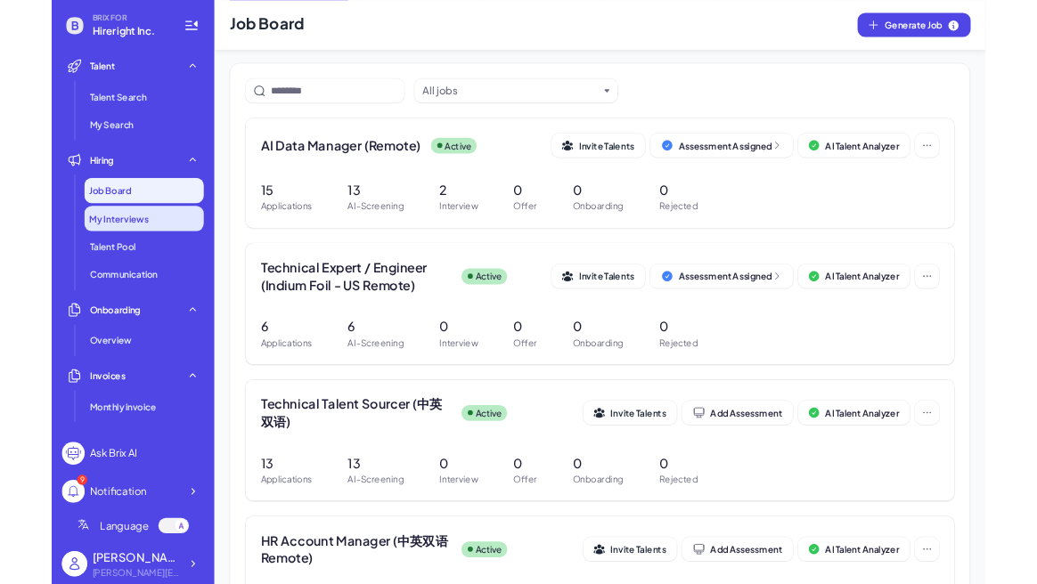
scroll to position [122, 0]
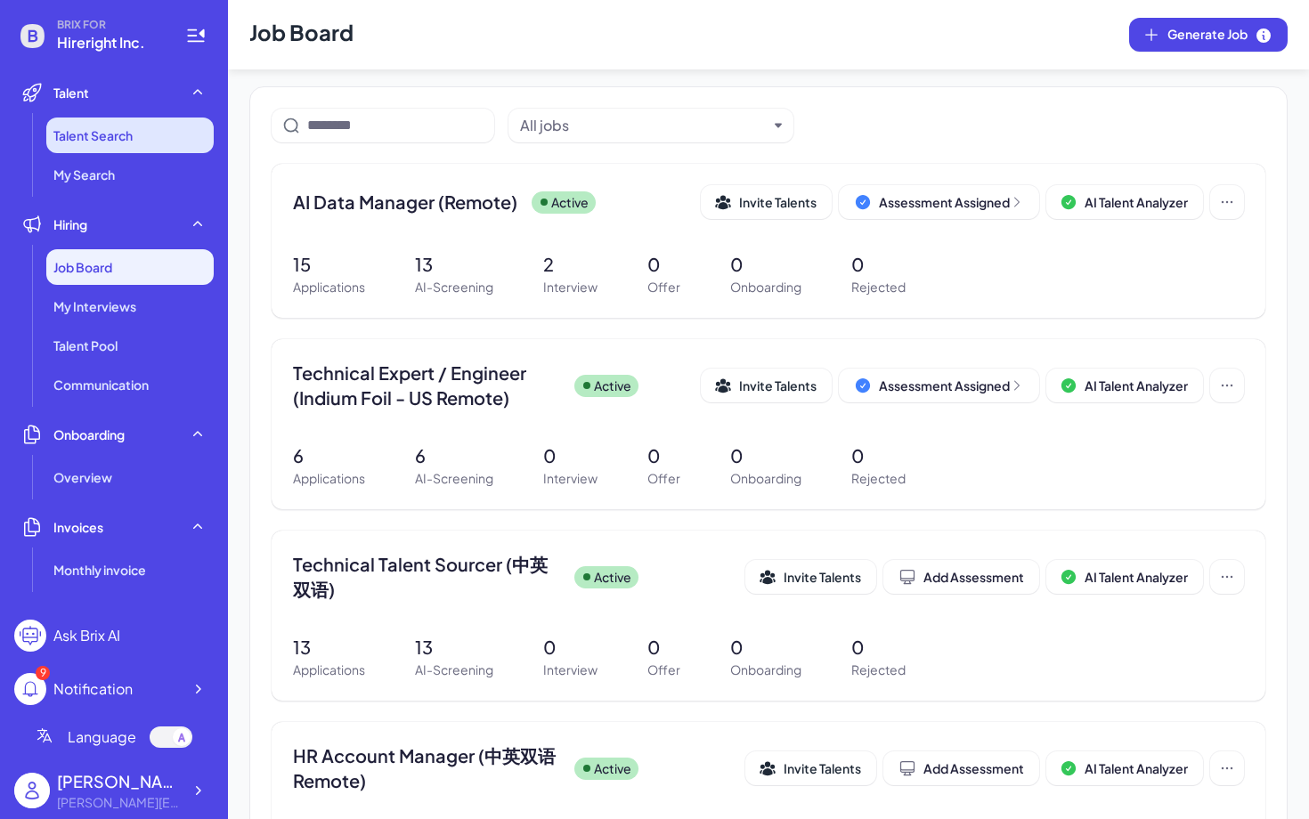
click at [96, 129] on span "Talent Search" at bounding box center [92, 135] width 79 height 18
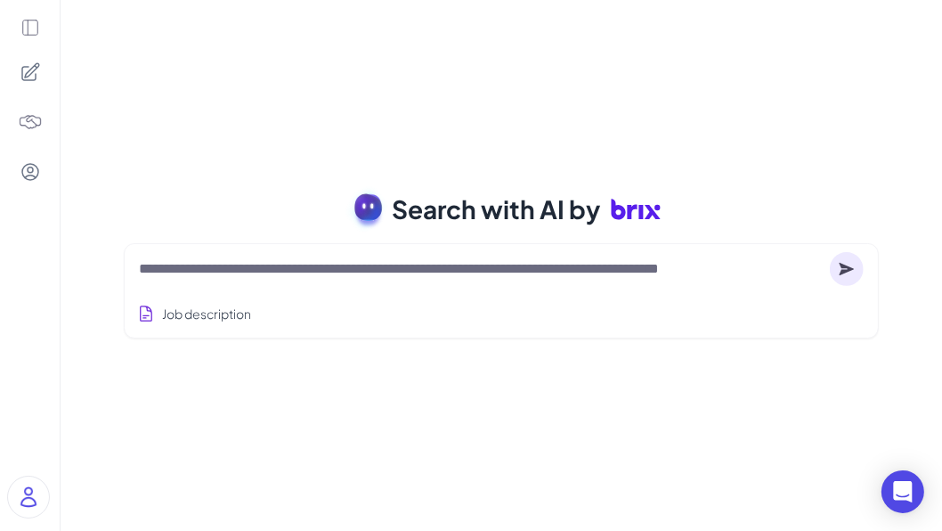
click at [42, 67] on div at bounding box center [30, 71] width 37 height 37
click at [30, 12] on div at bounding box center [30, 265] width 60 height 531
click at [30, 24] on icon at bounding box center [30, 28] width 20 height 20
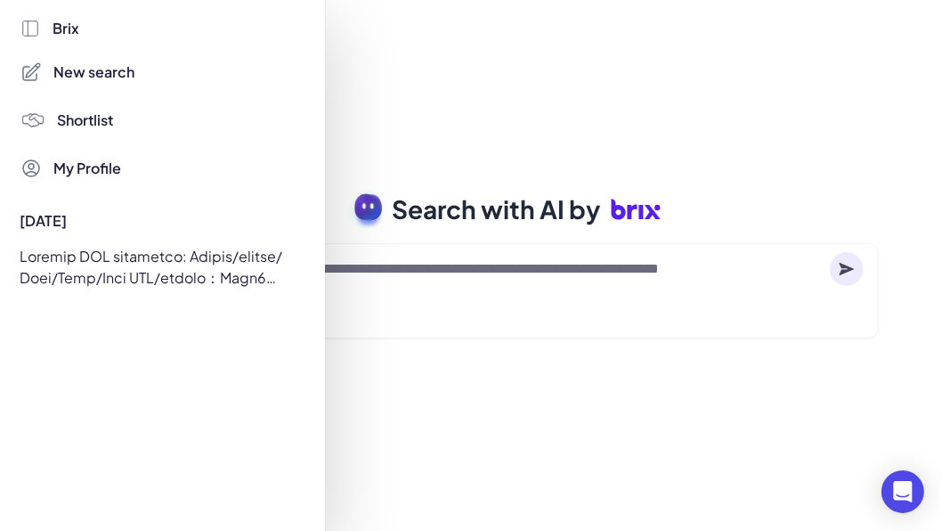
click at [474, 62] on div at bounding box center [471, 265] width 942 height 531
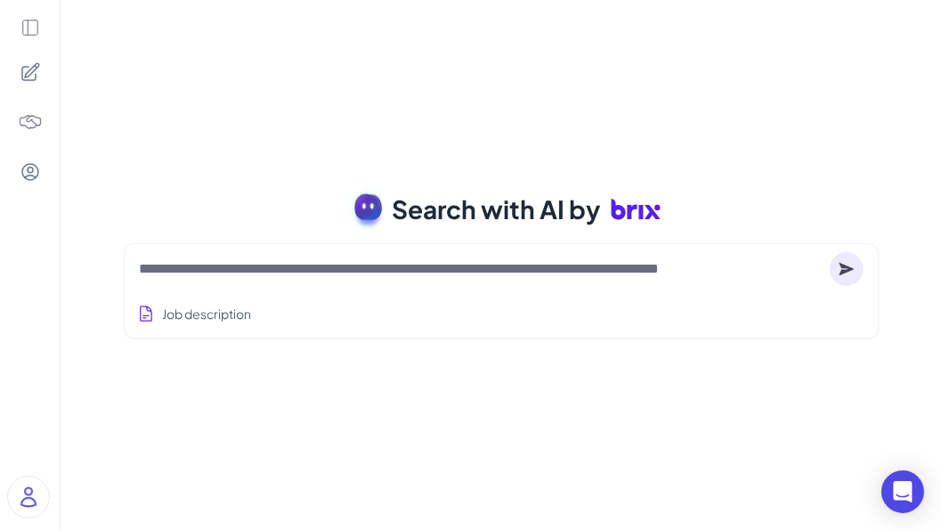
click at [31, 72] on icon at bounding box center [30, 71] width 17 height 17
click at [20, 23] on icon at bounding box center [30, 28] width 20 height 20
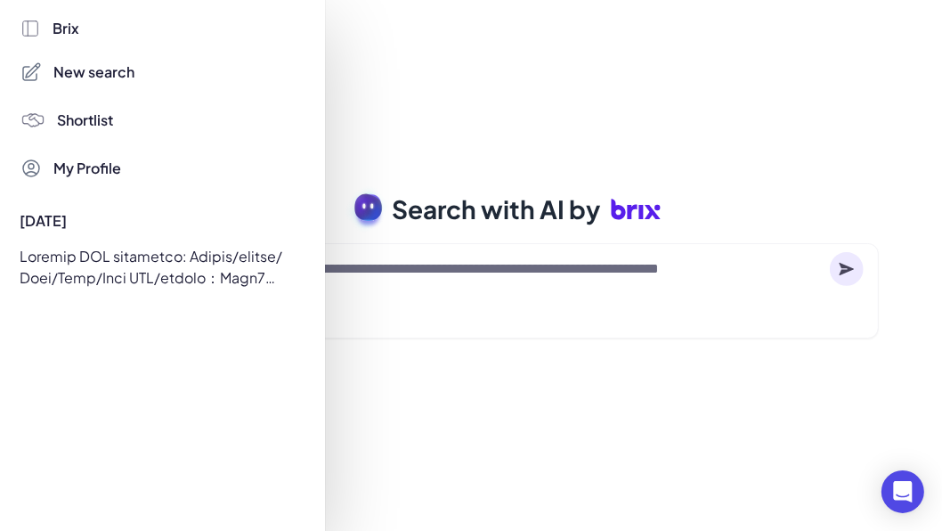
click at [109, 276] on div at bounding box center [158, 267] width 296 height 50
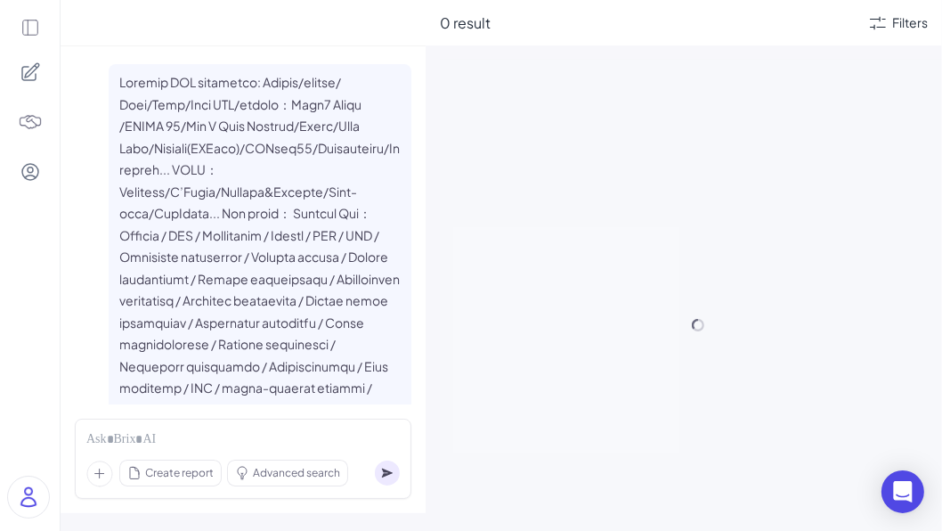
click at [39, 32] on icon at bounding box center [30, 28] width 20 height 20
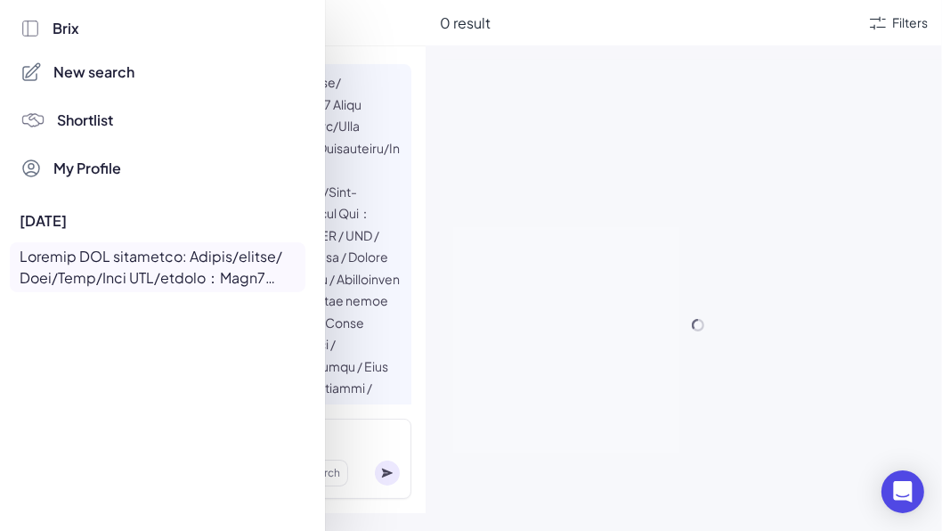
click at [144, 302] on div "Brix New search Shortlist My Profile [DATE]" at bounding box center [162, 265] width 285 height 531
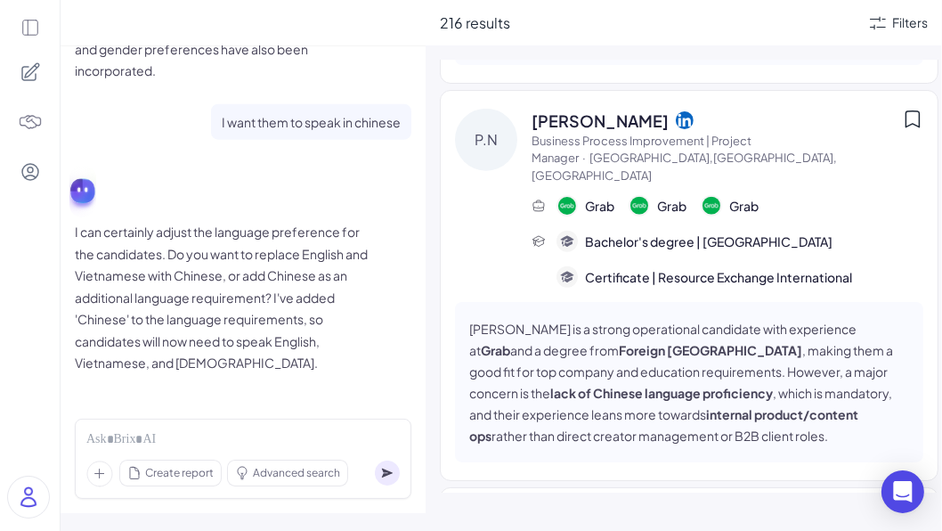
scroll to position [2120, 0]
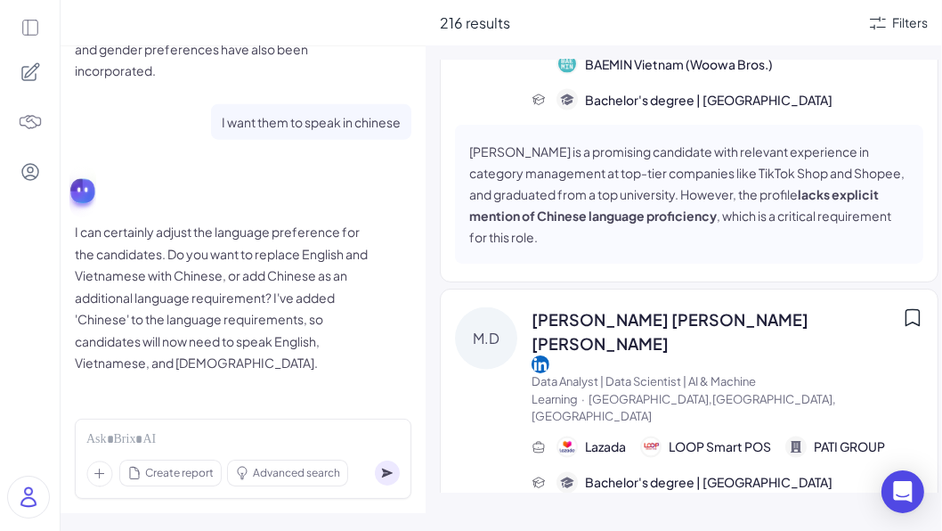
click at [35, 83] on div at bounding box center [30, 71] width 37 height 37
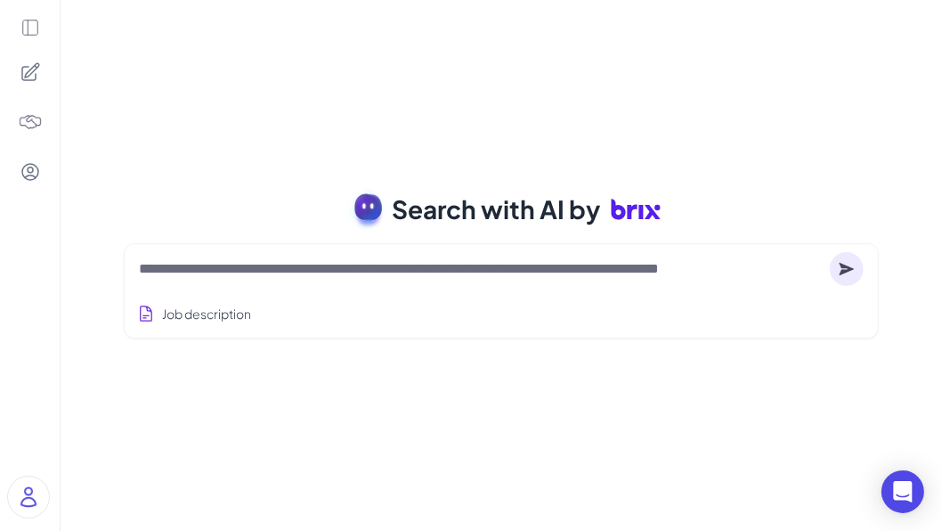
click at [28, 118] on img at bounding box center [30, 122] width 25 height 25
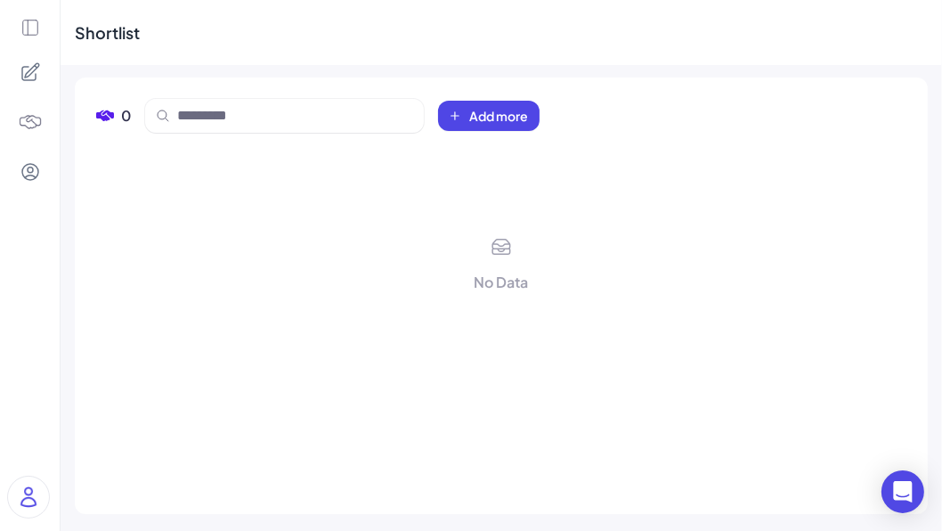
click at [39, 496] on img at bounding box center [28, 497] width 41 height 41
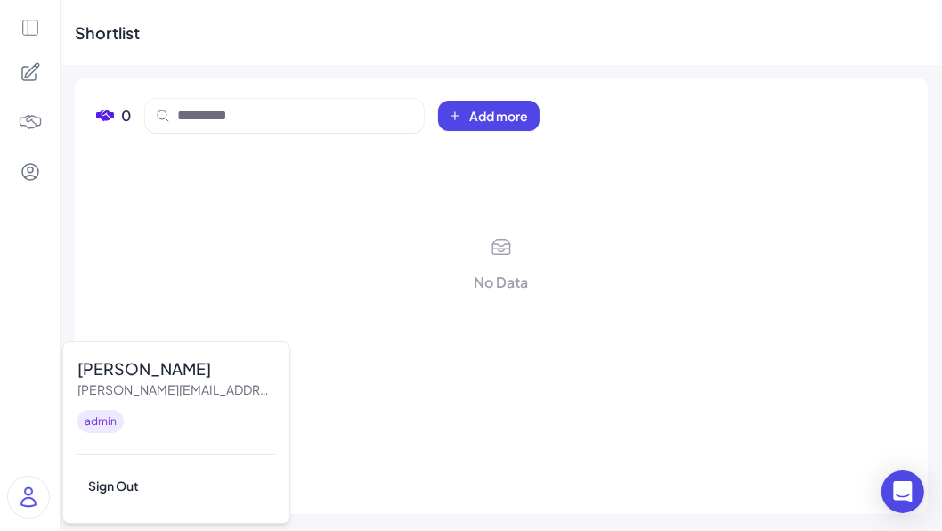
click at [453, 243] on div "No Data" at bounding box center [501, 264] width 811 height 57
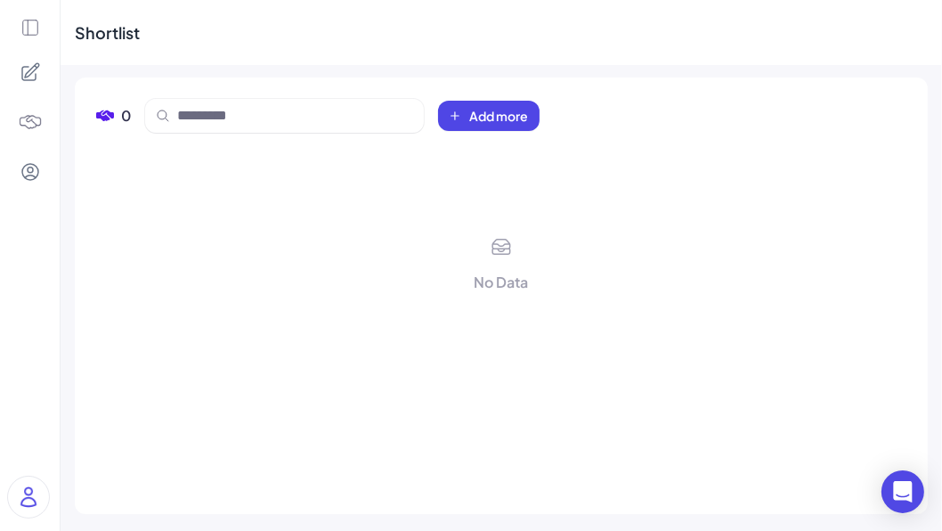
click at [44, 29] on div at bounding box center [30, 265] width 60 height 531
click at [30, 31] on icon at bounding box center [30, 28] width 20 height 20
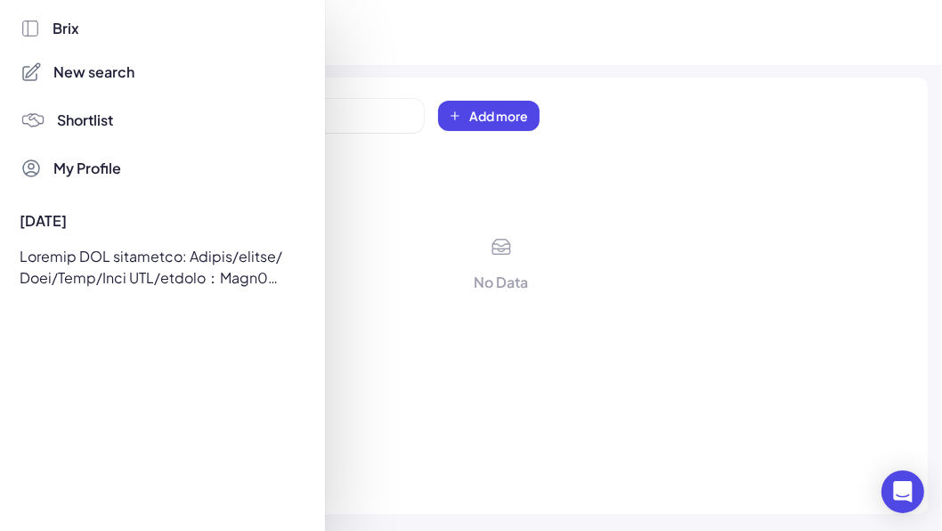
click at [392, 232] on div at bounding box center [471, 265] width 942 height 531
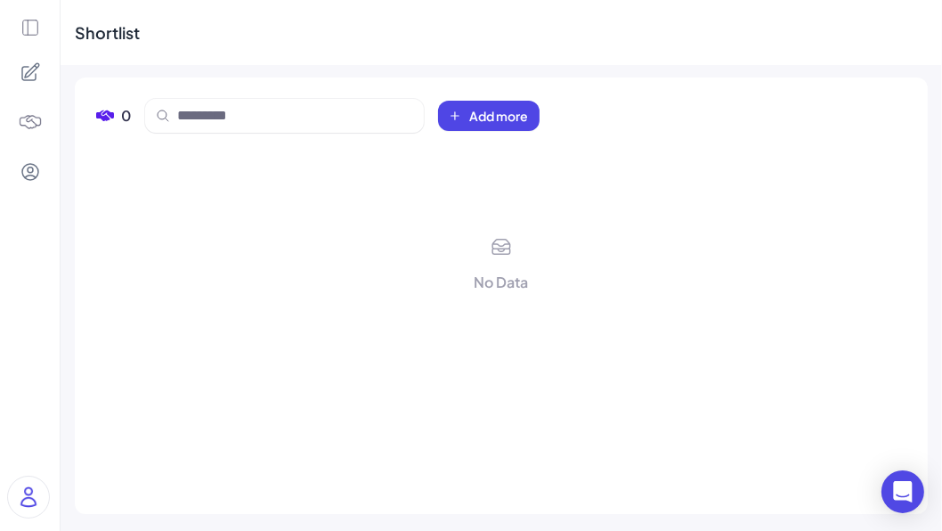
click at [45, 479] on div at bounding box center [28, 497] width 43 height 43
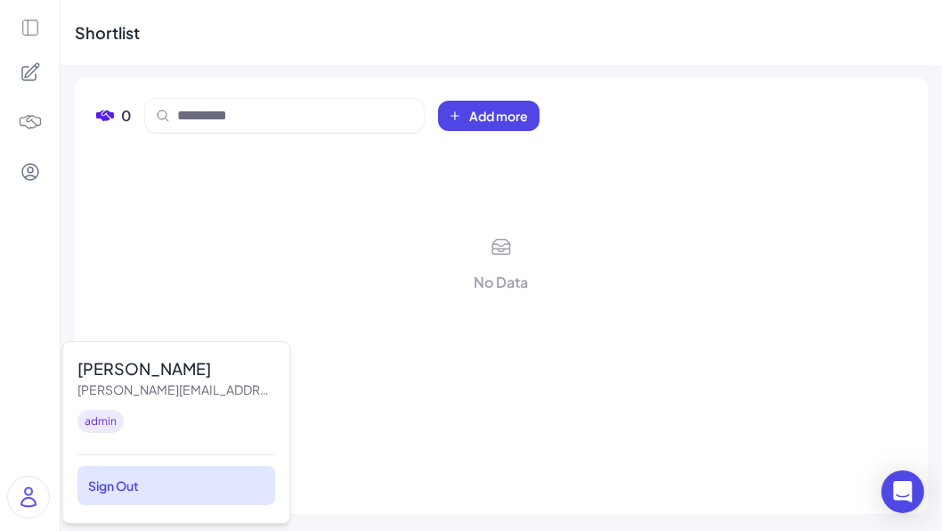
click at [126, 486] on div "Sign Out" at bounding box center [176, 485] width 198 height 39
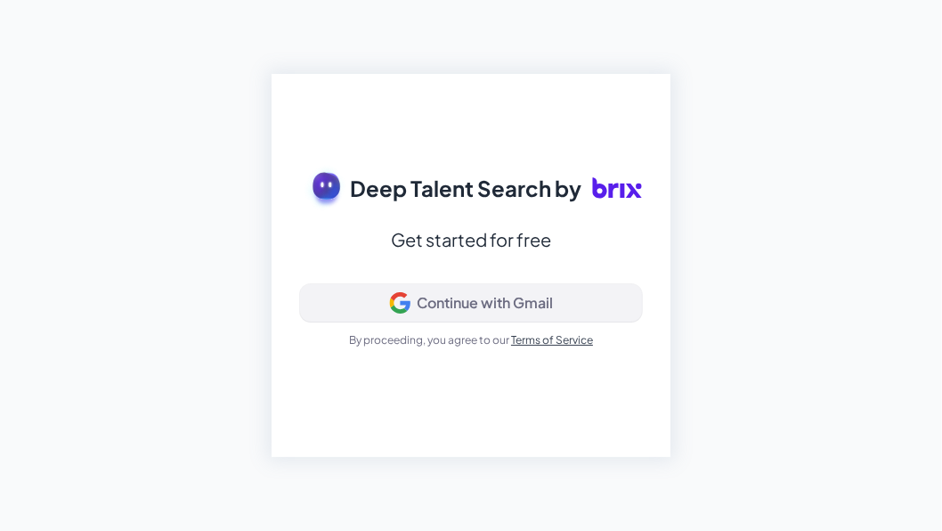
click at [424, 321] on button "Continue with Gmail" at bounding box center [471, 302] width 342 height 37
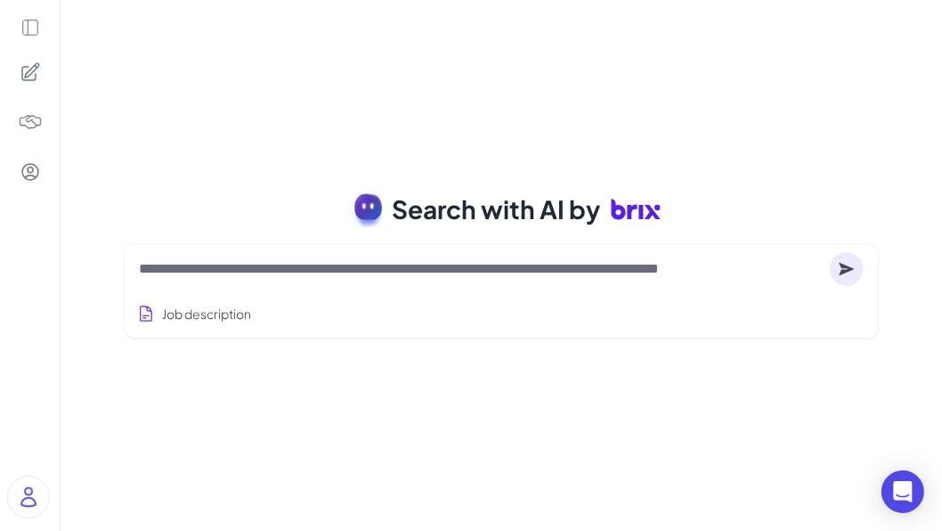
click at [32, 24] on icon at bounding box center [30, 28] width 20 height 20
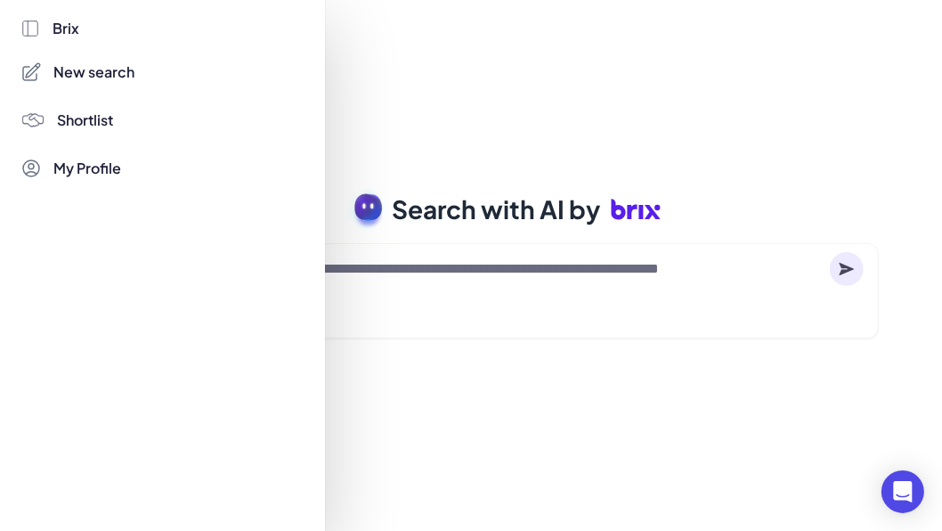
click at [557, 35] on div at bounding box center [471, 265] width 942 height 531
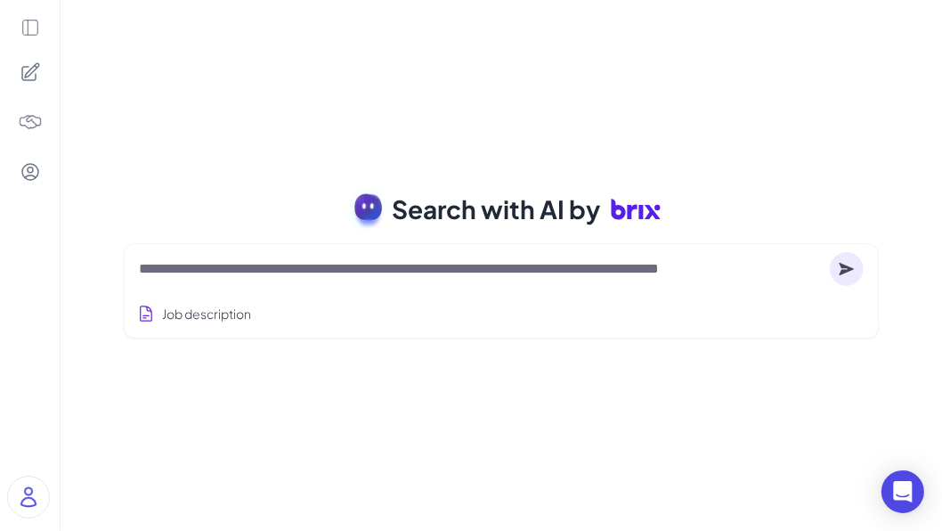
click at [28, 72] on icon at bounding box center [30, 71] width 21 height 21
click at [28, 32] on icon at bounding box center [30, 28] width 20 height 20
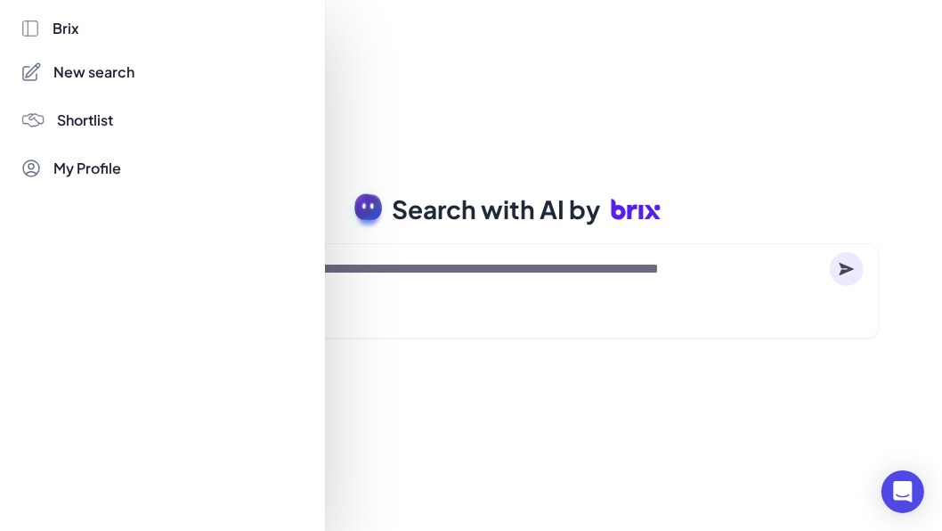
click at [448, 94] on div at bounding box center [471, 265] width 942 height 531
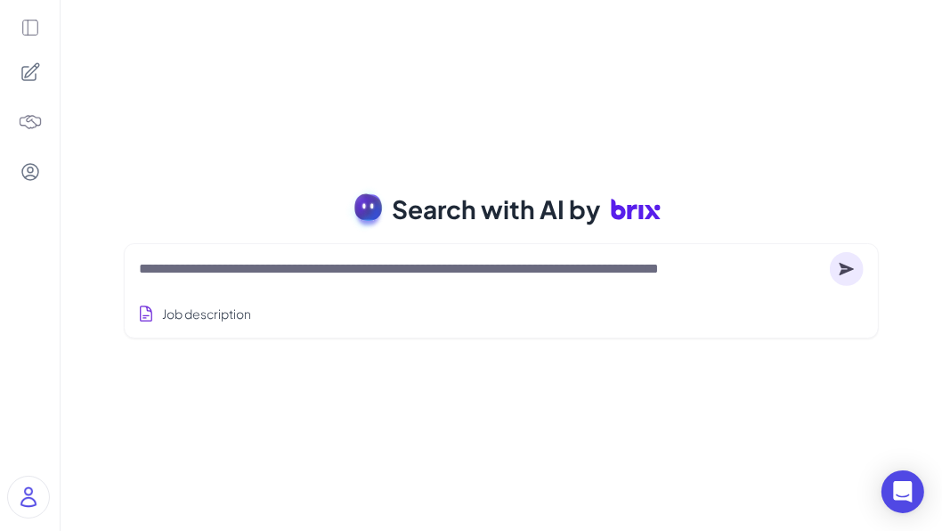
click at [28, 78] on icon at bounding box center [30, 71] width 21 height 21
click at [46, 12] on div at bounding box center [30, 265] width 60 height 531
click at [39, 21] on icon at bounding box center [30, 28] width 20 height 20
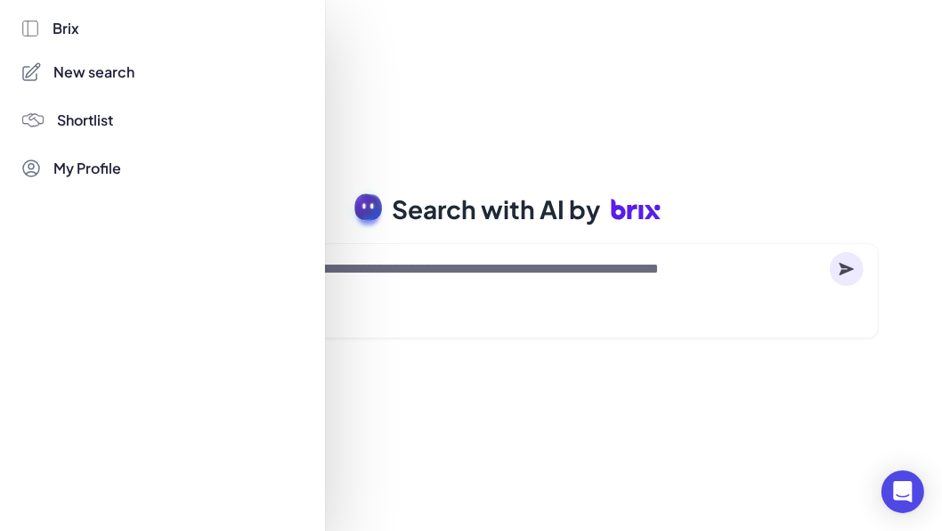
click at [94, 69] on span "New search" at bounding box center [94, 71] width 81 height 21
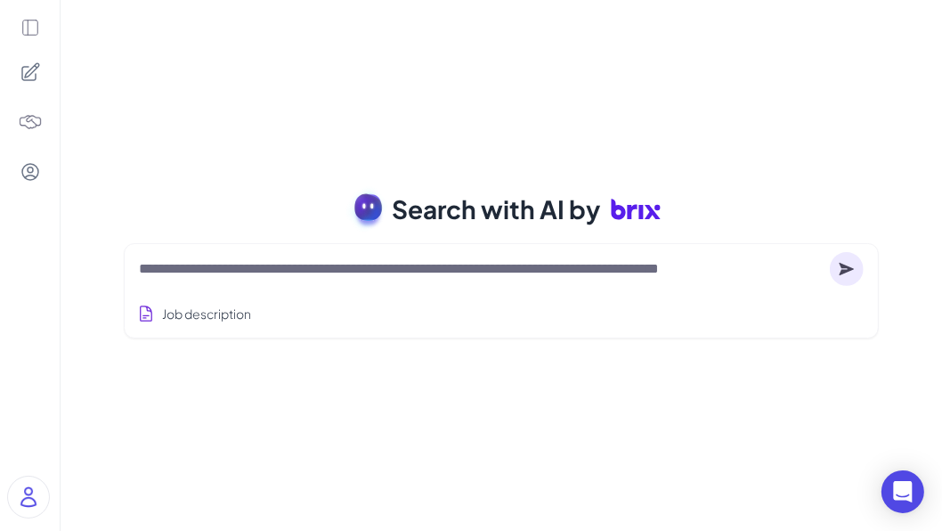
click at [28, 29] on icon at bounding box center [30, 28] width 20 height 20
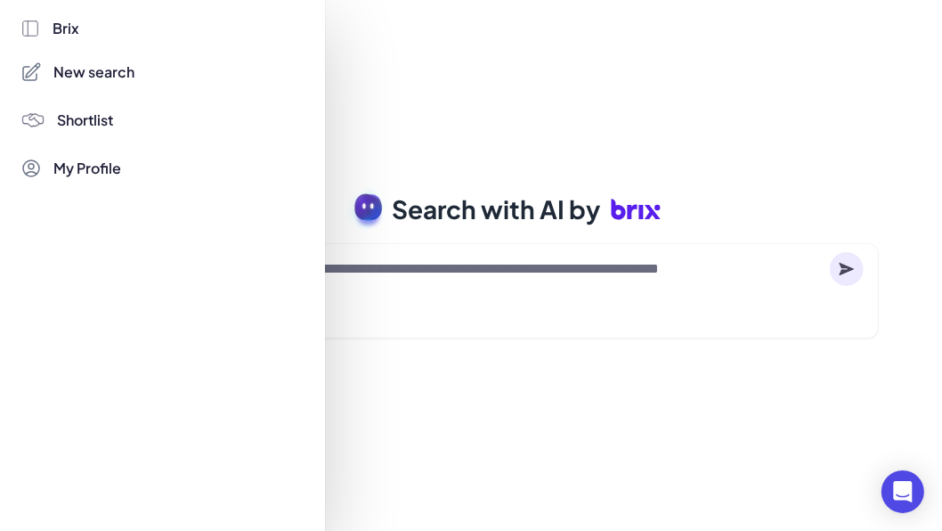
click at [88, 117] on span "Shortlist" at bounding box center [86, 120] width 56 height 21
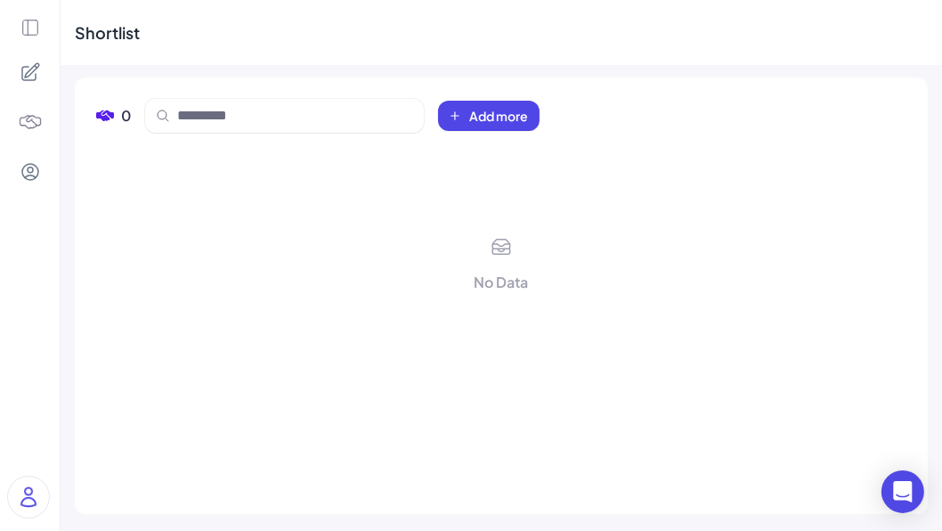
click at [16, 502] on img at bounding box center [28, 497] width 41 height 41
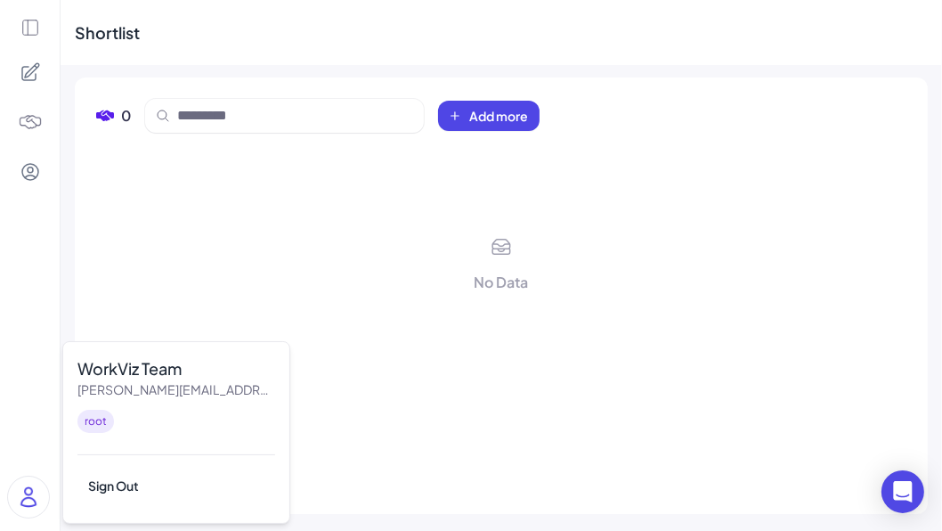
click at [302, 266] on div "No Data" at bounding box center [501, 264] width 811 height 57
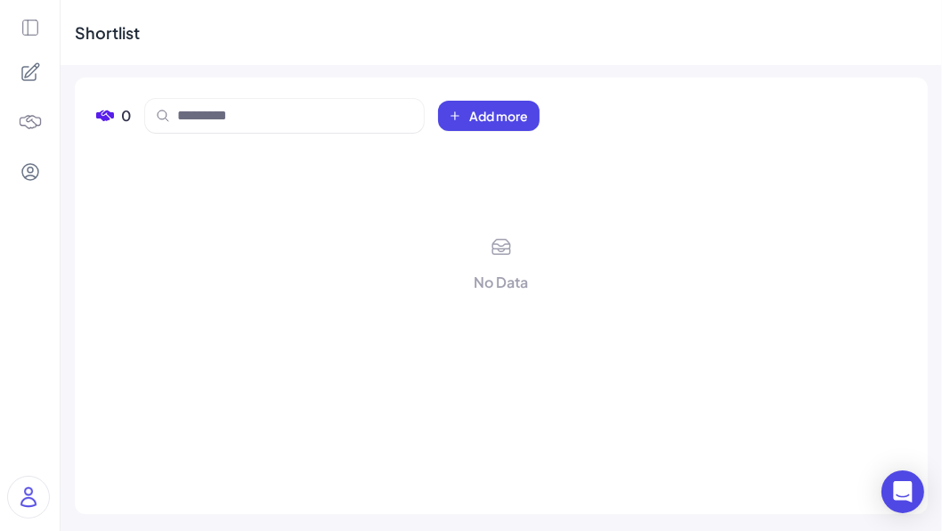
click at [31, 29] on icon at bounding box center [30, 28] width 20 height 20
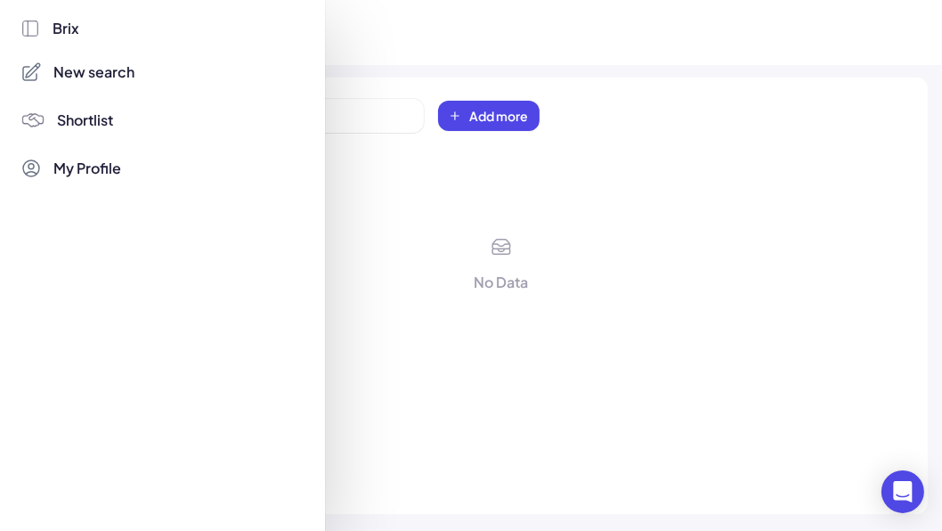
click at [123, 66] on span "New search" at bounding box center [94, 71] width 81 height 21
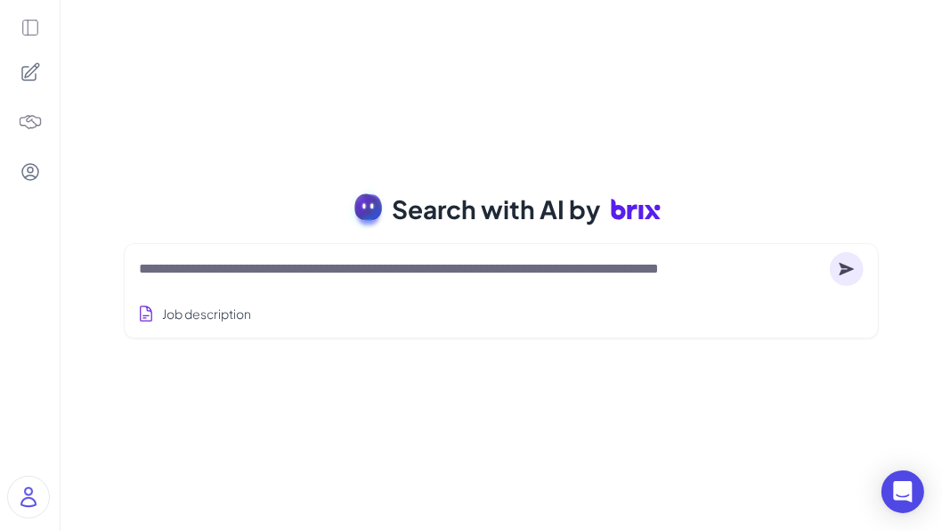
click at [354, 246] on div "Job description" at bounding box center [501, 290] width 755 height 95
click at [246, 270] on textarea at bounding box center [481, 268] width 684 height 21
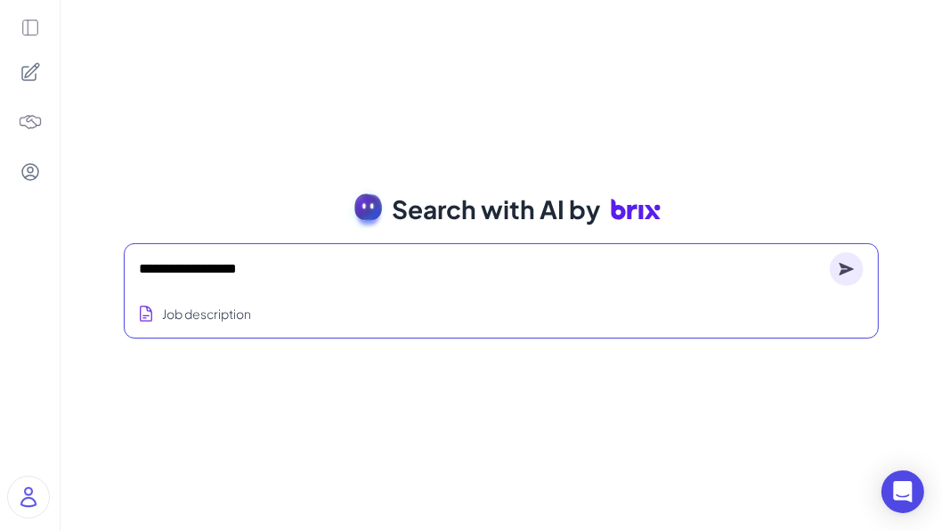
type textarea "**********"
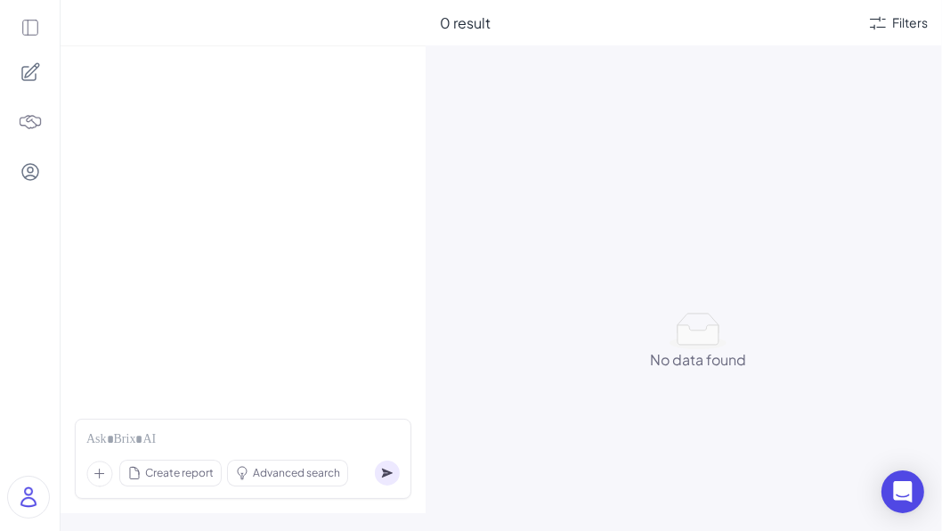
scroll to position [219, 0]
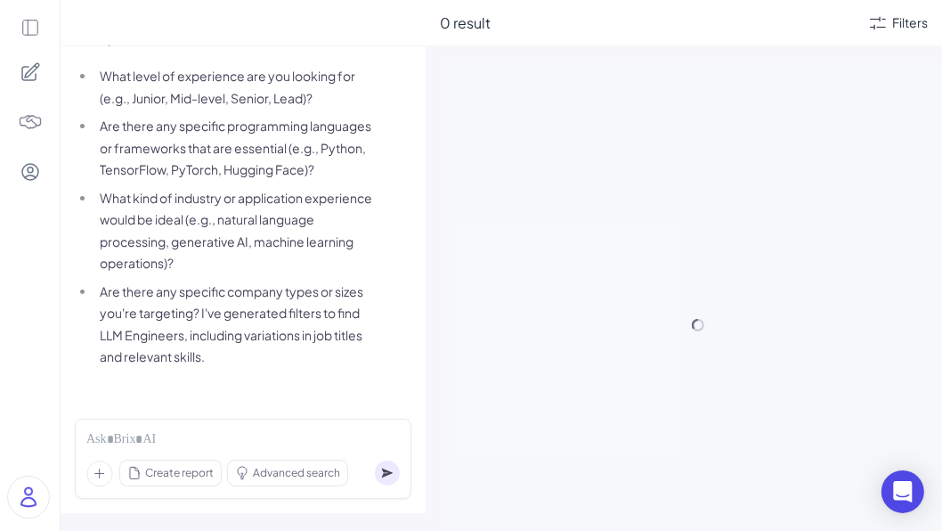
click at [891, 22] on div "Filters" at bounding box center [898, 22] width 61 height 21
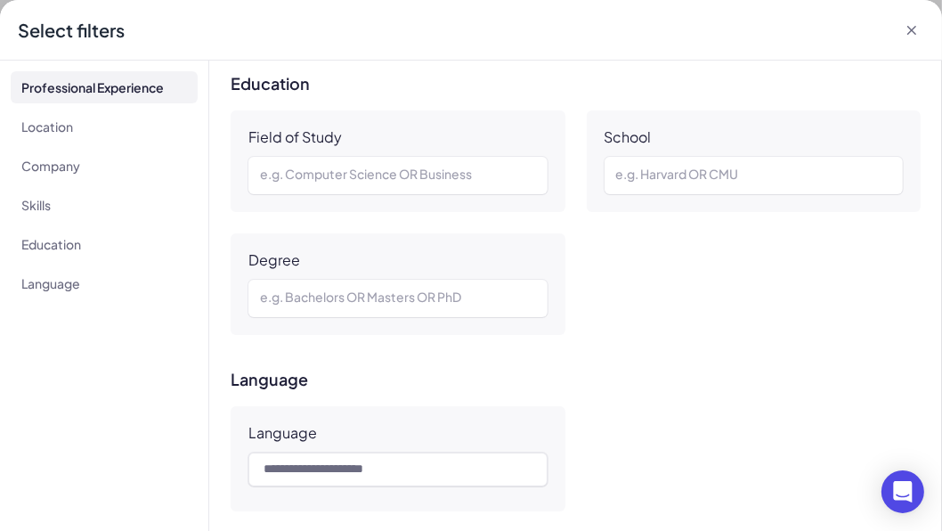
scroll to position [91, 0]
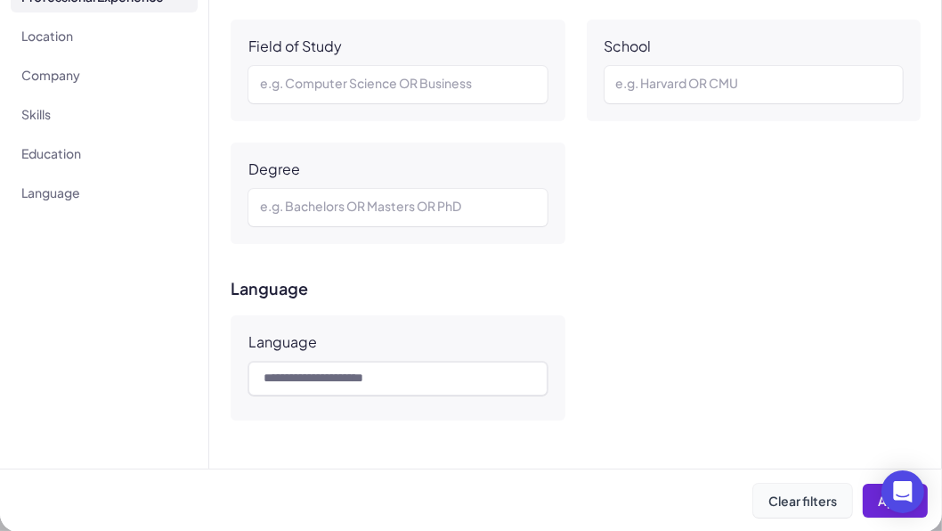
click at [783, 507] on span "Clear filters" at bounding box center [803, 501] width 69 height 16
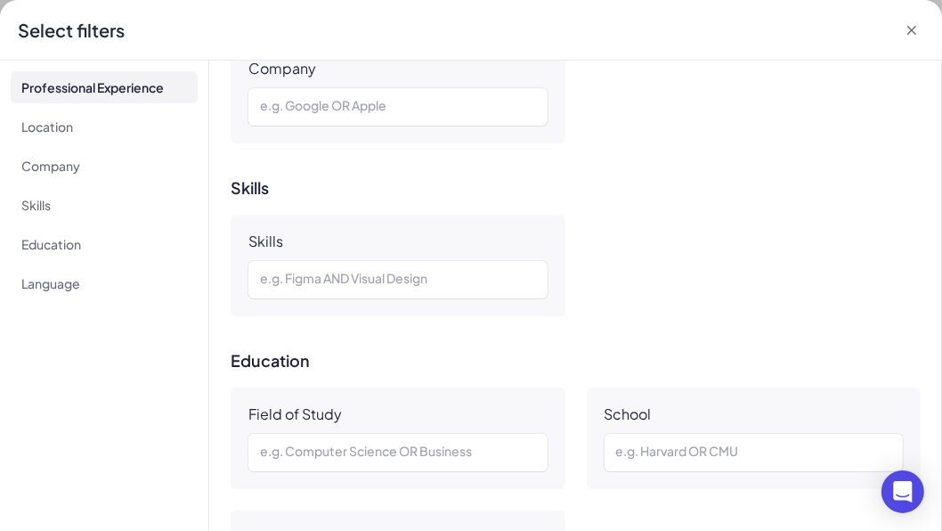
scroll to position [1071, 0]
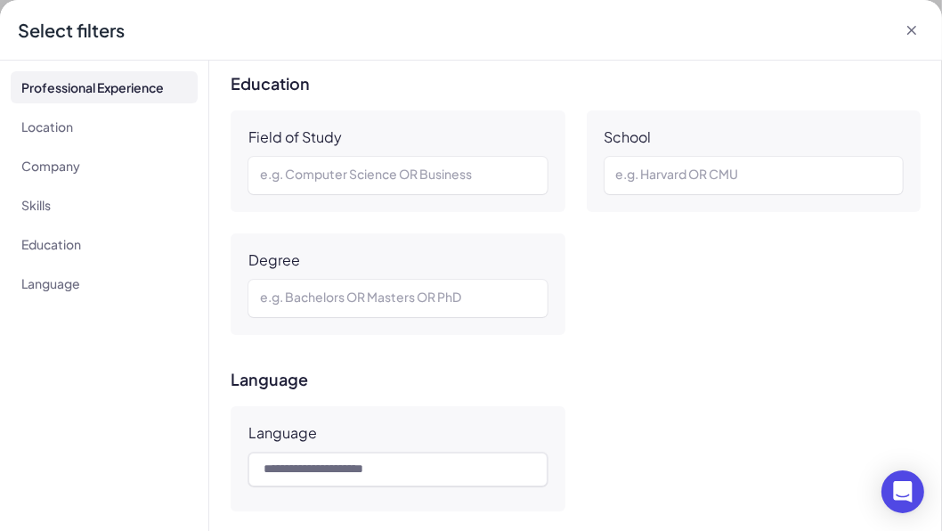
click at [915, 33] on icon at bounding box center [912, 30] width 9 height 9
